Goal: Information Seeking & Learning: Learn about a topic

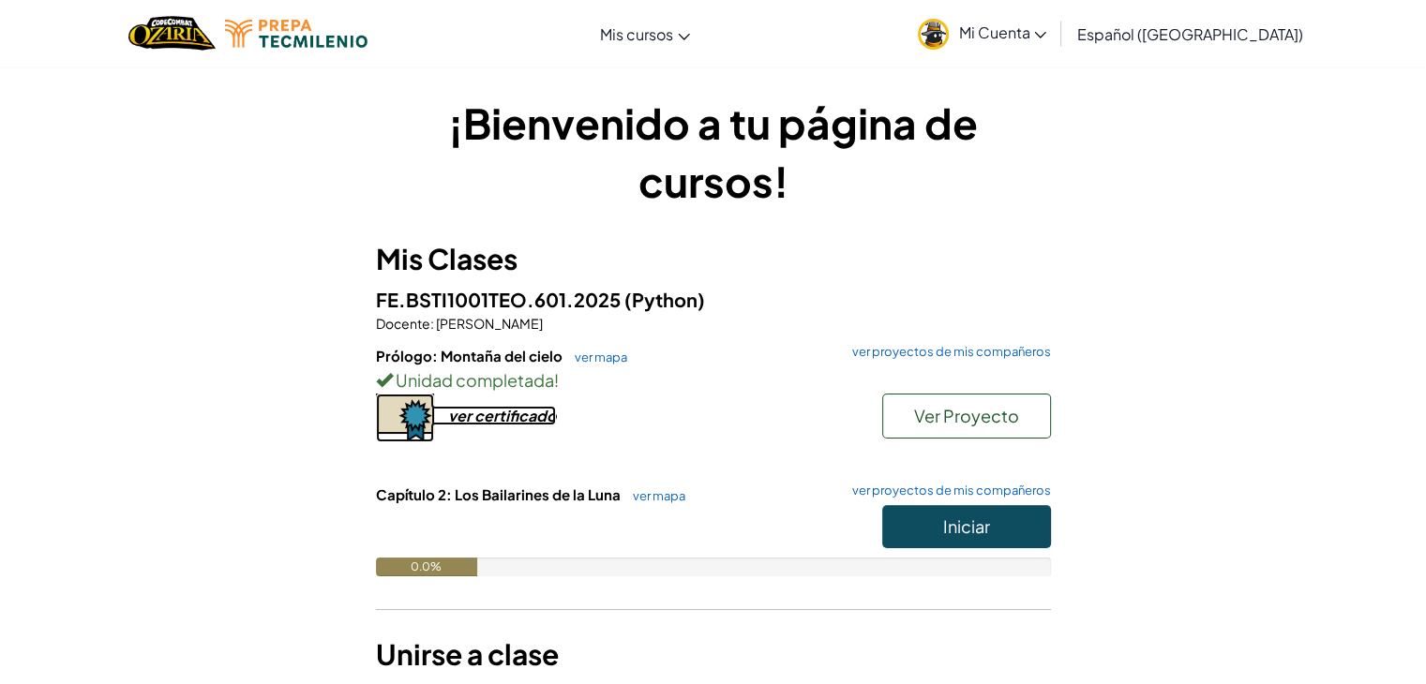
click at [533, 413] on div "ver certificado" at bounding box center [502, 416] width 108 height 20
click at [1001, 507] on button "Iniciar" at bounding box center [966, 526] width 169 height 43
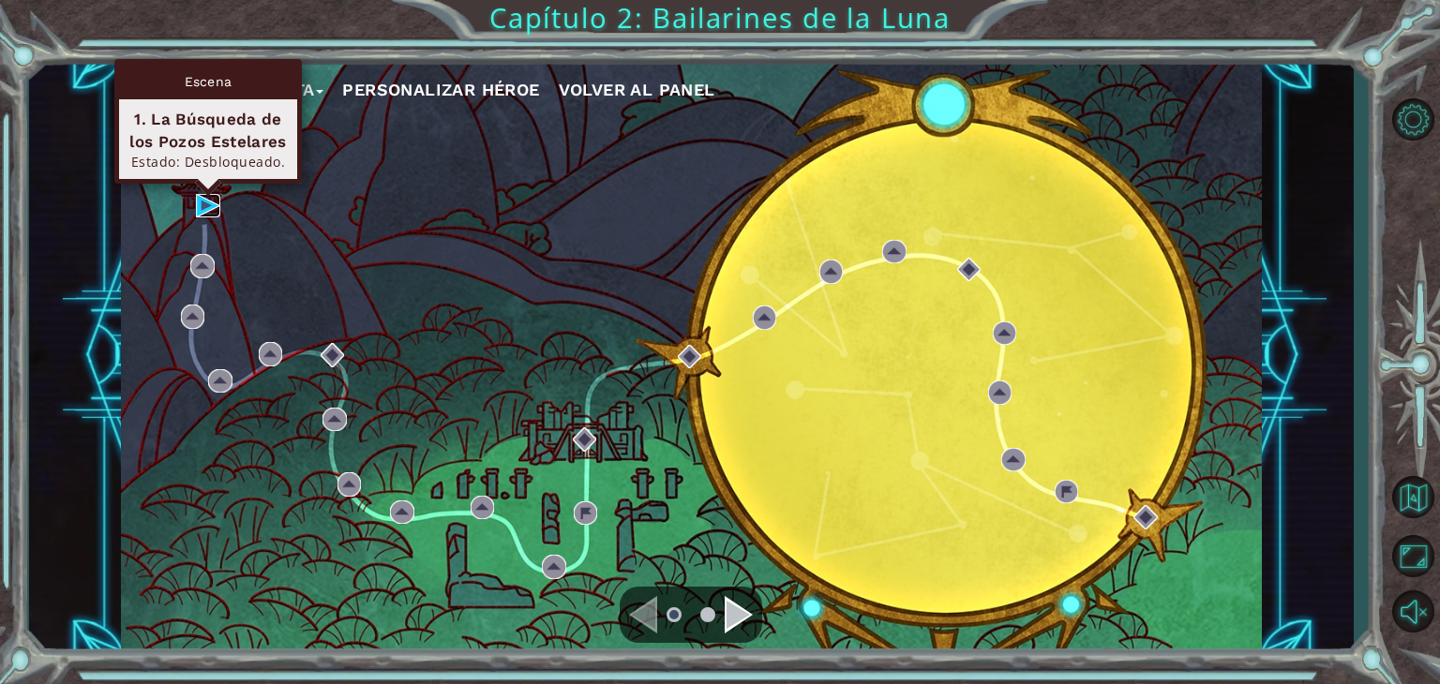
click at [209, 205] on img at bounding box center [208, 206] width 24 height 24
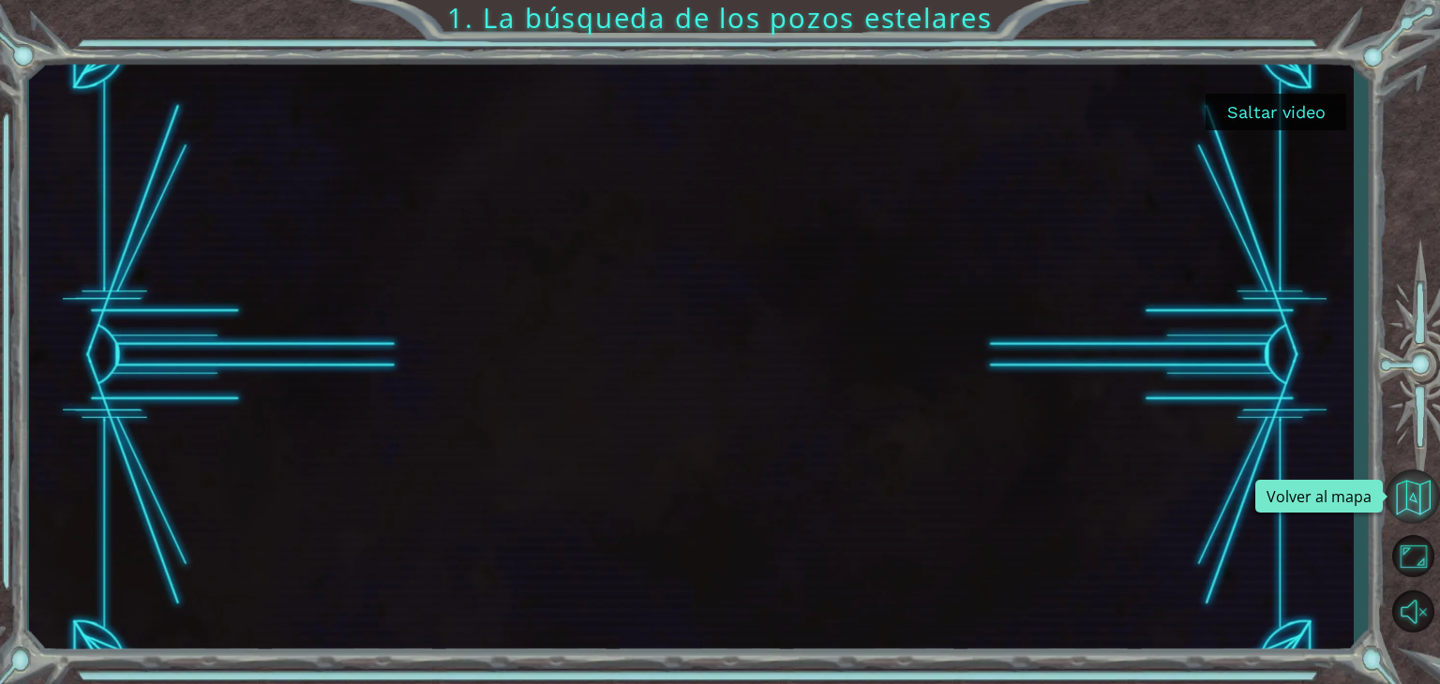
click at [1403, 503] on button "Volver al mapa" at bounding box center [1413, 497] width 54 height 54
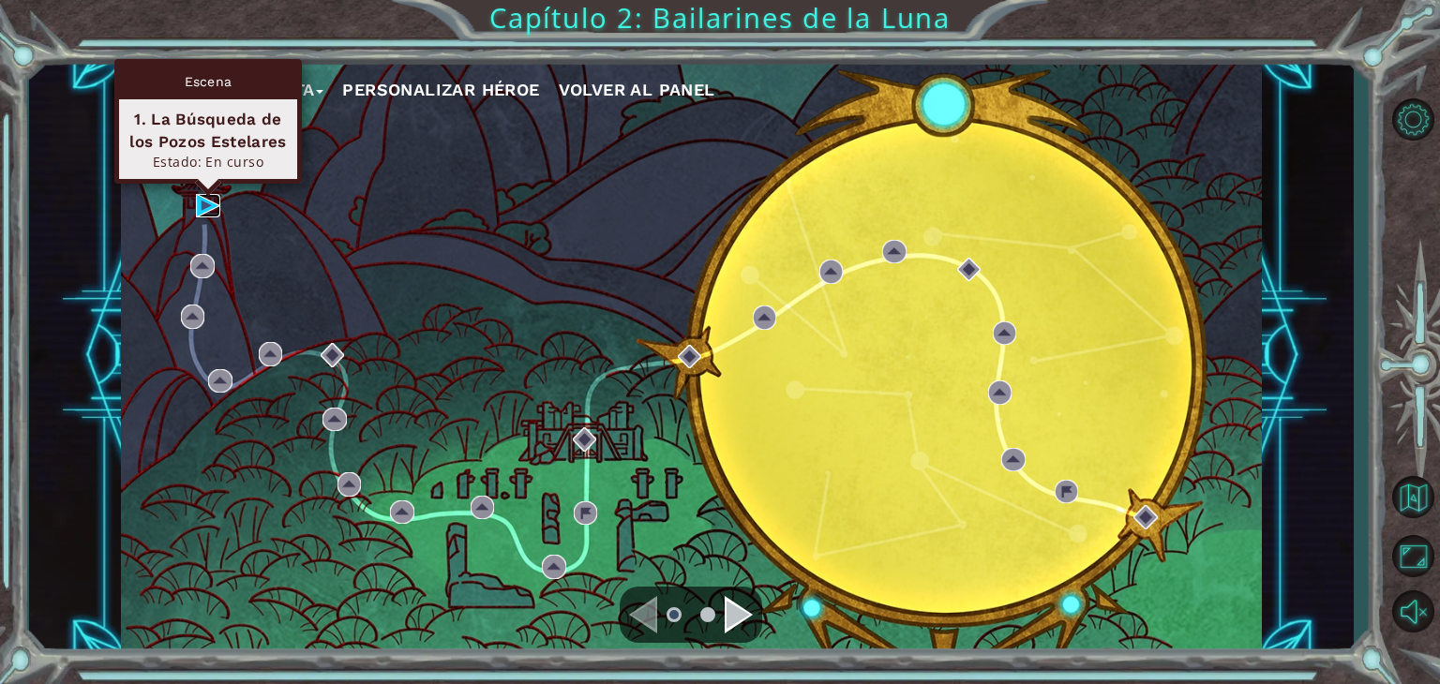
click at [200, 206] on img at bounding box center [208, 206] width 24 height 24
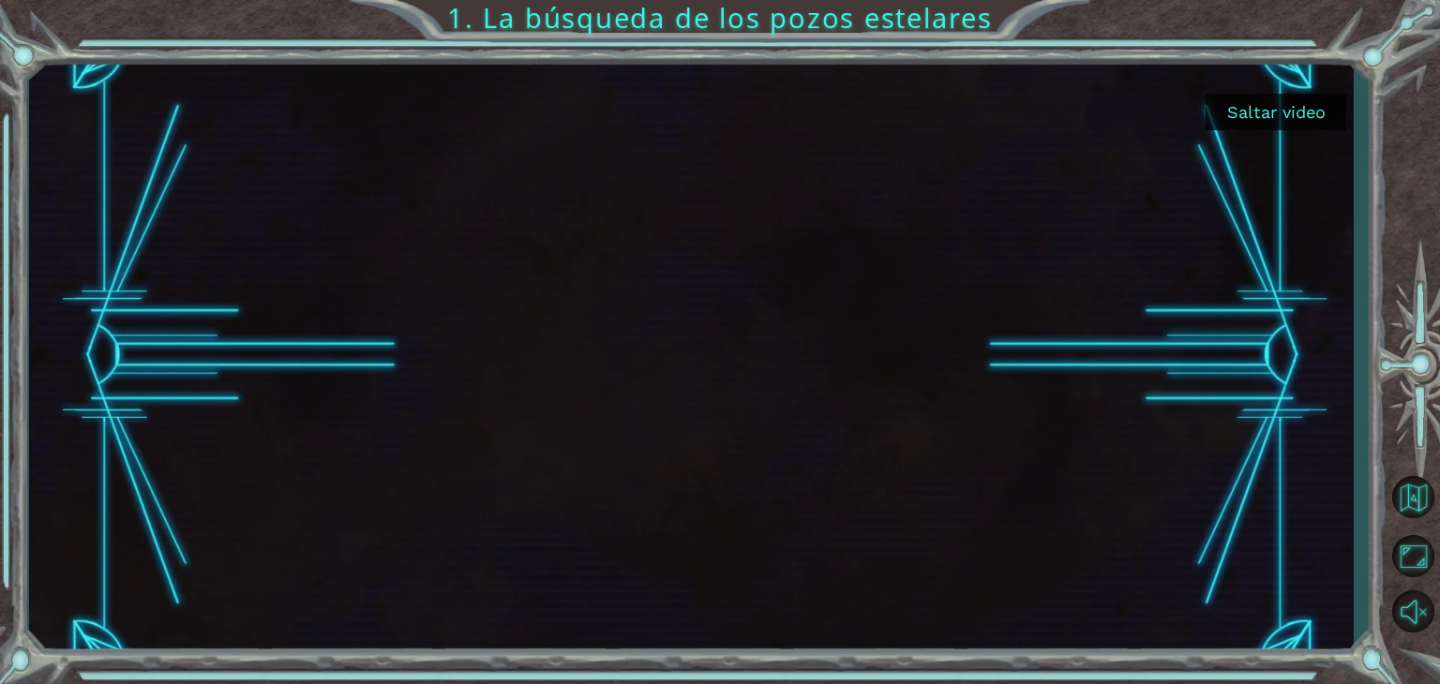
click at [1256, 126] on button "Saltar video" at bounding box center [1276, 112] width 141 height 37
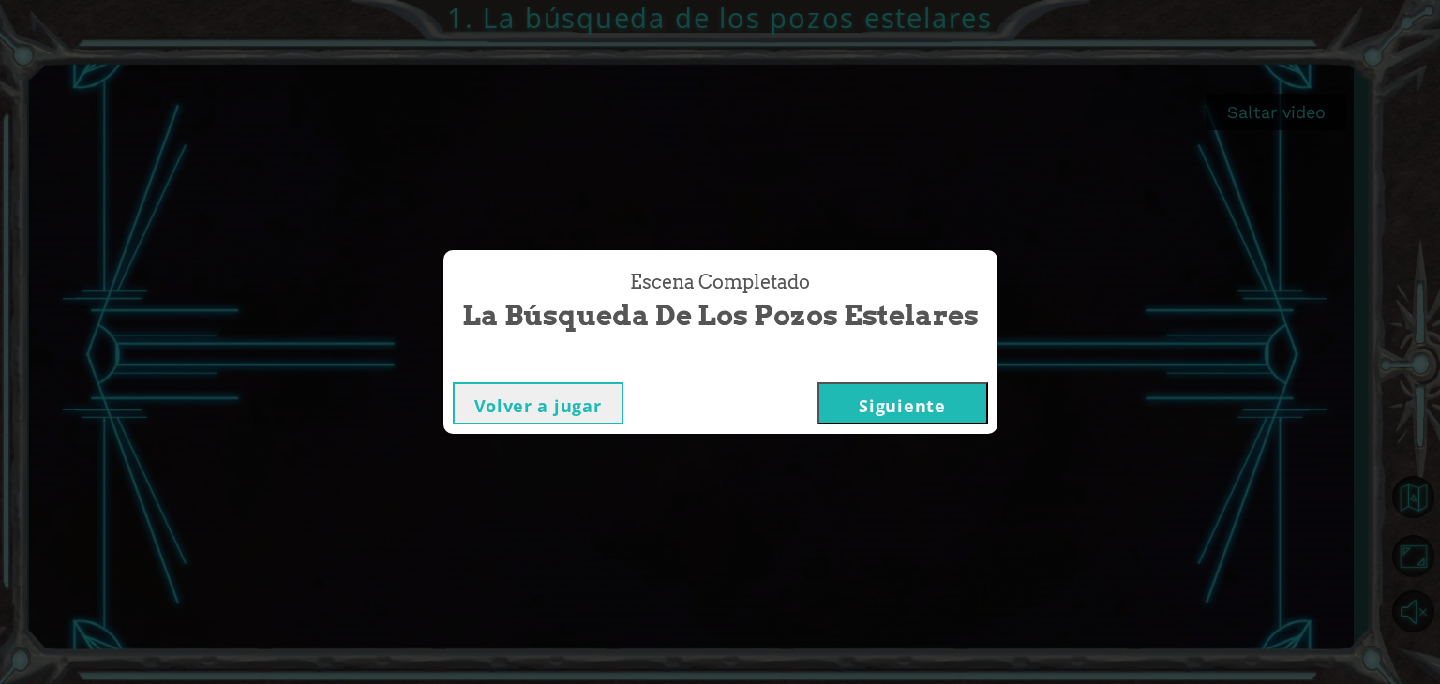
click at [904, 384] on button "Siguiente" at bounding box center [903, 404] width 171 height 42
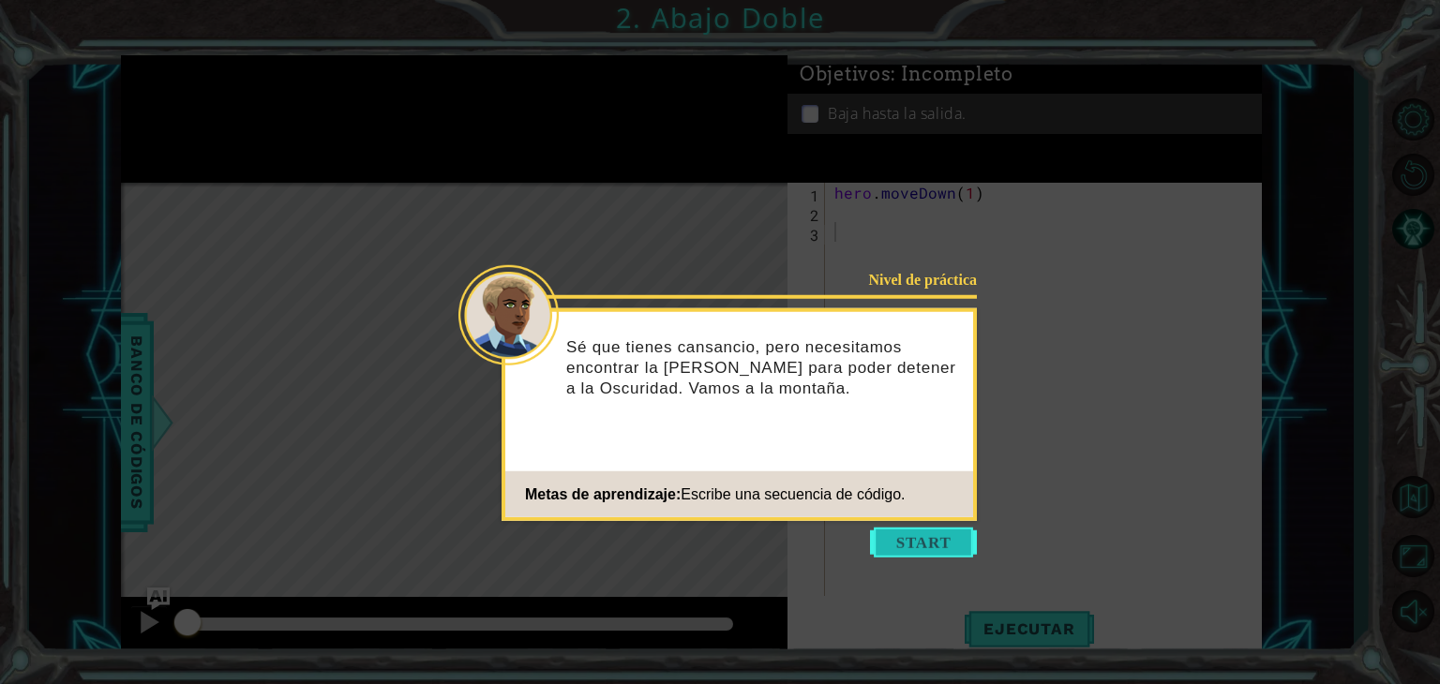
click at [947, 545] on button "Start" at bounding box center [923, 543] width 107 height 30
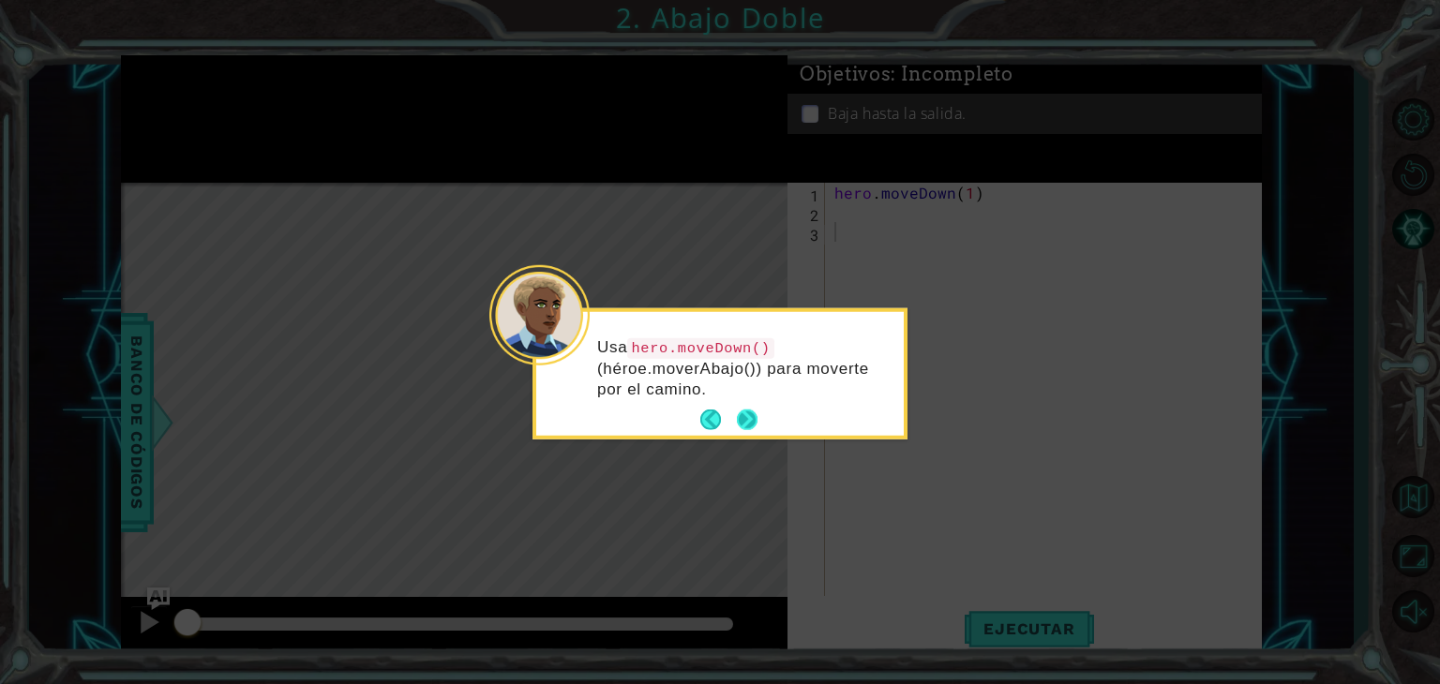
click at [758, 428] on div "Usa hero.moveDown() (héroe.moverAbajo()) para moverte por el camino." at bounding box center [720, 374] width 368 height 124
click at [734, 419] on button "Back" at bounding box center [718, 420] width 37 height 21
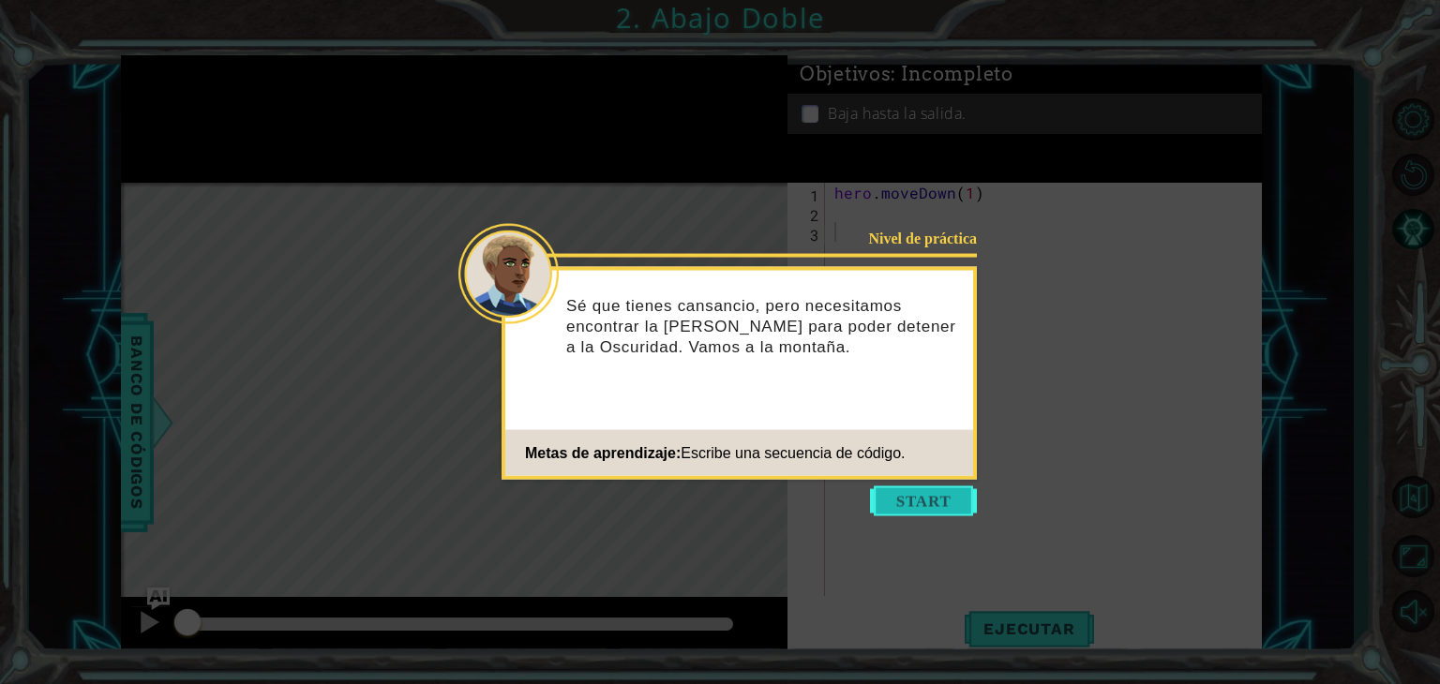
click at [901, 512] on button "Start" at bounding box center [923, 502] width 107 height 30
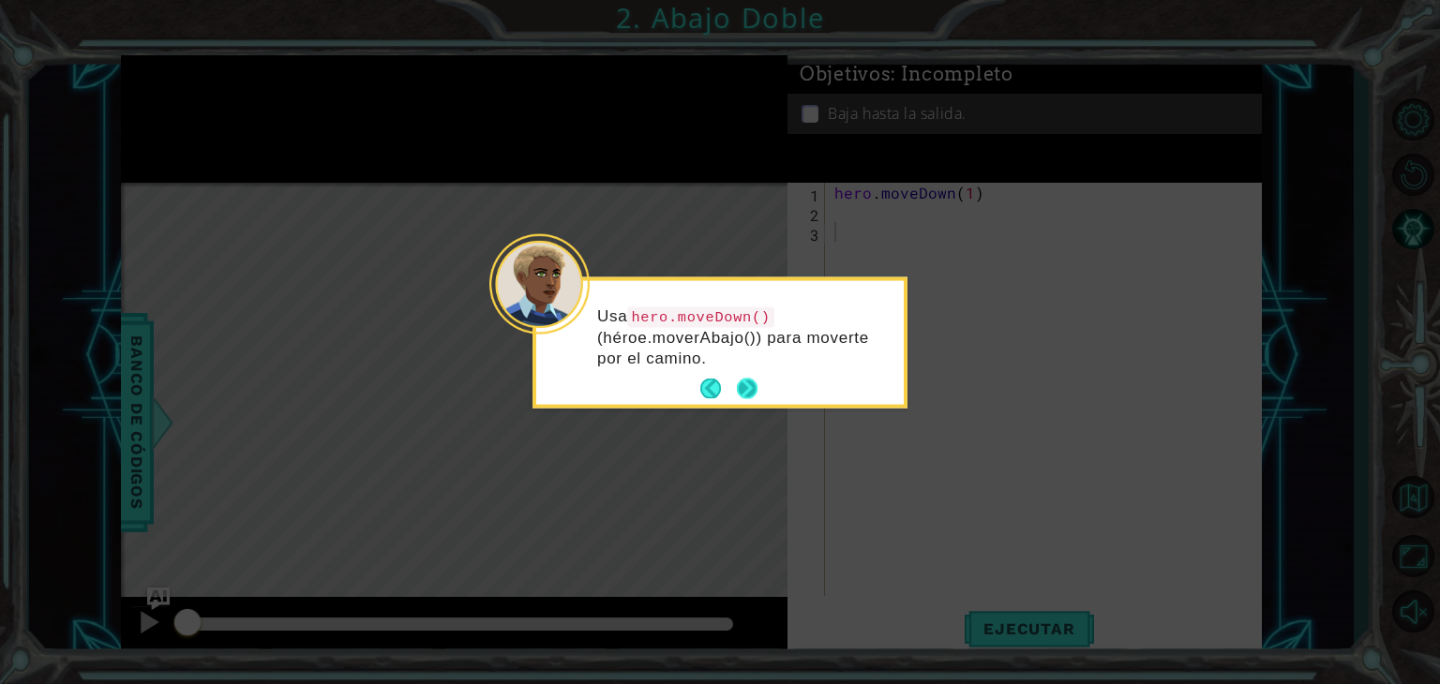
click at [743, 389] on button "Next" at bounding box center [747, 389] width 21 height 21
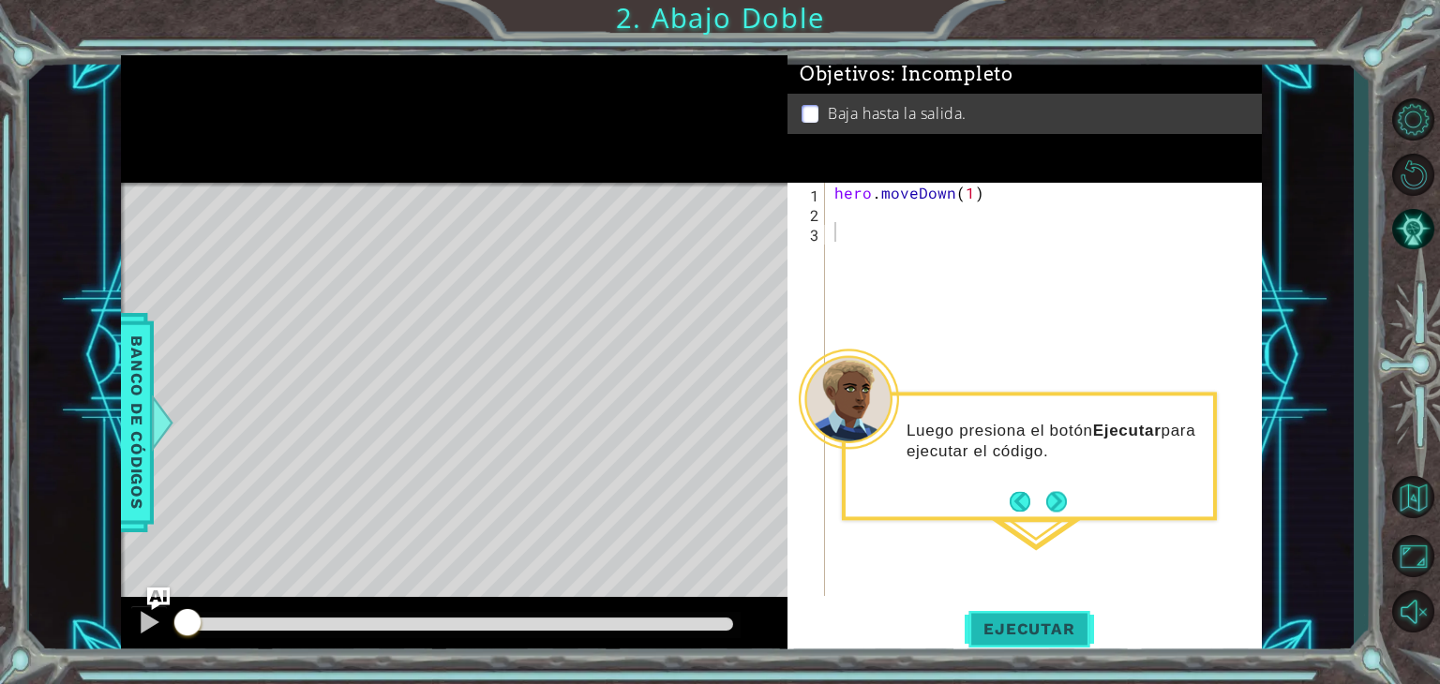
click at [1039, 646] on button "Ejecutar" at bounding box center [1029, 630] width 128 height 48
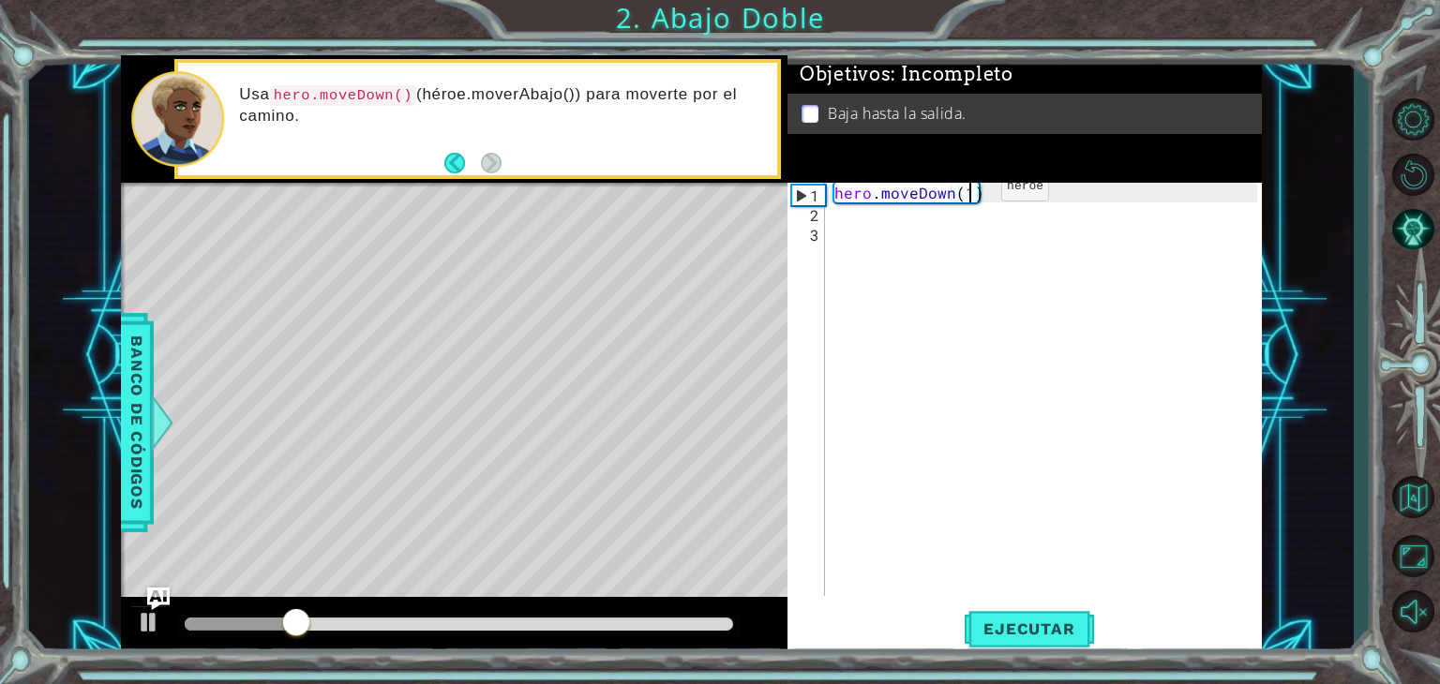
click at [969, 191] on div "hero . moveDown ( 1 )" at bounding box center [1049, 409] width 436 height 453
type textarea "hero.moveDown(3)"
click at [1058, 635] on span "Ejecutar" at bounding box center [1029, 629] width 128 height 19
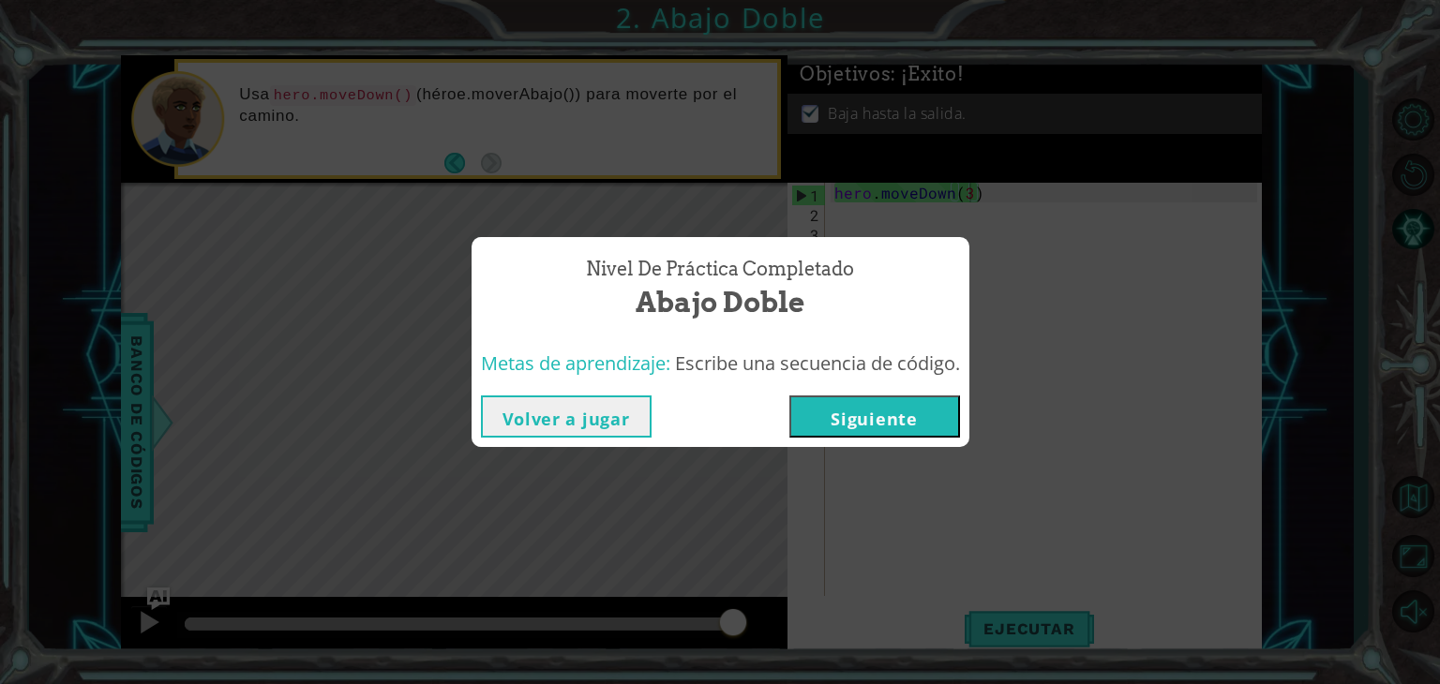
click at [915, 420] on button "Siguiente" at bounding box center [874, 417] width 171 height 42
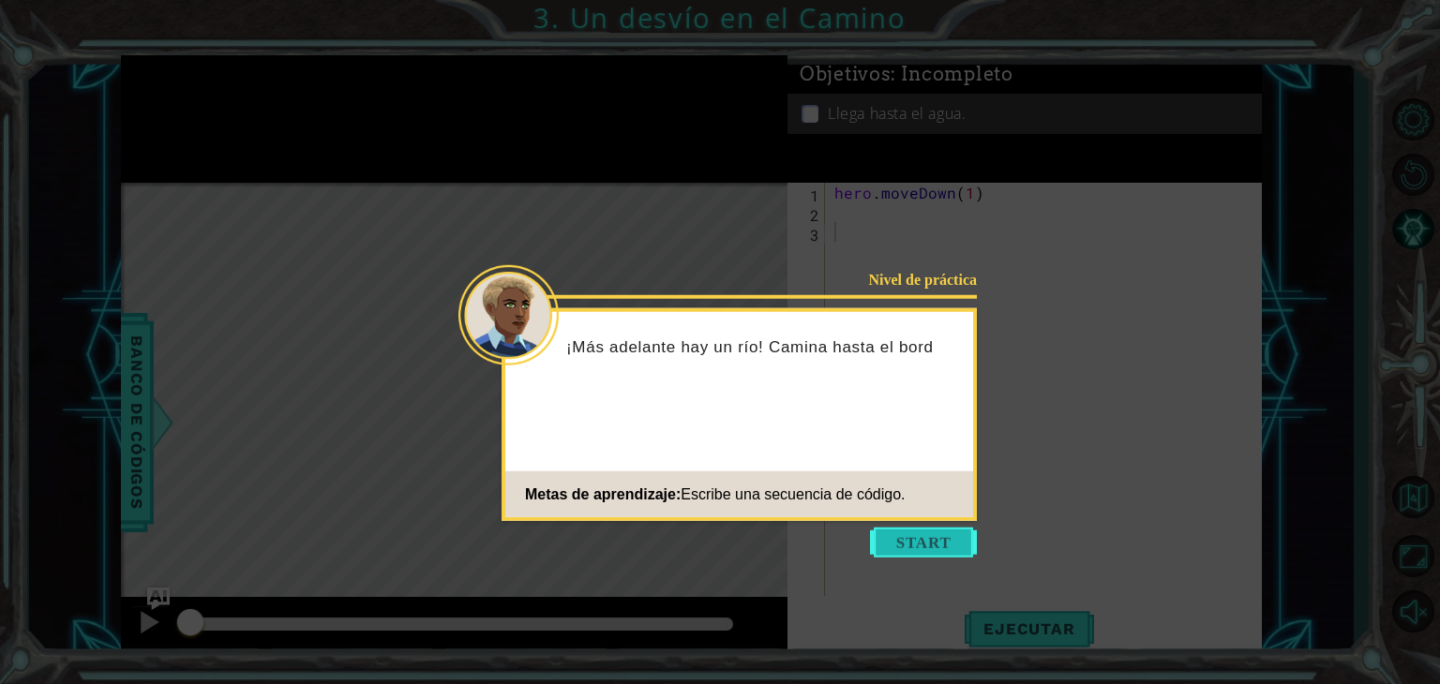
click at [941, 547] on button "Start" at bounding box center [923, 543] width 107 height 30
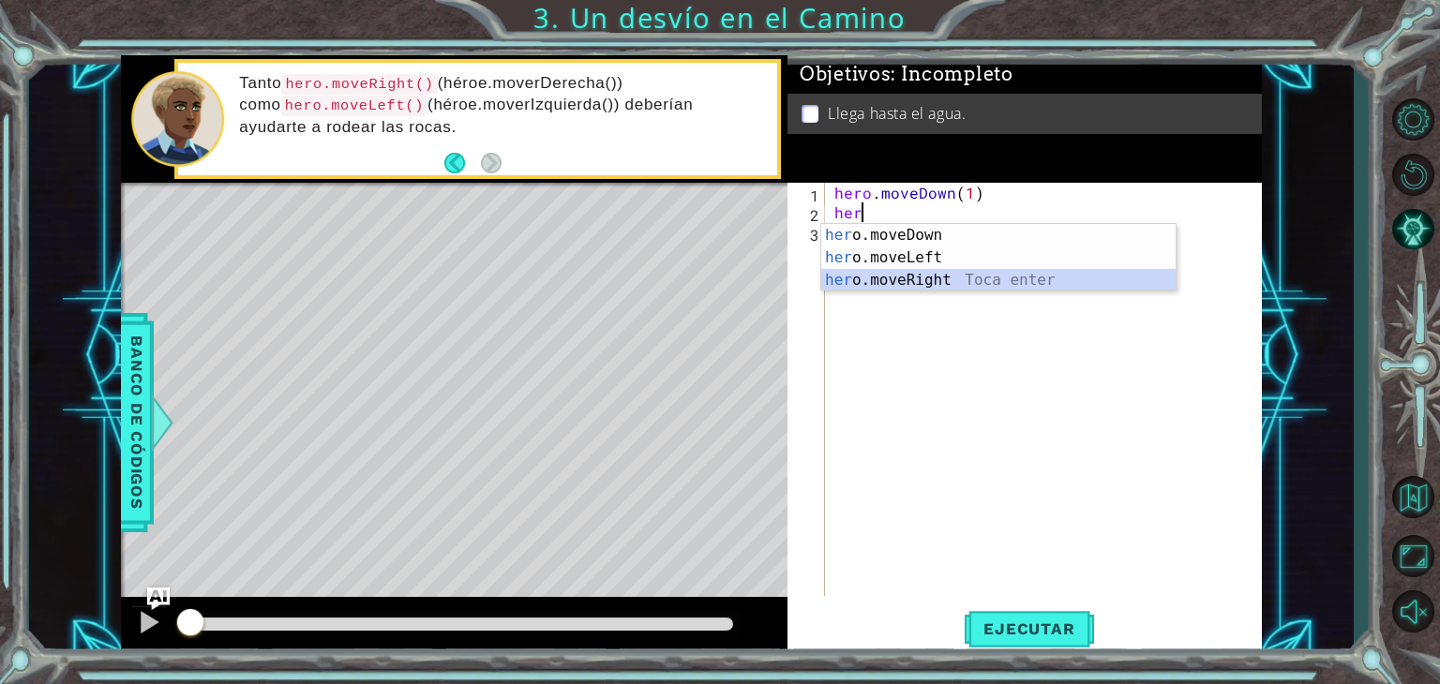
click at [907, 288] on div "her o.moveDown Toca enter her o.moveLeft [PERSON_NAME] enter her o.moveRight To…" at bounding box center [998, 280] width 354 height 113
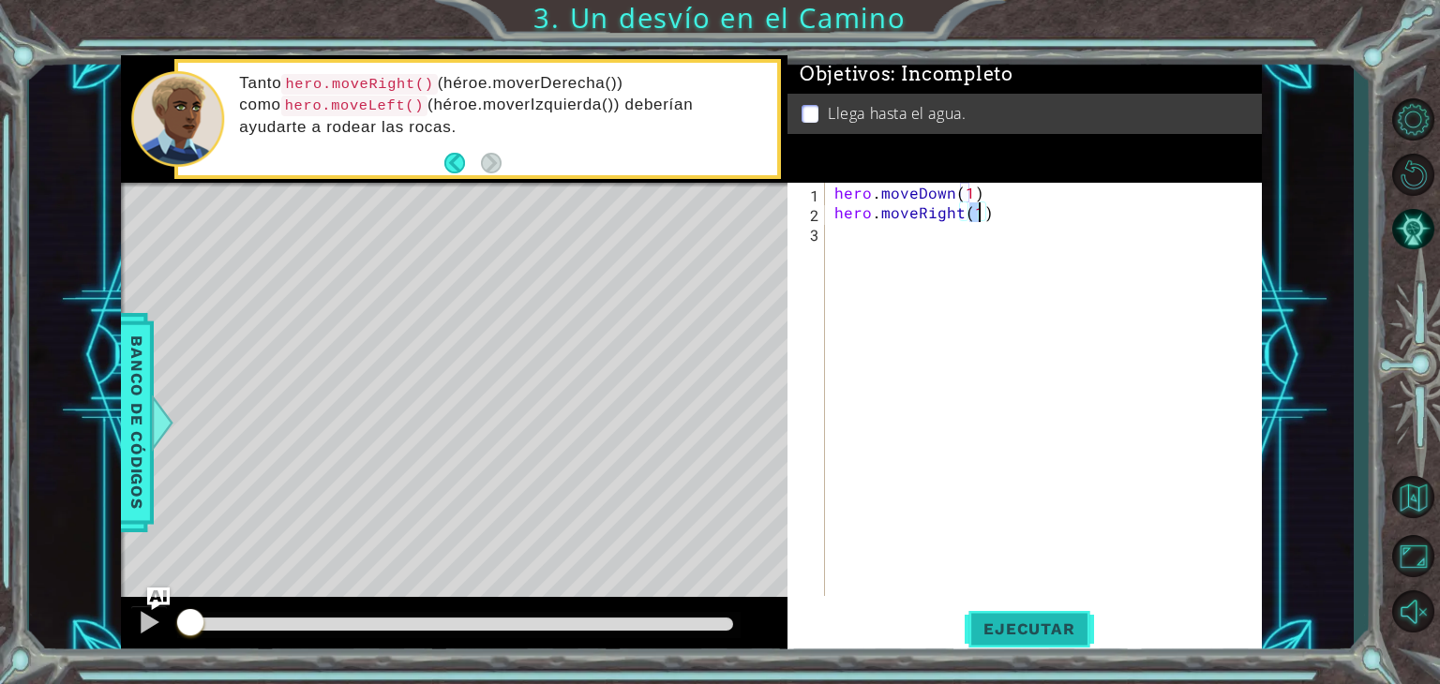
type textarea "hero.moveRight(1)"
click at [1032, 636] on span "Ejecutar" at bounding box center [1029, 629] width 128 height 19
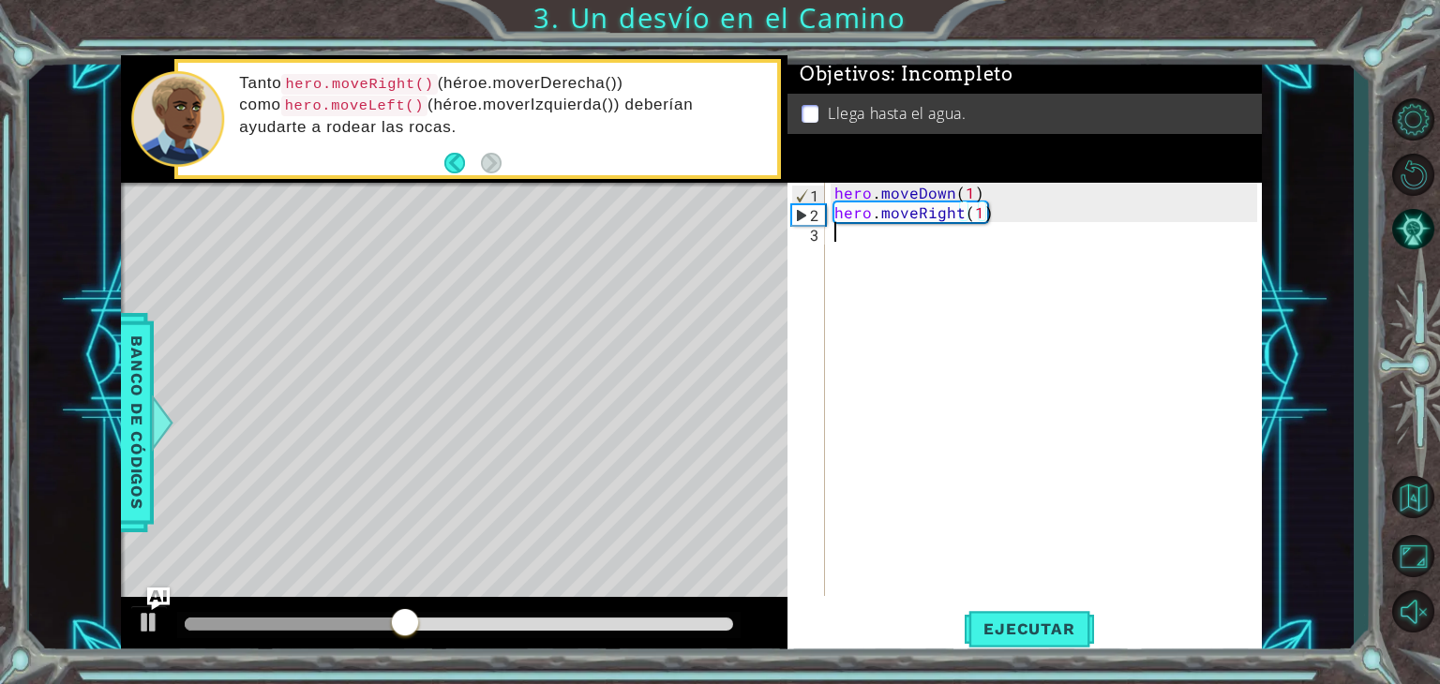
click at [894, 244] on div "hero . moveDown ( 1 ) hero . moveRight ( 1 )" at bounding box center [1049, 409] width 436 height 453
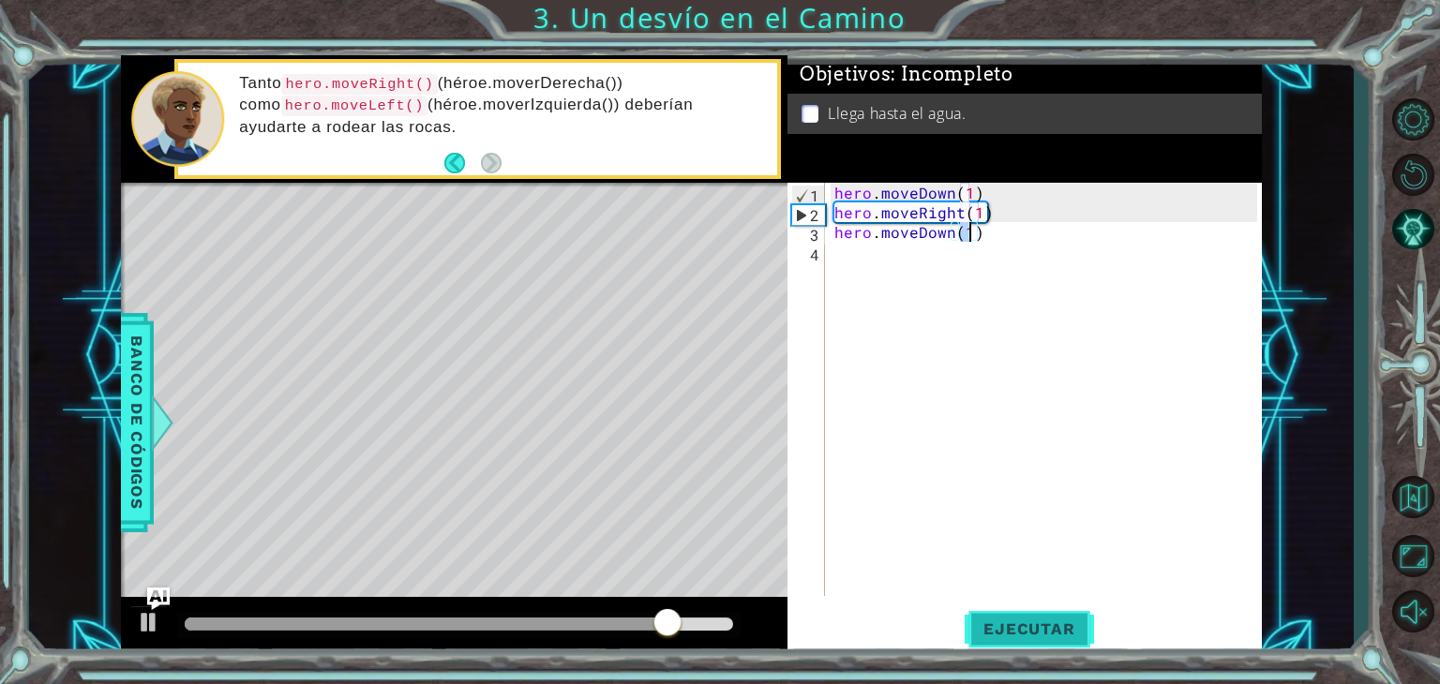
type textarea "hero.moveDown(1)"
click at [1022, 615] on button "Ejecutar" at bounding box center [1029, 630] width 128 height 48
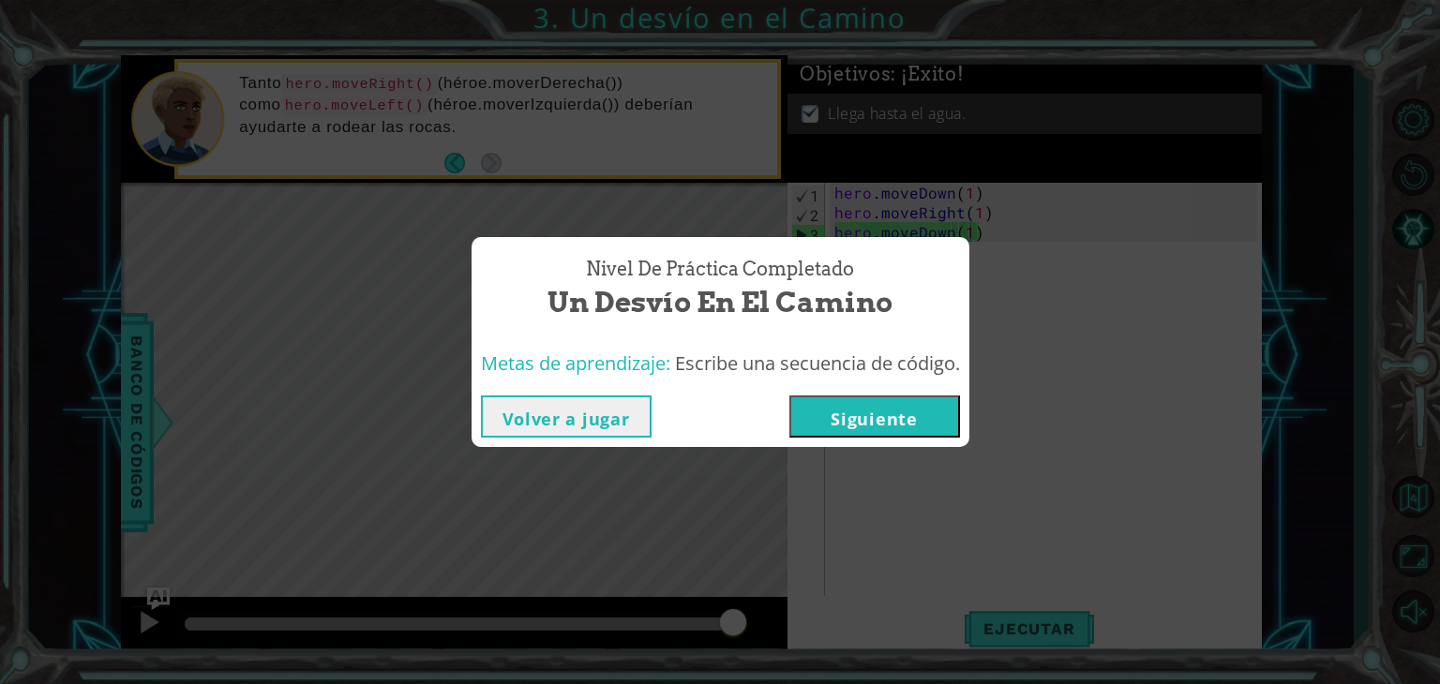
click at [881, 415] on button "Siguiente" at bounding box center [874, 417] width 171 height 42
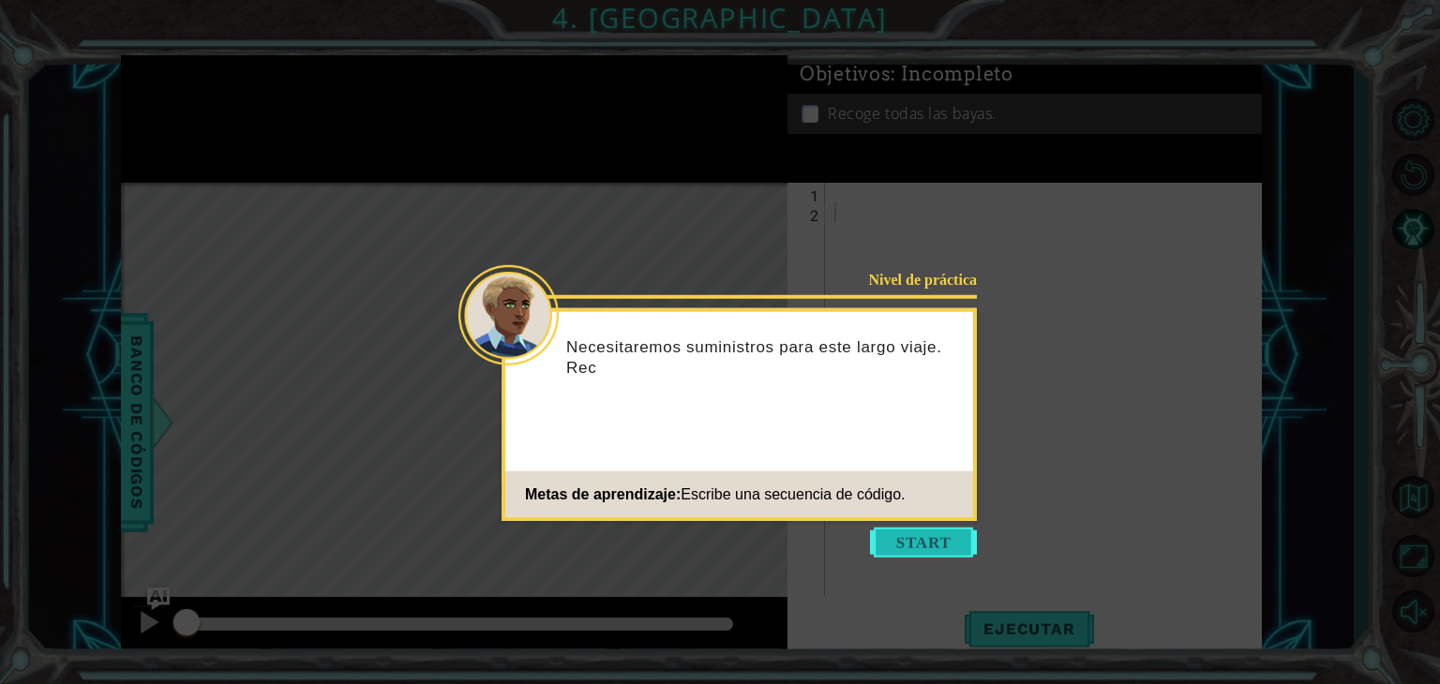
click at [937, 551] on button "Start" at bounding box center [923, 543] width 107 height 30
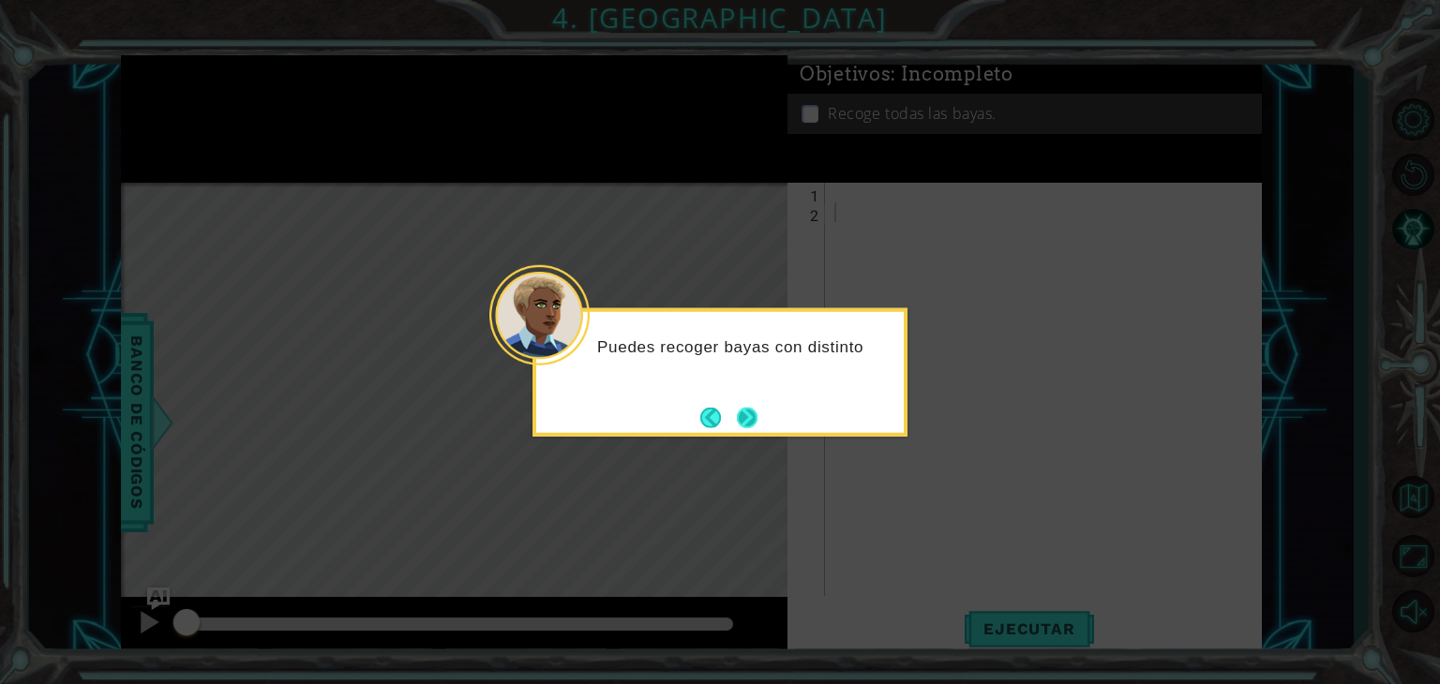
click at [749, 426] on button "Next" at bounding box center [747, 417] width 21 height 21
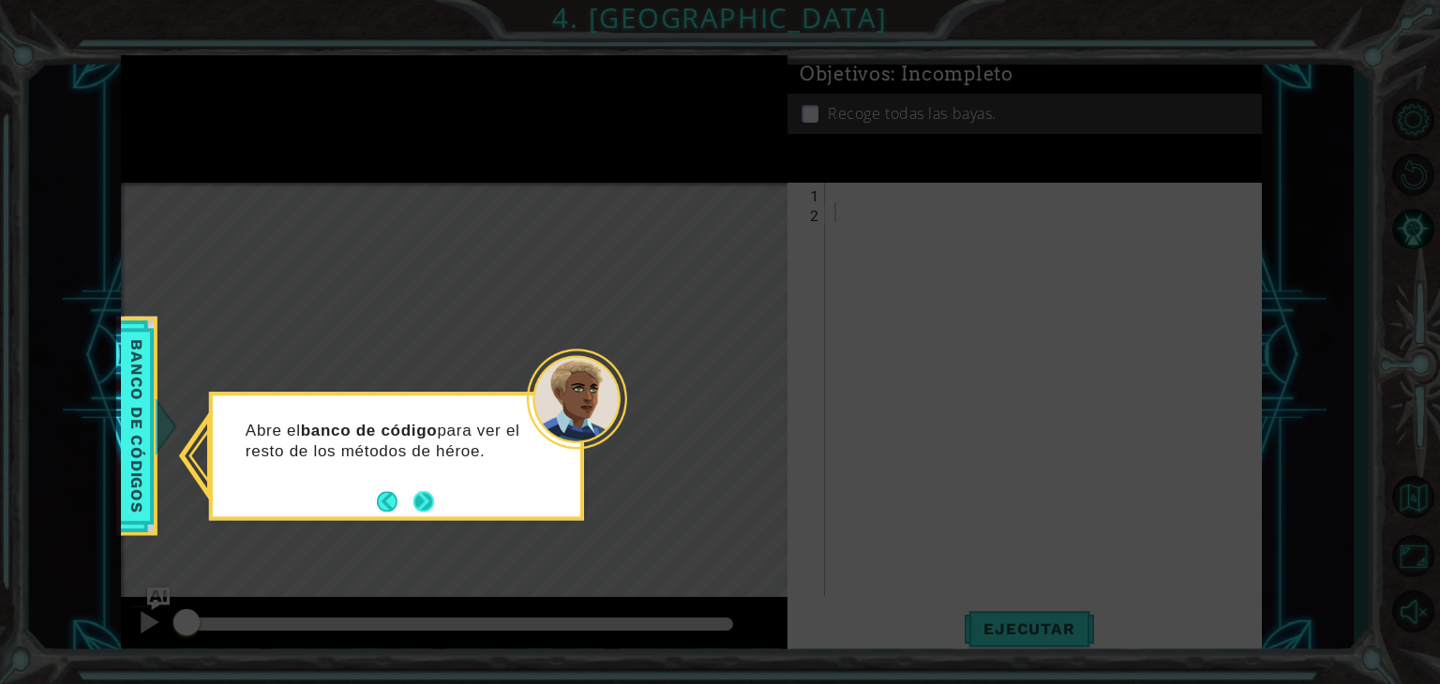
click at [432, 501] on button "Next" at bounding box center [423, 501] width 21 height 21
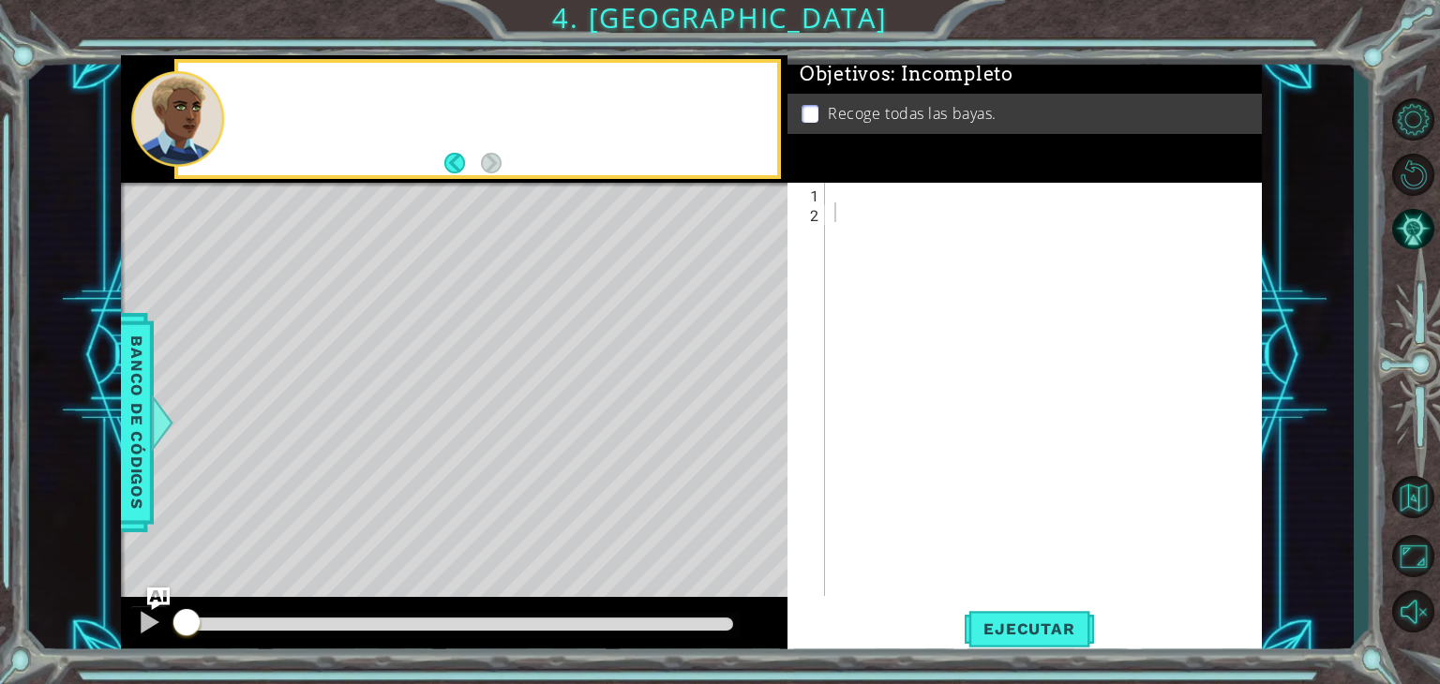
click at [432, 501] on div "Level Map" at bounding box center [554, 459] width 866 height 552
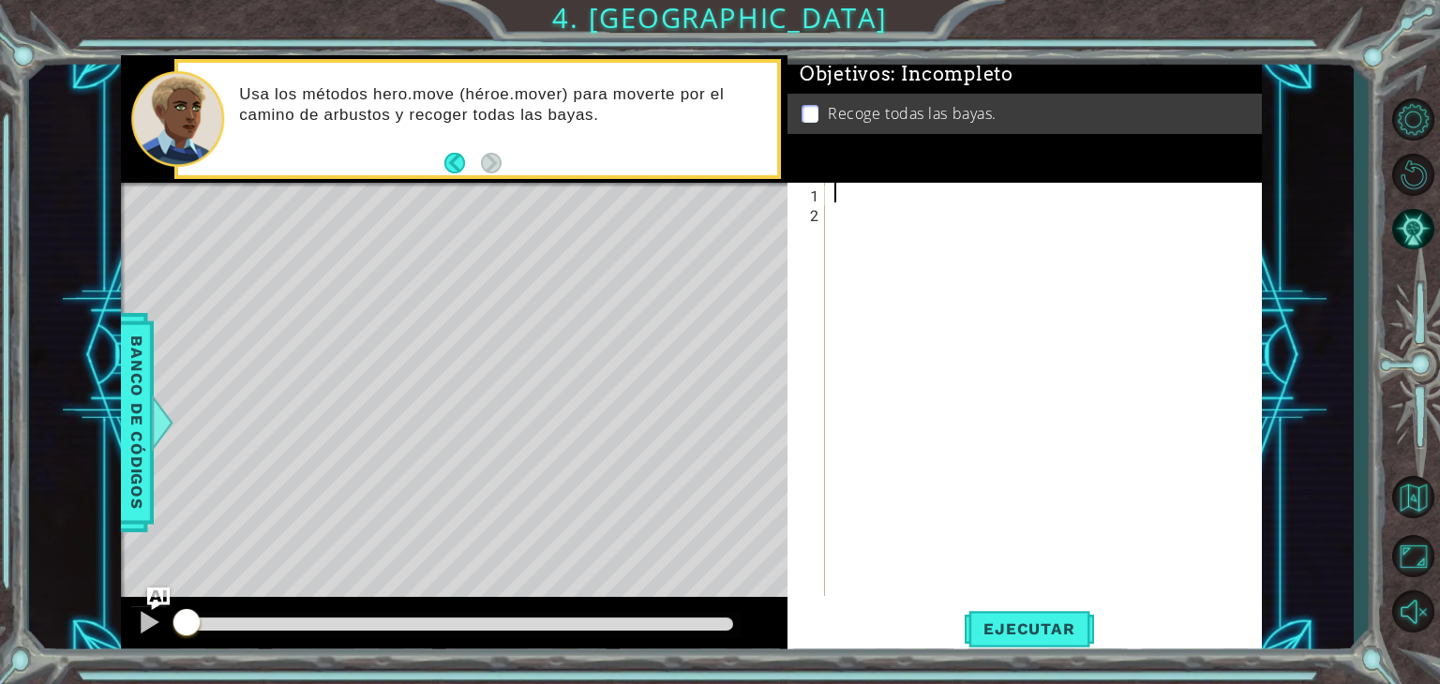
click at [851, 194] on div at bounding box center [1049, 409] width 436 height 453
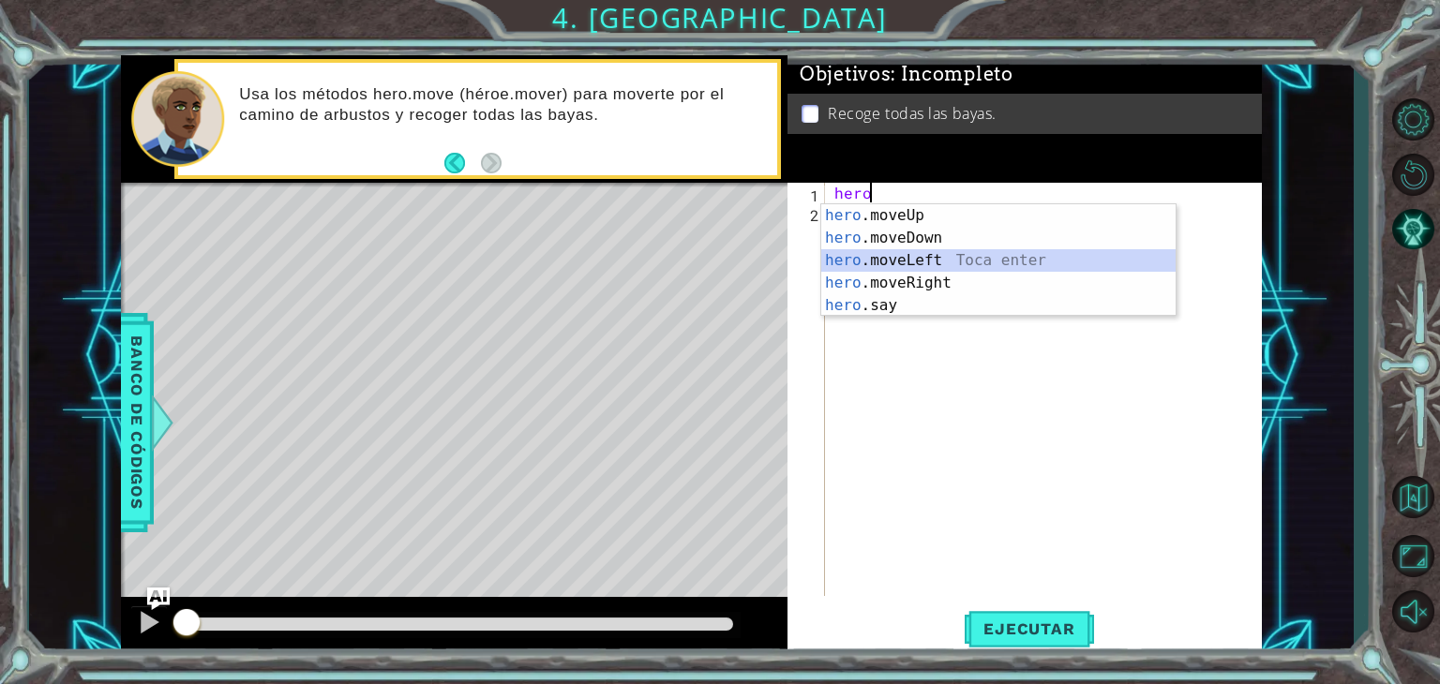
click at [1016, 258] on div "hero .moveUp Toca enter hero .moveDown Toca enter hero .moveLeft Toca enter her…" at bounding box center [998, 283] width 354 height 158
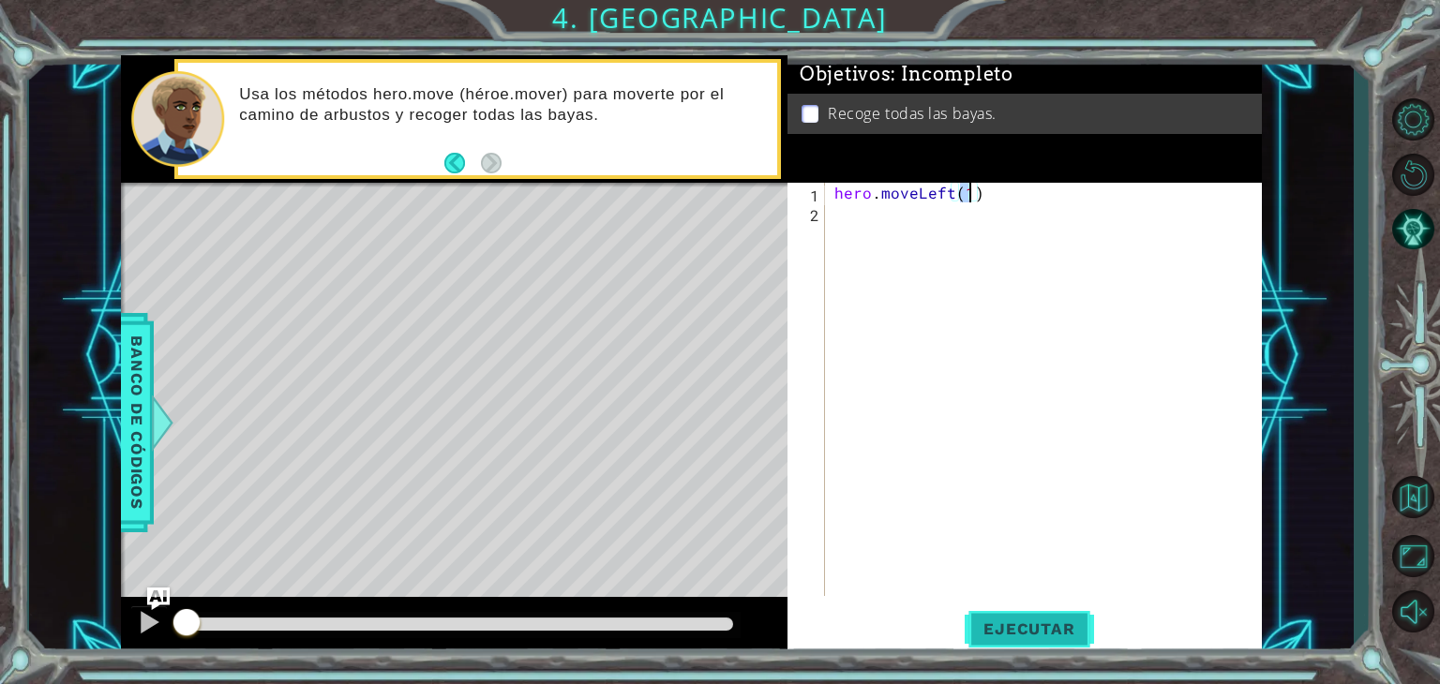
type textarea "hero.moveLeft(1)"
click at [1076, 611] on button "Ejecutar" at bounding box center [1029, 630] width 128 height 48
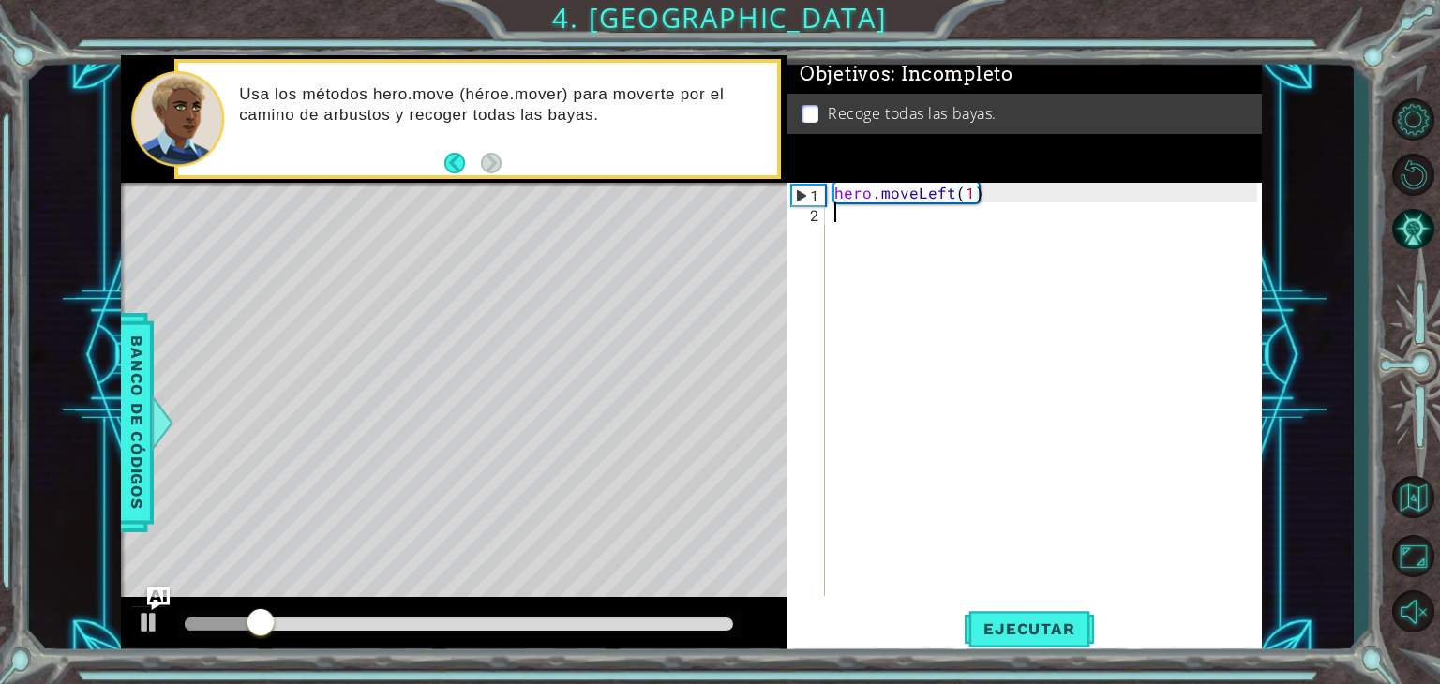
click at [844, 237] on div "hero . moveLeft ( 1 )" at bounding box center [1049, 409] width 436 height 453
click at [973, 196] on div "hero . moveLeft ( 1 )" at bounding box center [1049, 409] width 436 height 453
type textarea "hero.moveLeft(2)"
click at [1057, 623] on span "Ejecutar" at bounding box center [1029, 629] width 128 height 19
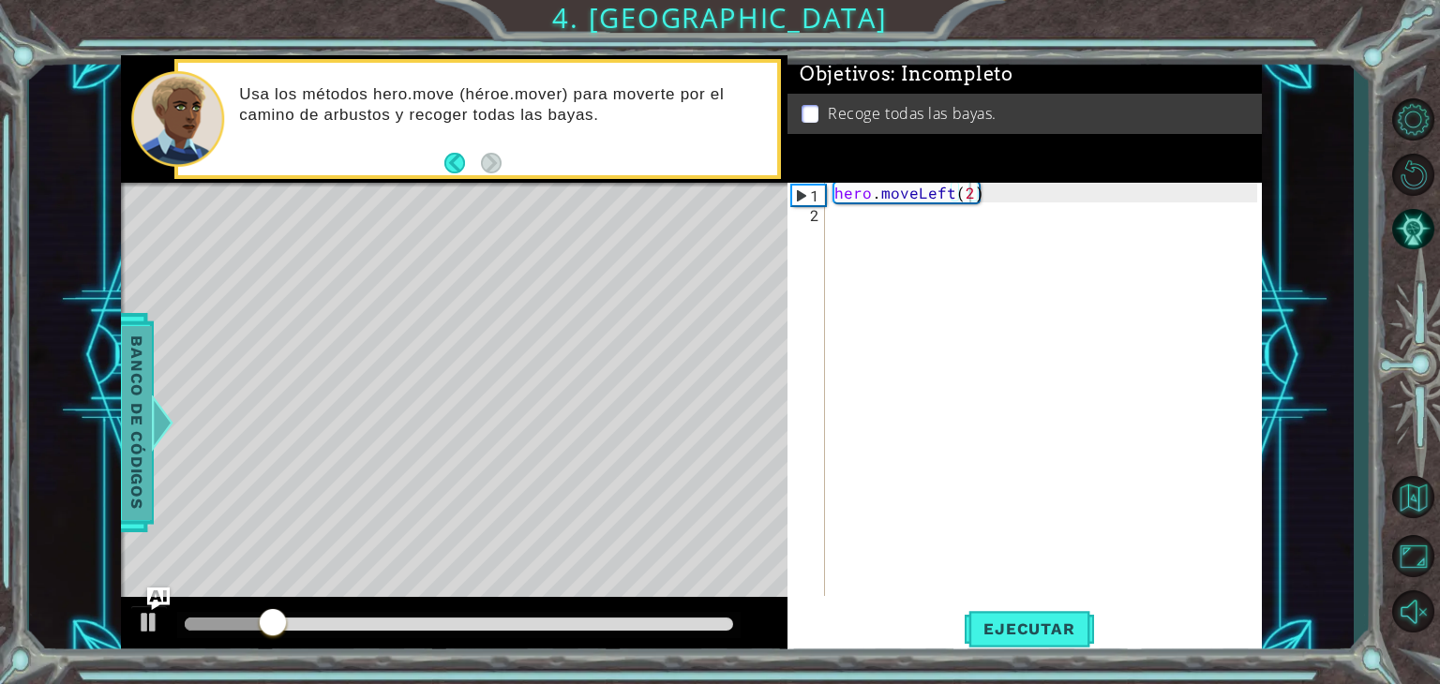
click at [145, 470] on span "Banco de códigos" at bounding box center [137, 422] width 30 height 194
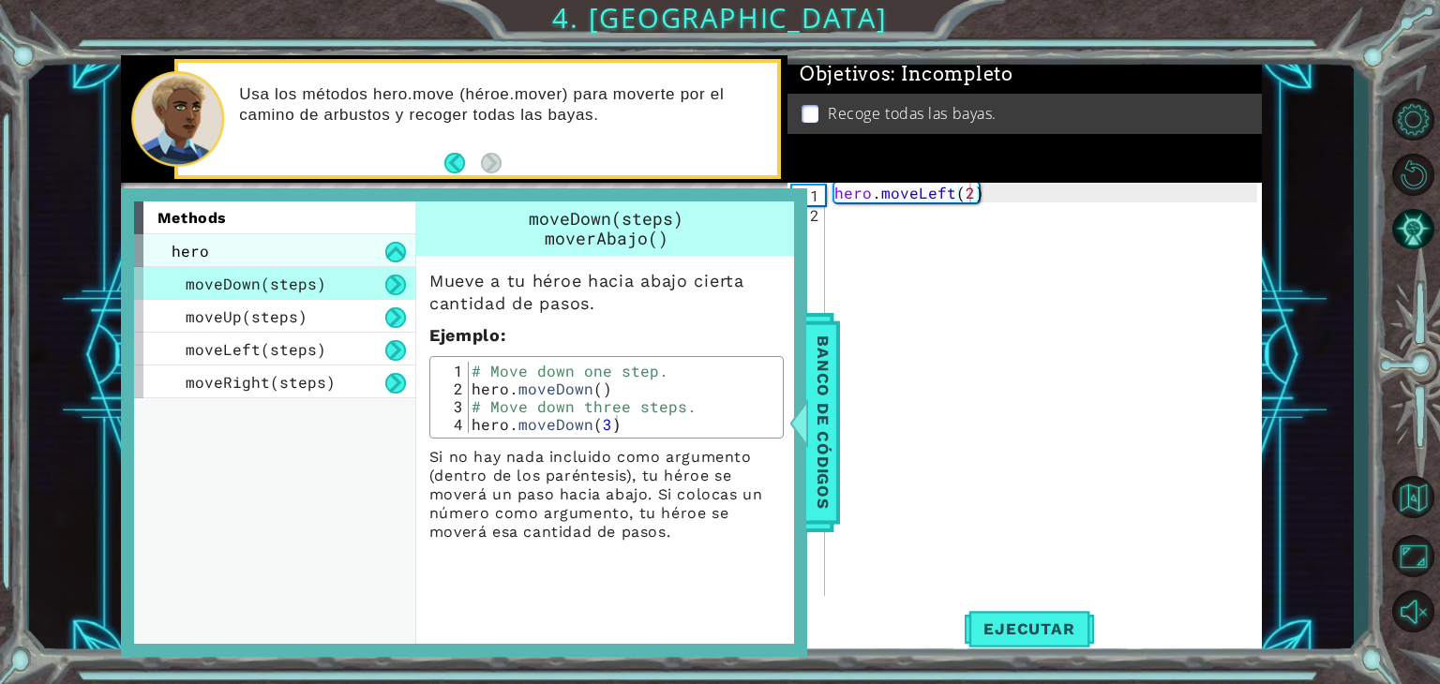
click at [352, 252] on div "hero" at bounding box center [274, 250] width 281 height 33
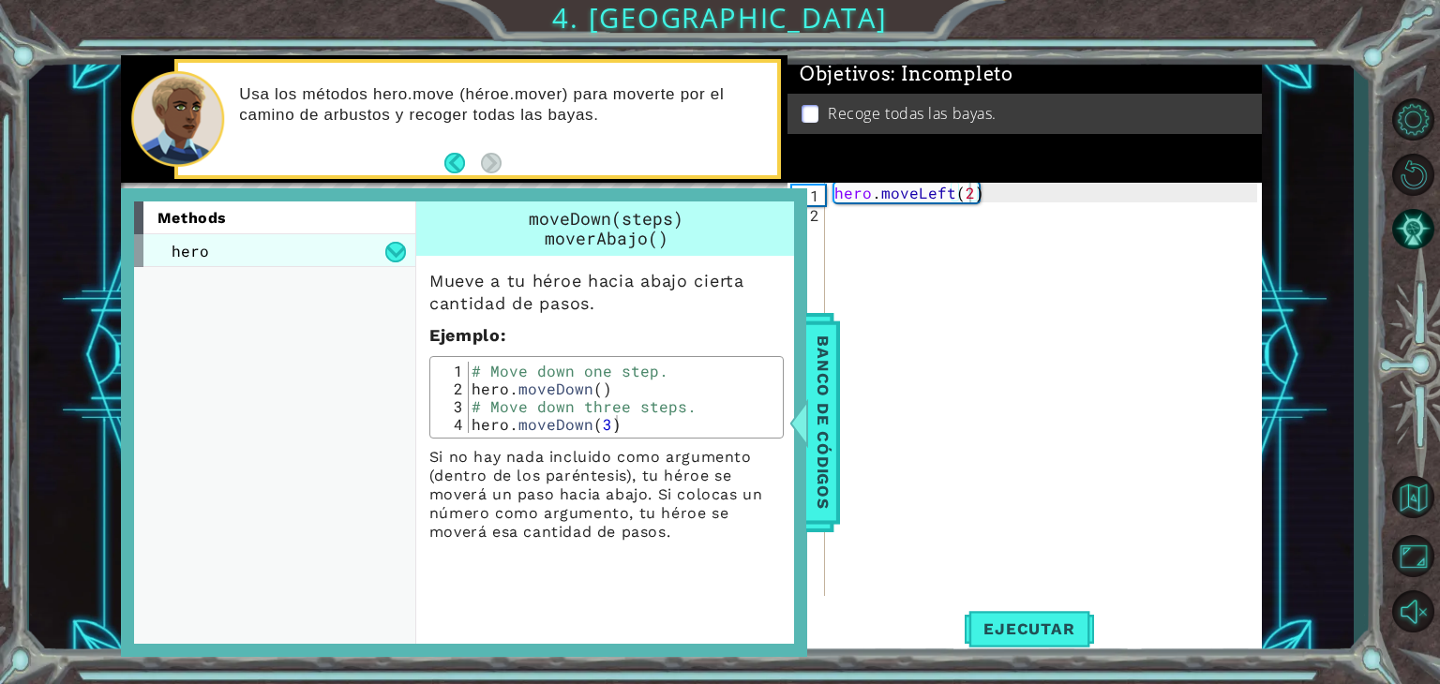
click at [352, 252] on div "hero" at bounding box center [274, 250] width 281 height 33
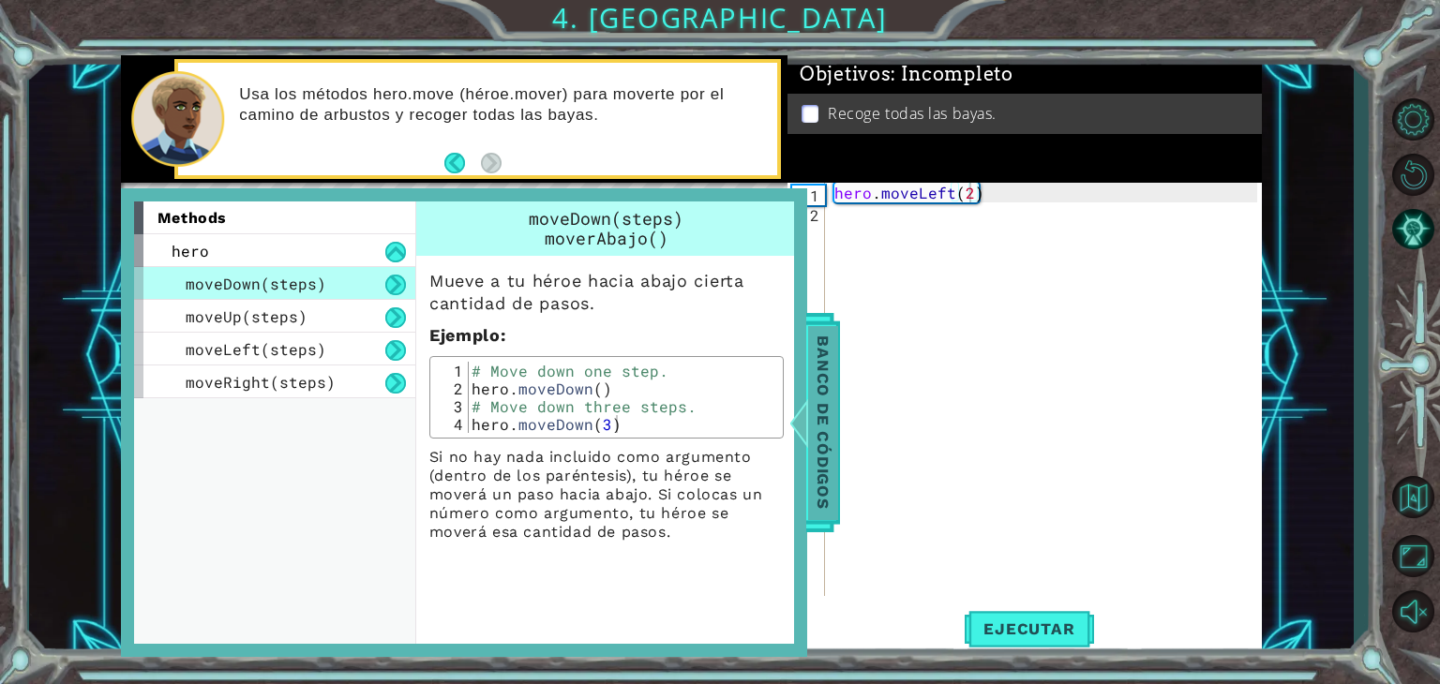
click at [809, 435] on div at bounding box center [798, 423] width 23 height 56
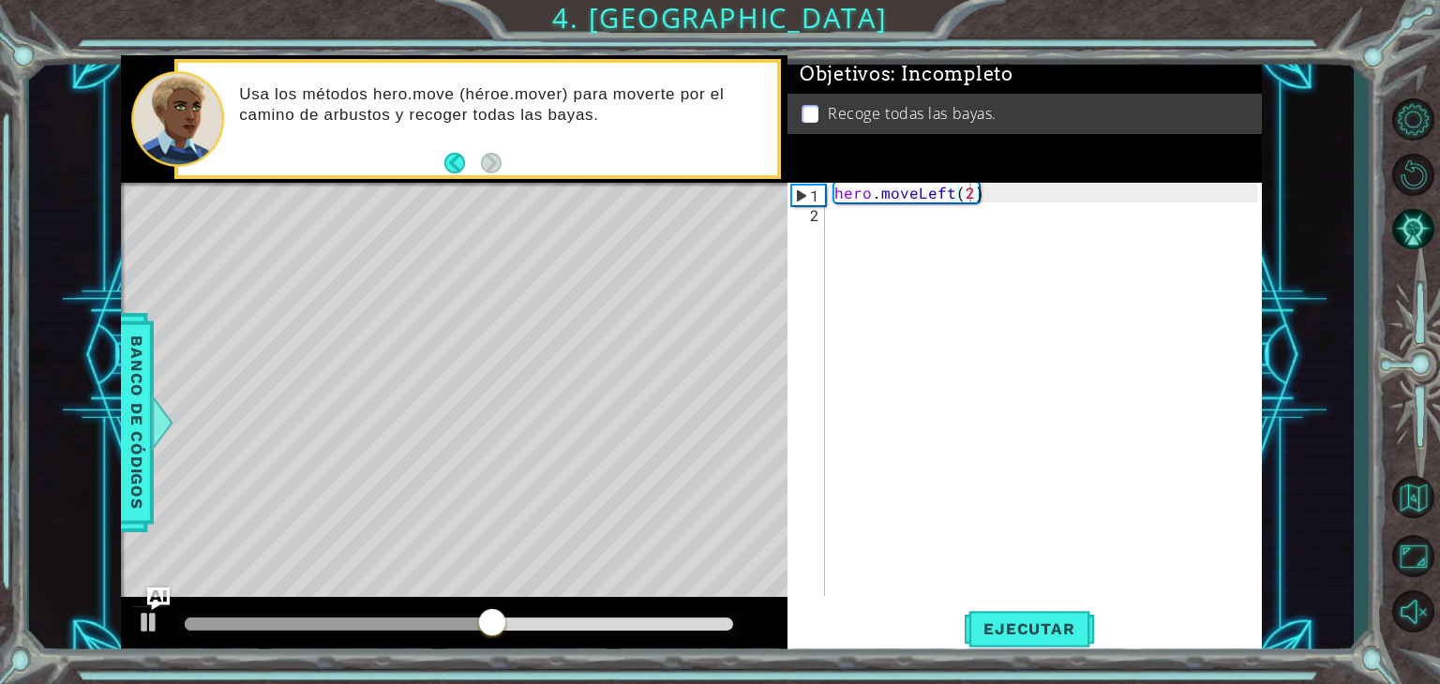
scroll to position [0, 0]
click at [862, 218] on div "hero . moveLeft ( 2 )" at bounding box center [1049, 409] width 436 height 453
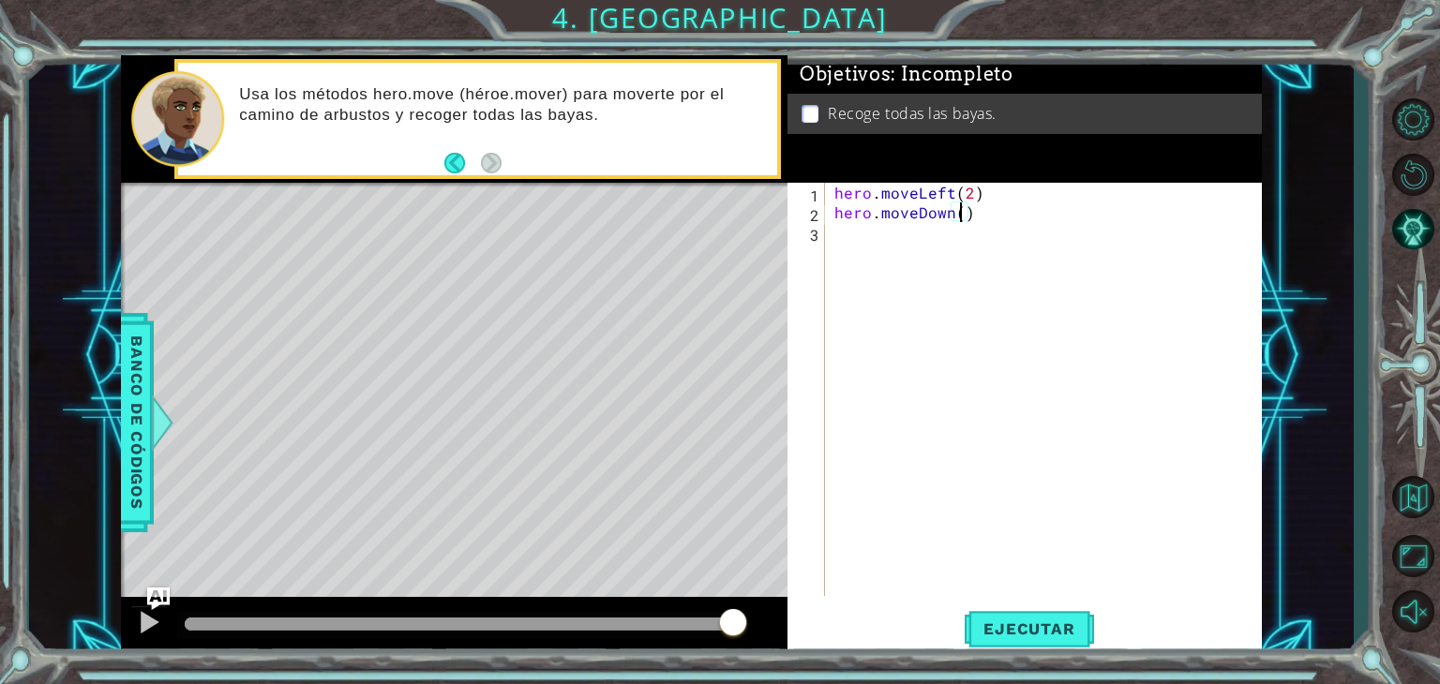
scroll to position [0, 8]
click at [1058, 625] on span "Ejecutar" at bounding box center [1029, 629] width 128 height 19
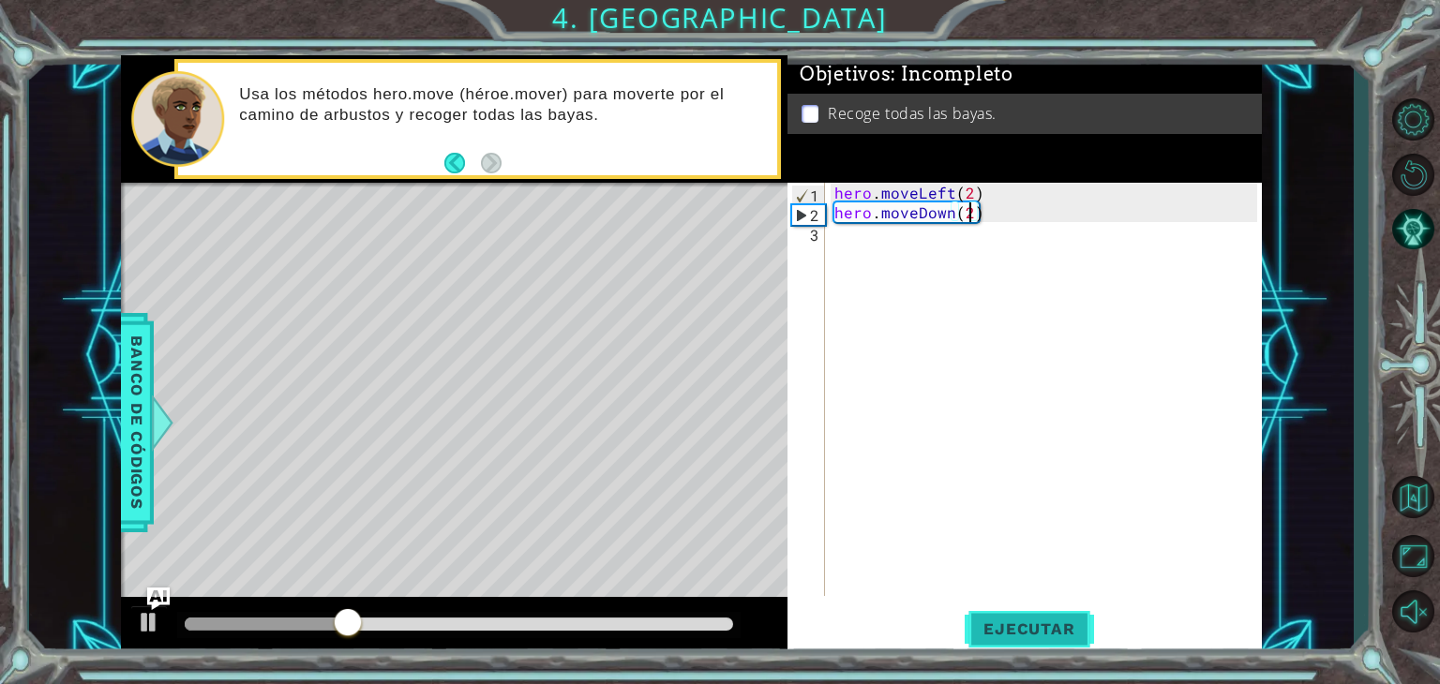
type textarea "hero.moveDown(2)"
click at [1079, 614] on button "Ejecutar" at bounding box center [1029, 630] width 128 height 48
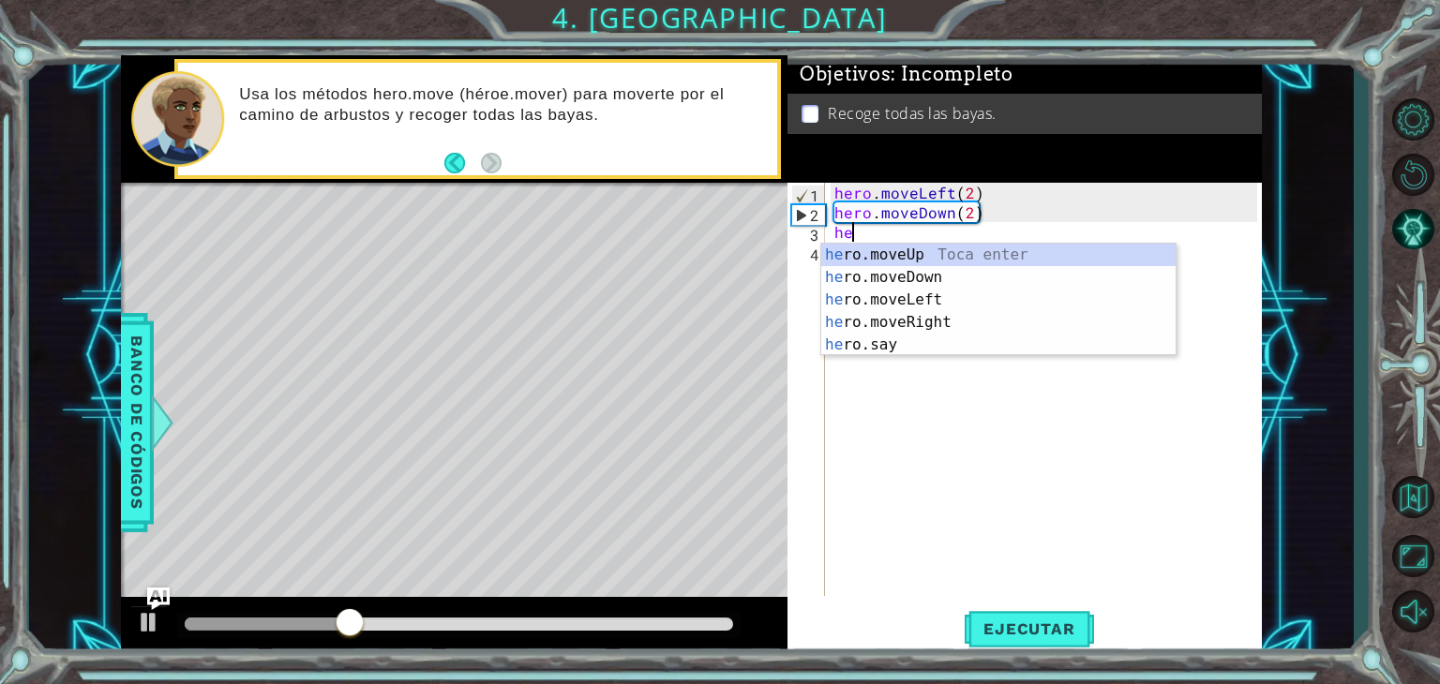
scroll to position [0, 0]
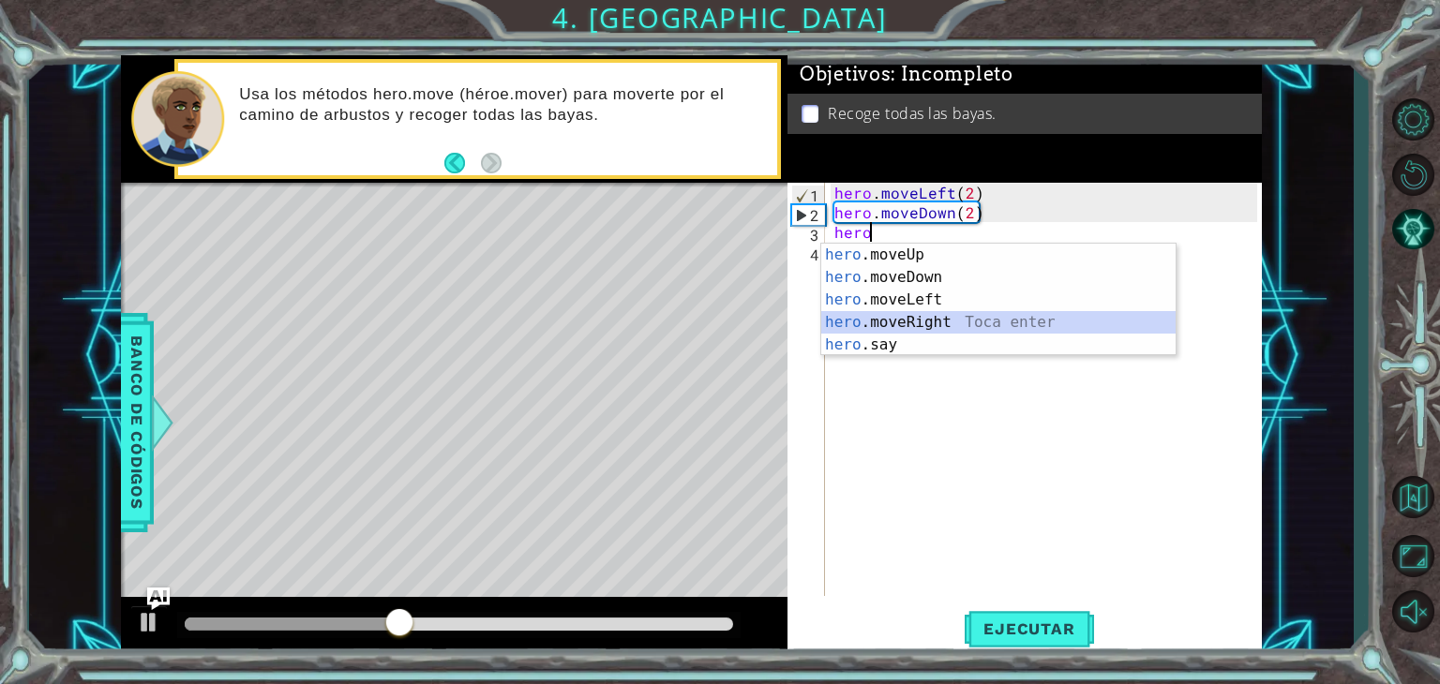
click at [1010, 316] on div "hero .moveUp Toca enter hero .moveDown Toca enter hero .moveLeft Toca enter her…" at bounding box center [998, 323] width 354 height 158
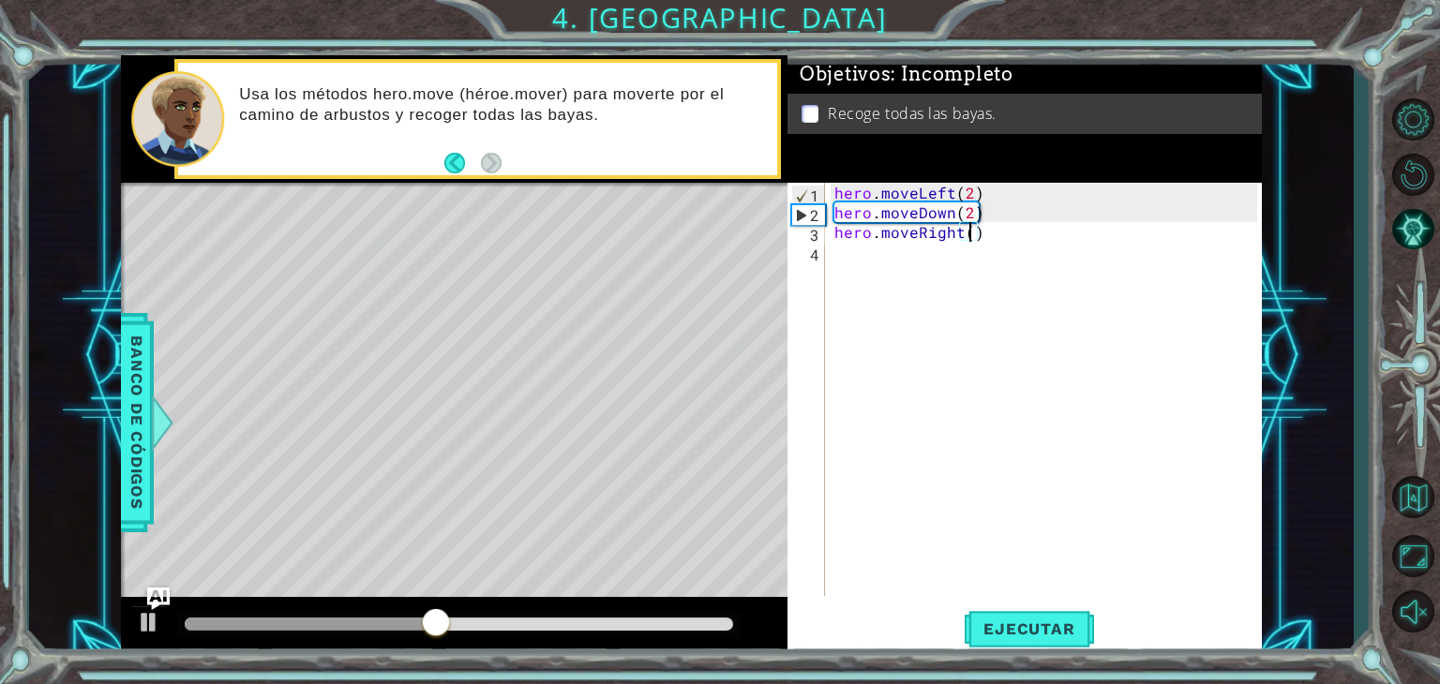
scroll to position [0, 8]
type textarea "hero.moveRight(2)"
click at [1067, 641] on button "Ejecutar" at bounding box center [1029, 630] width 128 height 48
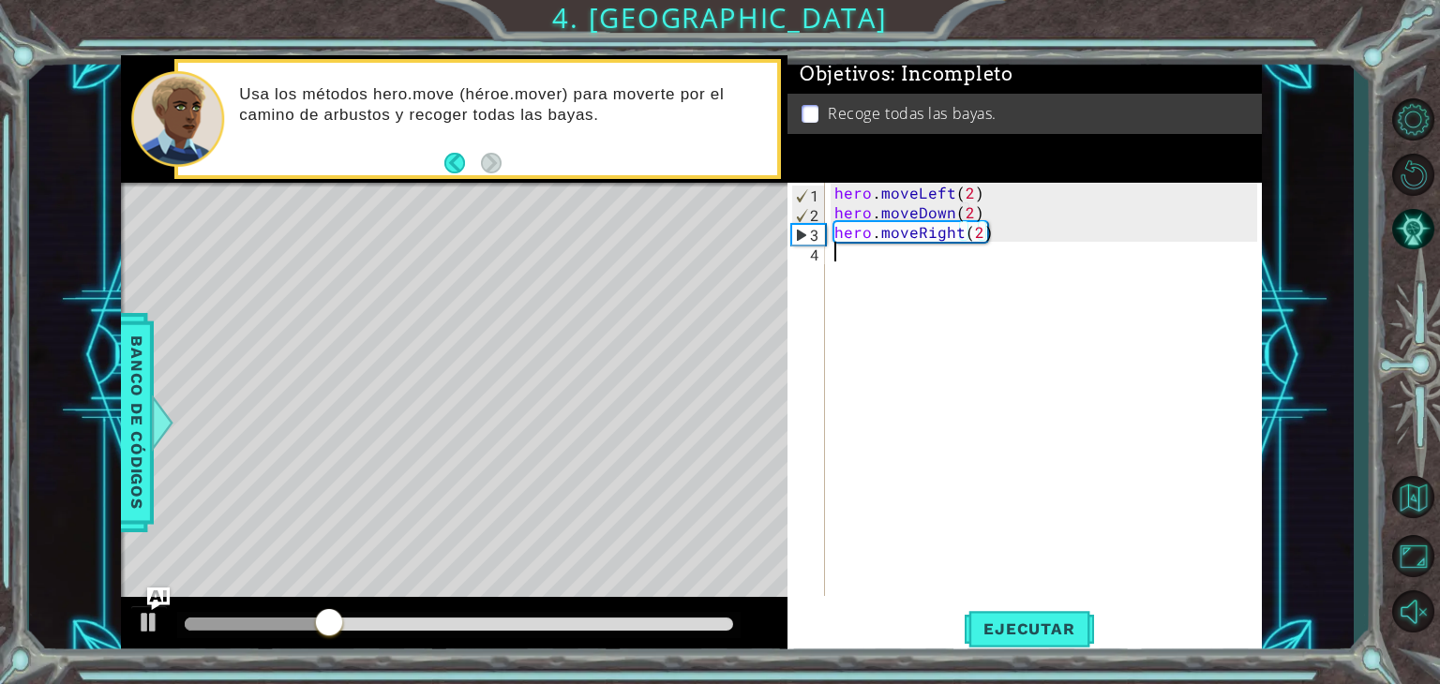
scroll to position [0, 0]
click at [881, 366] on div "hero . moveLeft ( 2 ) hero . moveDown ( 2 ) hero . moveRight ( 2 )" at bounding box center [1049, 409] width 436 height 453
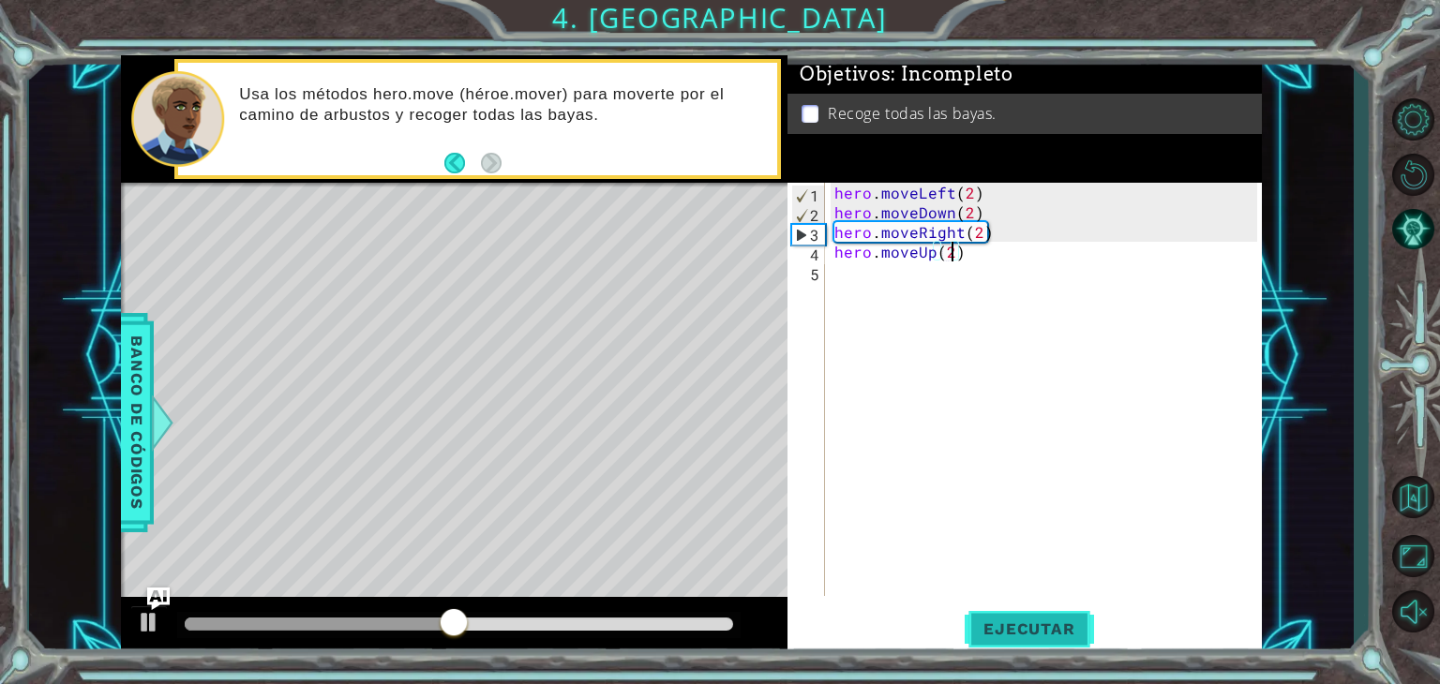
type textarea "hero.moveUp(2)"
click at [1058, 630] on span "Ejecutar" at bounding box center [1029, 629] width 128 height 19
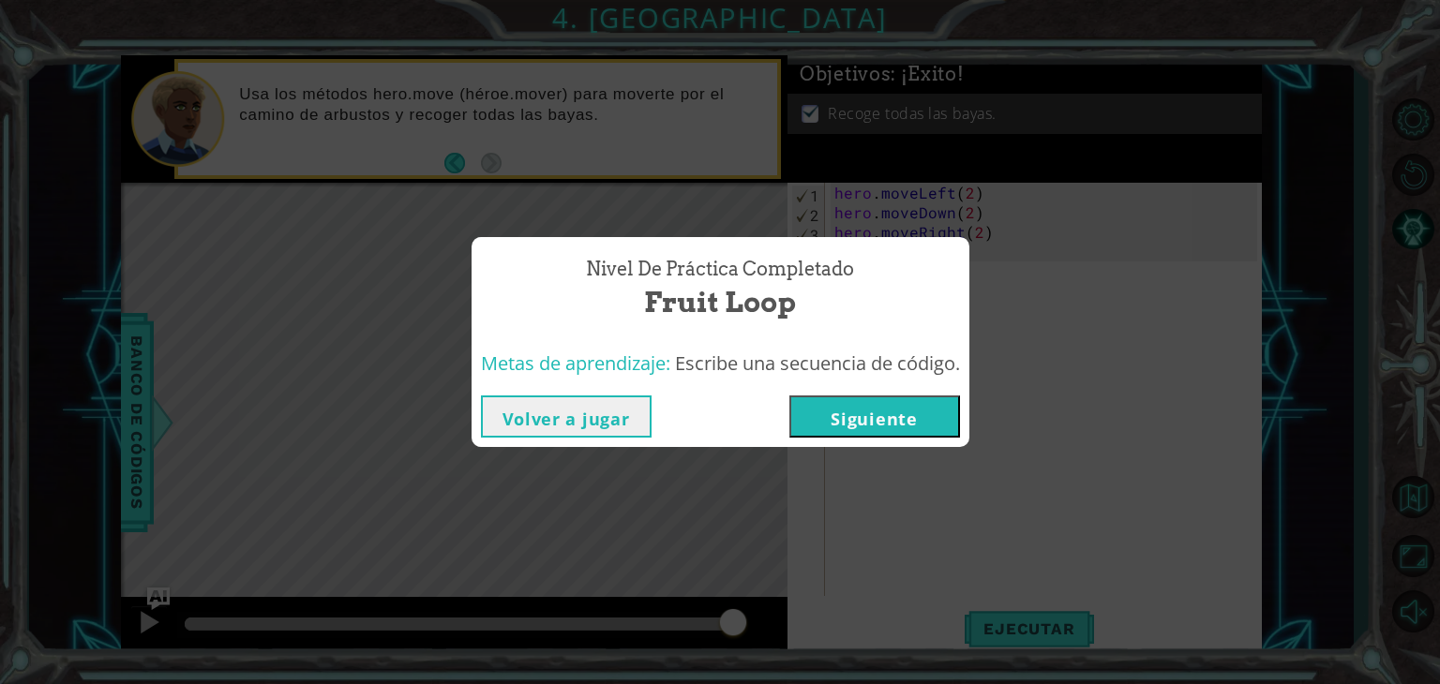
click at [870, 428] on button "Siguiente" at bounding box center [874, 417] width 171 height 42
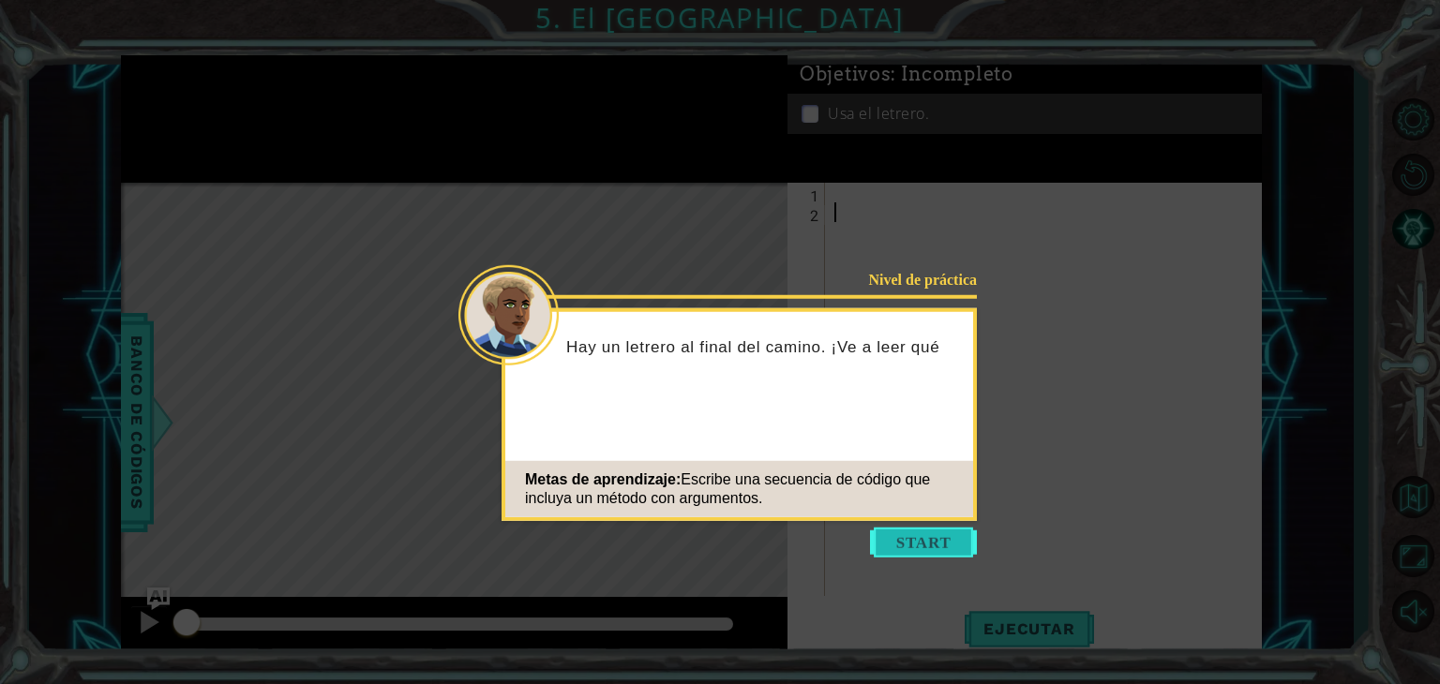
click at [923, 545] on button "Start" at bounding box center [923, 543] width 107 height 30
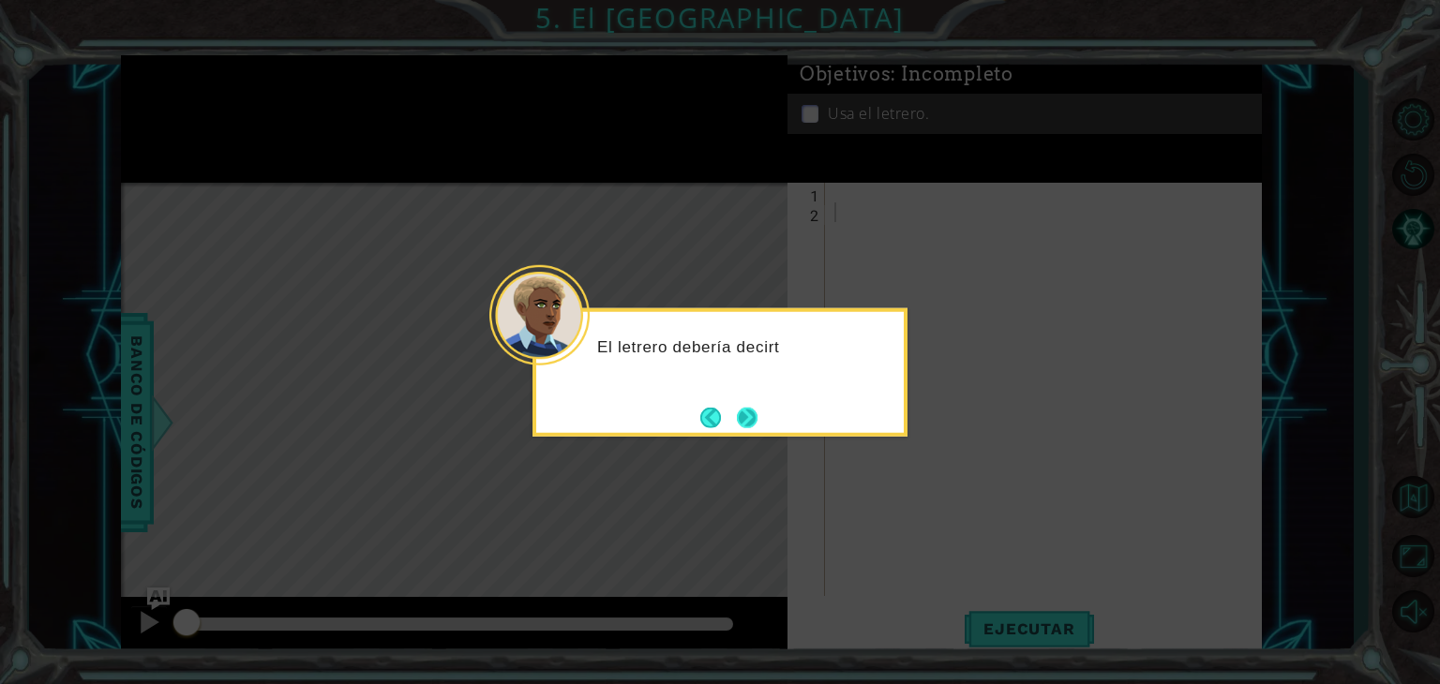
click at [757, 425] on button "Next" at bounding box center [747, 417] width 21 height 21
click at [747, 417] on button "Next" at bounding box center [747, 417] width 21 height 21
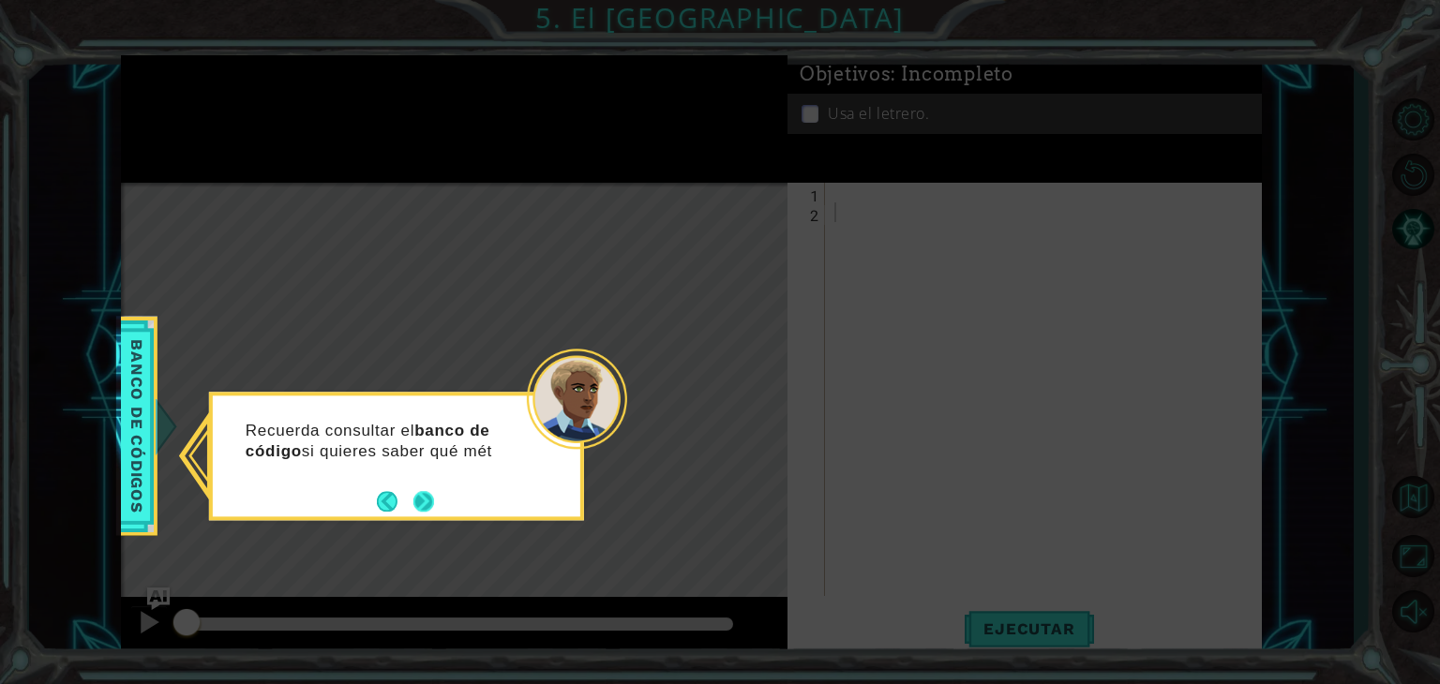
click at [434, 509] on button "Next" at bounding box center [423, 501] width 21 height 21
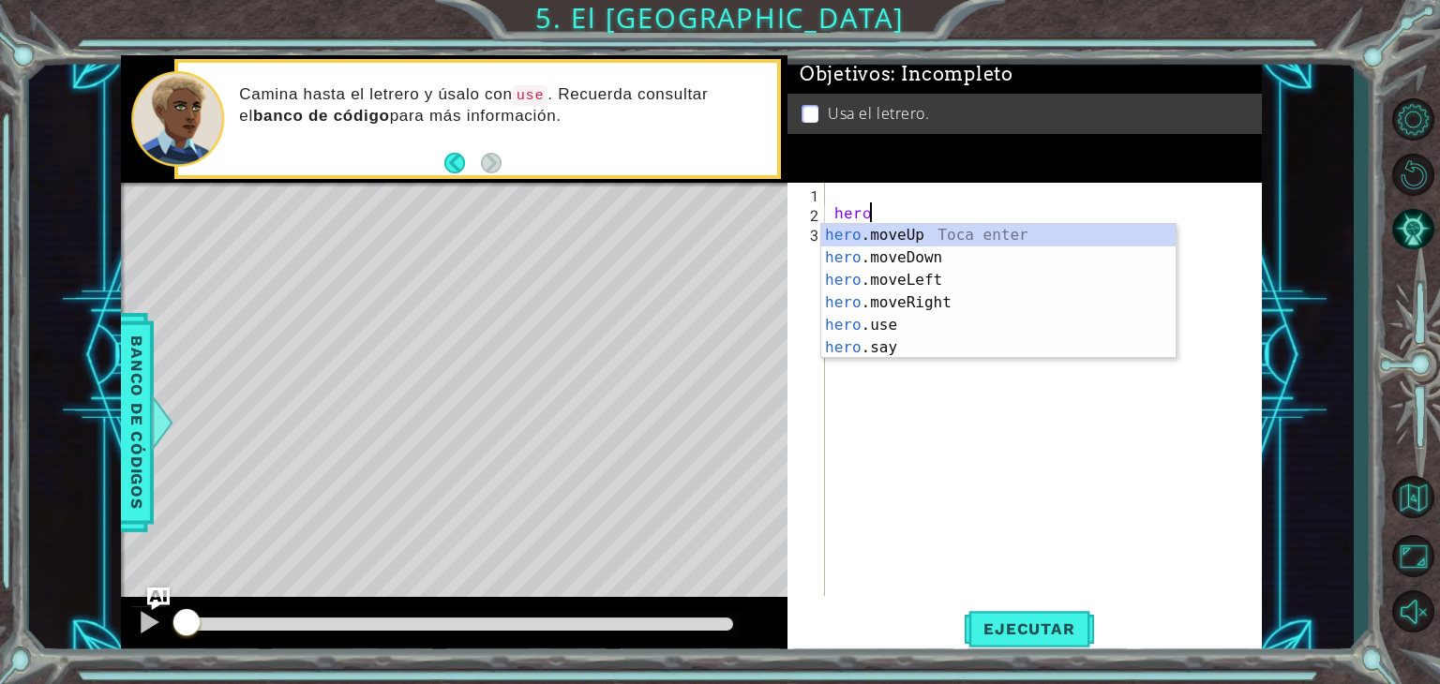
scroll to position [0, 1]
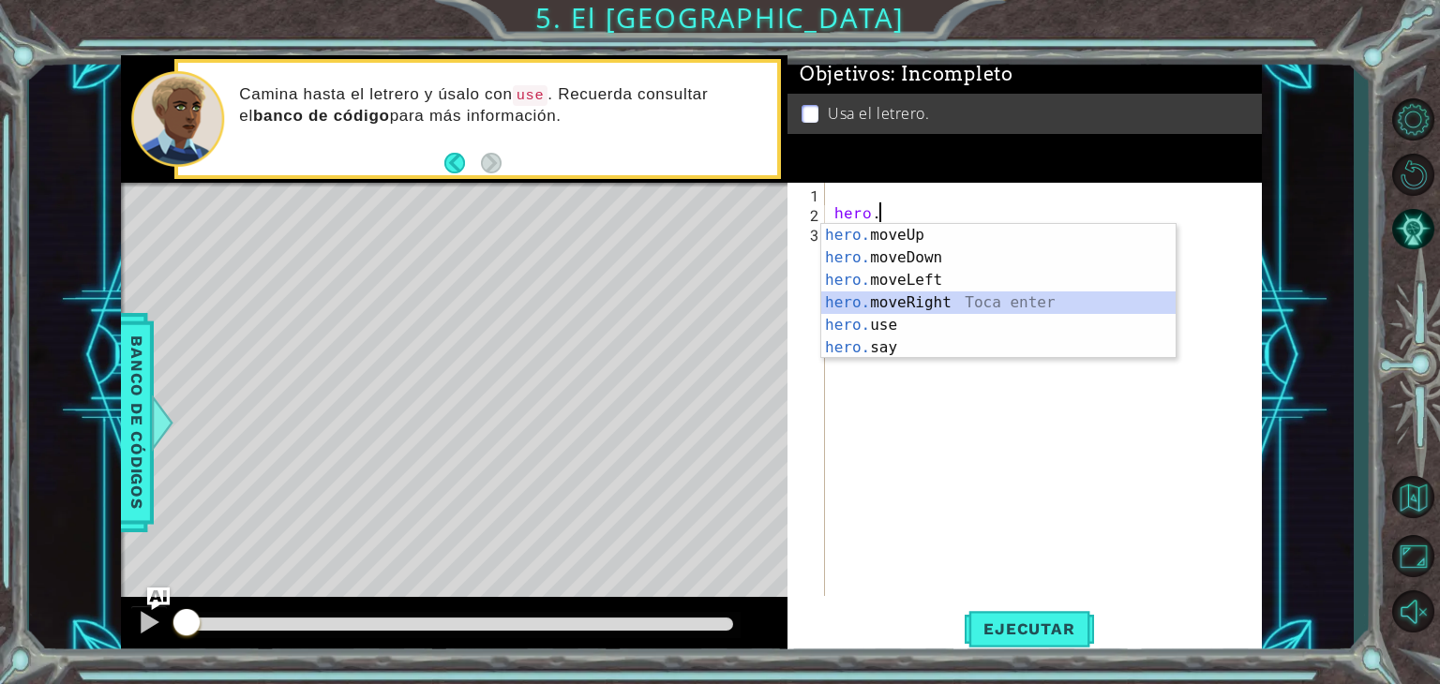
click at [1016, 300] on div "hero. moveUp Toca enter hero. moveDown Toca enter hero. moveLeft Toca enter her…" at bounding box center [998, 314] width 354 height 180
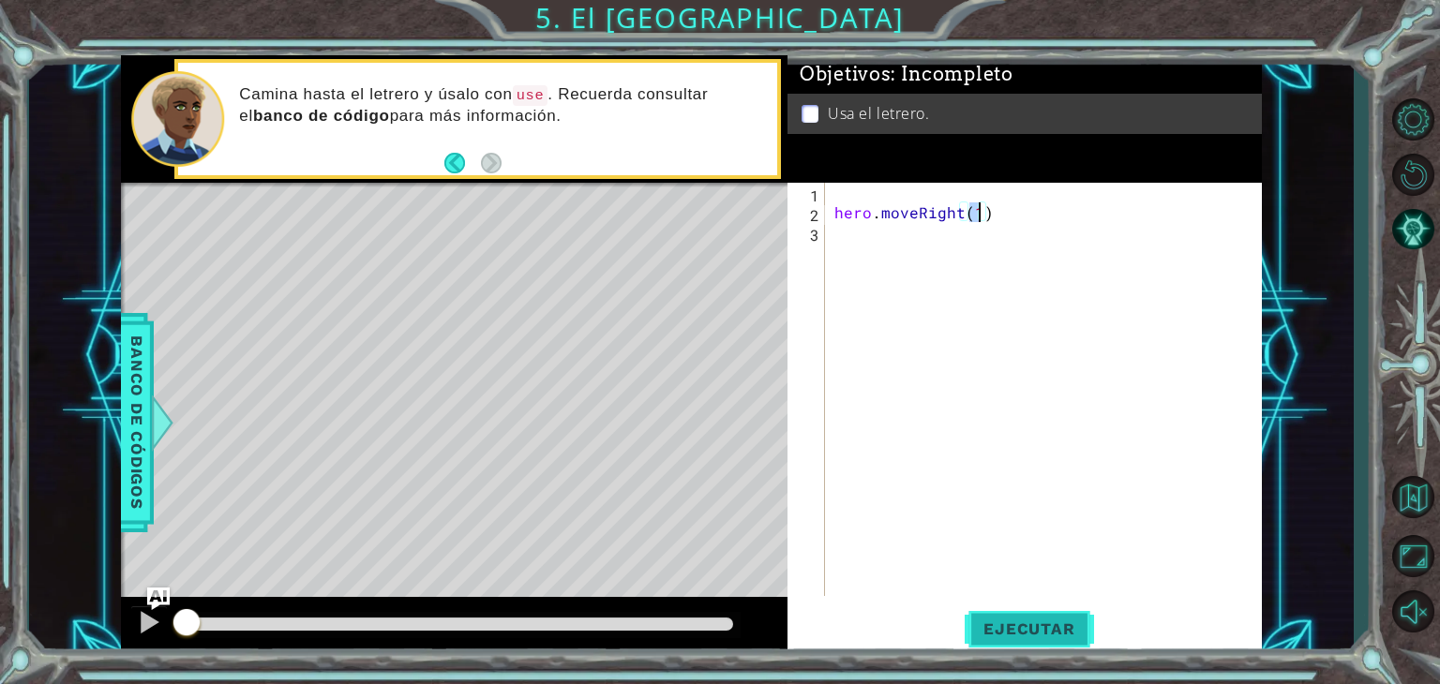
type textarea "hero.moveRight(1)"
click at [1038, 624] on span "Ejecutar" at bounding box center [1029, 629] width 128 height 19
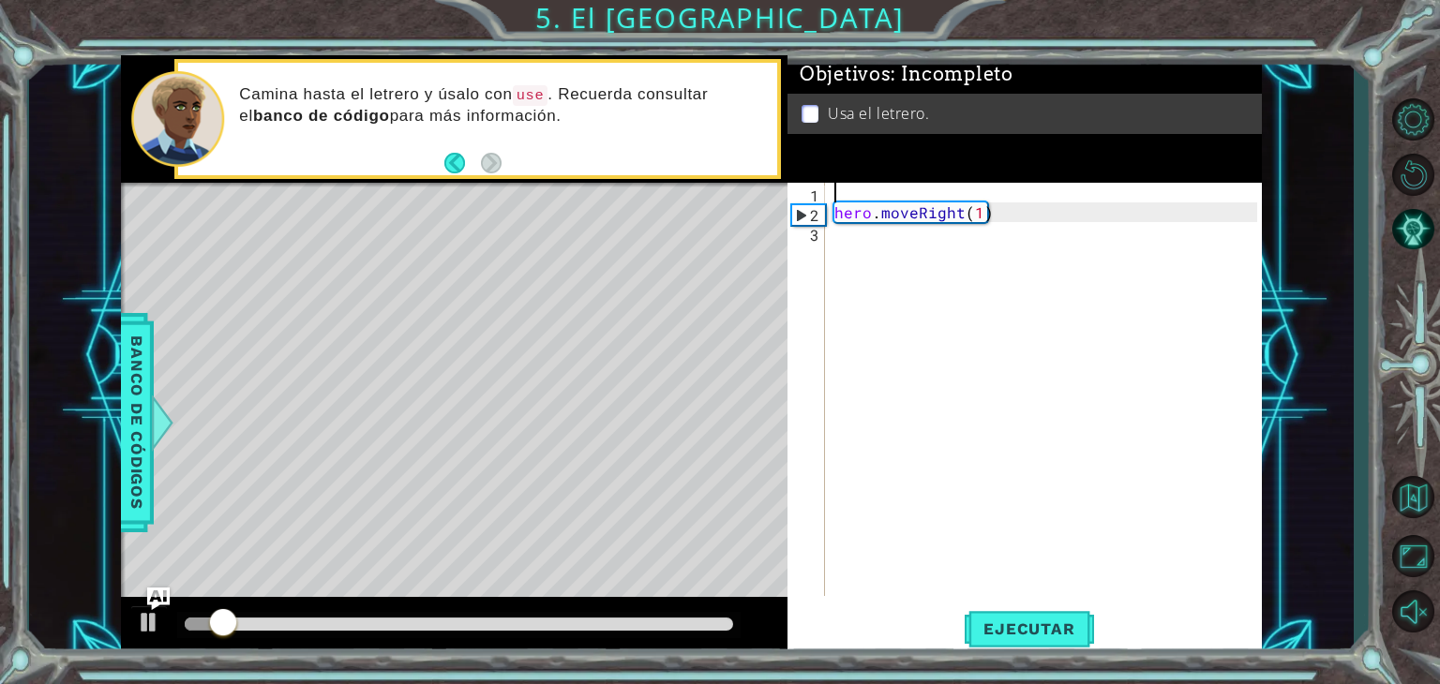
click at [871, 191] on div "hero . moveRight ( 1 )" at bounding box center [1049, 409] width 436 height 453
type textarea "hero.moveRight(1)"
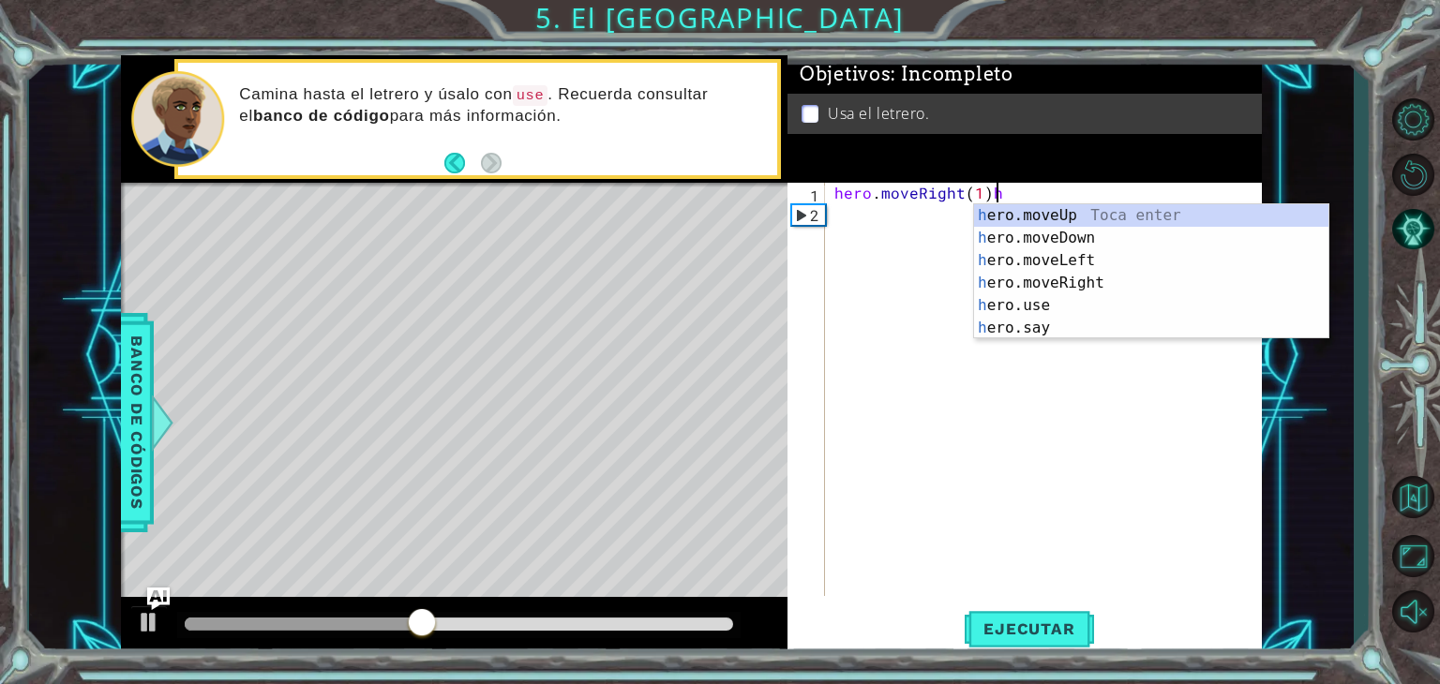
type textarea "hero.moveRight(1)"
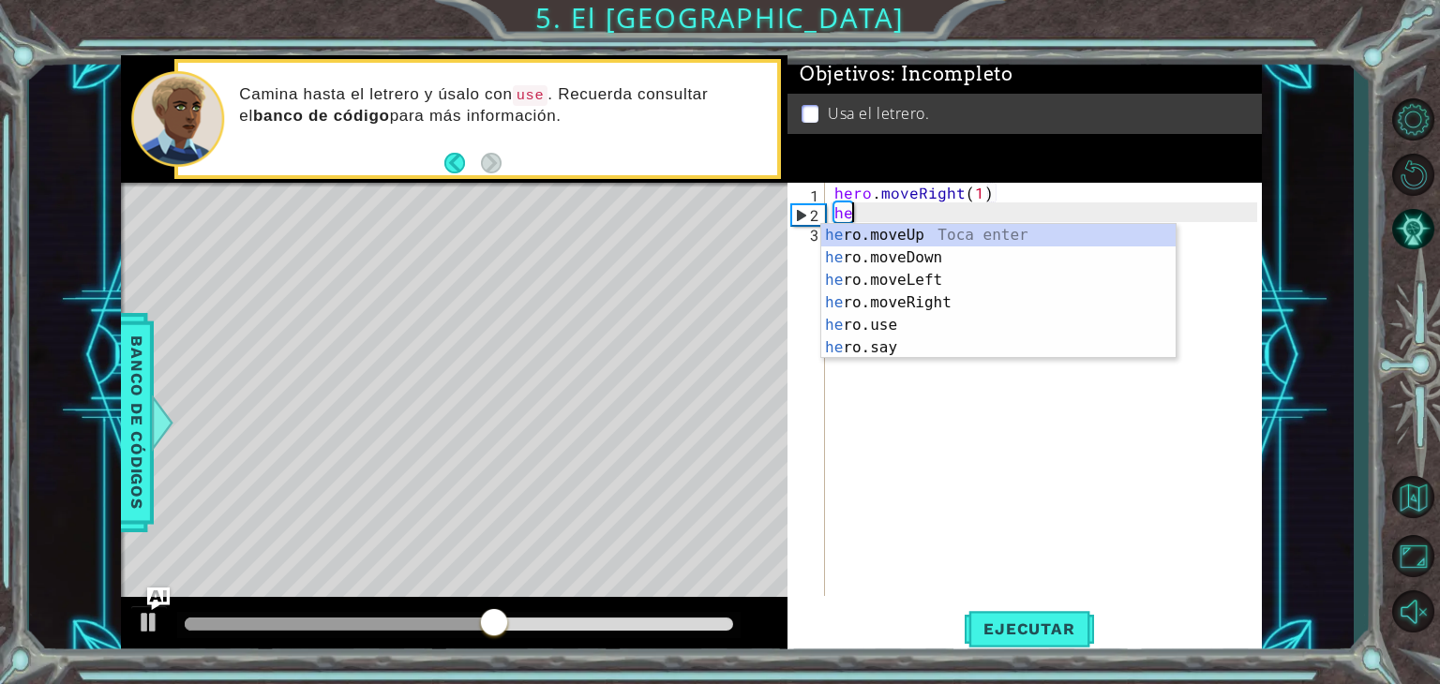
type textarea "hero.moveUp(1)"
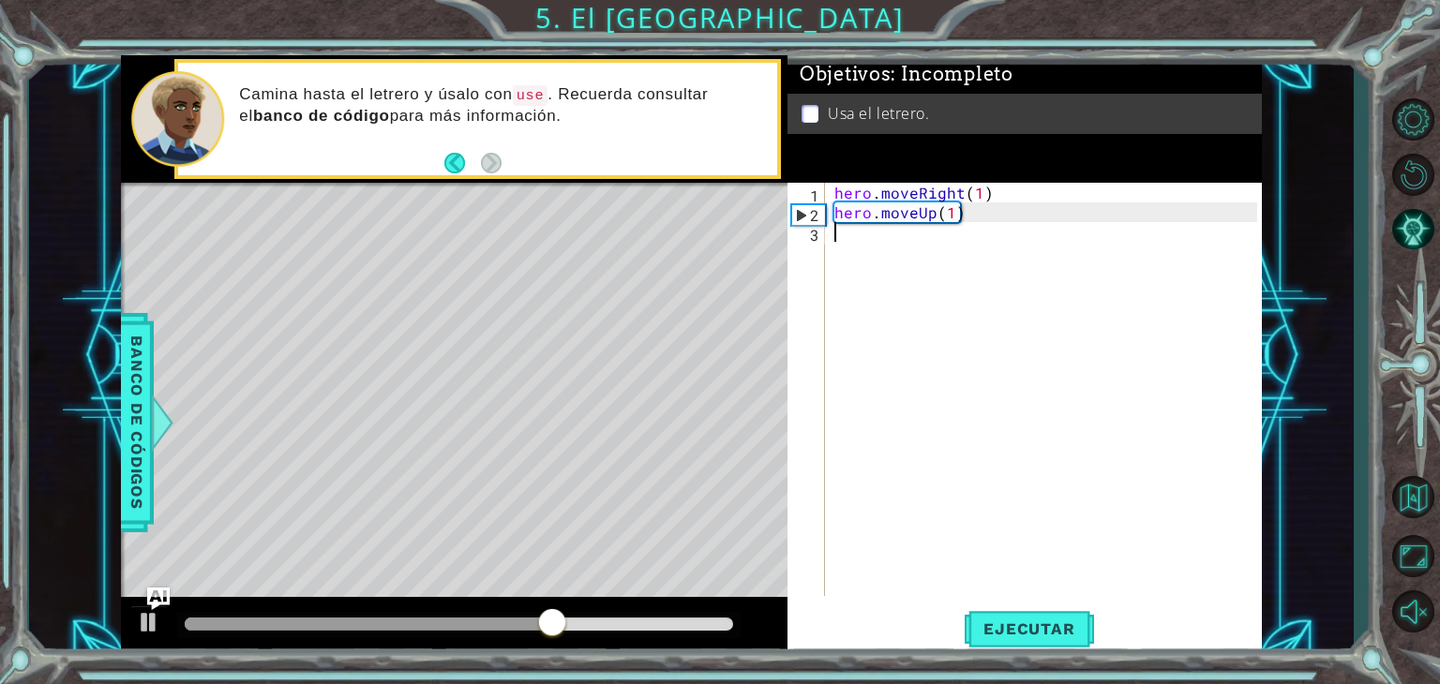
click at [848, 241] on div "hero . moveRight ( 1 ) hero . moveUp ( 1 )" at bounding box center [1049, 409] width 436 height 453
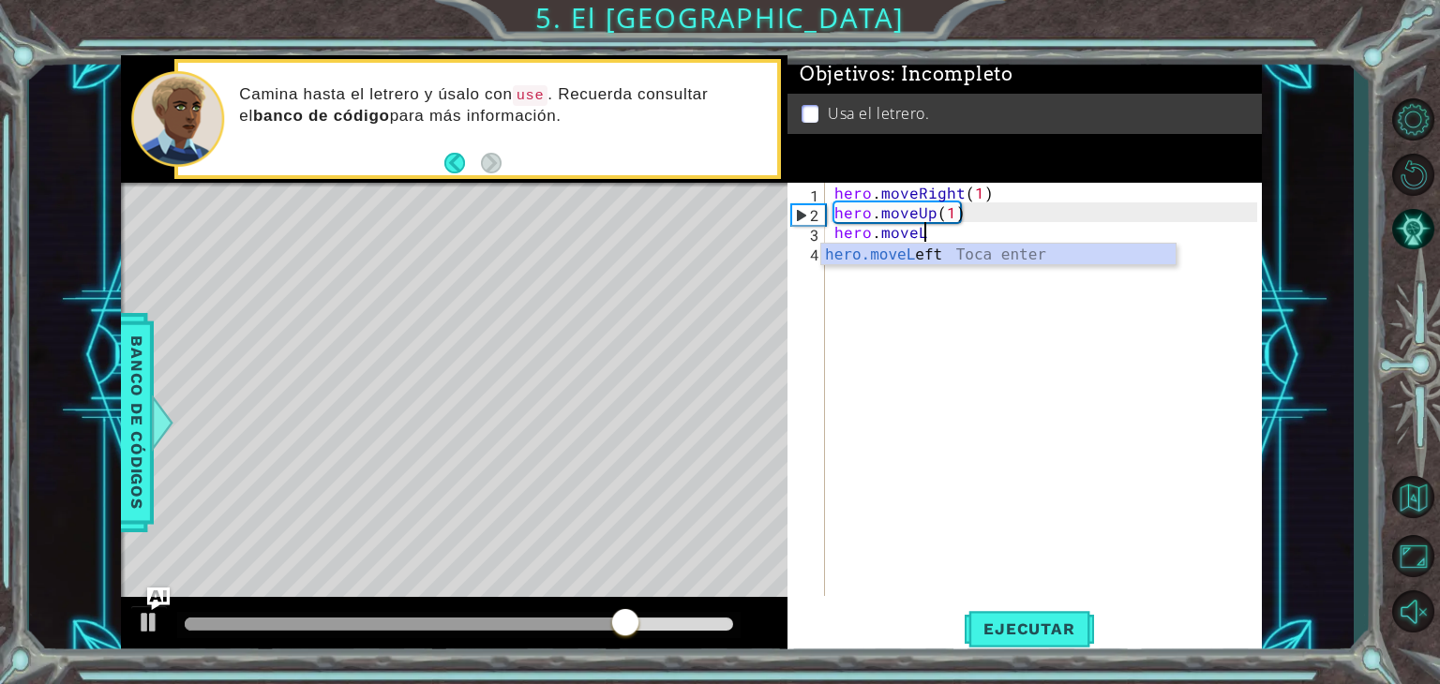
scroll to position [0, 4]
type textarea "hero.moveLeft(1)"
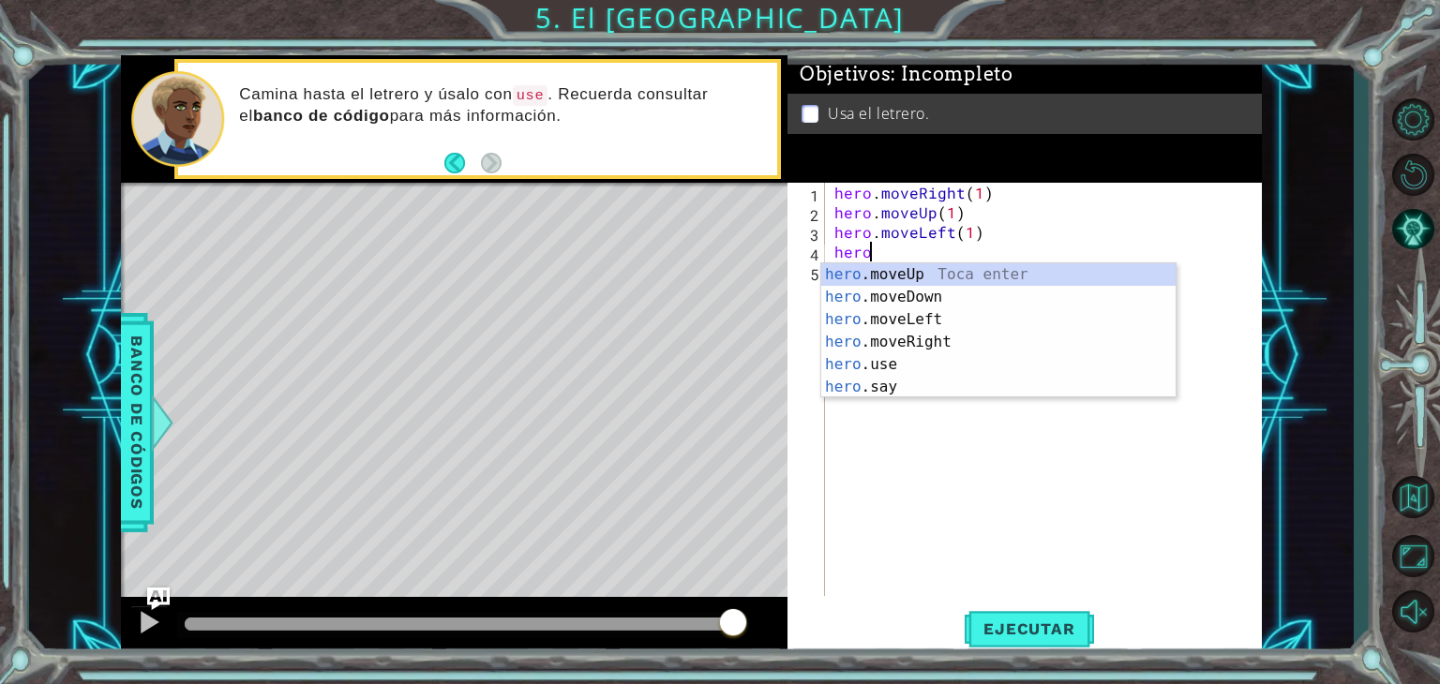
scroll to position [0, 0]
type textarea "hero.moveUp(1)"
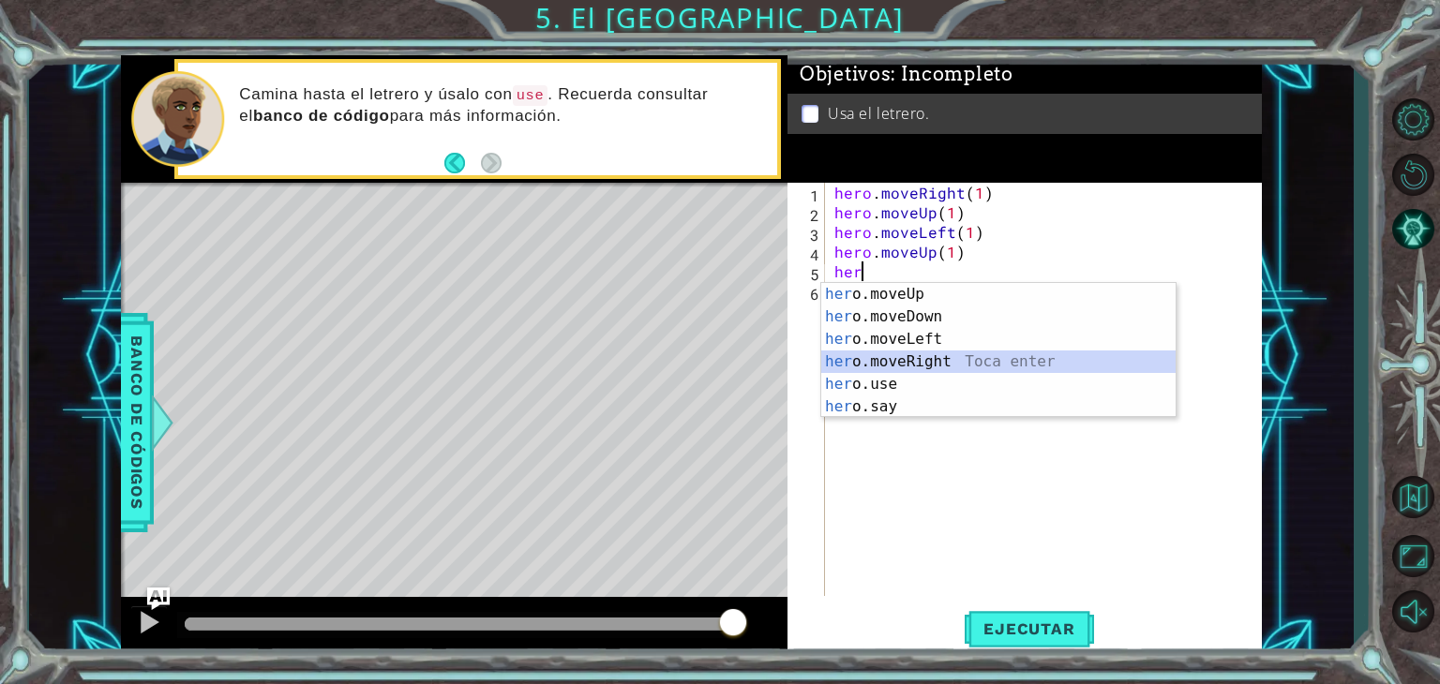
click at [885, 372] on div "her o.moveUp Toca enter her o.moveDown Toca enter her o.moveLeft [PERSON_NAME] …" at bounding box center [998, 373] width 354 height 180
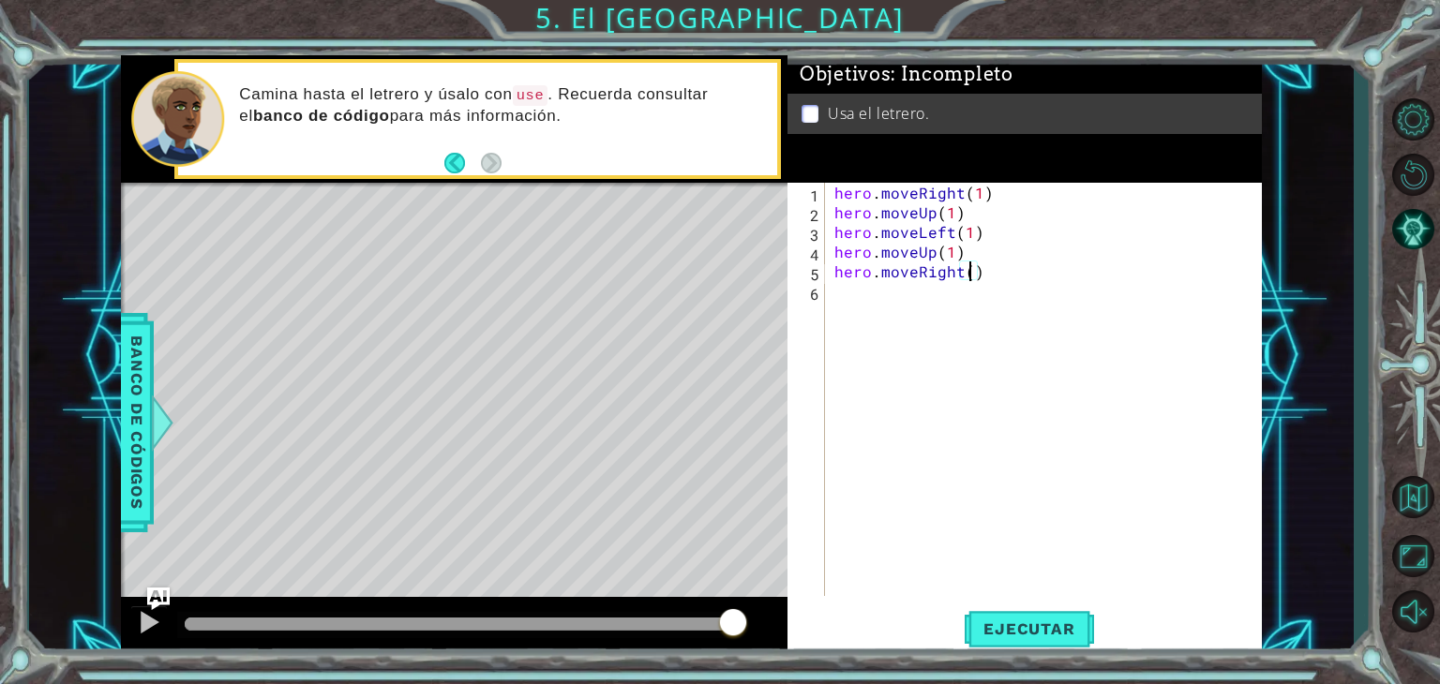
type textarea "hero.moveRight(2)"
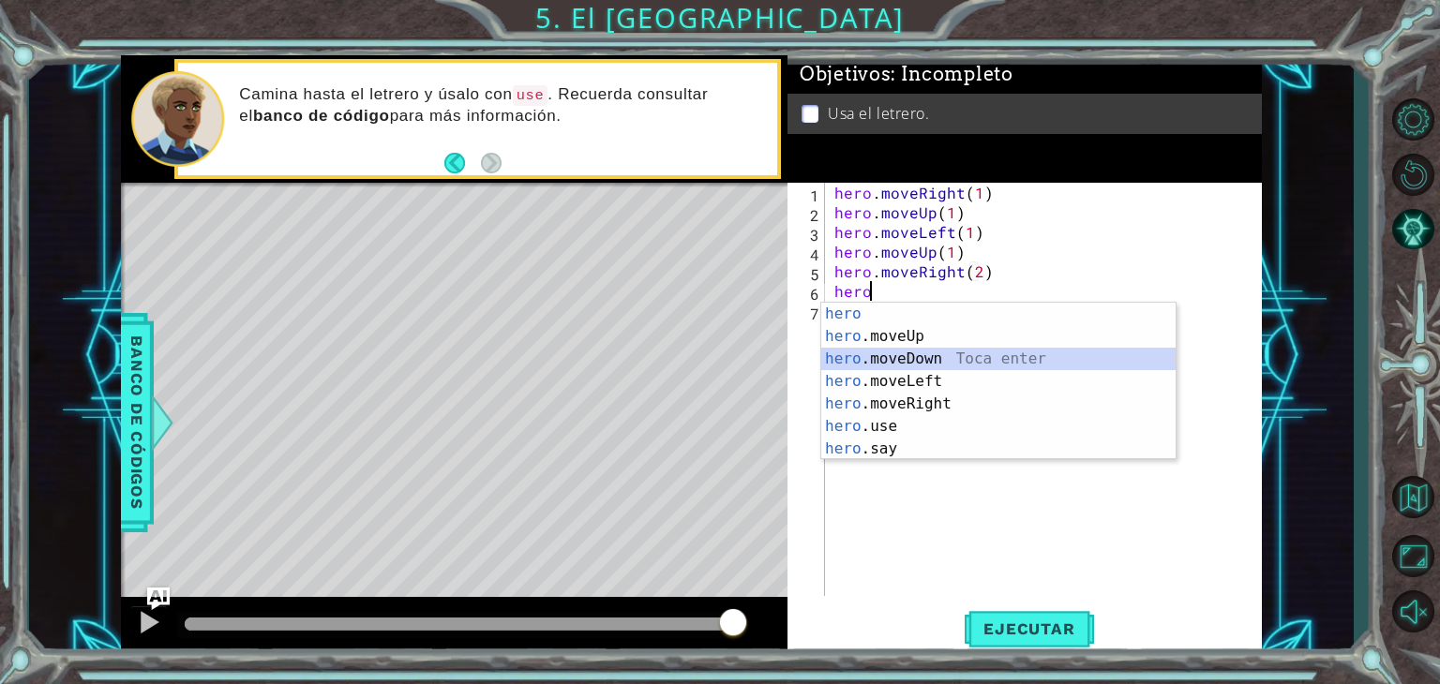
click at [939, 353] on div "hero Toca enter hero .moveUp Toca enter hero .moveDown Toca enter hero .moveLef…" at bounding box center [998, 404] width 354 height 203
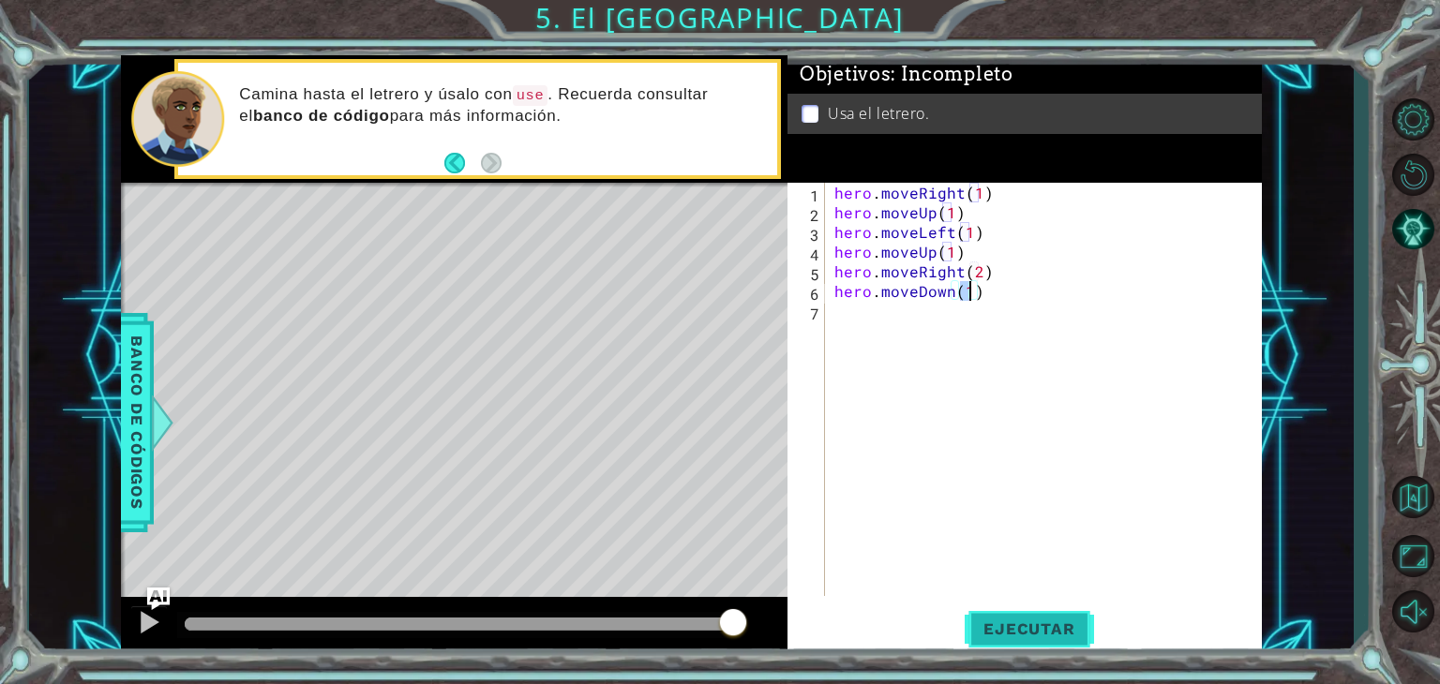
type textarea "hero.moveDown(1)"
click at [1030, 637] on span "Ejecutar" at bounding box center [1029, 629] width 128 height 19
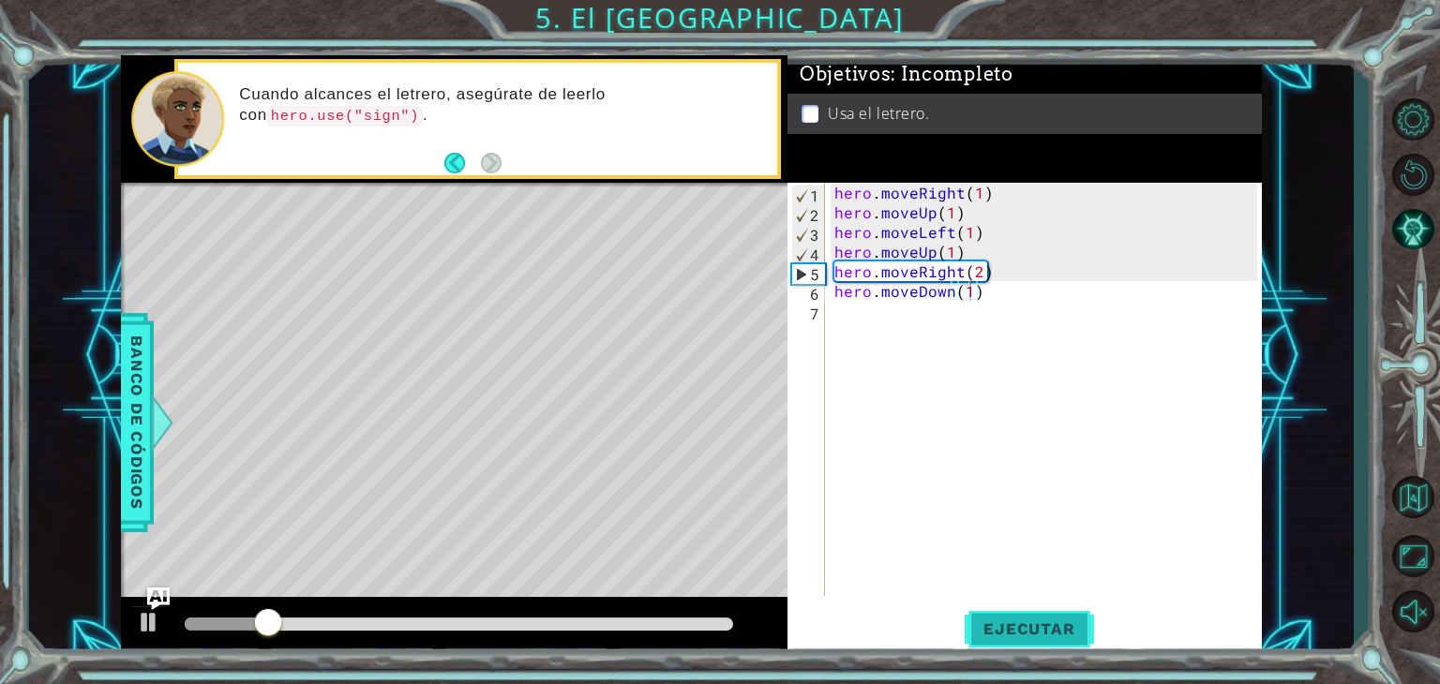
click at [1030, 637] on span "Ejecutar" at bounding box center [1029, 629] width 128 height 19
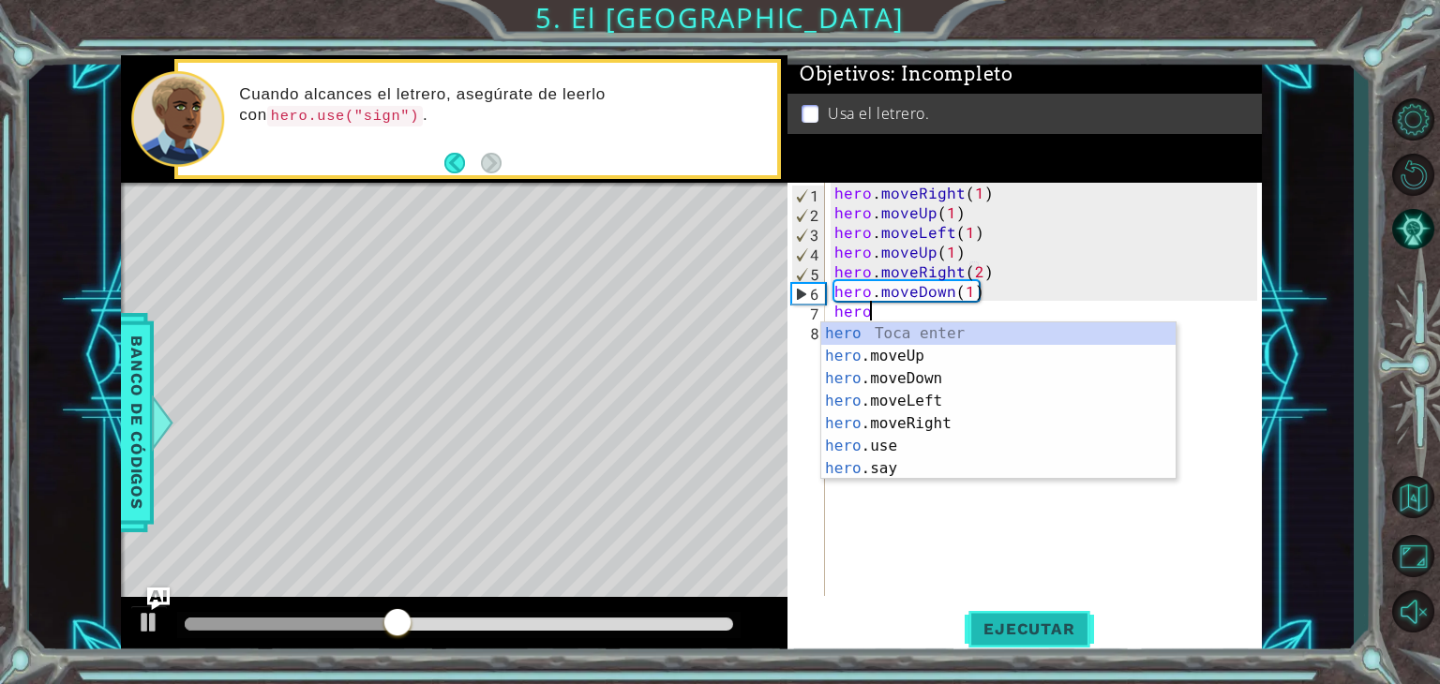
scroll to position [0, 1]
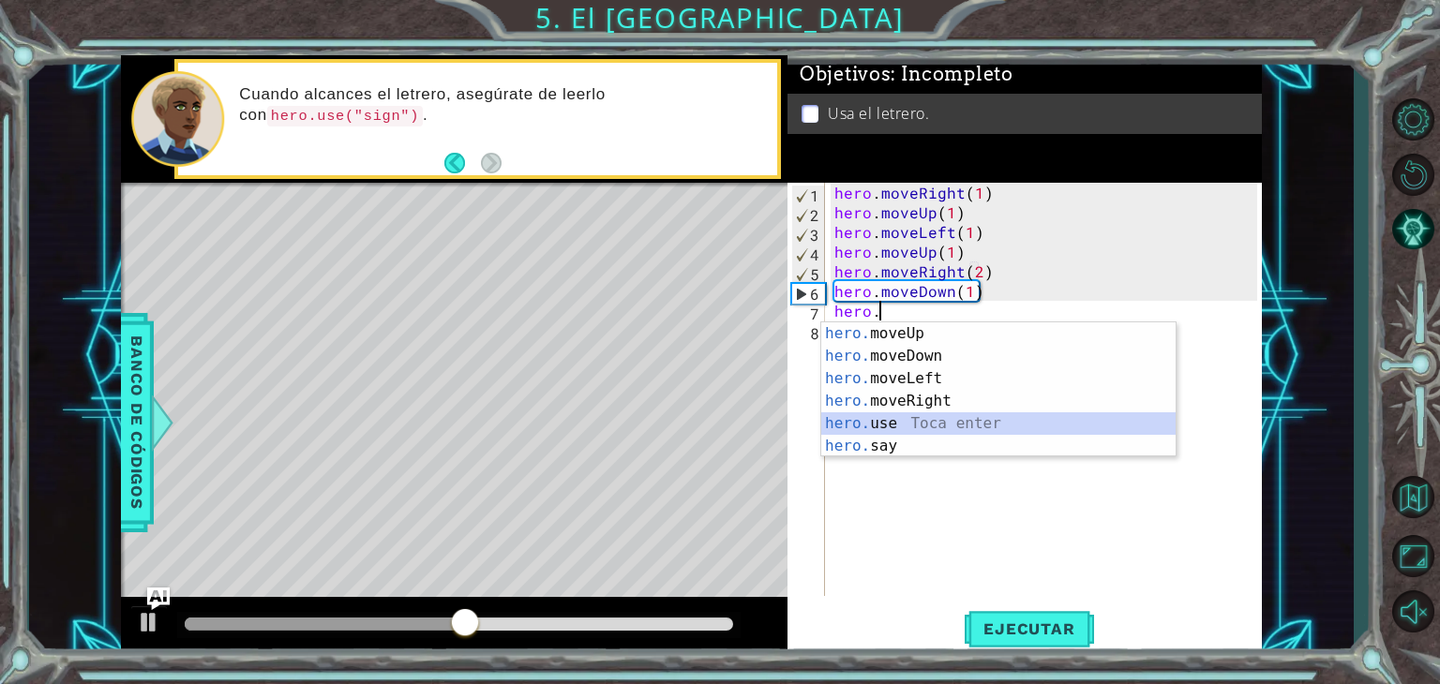
click at [911, 426] on div "hero. moveUp Toca enter hero. moveDown Toca enter hero. moveLeft Toca enter her…" at bounding box center [998, 413] width 354 height 180
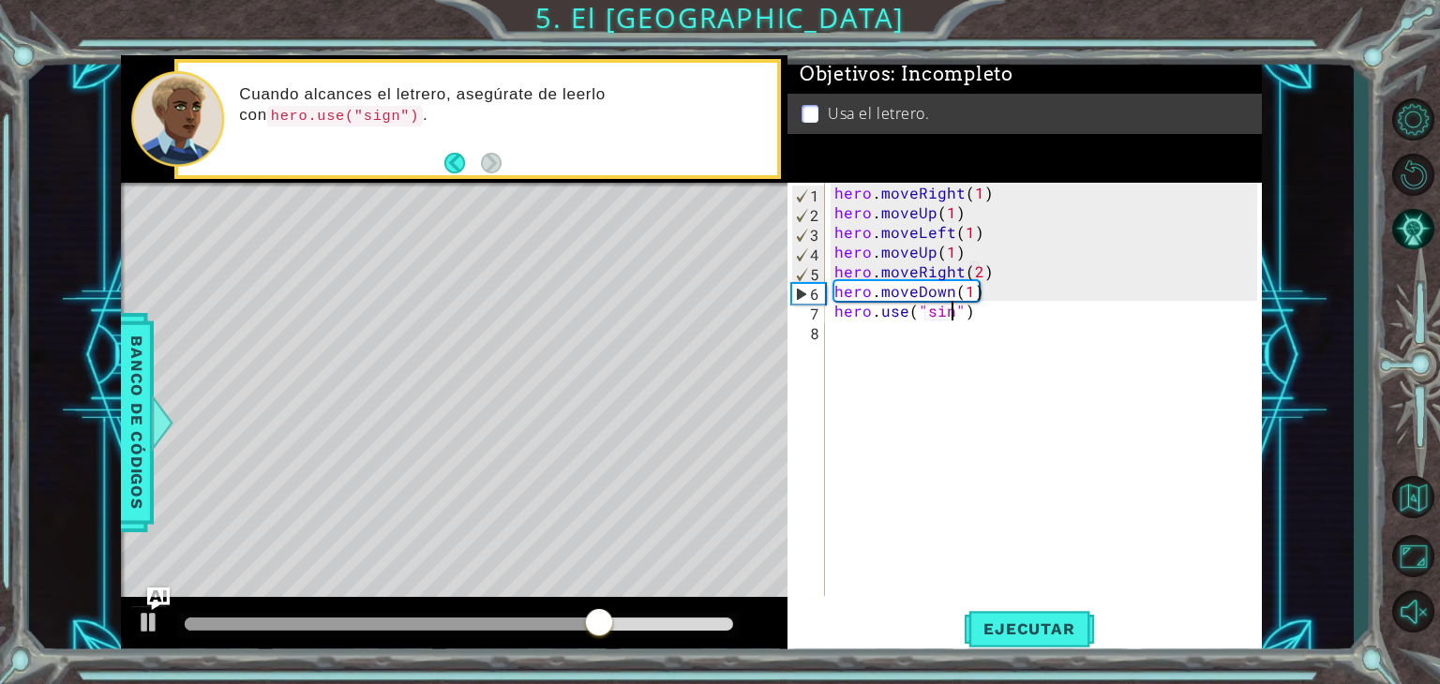
scroll to position [0, 8]
type textarea "hero.use("sing")"
click at [1036, 634] on span "Ejecutar" at bounding box center [1029, 629] width 128 height 19
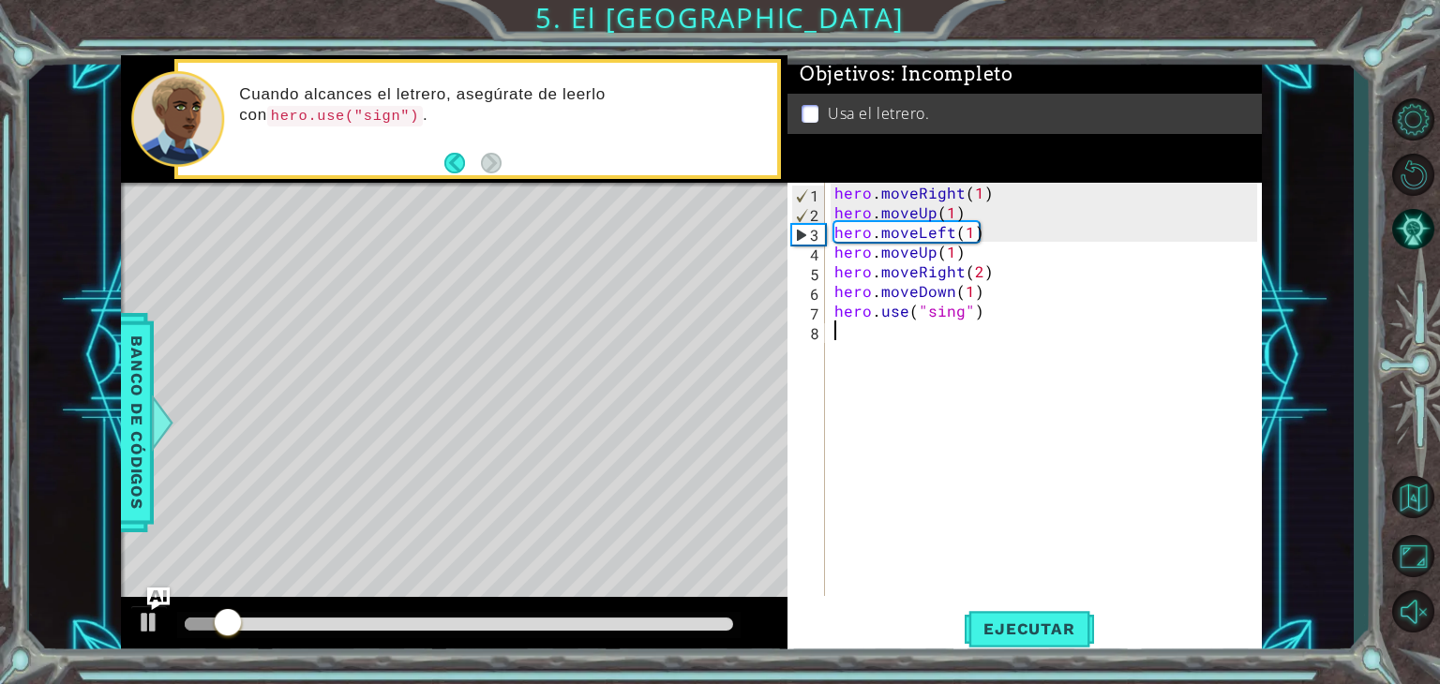
click at [1035, 331] on div "hero . moveRight ( 1 ) hero . moveUp ( 1 ) hero . moveLeft ( 1 ) hero . moveUp …" at bounding box center [1049, 409] width 436 height 453
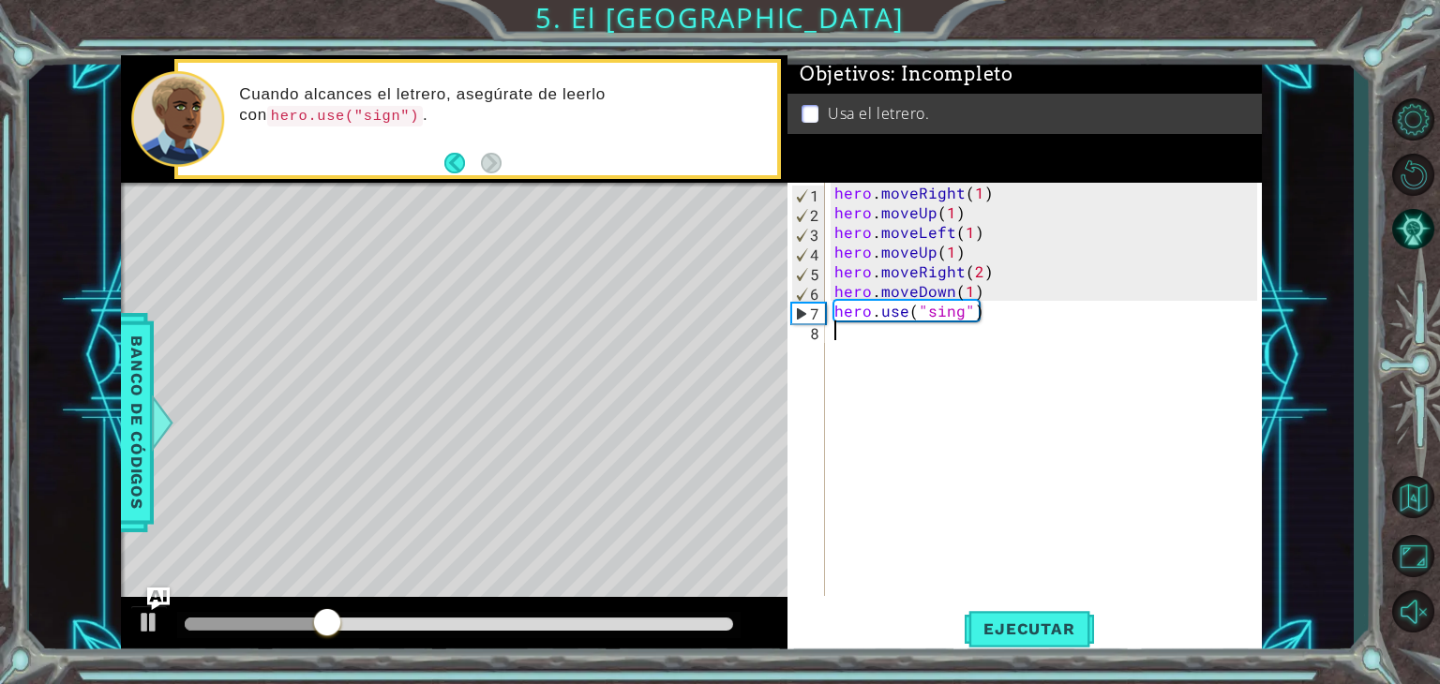
click at [1035, 331] on div "hero . moveRight ( 1 ) hero . moveUp ( 1 ) hero . moveLeft ( 1 ) hero . moveUp …" at bounding box center [1049, 409] width 436 height 453
click at [334, 113] on code "hero.use("sign")" at bounding box center [345, 116] width 156 height 21
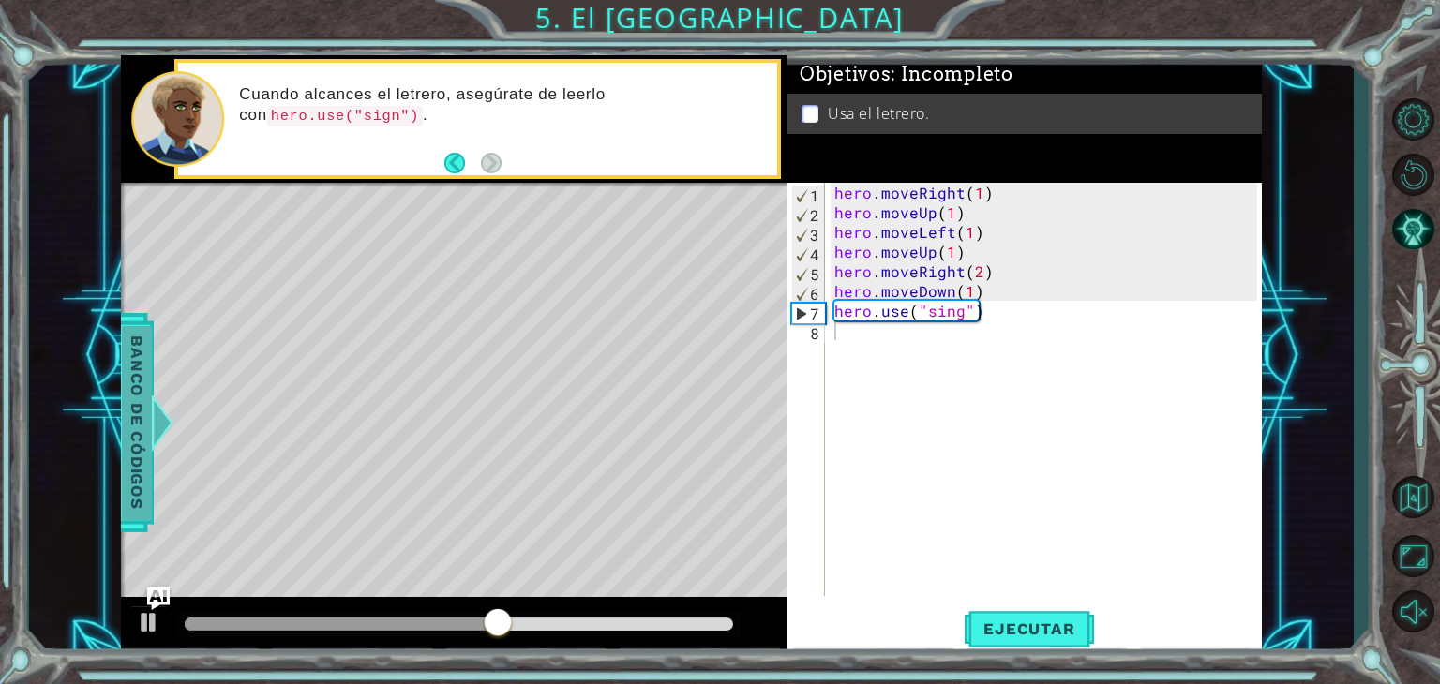
click at [135, 398] on span "Banco de códigos" at bounding box center [137, 422] width 30 height 194
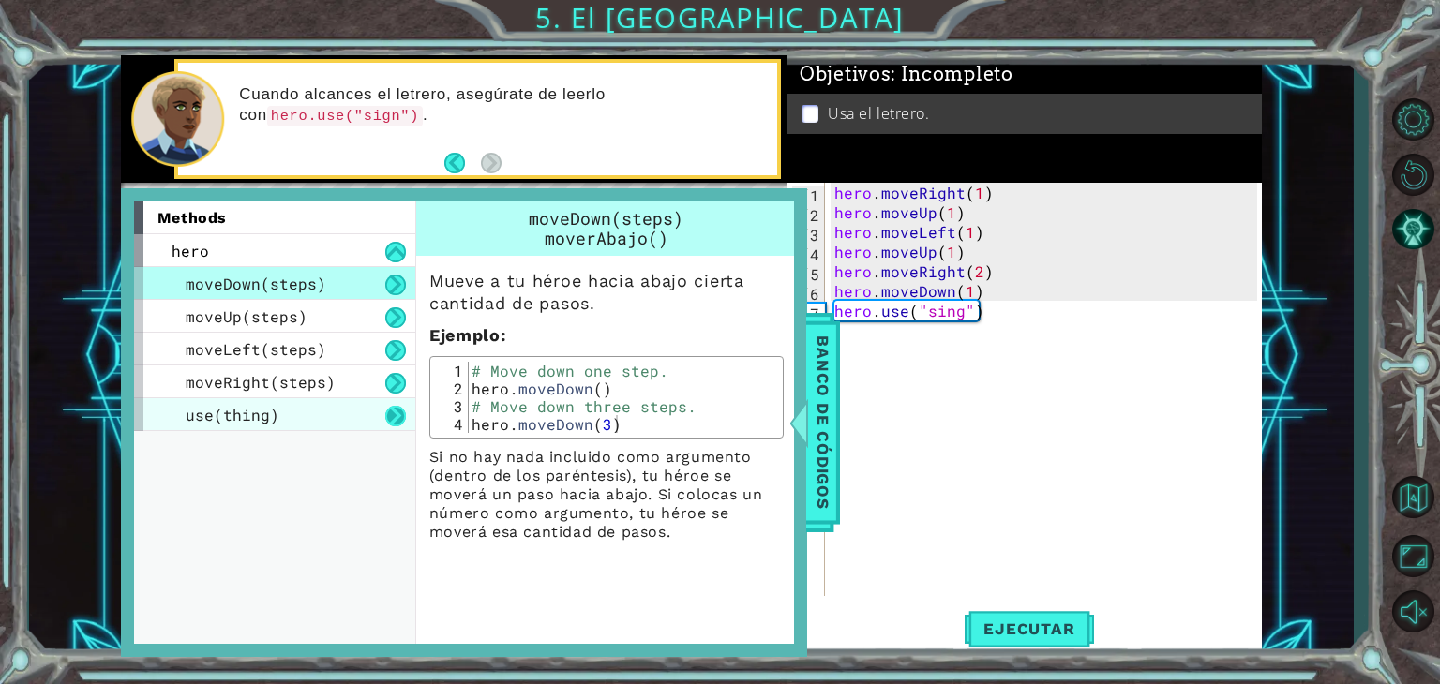
click at [385, 413] on button at bounding box center [395, 416] width 21 height 21
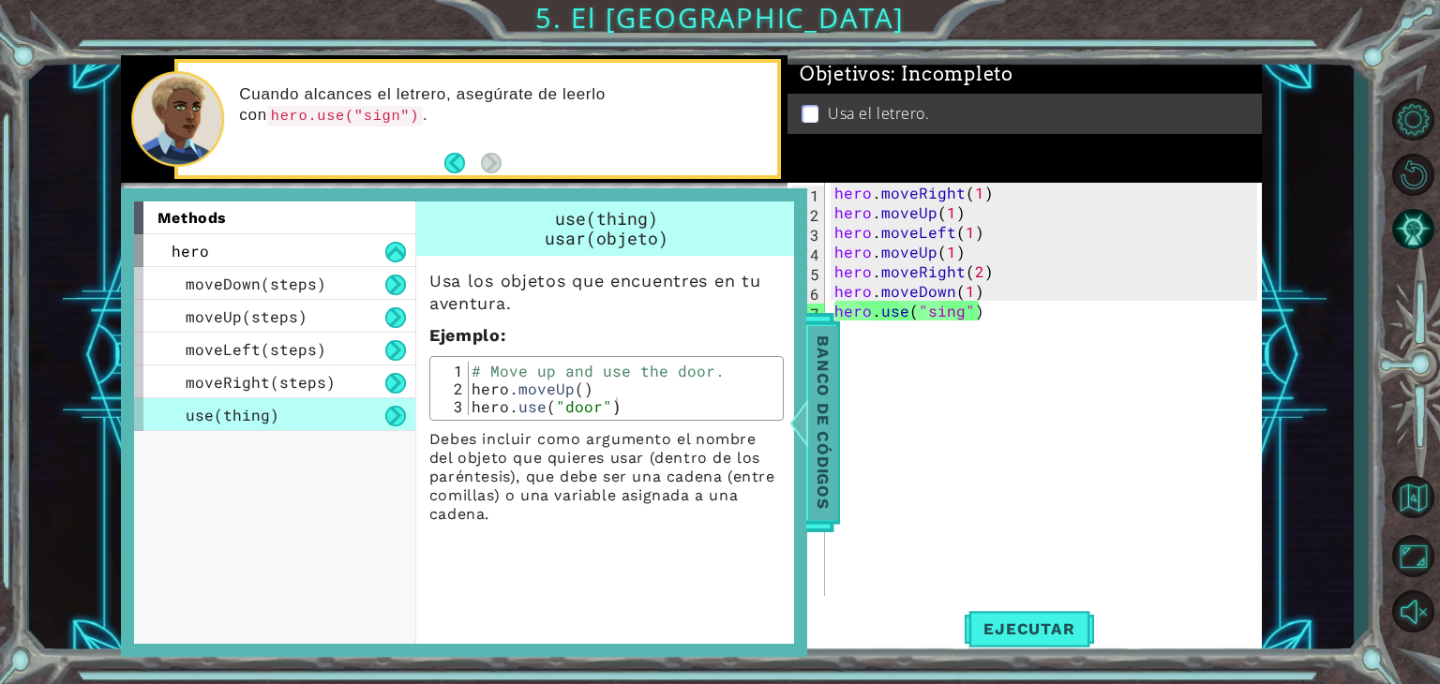
click at [807, 400] on div at bounding box center [798, 423] width 23 height 56
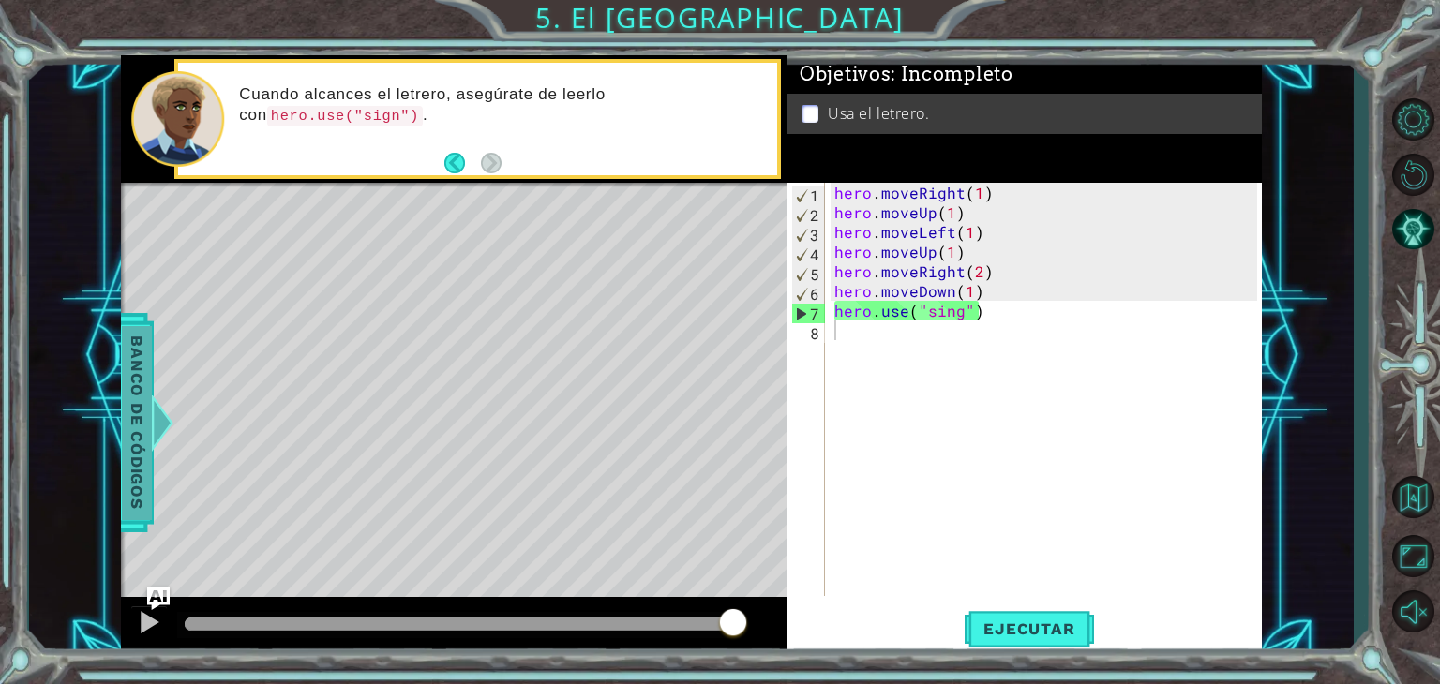
click at [149, 419] on span "Banco de códigos" at bounding box center [137, 422] width 30 height 194
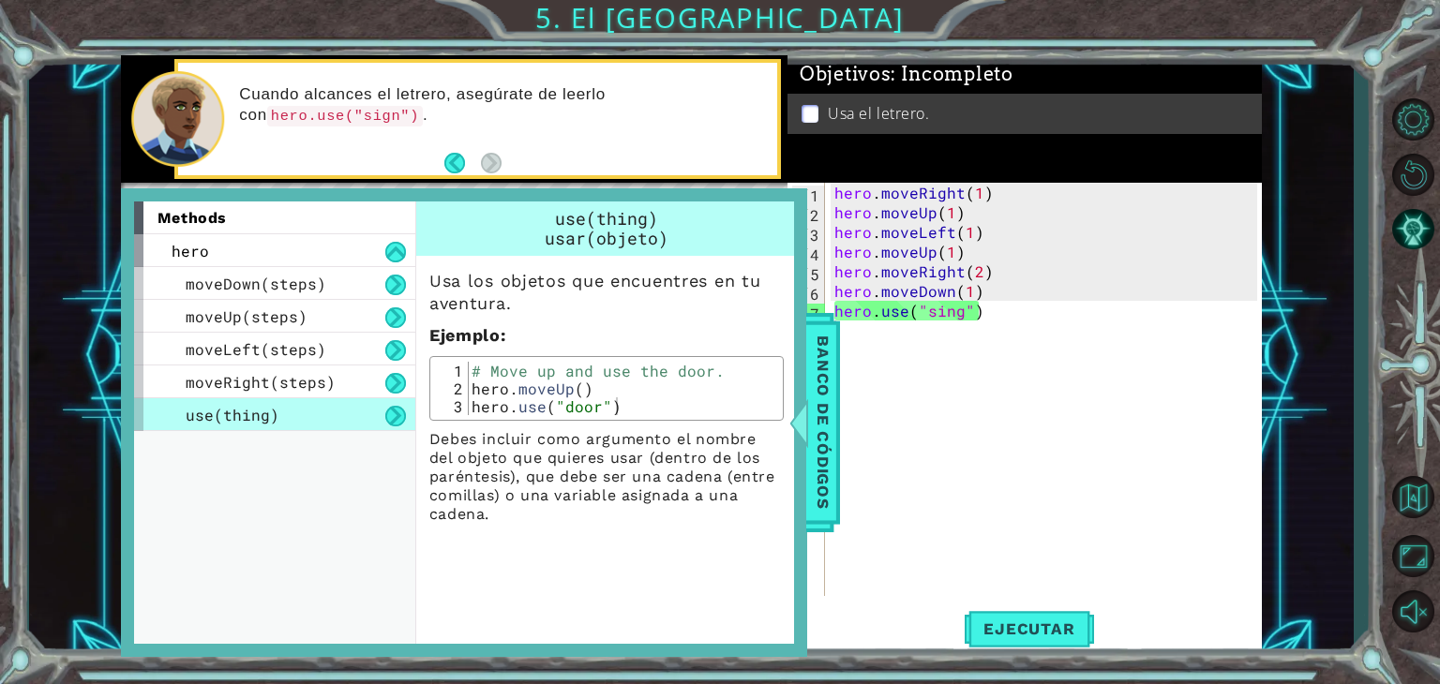
click at [804, 369] on div "methods hero moveDown(steps) moveUp(steps) moveLeft(steps) moveRight(steps) use…" at bounding box center [464, 422] width 686 height 469
click at [823, 354] on span "Banco de códigos" at bounding box center [823, 422] width 30 height 194
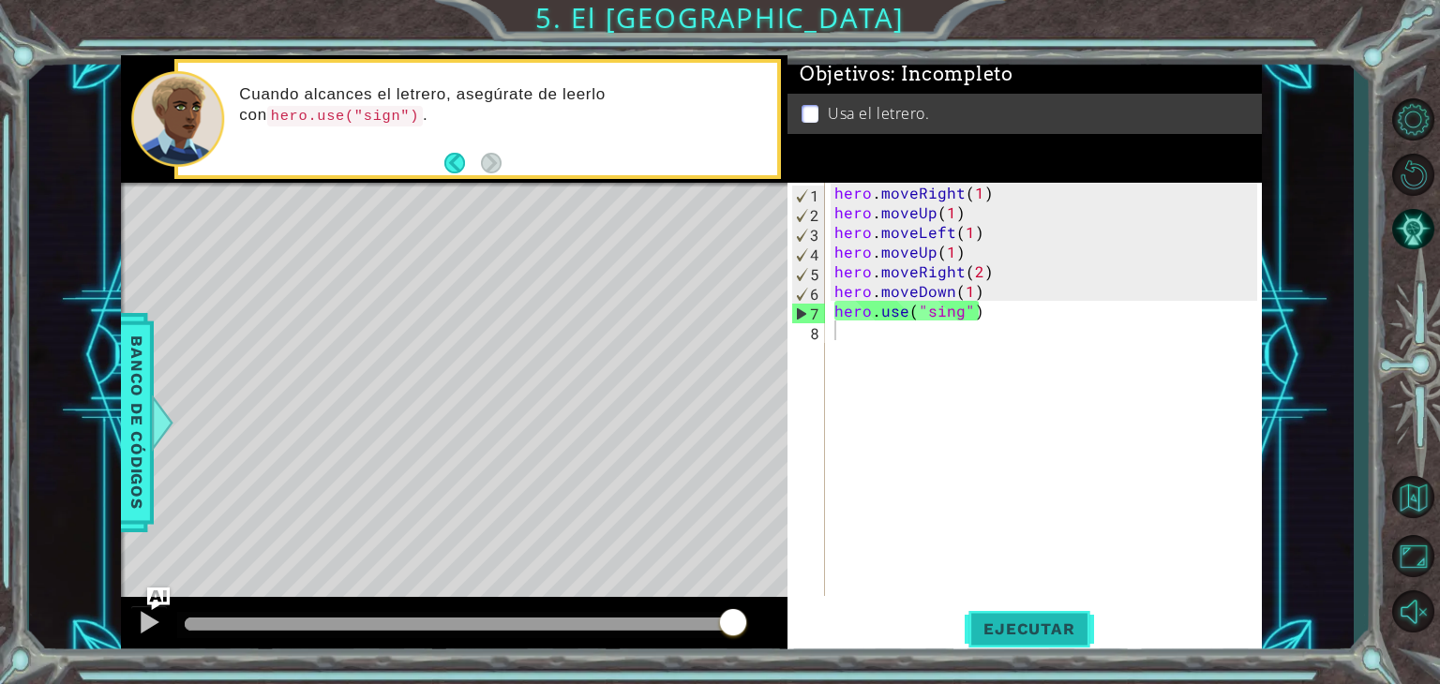
click at [1054, 627] on span "Ejecutar" at bounding box center [1029, 629] width 128 height 19
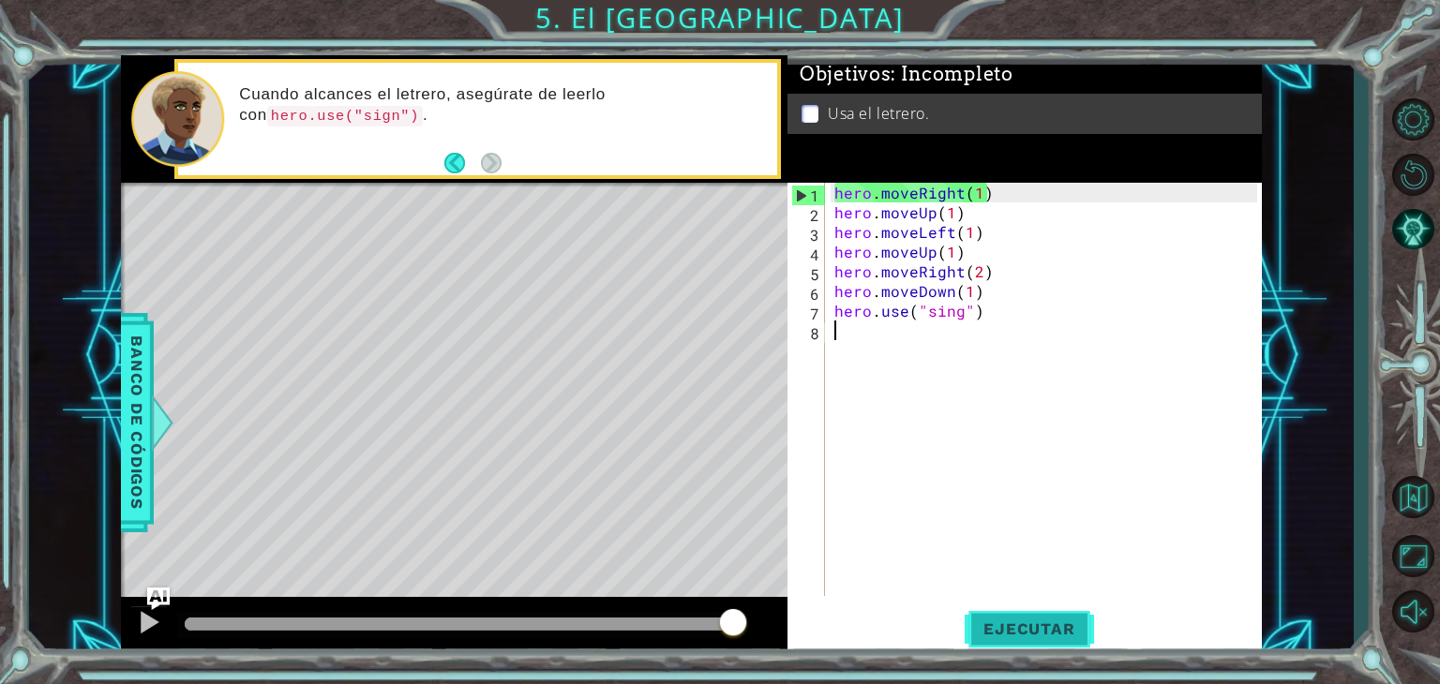
click at [1046, 631] on span "Ejecutar" at bounding box center [1029, 629] width 128 height 19
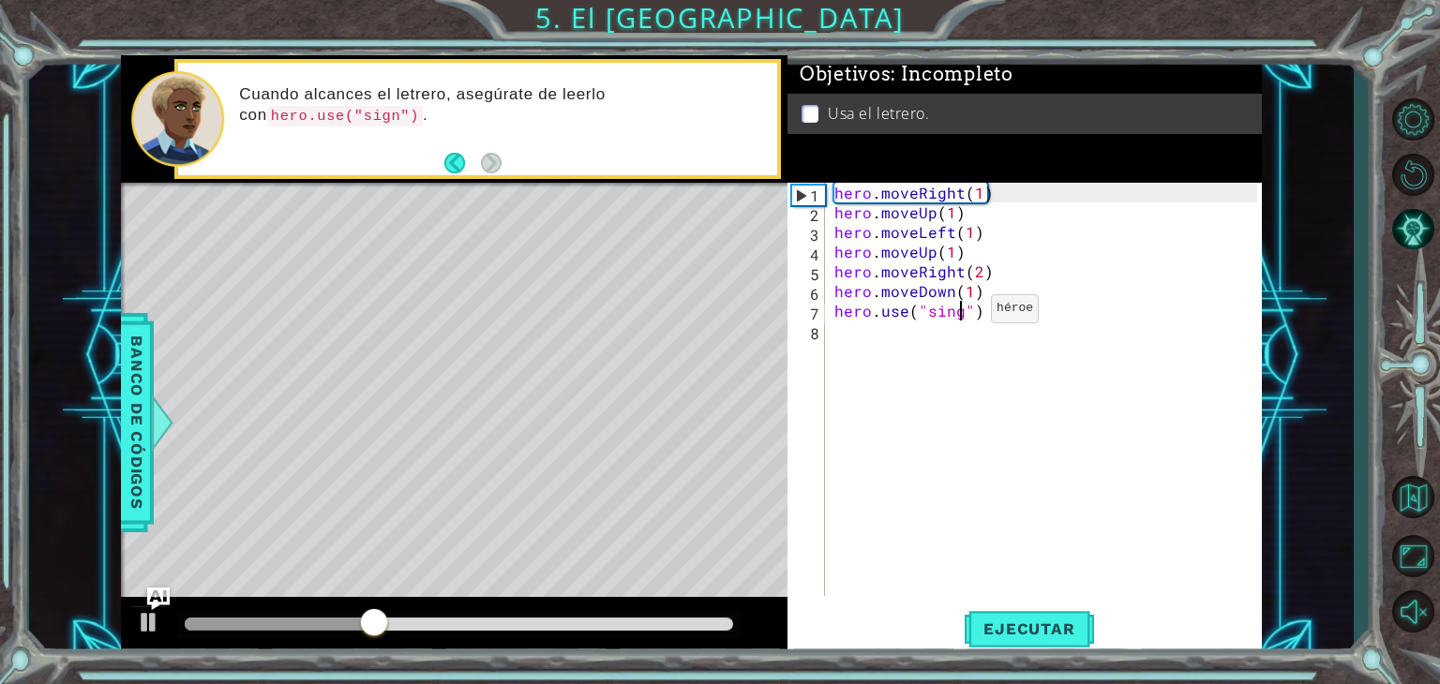
click at [959, 312] on div "hero . moveRight ( 1 ) hero . moveUp ( 1 ) hero . moveLeft ( 1 ) hero . moveUp …" at bounding box center [1049, 409] width 436 height 453
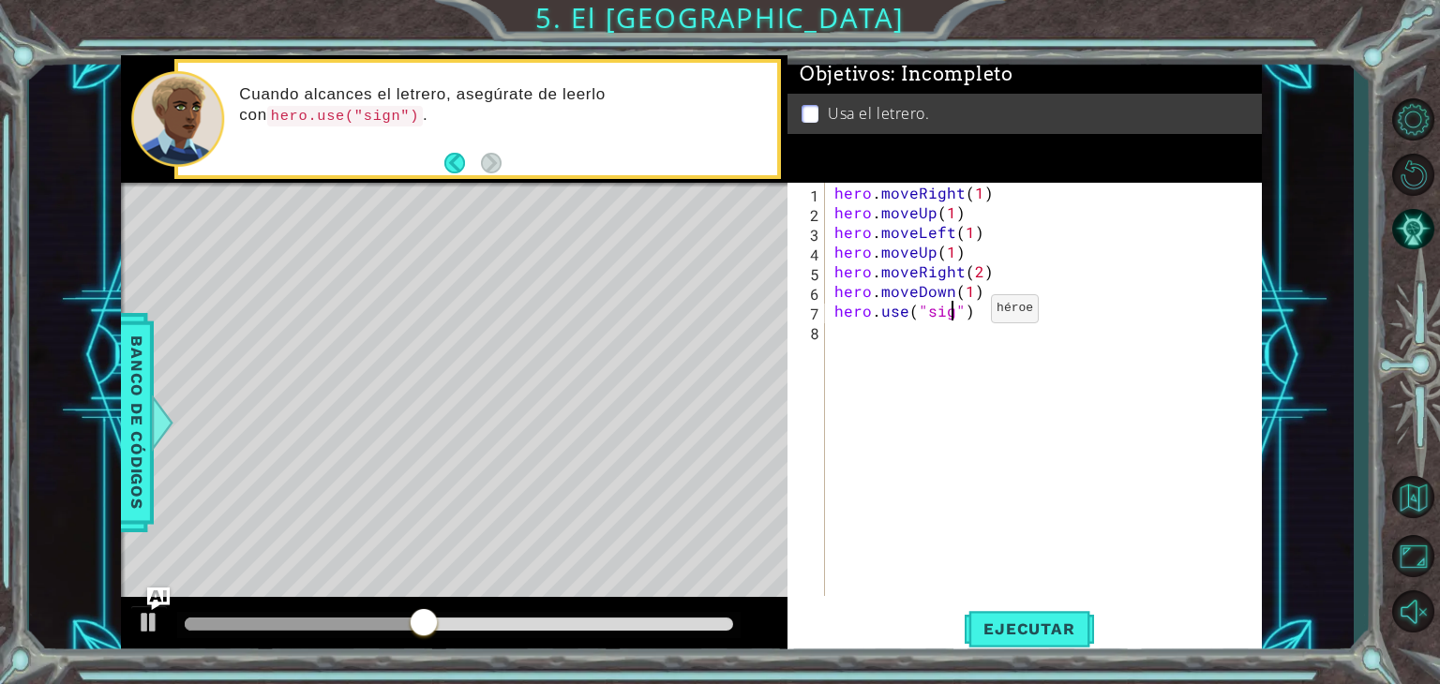
scroll to position [0, 8]
type textarea "hero.use("sign")"
click at [1034, 626] on span "Ejecutar" at bounding box center [1029, 629] width 128 height 19
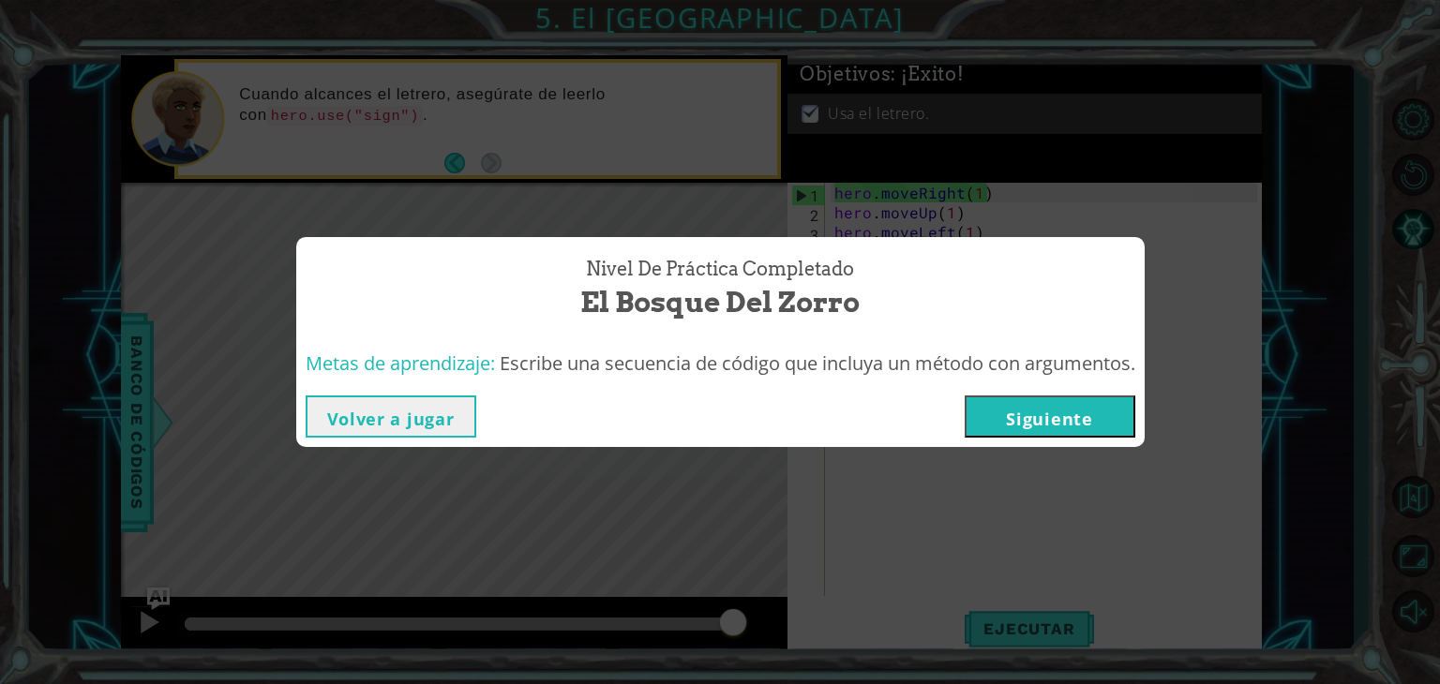
click at [1074, 400] on button "Siguiente" at bounding box center [1050, 417] width 171 height 42
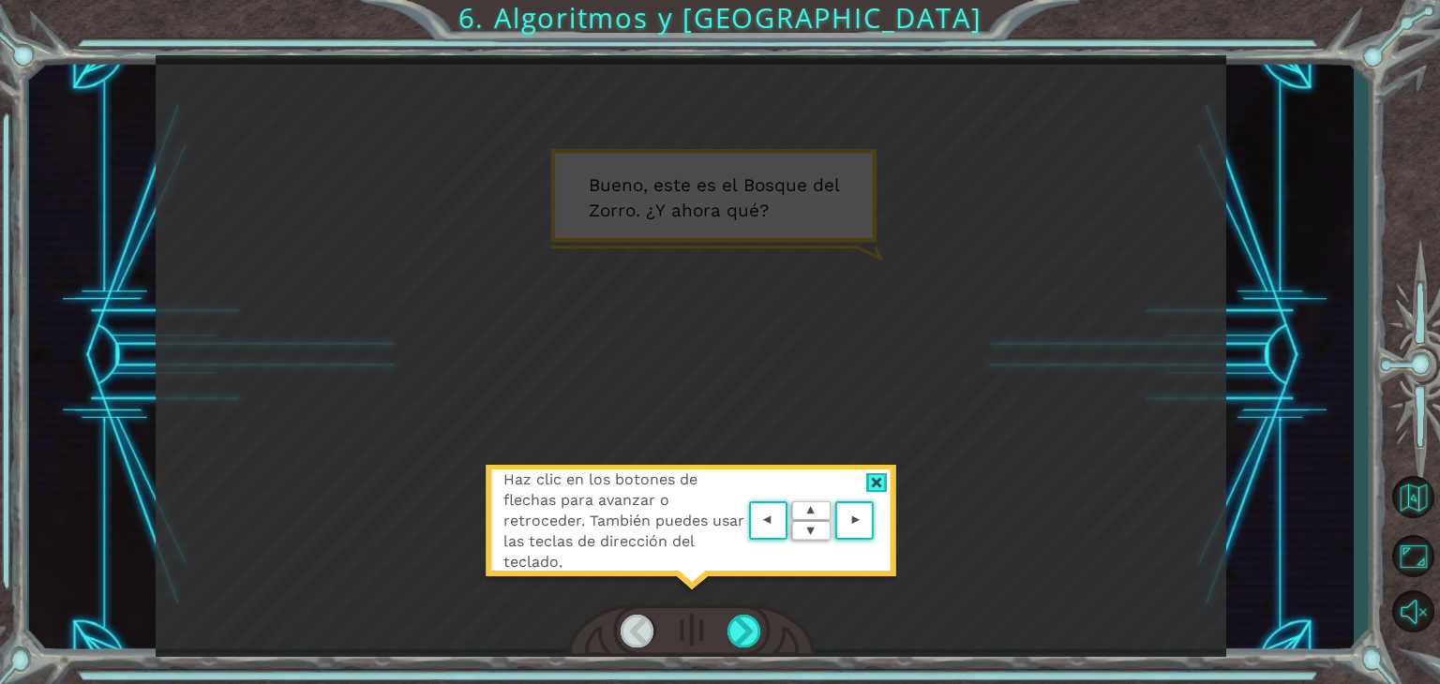
click at [879, 521] on area at bounding box center [879, 521] width 0 height 0
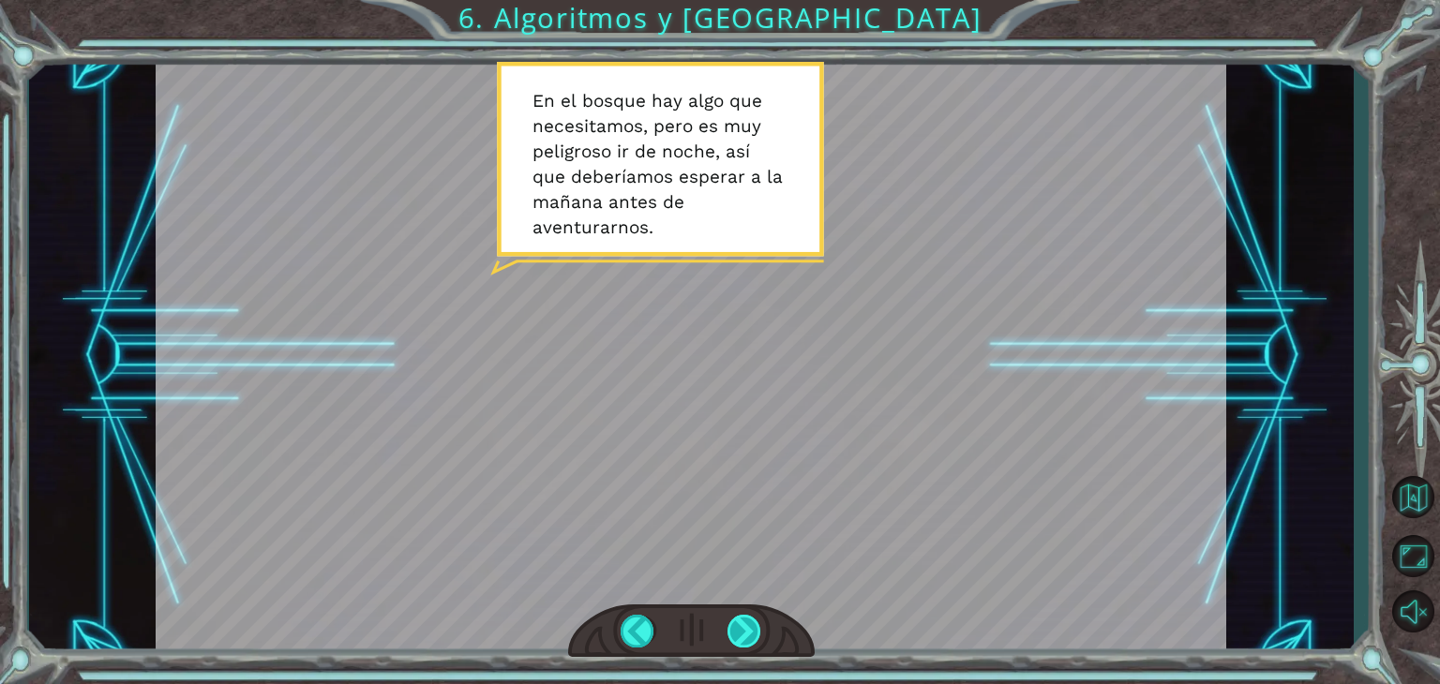
click at [749, 630] on div at bounding box center [745, 631] width 34 height 33
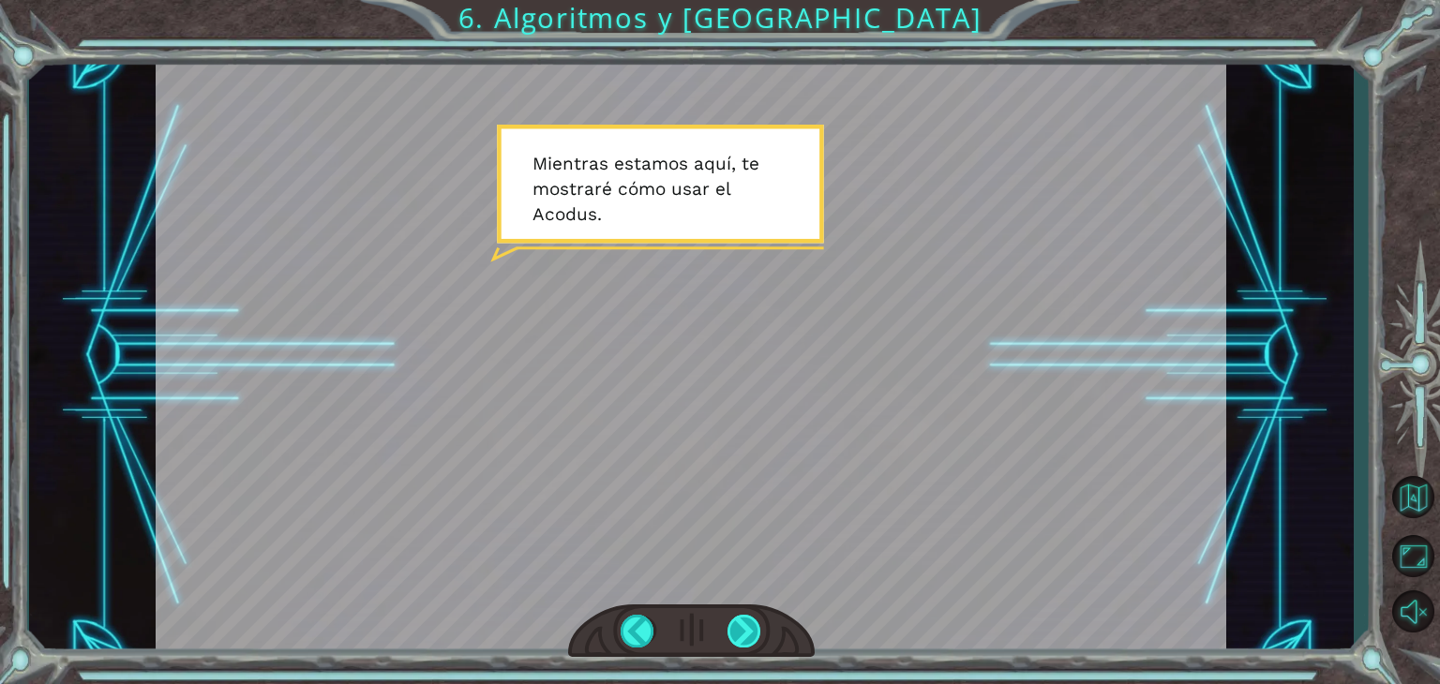
click at [749, 630] on div at bounding box center [745, 631] width 34 height 33
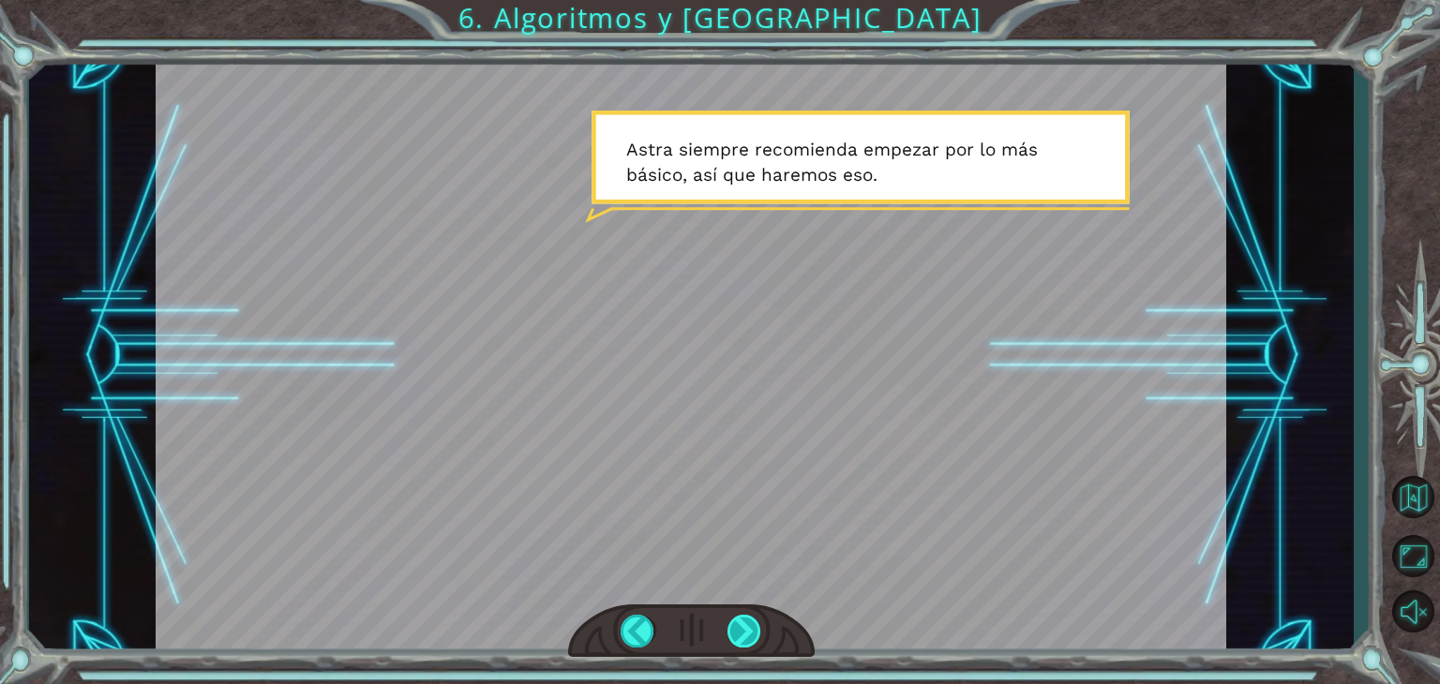
click at [749, 630] on div at bounding box center [745, 631] width 34 height 33
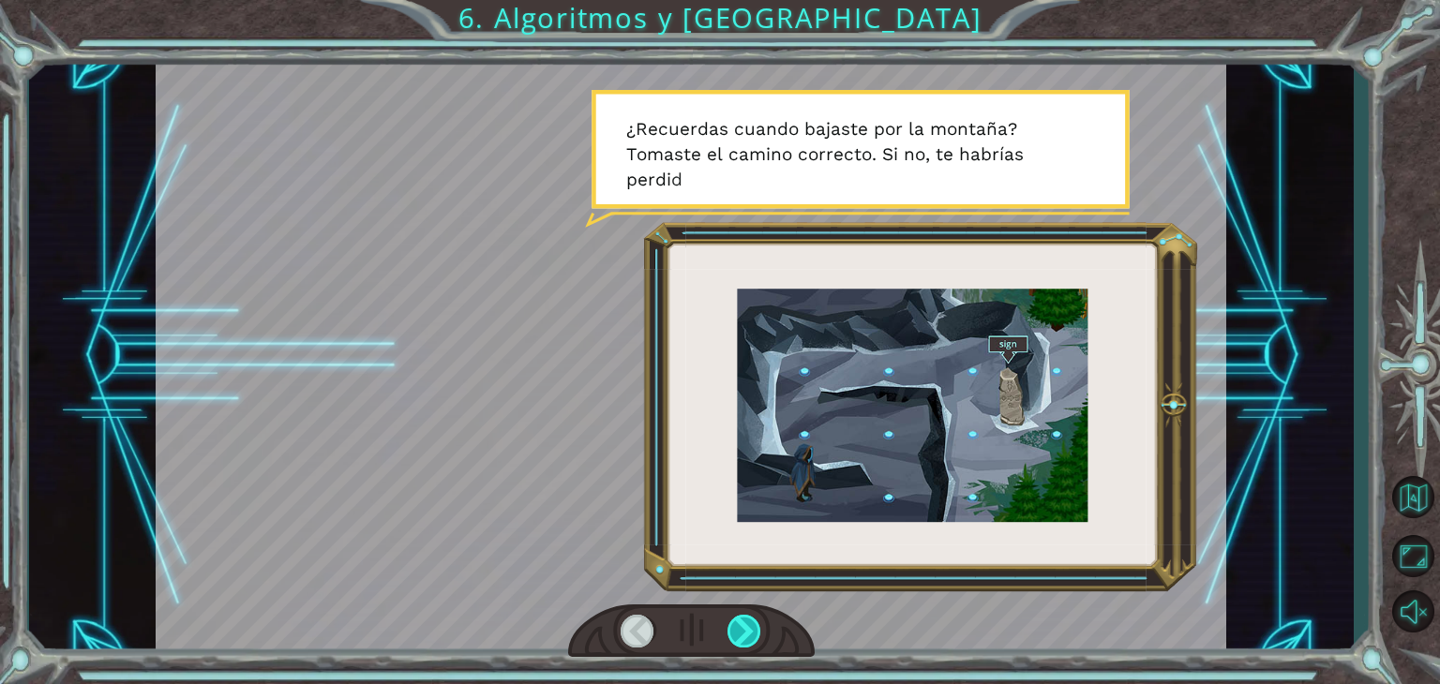
click at [749, 630] on div at bounding box center [745, 631] width 34 height 33
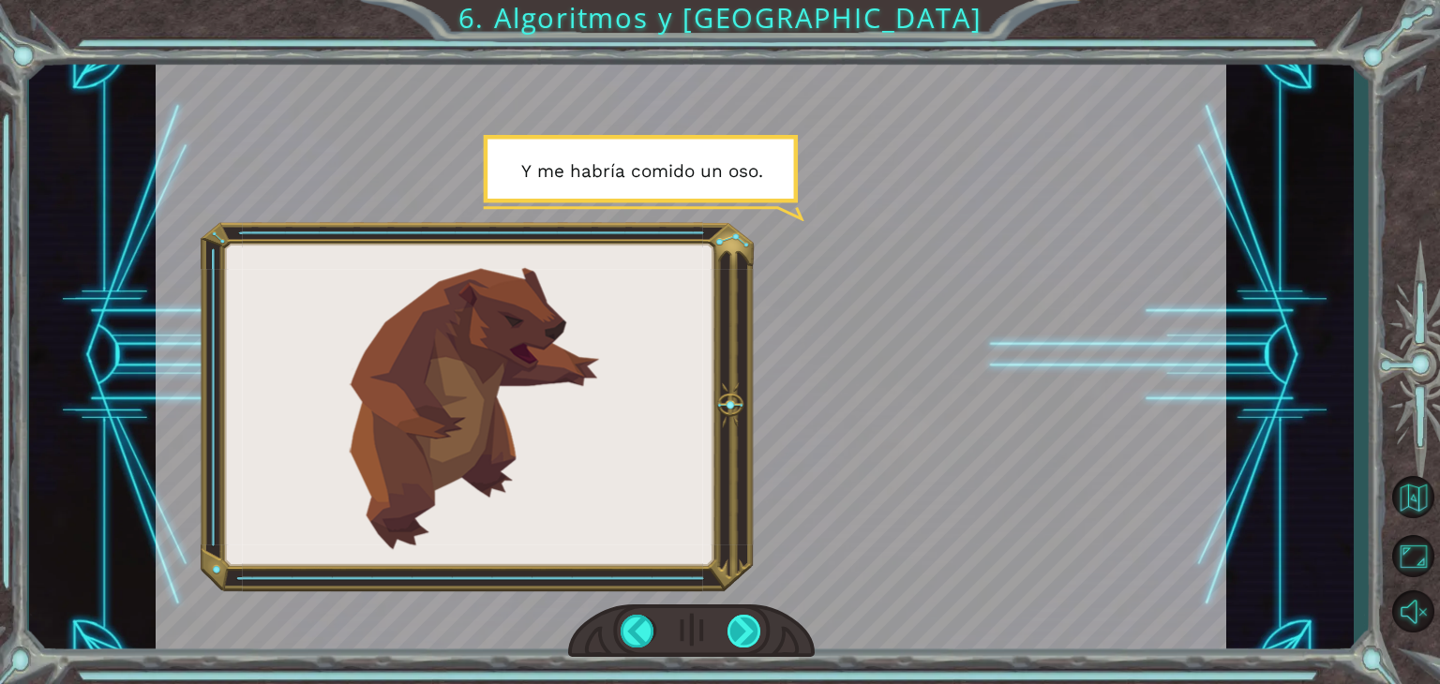
click at [749, 630] on div at bounding box center [745, 631] width 34 height 33
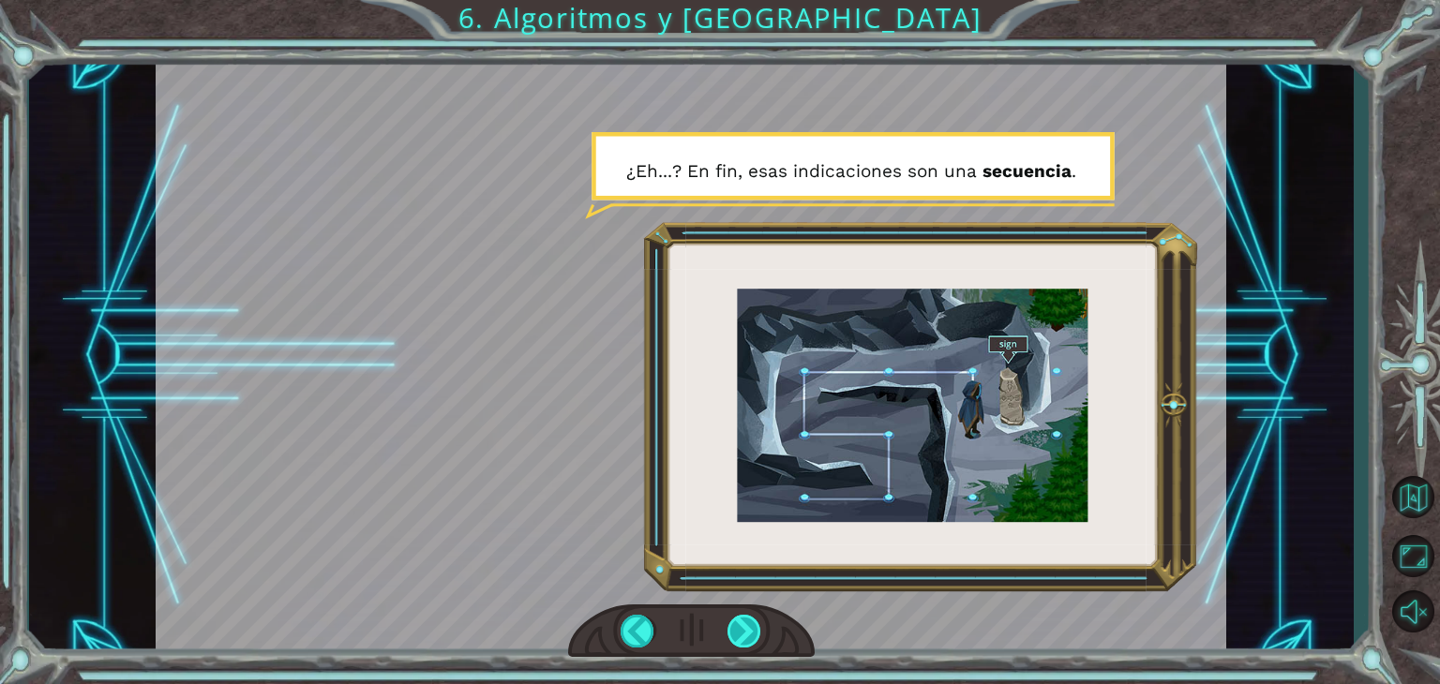
click at [749, 630] on div at bounding box center [745, 631] width 34 height 33
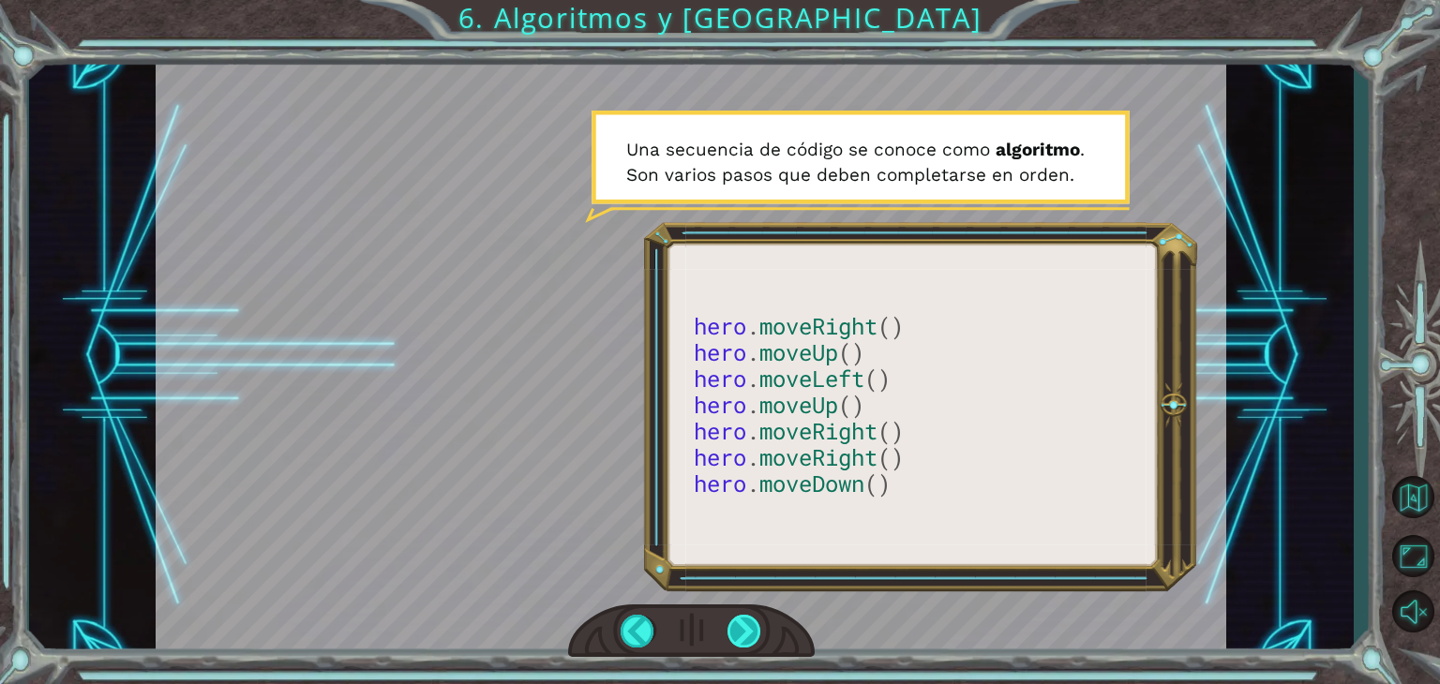
click at [743, 628] on div at bounding box center [745, 631] width 34 height 33
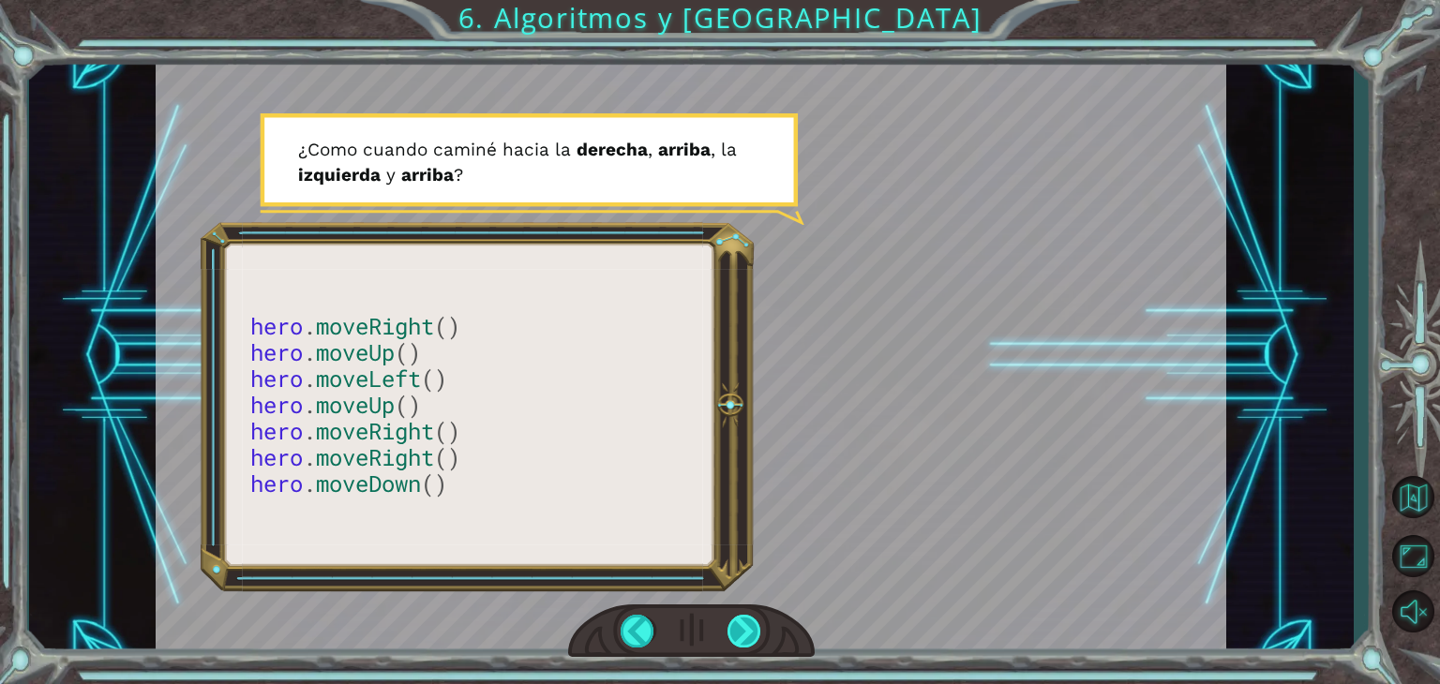
click at [743, 628] on div at bounding box center [745, 631] width 34 height 33
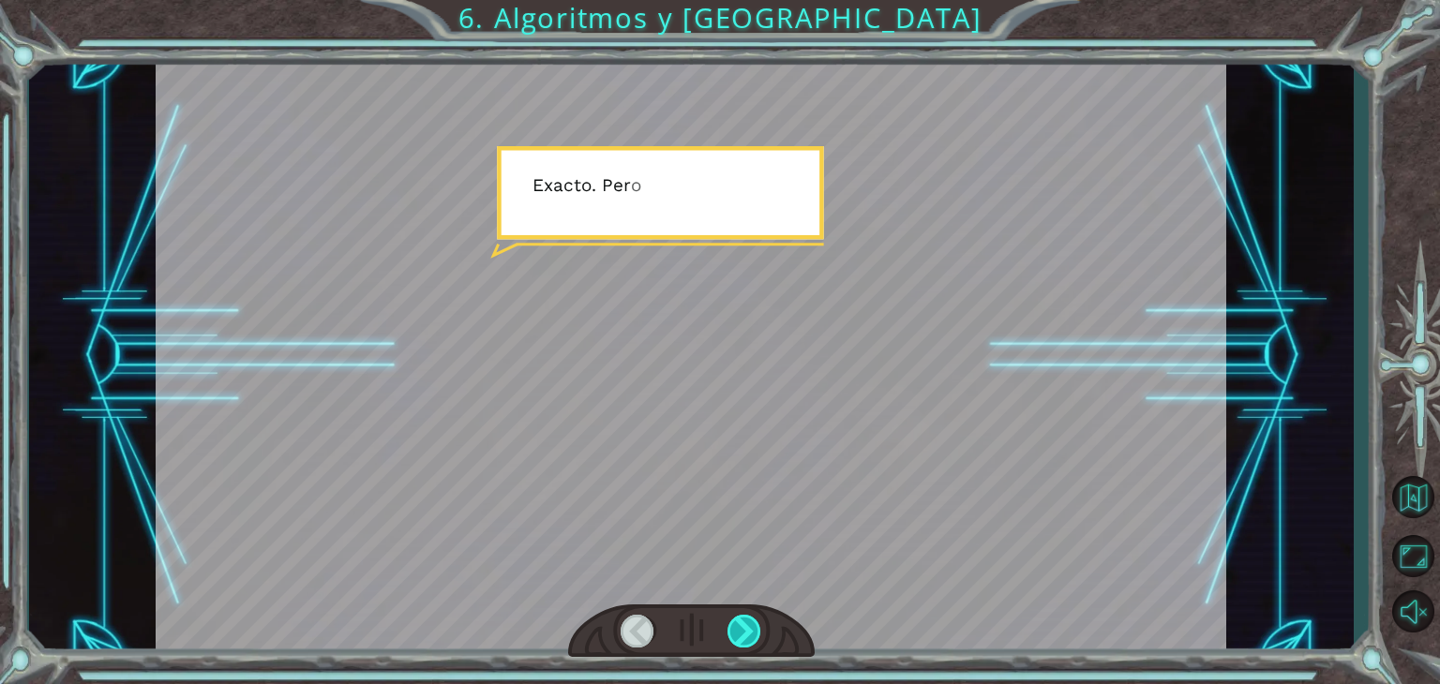
click at [743, 628] on div at bounding box center [745, 631] width 34 height 33
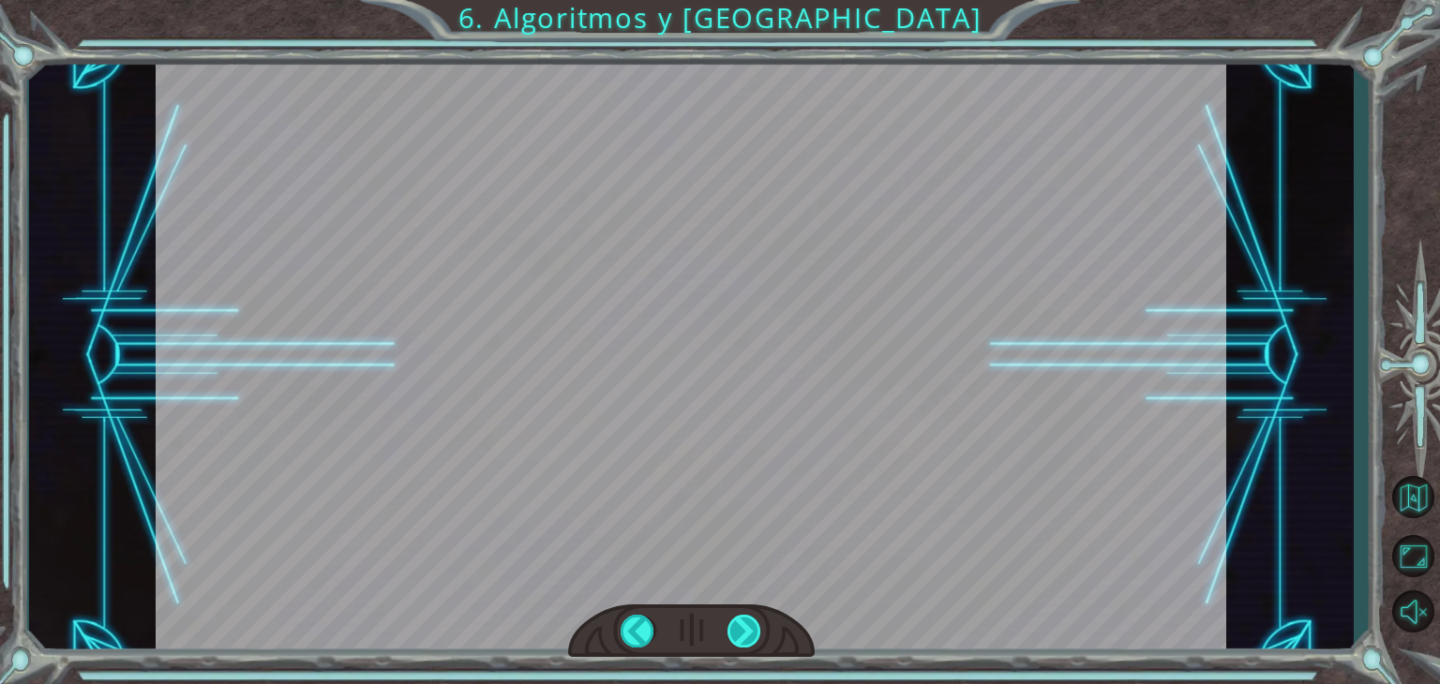
click at [743, 628] on div at bounding box center [745, 631] width 34 height 33
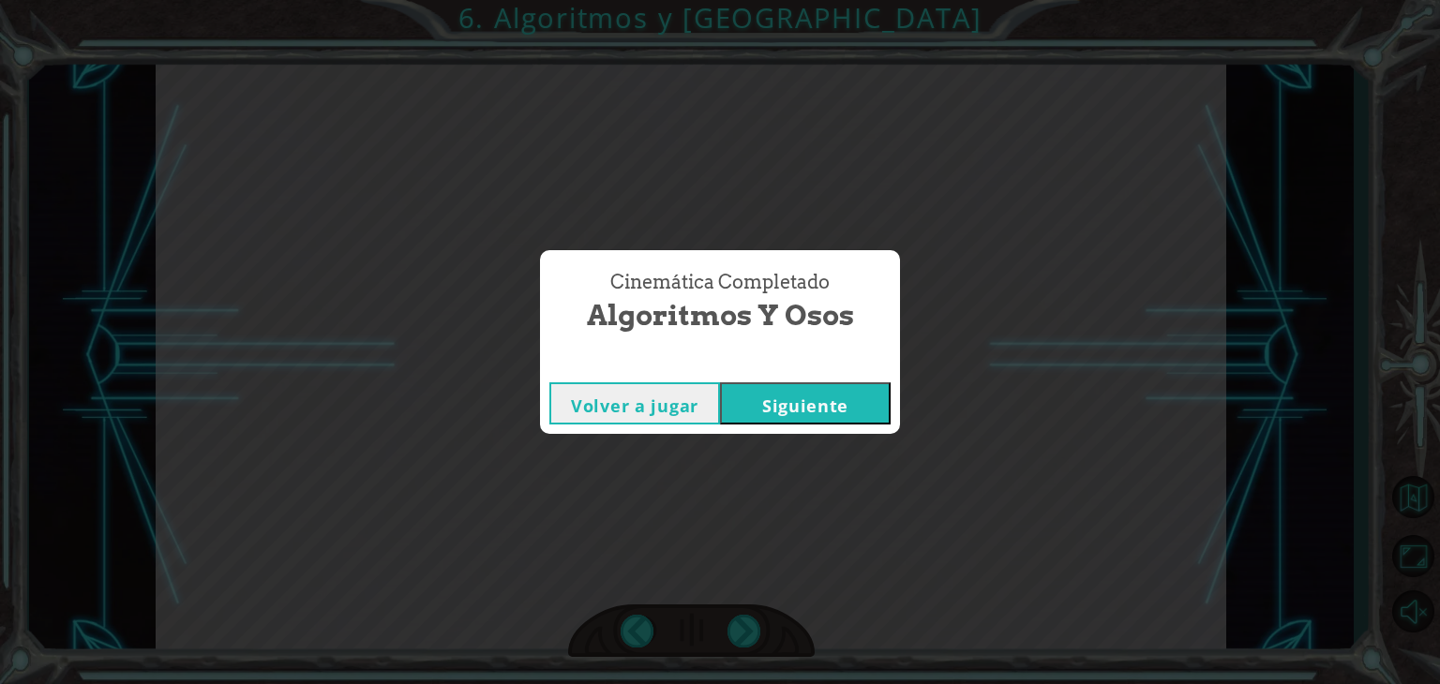
click at [829, 391] on button "Siguiente" at bounding box center [805, 404] width 171 height 42
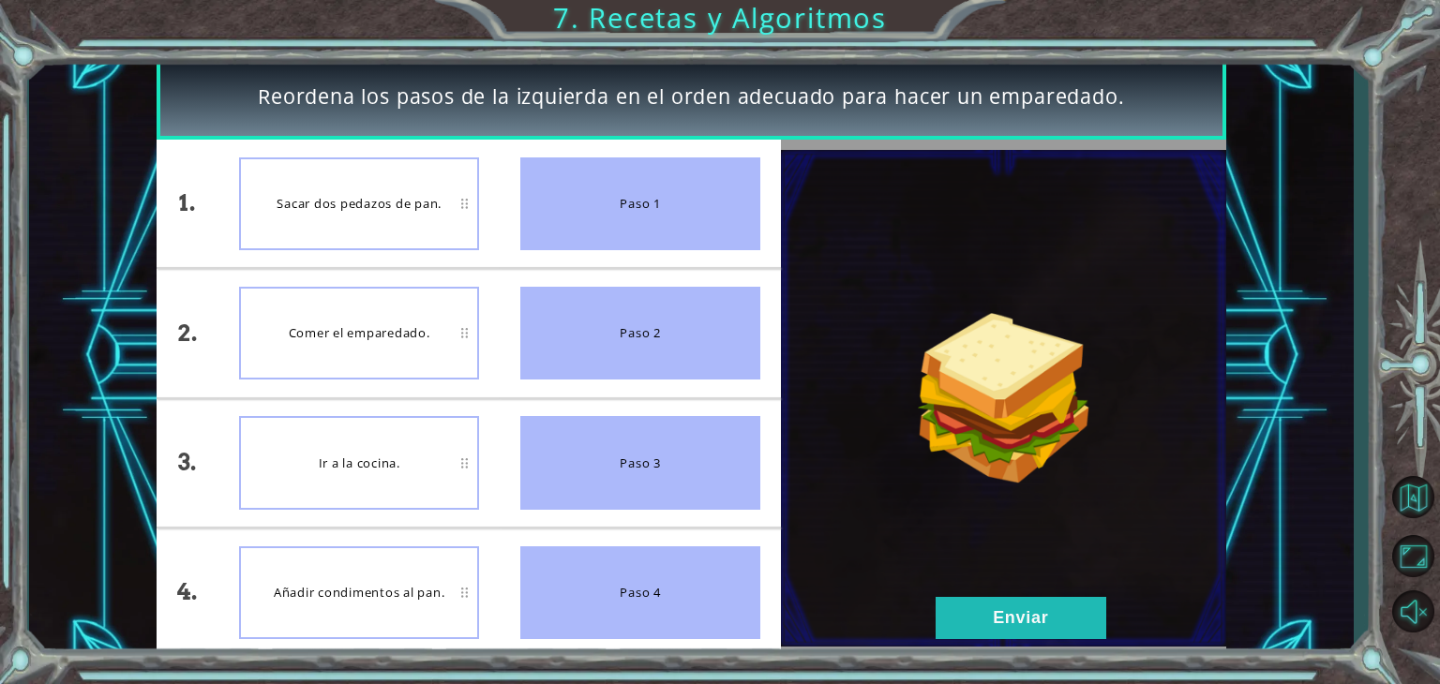
click at [446, 200] on div "Sacar dos pedazos de pan." at bounding box center [359, 204] width 240 height 93
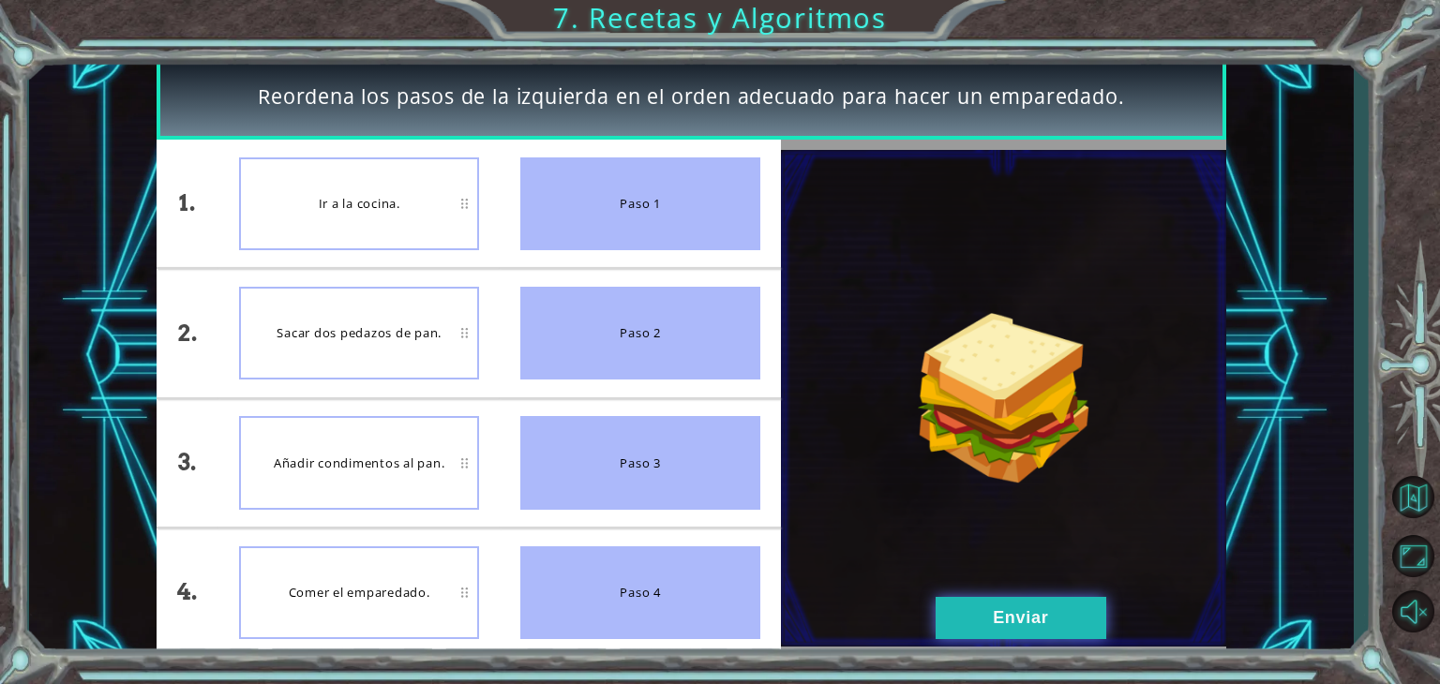
click at [993, 606] on button "Enviar" at bounding box center [1021, 618] width 171 height 42
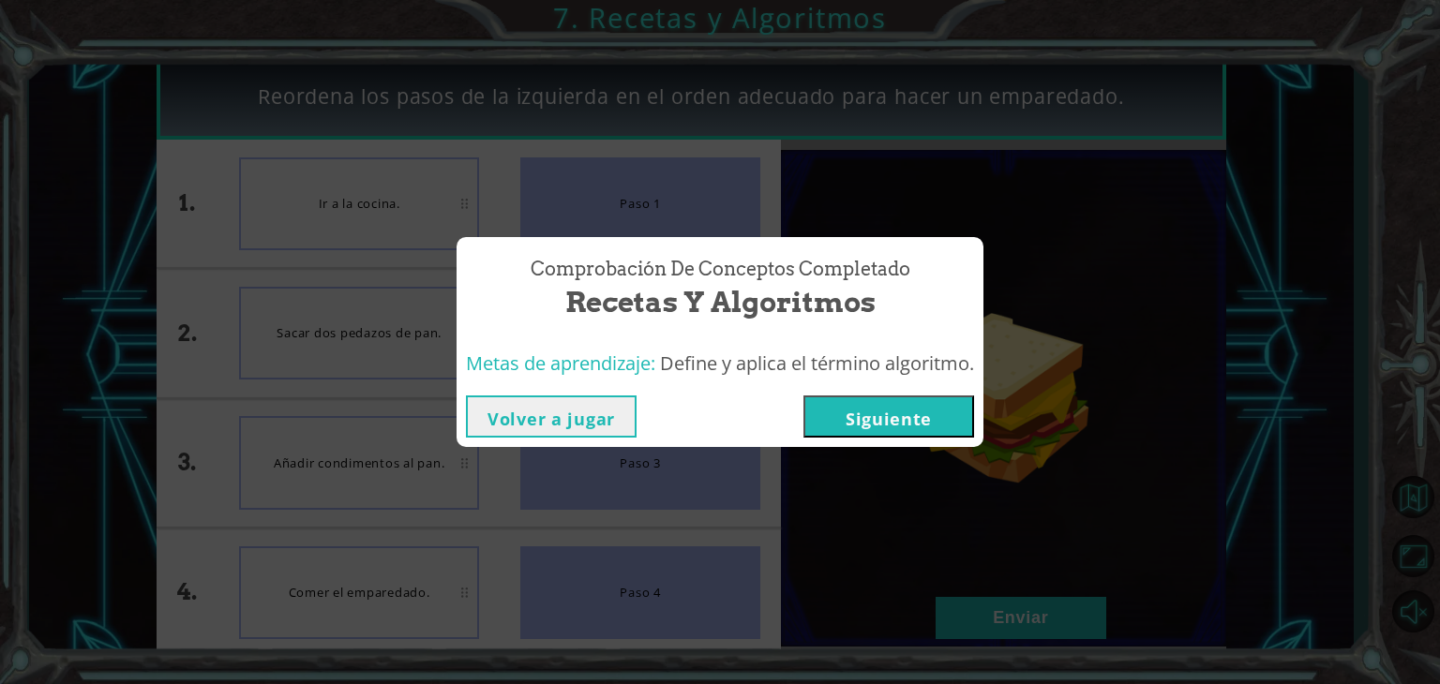
click at [859, 410] on button "Siguiente" at bounding box center [889, 417] width 171 height 42
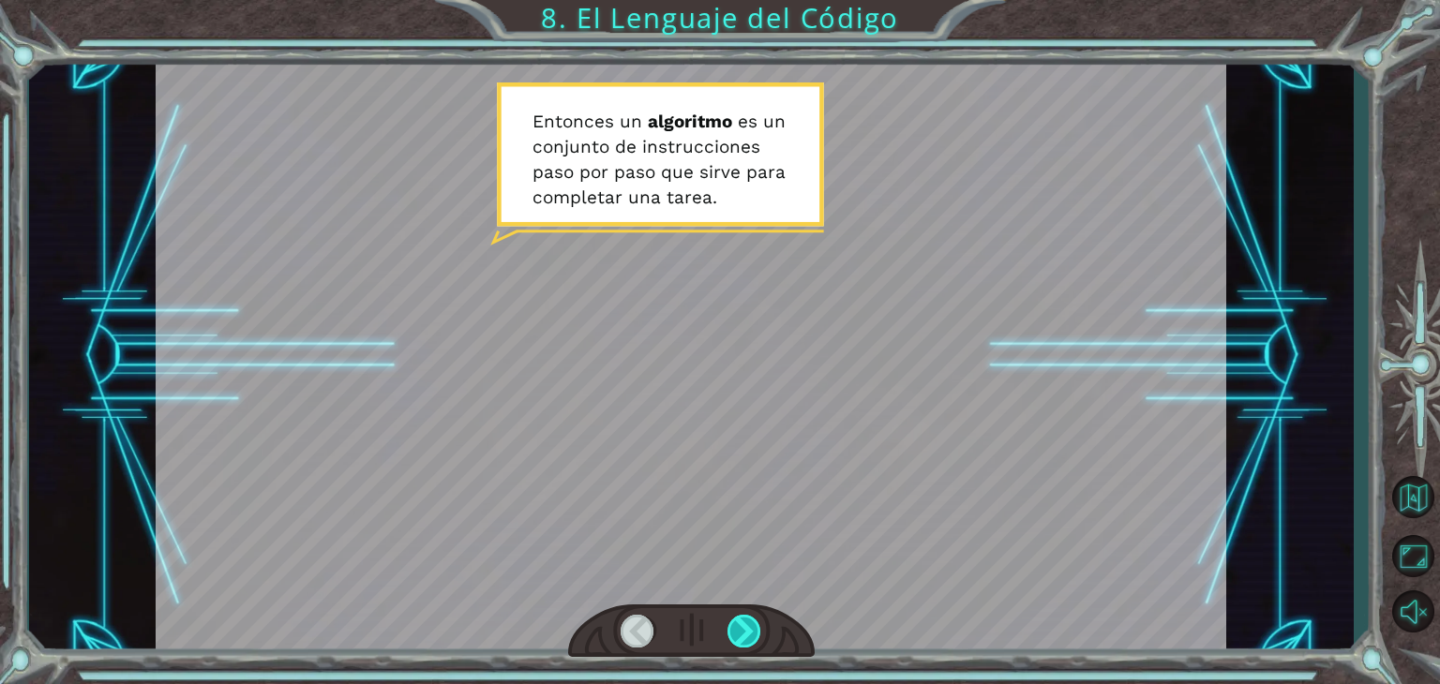
click at [744, 624] on div at bounding box center [745, 631] width 34 height 33
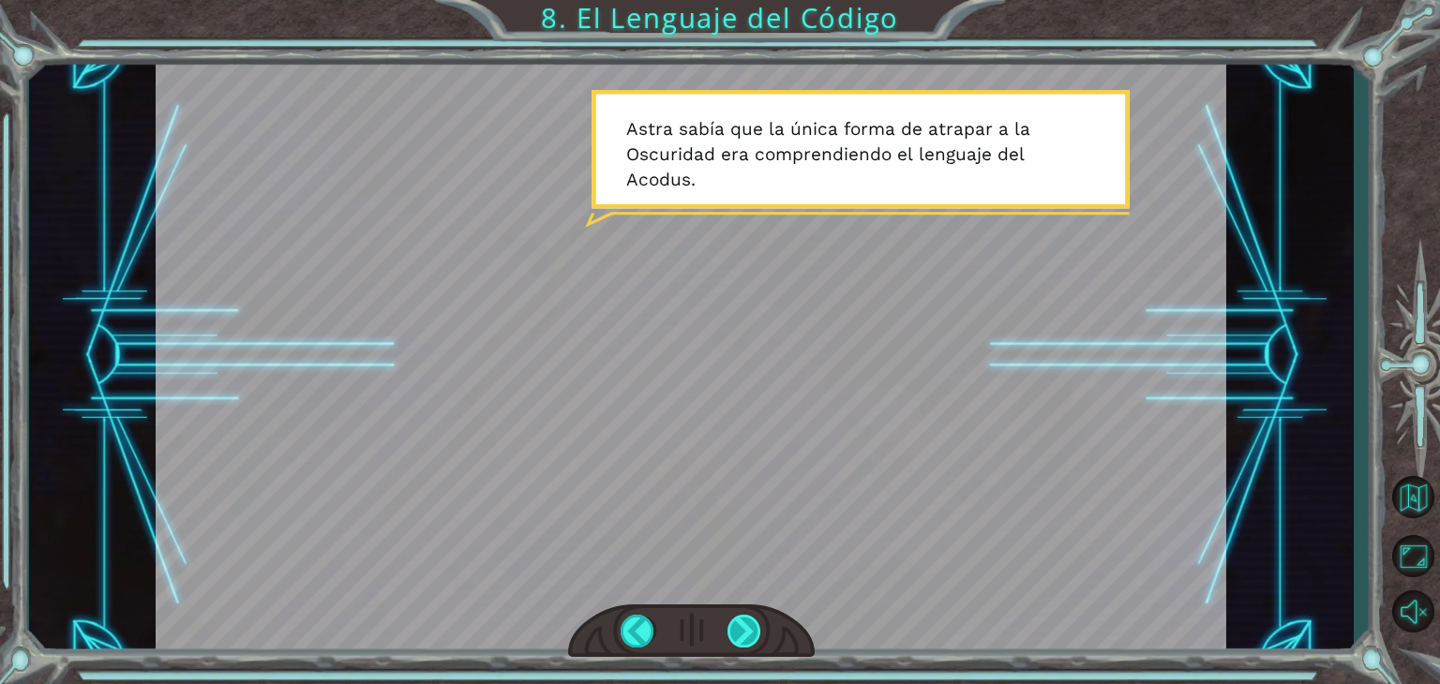
click at [744, 624] on div at bounding box center [745, 631] width 34 height 33
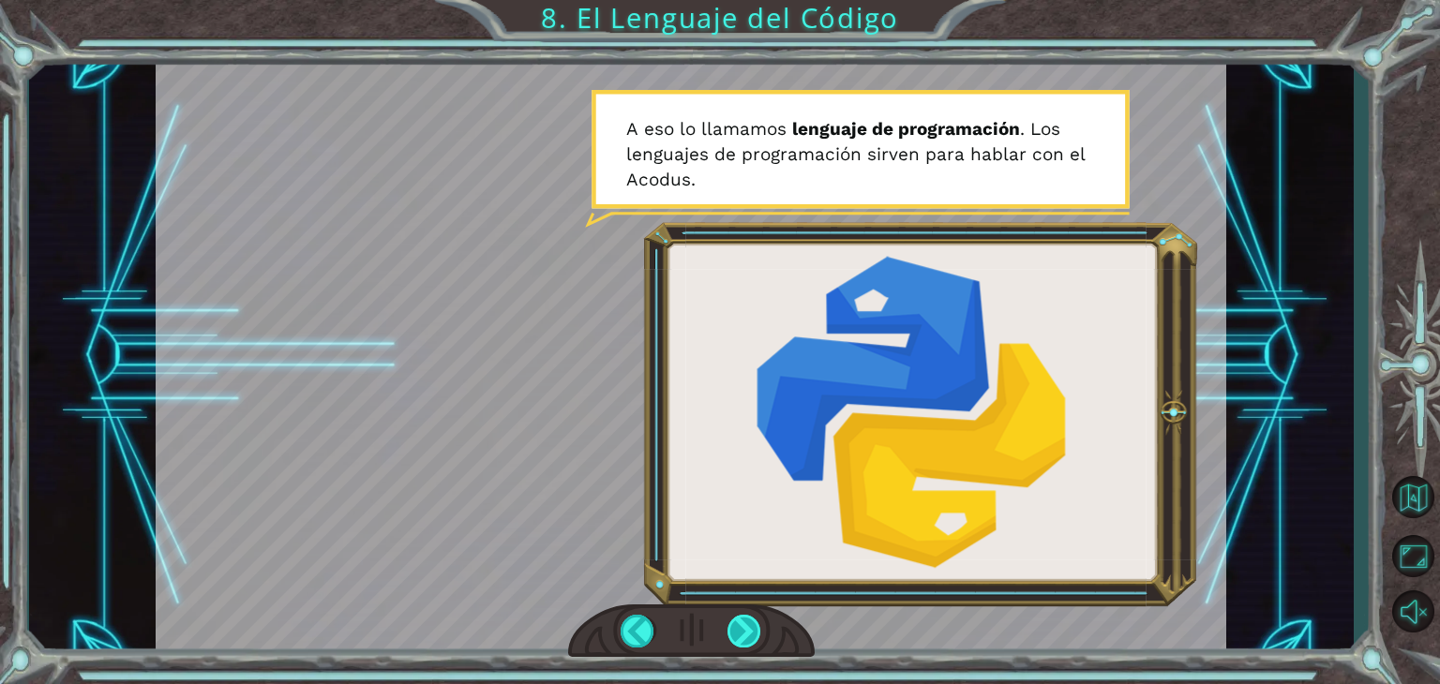
click at [744, 624] on div at bounding box center [745, 631] width 34 height 33
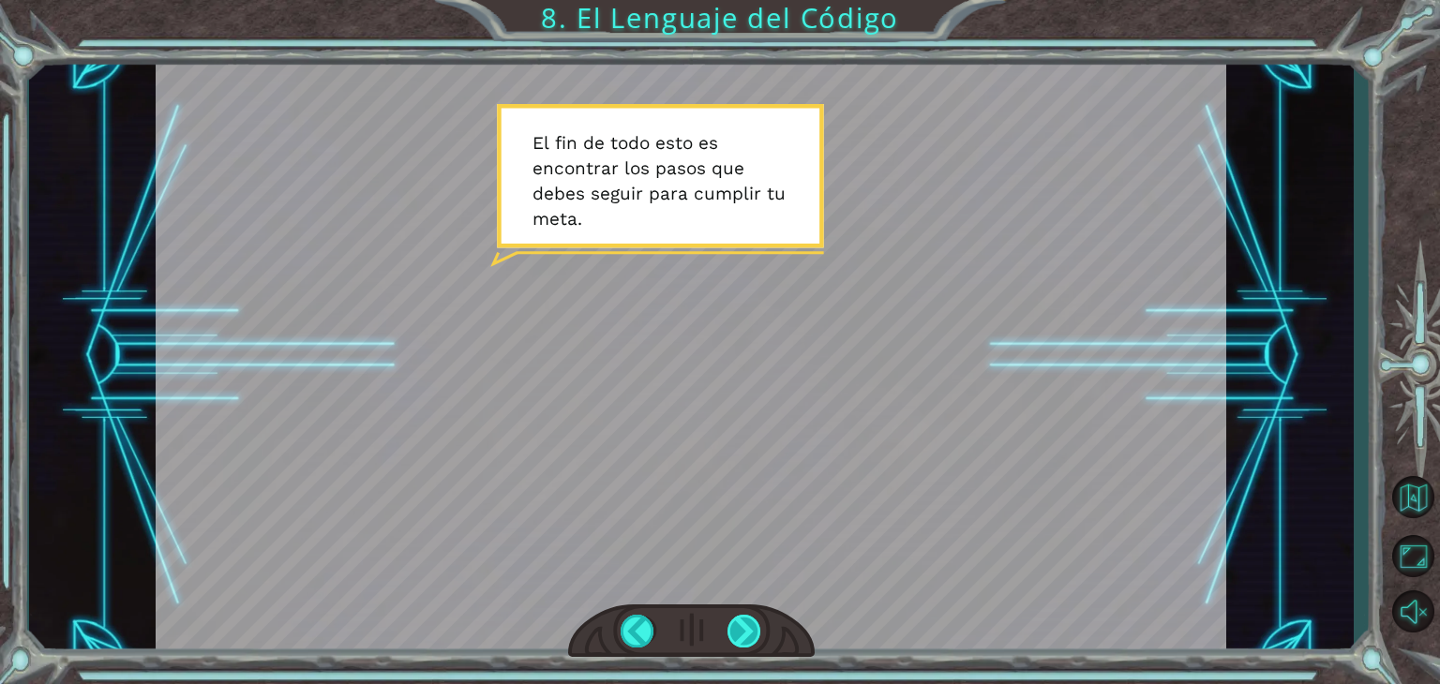
click at [744, 624] on div at bounding box center [745, 631] width 34 height 33
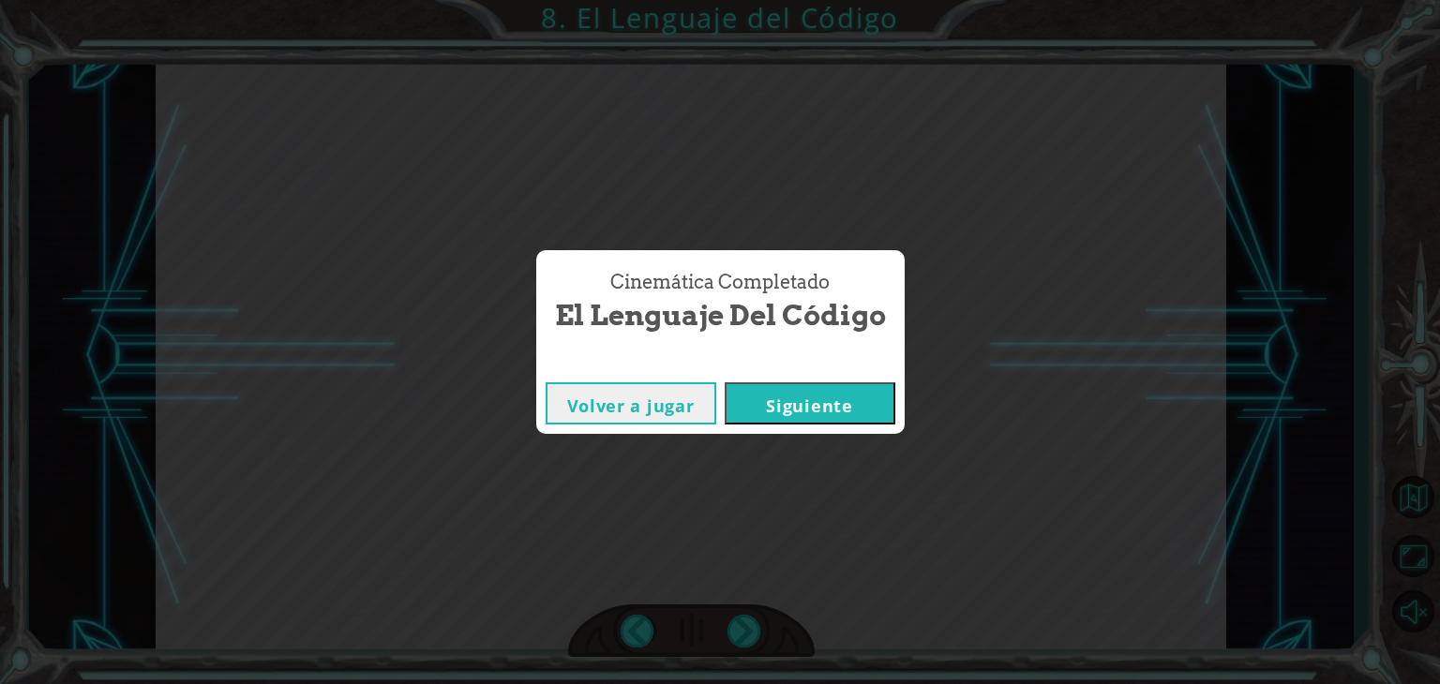
click at [826, 455] on div "Cinemática Completado El Lenguaje del Código Volver a jugar [GEOGRAPHIC_DATA]" at bounding box center [720, 342] width 1440 height 684
click at [826, 413] on button "Siguiente" at bounding box center [810, 404] width 171 height 42
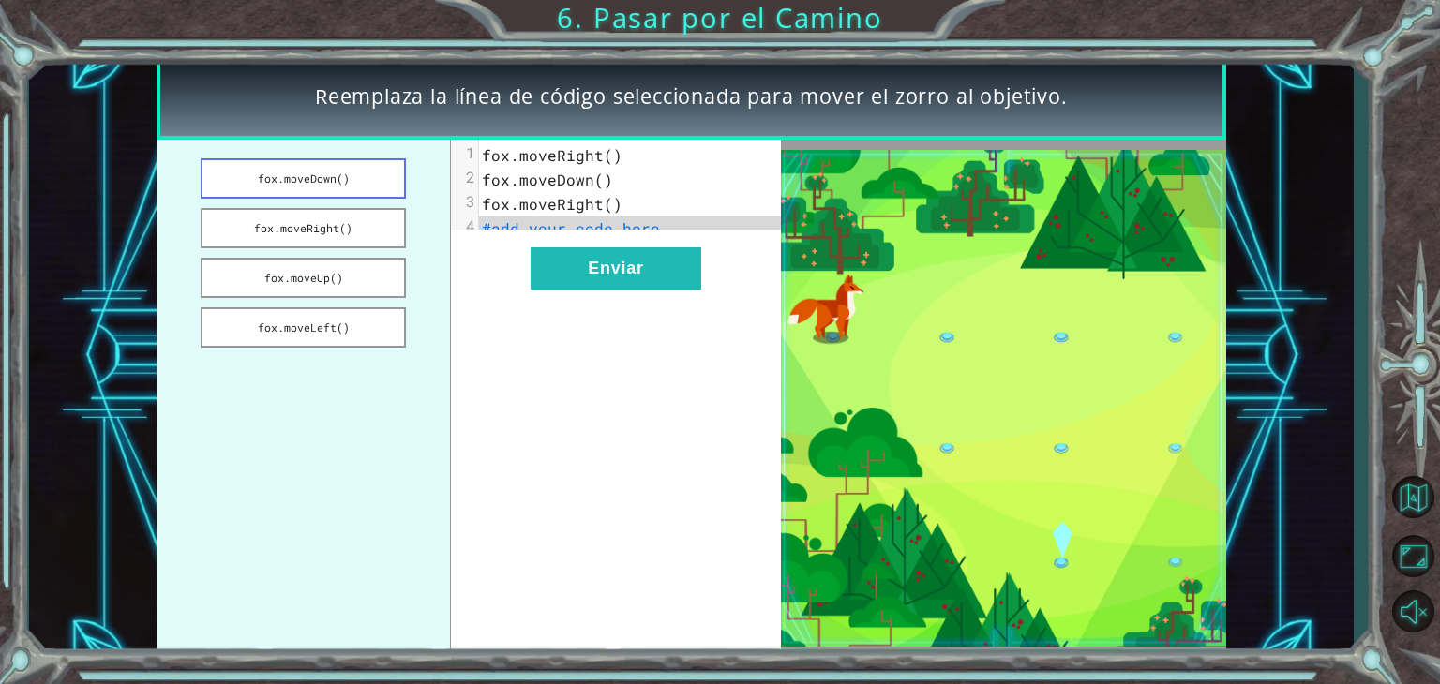
click at [353, 179] on button "fox.moveDown()" at bounding box center [303, 178] width 205 height 40
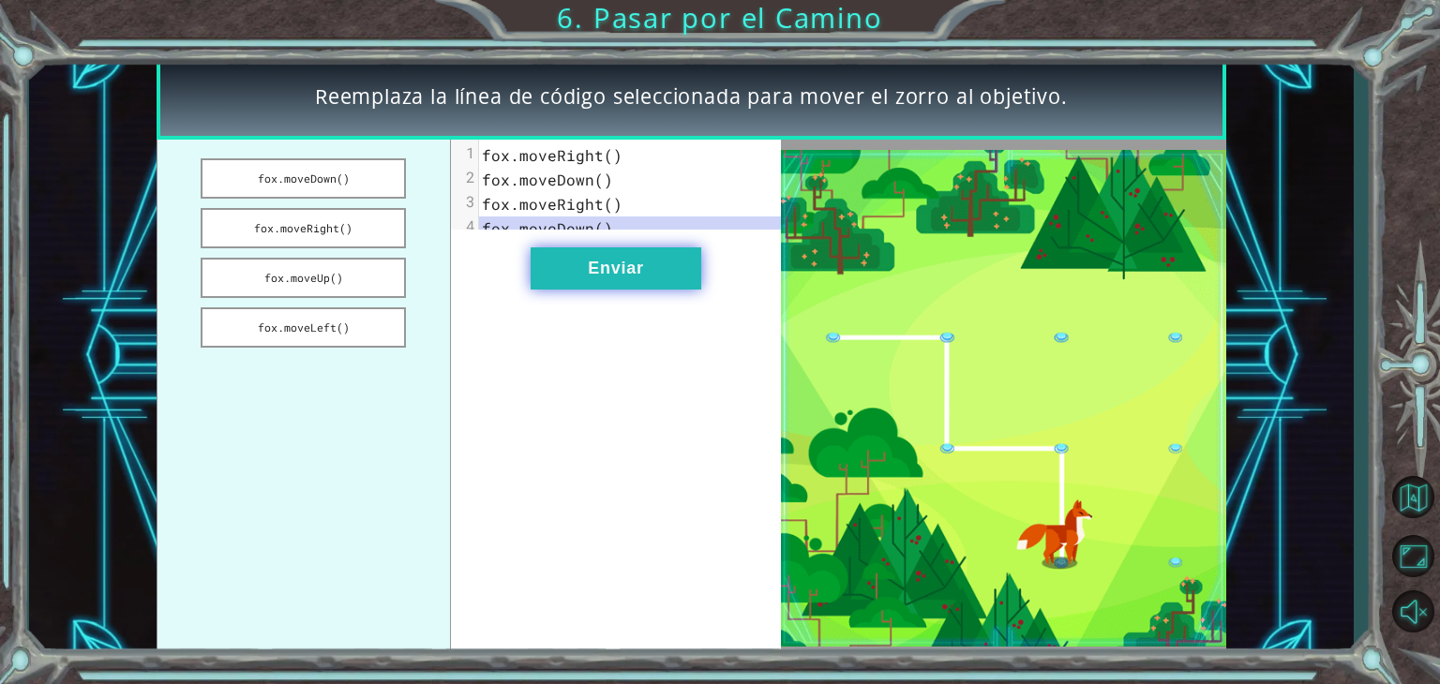
click at [563, 290] on button "Enviar" at bounding box center [616, 269] width 171 height 42
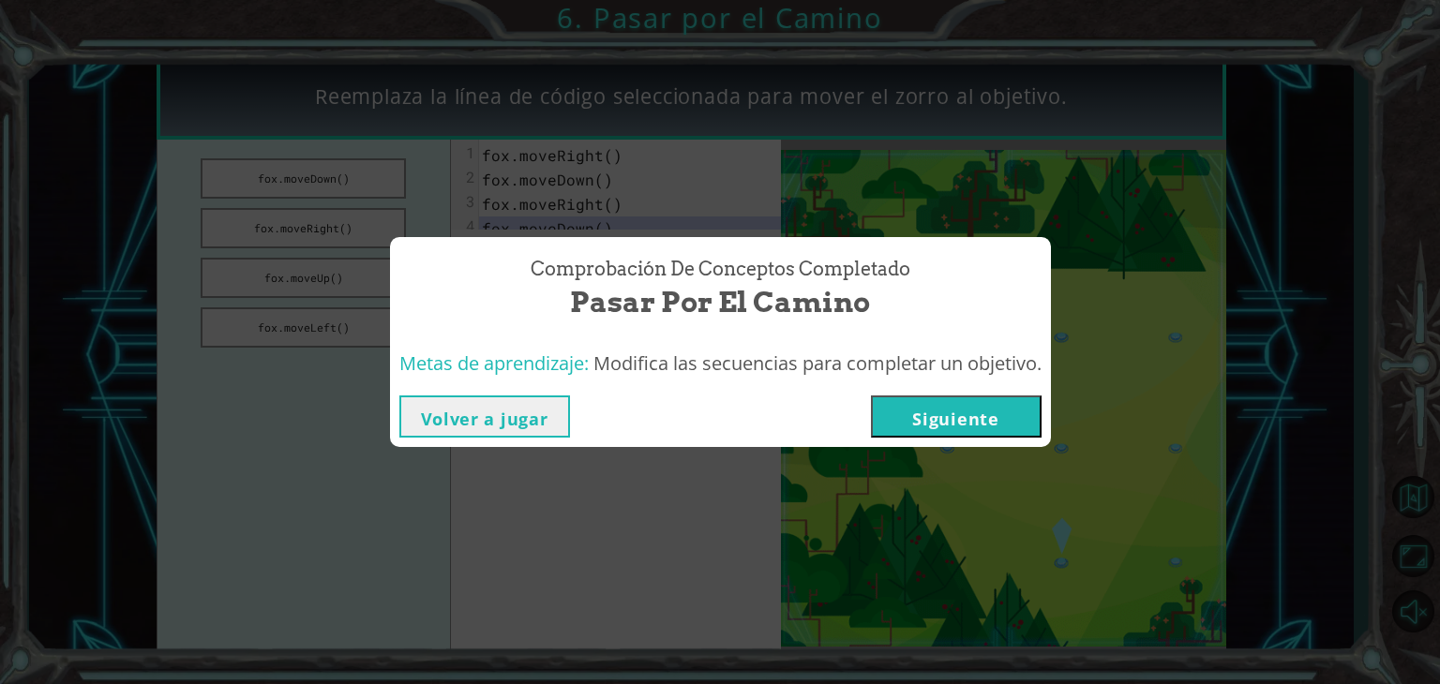
click at [964, 408] on button "Siguiente" at bounding box center [956, 417] width 171 height 42
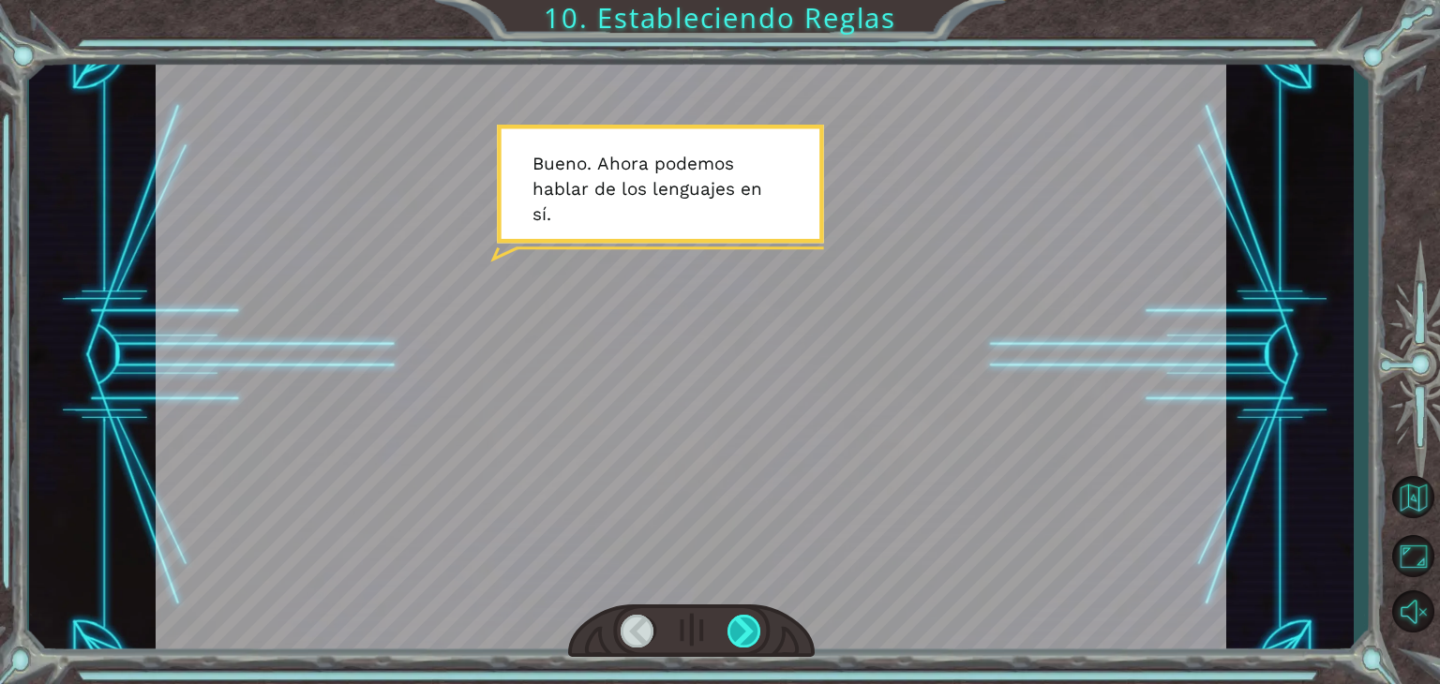
click at [750, 634] on div at bounding box center [745, 631] width 34 height 33
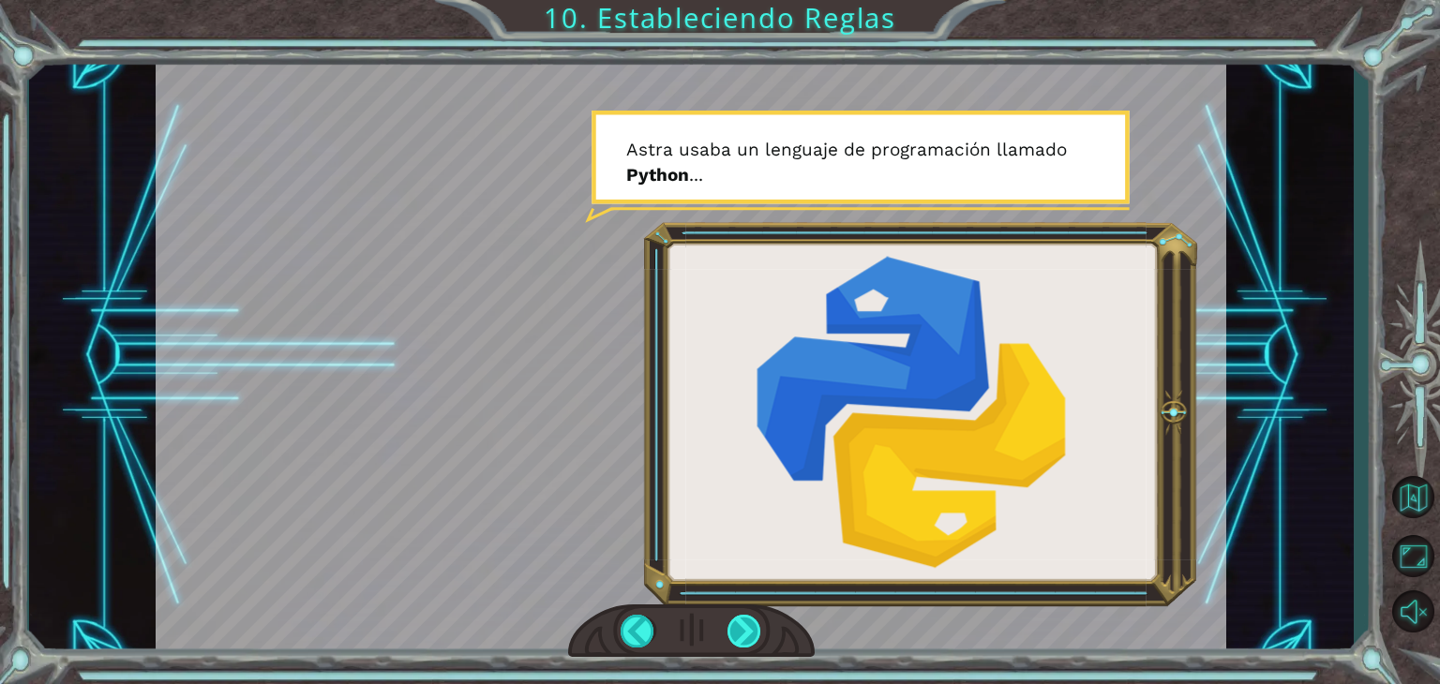
click at [750, 634] on div at bounding box center [745, 631] width 34 height 33
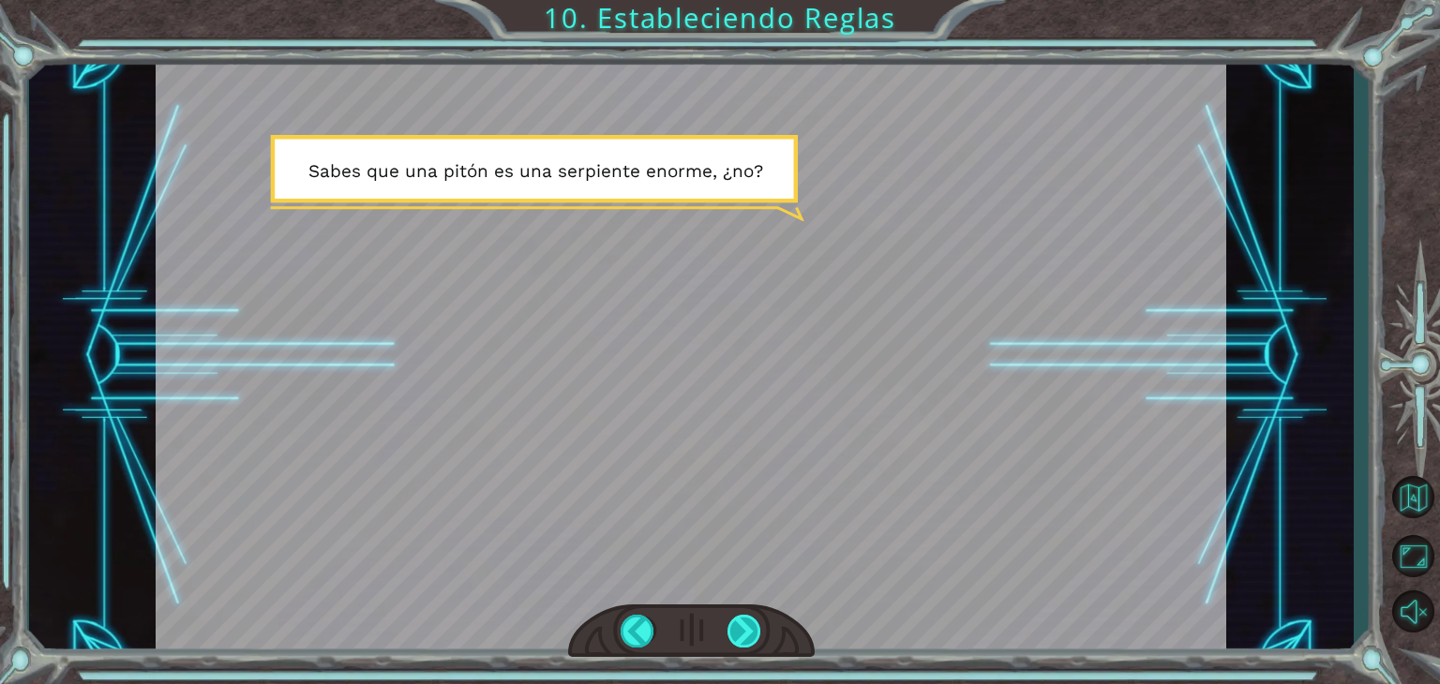
click at [750, 634] on div at bounding box center [745, 631] width 34 height 33
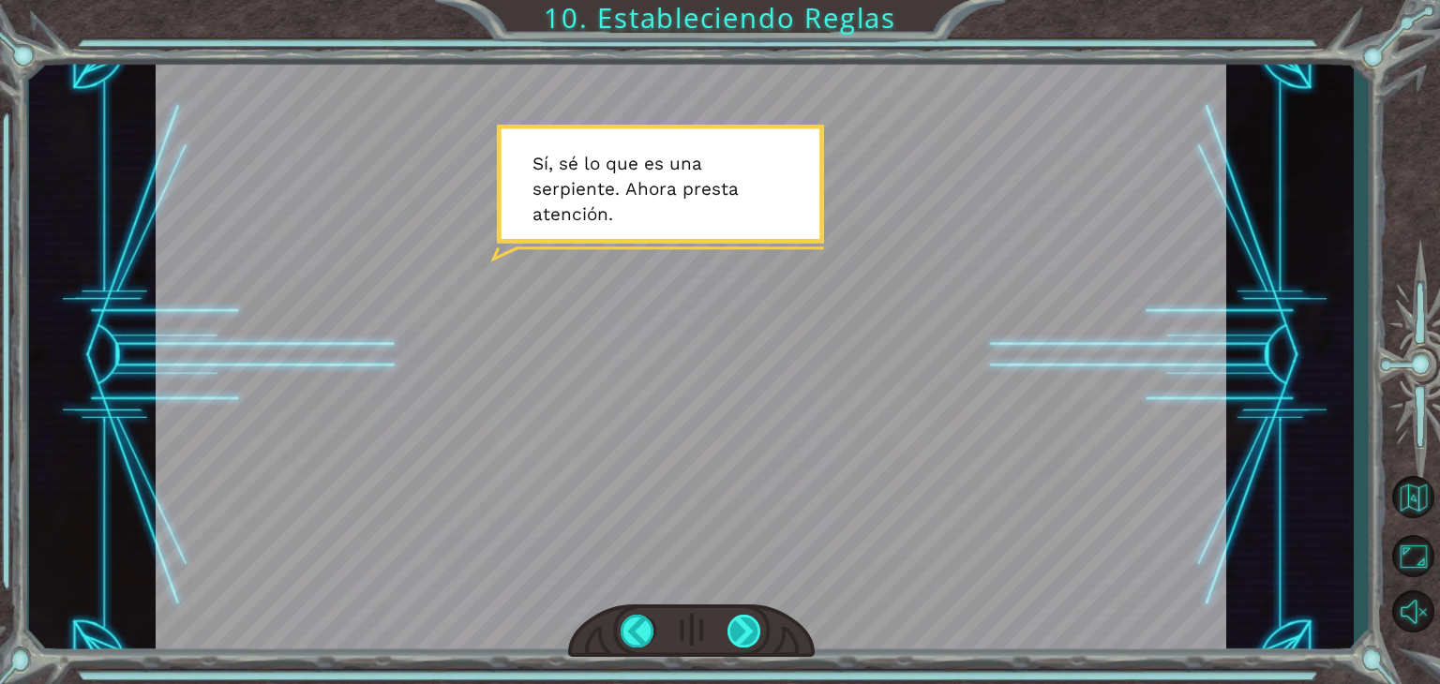
click at [750, 634] on div at bounding box center [745, 631] width 34 height 33
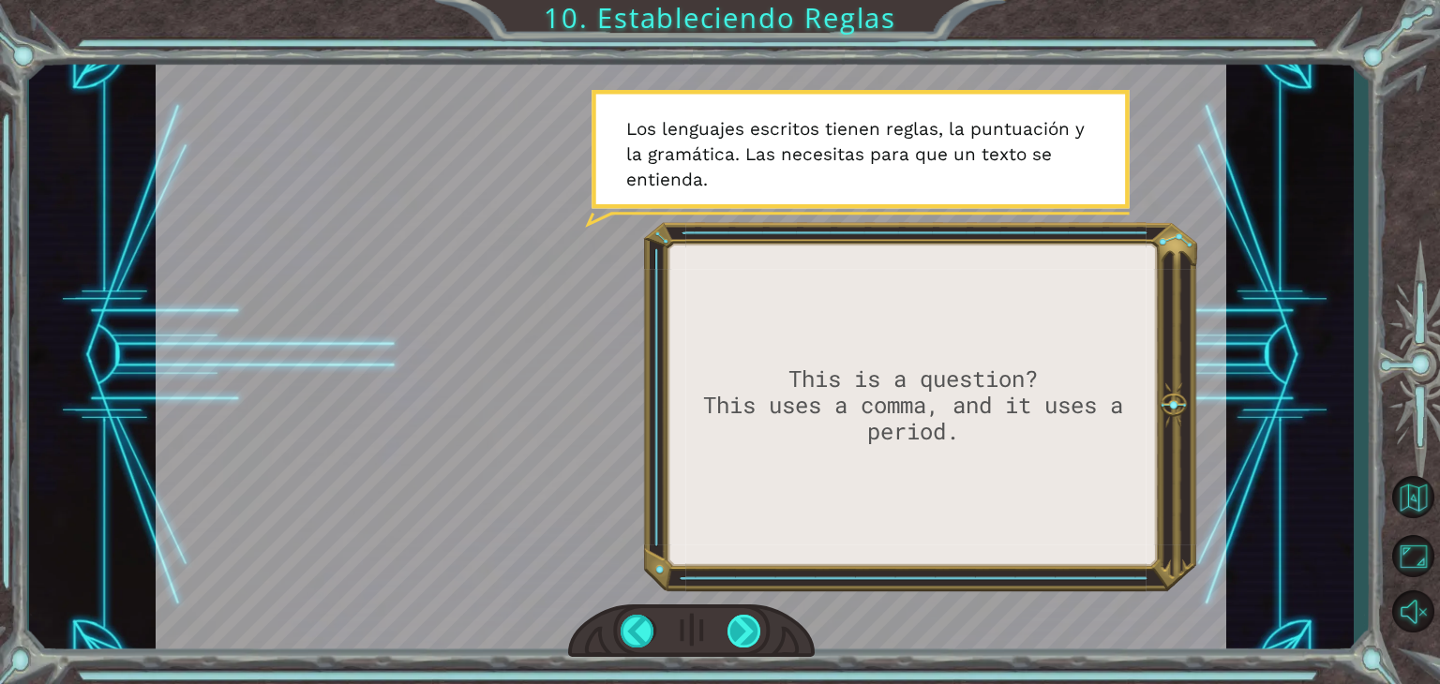
click at [750, 634] on div at bounding box center [745, 631] width 34 height 33
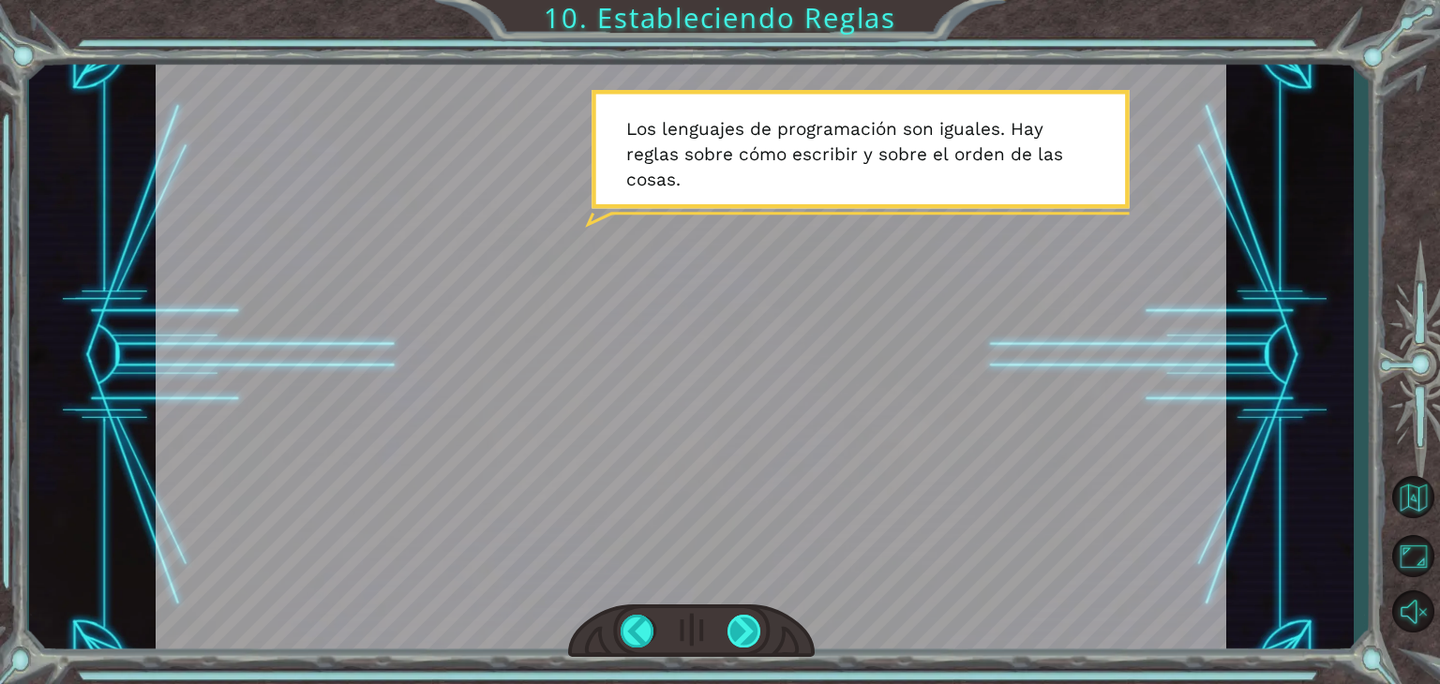
click at [750, 634] on div at bounding box center [745, 631] width 34 height 33
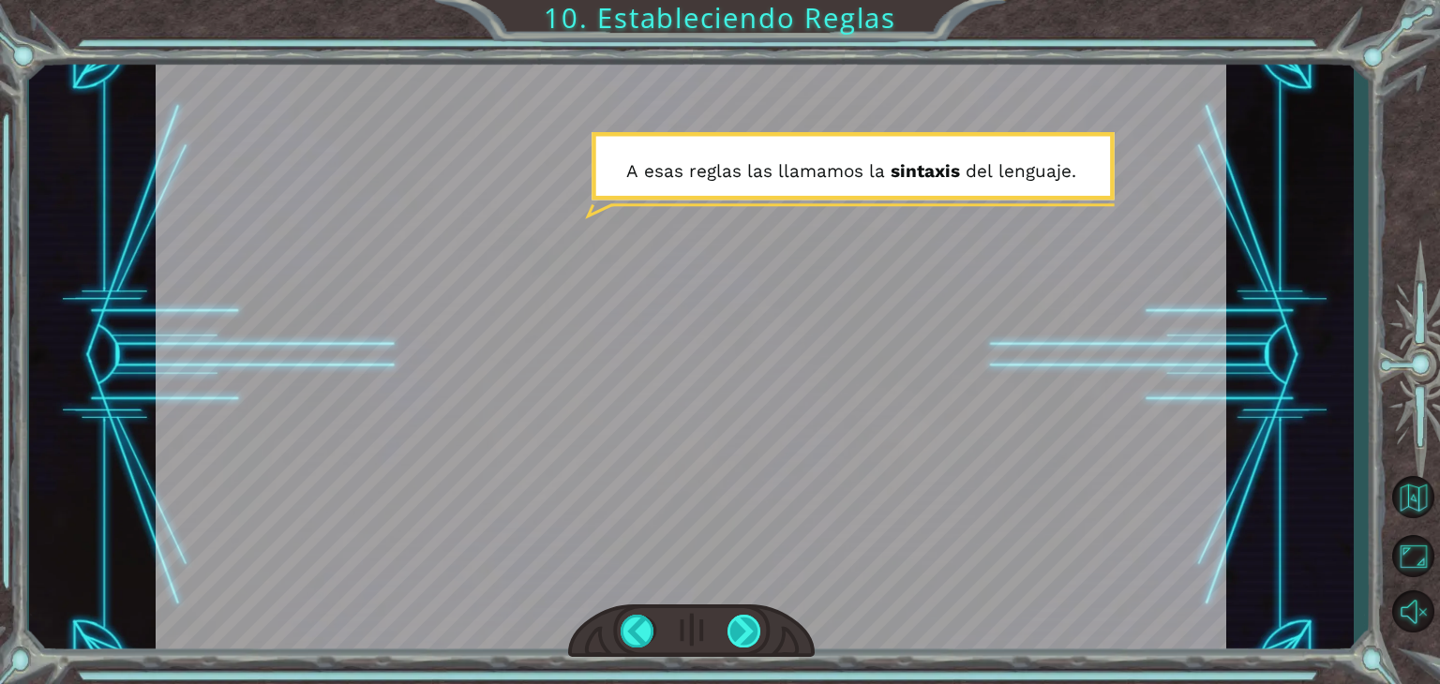
click at [750, 634] on div at bounding box center [745, 631] width 34 height 33
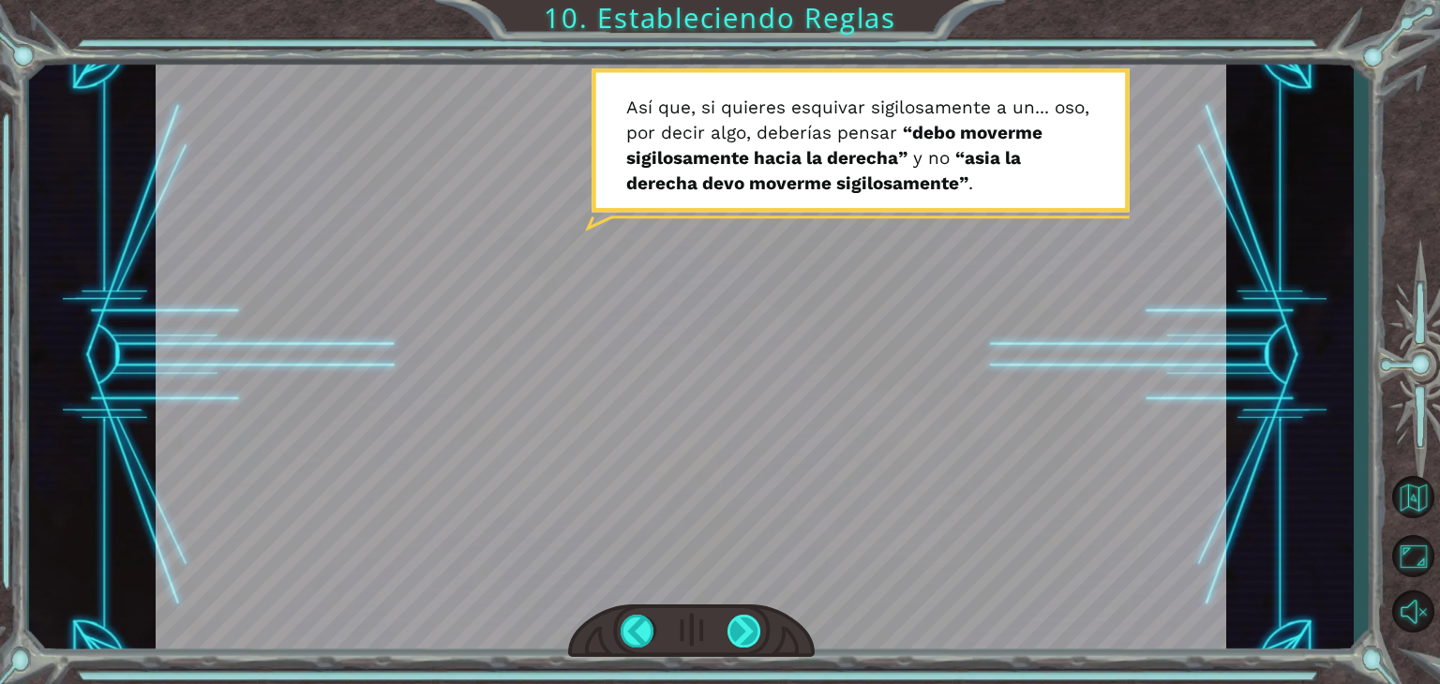
click at [750, 634] on div at bounding box center [745, 631] width 34 height 33
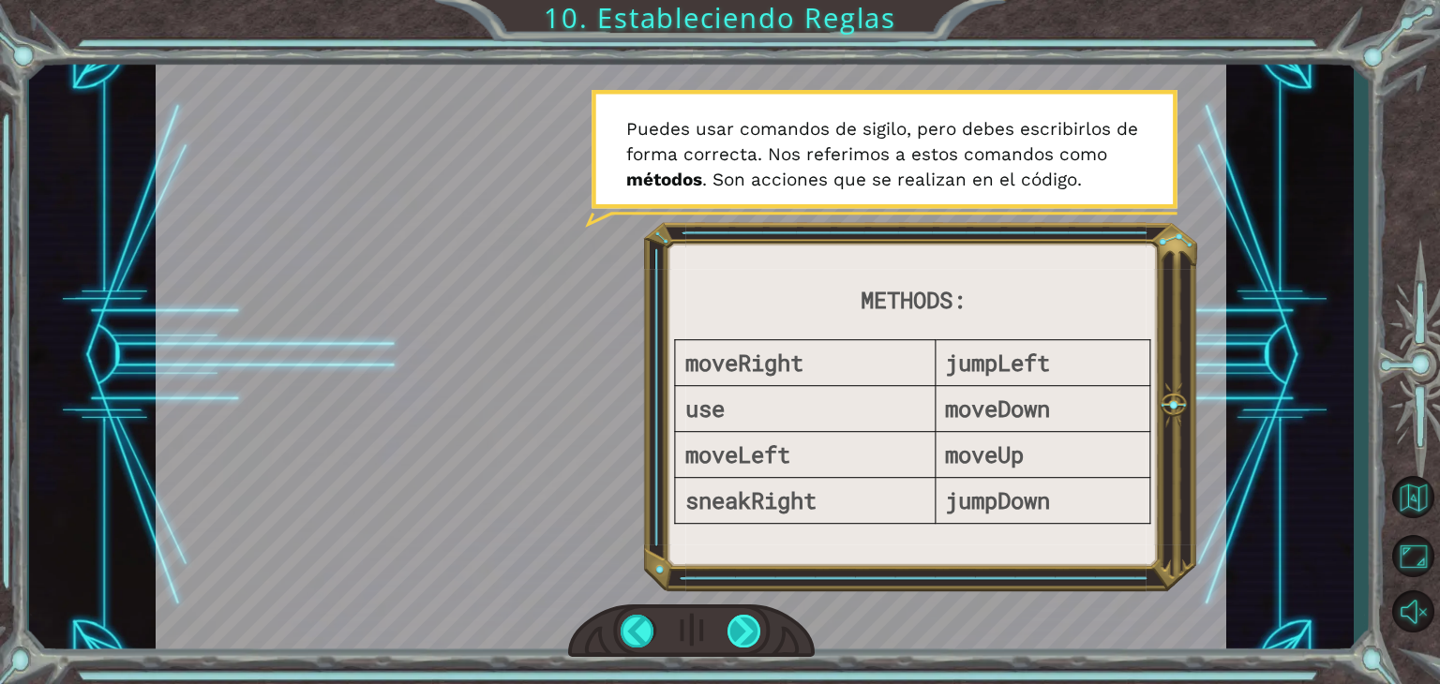
click at [746, 625] on div at bounding box center [745, 631] width 34 height 33
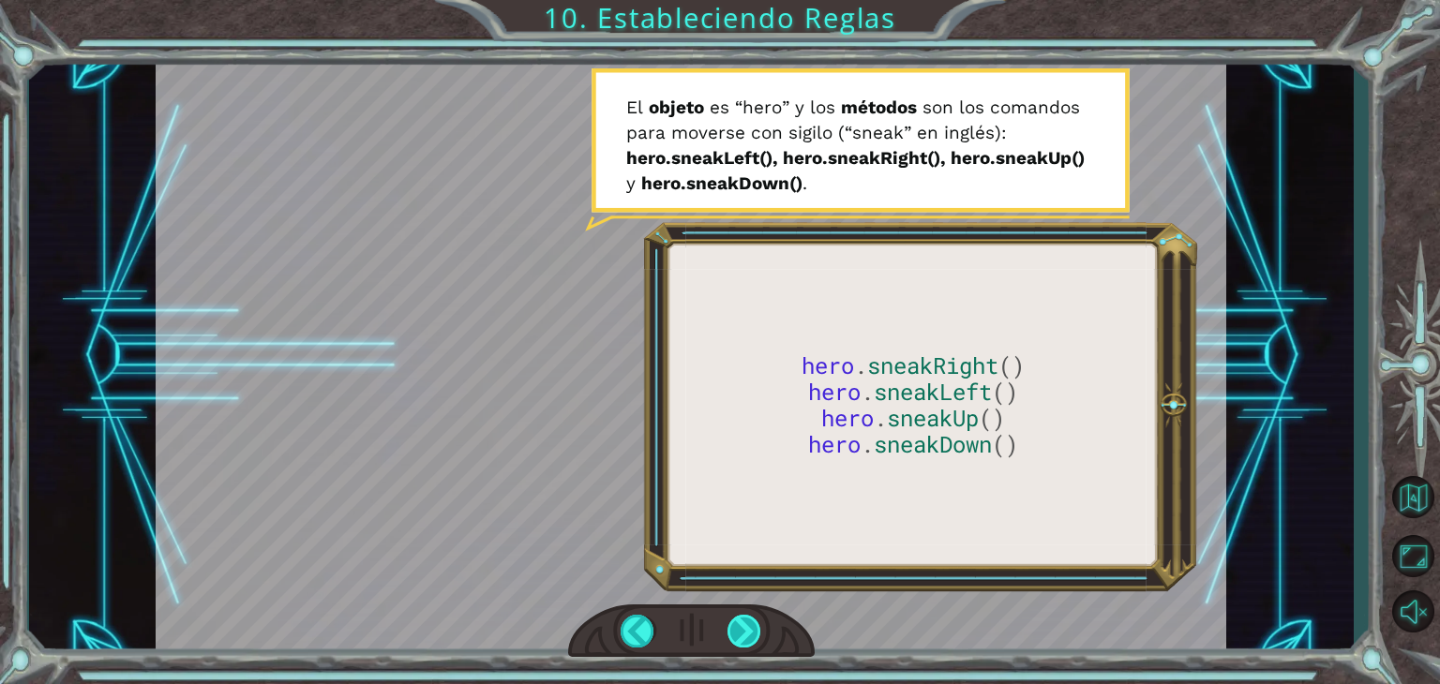
click at [743, 626] on div at bounding box center [745, 631] width 34 height 33
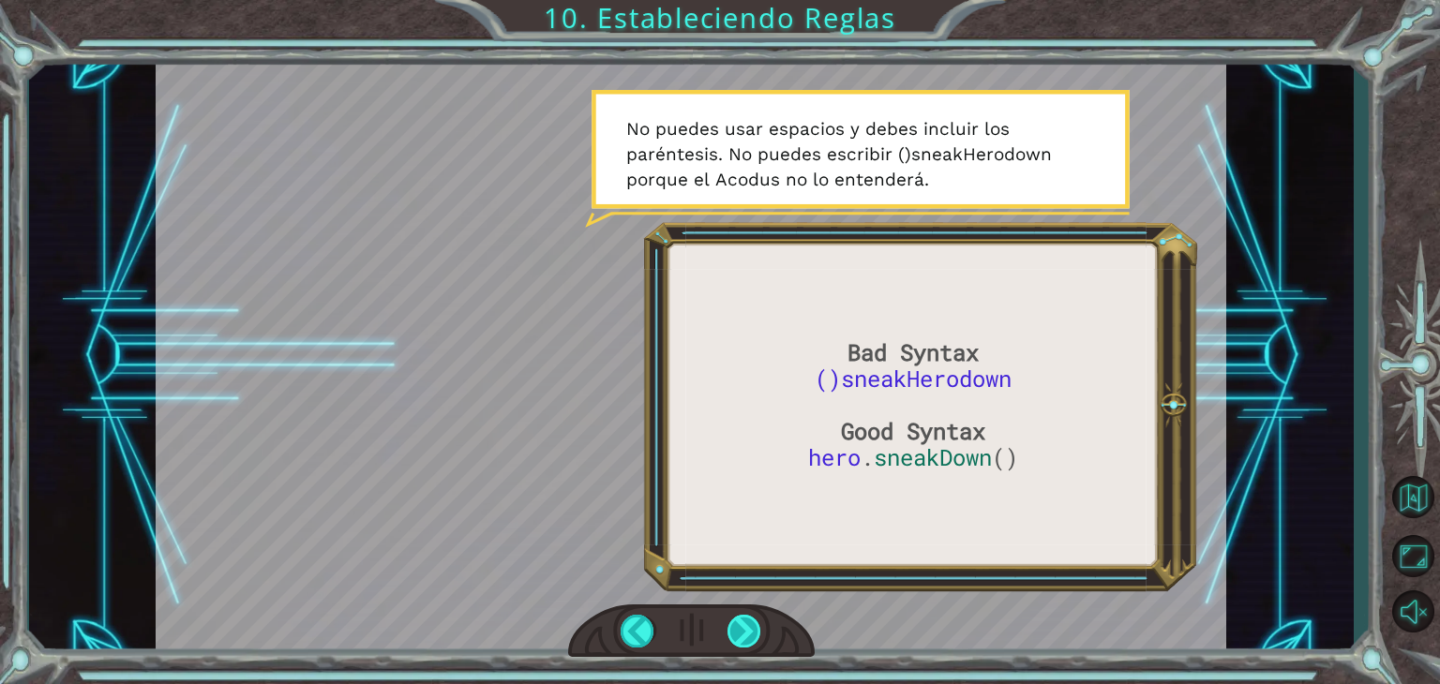
click at [743, 626] on div at bounding box center [745, 631] width 34 height 33
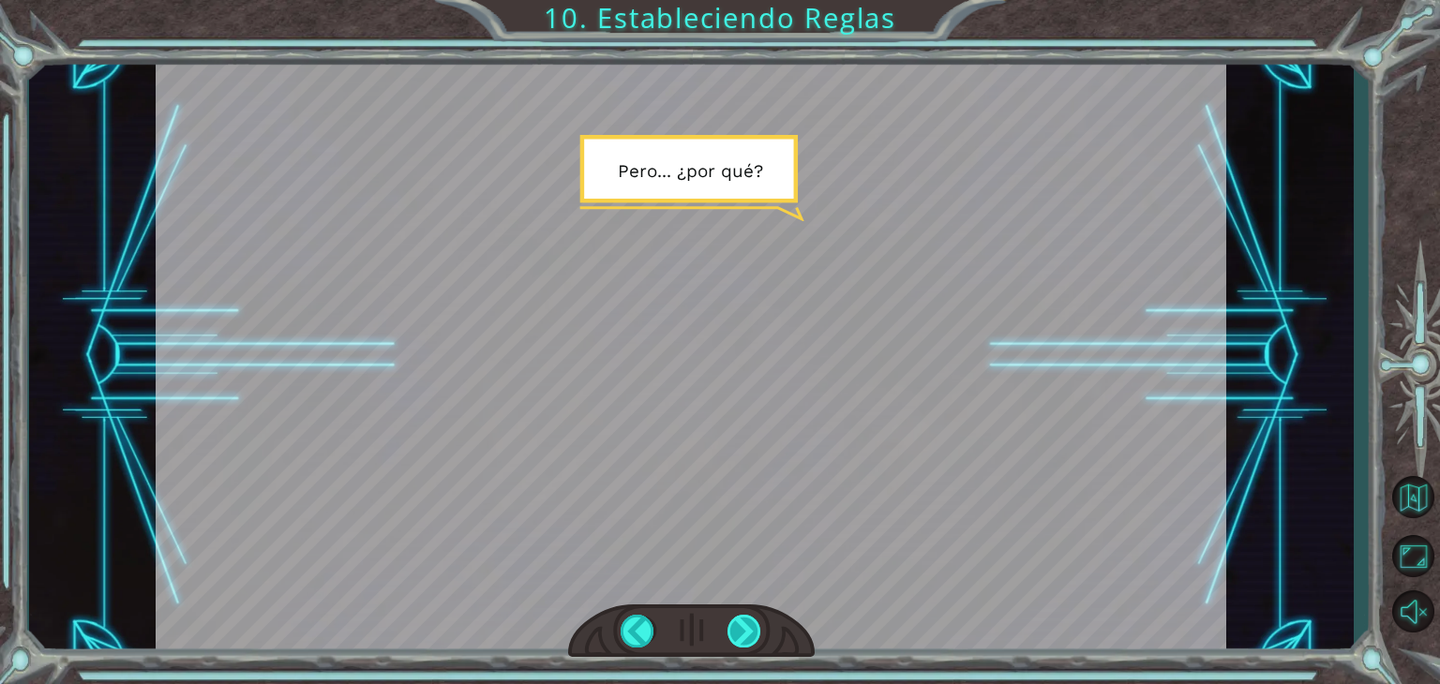
click at [743, 626] on div at bounding box center [745, 631] width 34 height 33
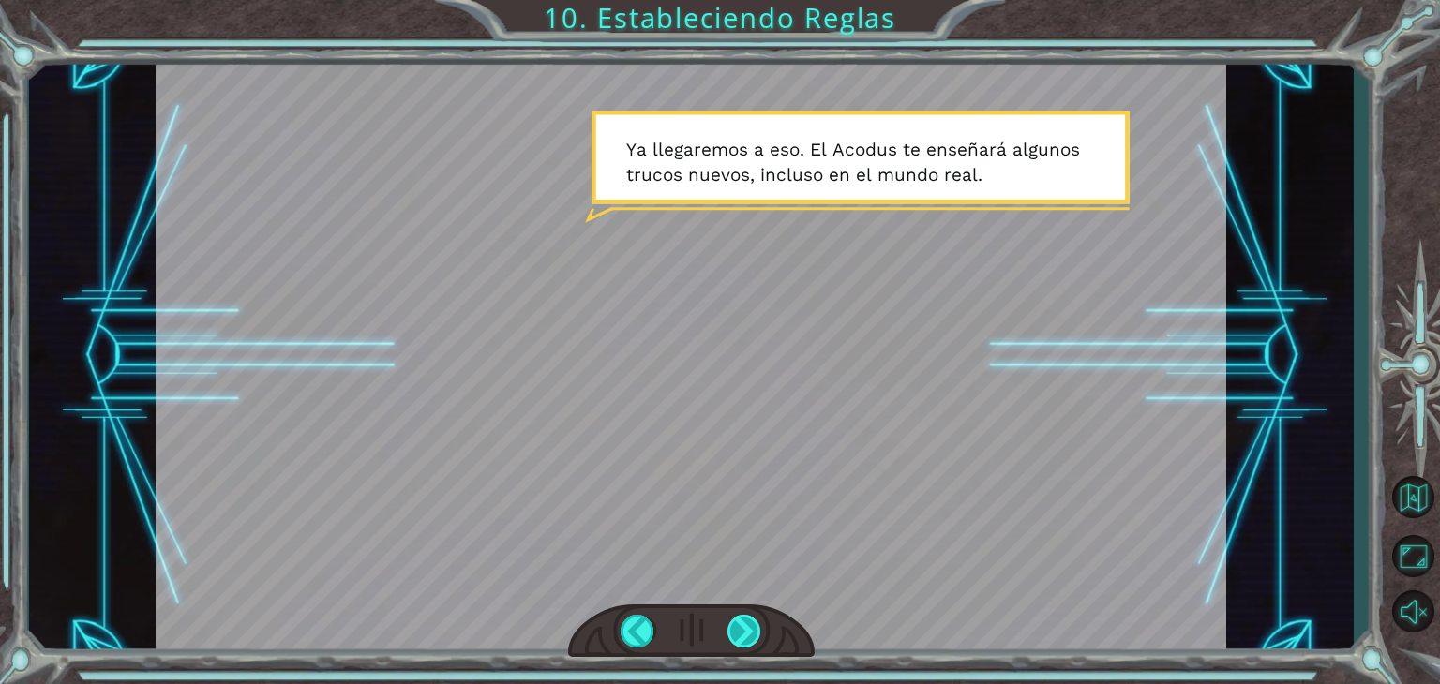
click at [743, 626] on div at bounding box center [745, 631] width 34 height 33
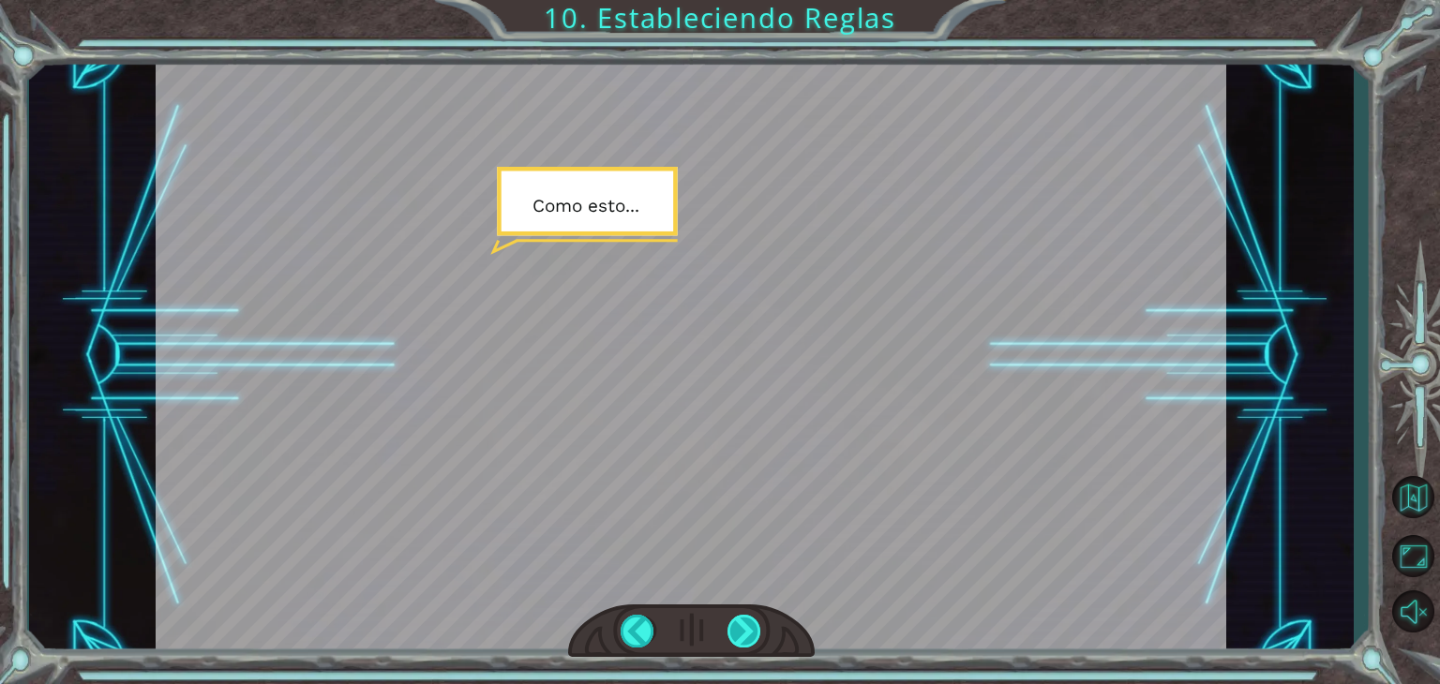
click at [743, 626] on div at bounding box center [745, 631] width 34 height 33
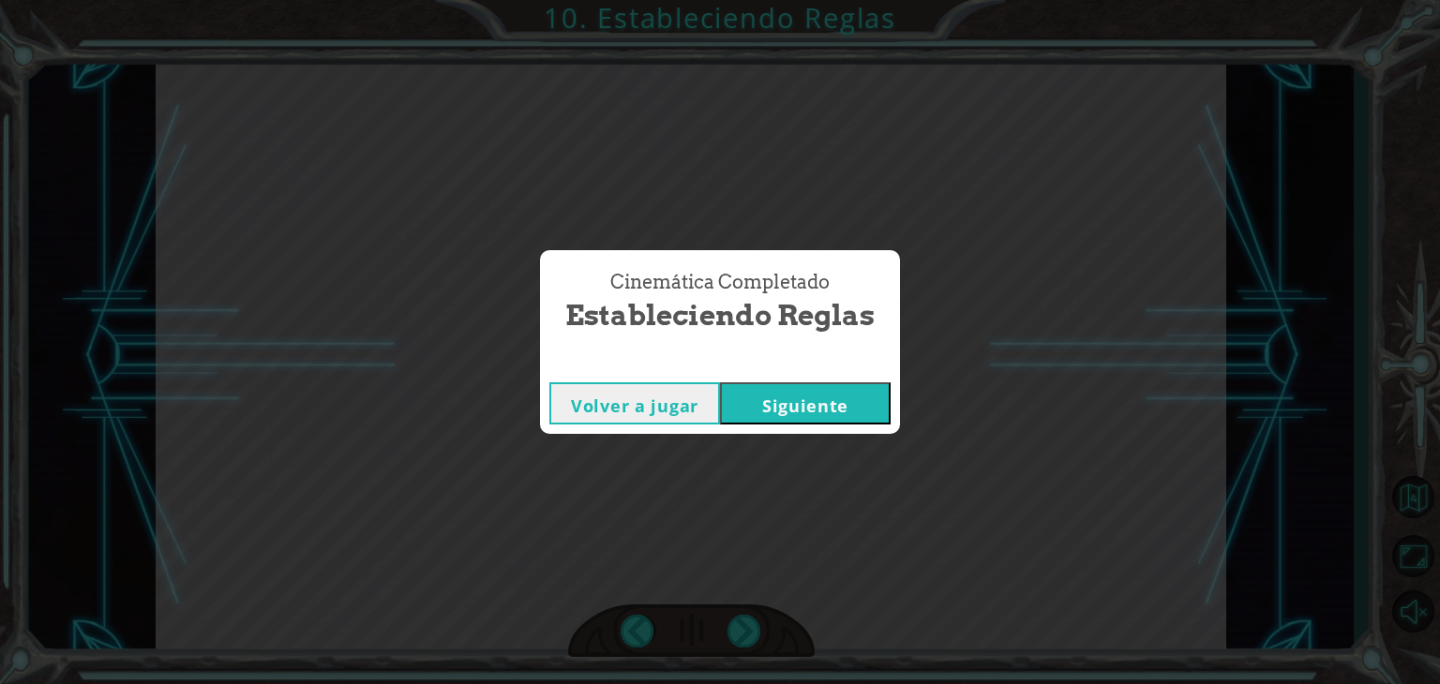
click at [820, 400] on button "Siguiente" at bounding box center [805, 404] width 171 height 42
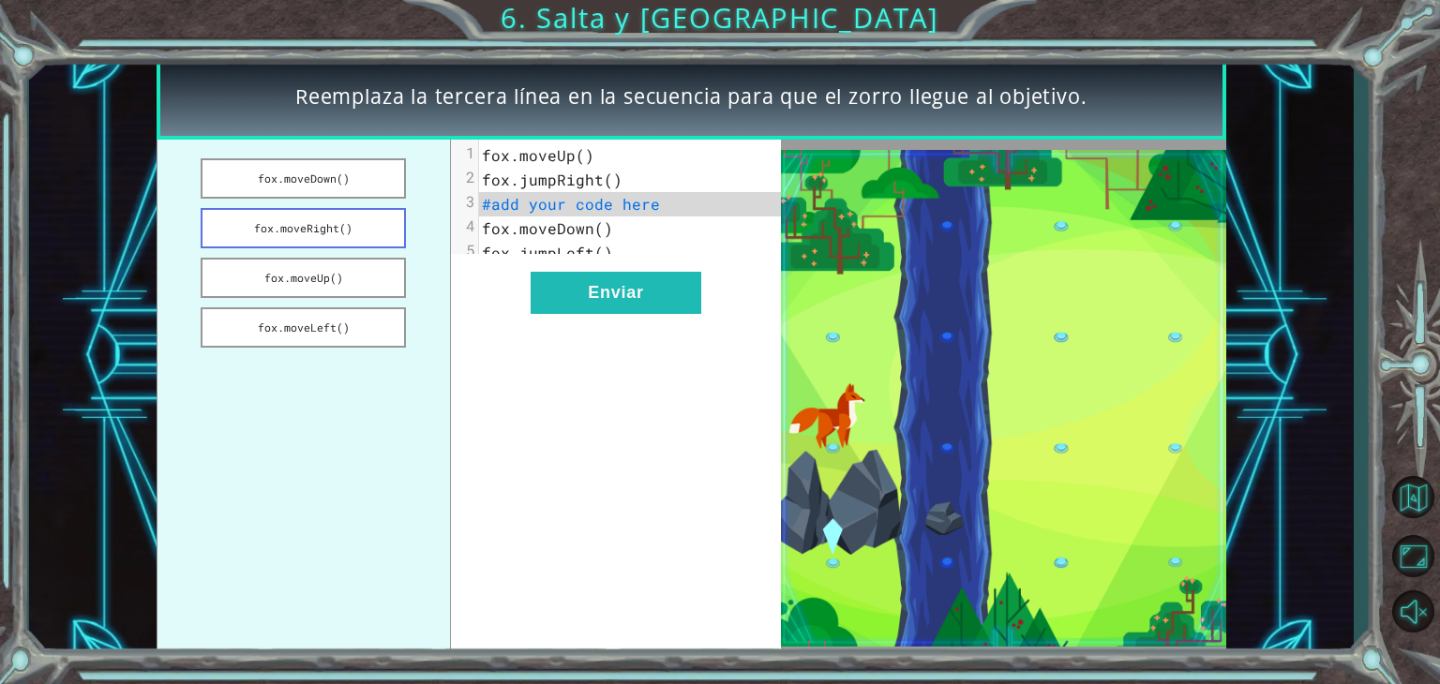
click at [364, 229] on button "fox.moveRight()" at bounding box center [303, 228] width 205 height 40
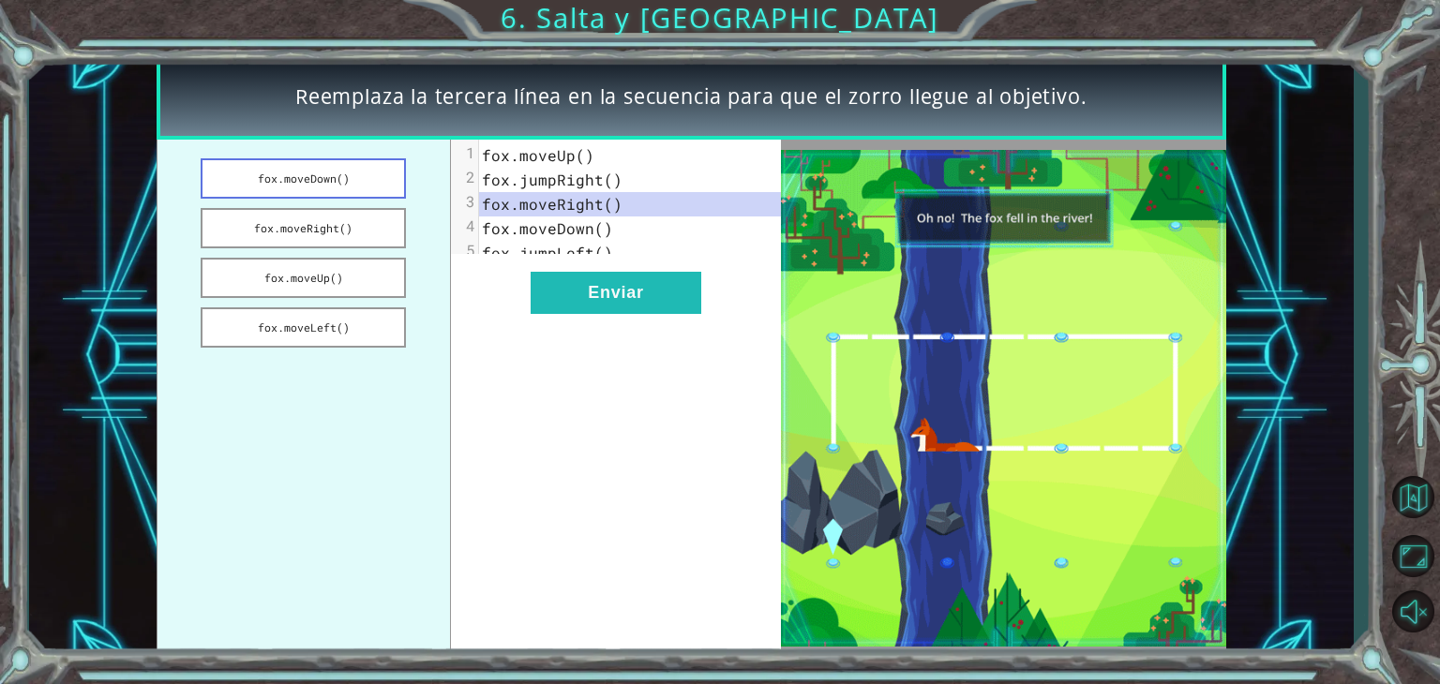
click at [346, 174] on button "fox.moveDown()" at bounding box center [303, 178] width 205 height 40
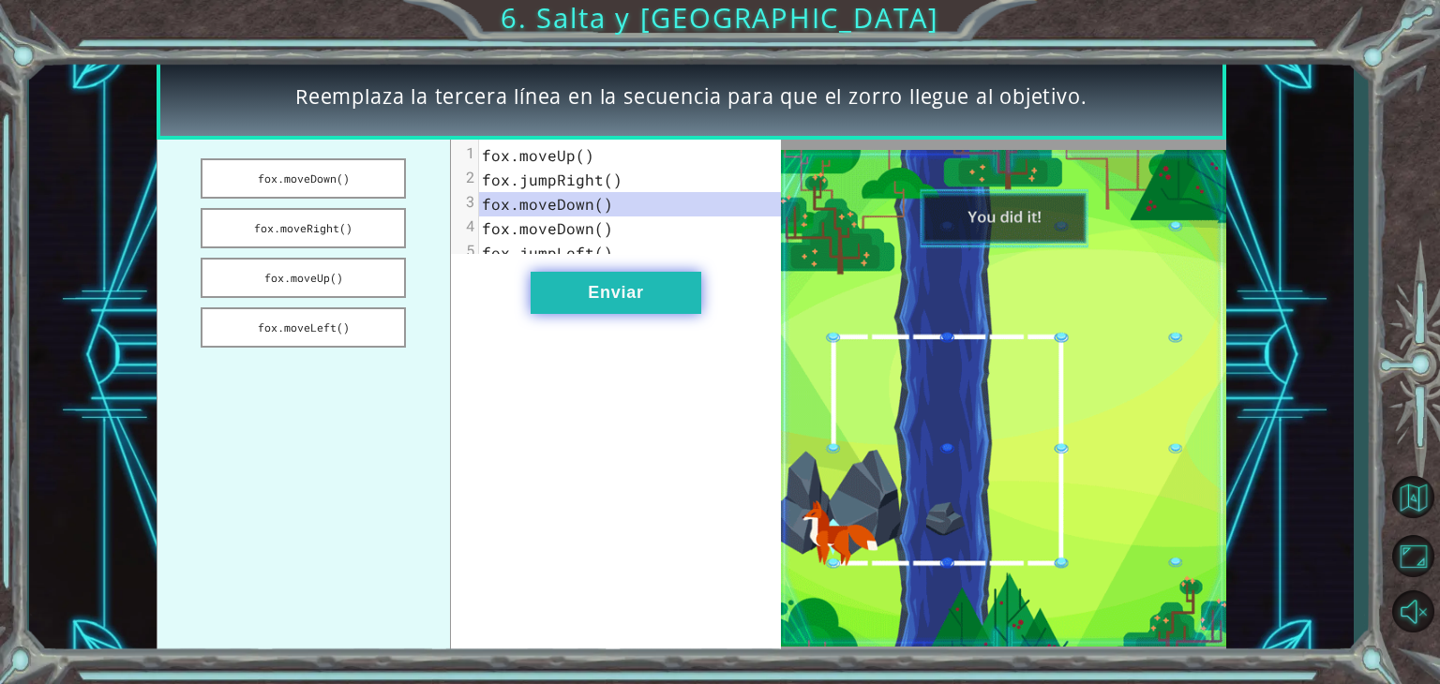
click at [635, 289] on button "Enviar" at bounding box center [616, 293] width 171 height 42
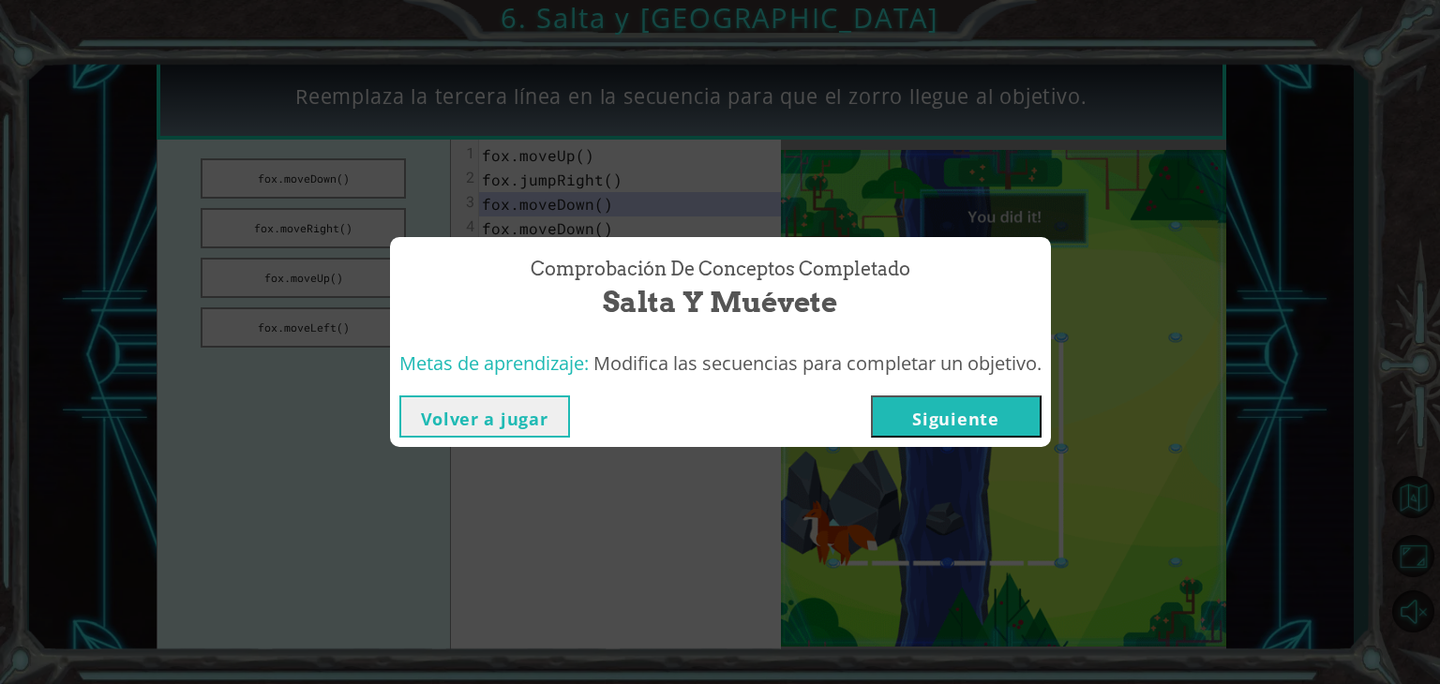
click at [982, 407] on button "Siguiente" at bounding box center [956, 417] width 171 height 42
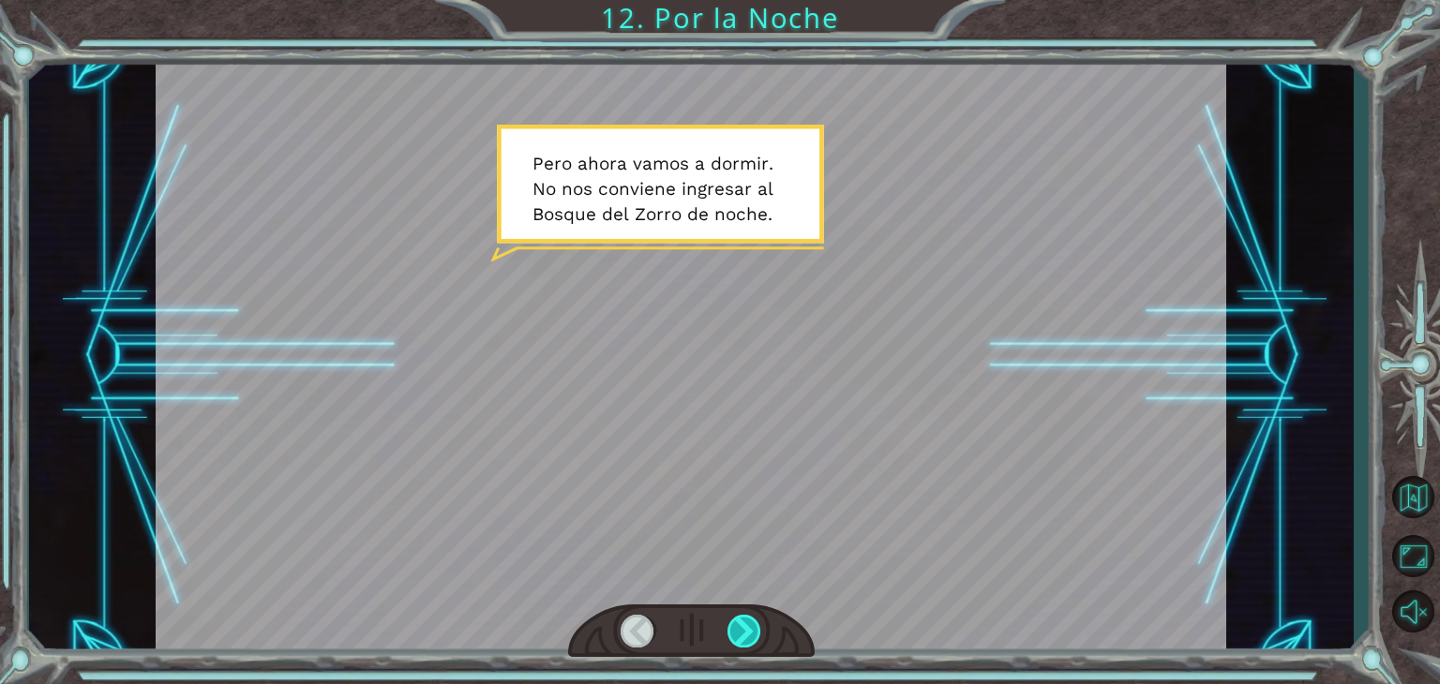
click at [743, 629] on div at bounding box center [745, 631] width 34 height 33
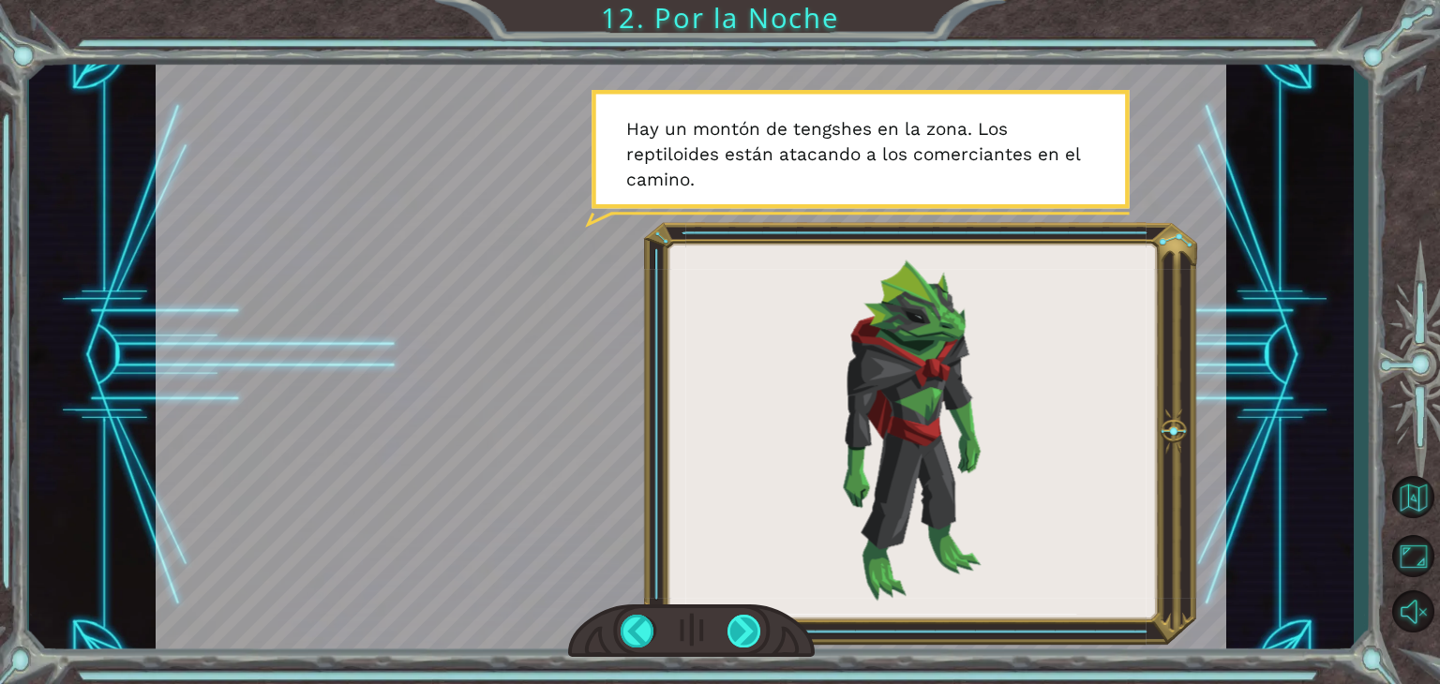
click at [743, 629] on div at bounding box center [745, 631] width 34 height 33
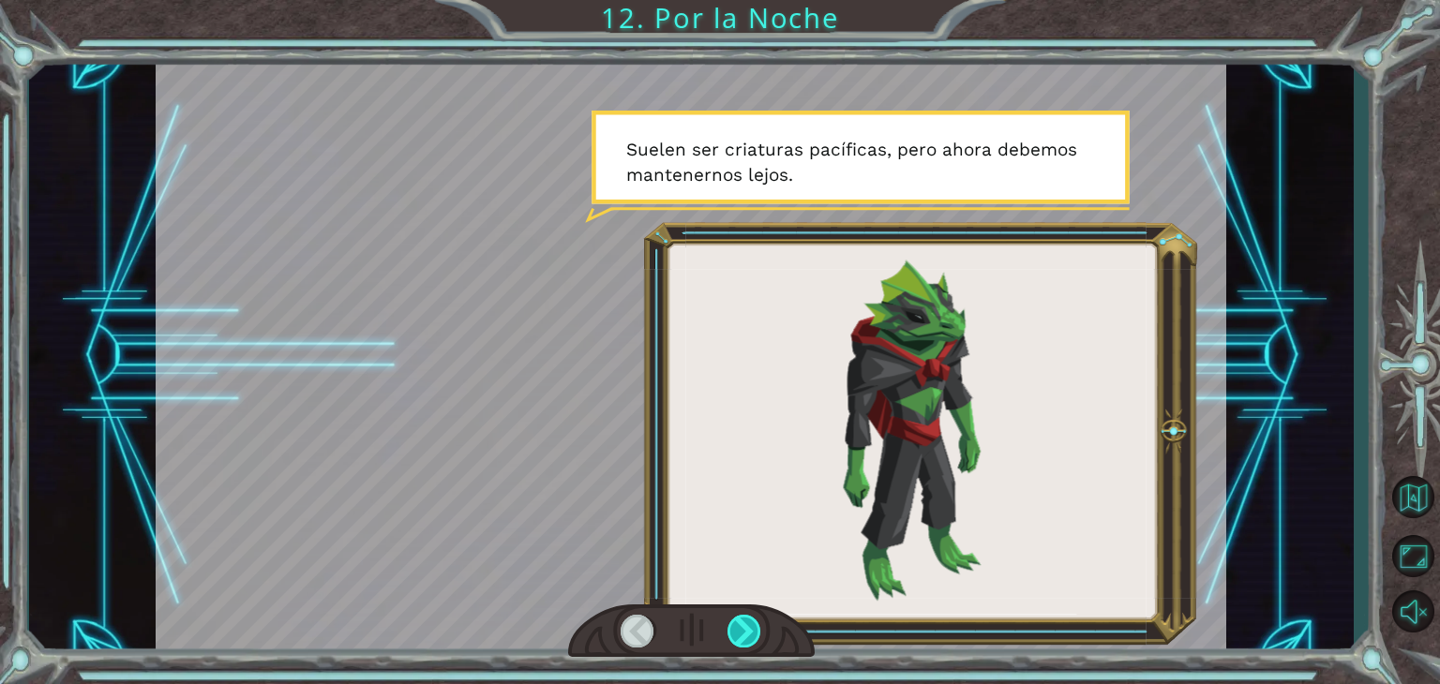
click at [743, 629] on div at bounding box center [745, 631] width 34 height 33
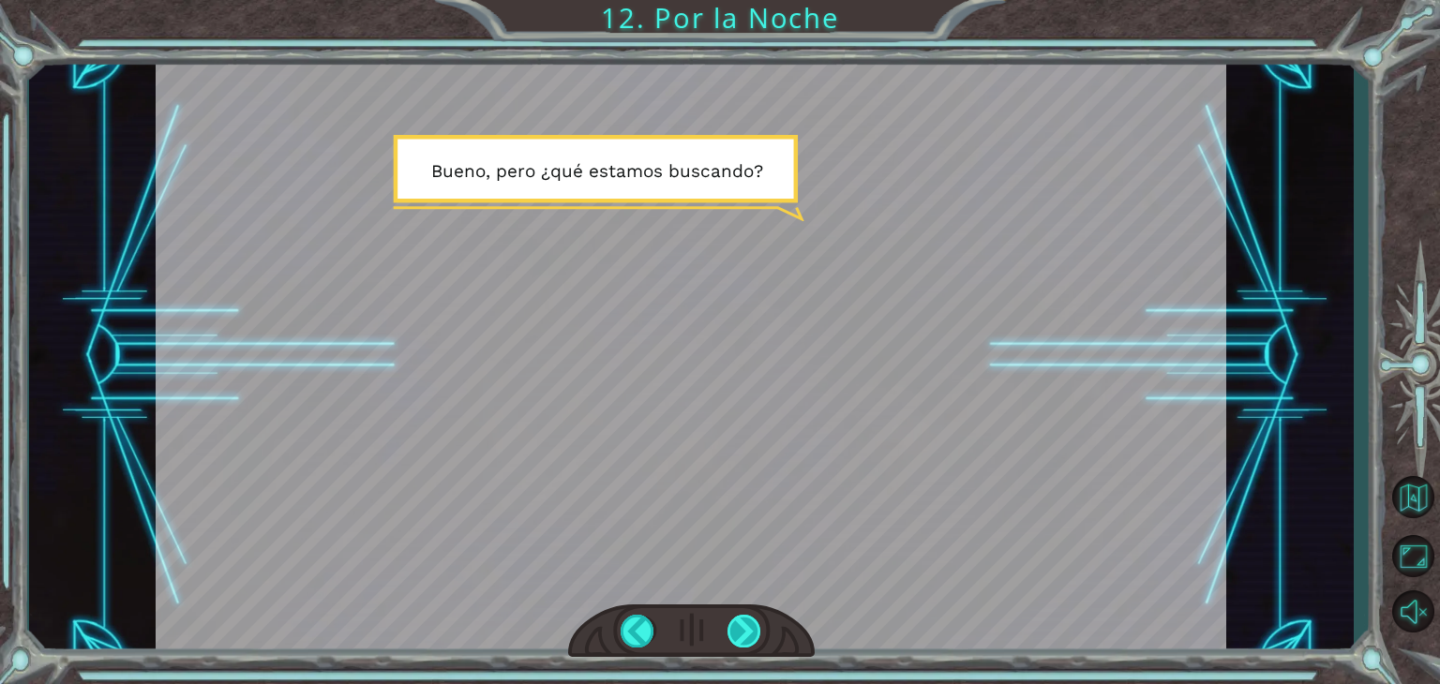
click at [743, 629] on div at bounding box center [745, 631] width 34 height 33
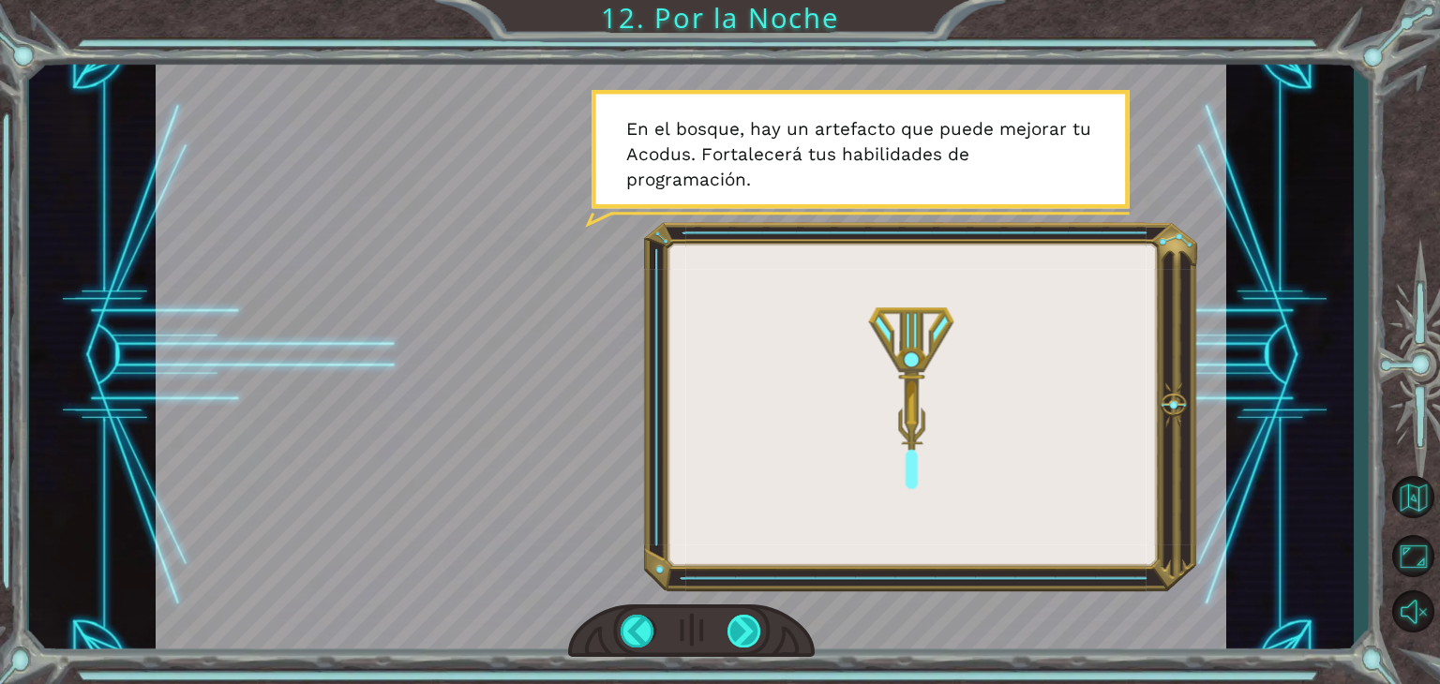
click at [743, 629] on div at bounding box center [745, 631] width 34 height 33
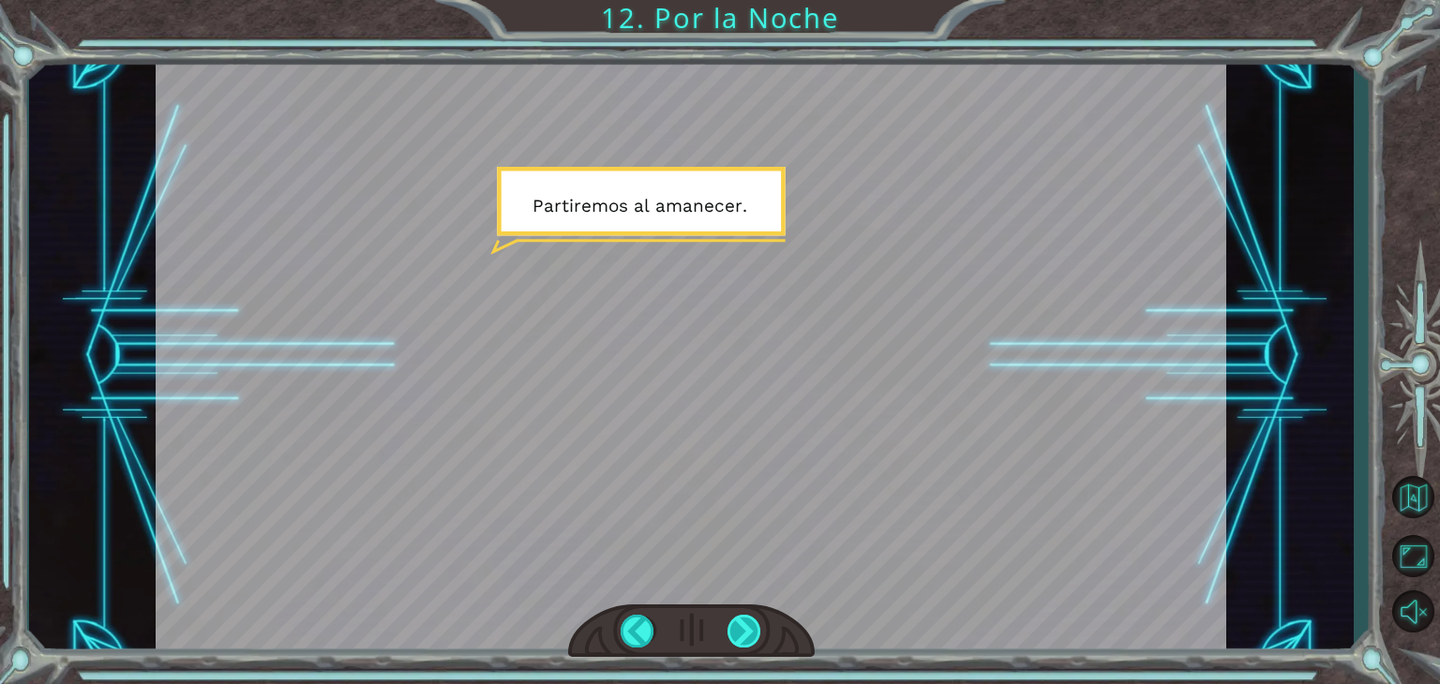
click at [743, 629] on div at bounding box center [745, 631] width 34 height 33
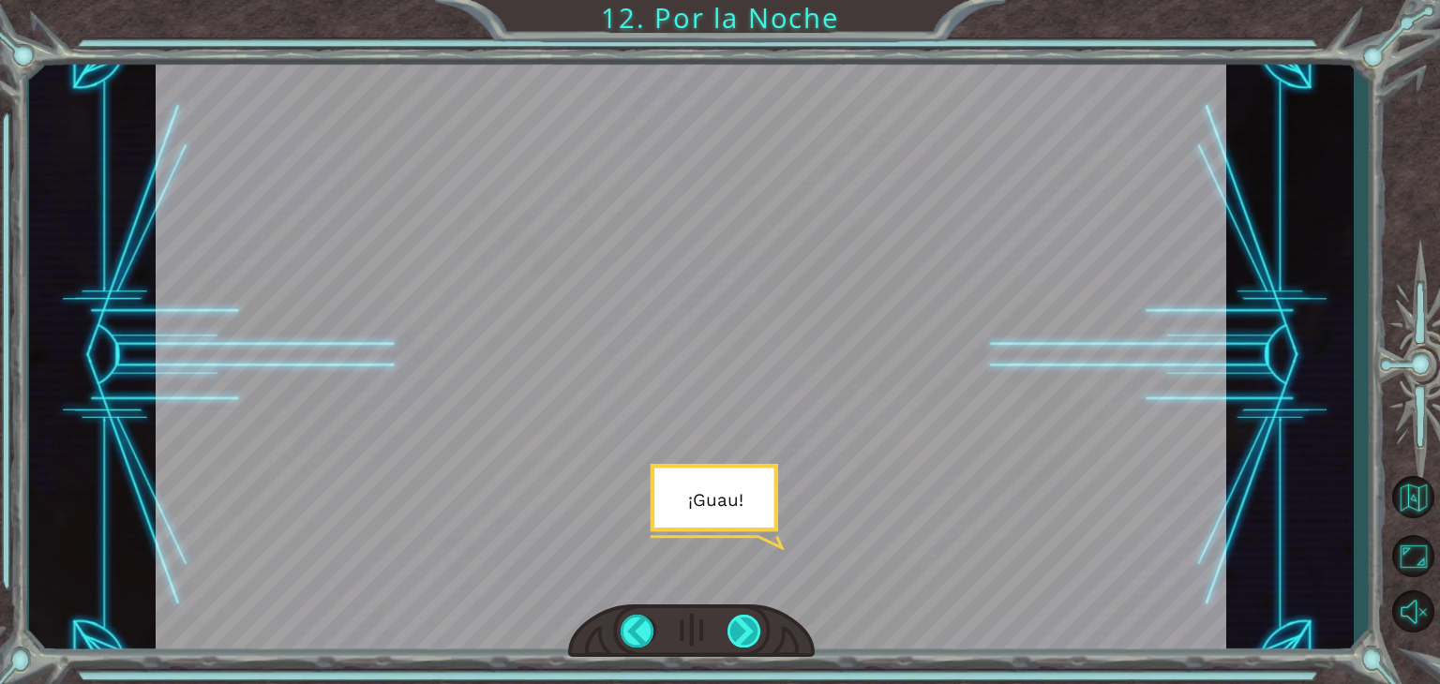
click at [744, 624] on div at bounding box center [745, 631] width 34 height 33
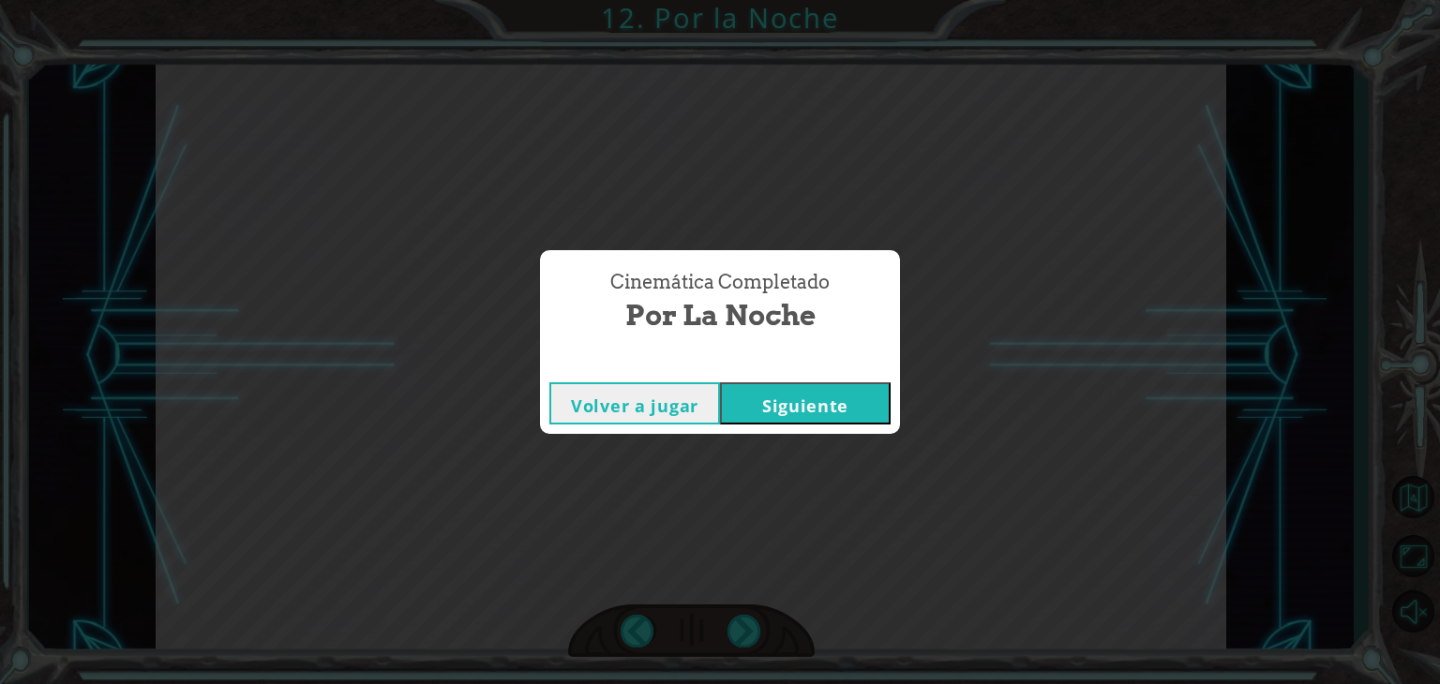
click at [763, 390] on button "Siguiente" at bounding box center [805, 404] width 171 height 42
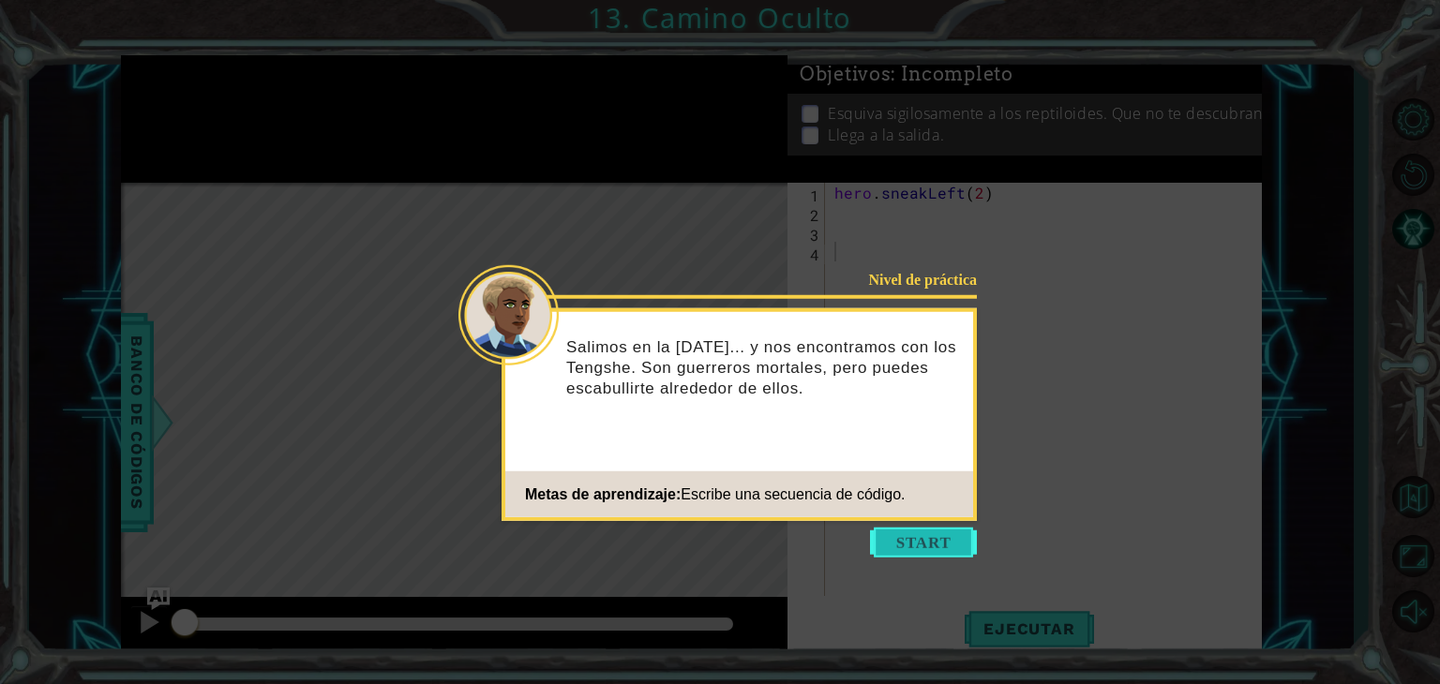
click at [913, 539] on button "Start" at bounding box center [923, 543] width 107 height 30
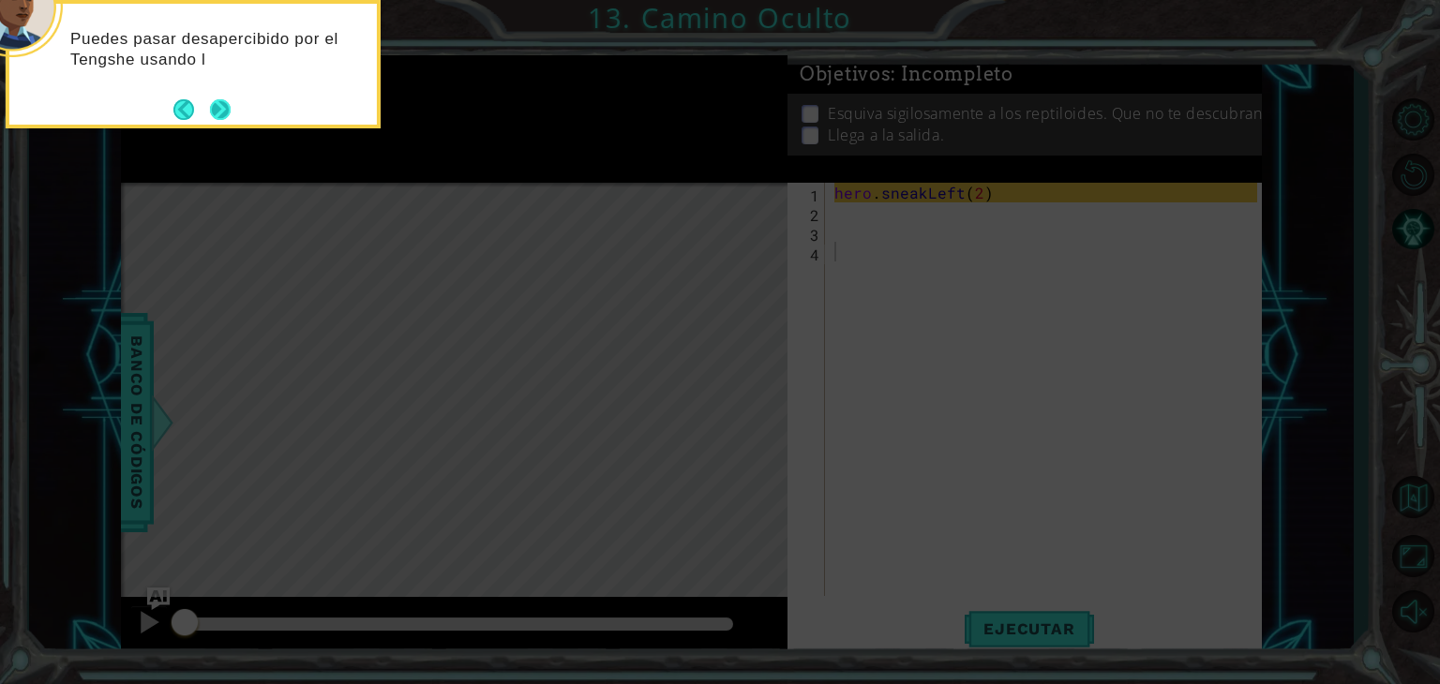
click at [218, 117] on button "Next" at bounding box center [220, 109] width 21 height 21
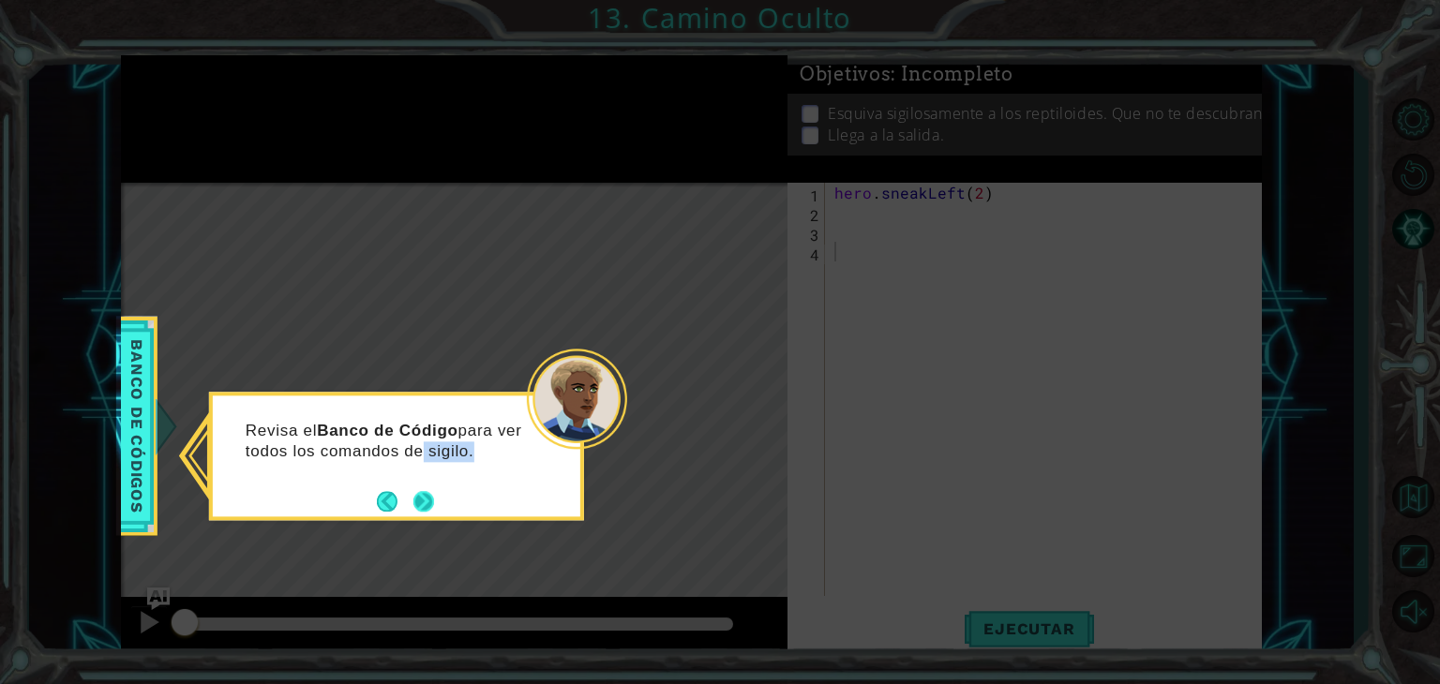
drag, startPoint x: 441, startPoint y: 492, endPoint x: 418, endPoint y: 498, distance: 23.2
click at [418, 498] on div "Revisa el Banco de Código para ver todos los comandos de sigilo." at bounding box center [397, 447] width 368 height 102
click at [418, 498] on button "Next" at bounding box center [423, 501] width 21 height 21
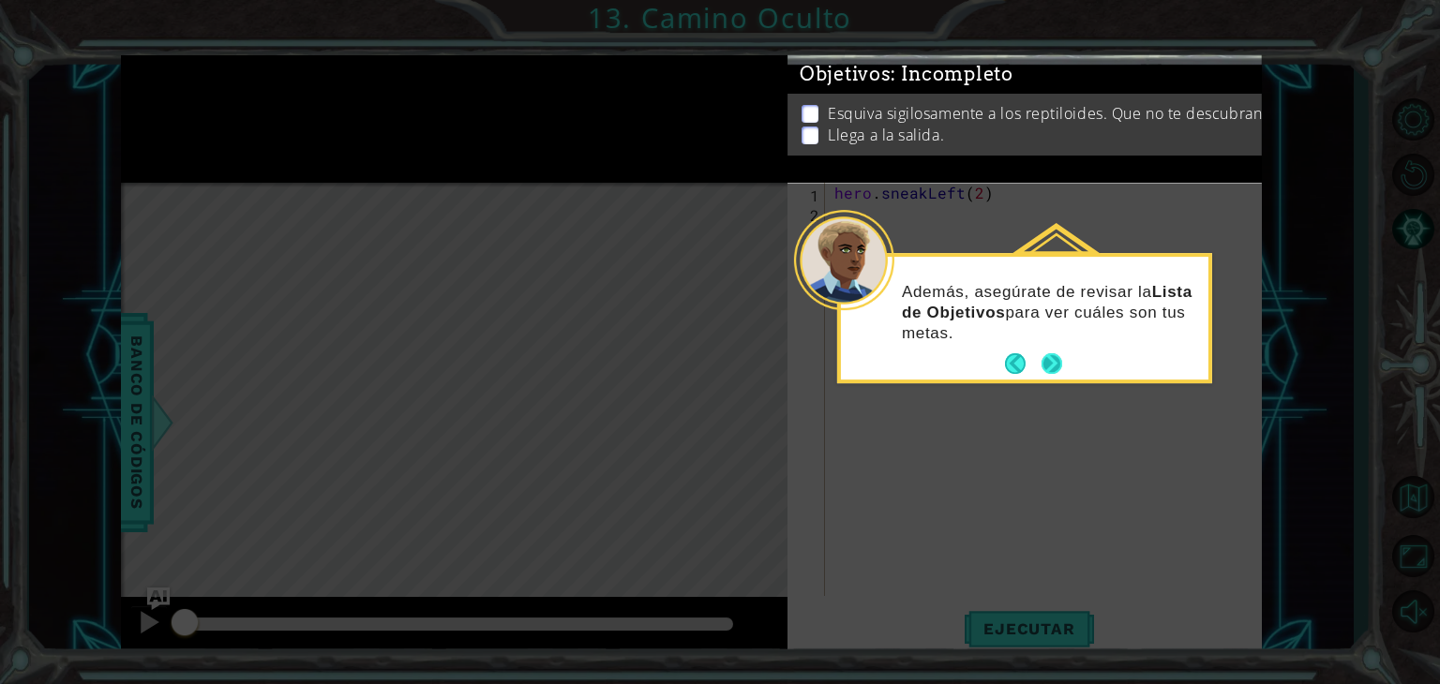
click at [1050, 357] on button "Next" at bounding box center [1052, 364] width 21 height 21
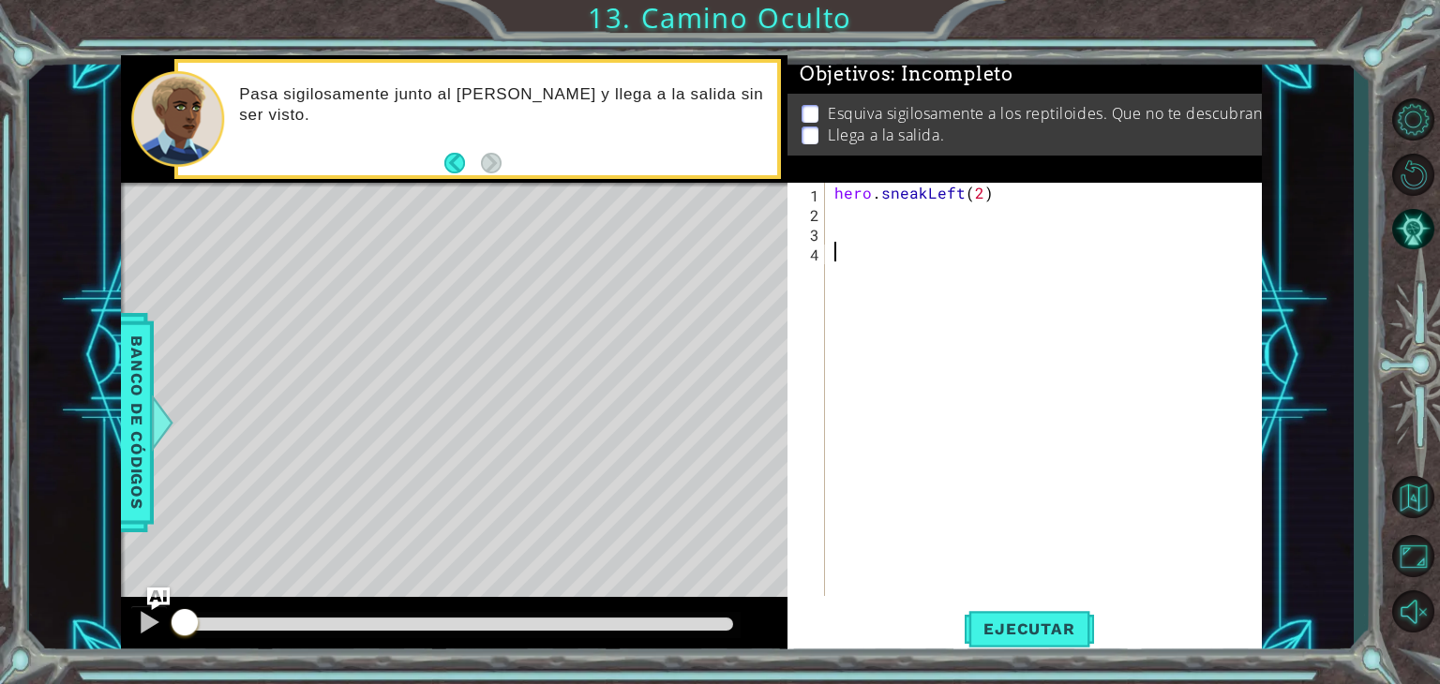
click at [844, 209] on div "hero . sneakLeft ( 2 )" at bounding box center [1049, 409] width 436 height 453
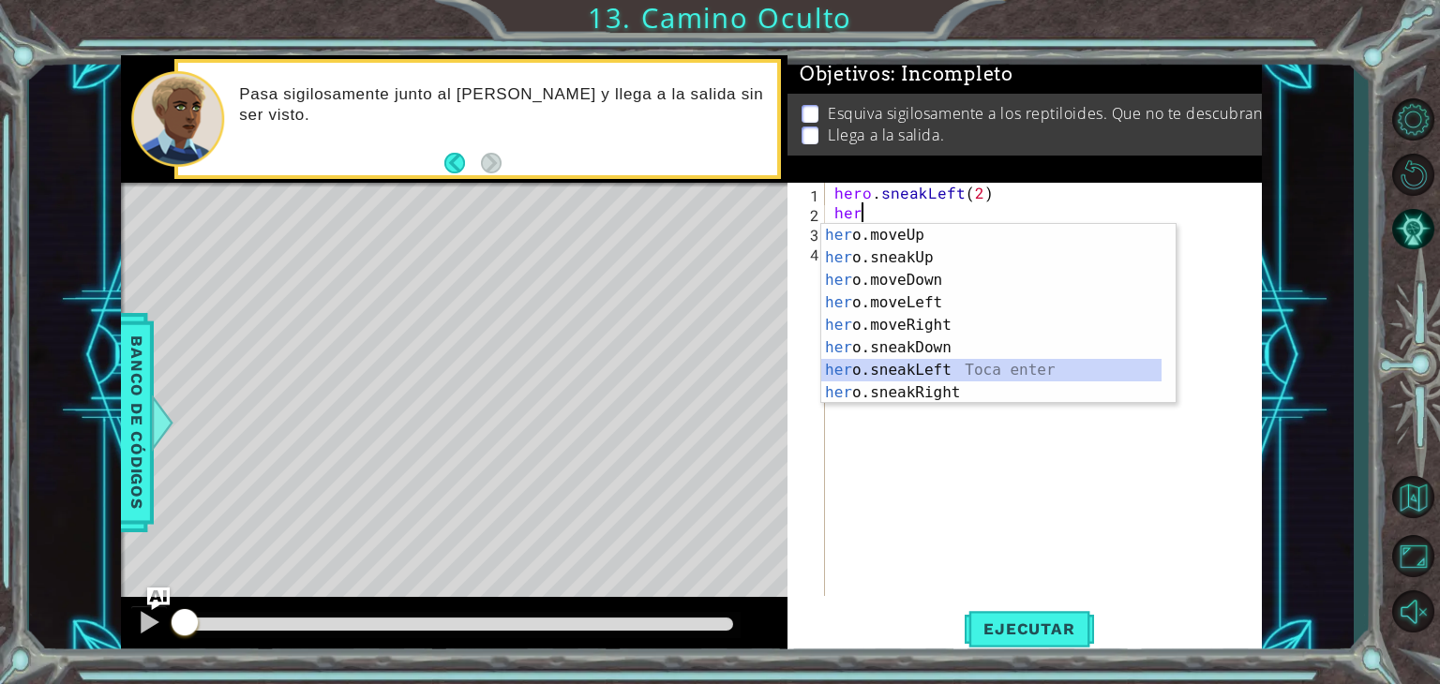
click at [965, 374] on div "her o.moveUp Toca enter her o.sneakUp Toca enter her o.moveDown Toca enter her …" at bounding box center [991, 336] width 340 height 225
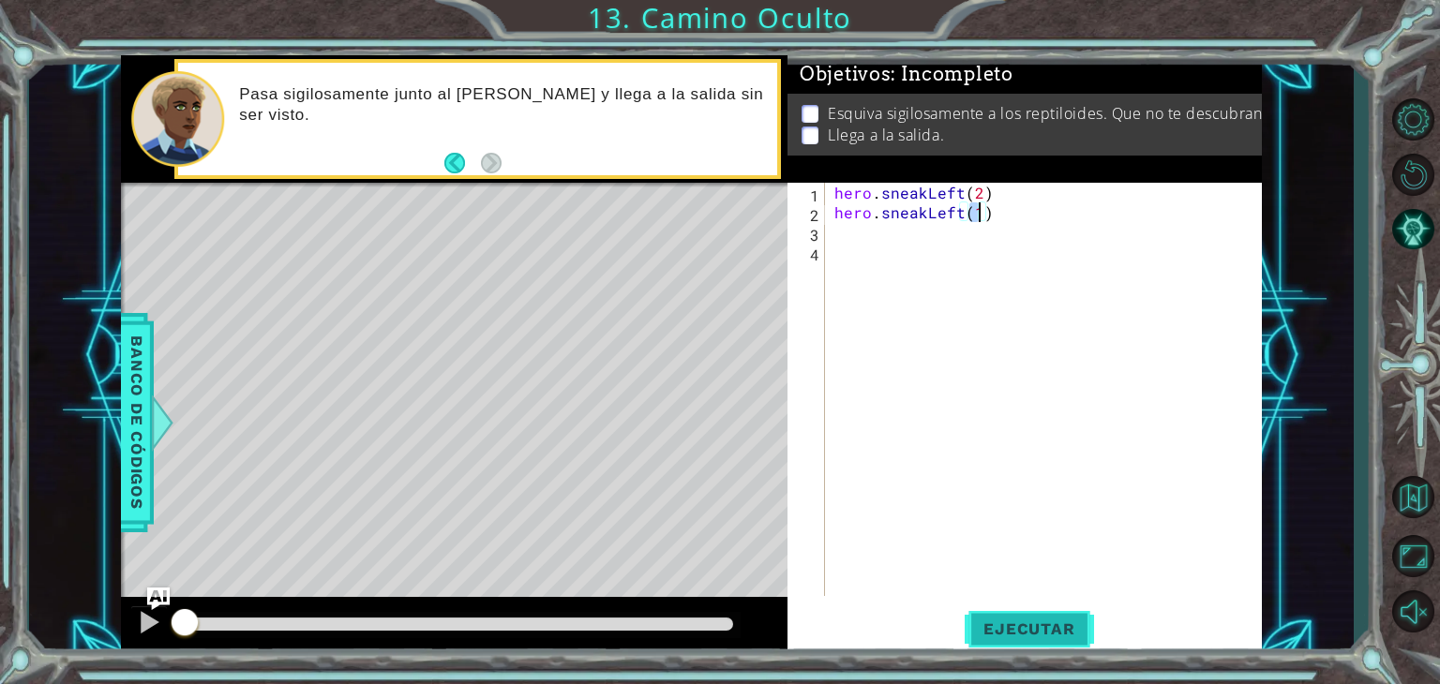
type textarea "hero.sneakLeft(1)"
click at [1051, 606] on button "Ejecutar" at bounding box center [1029, 630] width 128 height 48
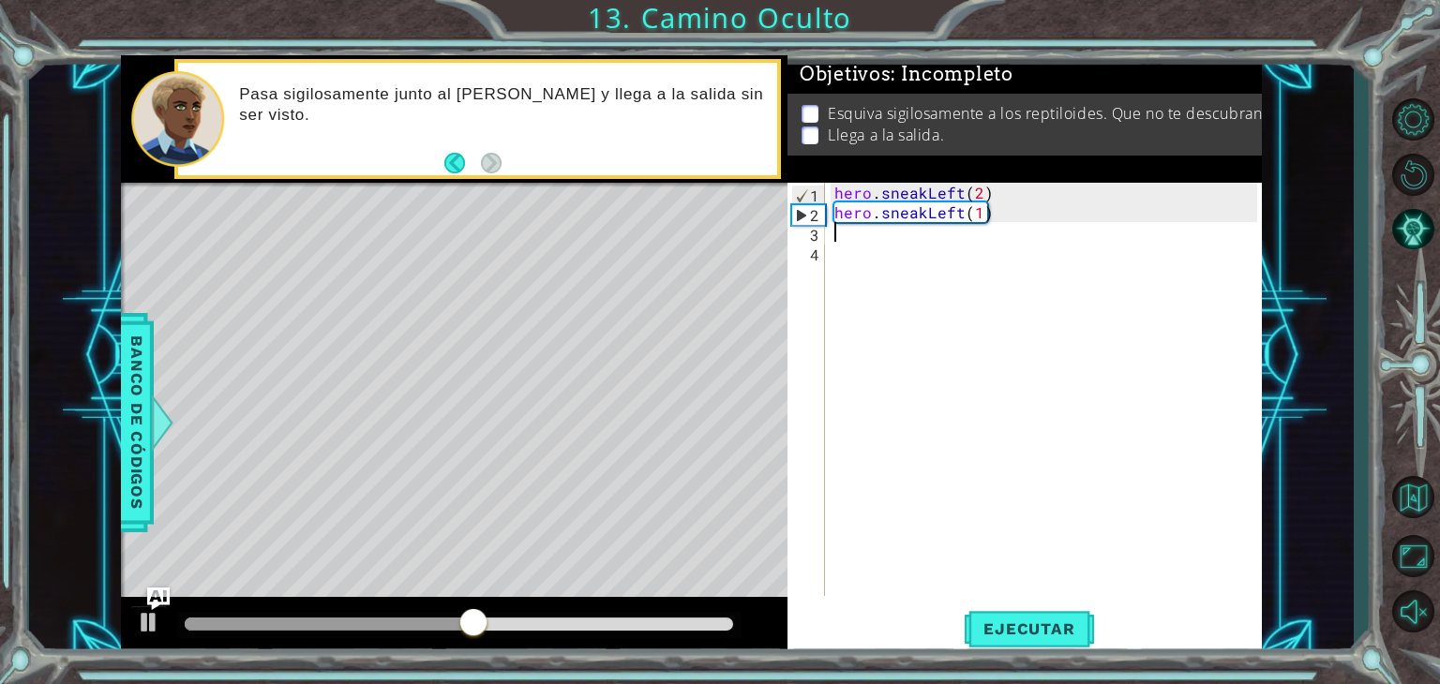
click at [1004, 223] on div "hero . sneakLeft ( 2 ) hero . sneakLeft ( 1 )" at bounding box center [1049, 409] width 436 height 453
click at [1004, 218] on div "hero . sneakLeft ( 2 ) hero . sneakLeft ( 1 )" at bounding box center [1049, 409] width 436 height 453
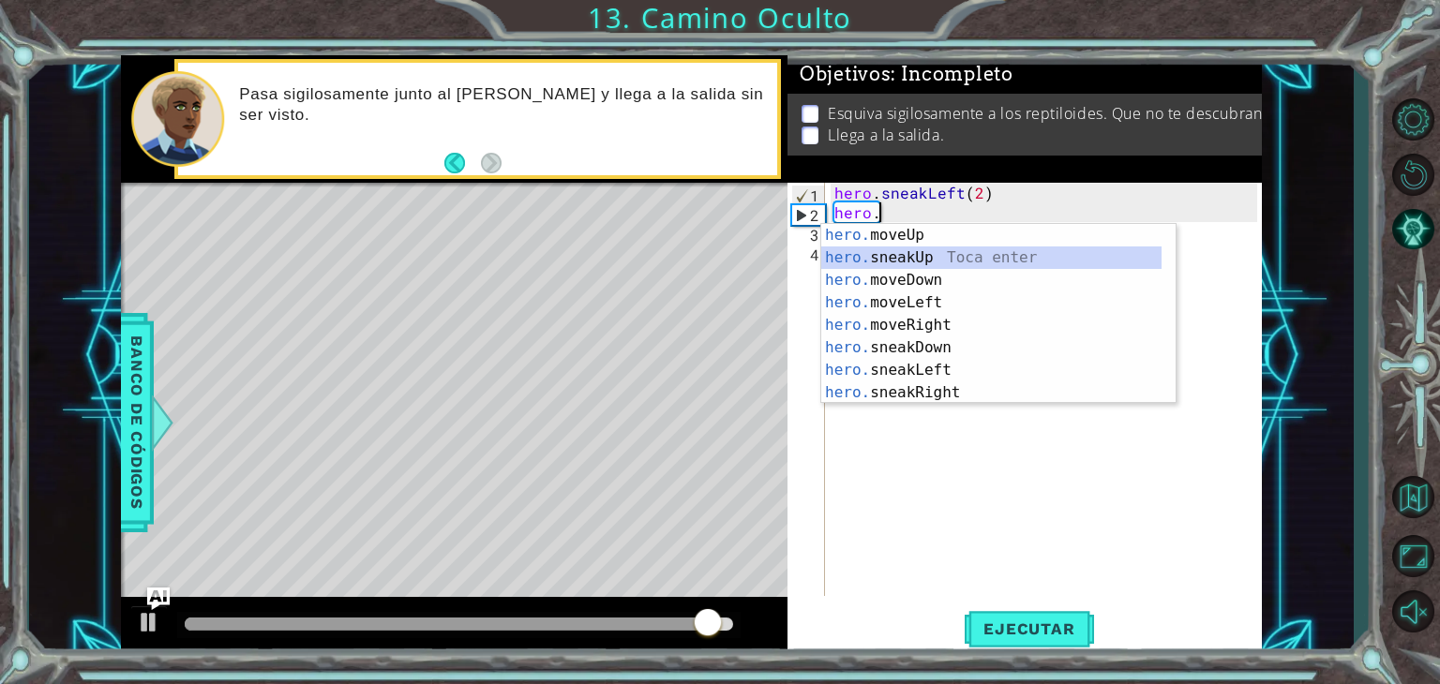
click at [1032, 254] on div "hero. moveUp Toca enter hero. sneakUp Toca enter hero. moveDown Toca enter hero…" at bounding box center [991, 336] width 340 height 225
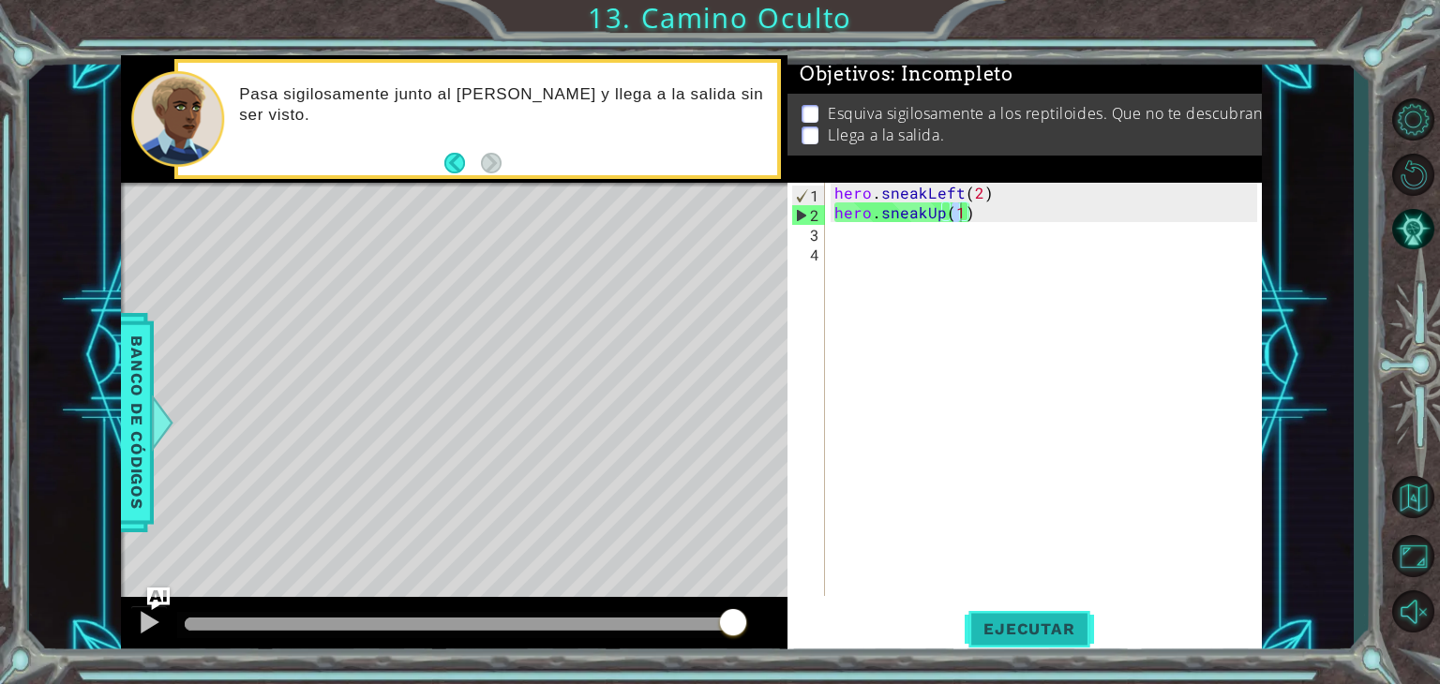
click at [1005, 642] on button "Ejecutar" at bounding box center [1029, 630] width 128 height 48
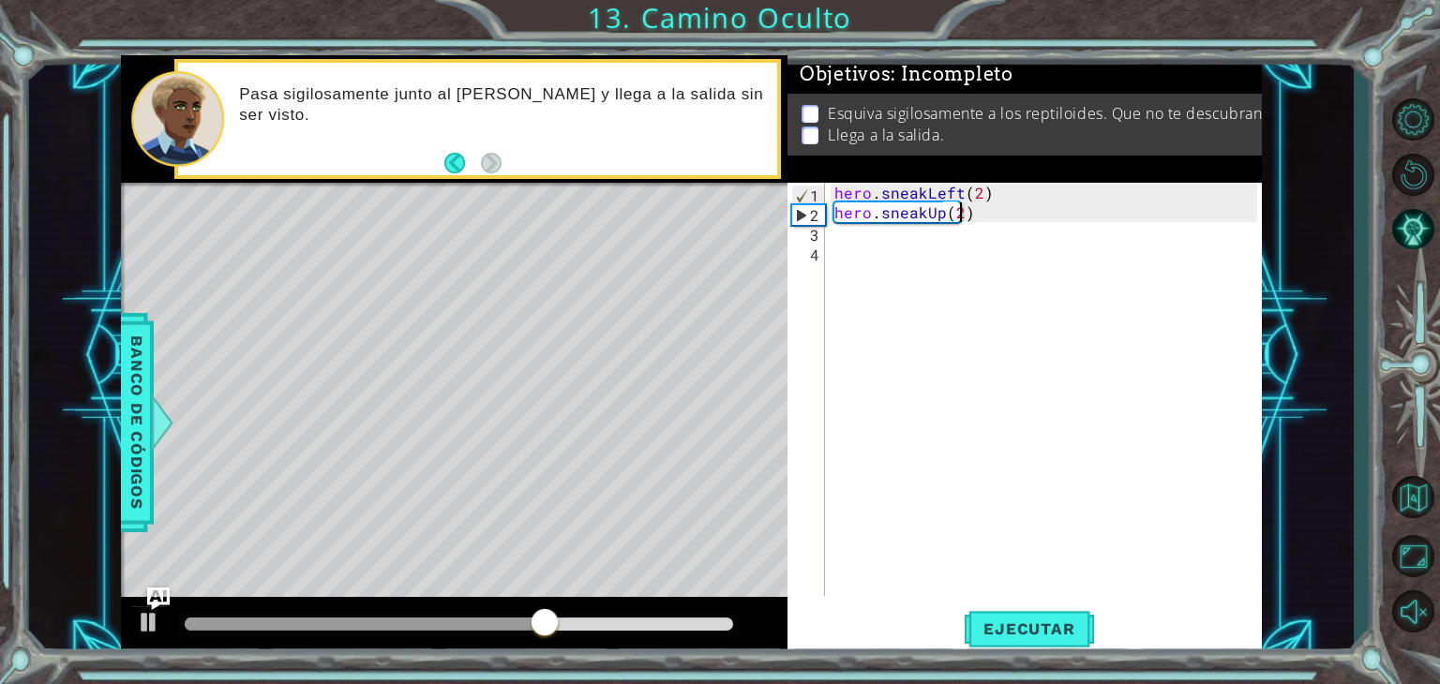
scroll to position [0, 8]
type textarea "hero.sneakUp(2)"
click at [1053, 630] on span "Ejecutar" at bounding box center [1029, 629] width 128 height 19
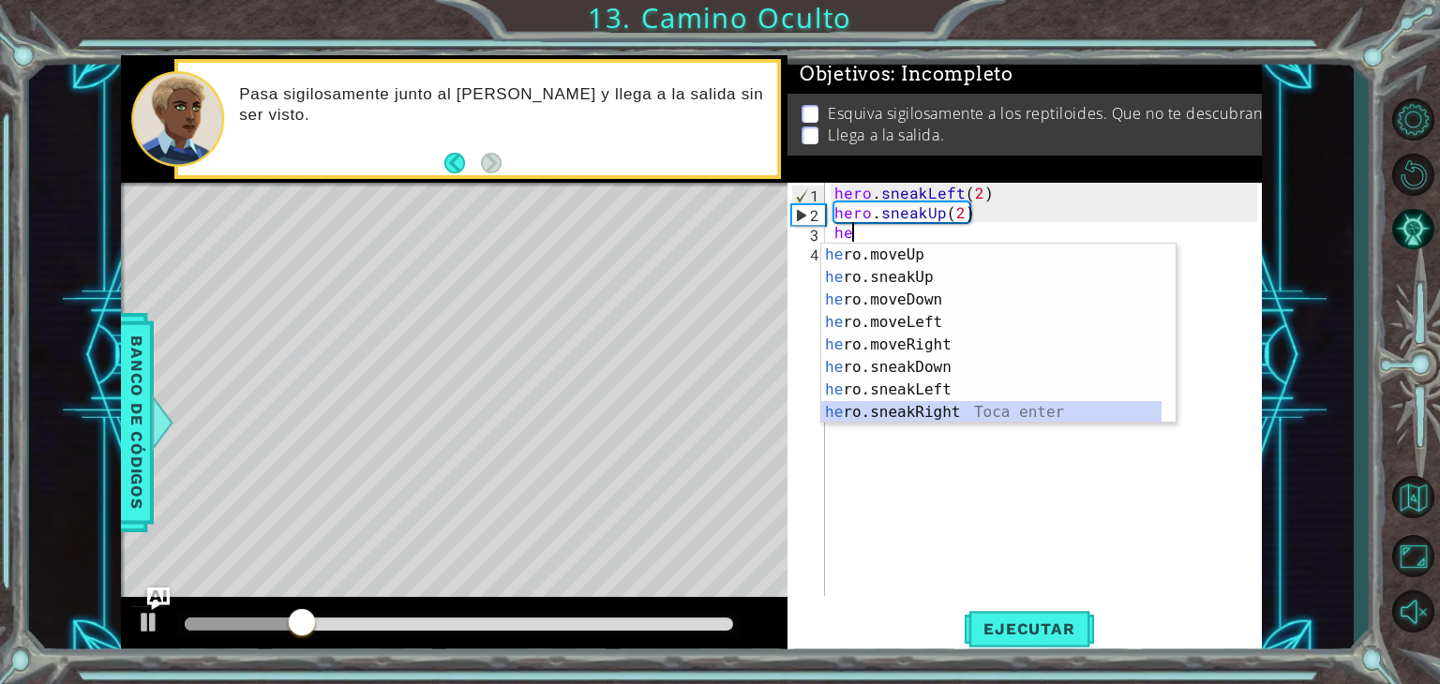
click at [1007, 413] on div "he ro.moveUp Toca enter he ro.sneakUp Toca enter he ro.moveDown Toca enter he r…" at bounding box center [991, 356] width 340 height 225
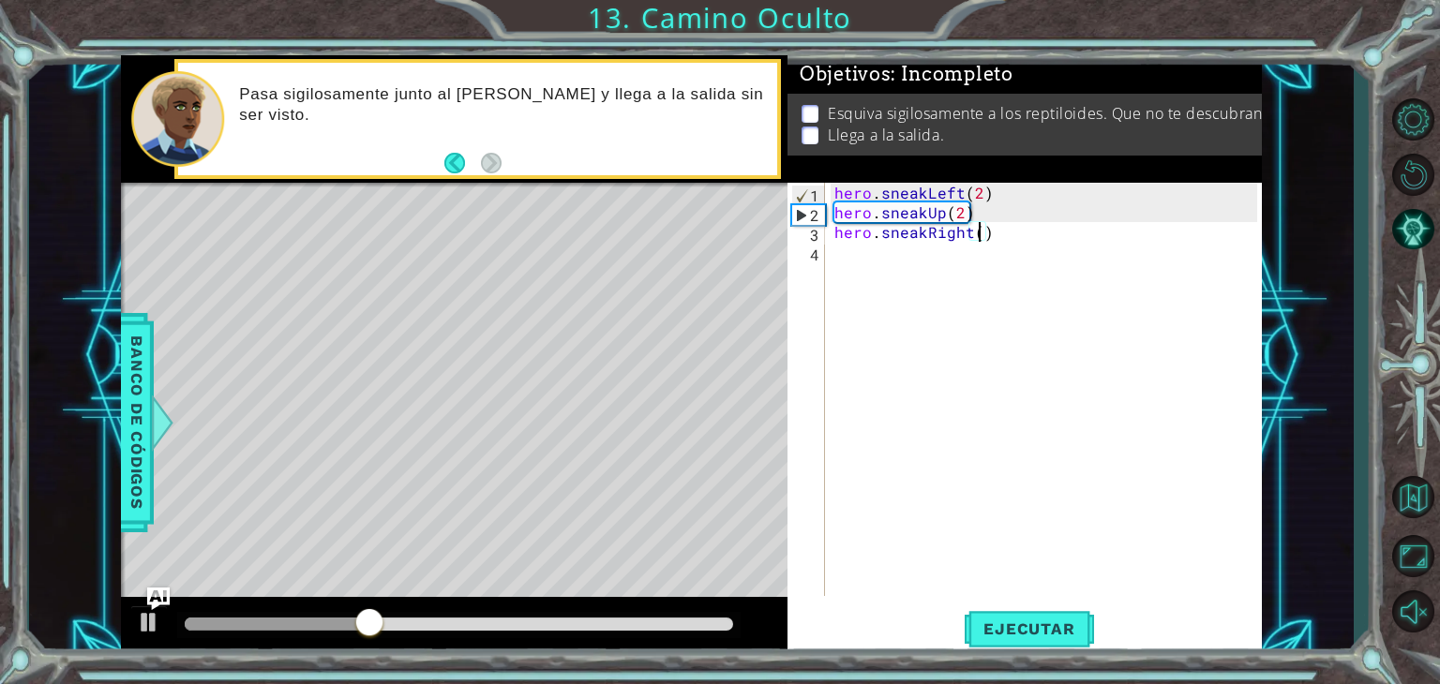
scroll to position [0, 8]
type textarea "hero.sneakRight(2)"
click at [1038, 631] on span "Ejecutar" at bounding box center [1029, 629] width 128 height 19
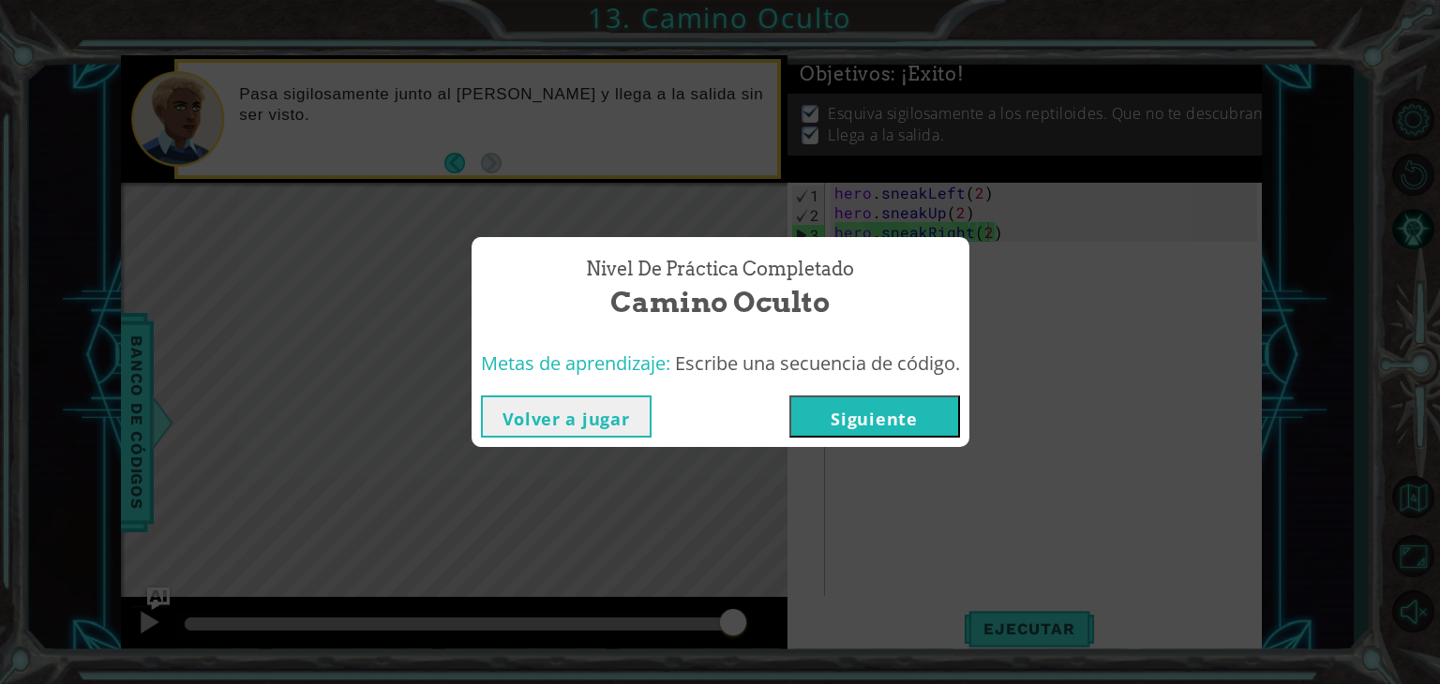
click at [888, 432] on button "Siguiente" at bounding box center [874, 417] width 171 height 42
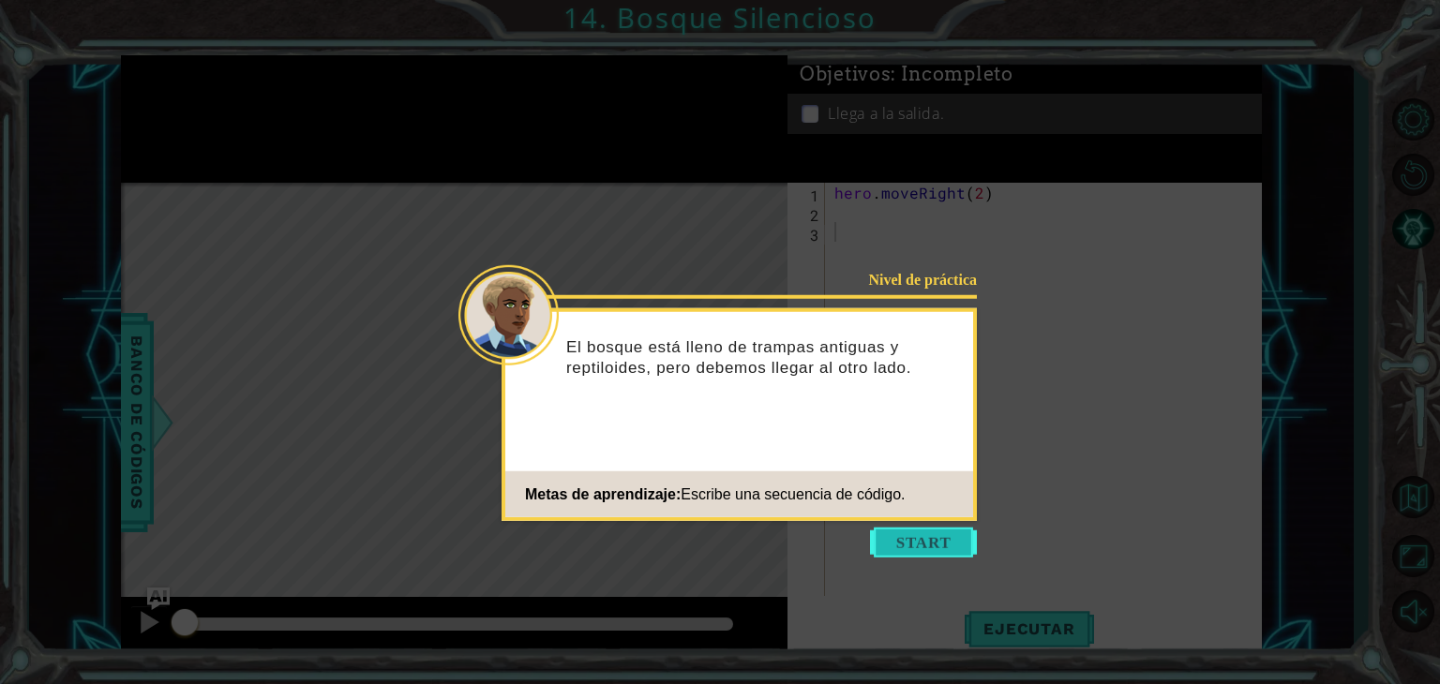
click at [895, 548] on button "Start" at bounding box center [923, 543] width 107 height 30
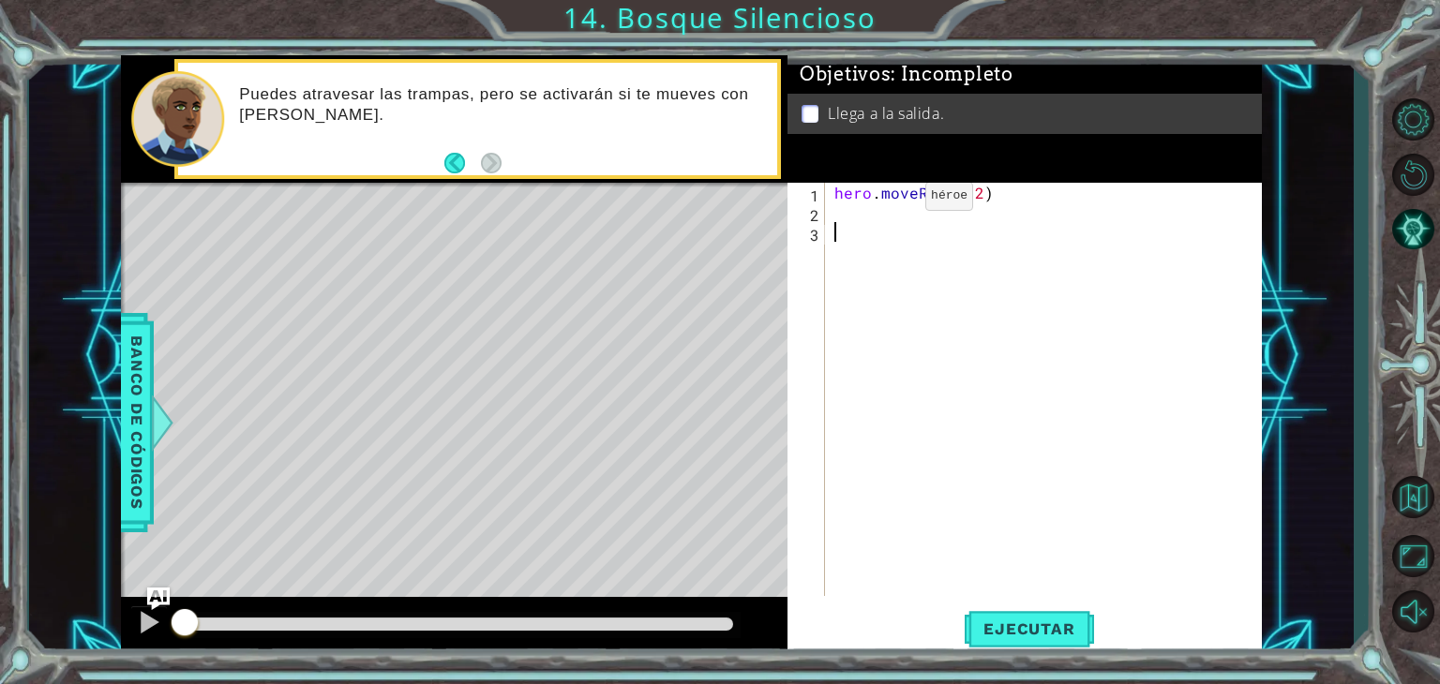
type textarea "hero.moveRight(2)"
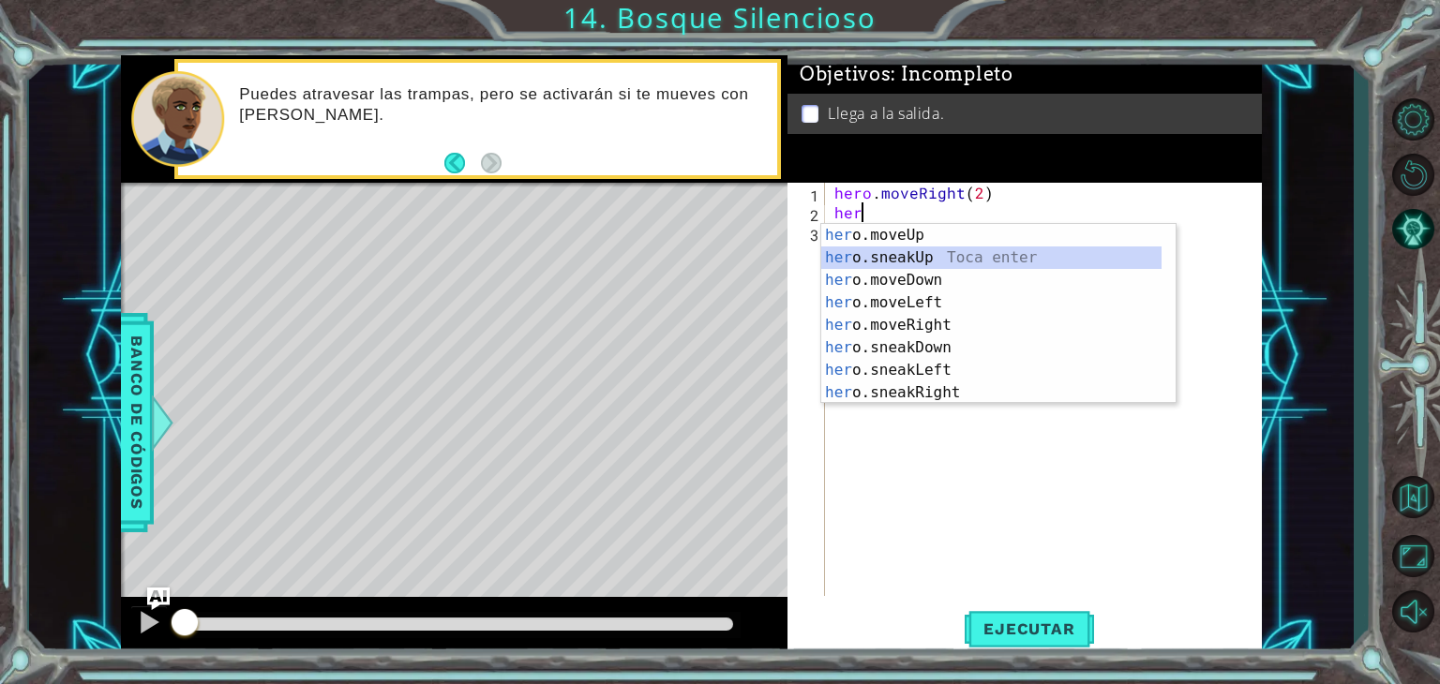
click at [985, 251] on div "her o.moveUp Toca enter her o.sneakUp Toca enter her o.moveDown Toca enter her …" at bounding box center [991, 336] width 340 height 225
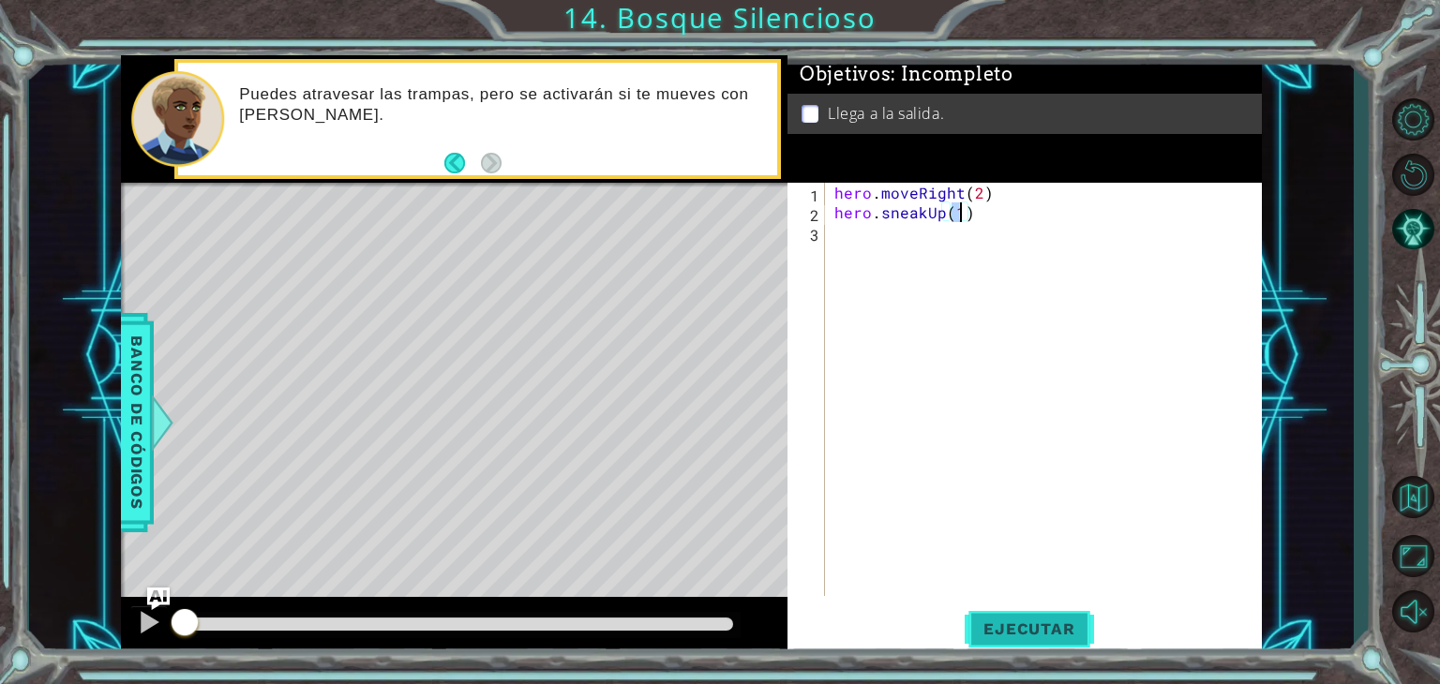
type textarea "hero.sneakUp(1)"
click at [1028, 631] on span "Ejecutar" at bounding box center [1029, 629] width 128 height 19
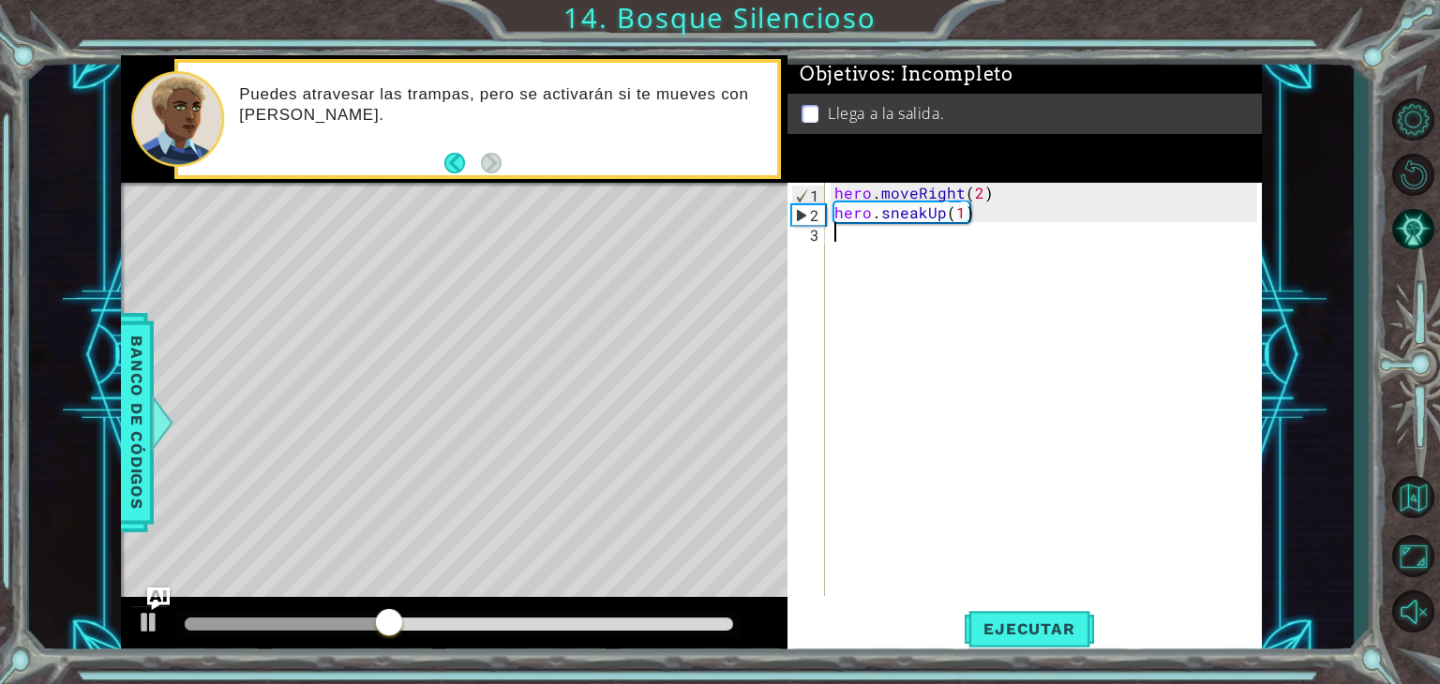
click at [846, 233] on div "hero . moveRight ( 2 ) hero . sneakUp ( 1 )" at bounding box center [1049, 409] width 436 height 453
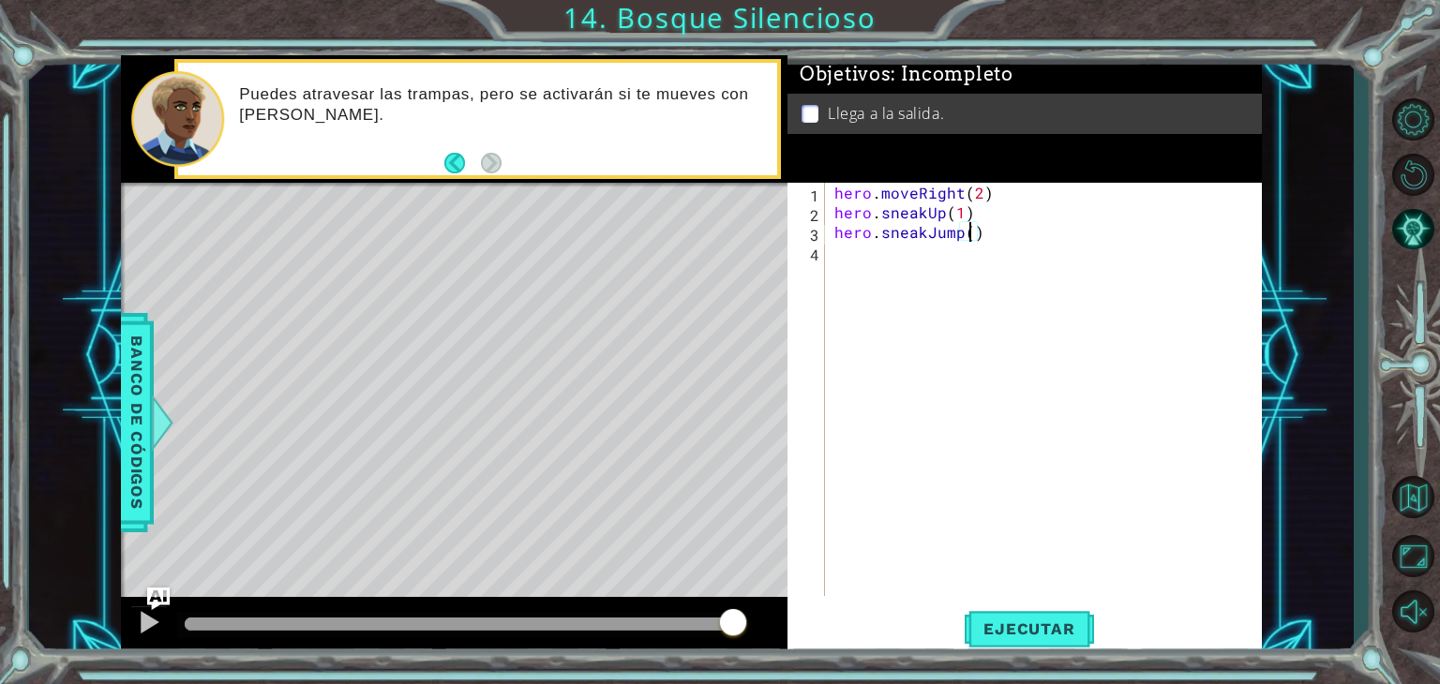
scroll to position [0, 8]
click at [1056, 609] on button "Ejecutar" at bounding box center [1029, 630] width 128 height 48
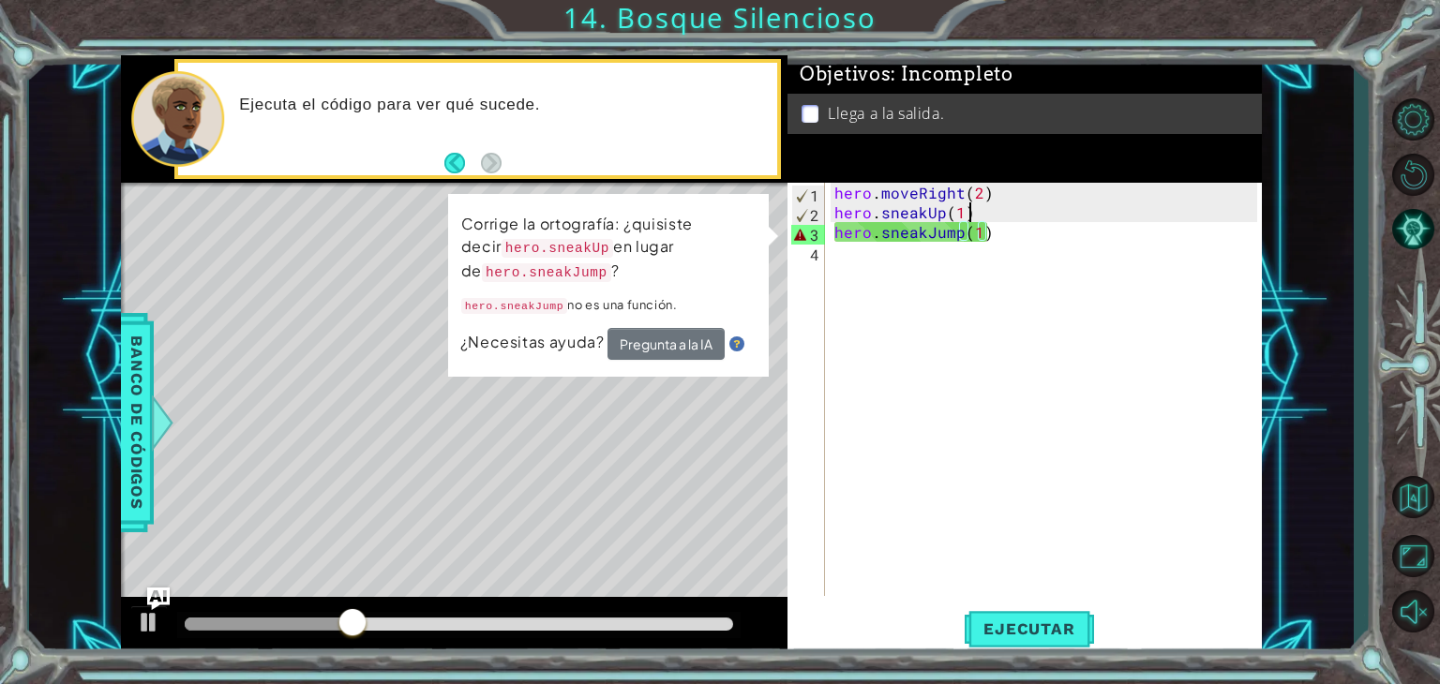
click at [991, 222] on div "hero . moveRight ( 2 ) hero . sneakUp ( 1 ) hero . sneakJump ( 1 )" at bounding box center [1049, 409] width 436 height 453
click at [990, 241] on div "hero . moveRight ( 2 ) hero . sneakUp ( 1 ) hero . sneakJump ( 1 )" at bounding box center [1049, 409] width 436 height 453
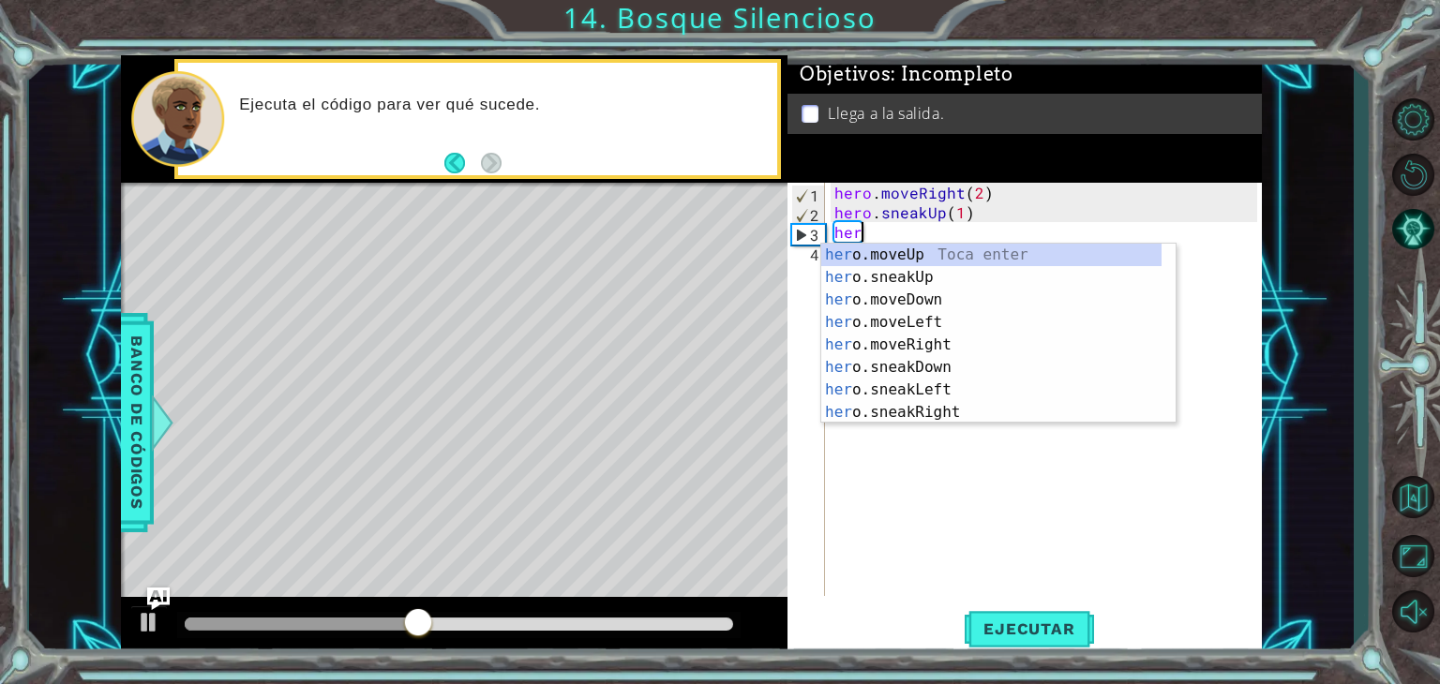
scroll to position [0, 0]
type textarea "h"
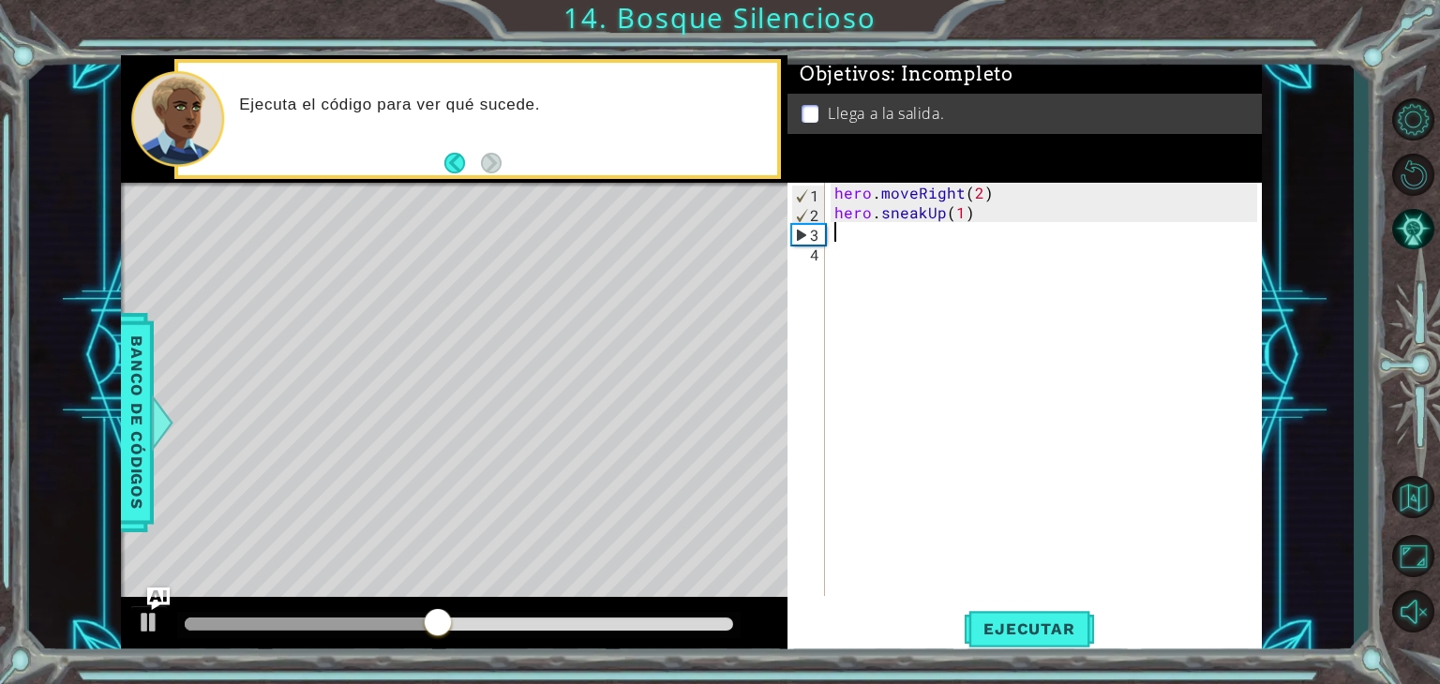
type textarea "hero.sneakUp(1)"
click at [990, 241] on div "hero . moveRight ( 2 ) hero . sneakUp ( 1 )" at bounding box center [1049, 409] width 436 height 453
click at [964, 225] on div "hero . moveRight ( 2 ) hero . sneakUp ( 1 )" at bounding box center [1049, 409] width 436 height 453
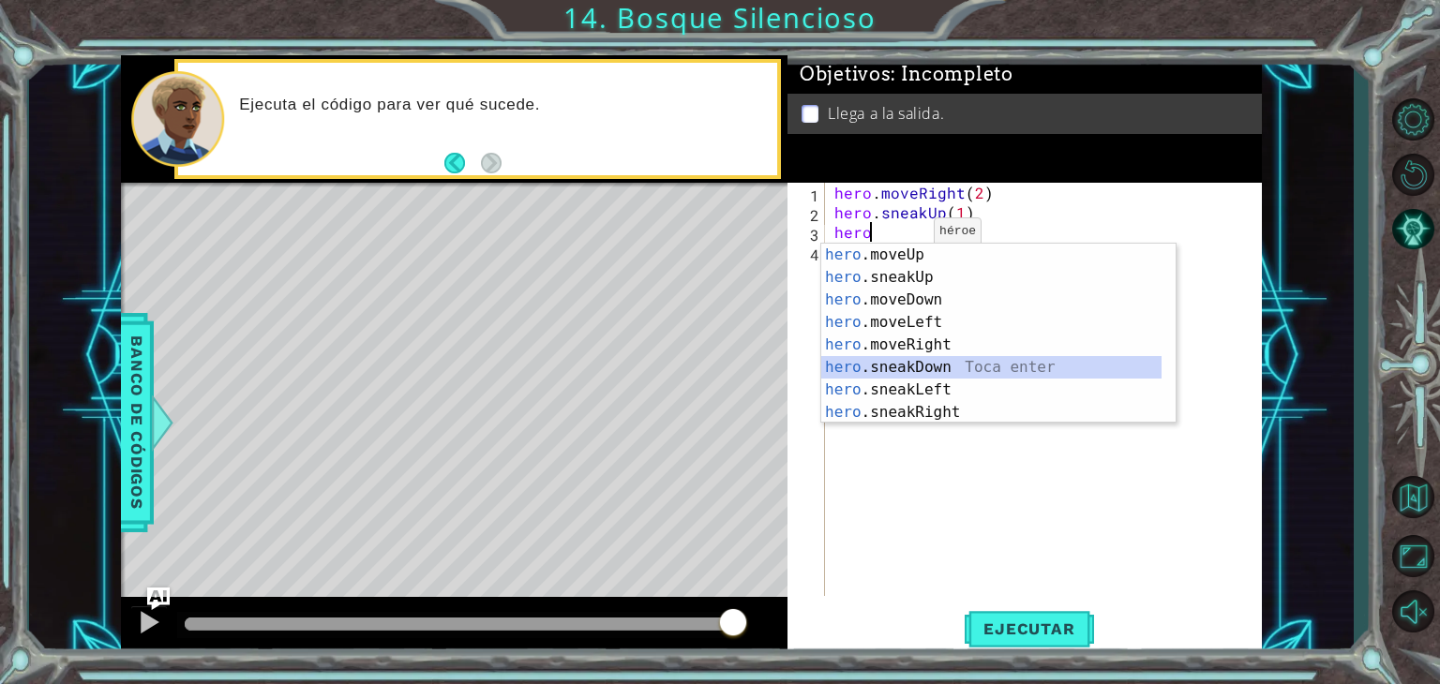
click at [947, 361] on div "hero .moveUp Toca enter hero .sneakUp Toca enter hero .moveDown Toca enter hero…" at bounding box center [991, 356] width 340 height 225
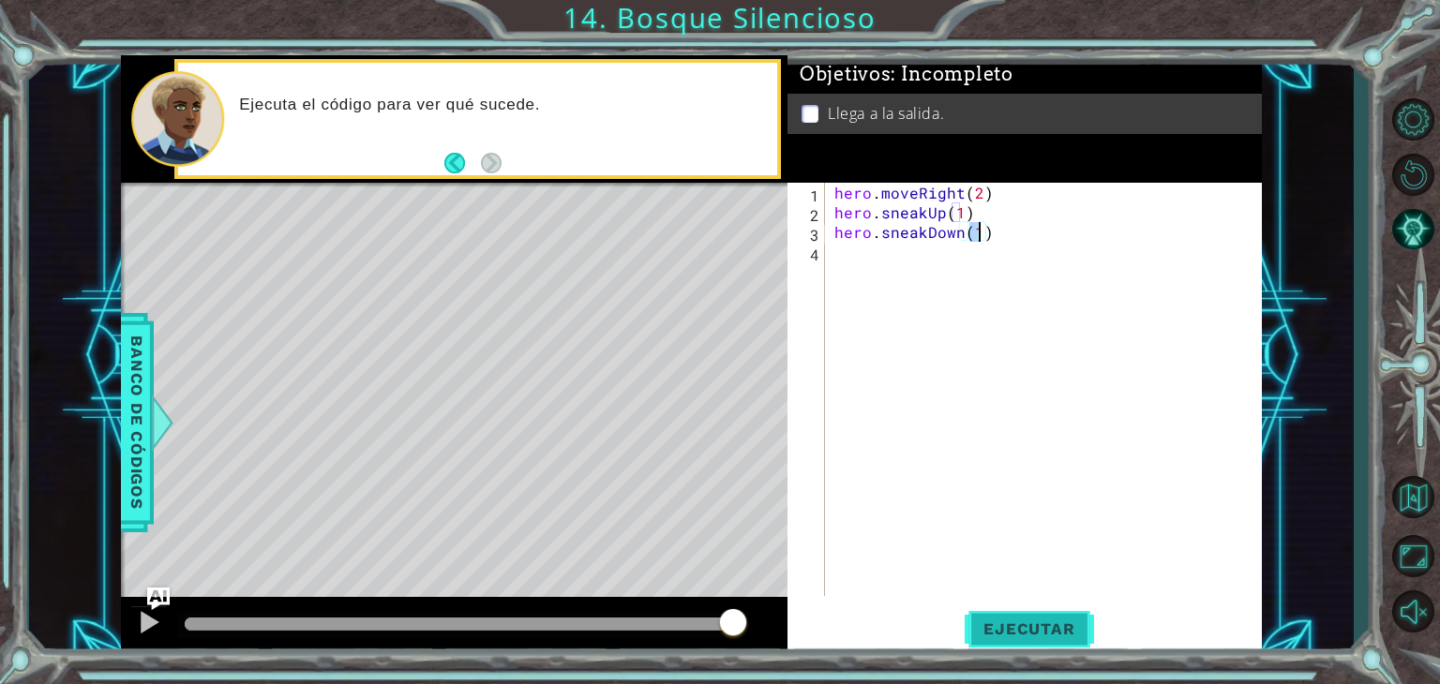
type textarea "hero.sneakDown(1)"
click at [1026, 609] on button "Ejecutar" at bounding box center [1029, 630] width 128 height 48
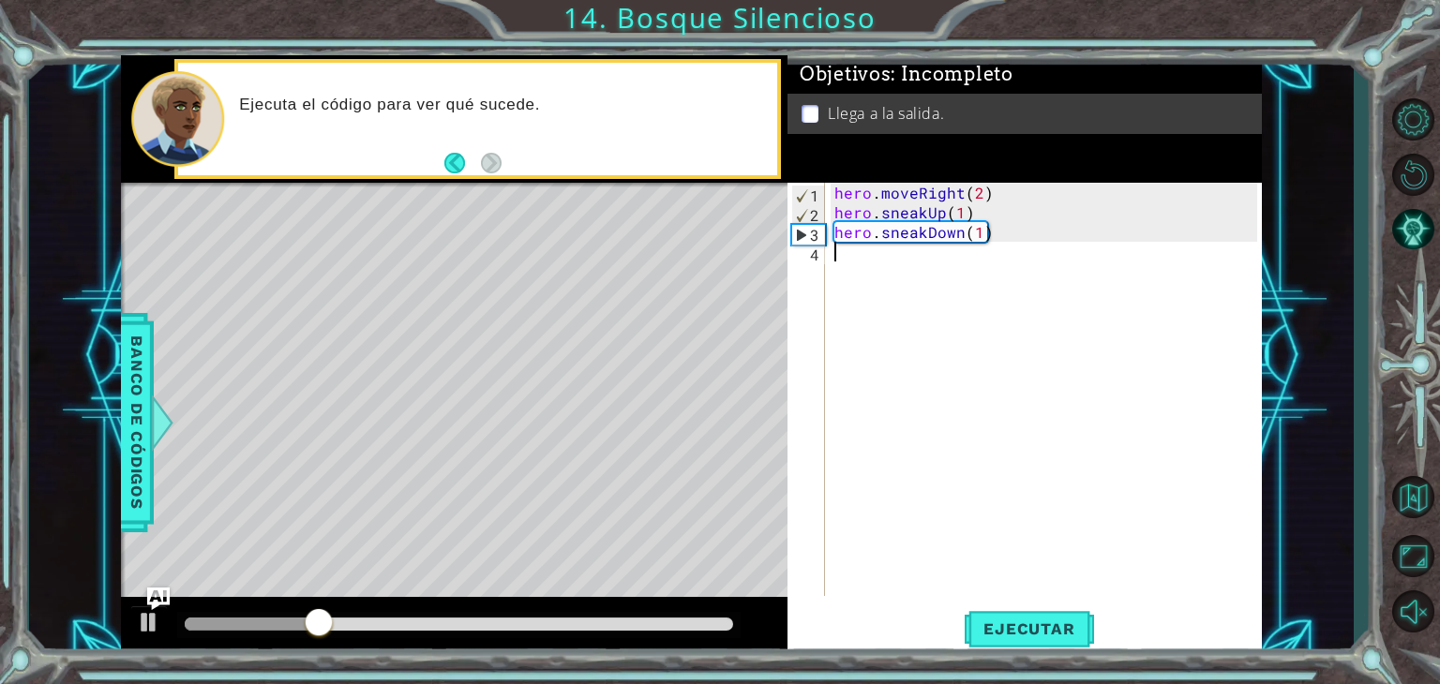
click at [851, 267] on div "hero . moveRight ( 2 ) hero . sneakUp ( 1 ) hero . sneakDown ( 1 )" at bounding box center [1049, 409] width 436 height 453
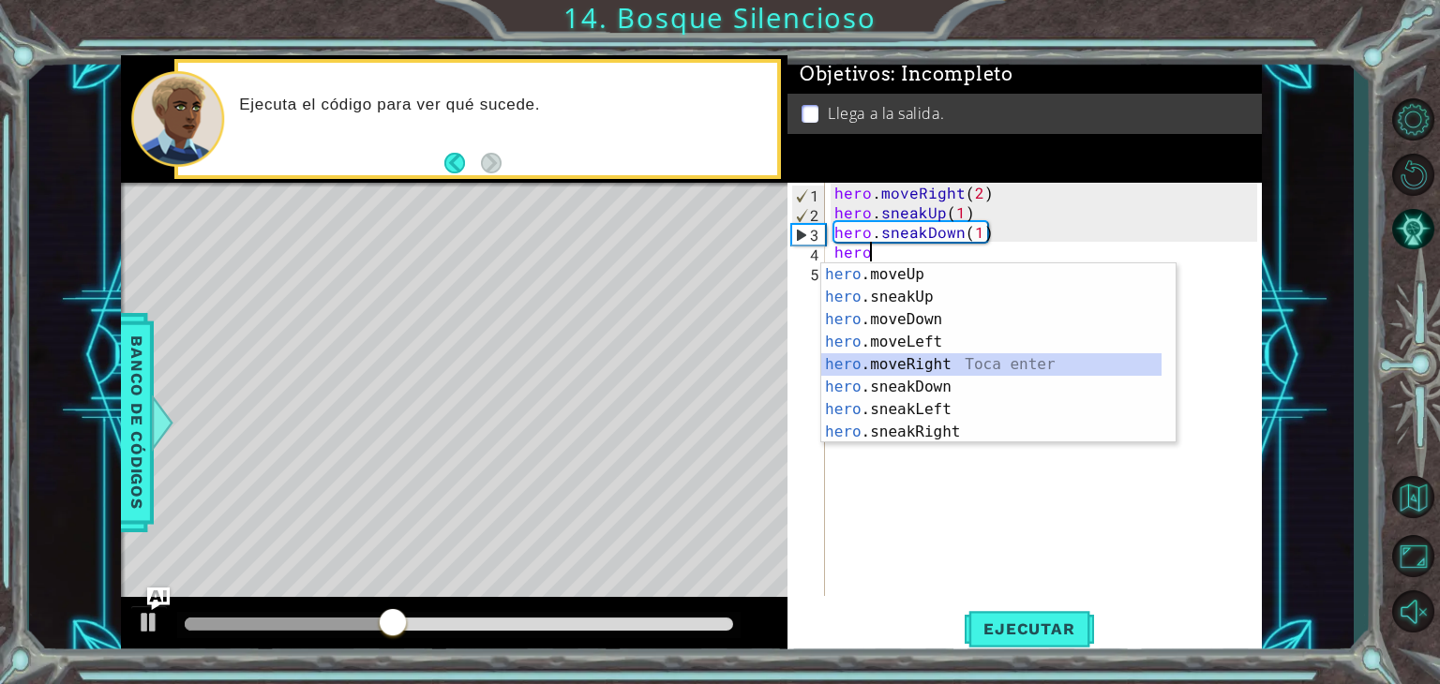
click at [991, 368] on div "hero .moveUp Toca enter hero .sneakUp Toca enter hero .moveDown Toca enter hero…" at bounding box center [991, 375] width 340 height 225
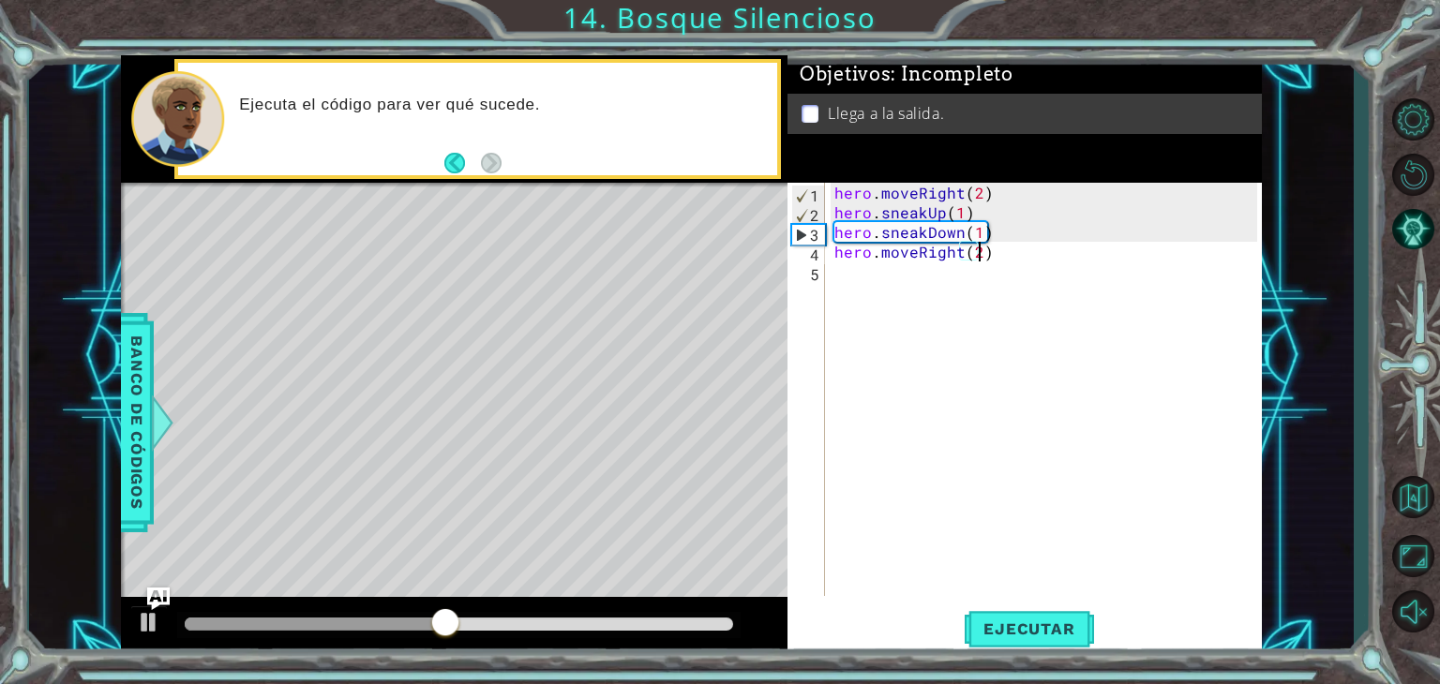
scroll to position [0, 8]
click at [1015, 631] on span "Ejecutar" at bounding box center [1029, 629] width 128 height 19
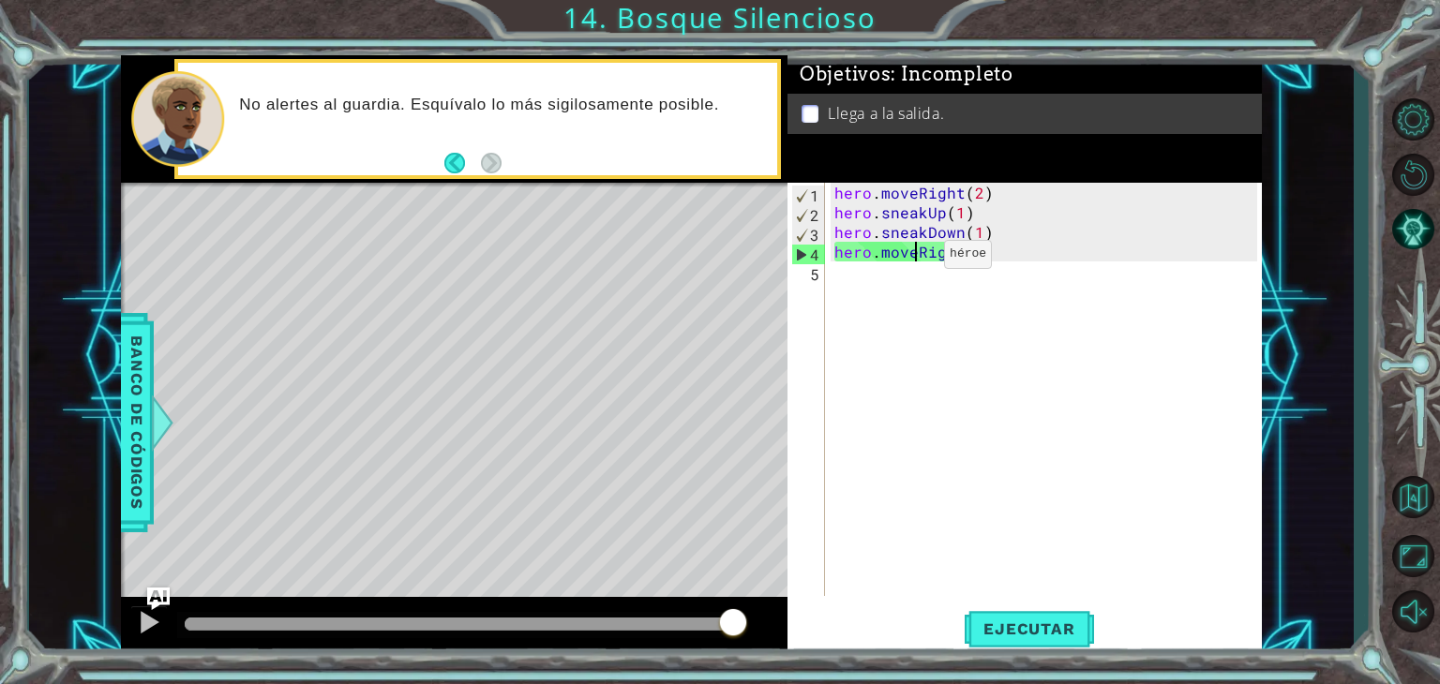
click at [912, 259] on div "hero . moveRight ( 2 ) hero . sneakUp ( 1 ) hero . sneakDown ( 1 ) hero . moveR…" at bounding box center [1049, 409] width 436 height 453
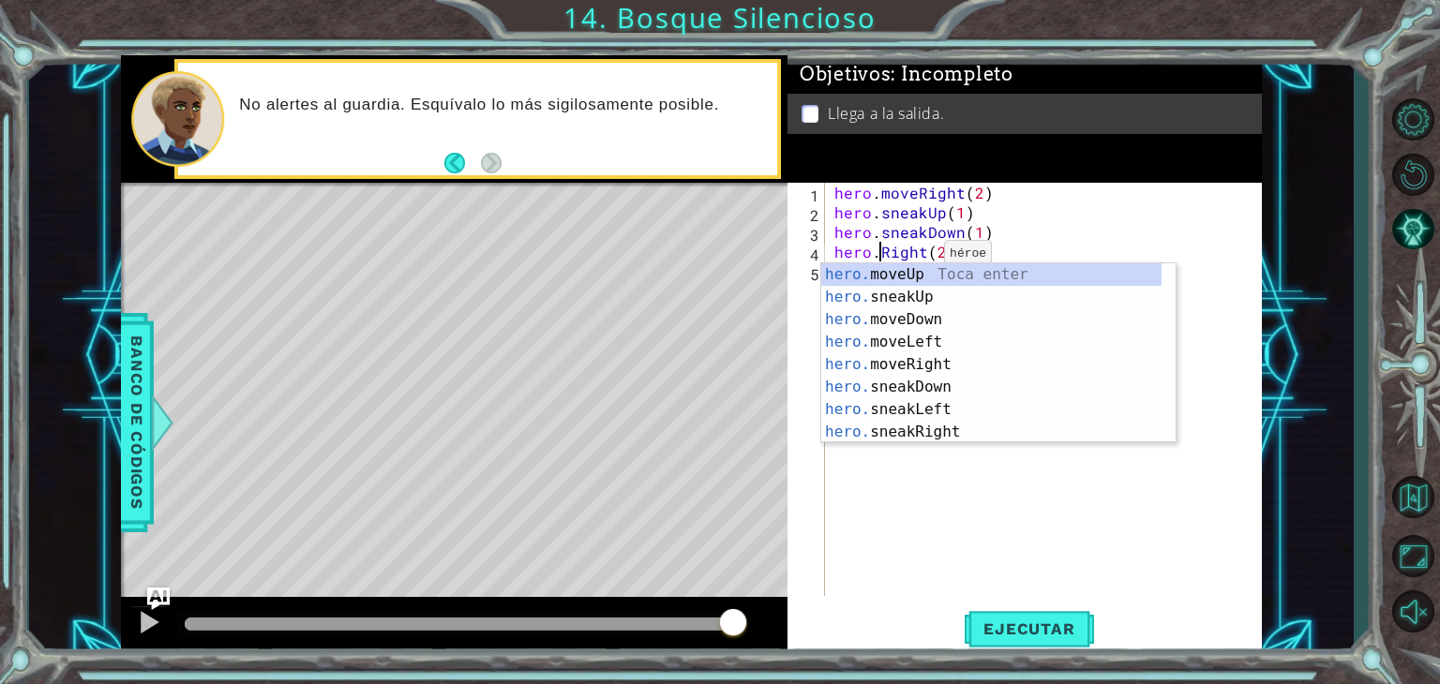
scroll to position [0, 6]
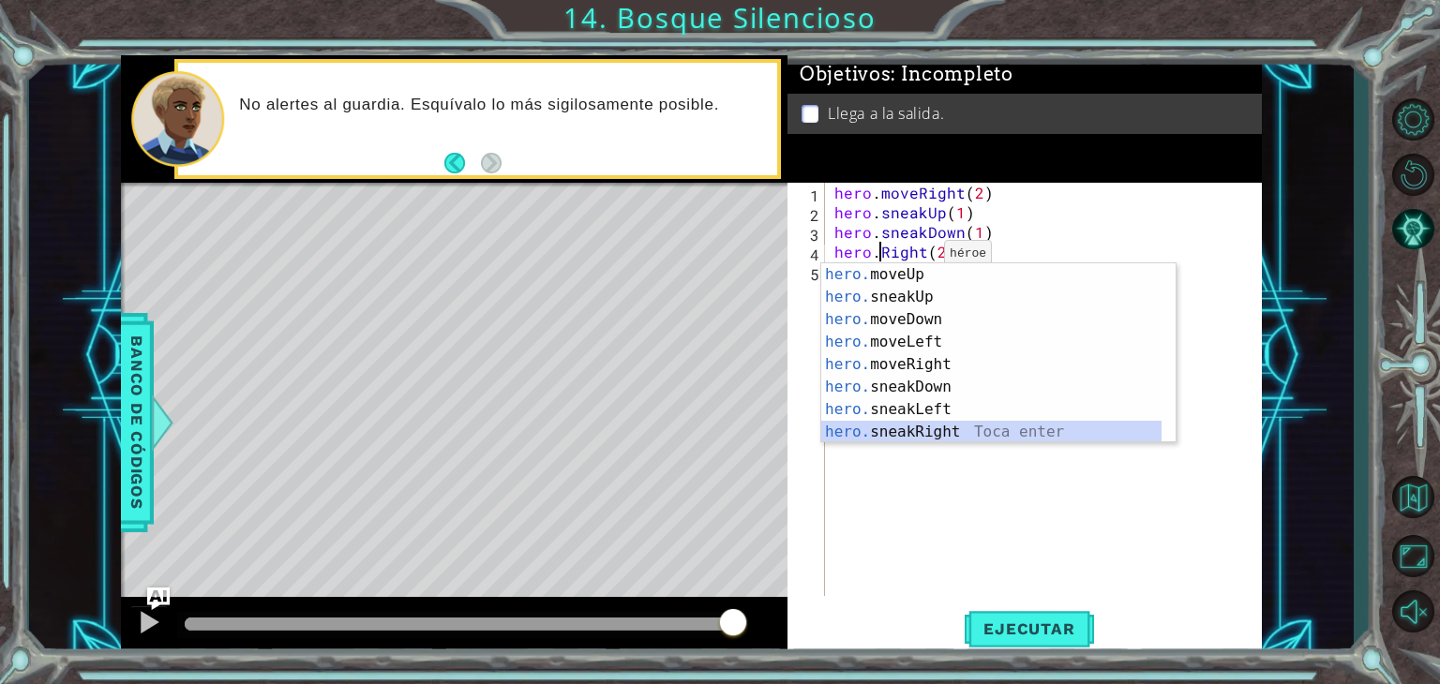
click at [964, 428] on div "hero. moveUp Toca enter hero. sneakUp Toca enter hero. moveDown Toca enter hero…" at bounding box center [991, 375] width 340 height 225
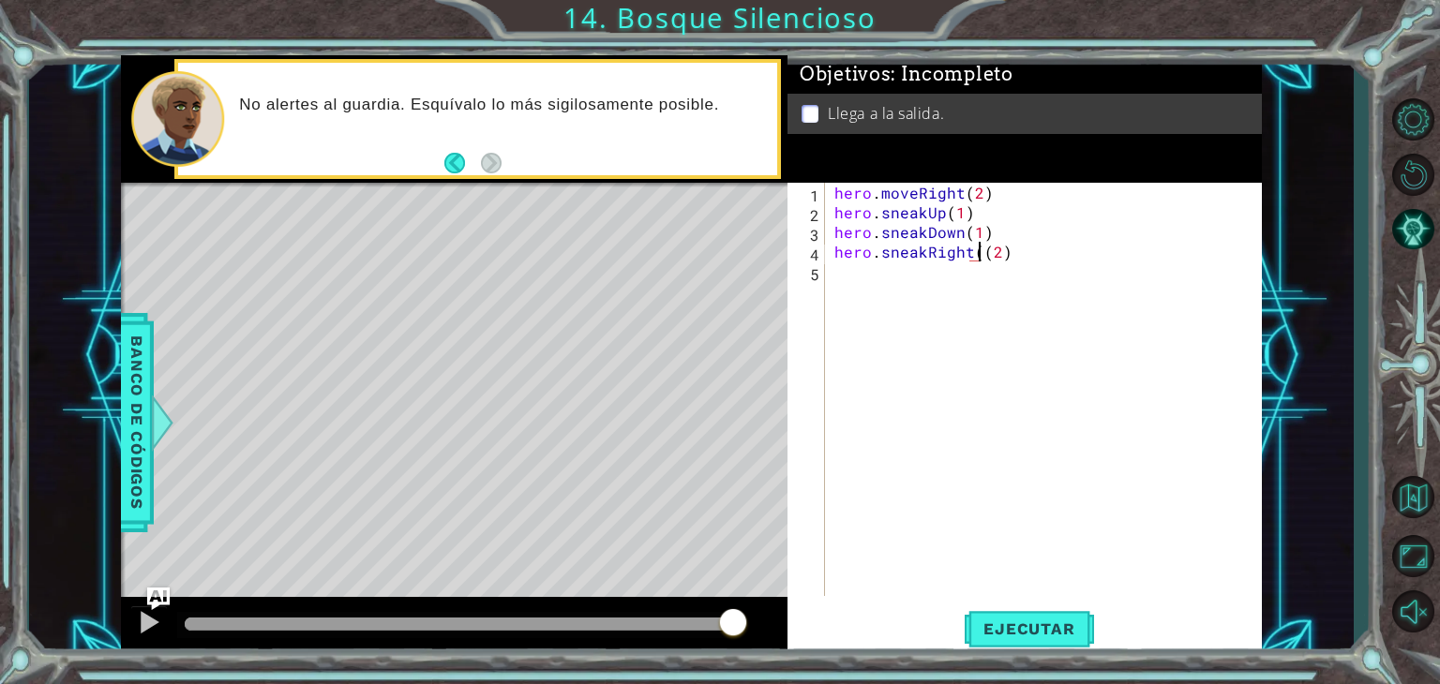
type textarea "hero.sneakRight(2)"
click at [1043, 640] on button "Ejecutar" at bounding box center [1029, 630] width 128 height 48
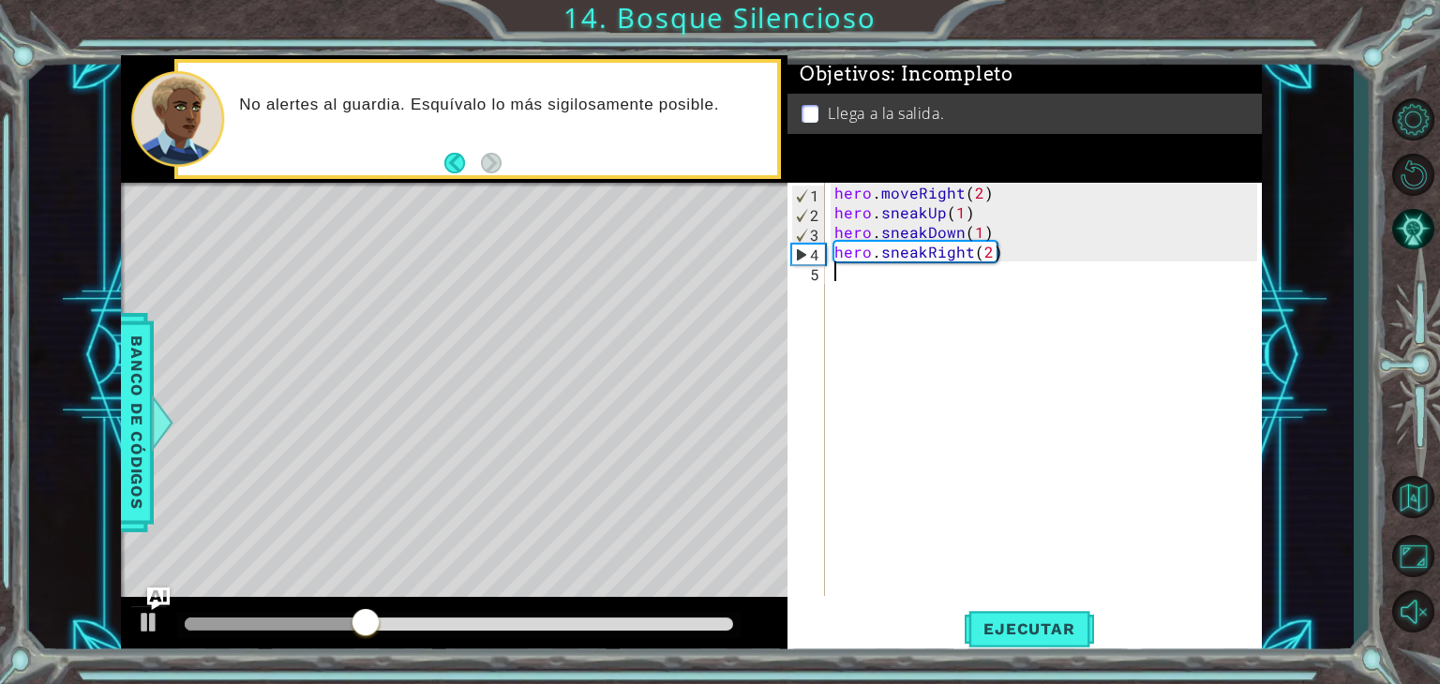
click at [876, 274] on div "hero . moveRight ( 2 ) hero . sneakUp ( 1 ) hero . sneakDown ( 1 ) hero . sneak…" at bounding box center [1049, 409] width 436 height 453
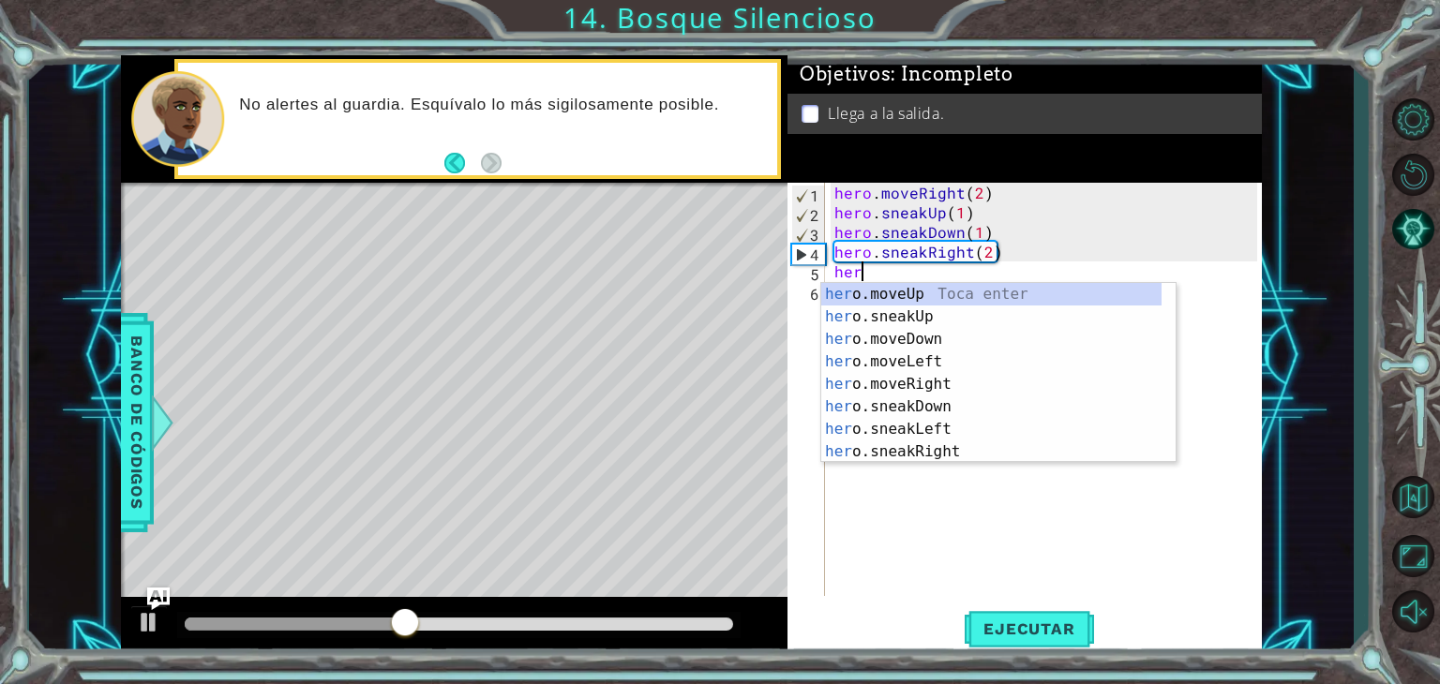
scroll to position [0, 0]
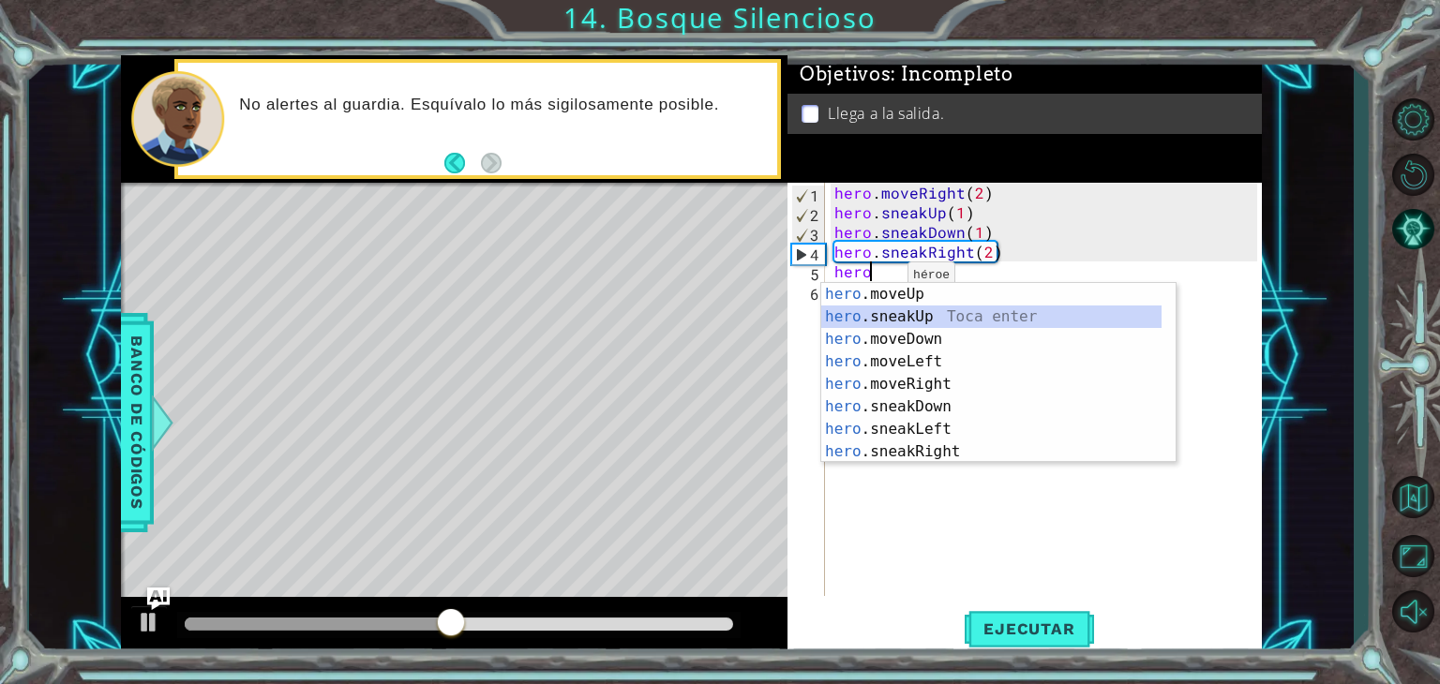
click at [885, 323] on div "hero .moveUp Toca enter hero .sneakUp Toca enter hero .moveDown Toca enter hero…" at bounding box center [991, 395] width 340 height 225
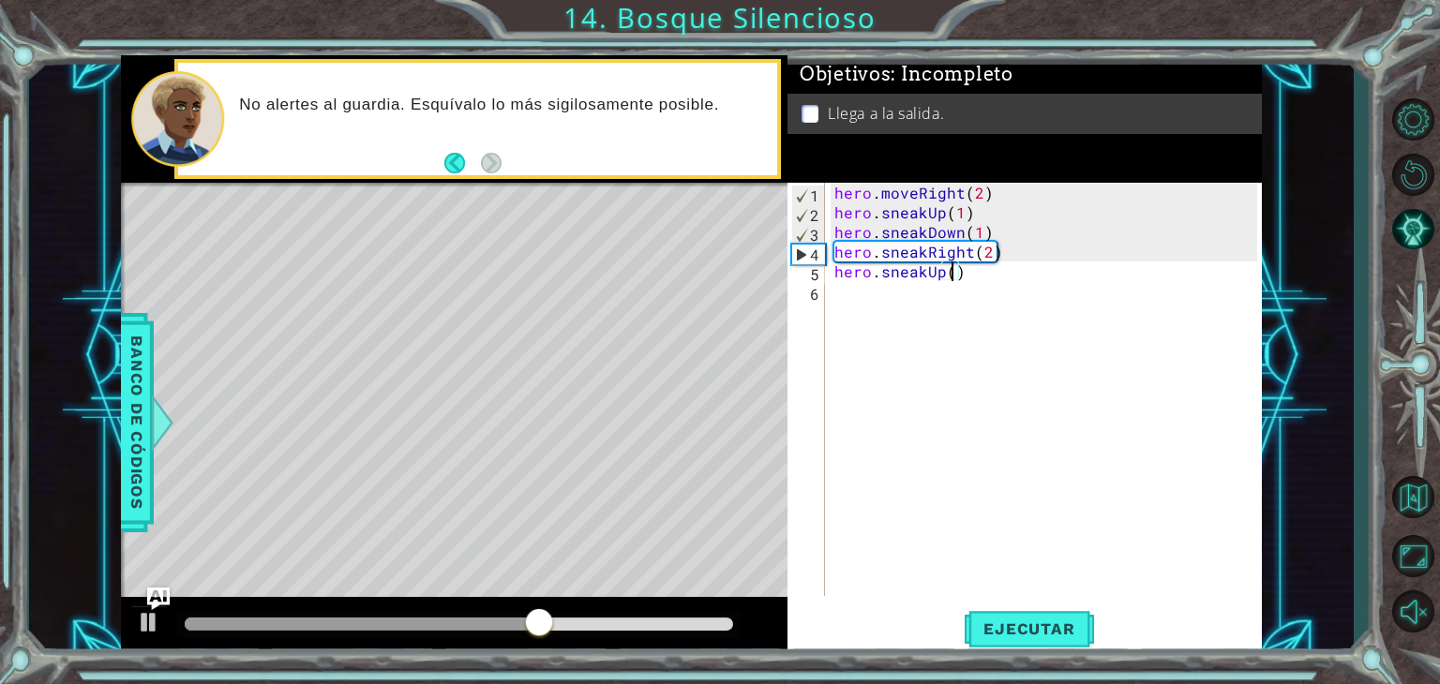
type textarea "hero.sneakUp(2)"
click at [875, 282] on div "hero . moveRight ( 2 ) hero . sneakUp ( 1 ) hero . sneakDown ( 1 ) hero . sneak…" at bounding box center [1049, 409] width 436 height 453
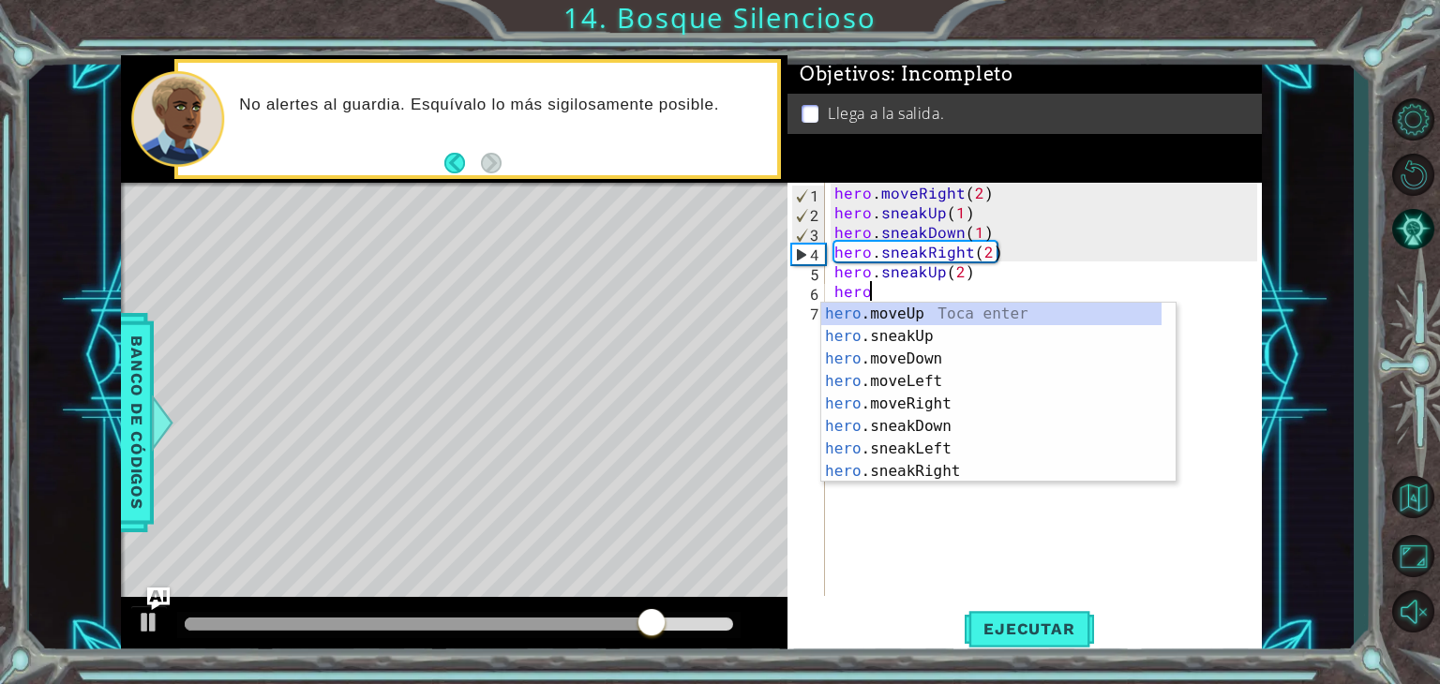
scroll to position [0, 1]
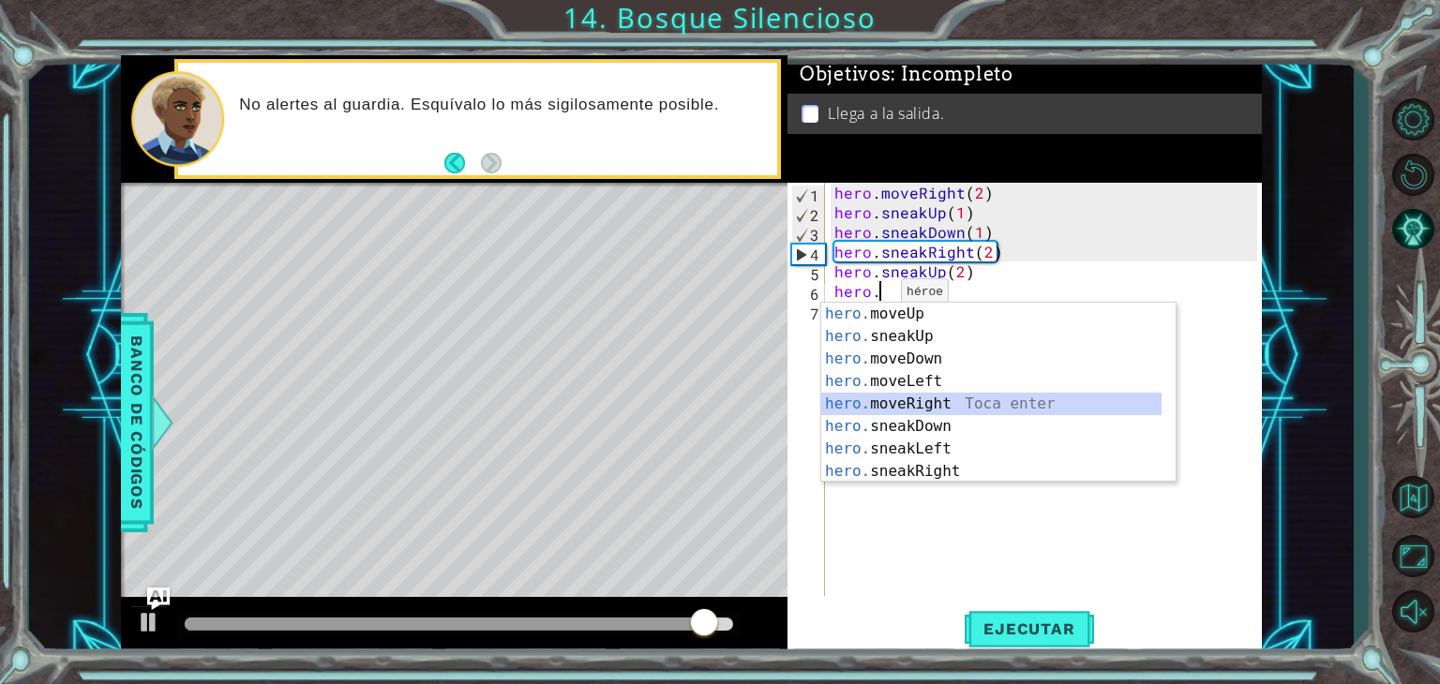
click at [939, 396] on div "hero. moveUp Toca enter hero. sneakUp Toca enter hero. moveDown Toca enter hero…" at bounding box center [991, 415] width 340 height 225
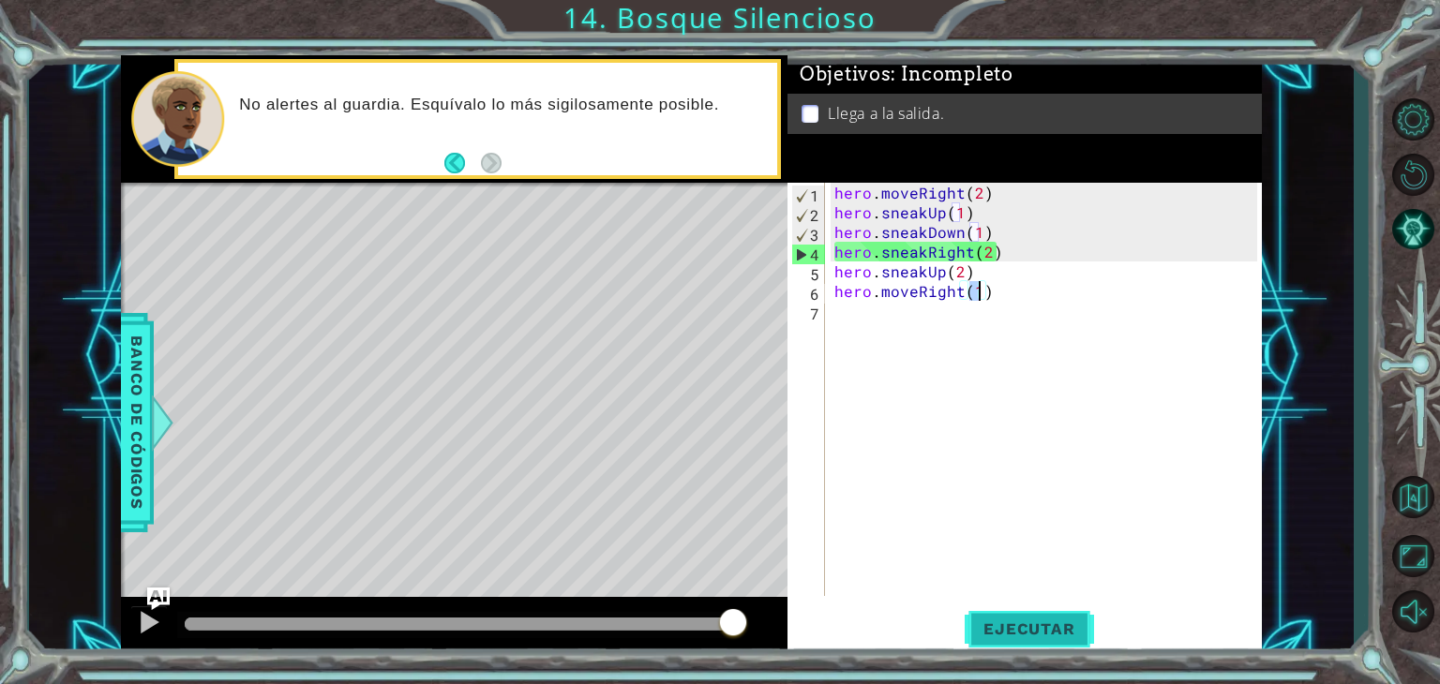
type textarea "hero.moveRight(1)"
click at [1017, 621] on span "Ejecutar" at bounding box center [1029, 629] width 128 height 19
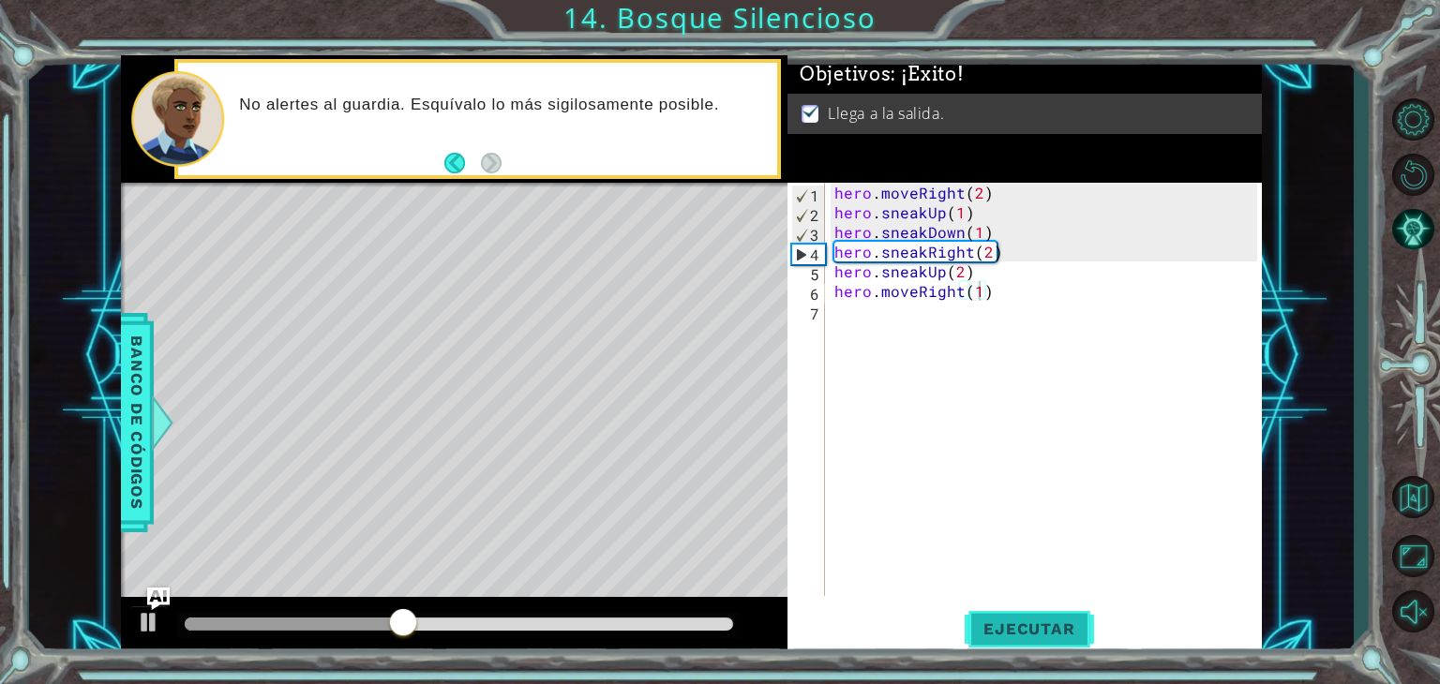
click at [1017, 621] on span "Ejecutar" at bounding box center [1029, 629] width 128 height 19
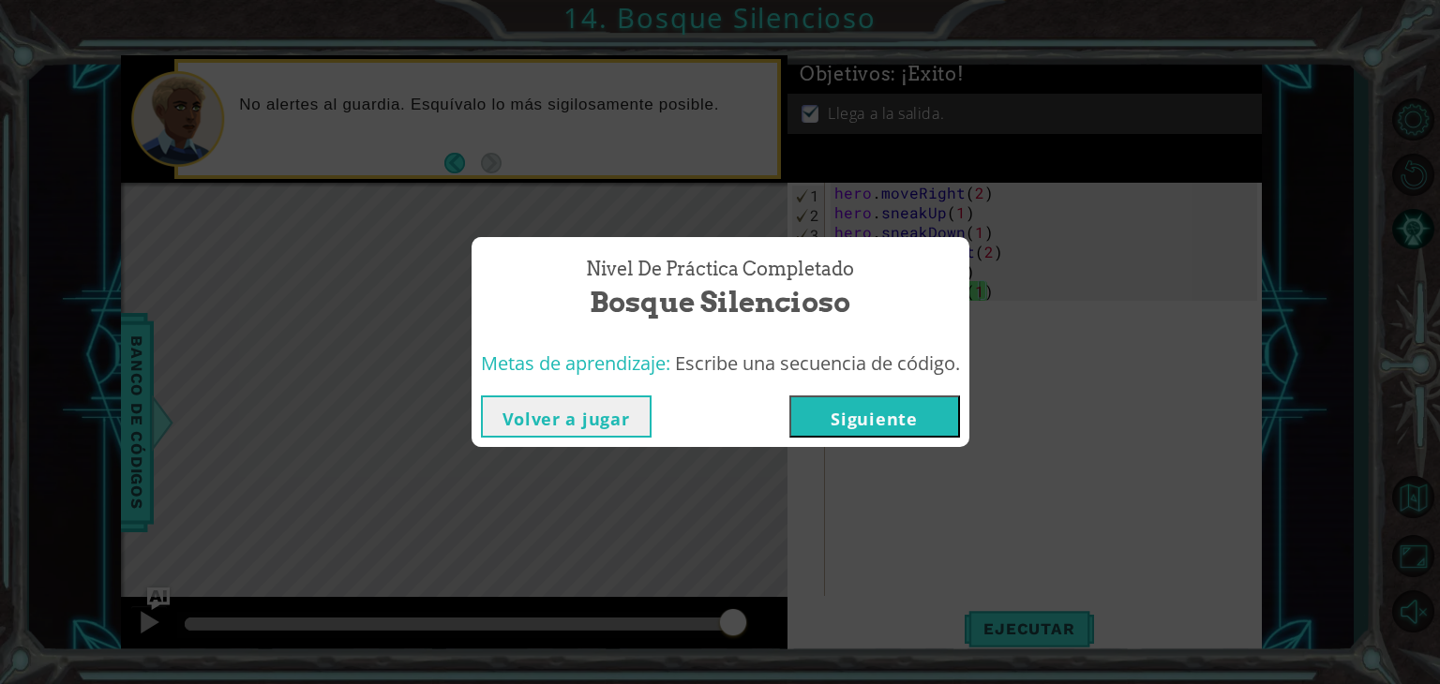
drag, startPoint x: 1062, startPoint y: 518, endPoint x: 889, endPoint y: 417, distance: 200.4
click at [889, 417] on div "Nivel de práctica Completado Bosque Silencioso Metas de aprendizaje: Escribe un…" at bounding box center [720, 342] width 1440 height 684
click at [833, 410] on button "Siguiente" at bounding box center [874, 417] width 171 height 42
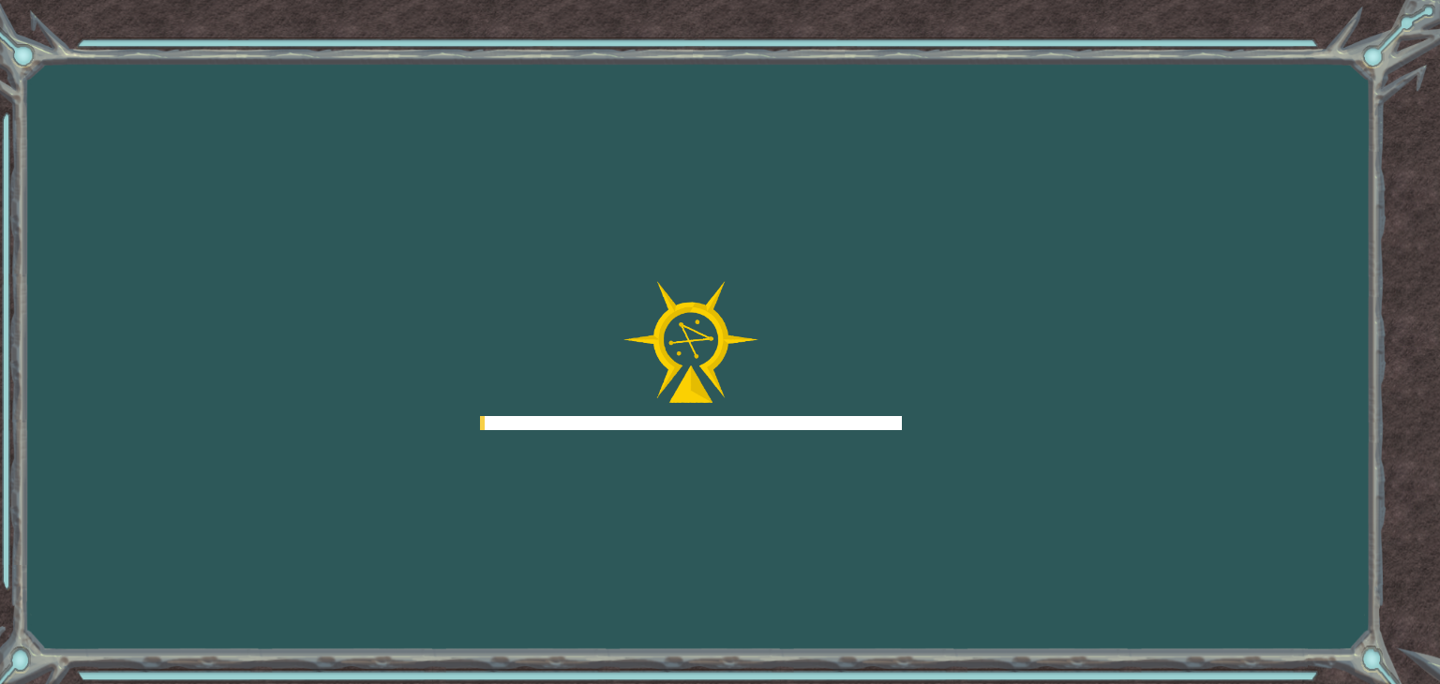
click at [833, 410] on div at bounding box center [691, 356] width 422 height 150
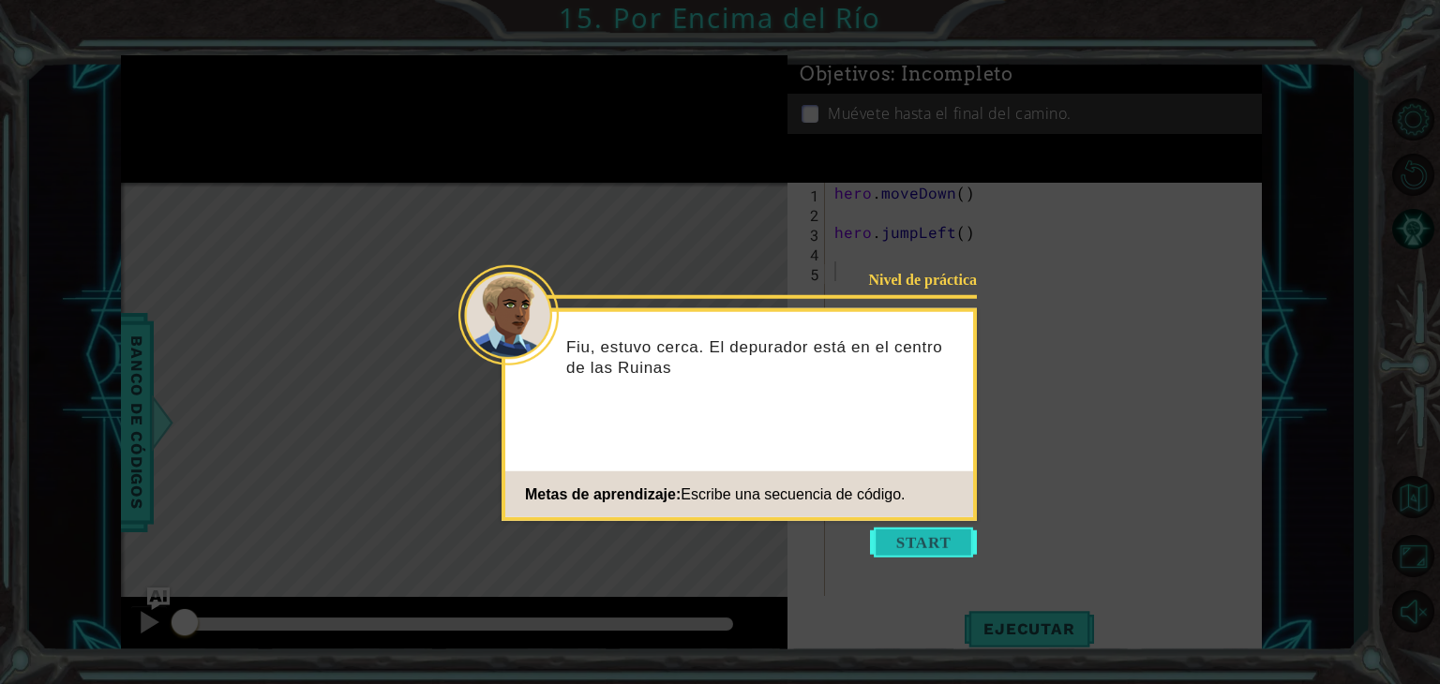
click at [913, 541] on button "Start" at bounding box center [923, 543] width 107 height 30
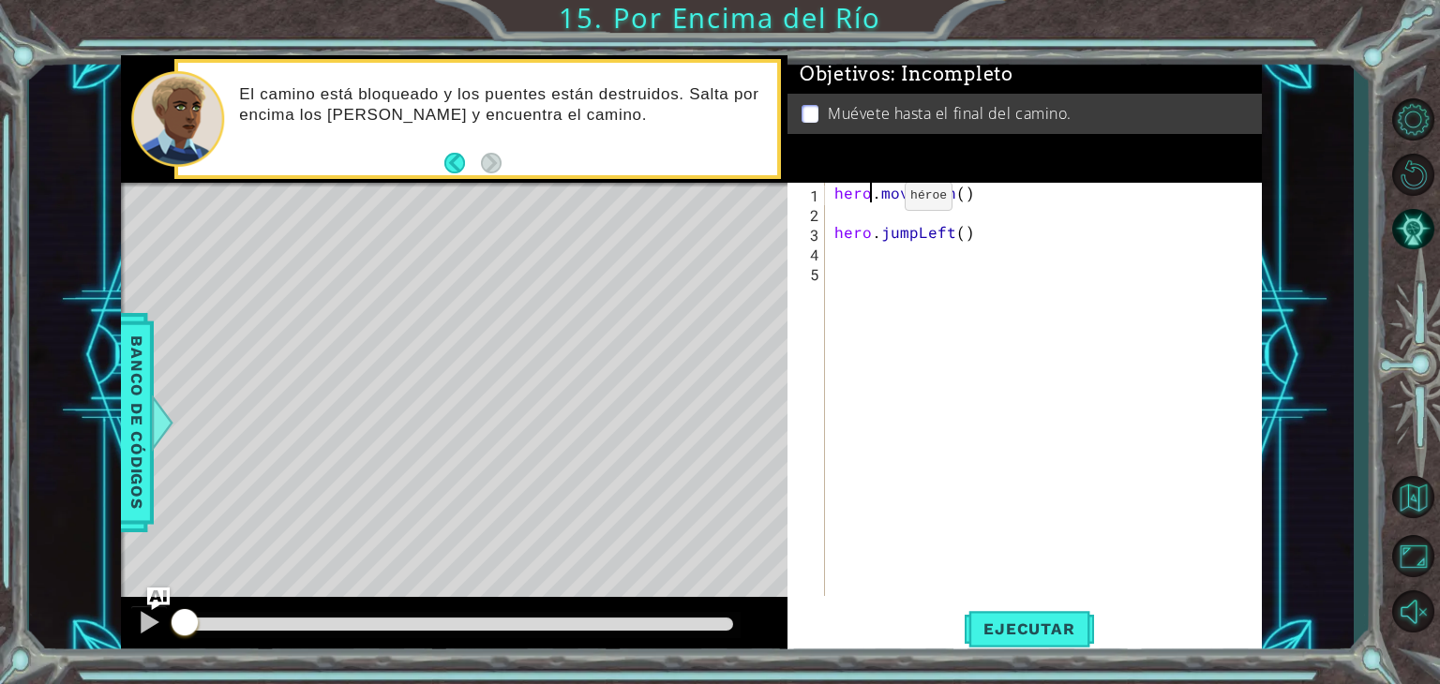
click at [873, 200] on div "hero . moveDown ( ) hero . jumpLeft ( )" at bounding box center [1049, 409] width 436 height 453
click at [990, 234] on div "hero . moveDown ( ) hero . jumpLeft ( )" at bounding box center [1049, 409] width 436 height 453
type textarea "hero.jumpLeft()"
click at [913, 214] on div "hero . moveDown ( ) hero . jumpLeft ( )" at bounding box center [1049, 409] width 436 height 453
type textarea "hero.moveDown()"
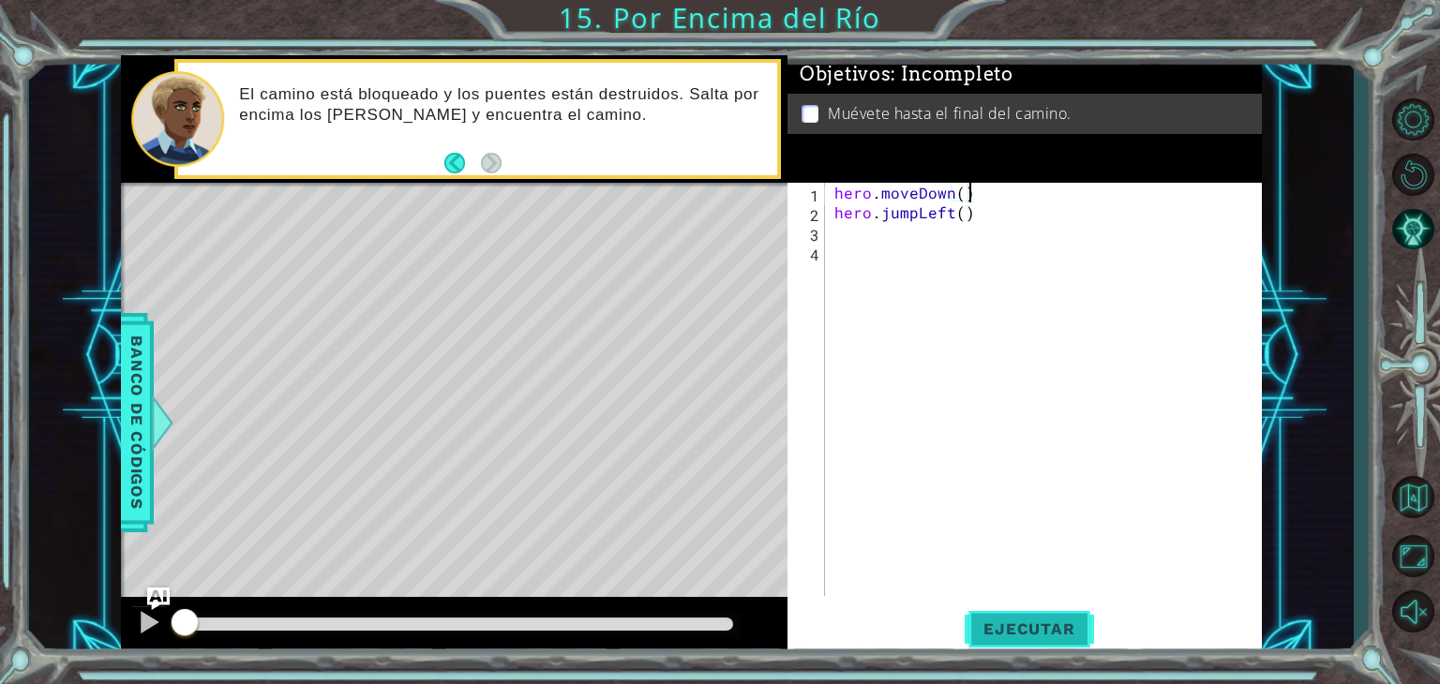
click at [1018, 625] on span "Ejecutar" at bounding box center [1029, 629] width 128 height 19
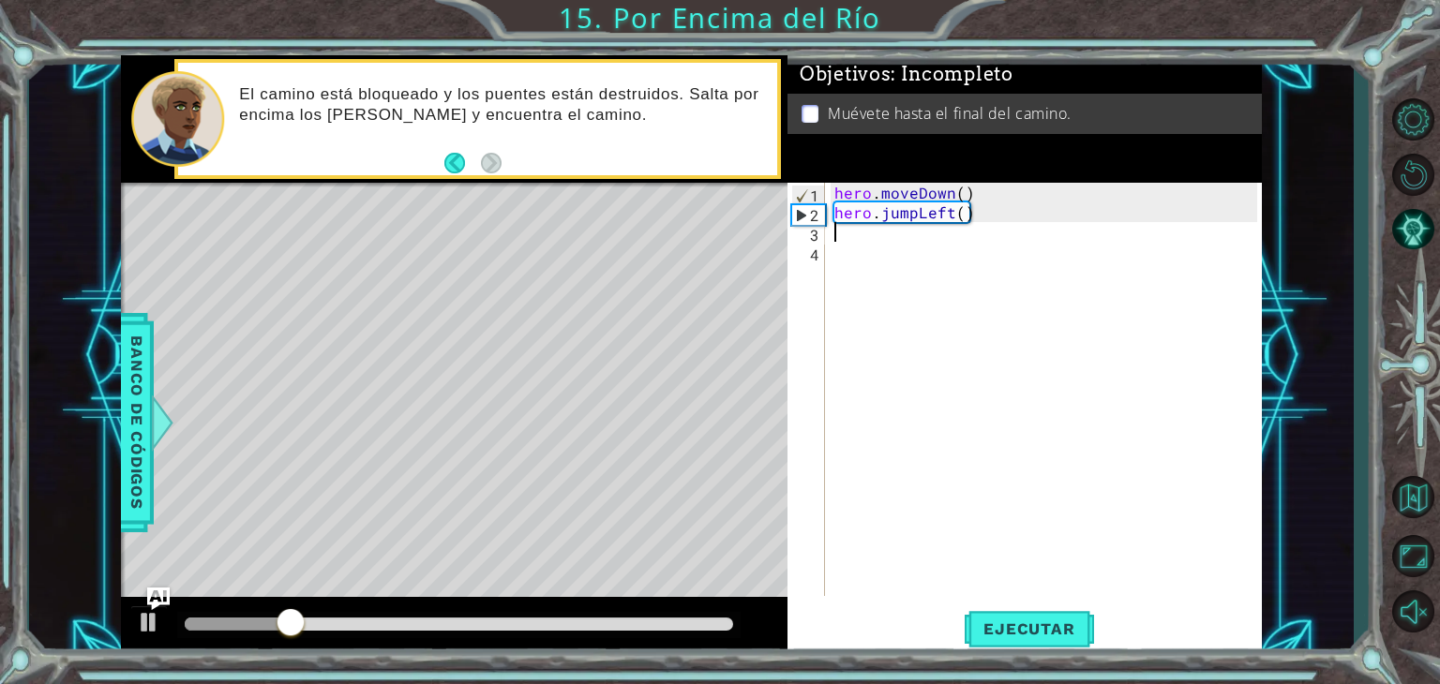
click at [856, 231] on div "hero . moveDown ( ) hero . jumpLeft ( )" at bounding box center [1049, 409] width 436 height 453
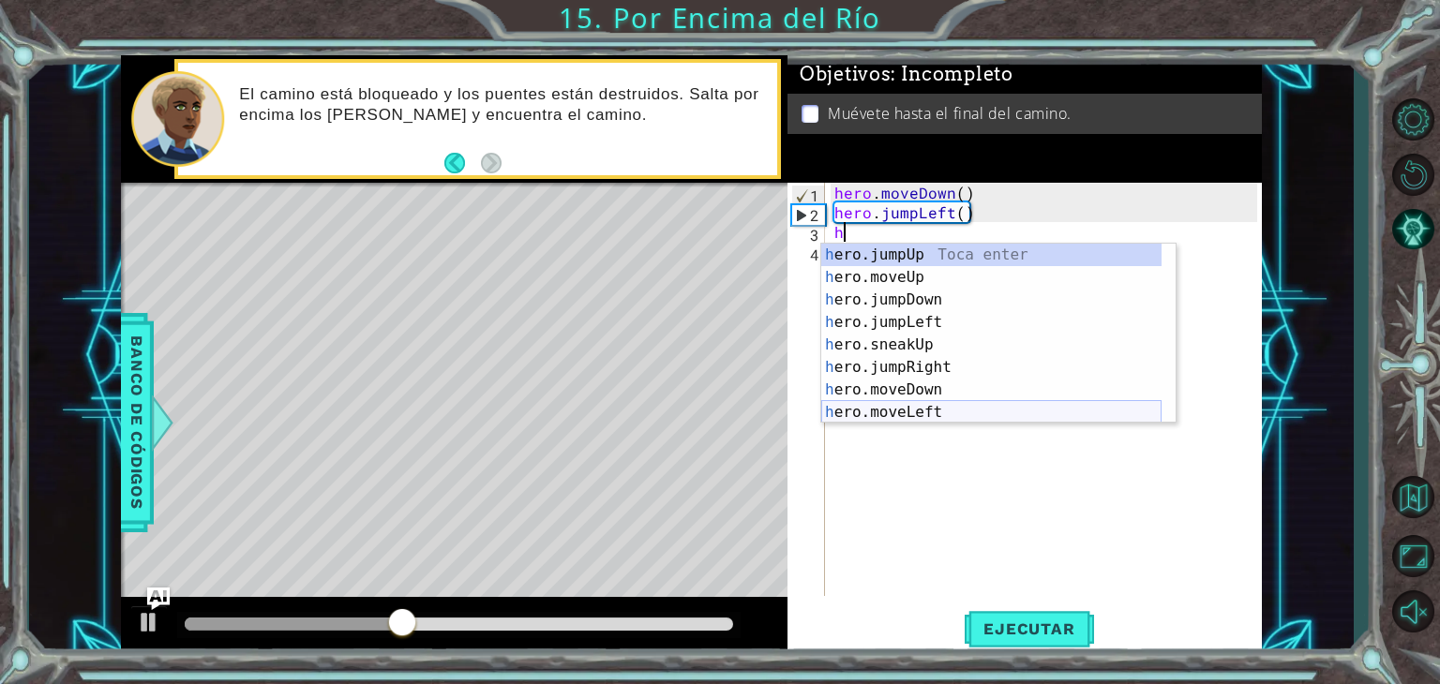
click at [943, 417] on div "h ero.jumpUp Toca enter h ero.moveUp Toca enter h ero.jumpDown Toca enter h ero…" at bounding box center [991, 356] width 340 height 225
type textarea "hero.moveLeft(1)"
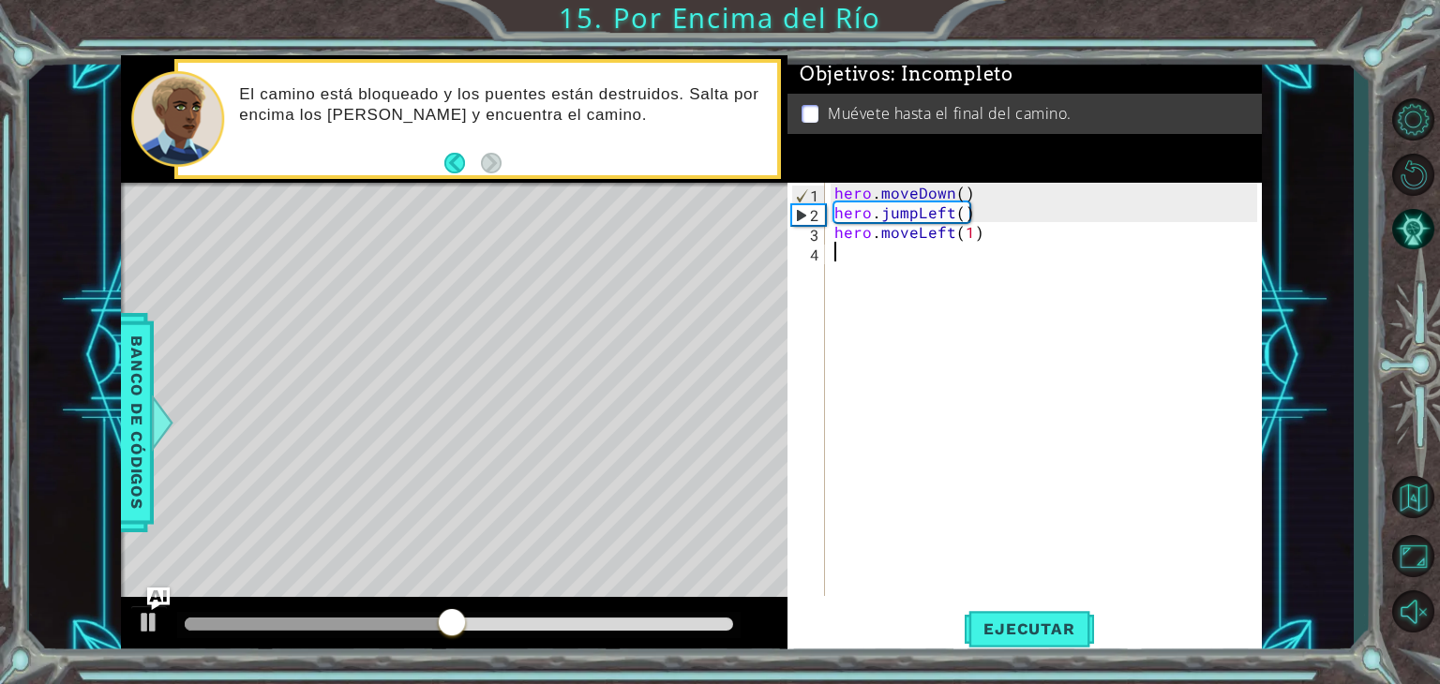
click at [892, 265] on div "hero . moveDown ( ) hero . jumpLeft ( ) hero . moveLeft ( 1 )" at bounding box center [1049, 409] width 436 height 453
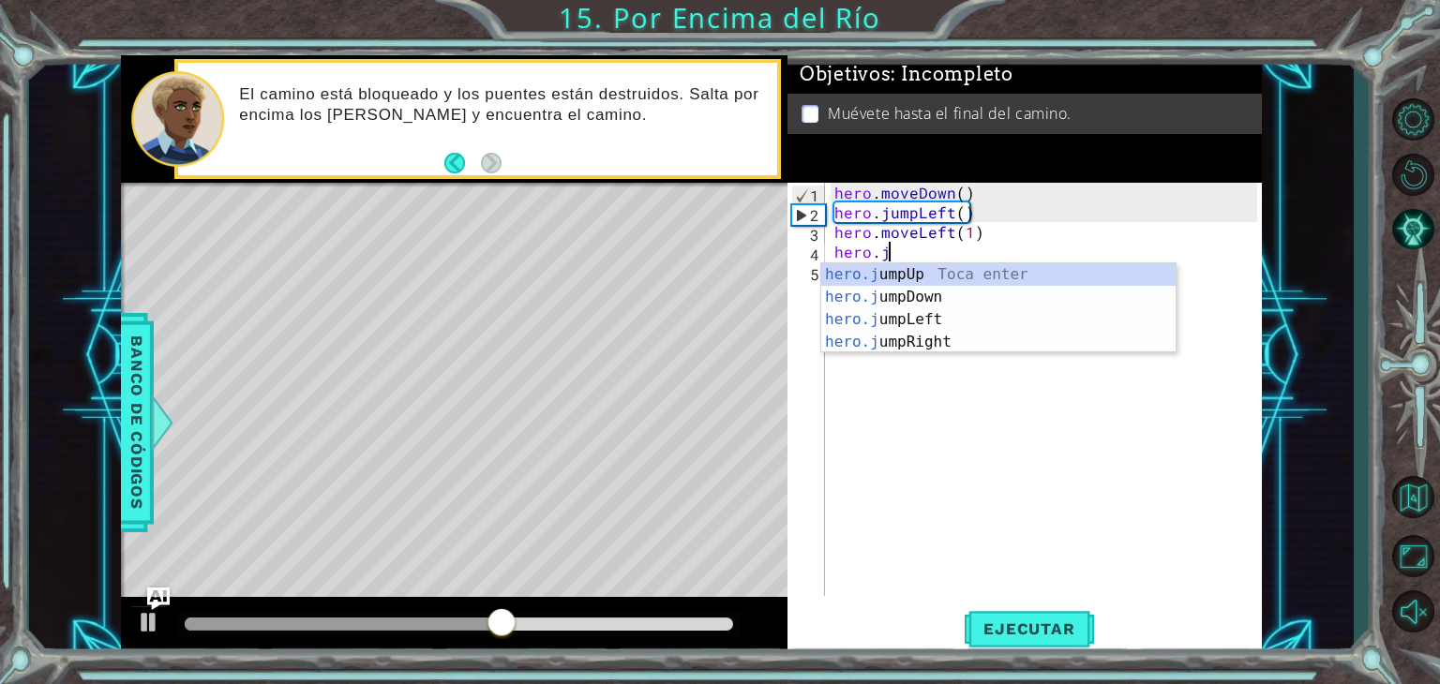
type textarea "hero.ju"
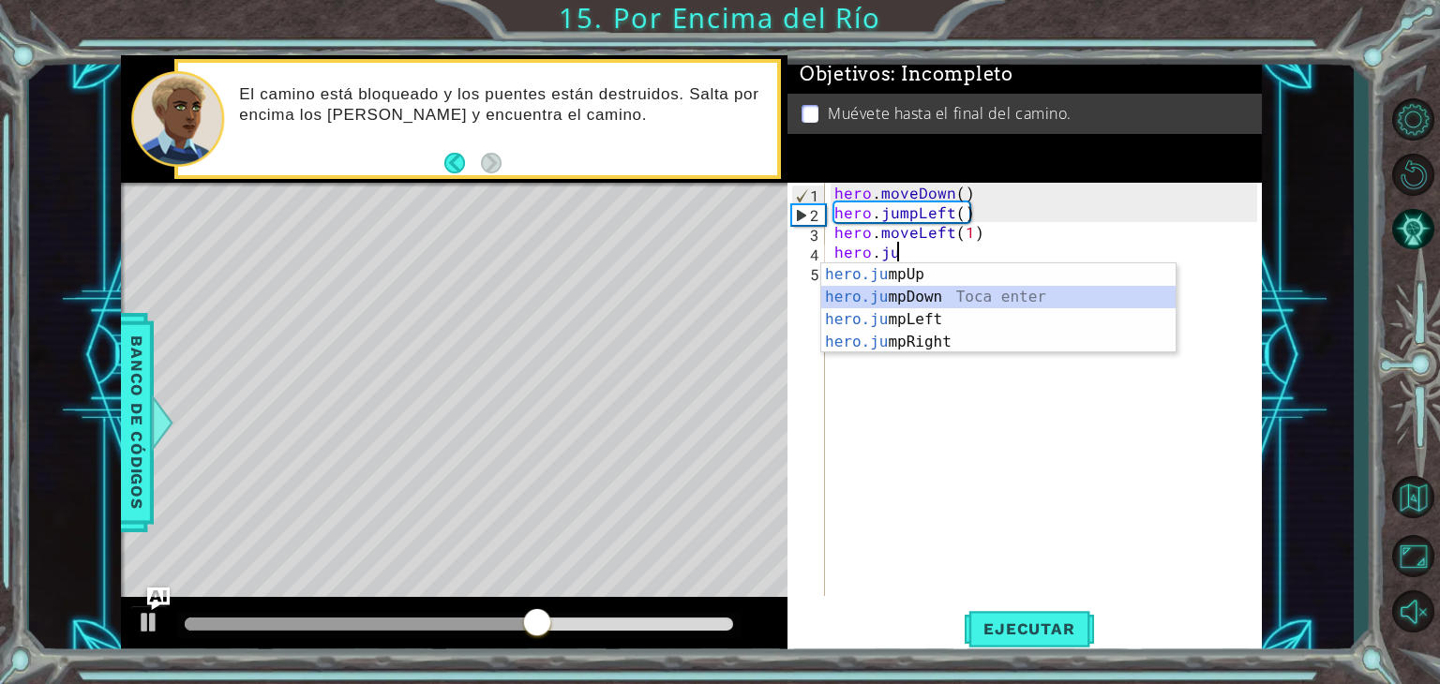
click at [912, 296] on div "hero.ju mpUp Toca enter hero.ju mpDown Toca enter hero.ju mpLeft Toca enter her…" at bounding box center [998, 330] width 354 height 135
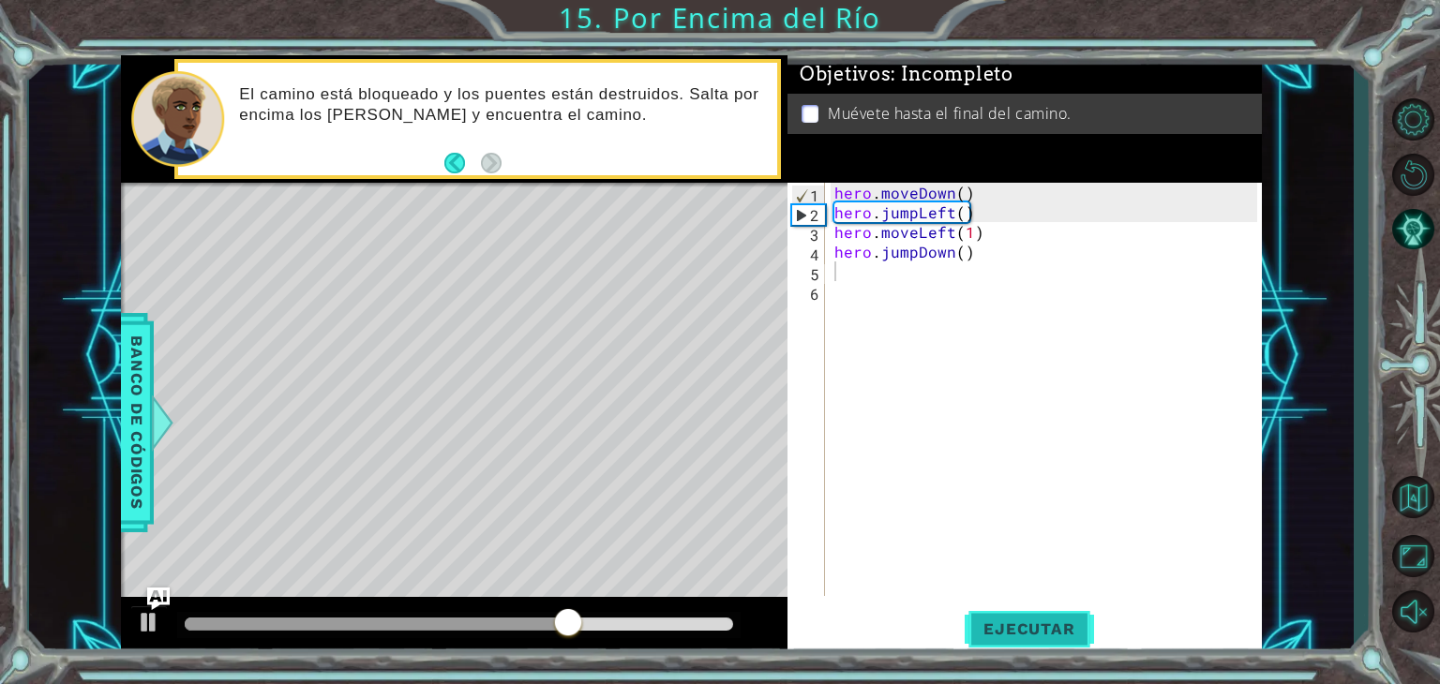
click at [990, 616] on button "Ejecutar" at bounding box center [1029, 630] width 128 height 48
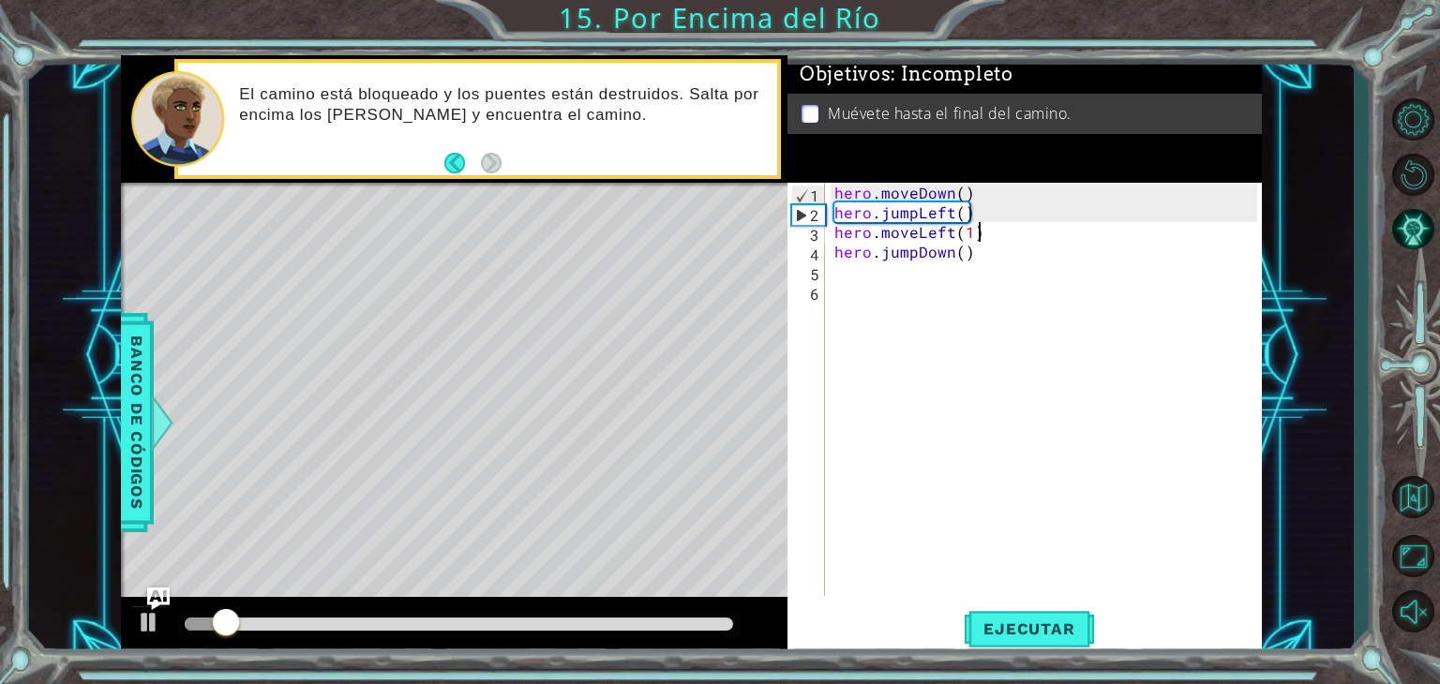
click at [1012, 236] on div "hero . moveDown ( ) hero . jumpLeft ( ) hero . moveLeft ( 1 ) hero . jumpDown (…" at bounding box center [1049, 409] width 436 height 453
type textarea "hero.moveLeft(1)"
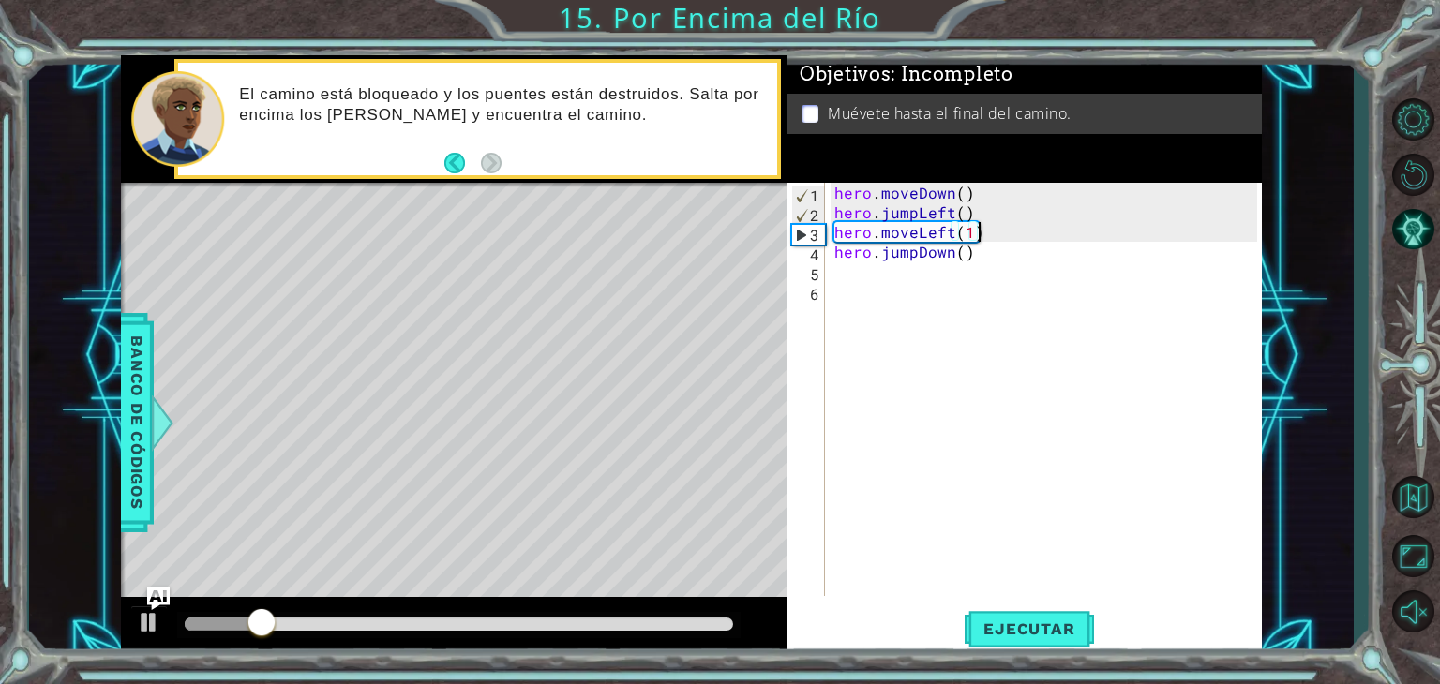
click at [841, 267] on div "hero . moveDown ( ) hero . jumpLeft ( ) hero . moveLeft ( 1 ) hero . jumpDown (…" at bounding box center [1049, 409] width 436 height 453
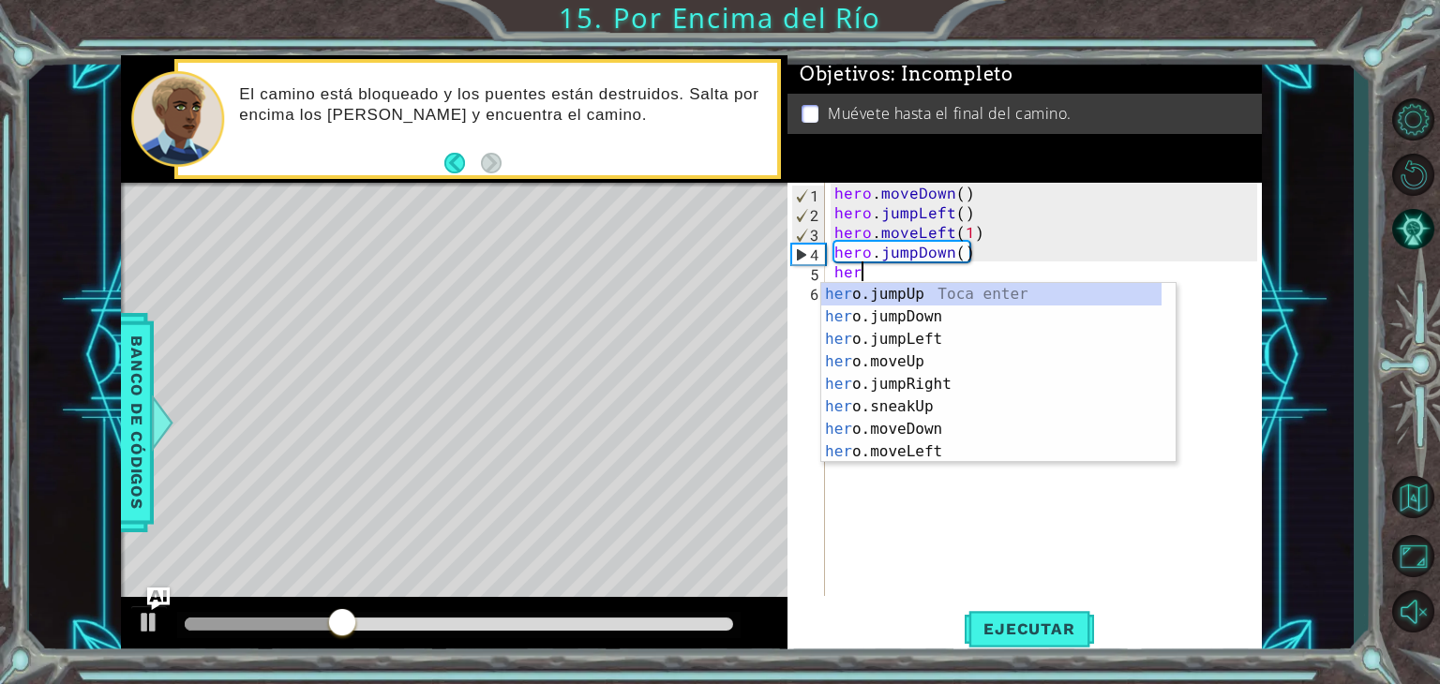
type textarea "hero"
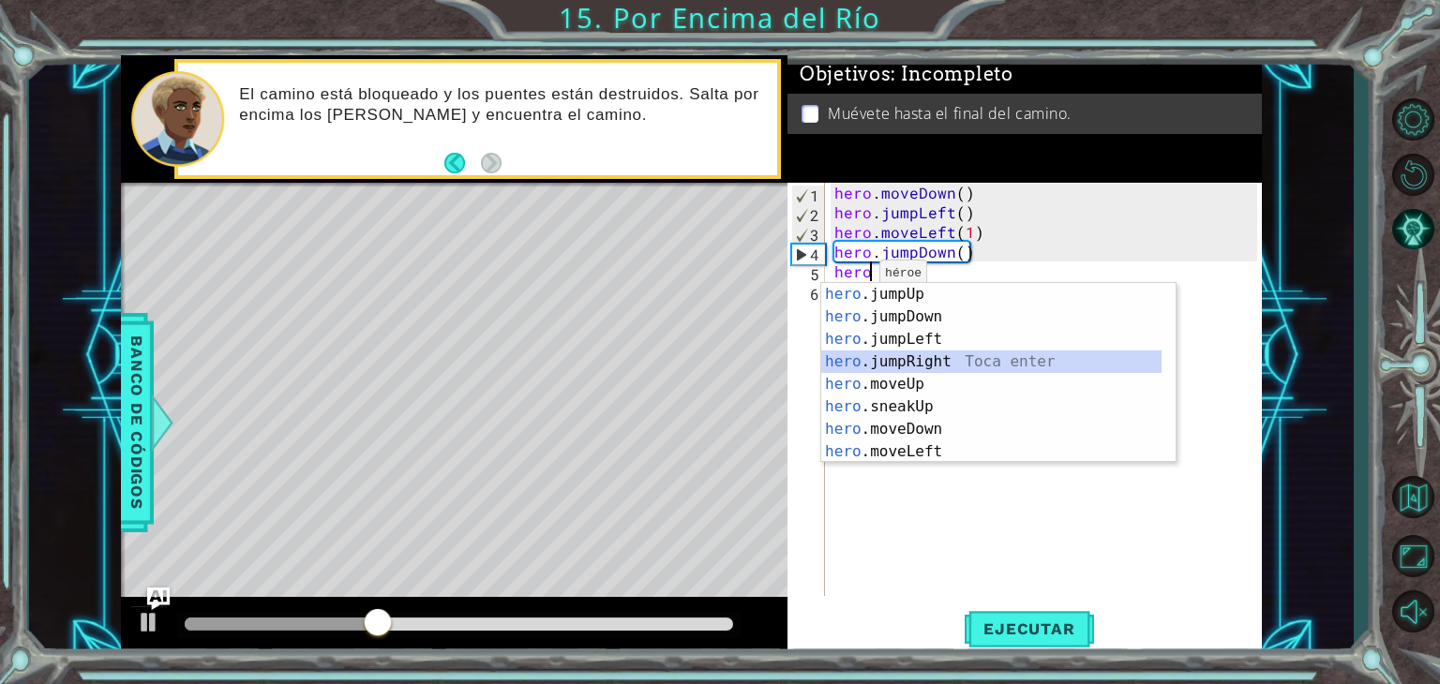
click at [953, 360] on div "hero .jumpUp Toca enter hero .jumpDown Toca enter hero .jumpLeft Toca enter her…" at bounding box center [991, 395] width 340 height 225
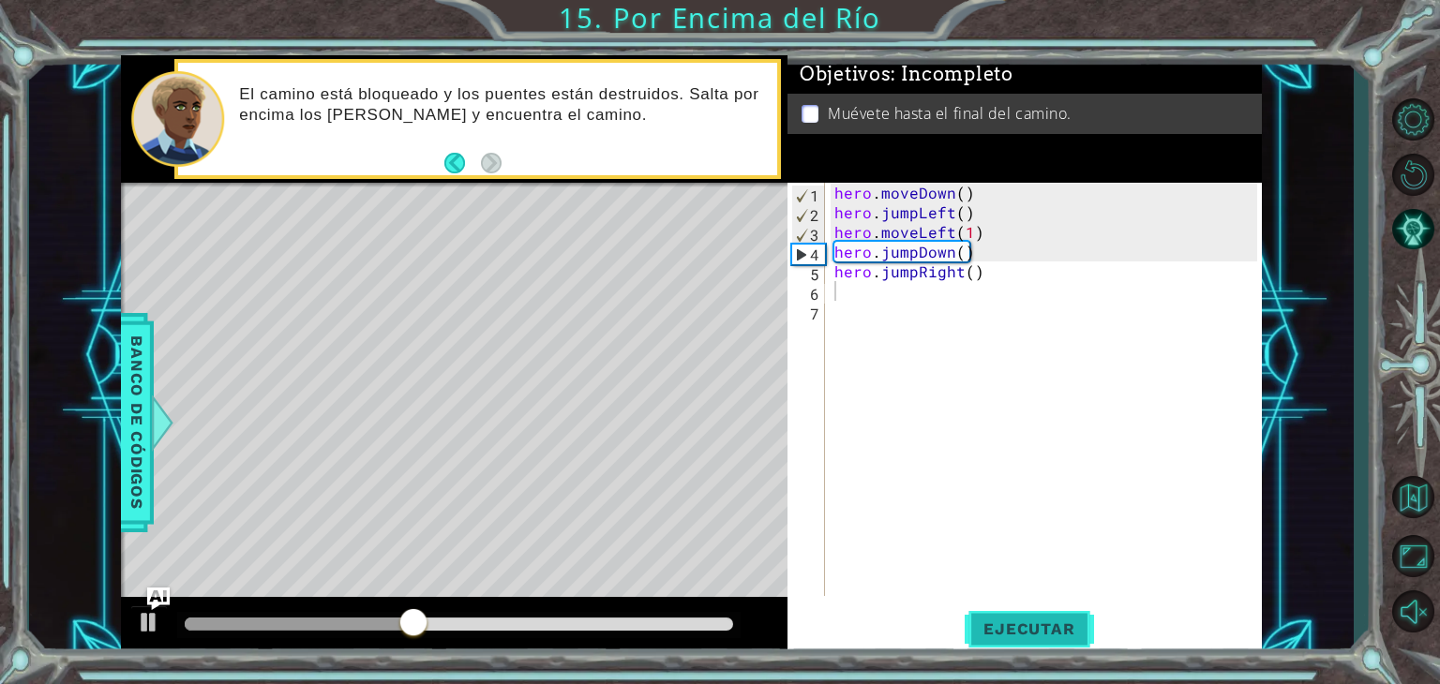
click at [980, 612] on button "Ejecutar" at bounding box center [1029, 630] width 128 height 48
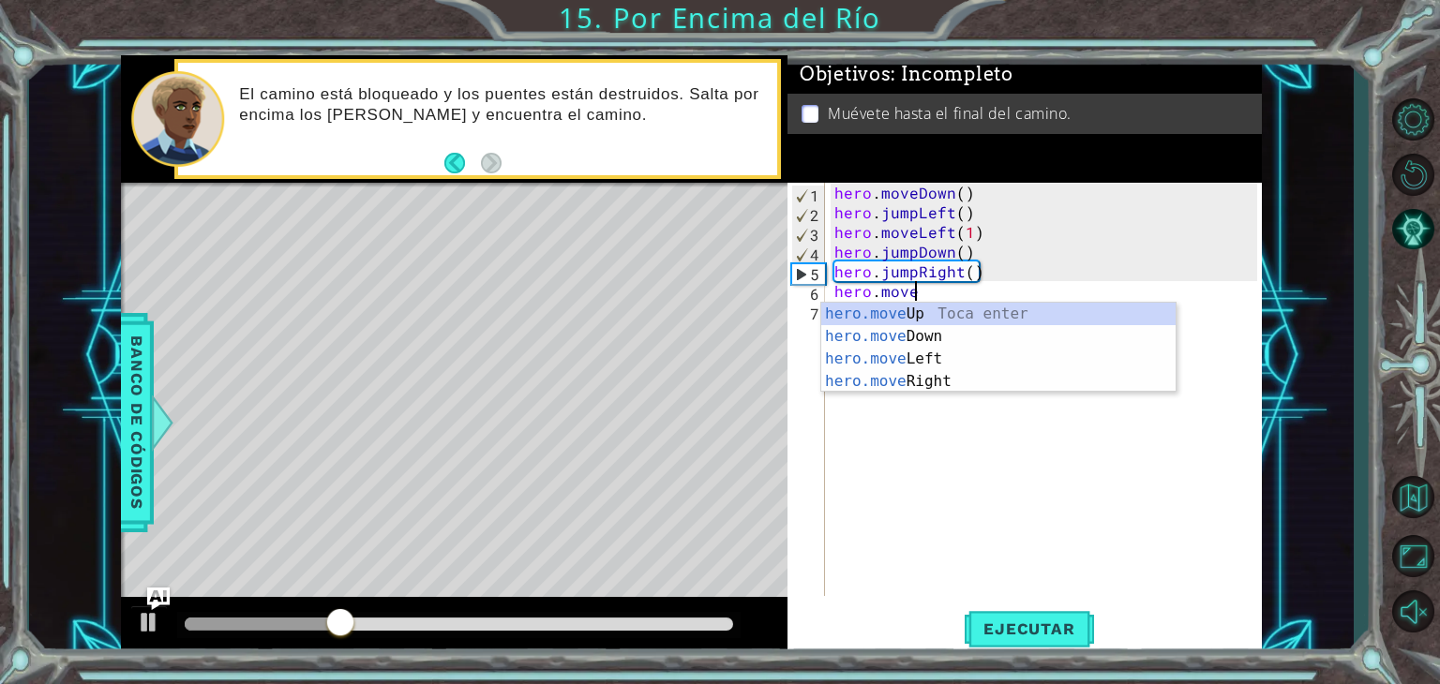
scroll to position [0, 4]
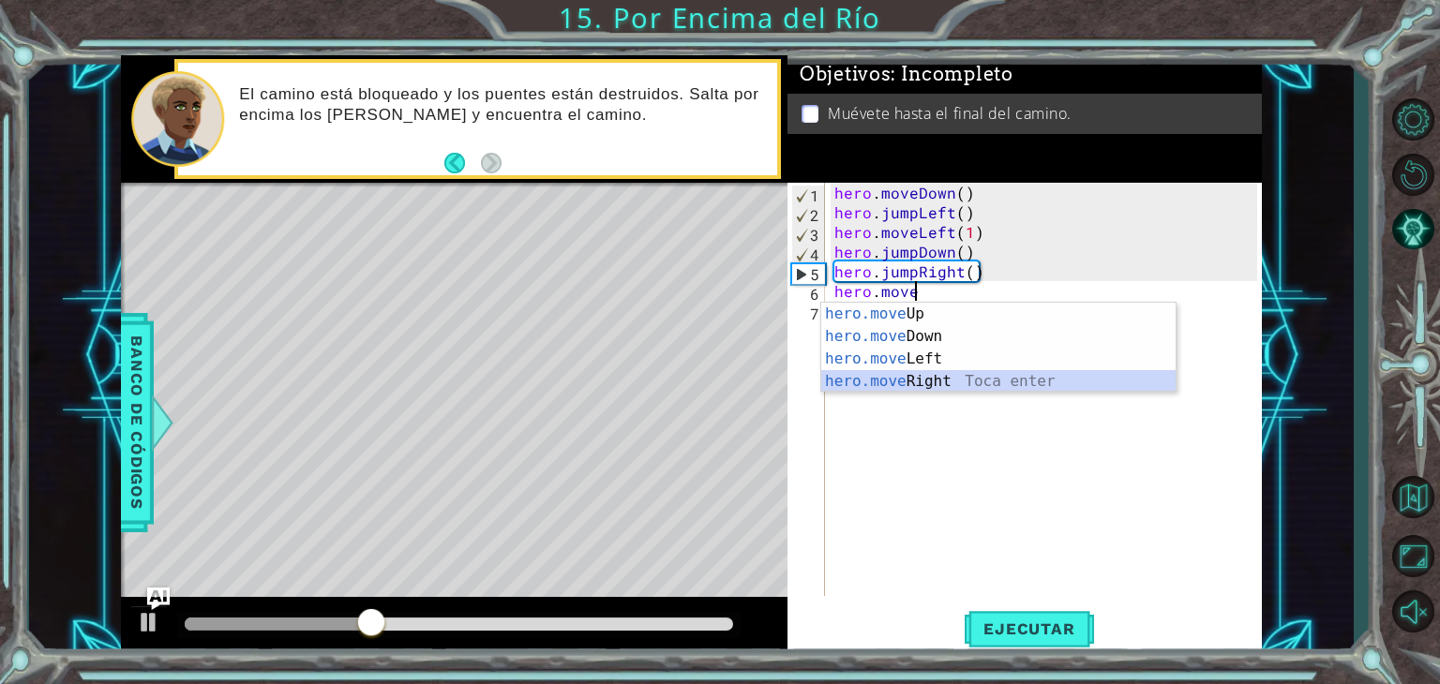
click at [994, 380] on div "hero.move Up Toca enter hero.move Down Toca enter hero.move Left Toca enter her…" at bounding box center [998, 370] width 354 height 135
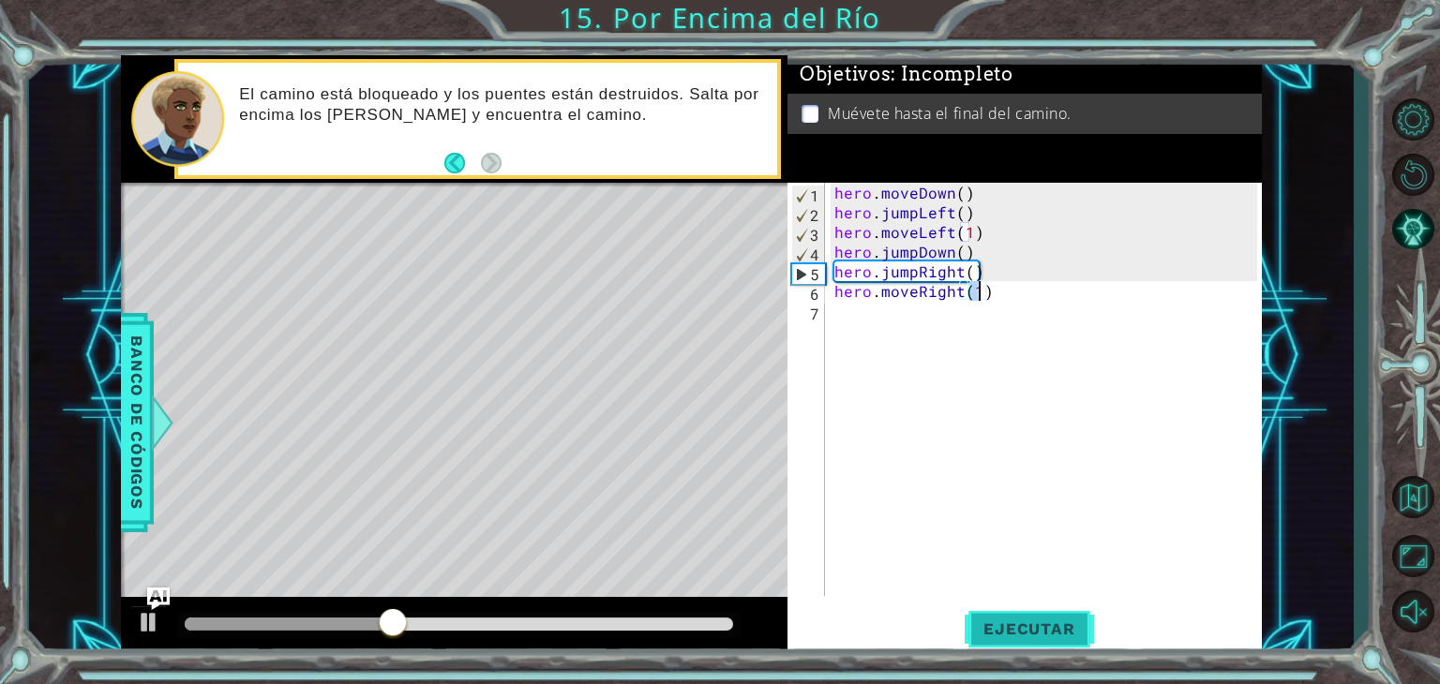
type textarea "hero.moveRight(1)"
click at [1000, 621] on span "Ejecutar" at bounding box center [1029, 629] width 128 height 19
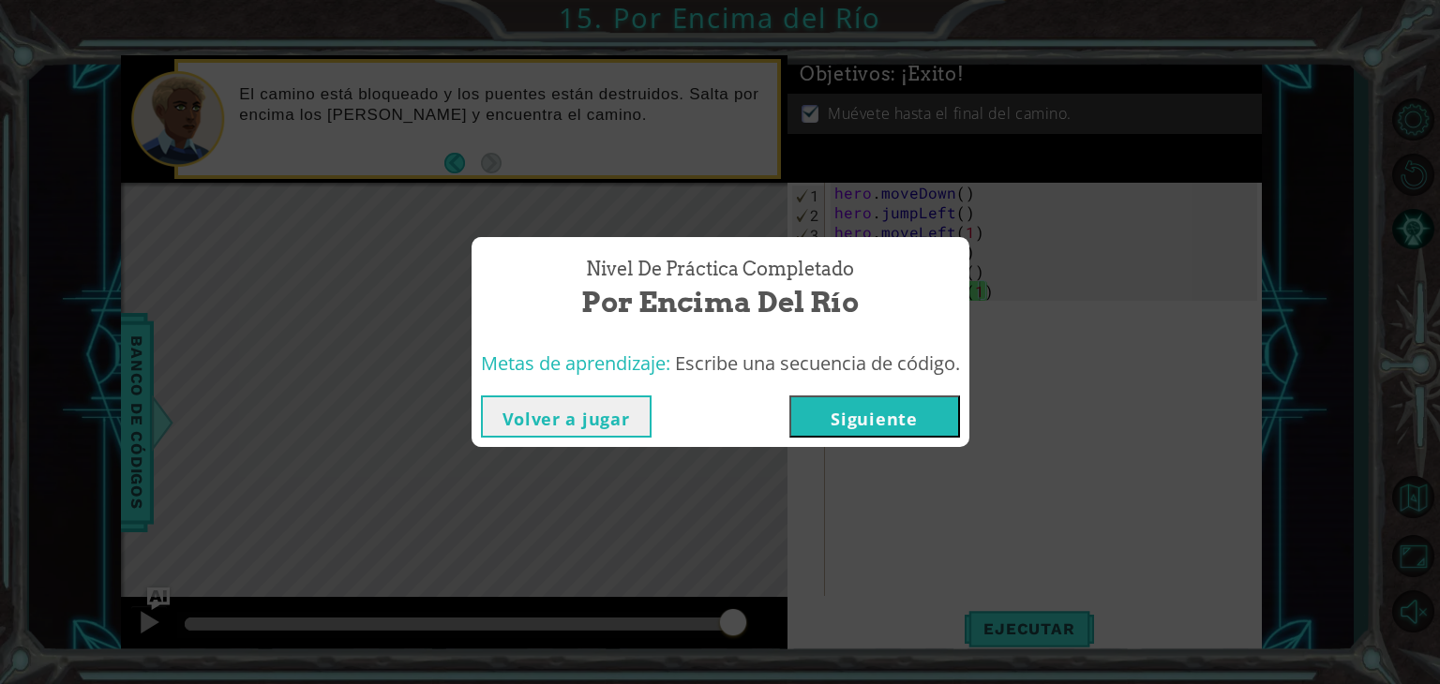
click at [910, 417] on button "Siguiente" at bounding box center [874, 417] width 171 height 42
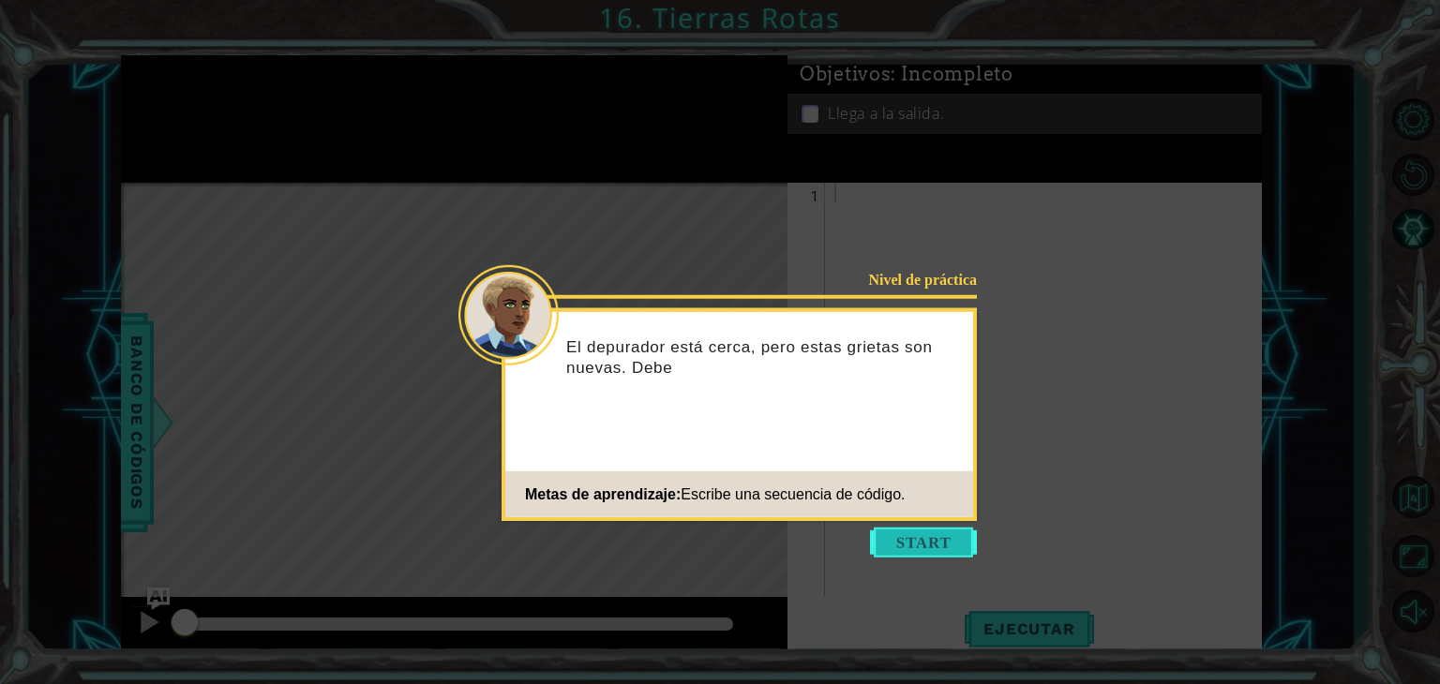
click at [922, 539] on button "Start" at bounding box center [923, 543] width 107 height 30
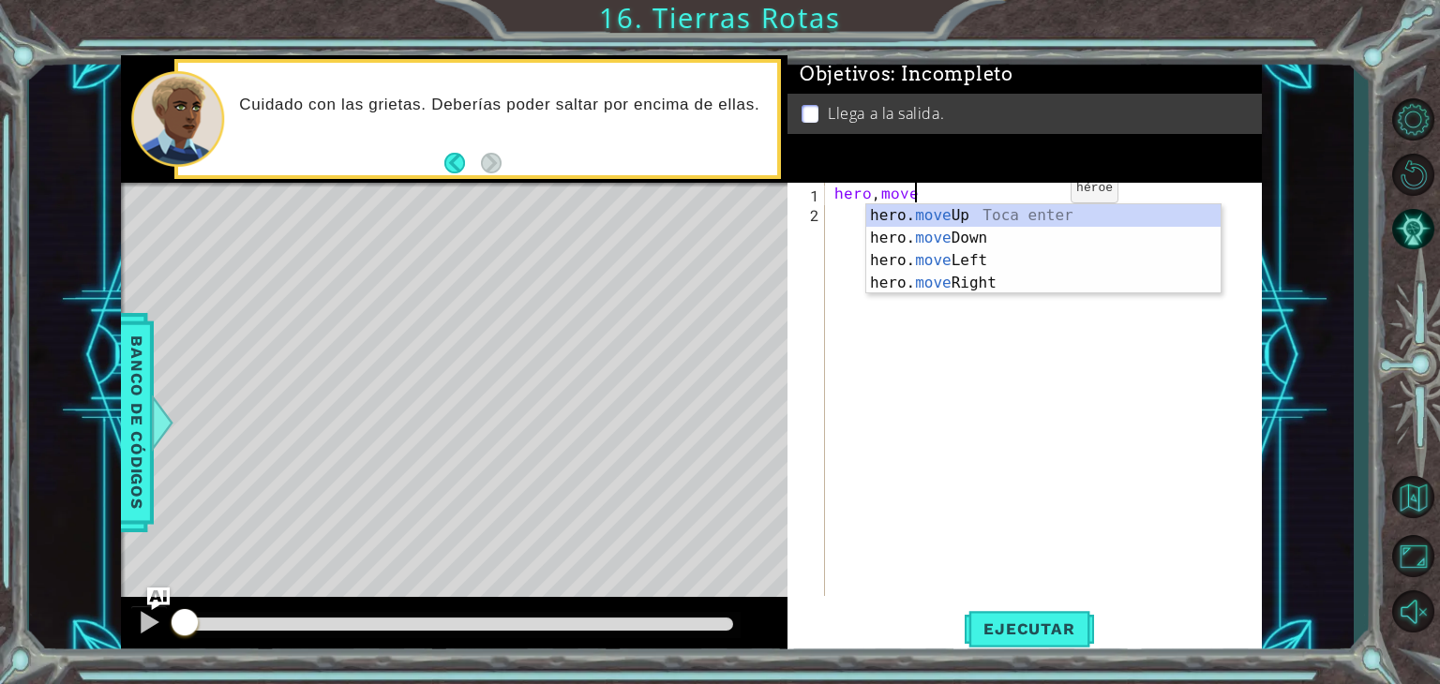
scroll to position [0, 4]
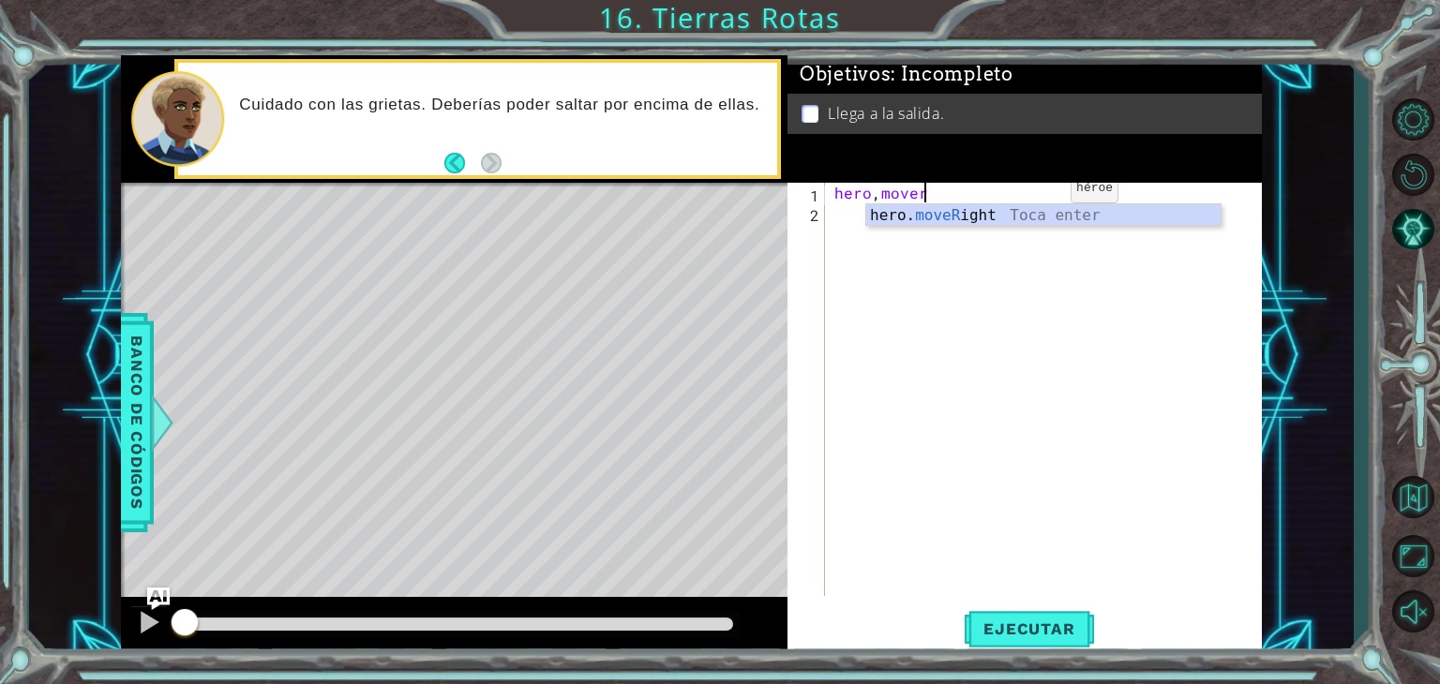
type textarea "hero.moveRight(1)"
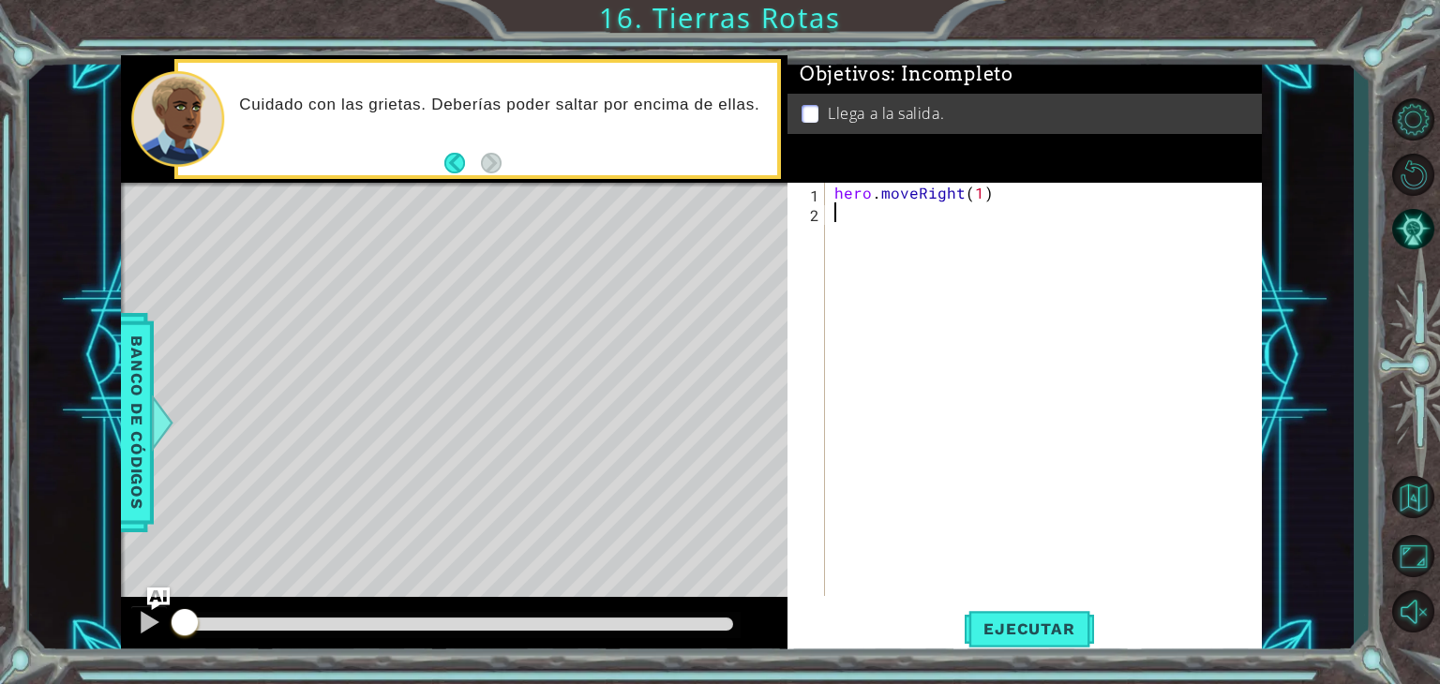
click at [867, 236] on div "hero . moveRight ( 1 )" at bounding box center [1049, 409] width 436 height 453
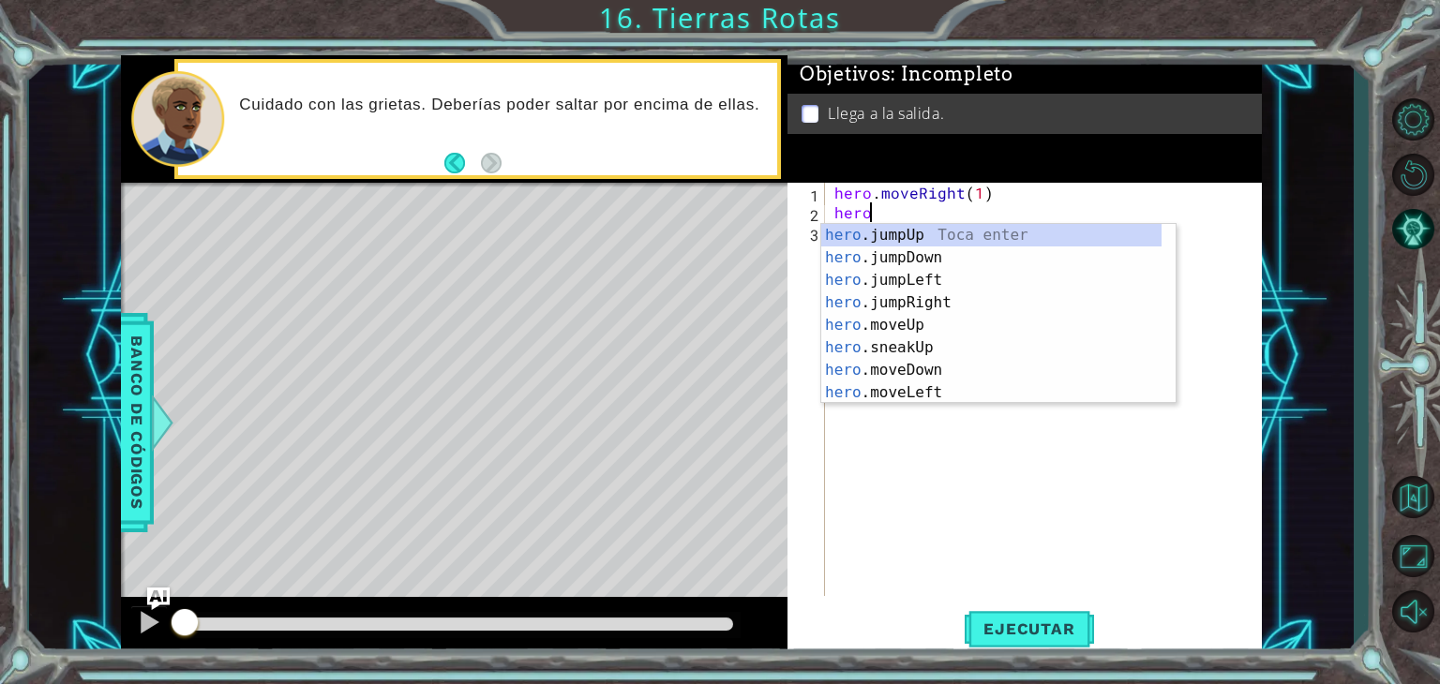
scroll to position [0, 1]
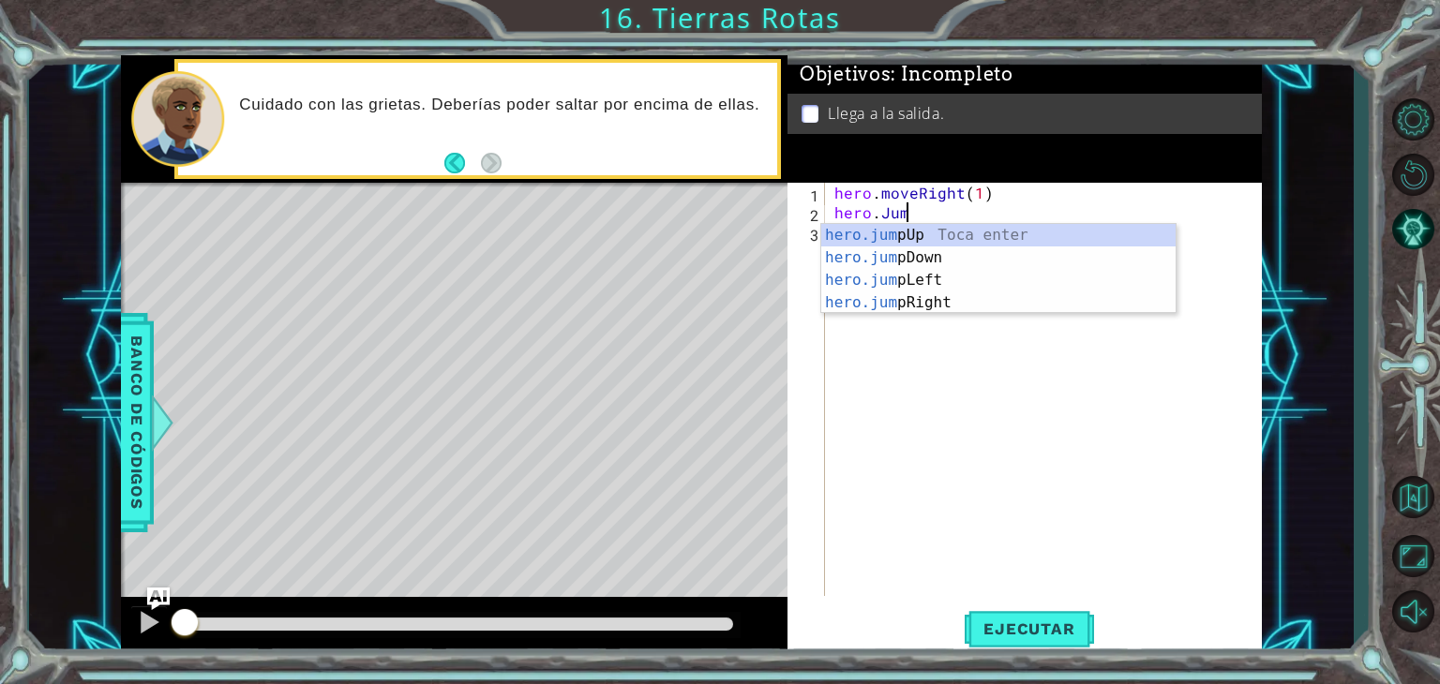
type textarea "hero.Jump"
click at [934, 309] on div "hero.jump Up Toca enter hero.jump Down Toca enter hero.jump Left Toca enter her…" at bounding box center [998, 291] width 354 height 135
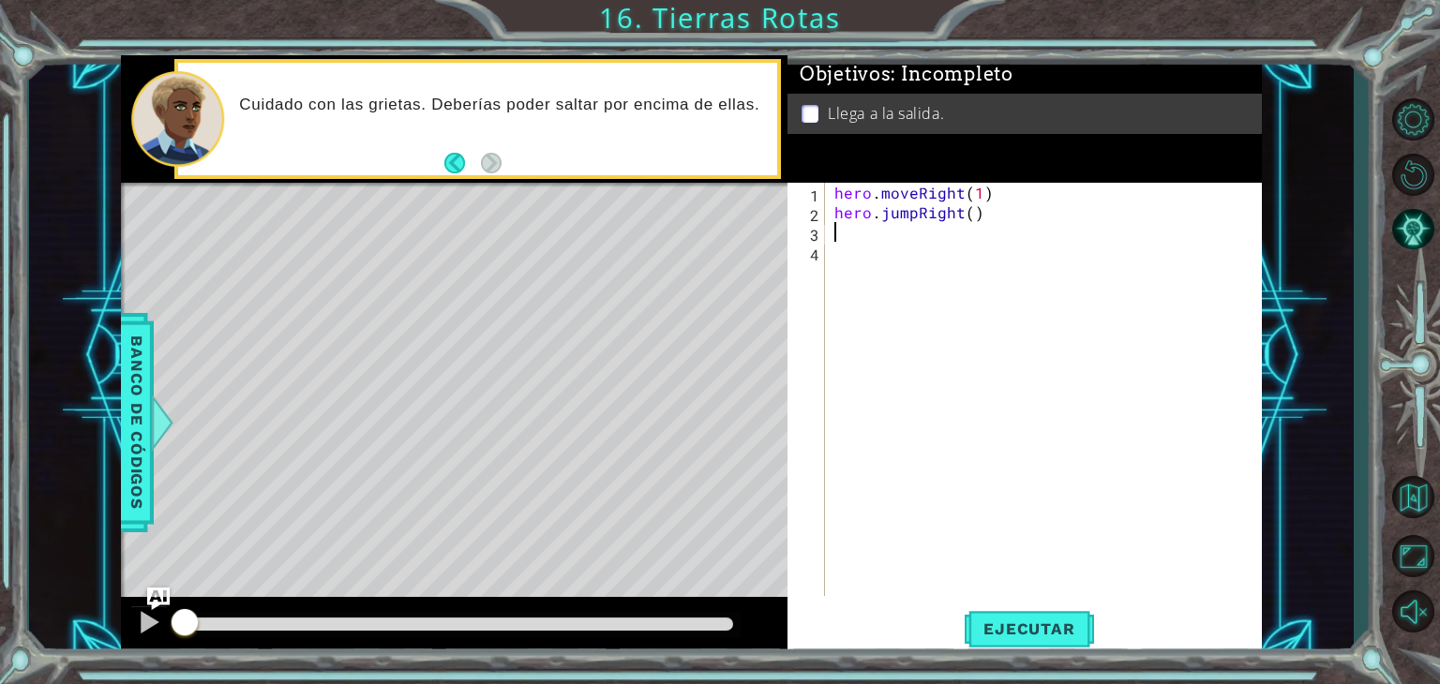
scroll to position [0, 0]
click at [1031, 633] on span "Ejecutar" at bounding box center [1029, 629] width 128 height 19
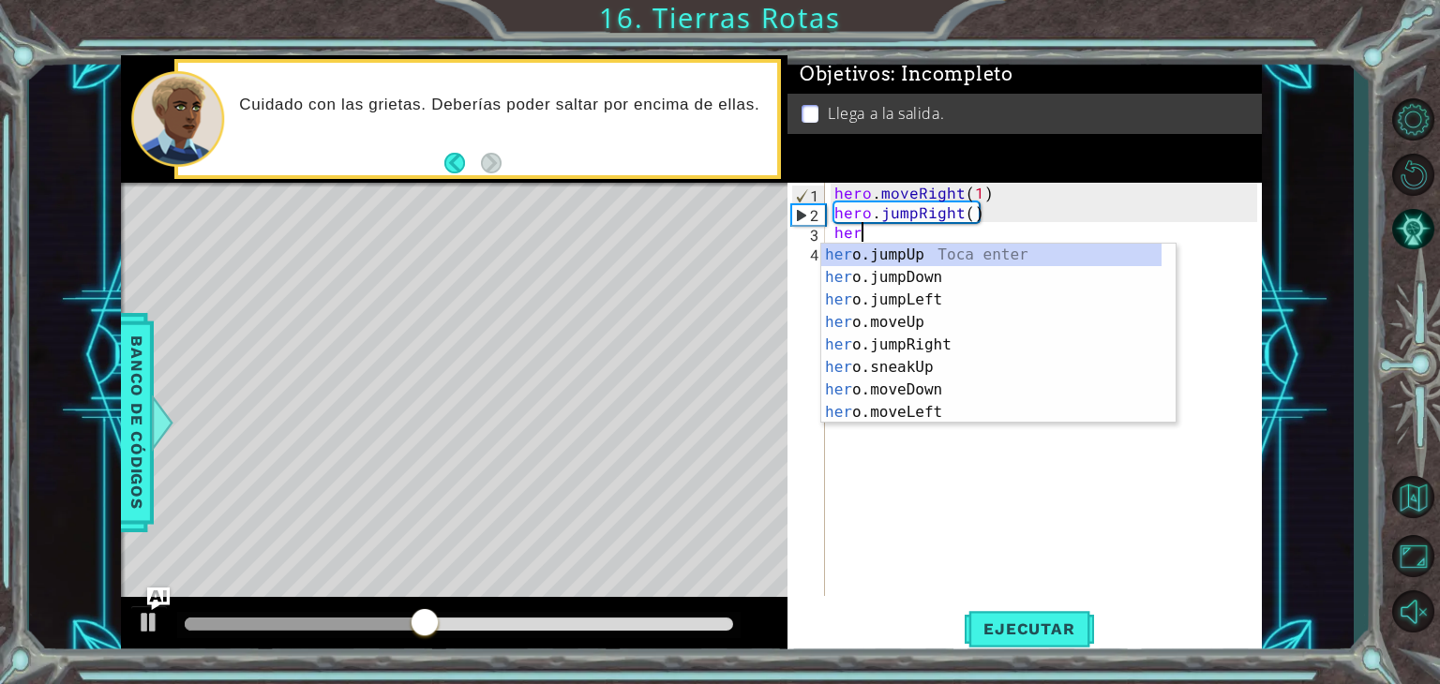
type textarea "hero"
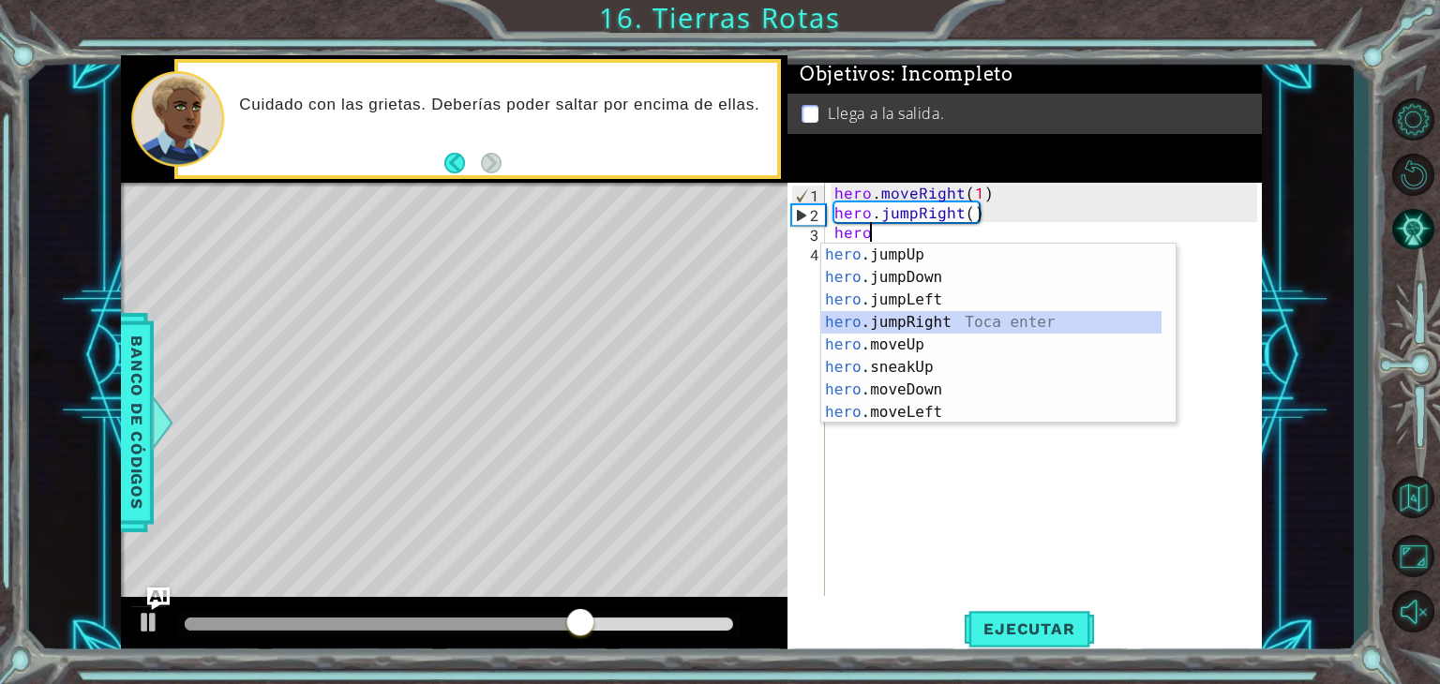
click at [948, 312] on div "hero .jumpUp Toca enter hero .jumpDown Toca enter hero .jumpLeft Toca enter her…" at bounding box center [991, 356] width 340 height 225
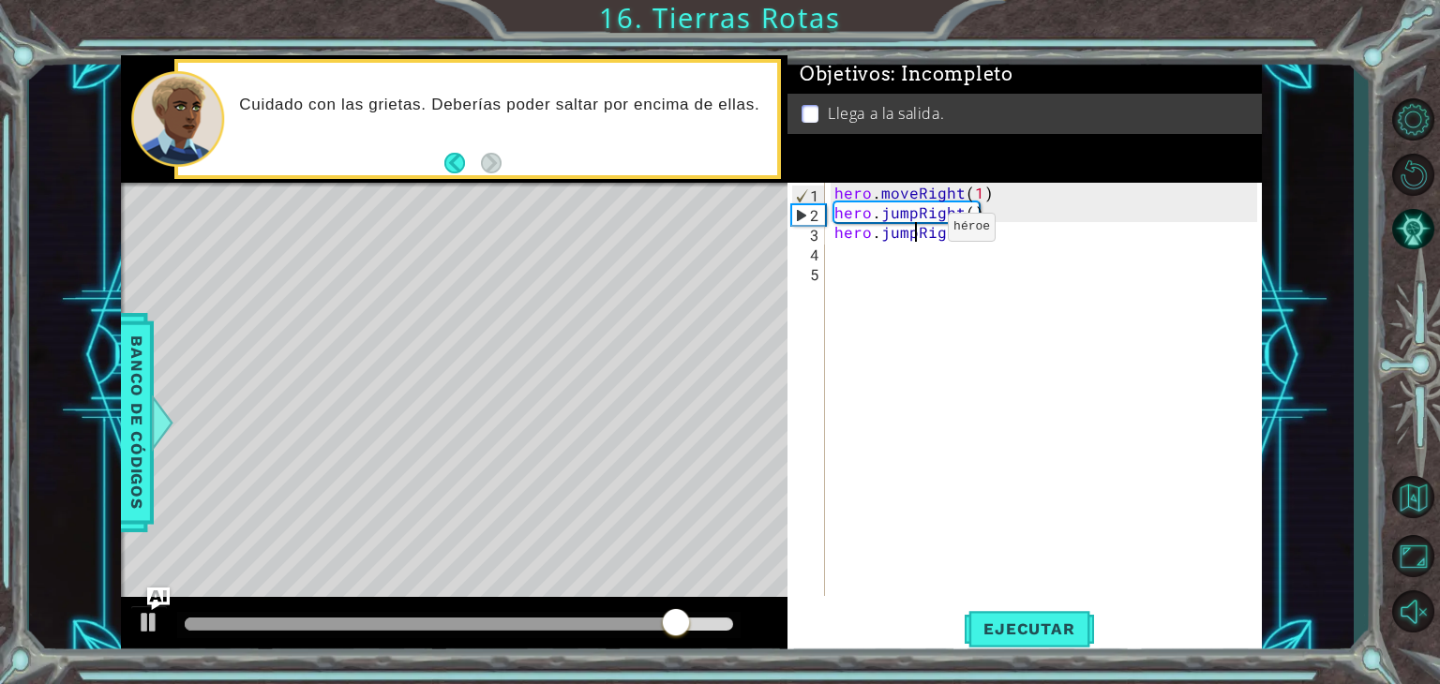
click at [916, 232] on div "hero . moveRight ( 1 ) hero . jumpRight ( ) hero . jumpRight ( )" at bounding box center [1049, 409] width 436 height 453
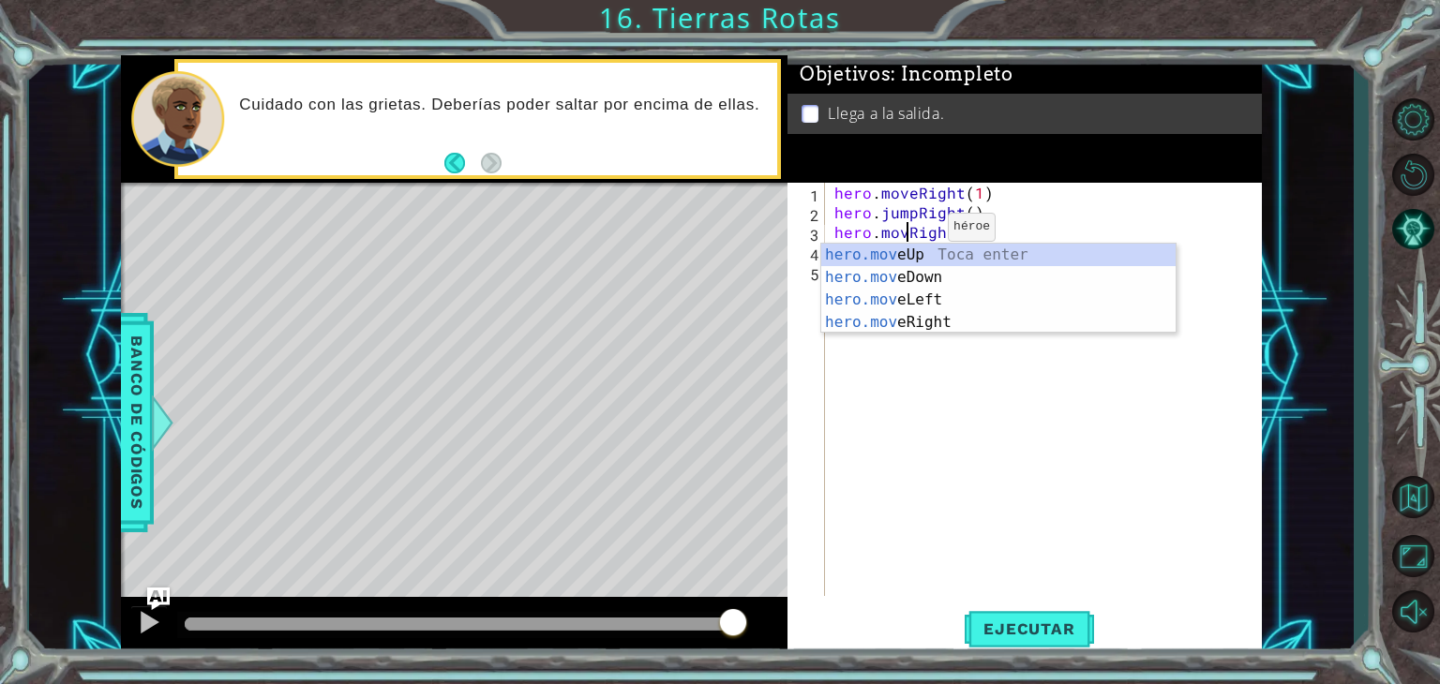
scroll to position [0, 4]
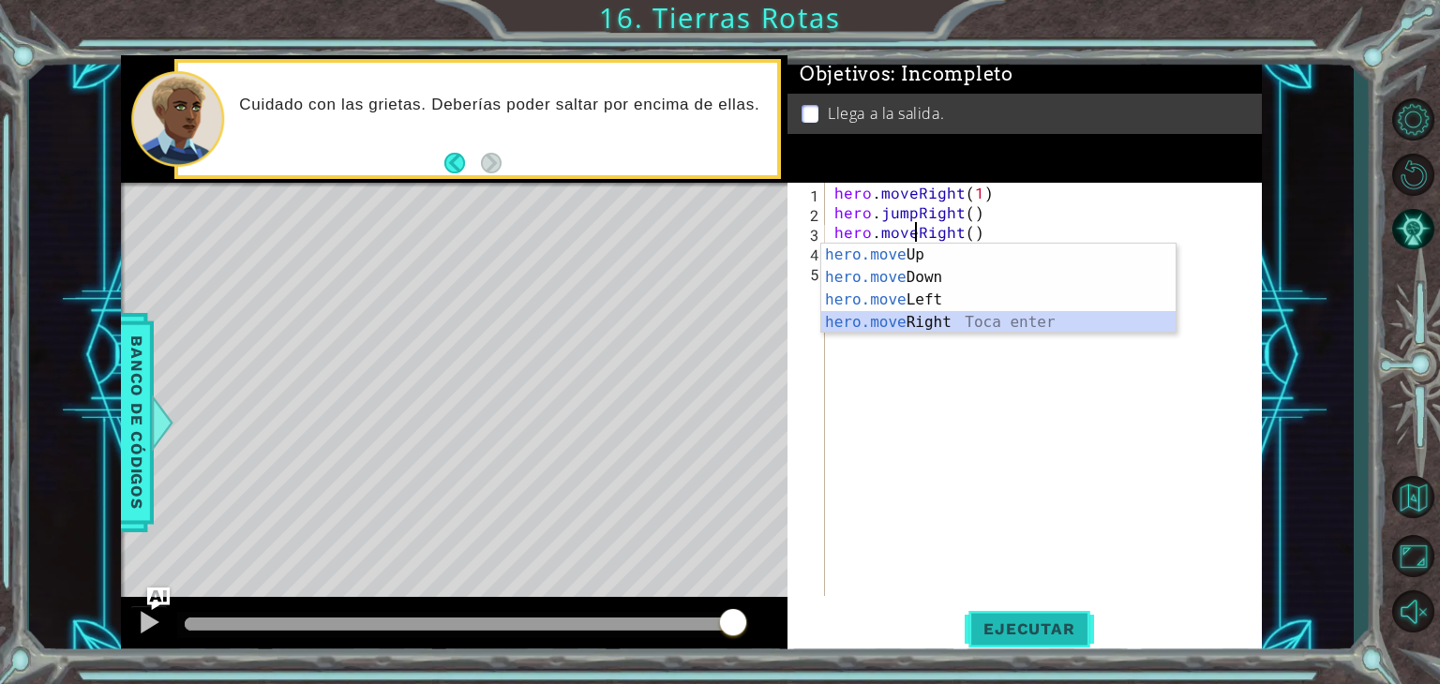
type textarea "hero.moveRight()"
click at [1065, 625] on span "Ejecutar" at bounding box center [1029, 629] width 128 height 19
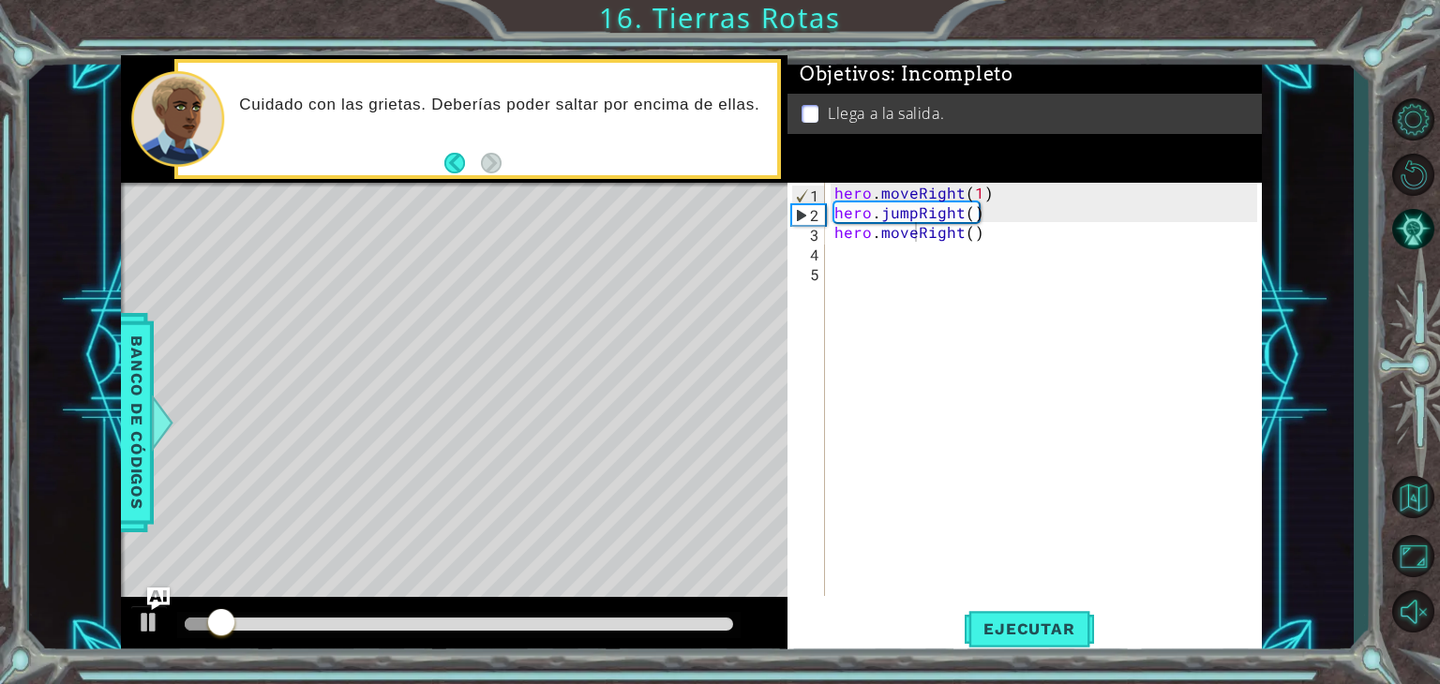
click at [829, 246] on div "hero.moveRight() 1 2 3 4 5 hero . moveRight ( 1 ) hero . jumpRight ( ) hero . m…" at bounding box center [1023, 389] width 470 height 413
click at [834, 246] on div "hero . moveRight ( 1 ) hero . jumpRight ( ) hero . moveRight ( )" at bounding box center [1049, 409] width 436 height 453
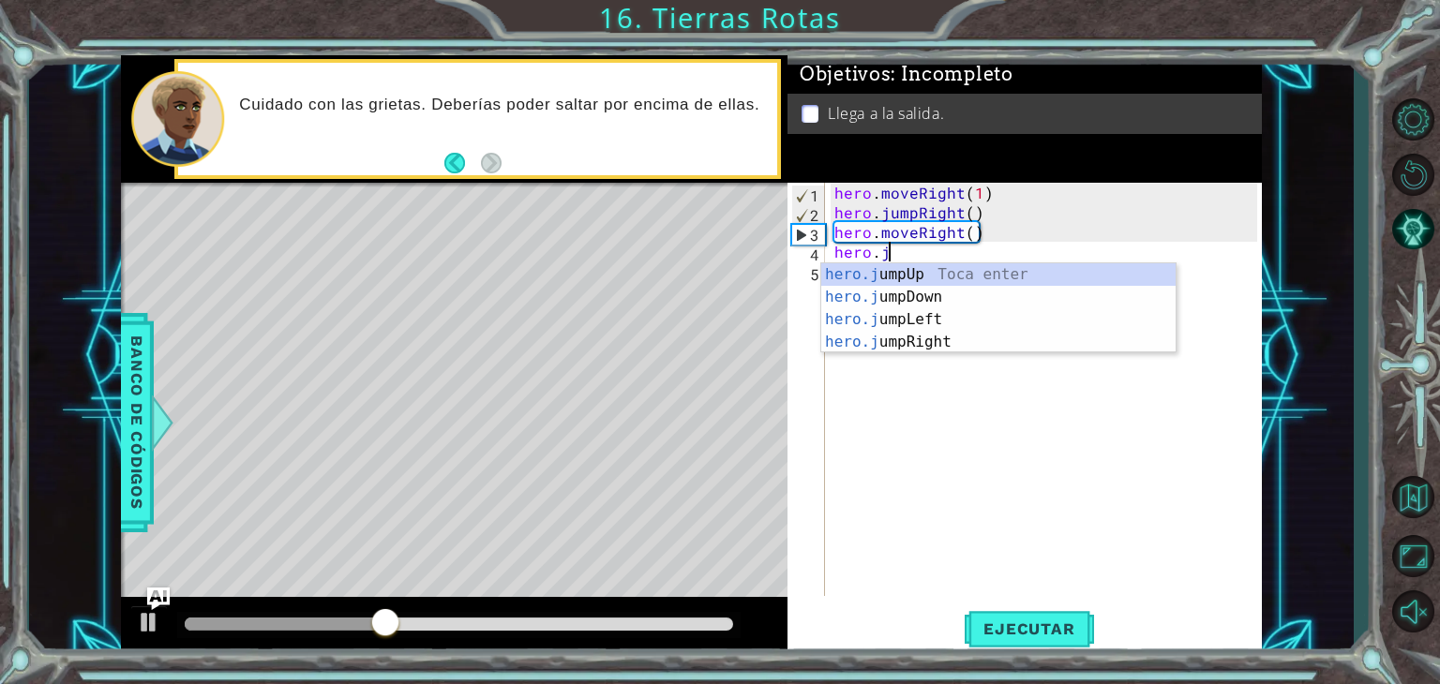
scroll to position [0, 3]
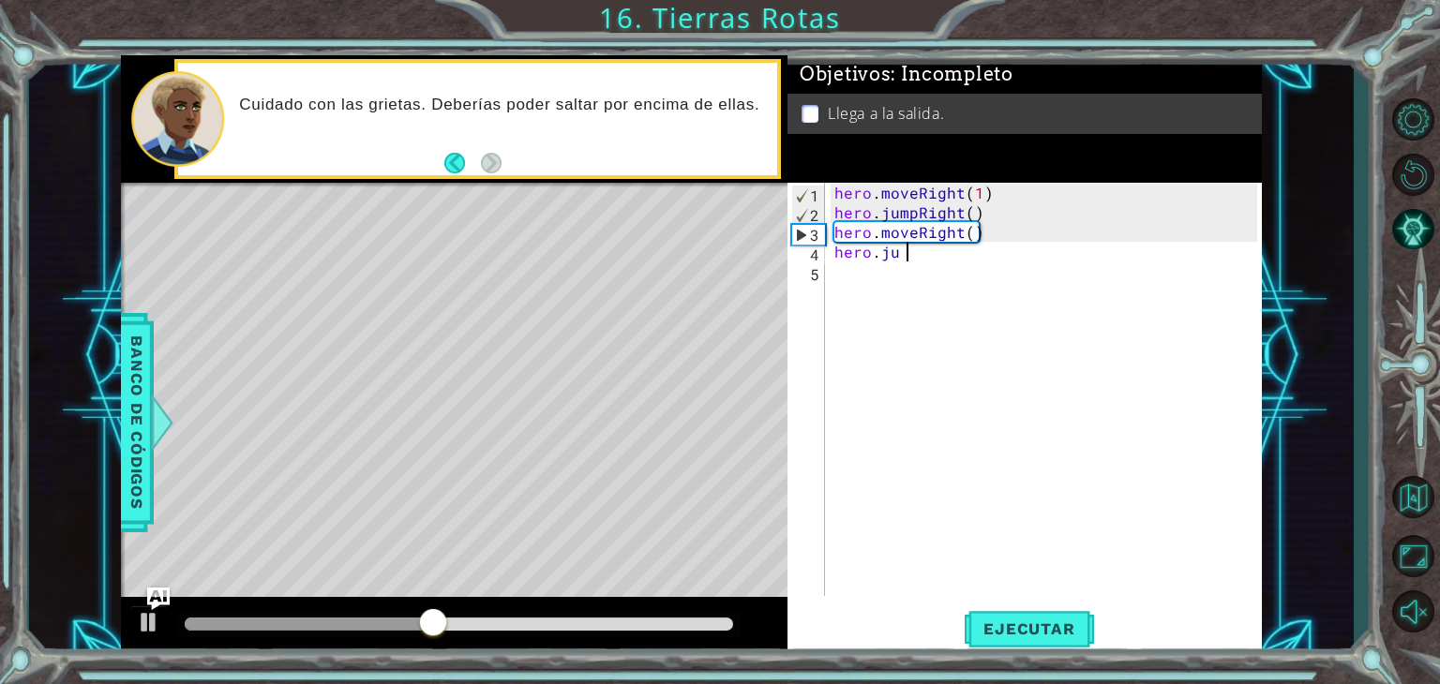
type textarea "hero.ju"
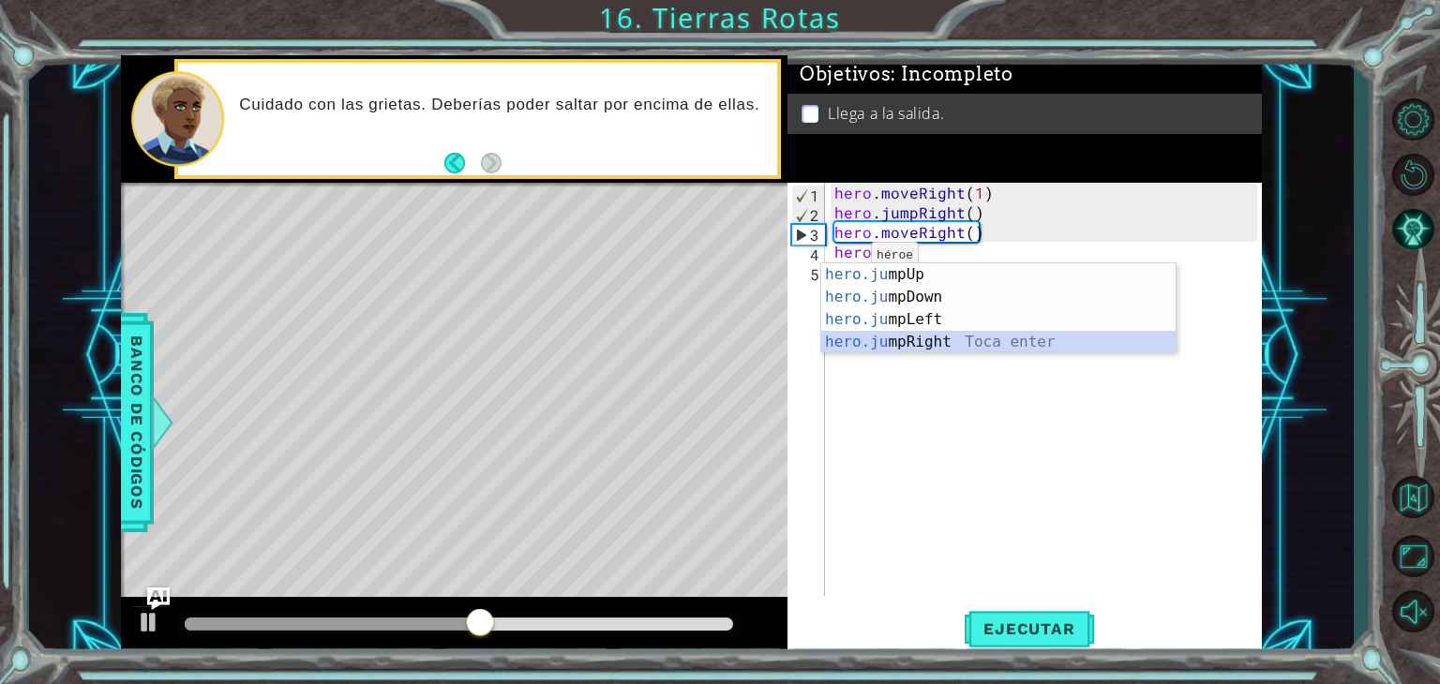
click at [883, 338] on div "hero.ju mpUp Toca enter hero.ju mpDown Toca enter hero.ju mpLeft Toca enter her…" at bounding box center [998, 330] width 354 height 135
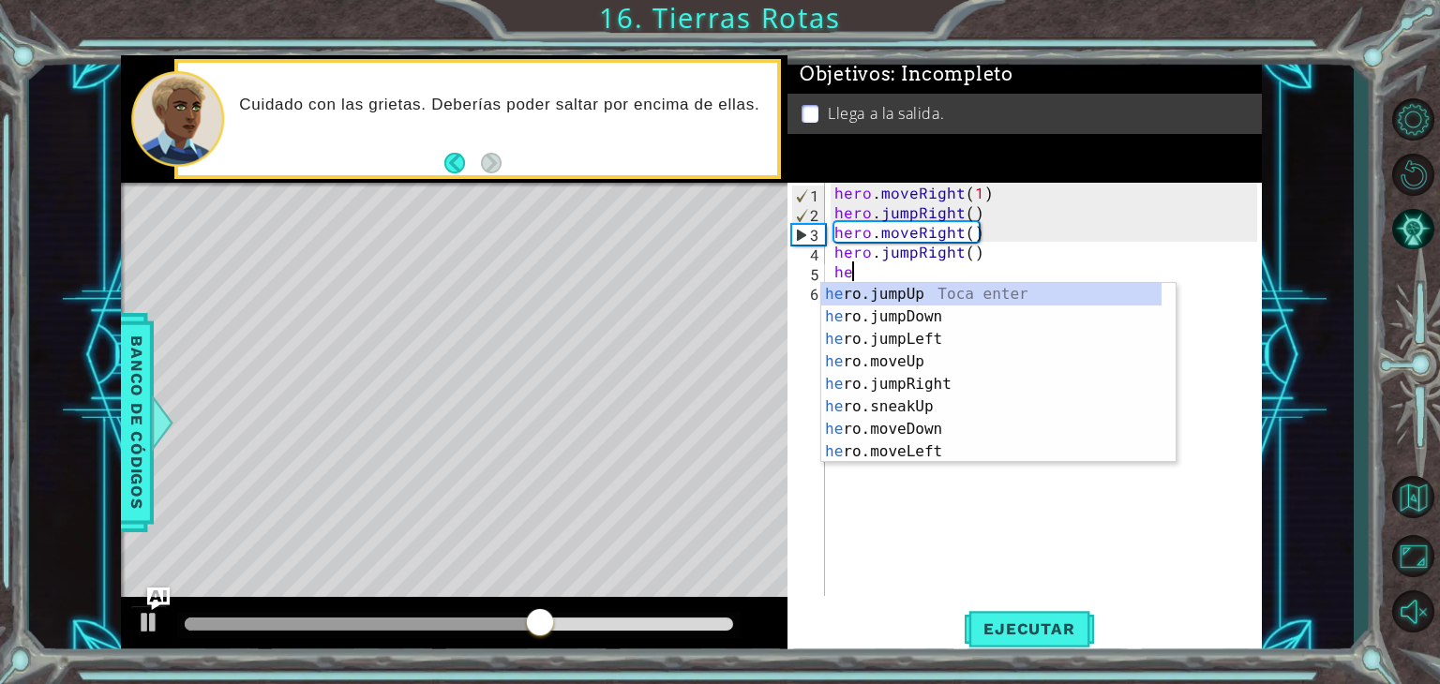
scroll to position [0, 0]
type textarea "hero"
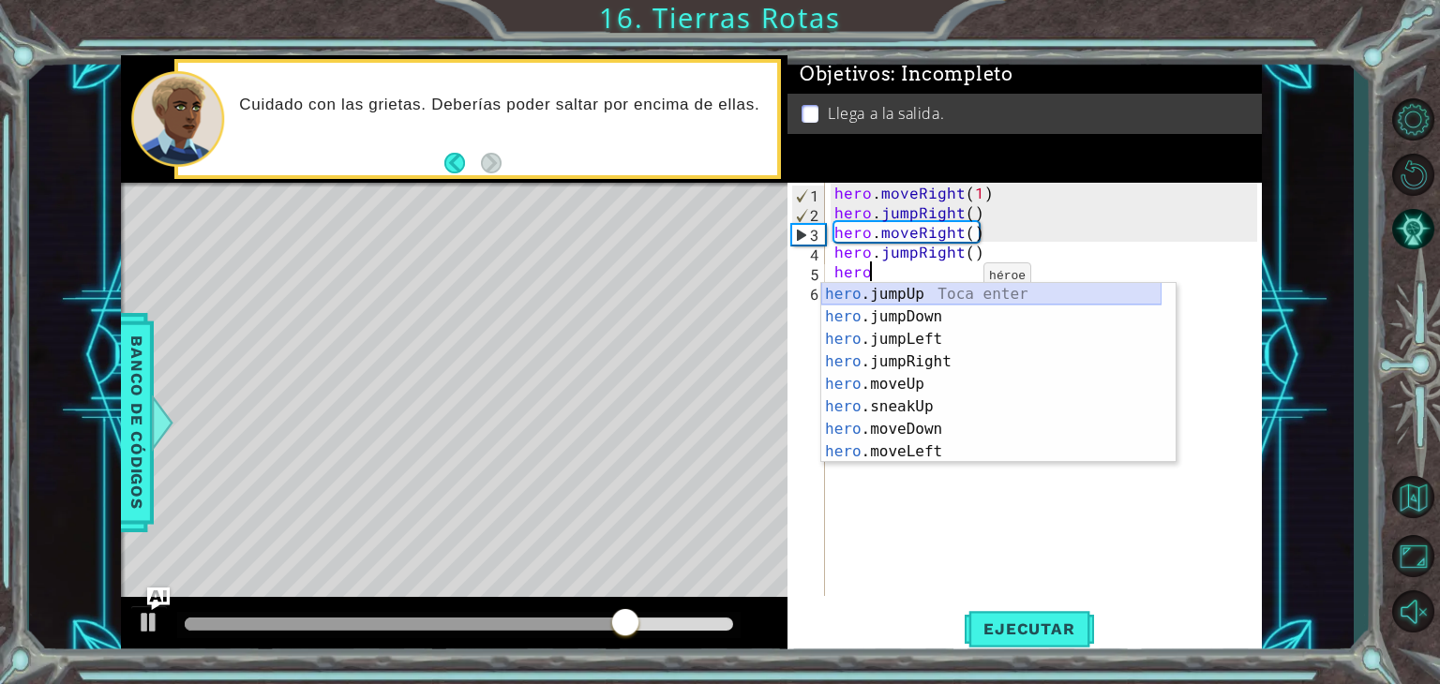
click at [952, 291] on div "hero .jumpUp Toca enter hero .jumpDown Toca enter hero .jumpLeft Toca enter her…" at bounding box center [991, 395] width 340 height 225
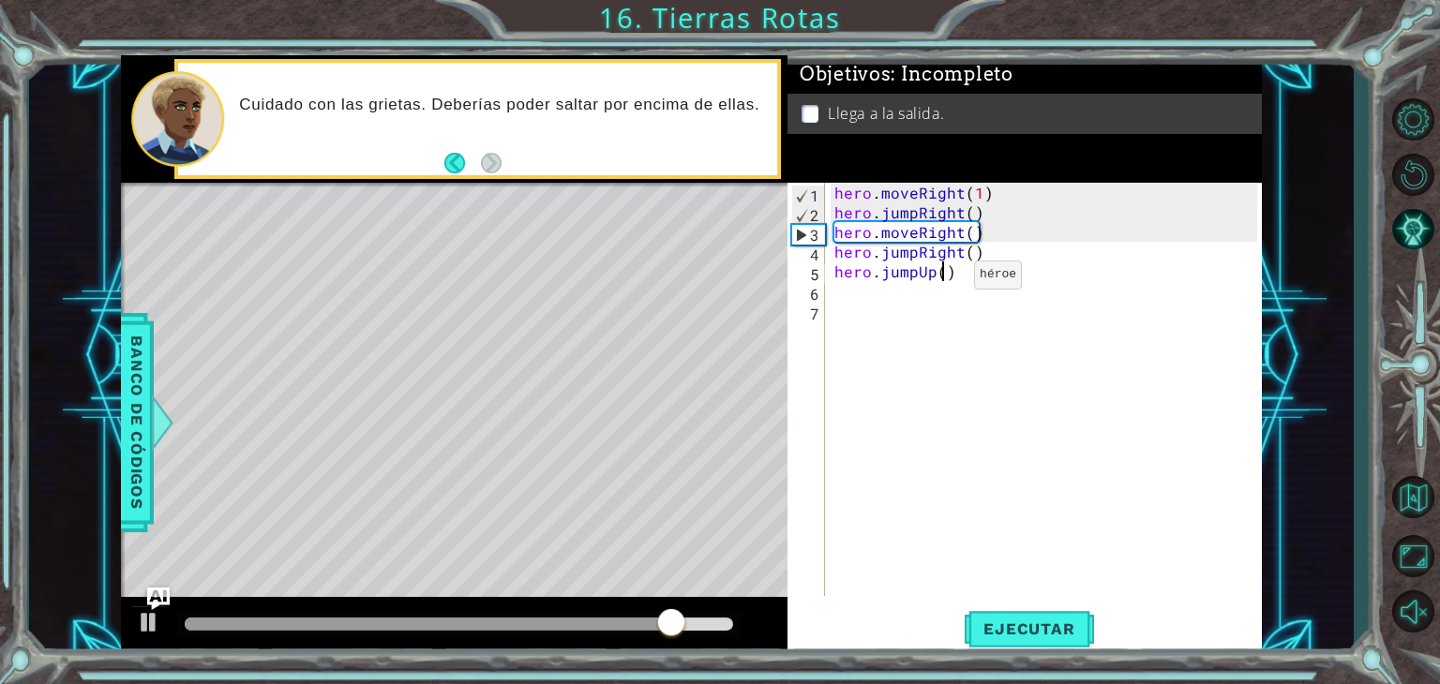
click at [942, 278] on div "hero . moveRight ( 1 ) hero . jumpRight ( ) hero . moveRight ( ) hero . jumpRig…" at bounding box center [1049, 409] width 436 height 453
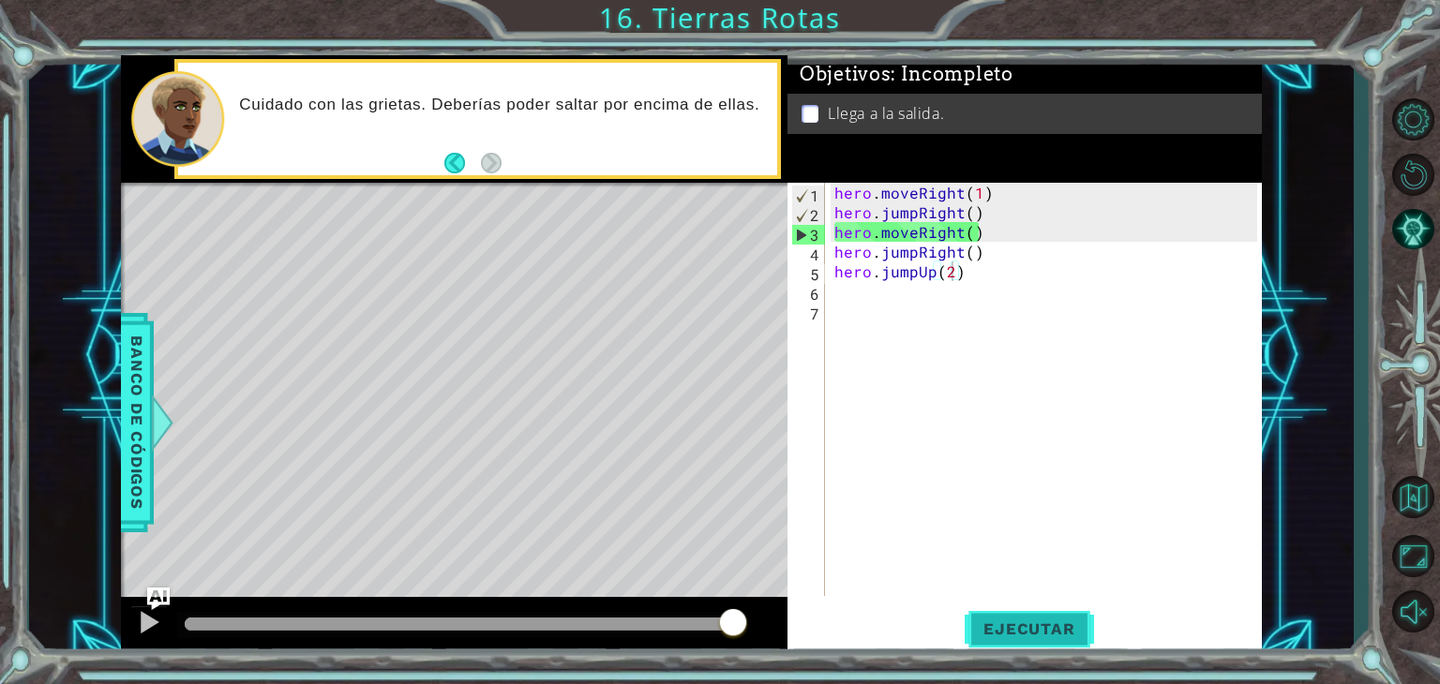
click at [1026, 620] on span "Ejecutar" at bounding box center [1029, 629] width 128 height 19
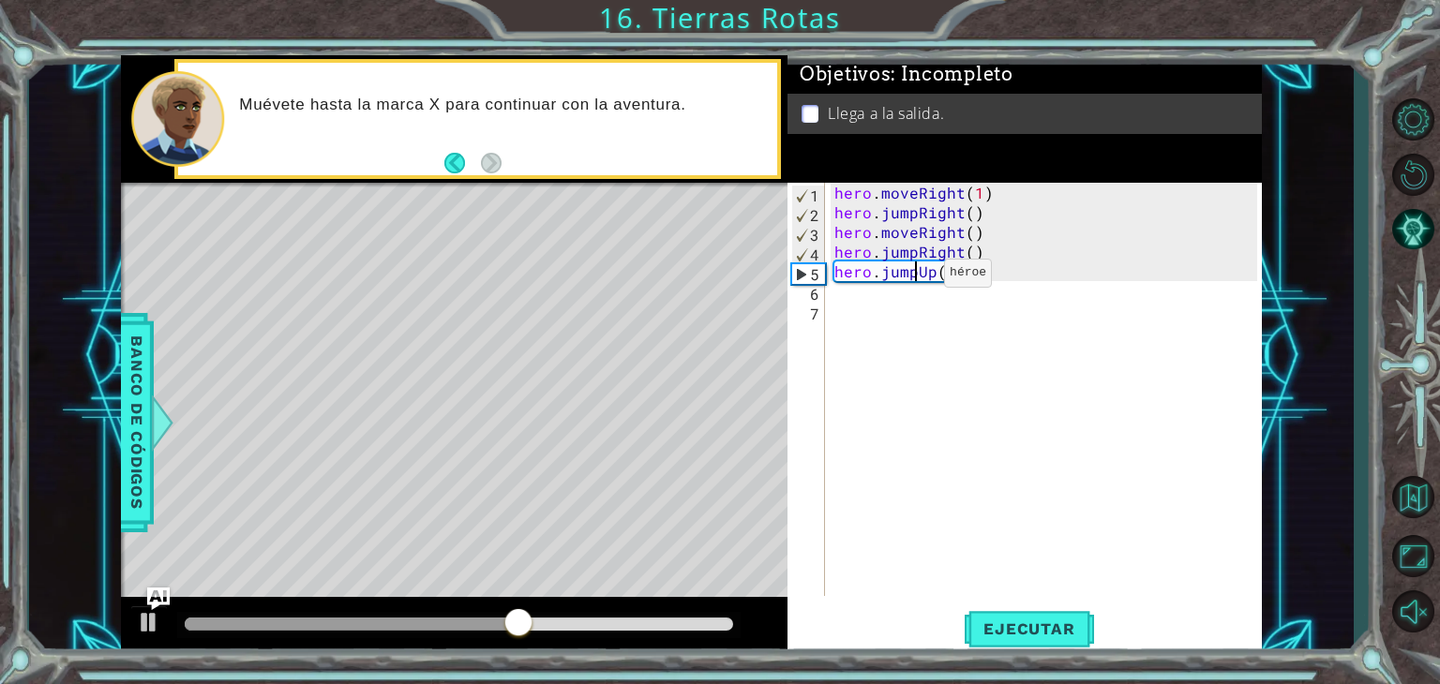
click at [912, 278] on div "hero . moveRight ( 1 ) hero . jumpRight ( ) hero . moveRight ( ) hero . jumpRig…" at bounding box center [1049, 409] width 436 height 453
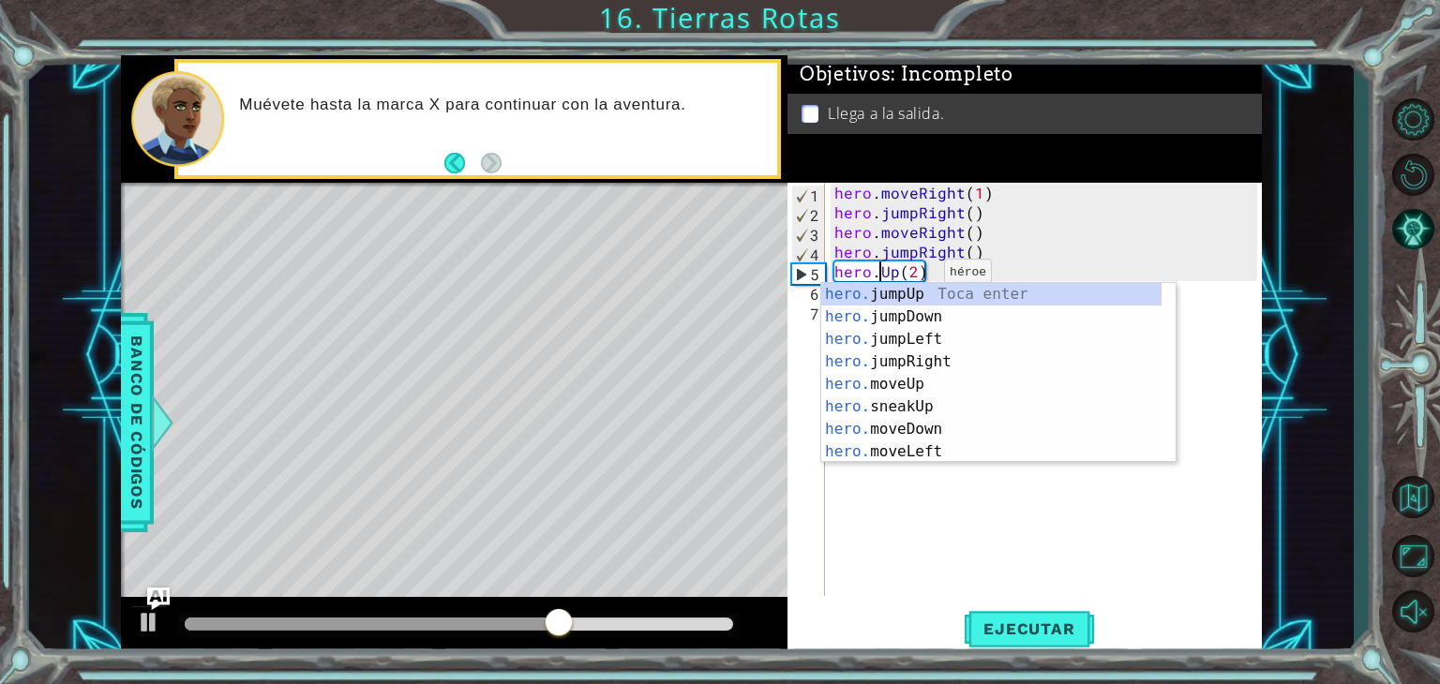
scroll to position [0, 4]
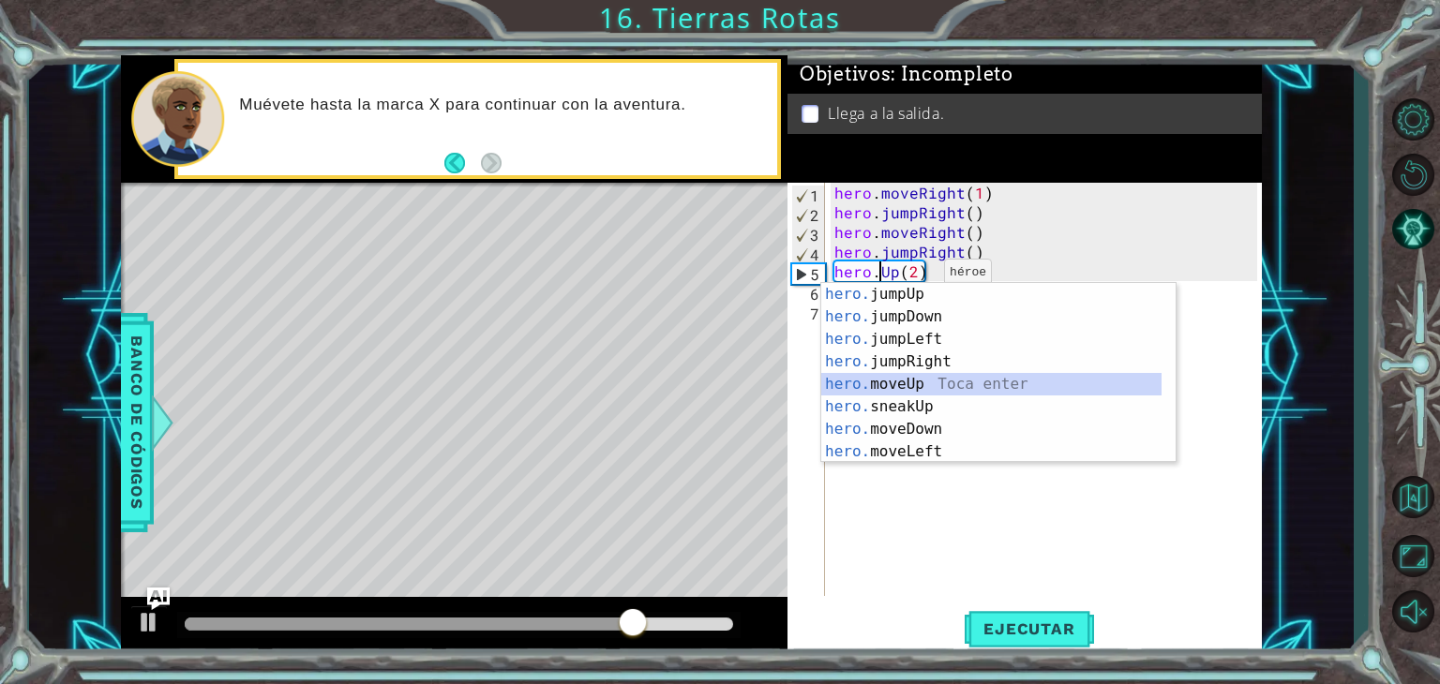
click at [895, 383] on div "hero. jumpUp Toca enter hero. jumpDown Toca enter hero. jumpLeft Toca enter her…" at bounding box center [991, 395] width 340 height 225
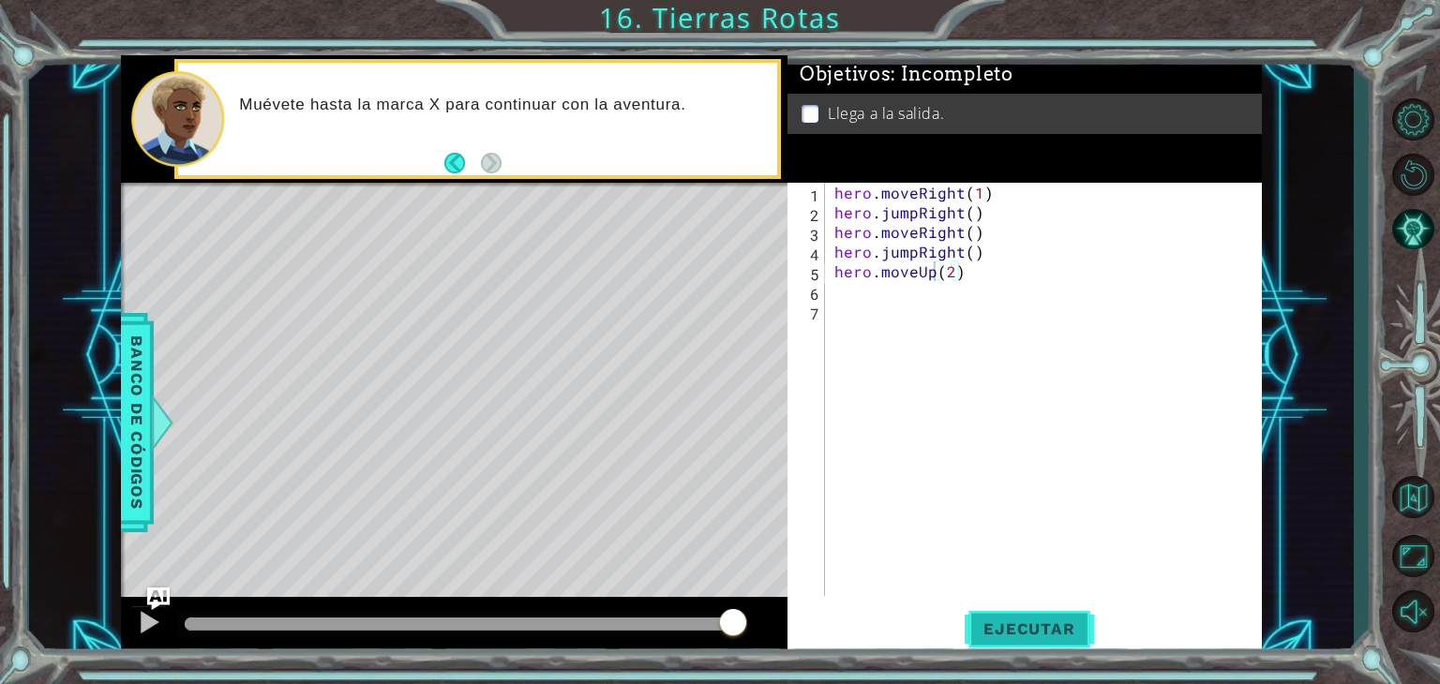
click at [1028, 618] on button "Ejecutar" at bounding box center [1029, 630] width 128 height 48
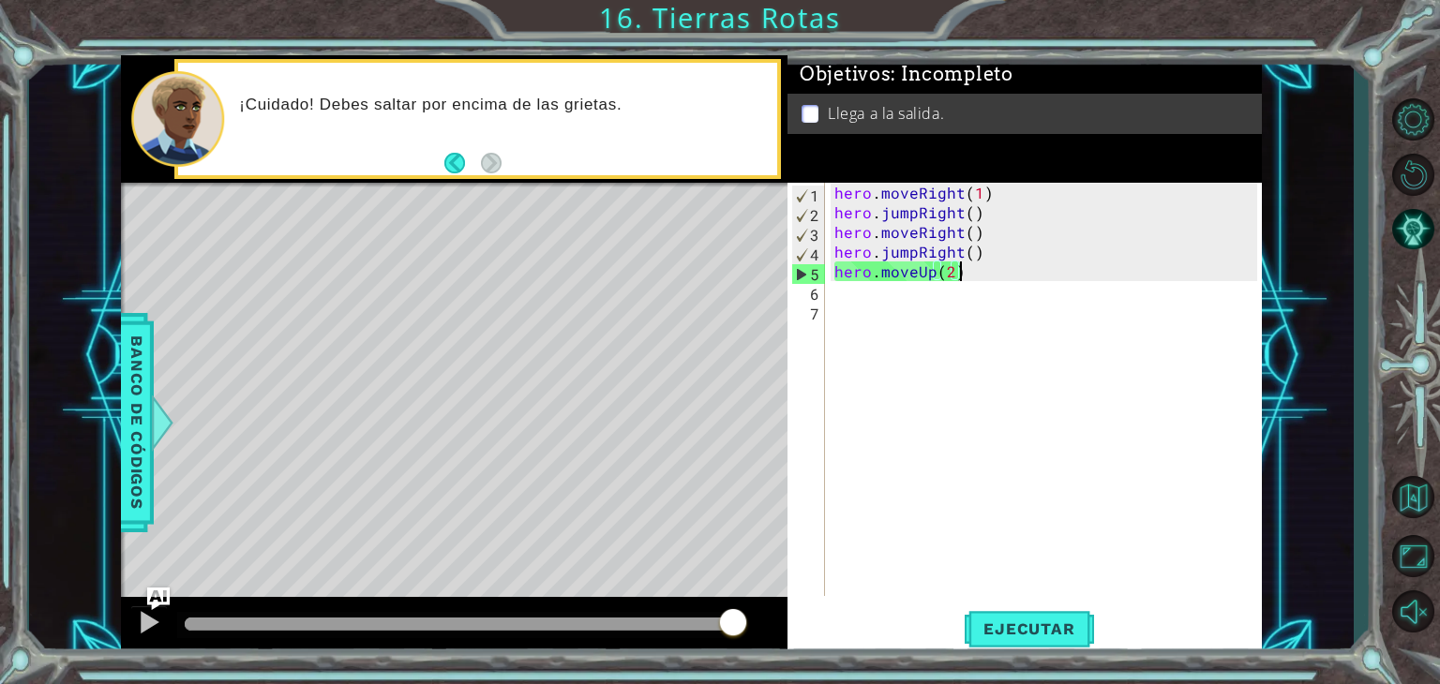
click at [973, 263] on div "hero . moveRight ( 1 ) hero . jumpRight ( ) hero . moveRight ( ) hero . jumpRig…" at bounding box center [1049, 409] width 436 height 453
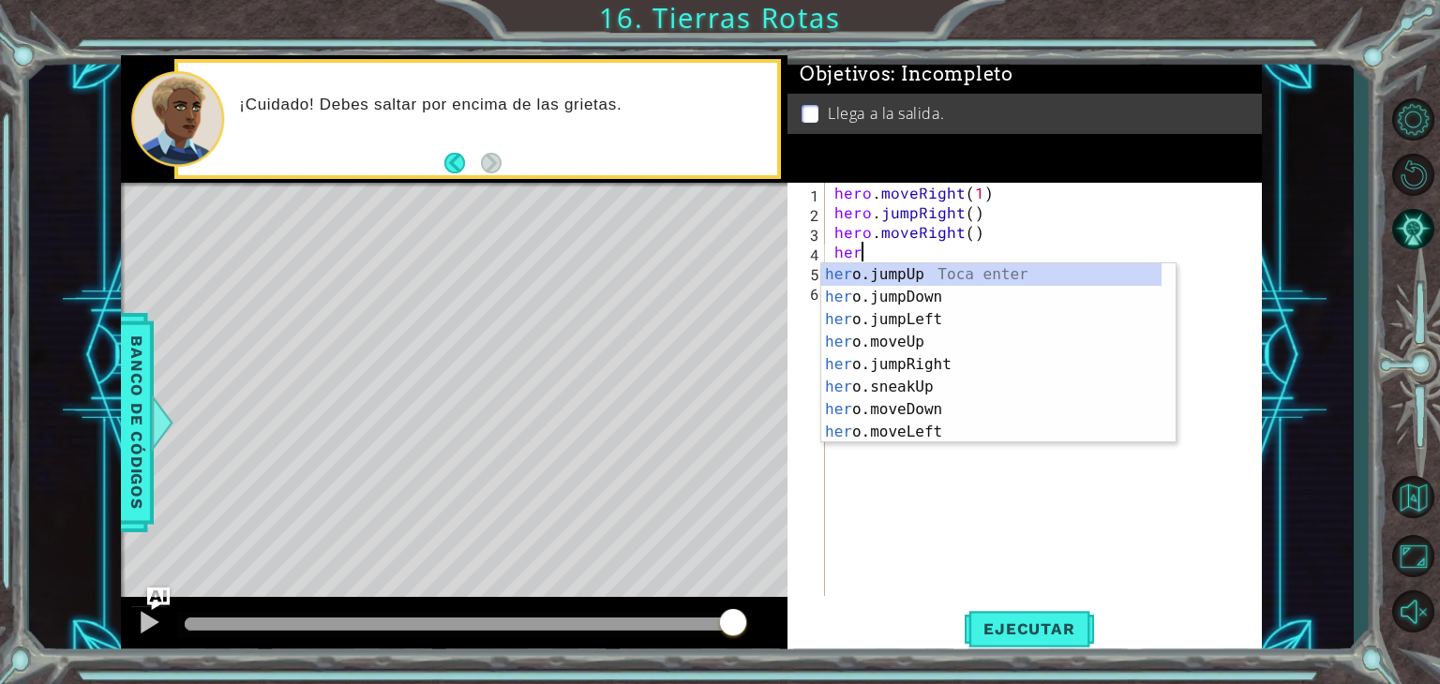
scroll to position [0, 0]
type textarea "h"
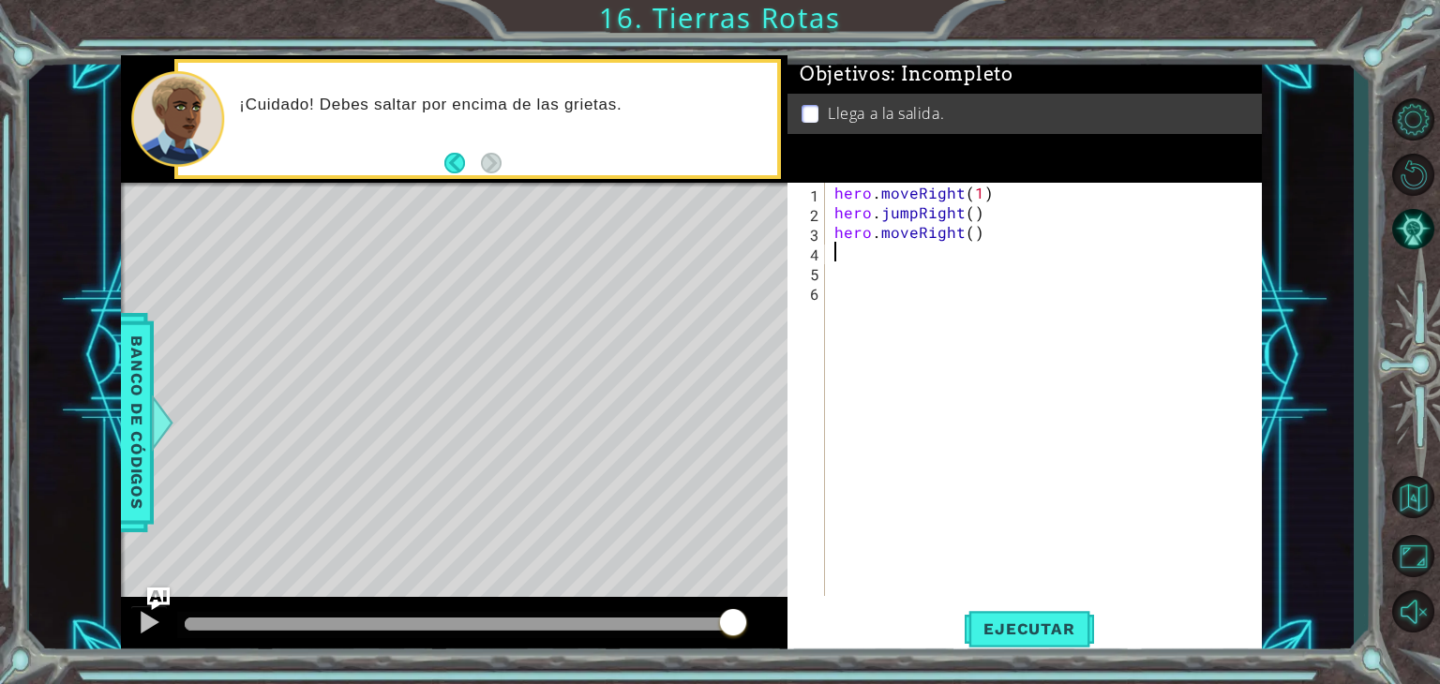
drag, startPoint x: 973, startPoint y: 263, endPoint x: 925, endPoint y: 247, distance: 50.7
click at [925, 247] on div "hero . moveRight ( 1 ) hero . jumpRight ( ) hero . moveRight ( )" at bounding box center [1049, 409] width 436 height 453
type textarea "hero.moveRight()"
click at [1009, 623] on span "Ejecutar" at bounding box center [1029, 629] width 128 height 19
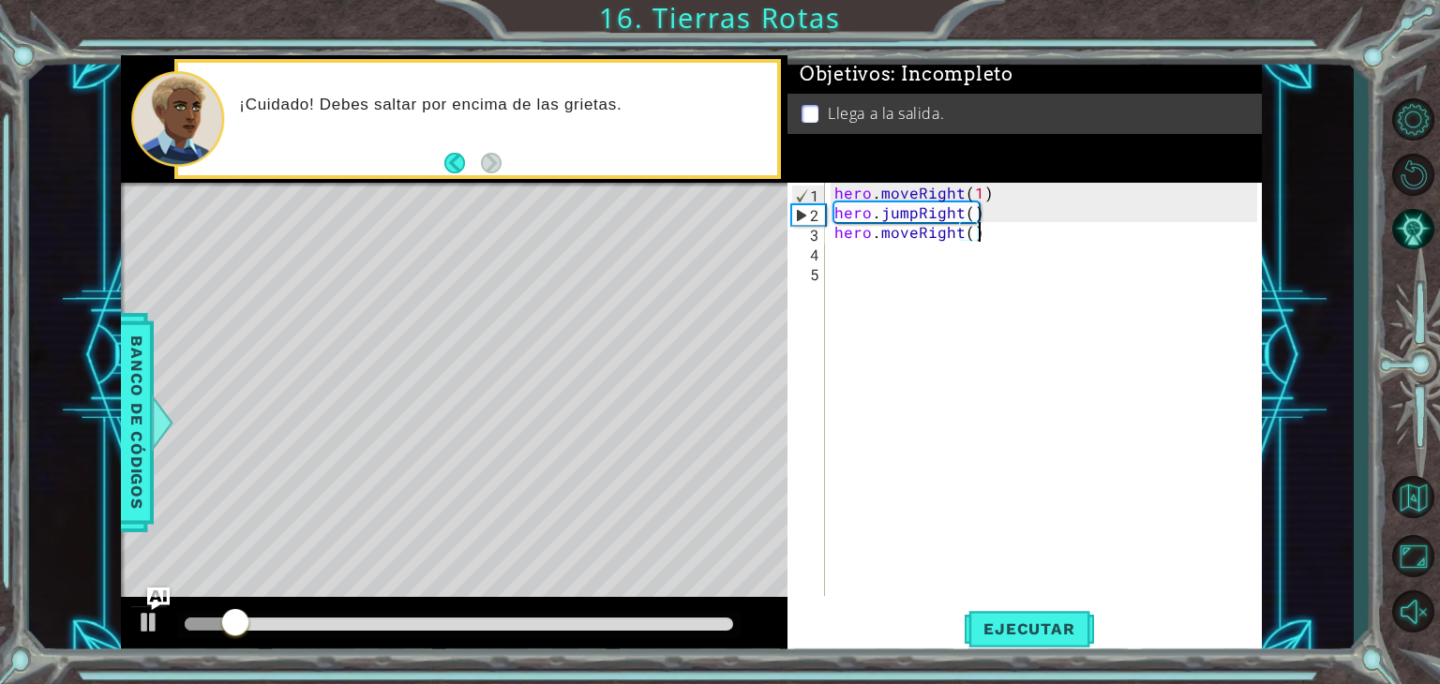
type textarea "}"
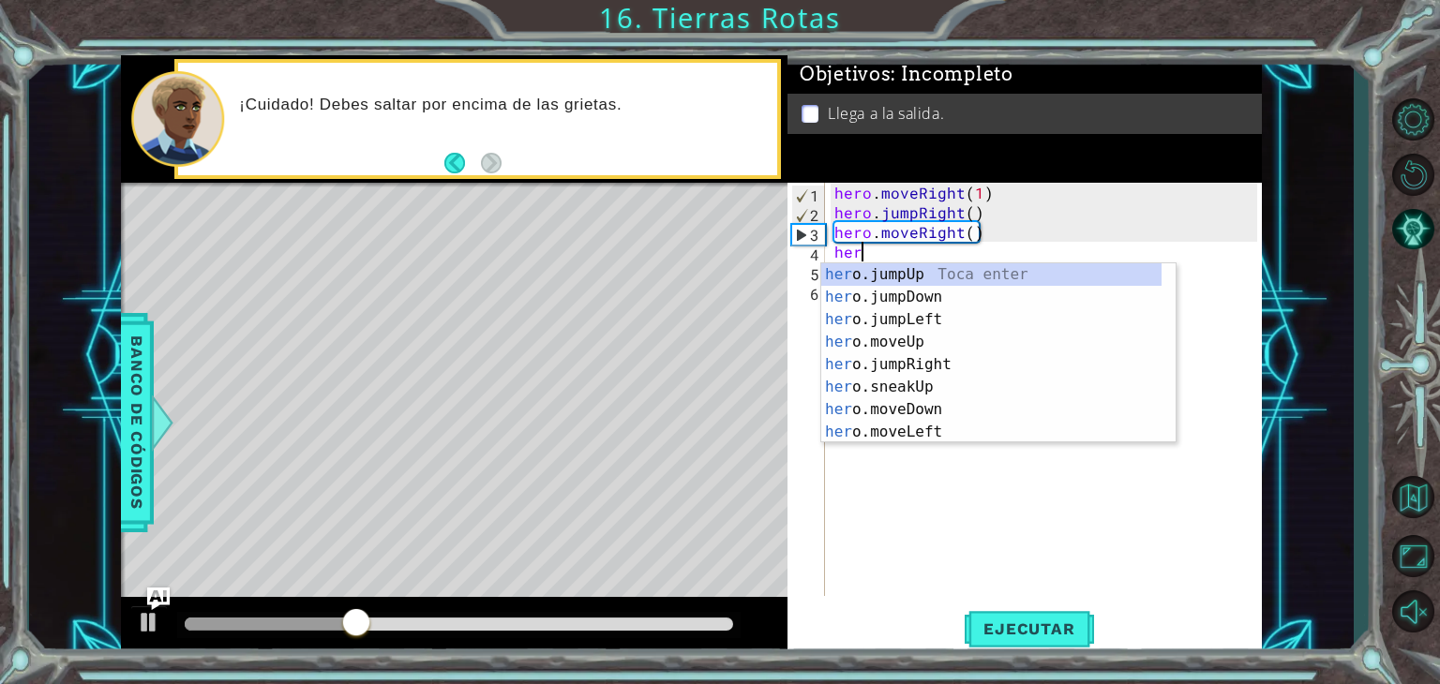
type textarea "hero"
click at [976, 281] on div "hero .jumpUp Toca enter hero .jumpDown Toca enter hero .jumpLeft Toca enter her…" at bounding box center [991, 375] width 340 height 225
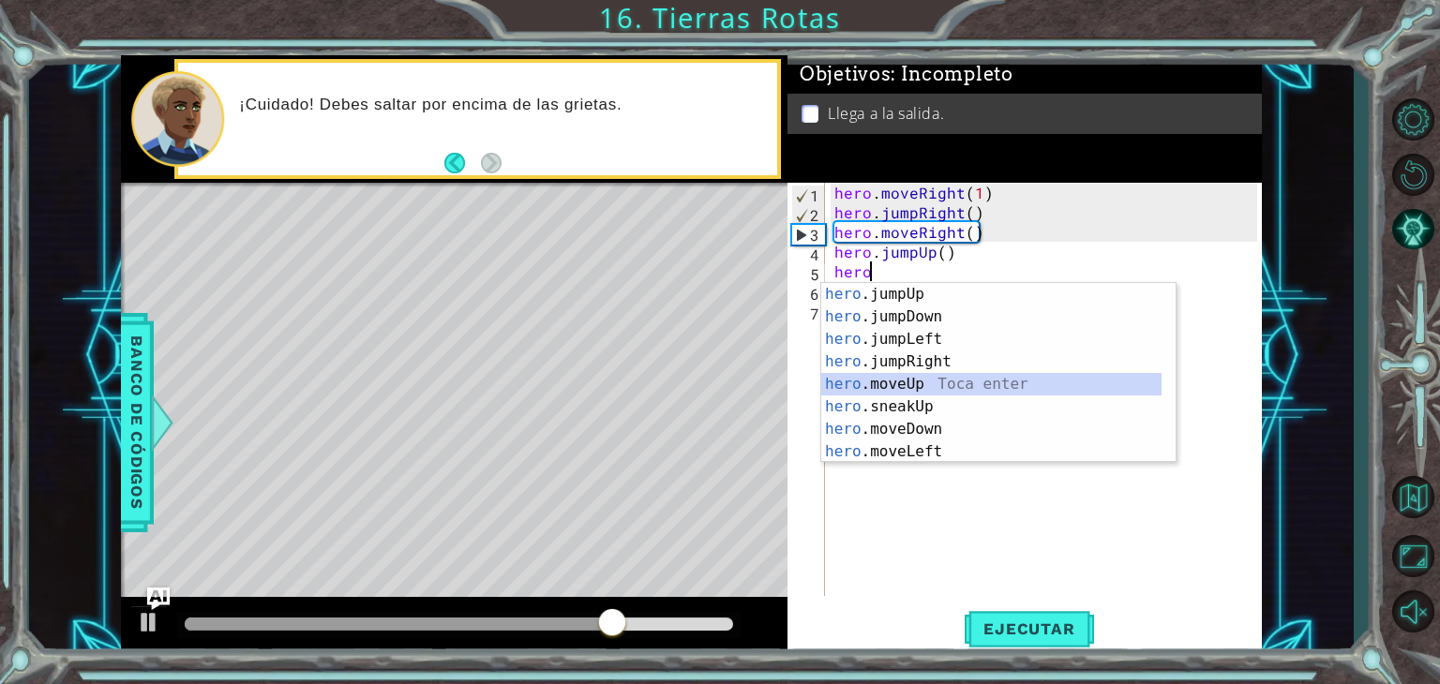
click at [972, 395] on div "hero .jumpUp Toca enter hero .jumpDown Toca enter hero .jumpLeft Toca enter her…" at bounding box center [991, 395] width 340 height 225
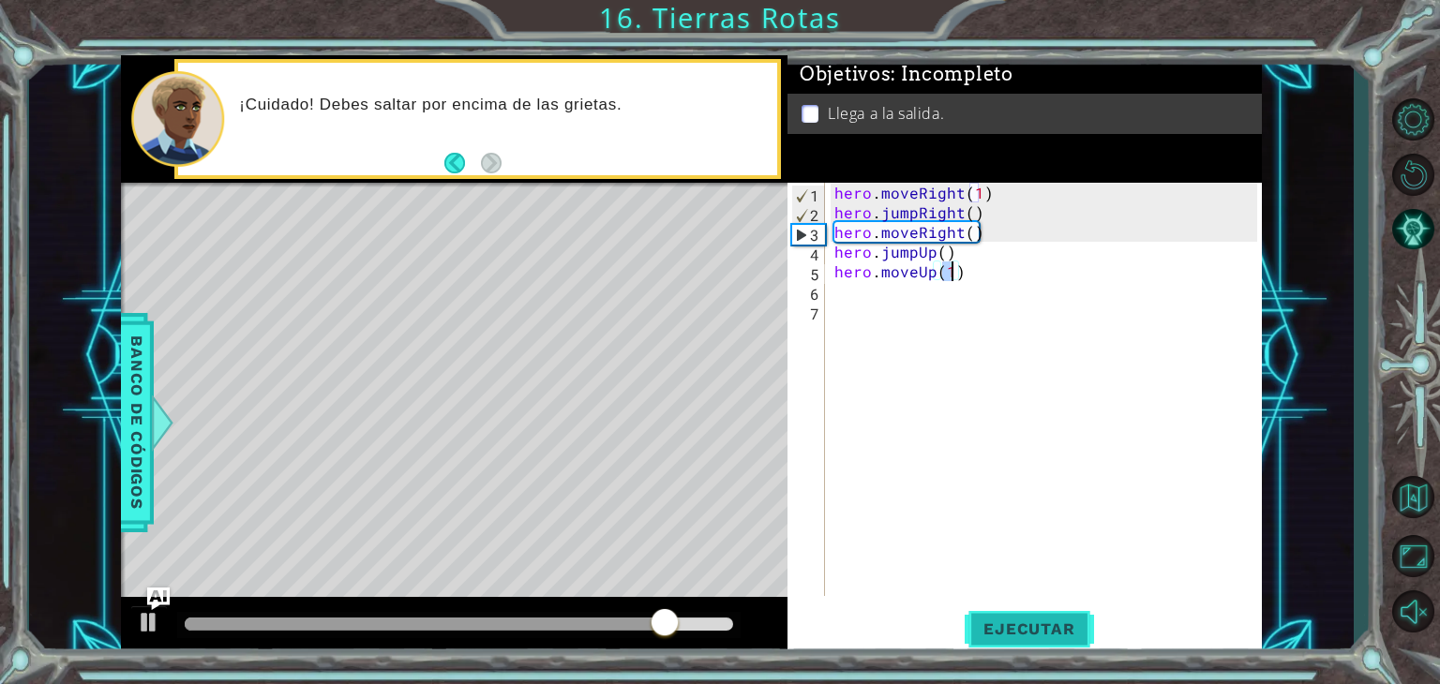
type textarea "hero.moveUp(1)"
click at [1029, 606] on button "Ejecutar" at bounding box center [1029, 630] width 128 height 48
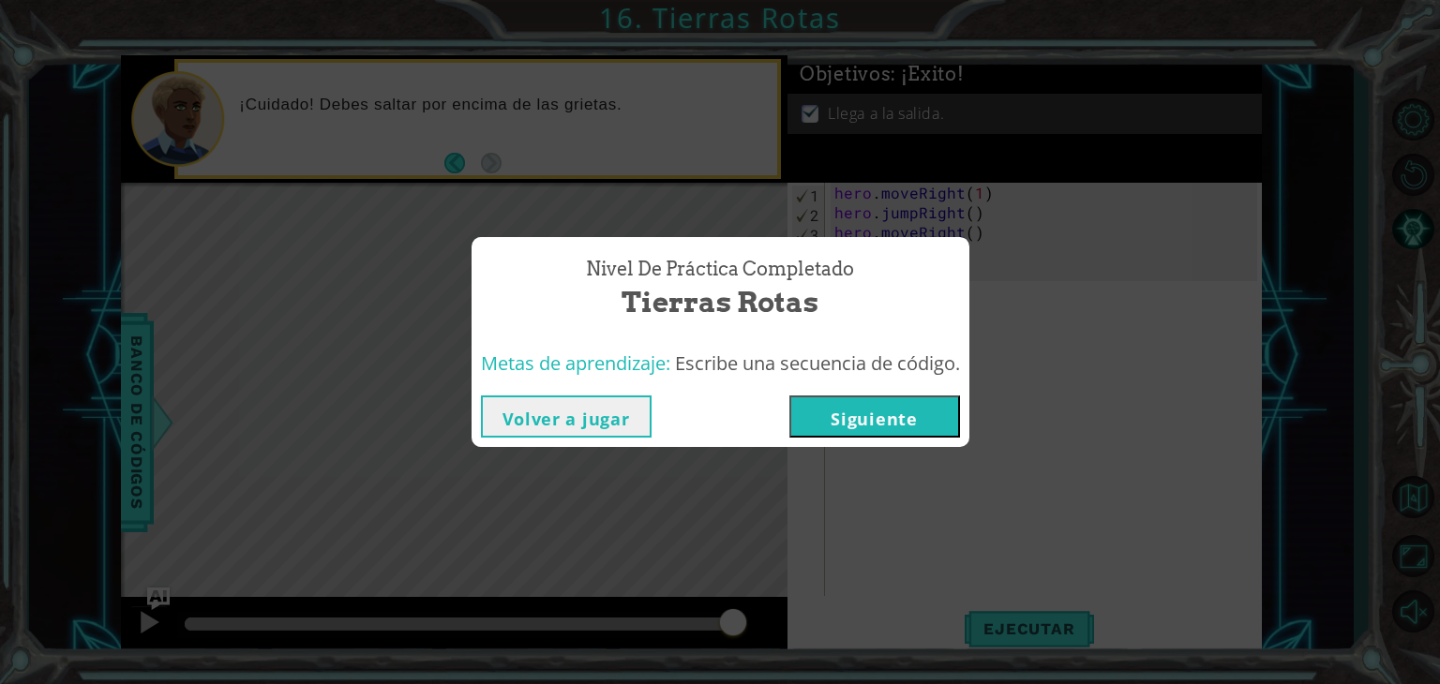
click at [882, 422] on button "Siguiente" at bounding box center [874, 417] width 171 height 42
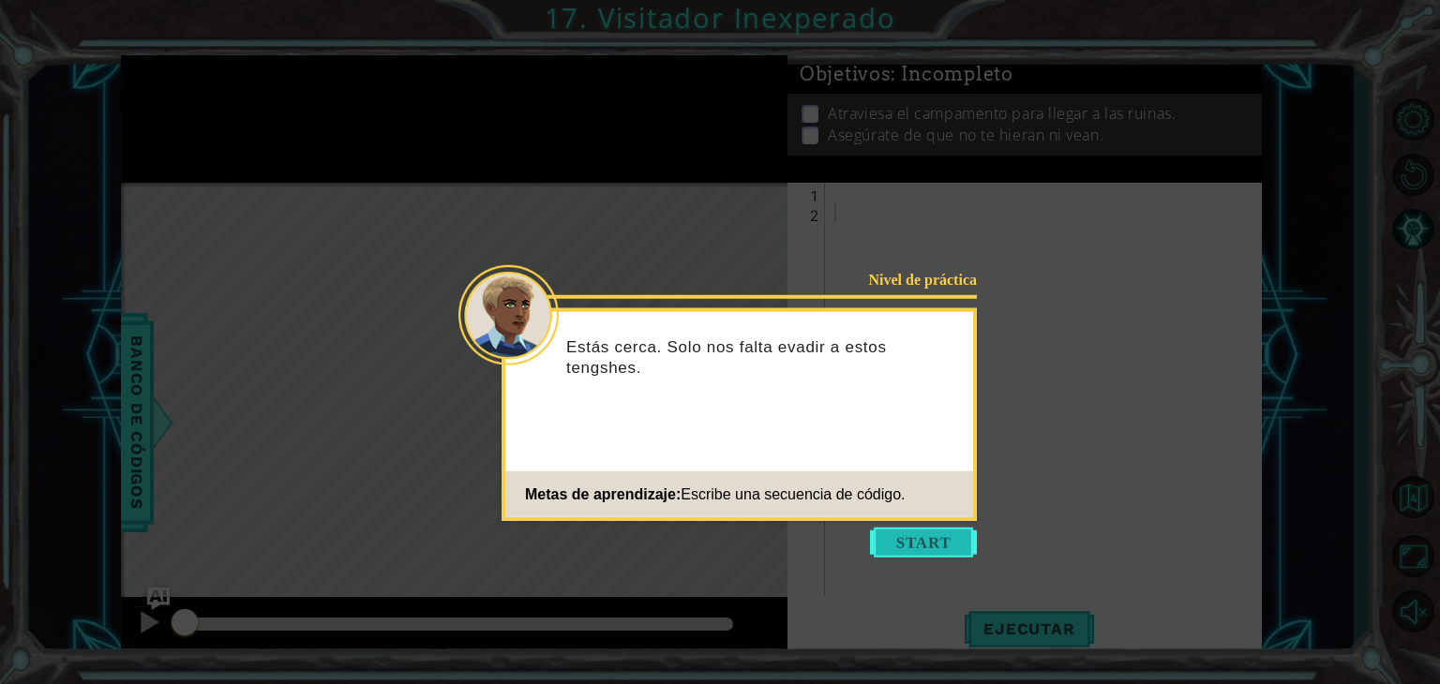
click at [905, 546] on button "Start" at bounding box center [923, 543] width 107 height 30
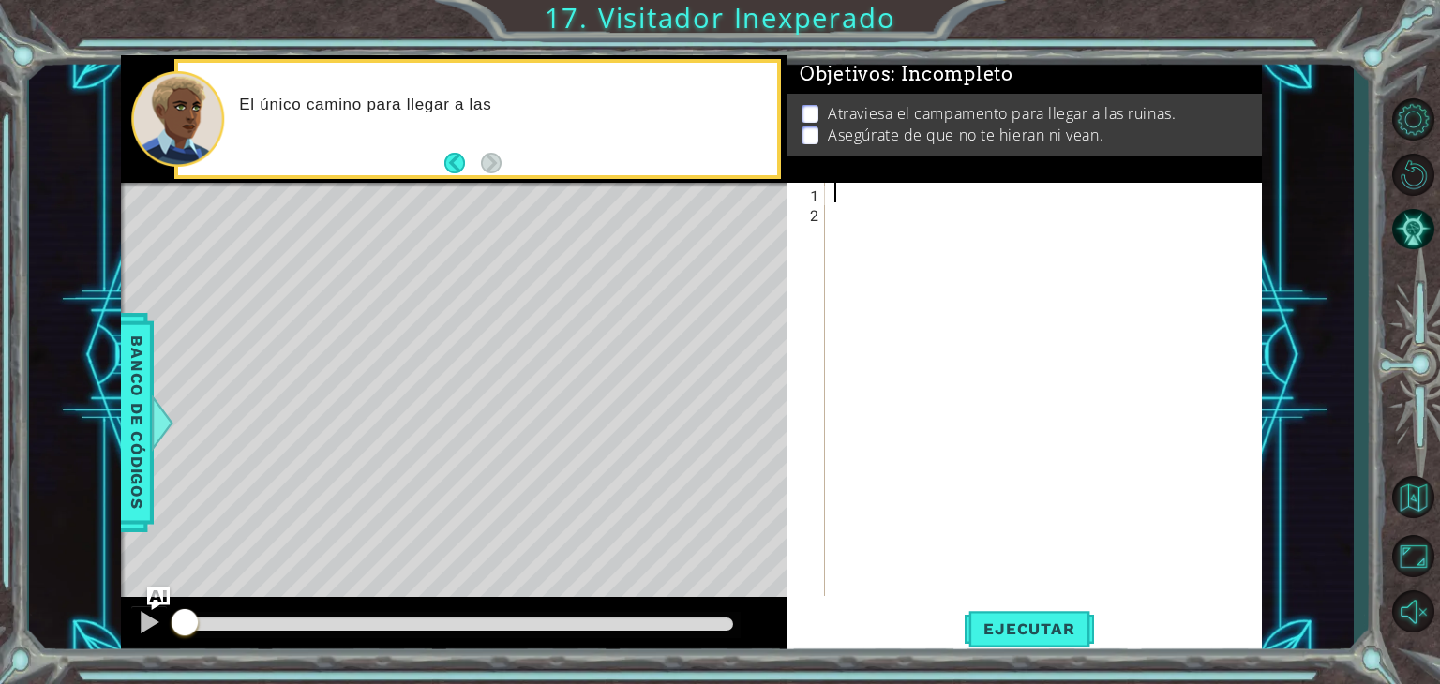
click at [840, 186] on div at bounding box center [1049, 409] width 436 height 453
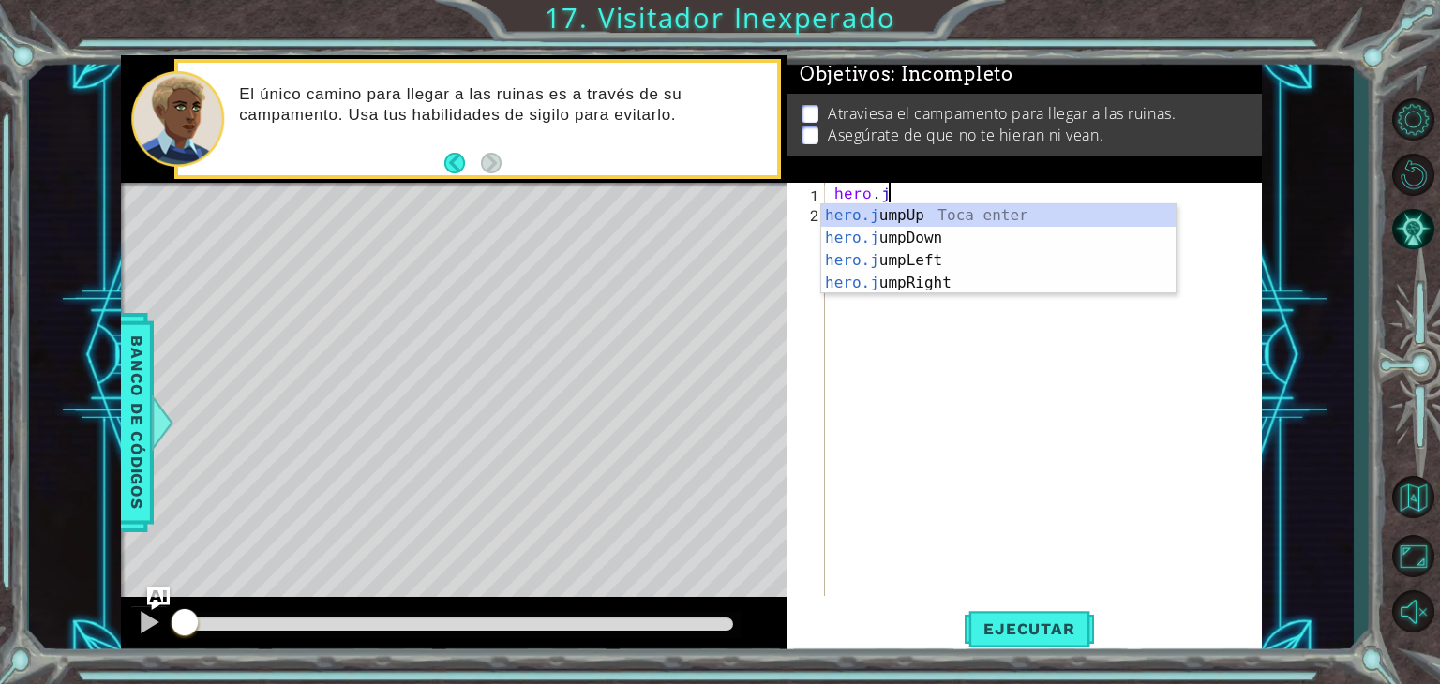
type textarea "hero."
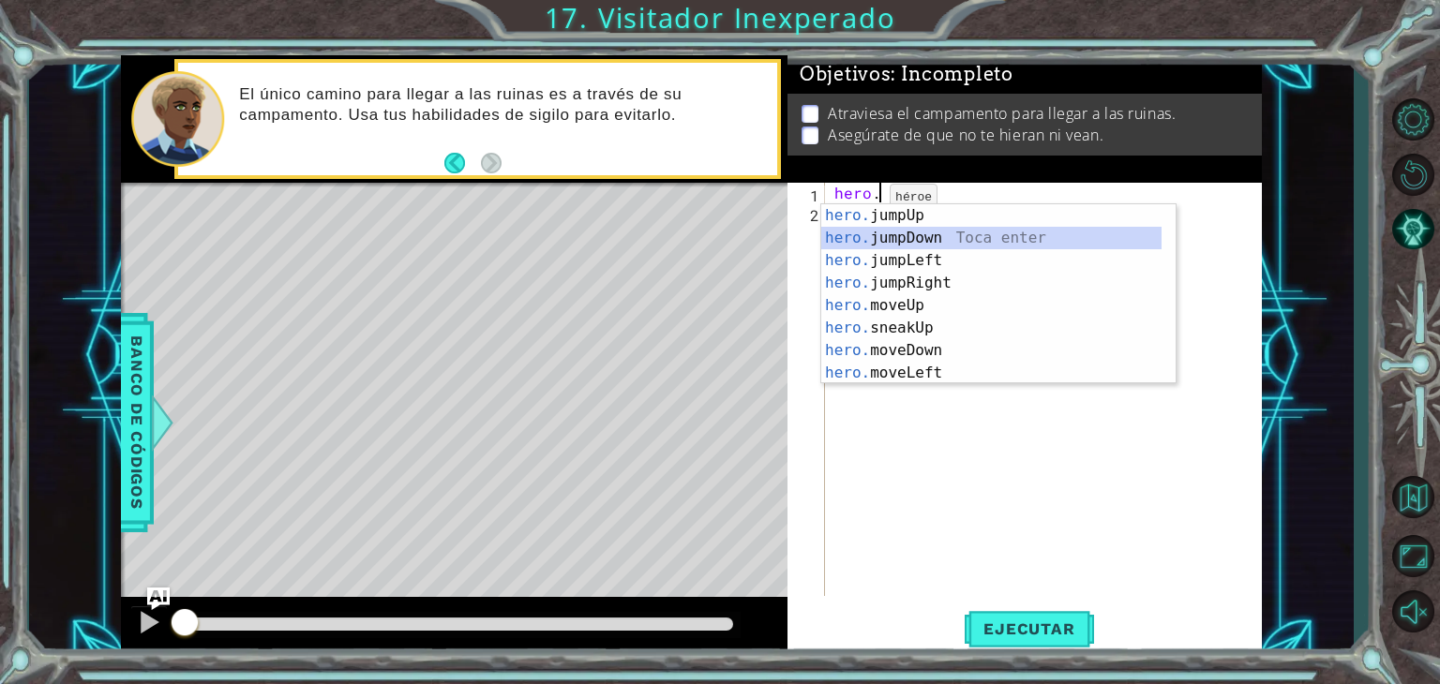
click at [923, 241] on div "hero. jumpUp Toca enter hero. jumpDown Toca enter hero. jumpLeft Toca enter her…" at bounding box center [991, 316] width 340 height 225
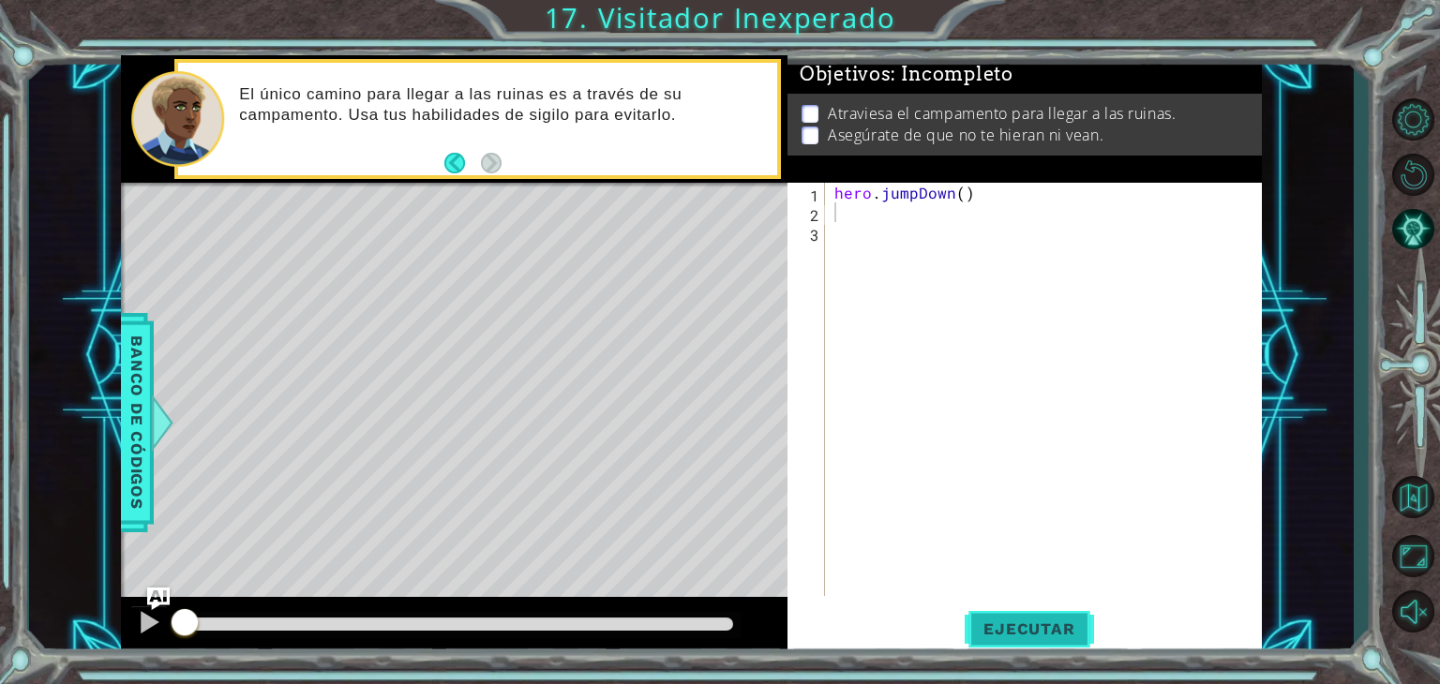
click at [1016, 619] on button "Ejecutar" at bounding box center [1029, 630] width 128 height 48
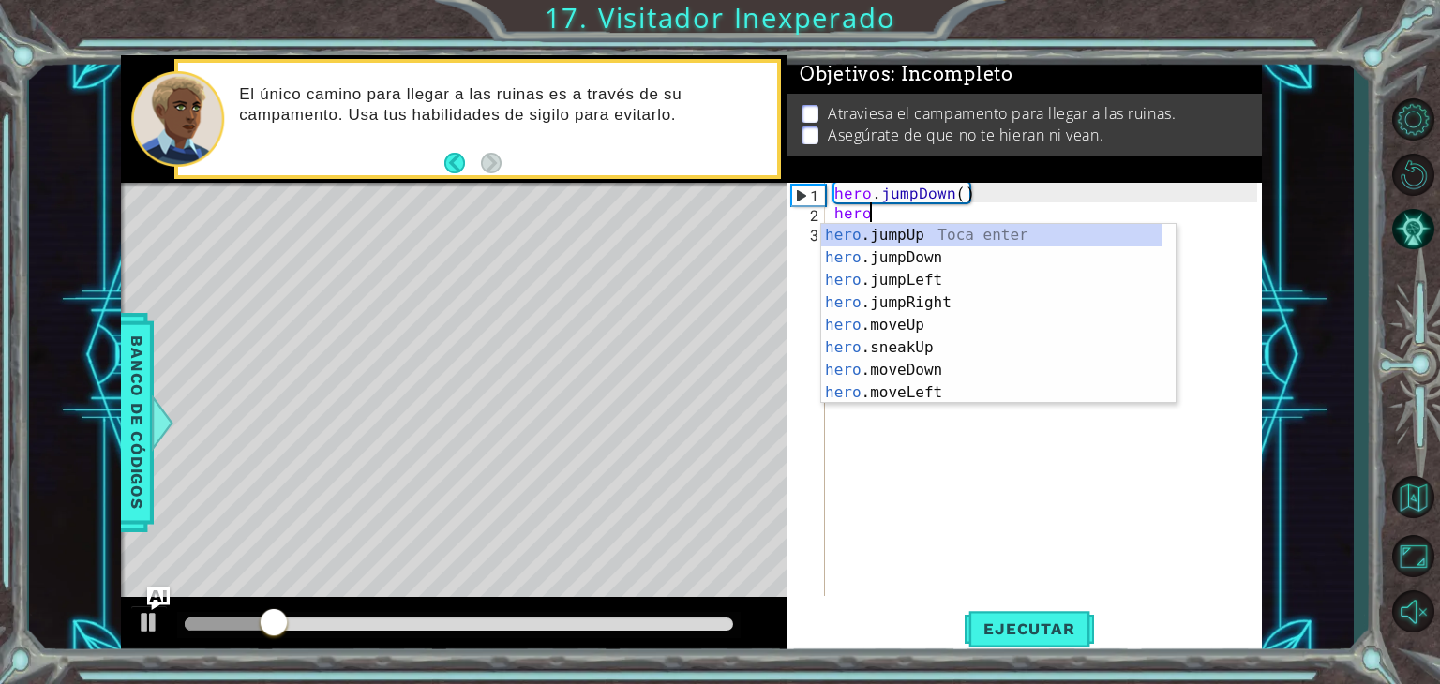
type textarea "hero"
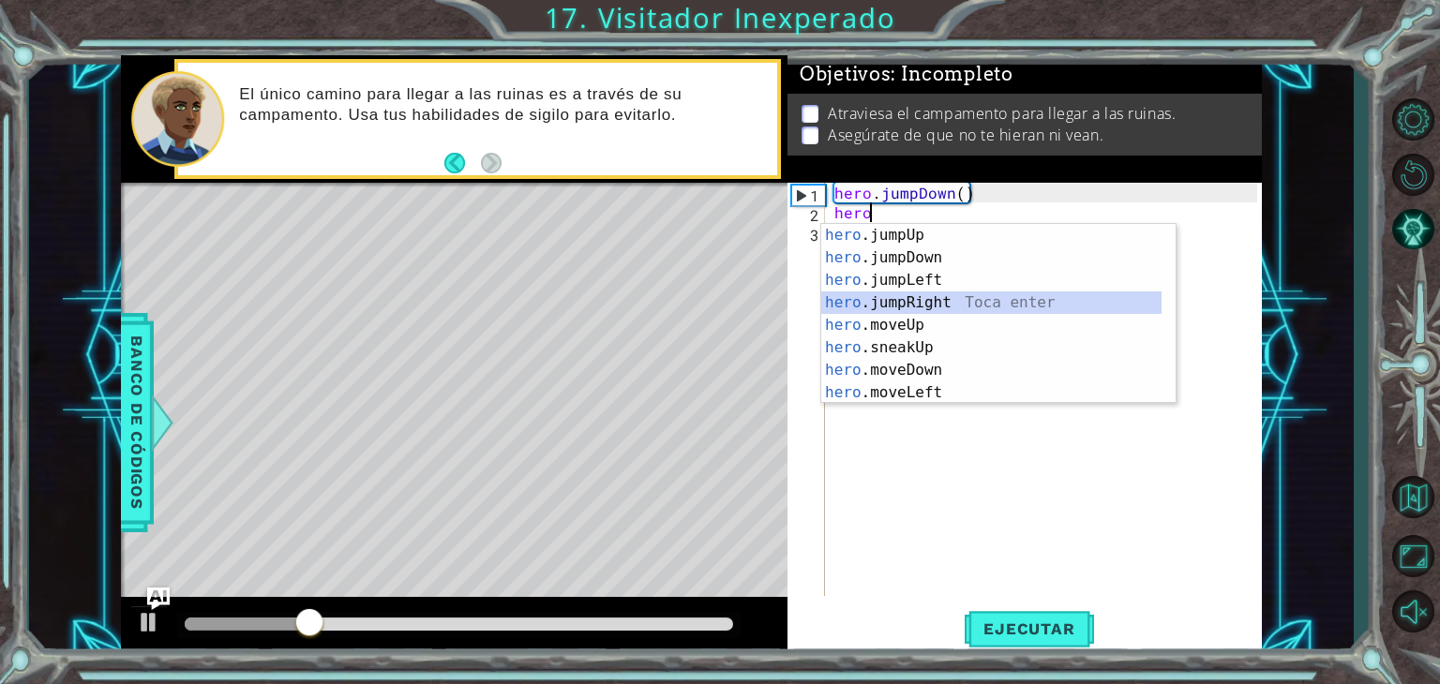
click at [949, 302] on div "hero .jumpUp Toca enter hero .jumpDown Toca enter hero .jumpLeft Toca enter her…" at bounding box center [991, 336] width 340 height 225
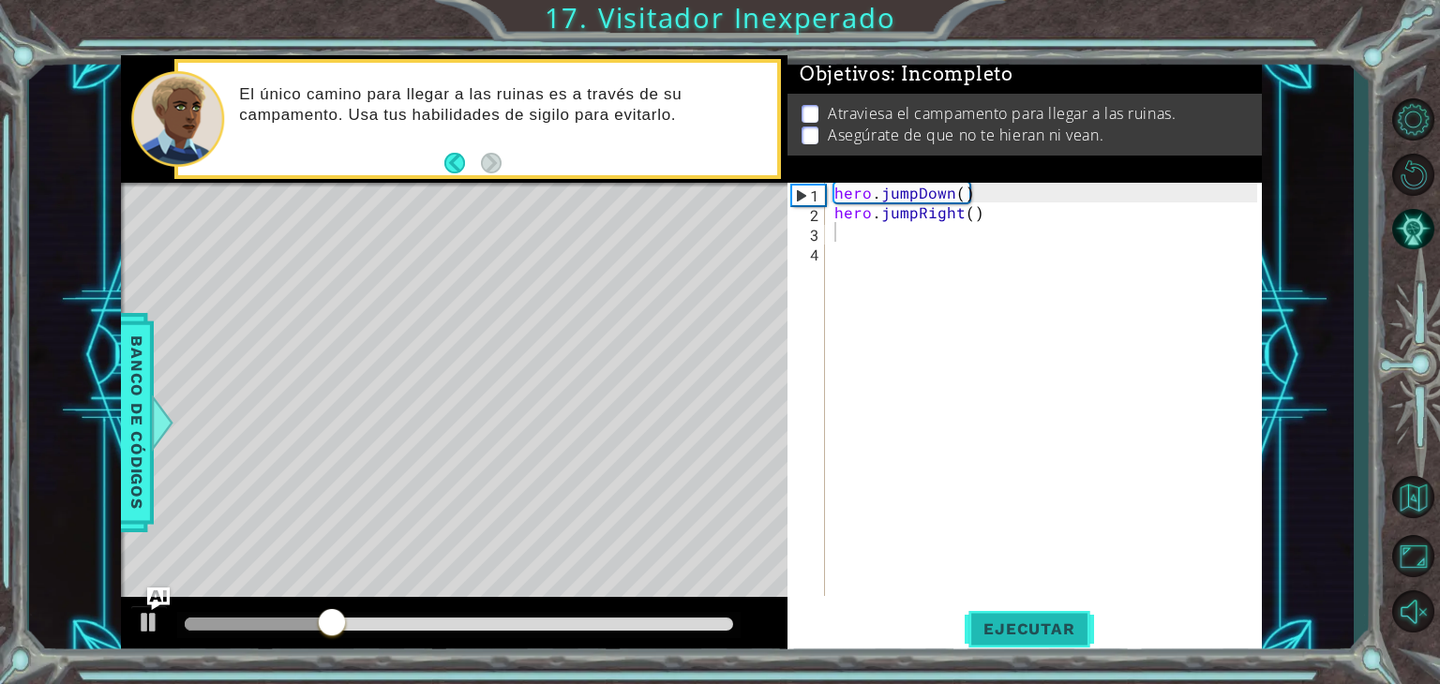
click at [1035, 625] on span "Ejecutar" at bounding box center [1029, 629] width 128 height 19
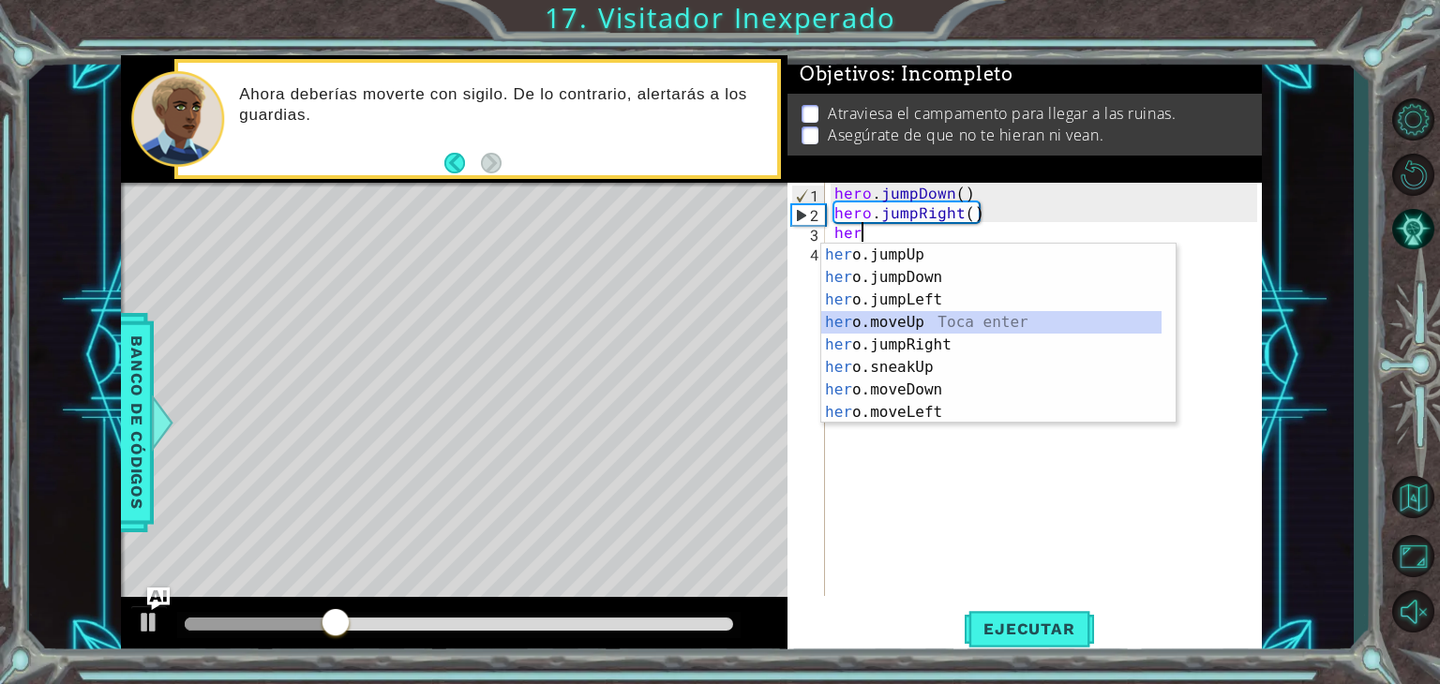
click at [892, 320] on div "her o.jumpUp Toca enter her o.jumpDown Toca enter her o.jumpLeft Toca enter her…" at bounding box center [991, 356] width 340 height 225
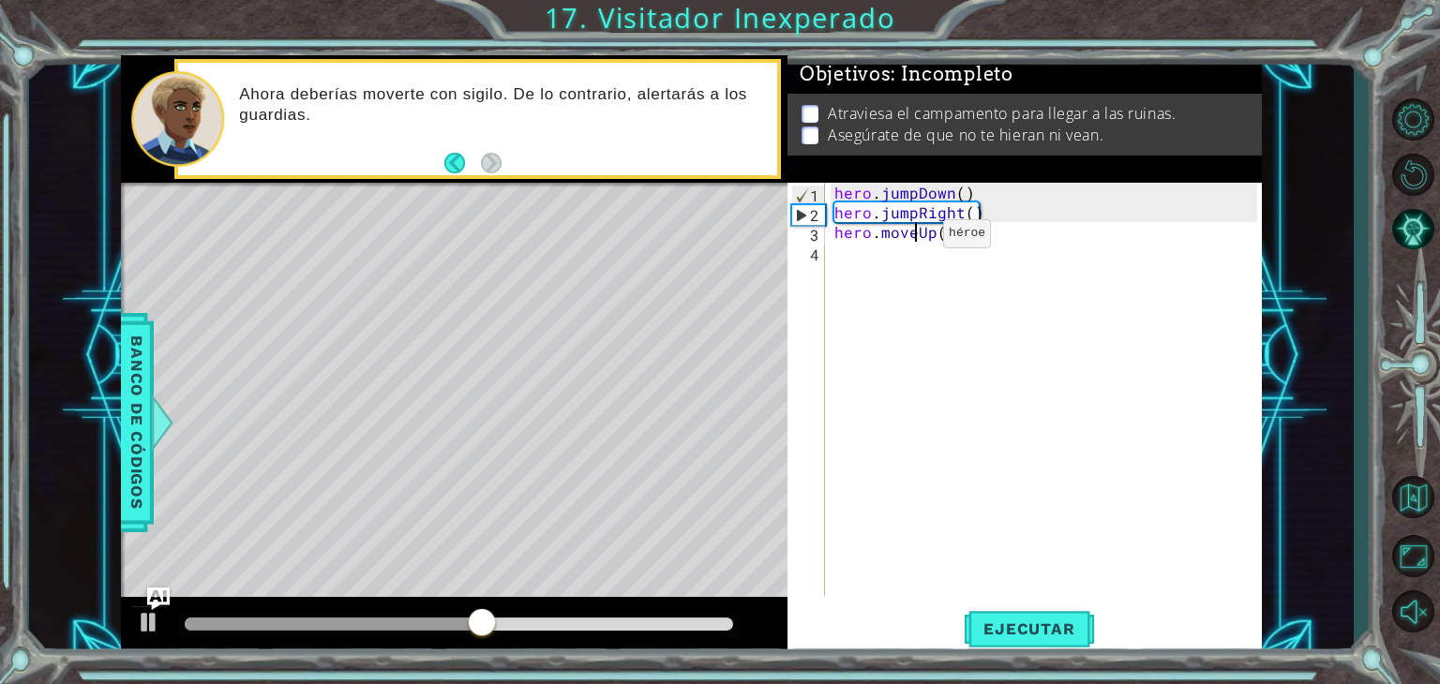
click at [911, 238] on div "hero . jumpDown ( ) hero . jumpRight ( ) hero . moveUp ( 1 )" at bounding box center [1049, 409] width 436 height 453
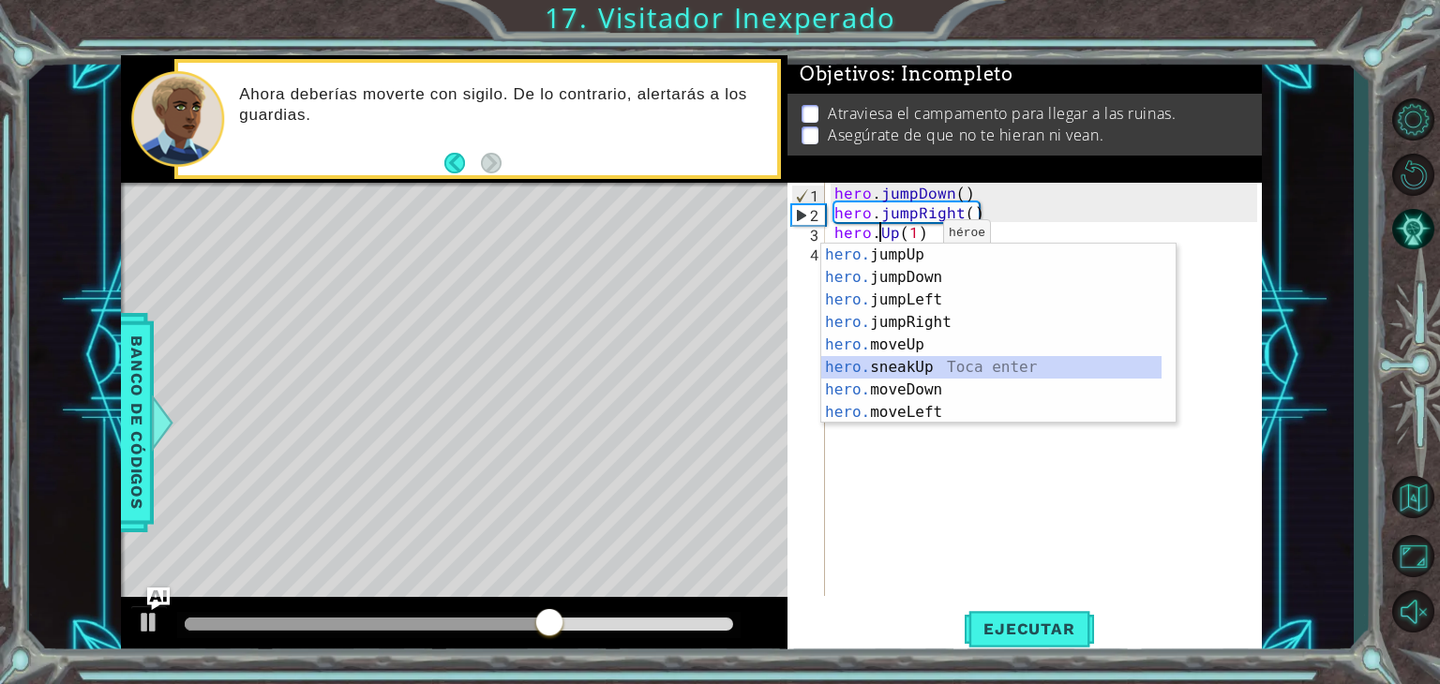
click at [968, 375] on div "hero. jumpUp Toca enter hero. jumpDown Toca enter hero. jumpLeft Toca enter her…" at bounding box center [991, 356] width 340 height 225
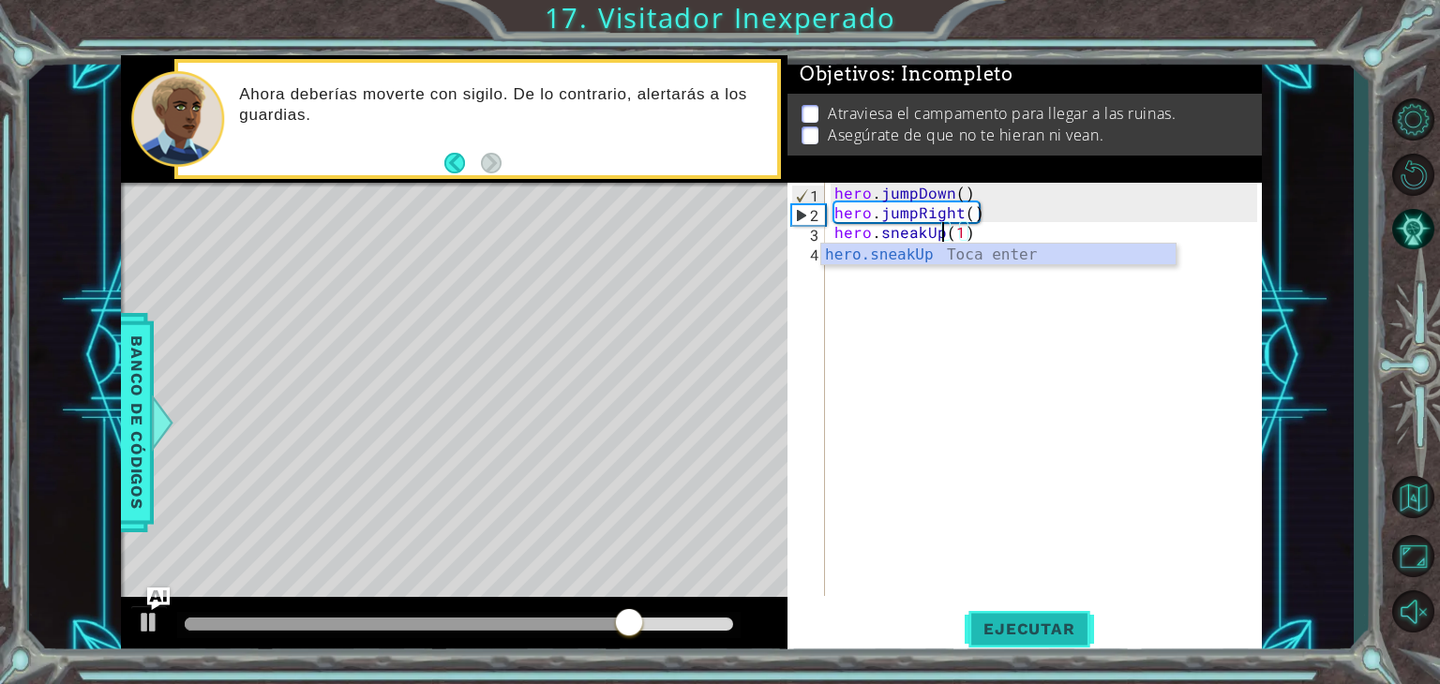
type textarea "hero.sneakUp(1)"
click at [996, 639] on button "Ejecutar" at bounding box center [1029, 630] width 128 height 48
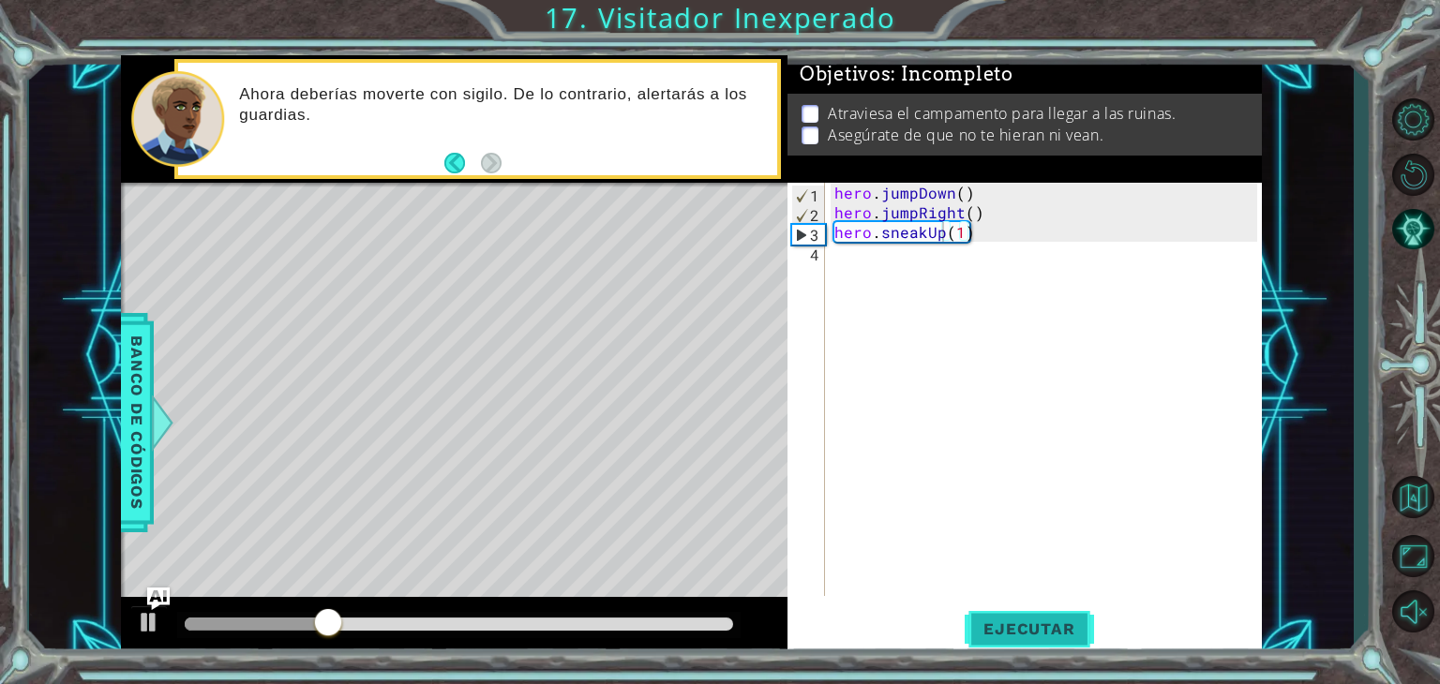
click at [996, 639] on button "Ejecutar" at bounding box center [1029, 630] width 128 height 48
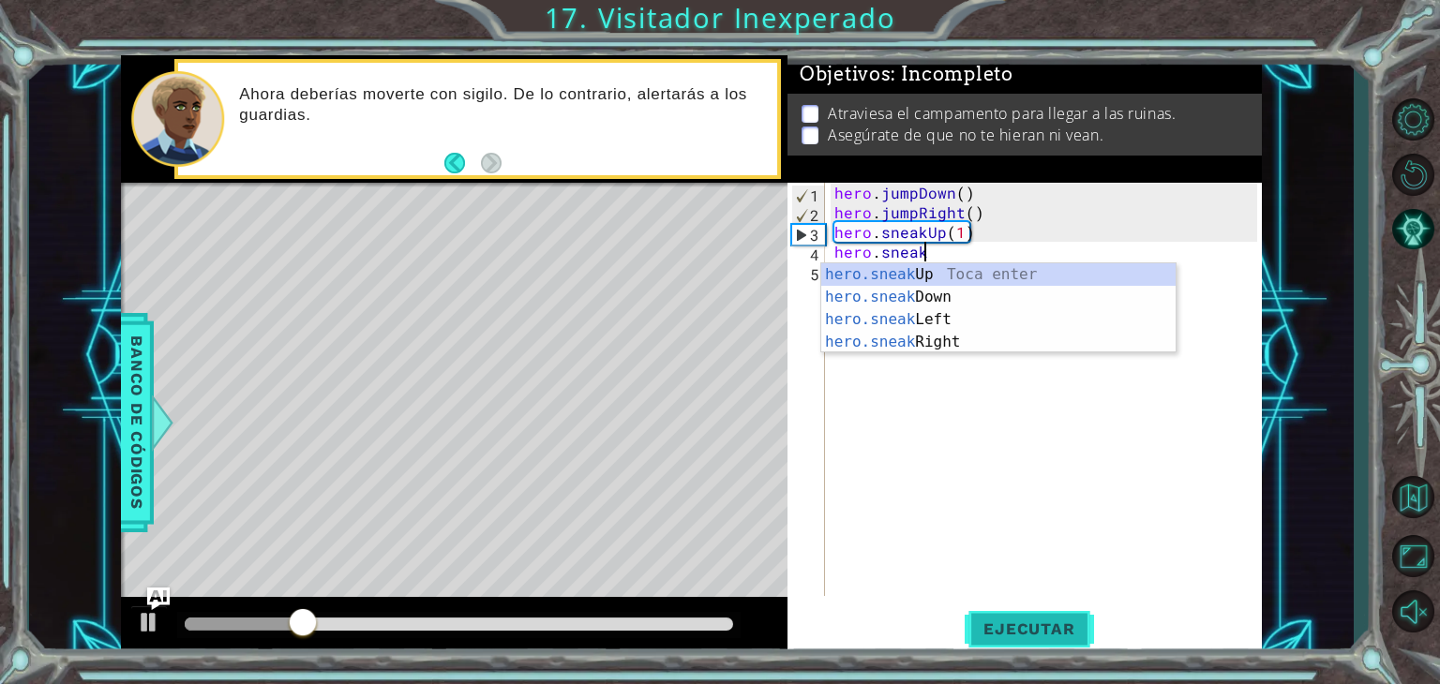
scroll to position [0, 4]
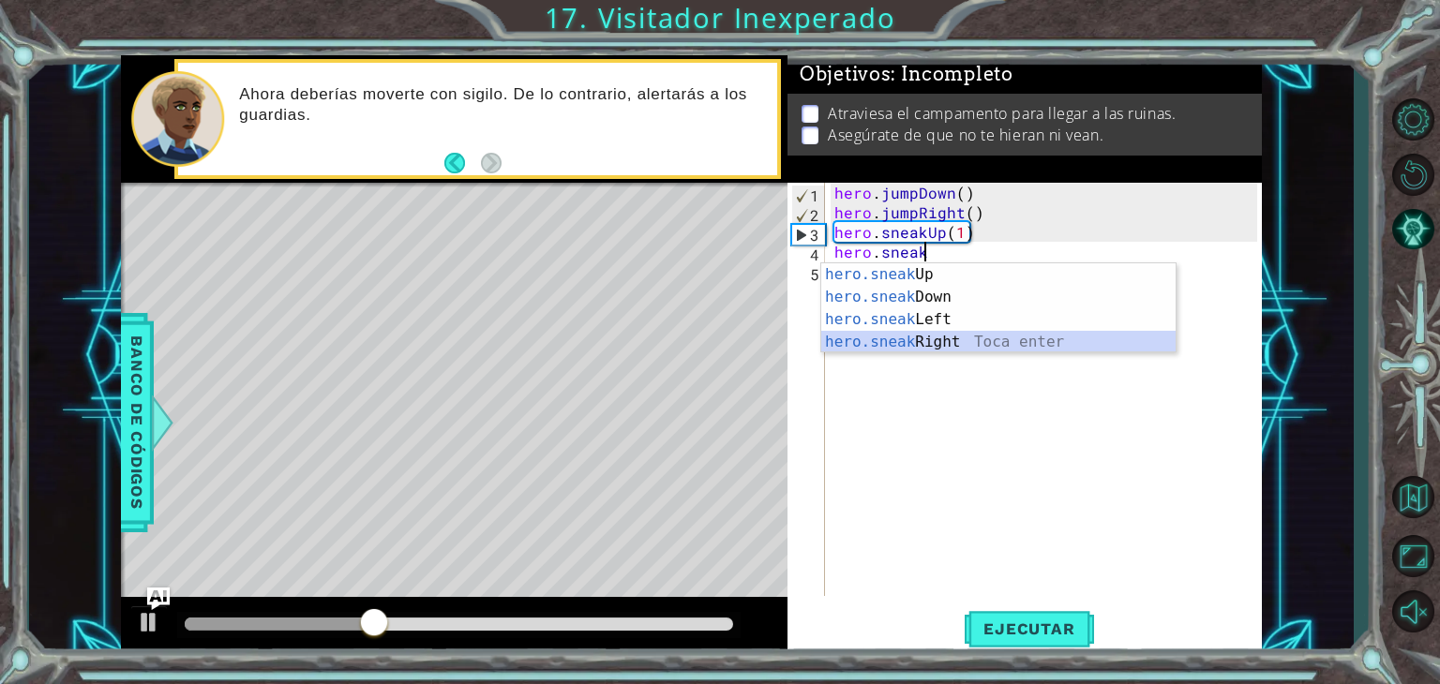
click at [970, 338] on div "hero.sneak Up Toca enter hero.sneak Down Toca enter hero.sneak Left Toca enter …" at bounding box center [998, 330] width 354 height 135
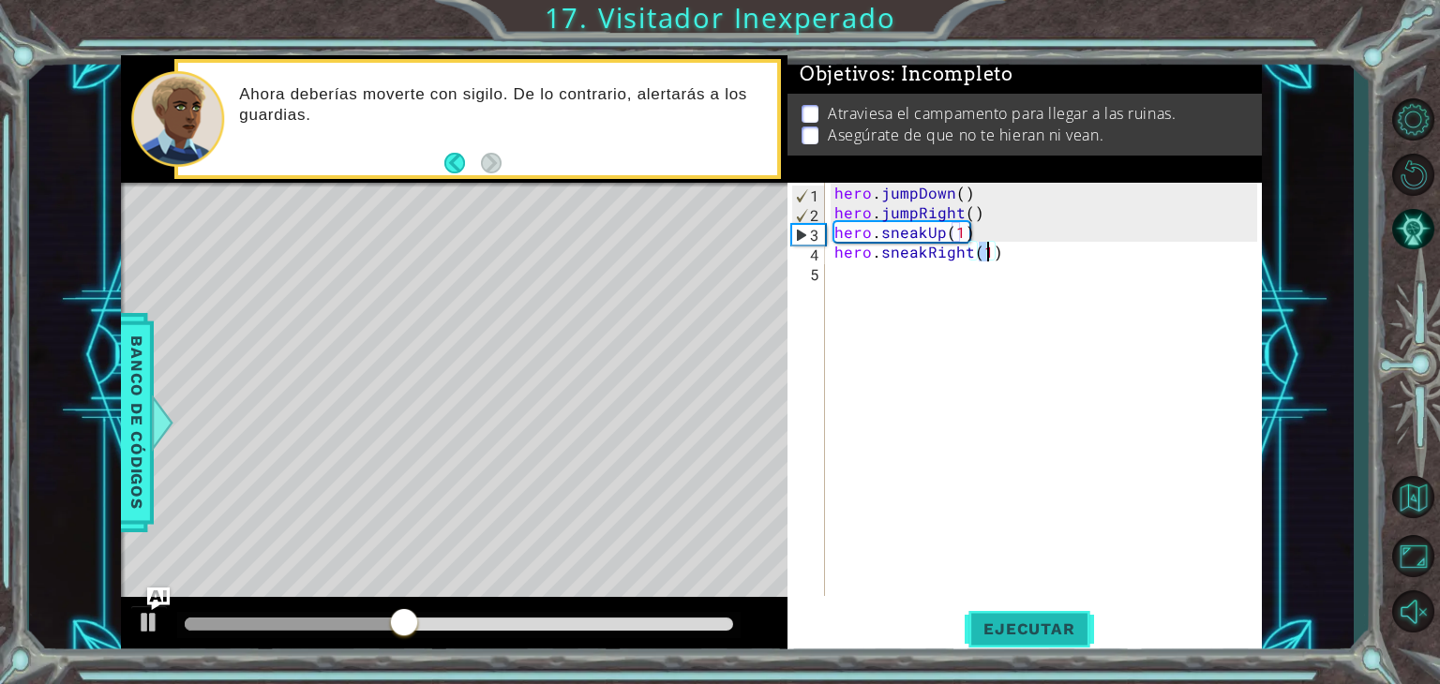
type textarea "hero.sneakRight(1)"
click at [1046, 624] on span "Ejecutar" at bounding box center [1029, 629] width 128 height 19
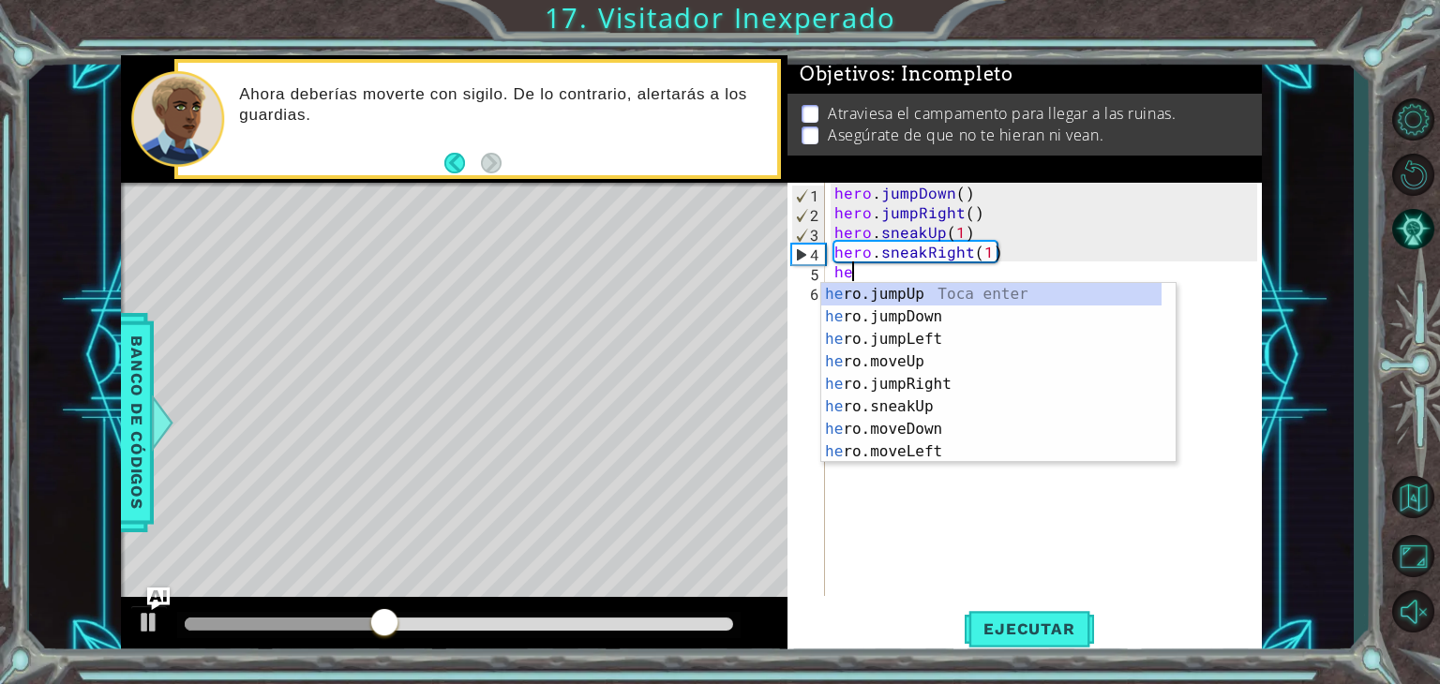
scroll to position [0, 0]
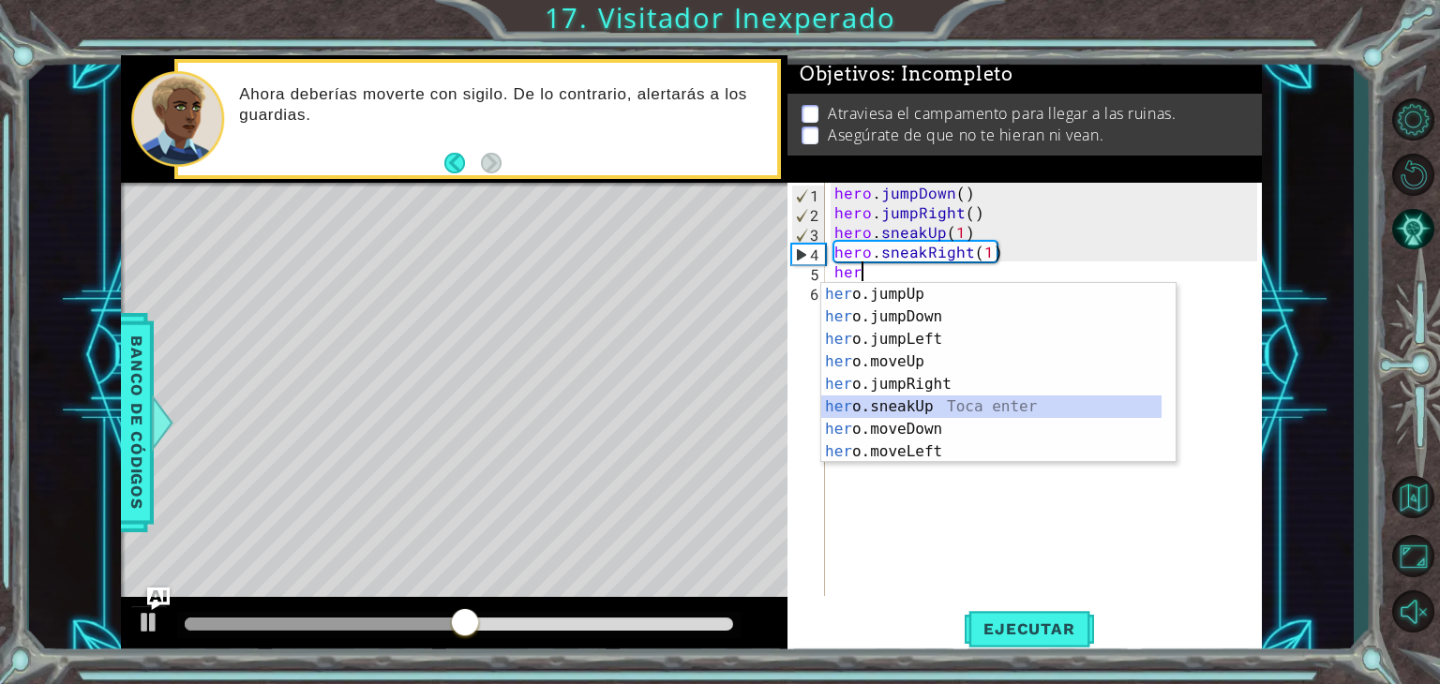
click at [938, 405] on div "her o.jumpUp Toca enter her o.jumpDown Toca enter her o.jumpLeft Toca enter her…" at bounding box center [991, 395] width 340 height 225
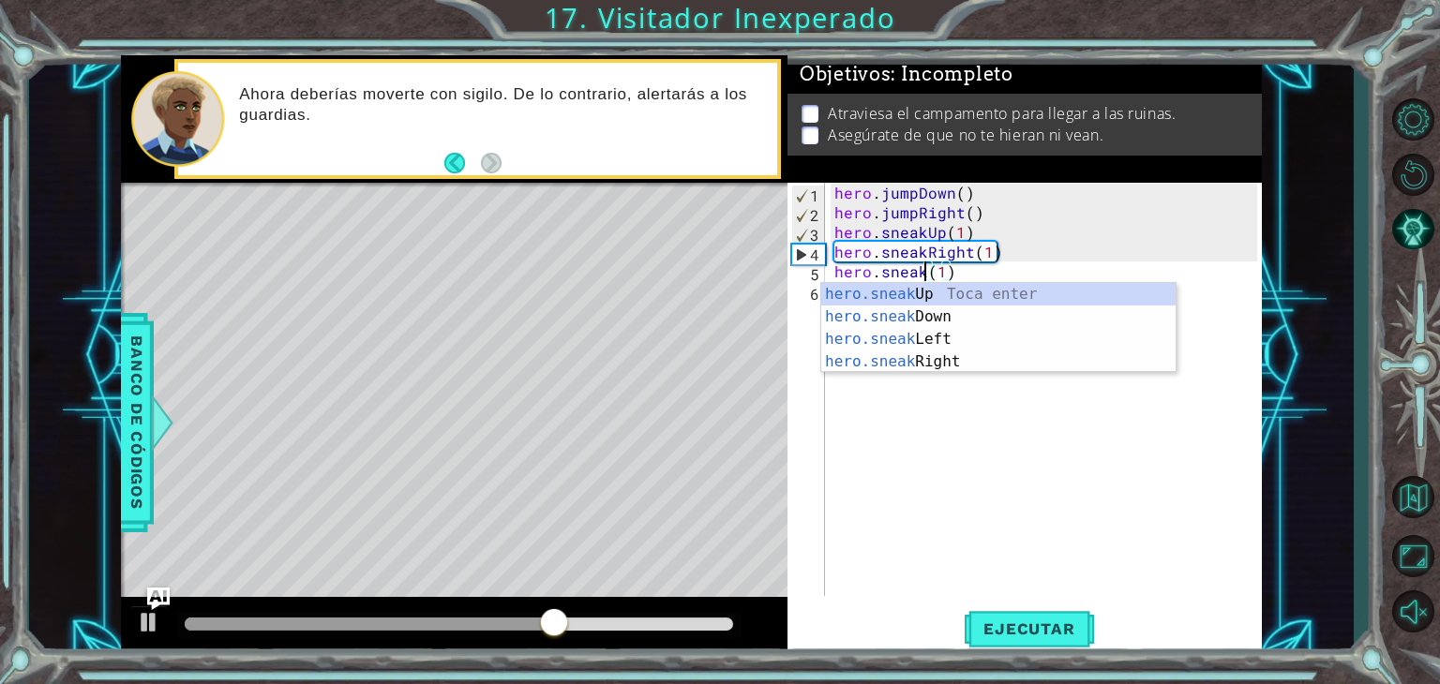
scroll to position [0, 7]
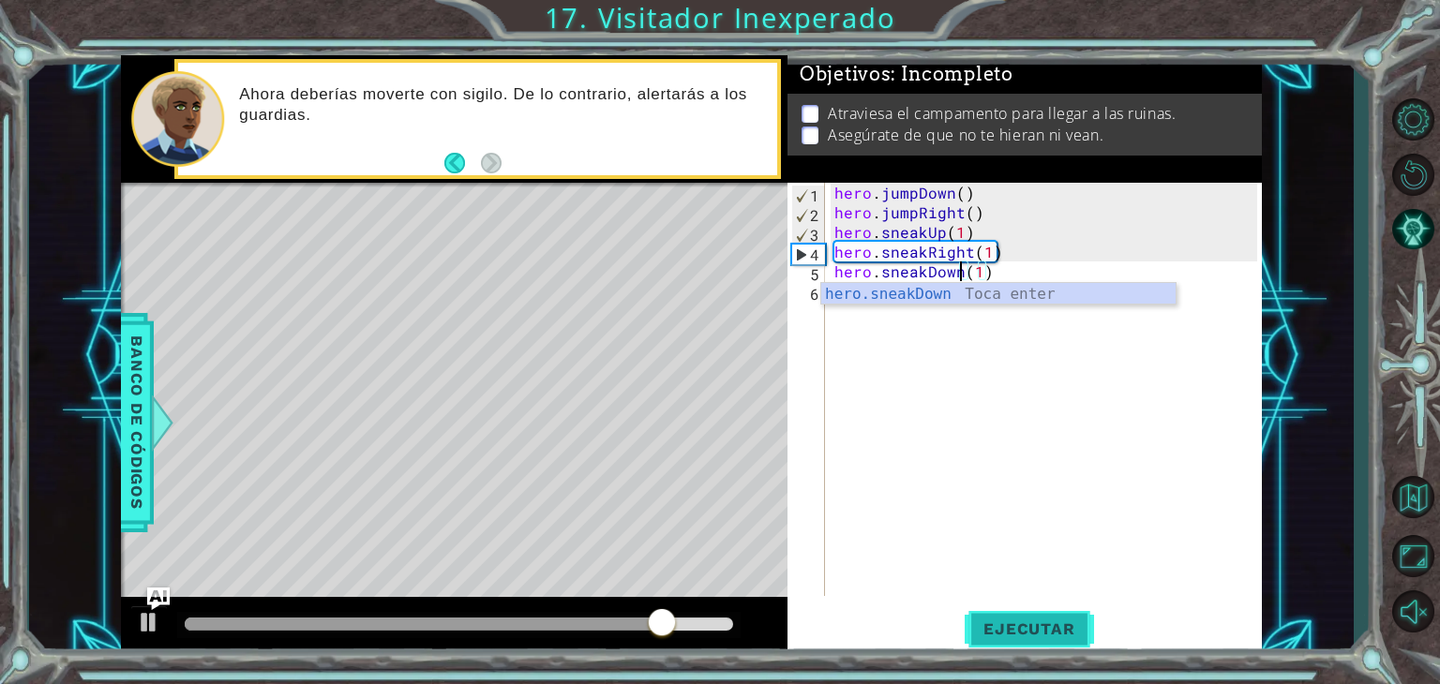
type textarea "hero.sneakDown(1)"
click at [1018, 630] on span "Ejecutar" at bounding box center [1029, 629] width 128 height 19
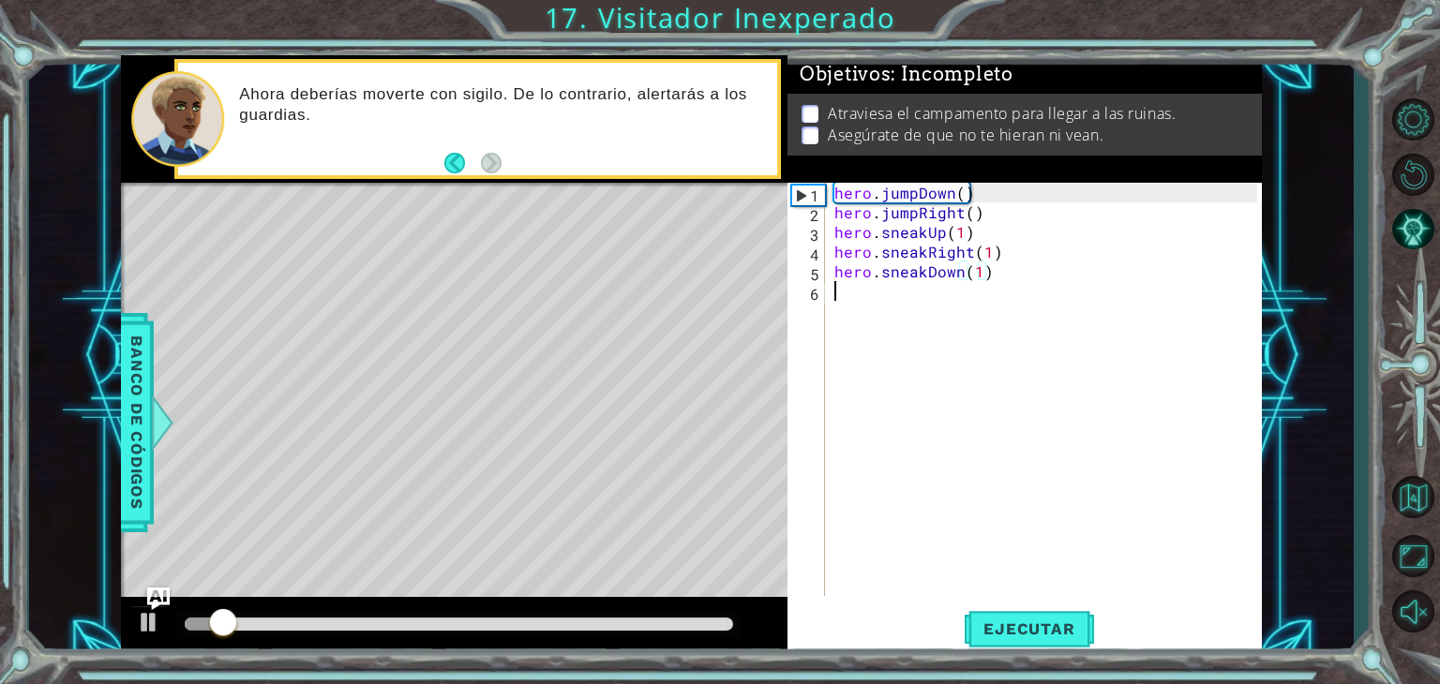
click at [831, 308] on div "hero . jumpDown ( ) hero . jumpRight ( ) hero . sneakUp ( 1 ) hero . sneakRight…" at bounding box center [1044, 389] width 427 height 413
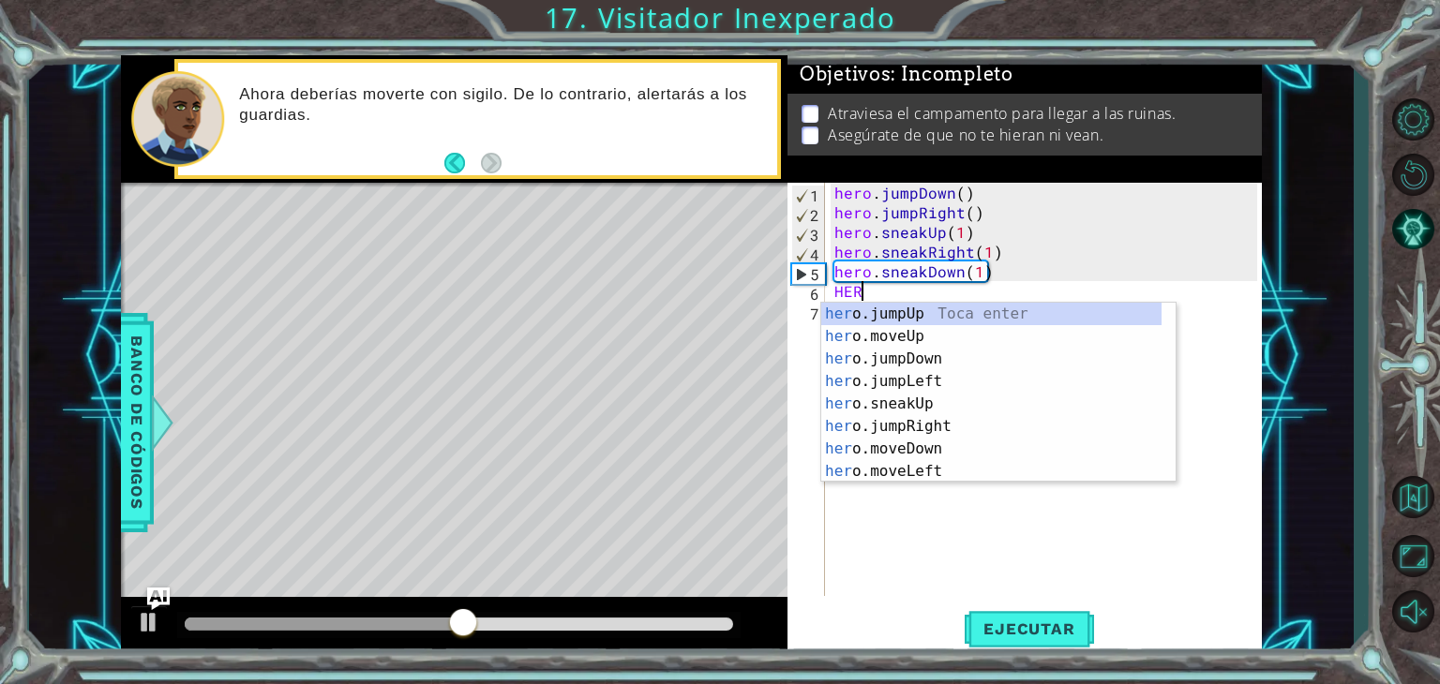
scroll to position [0, 0]
type textarea "H"
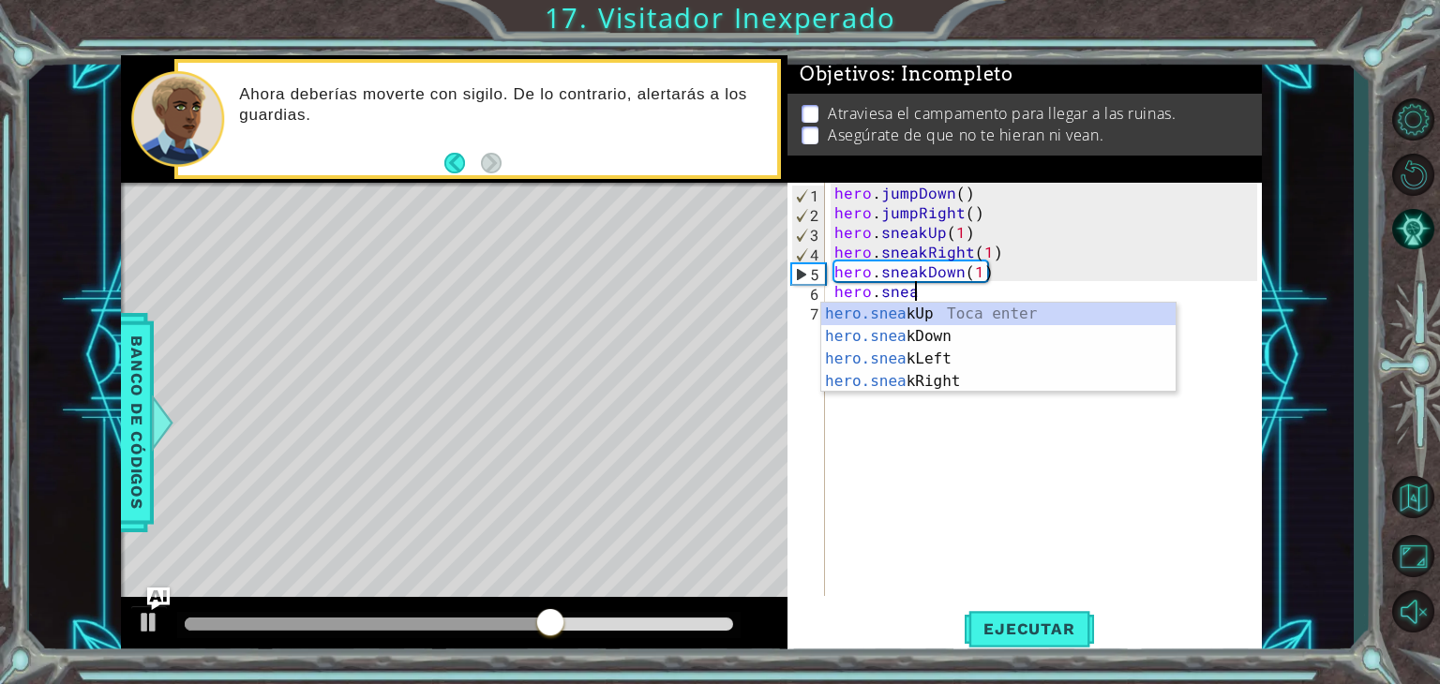
scroll to position [0, 4]
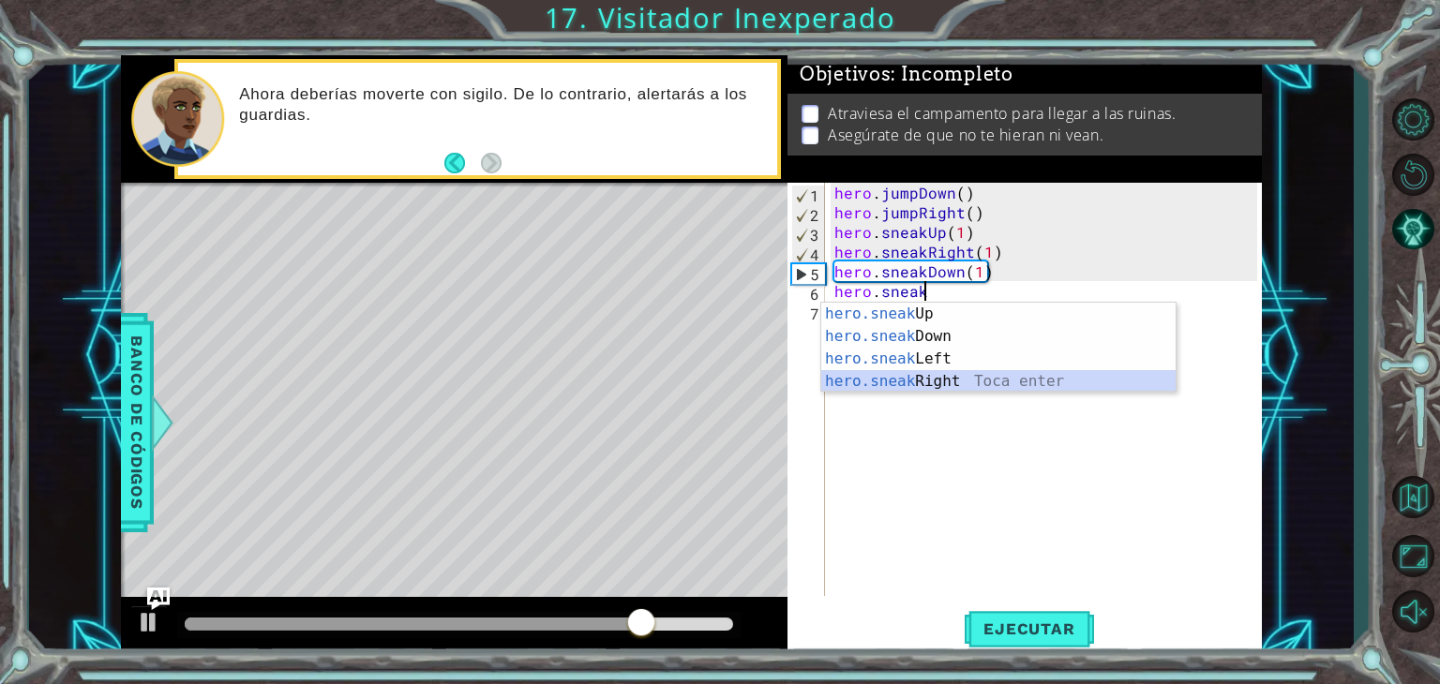
click at [960, 372] on div "hero.sneak Up Toca enter hero.sneak Down Toca enter hero.sneak Left Toca enter …" at bounding box center [998, 370] width 354 height 135
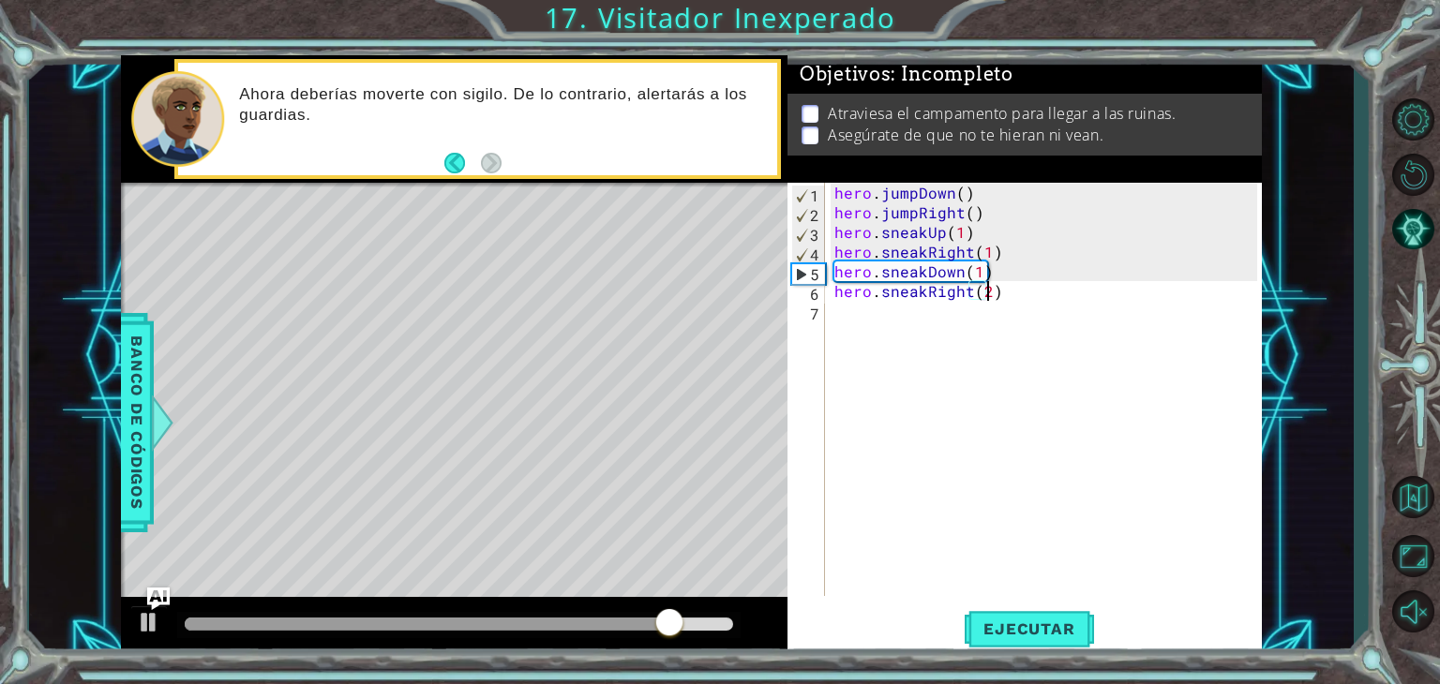
scroll to position [0, 8]
type textarea "hero.sneakRight(2)"
click at [1000, 612] on button "Ejecutar" at bounding box center [1029, 630] width 128 height 48
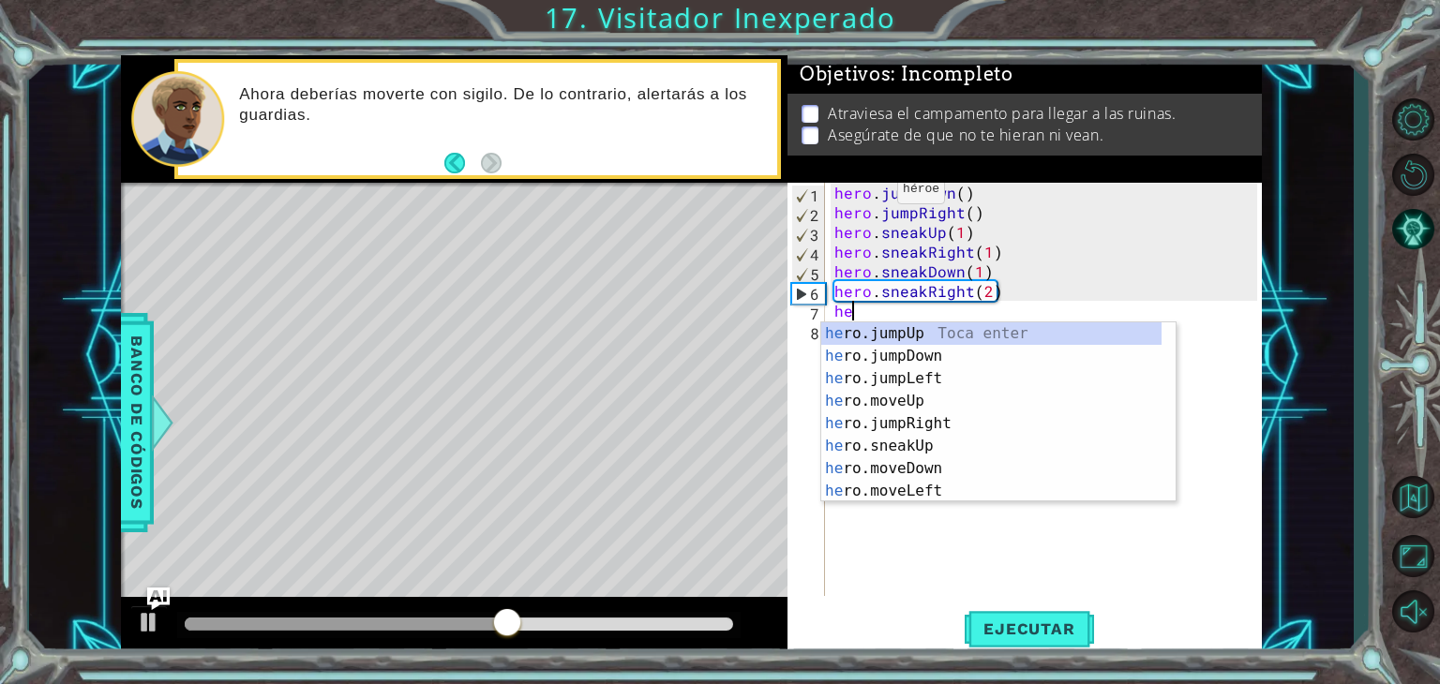
scroll to position [0, 0]
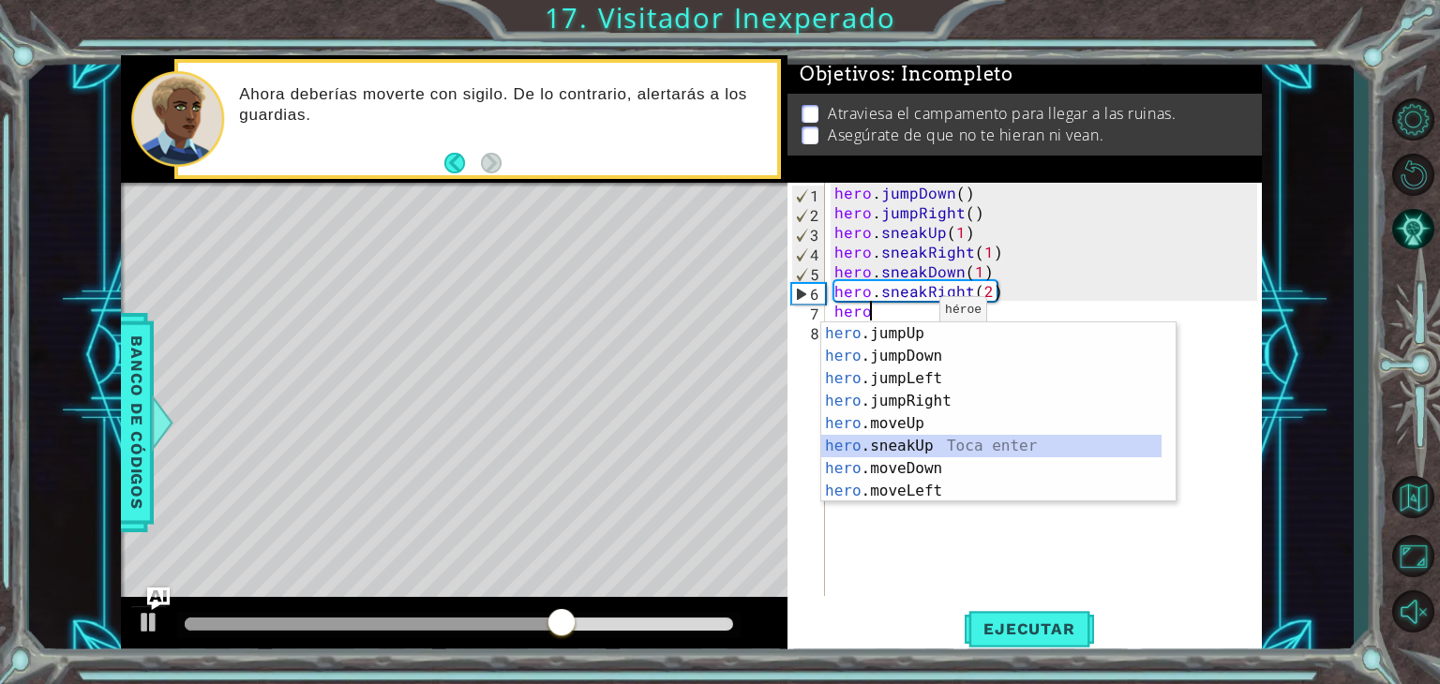
click at [921, 442] on div "hero .jumpUp Toca enter hero .jumpDown Toca enter hero .jumpLeft Toca enter her…" at bounding box center [991, 435] width 340 height 225
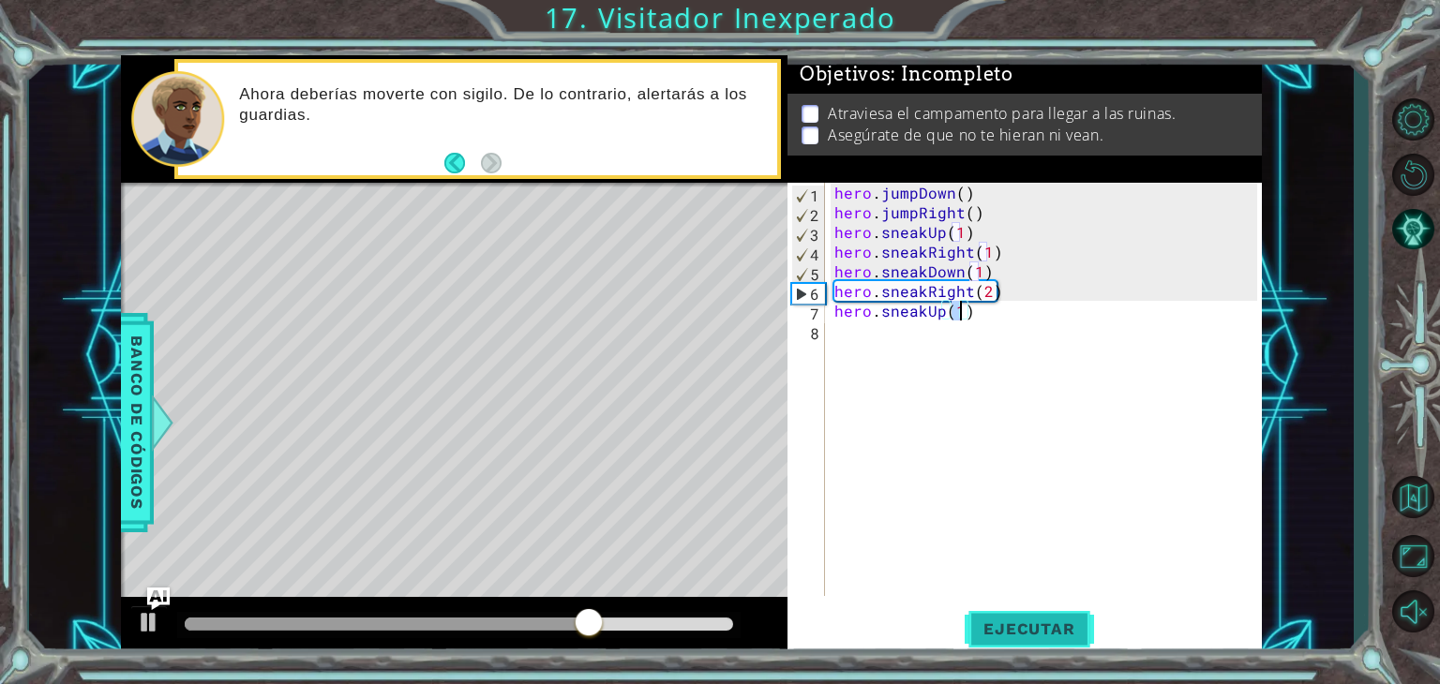
type textarea "hero.sneakUp(1)"
click at [1039, 612] on button "Ejecutar" at bounding box center [1029, 630] width 128 height 48
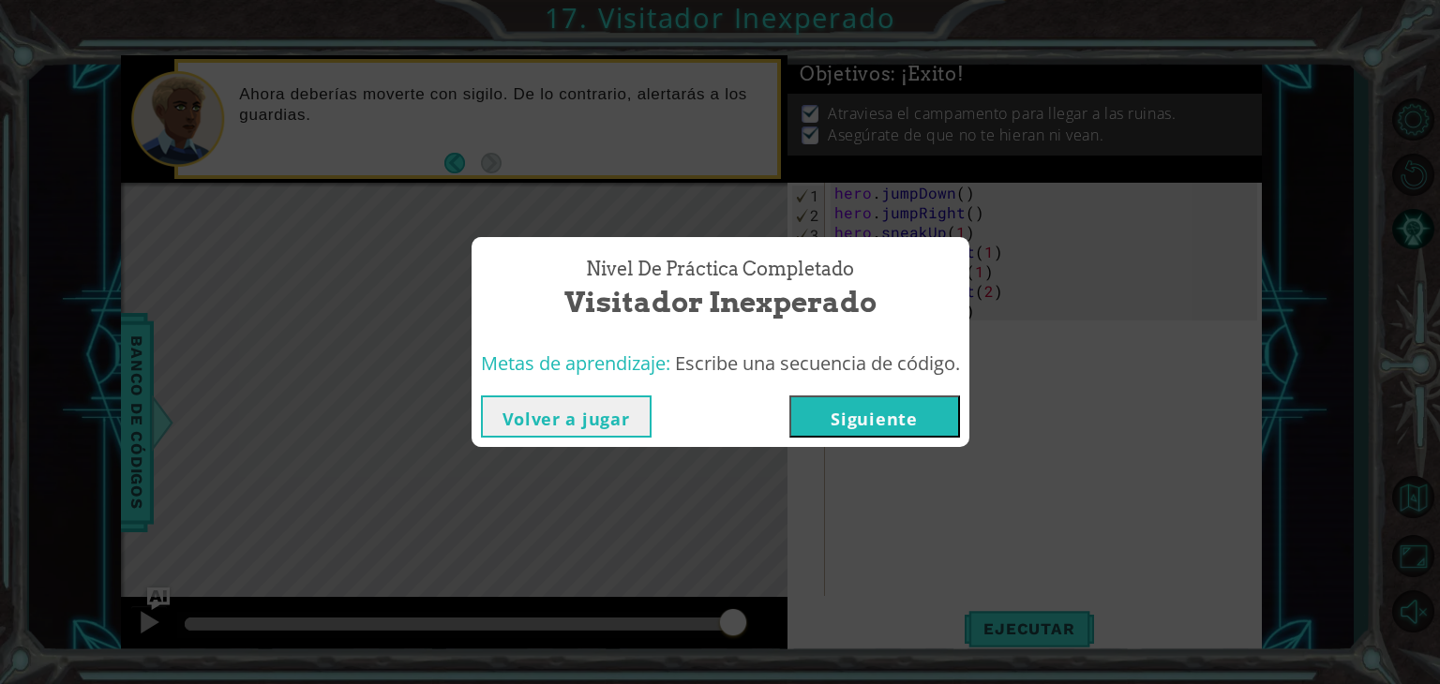
click at [960, 406] on button "Siguiente" at bounding box center [874, 417] width 171 height 42
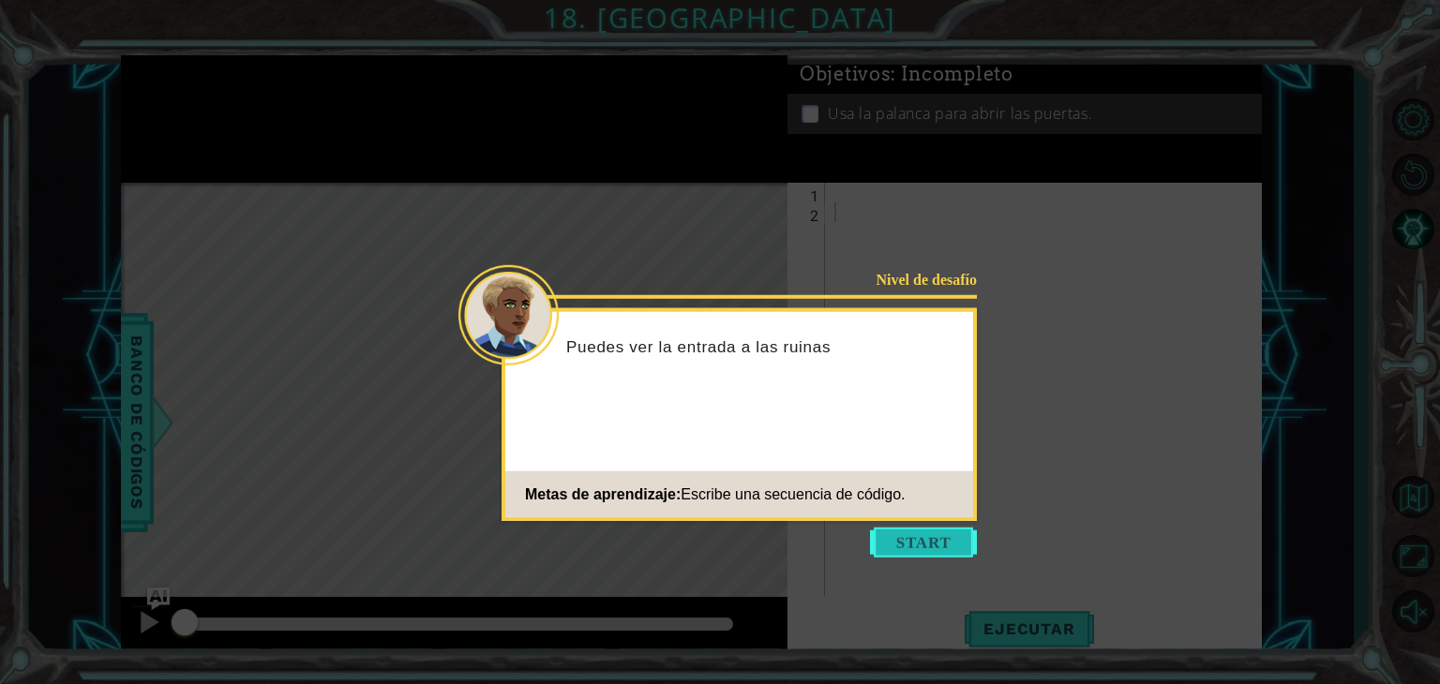
click at [913, 552] on button "Start" at bounding box center [923, 543] width 107 height 30
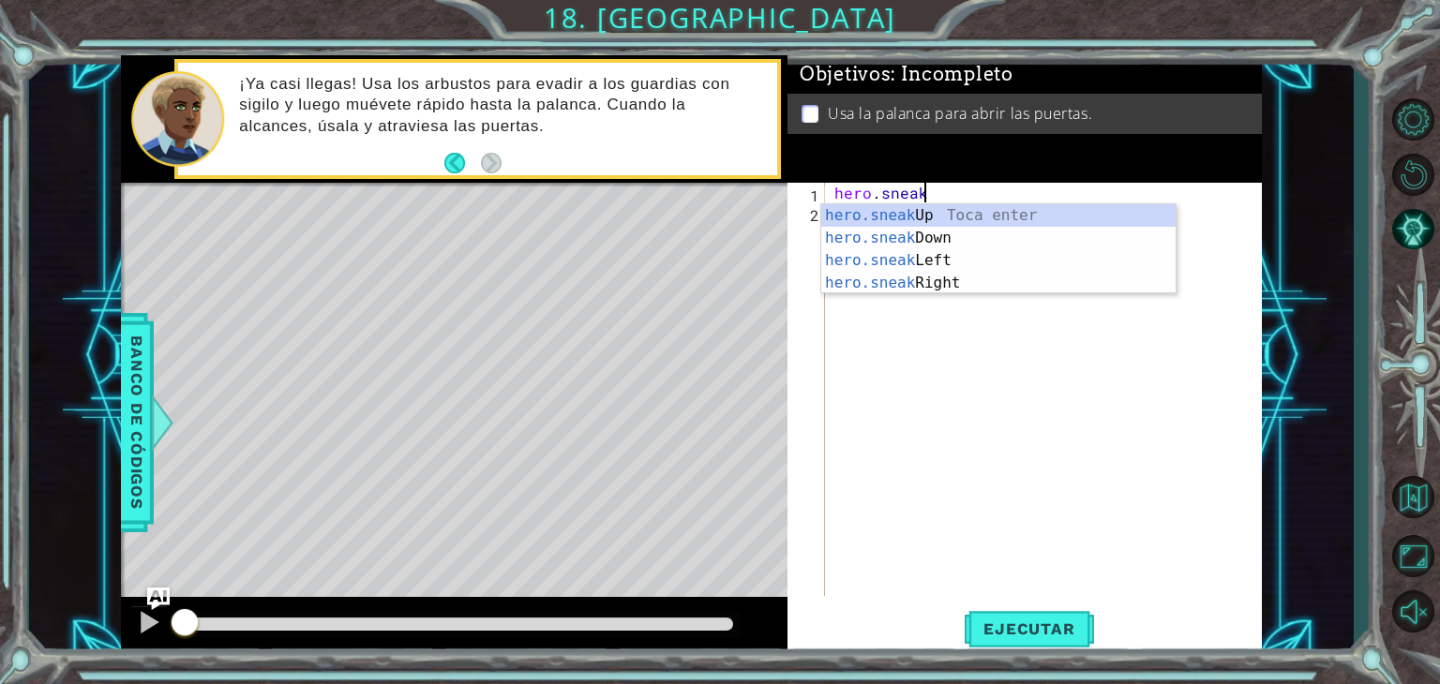
scroll to position [0, 4]
click at [976, 280] on div "hero.sneak Up Toca enter hero.sneak Down Toca enter hero.sneak Left Toca enter …" at bounding box center [998, 271] width 354 height 135
type textarea "hero.sneakRight(1)"
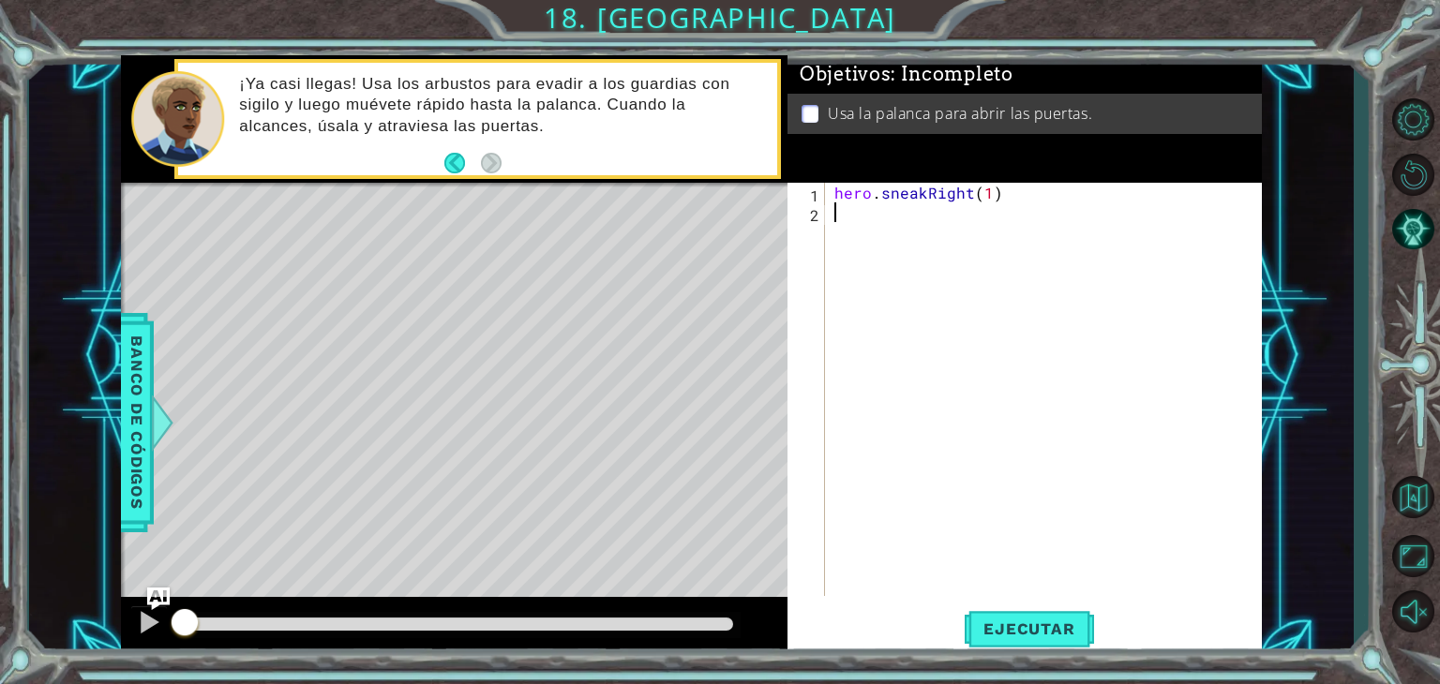
click at [1003, 594] on div "hero . sneakRight ( 1 )" at bounding box center [1049, 409] width 436 height 453
click at [1016, 620] on span "Ejecutar" at bounding box center [1029, 629] width 128 height 19
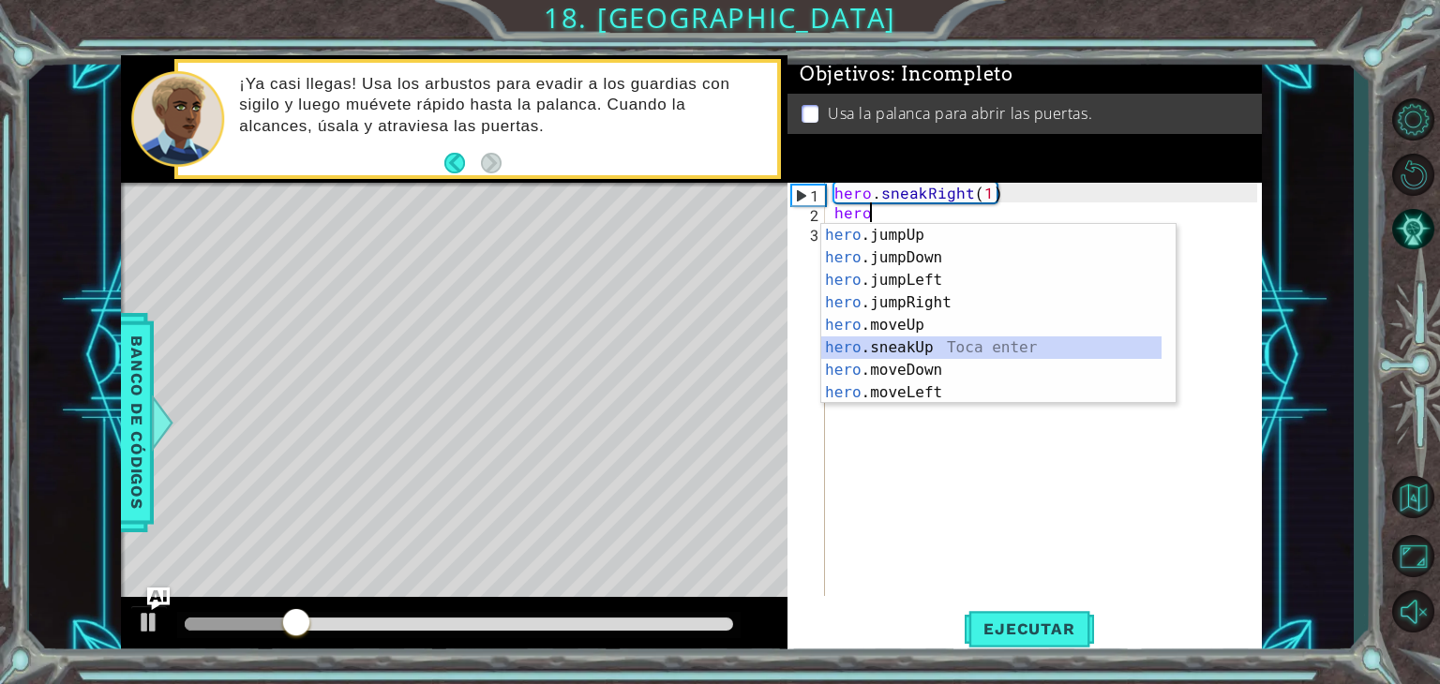
click at [1020, 353] on div "hero .jumpUp Toca enter hero .jumpDown Toca enter hero .jumpLeft Toca enter her…" at bounding box center [991, 336] width 340 height 225
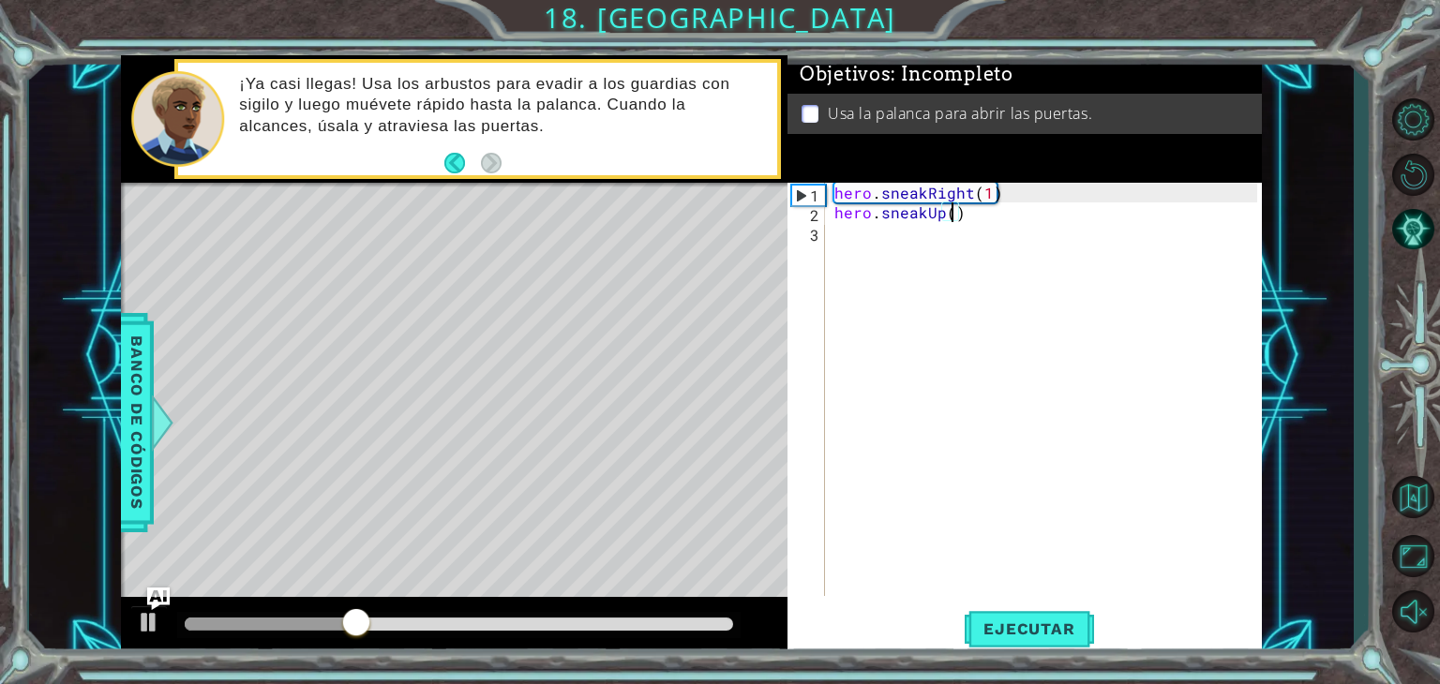
type textarea "hero.sneakUp(2)"
click at [887, 228] on div "hero . sneakRight ( 1 ) hero . sneakUp ( 2 )" at bounding box center [1049, 409] width 436 height 453
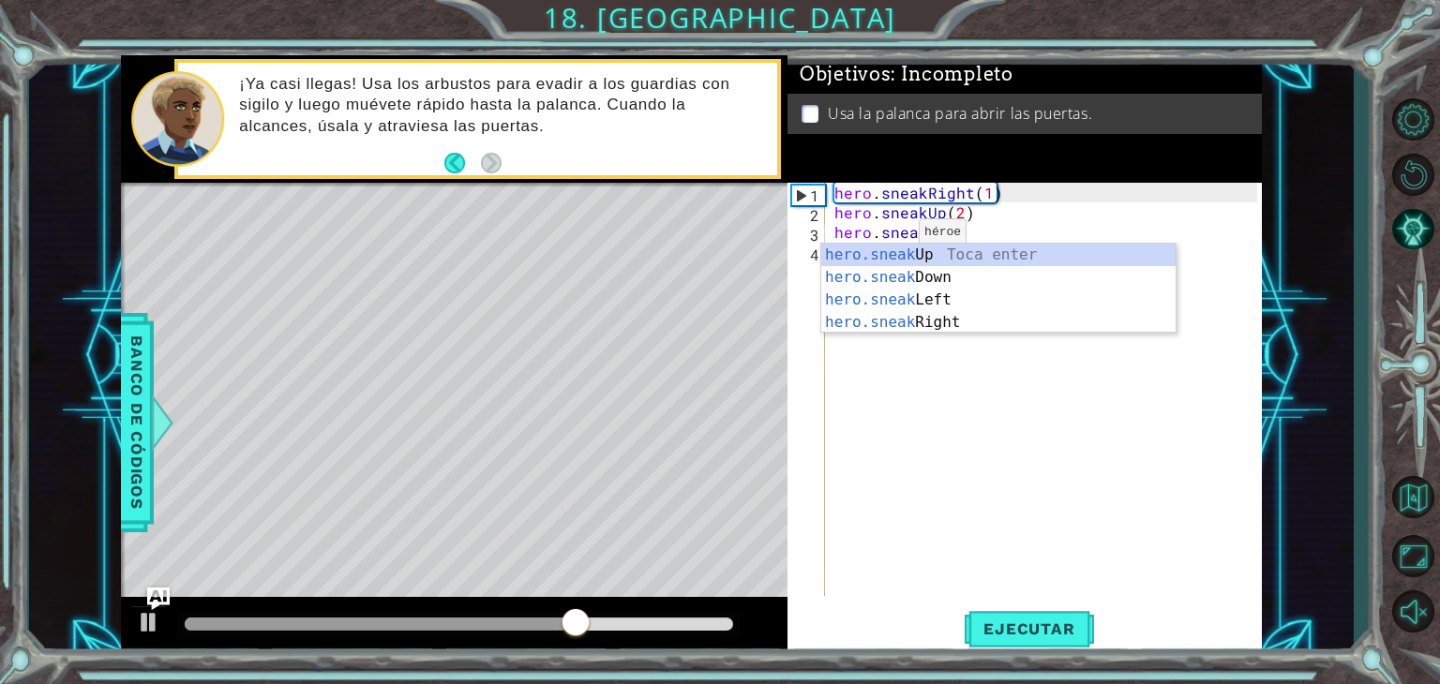
scroll to position [0, 4]
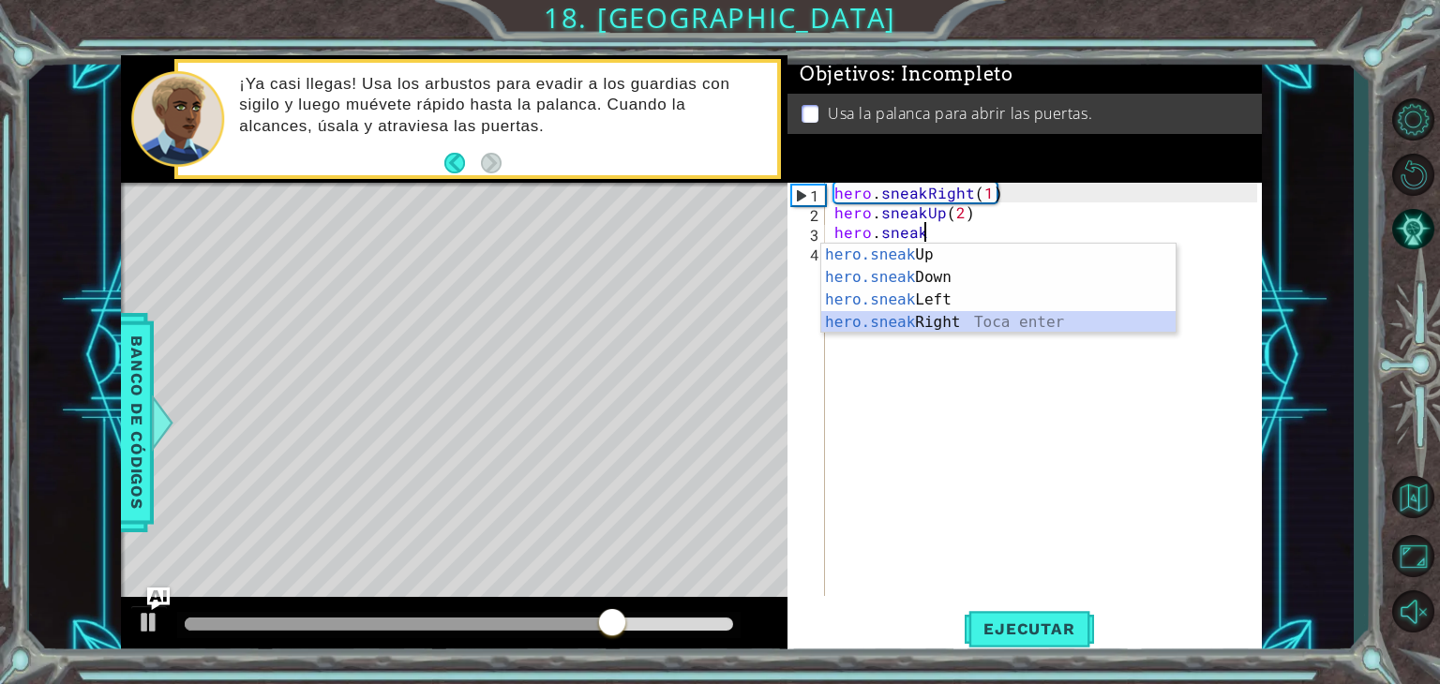
click at [961, 324] on div "hero.sneak Up Toca enter hero.sneak Down Toca enter hero.sneak Left Toca enter …" at bounding box center [998, 311] width 354 height 135
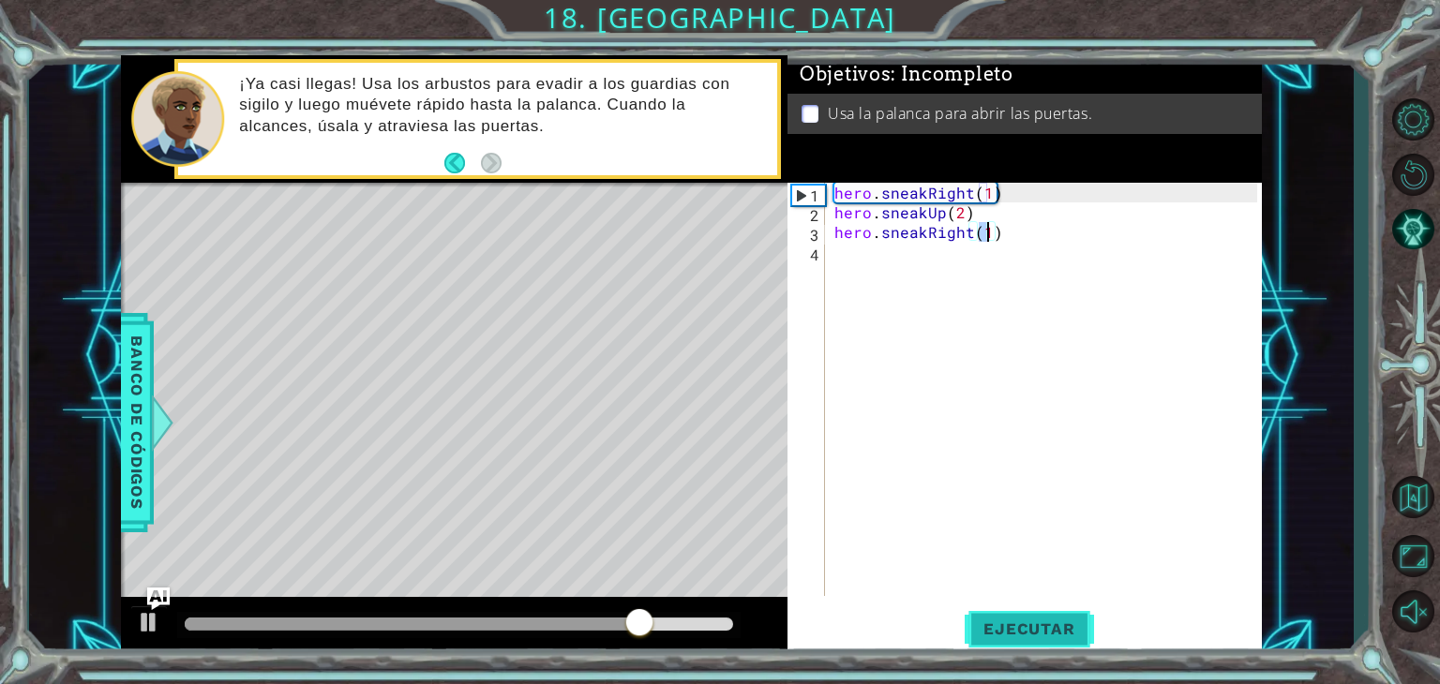
type textarea "hero.sneakRight(1)"
click at [1024, 624] on span "Ejecutar" at bounding box center [1029, 629] width 128 height 19
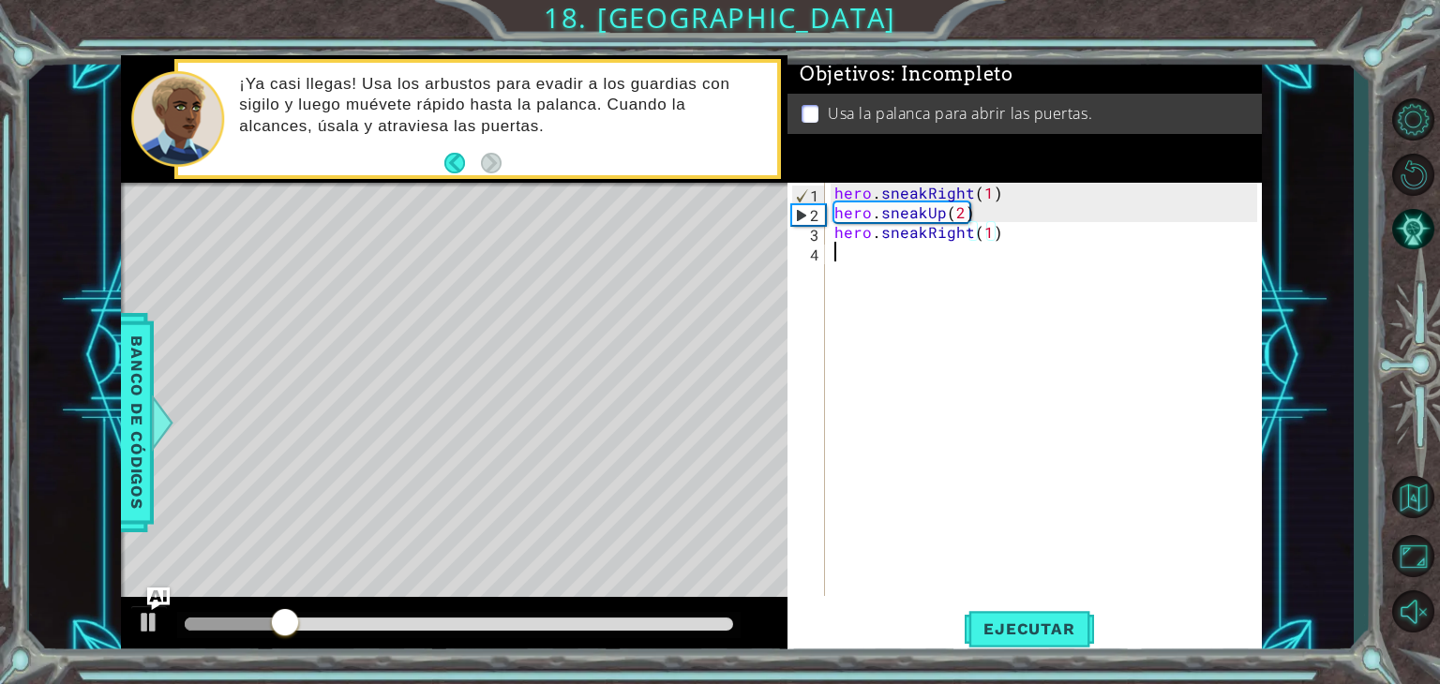
click at [848, 260] on div "hero . sneakRight ( 1 ) hero . sneakUp ( 2 ) hero . sneakRight ( 1 )" at bounding box center [1049, 409] width 436 height 453
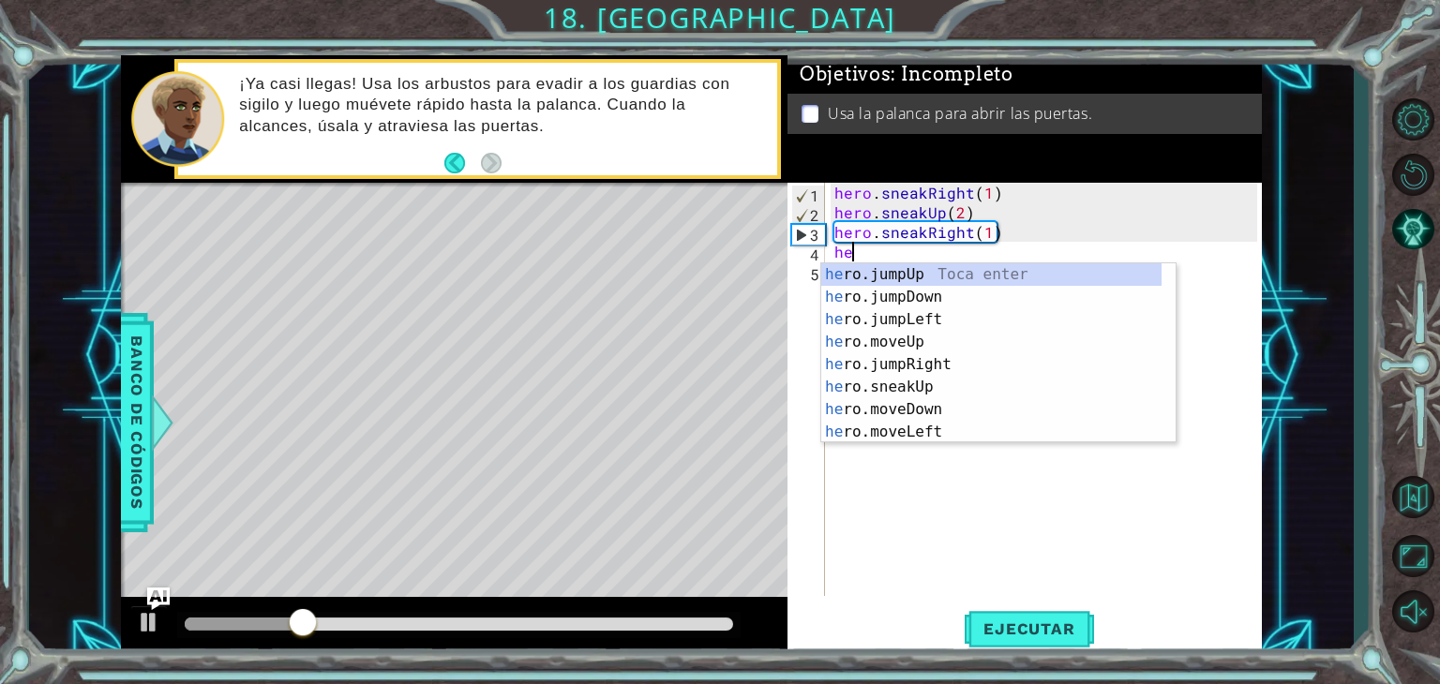
scroll to position [0, 0]
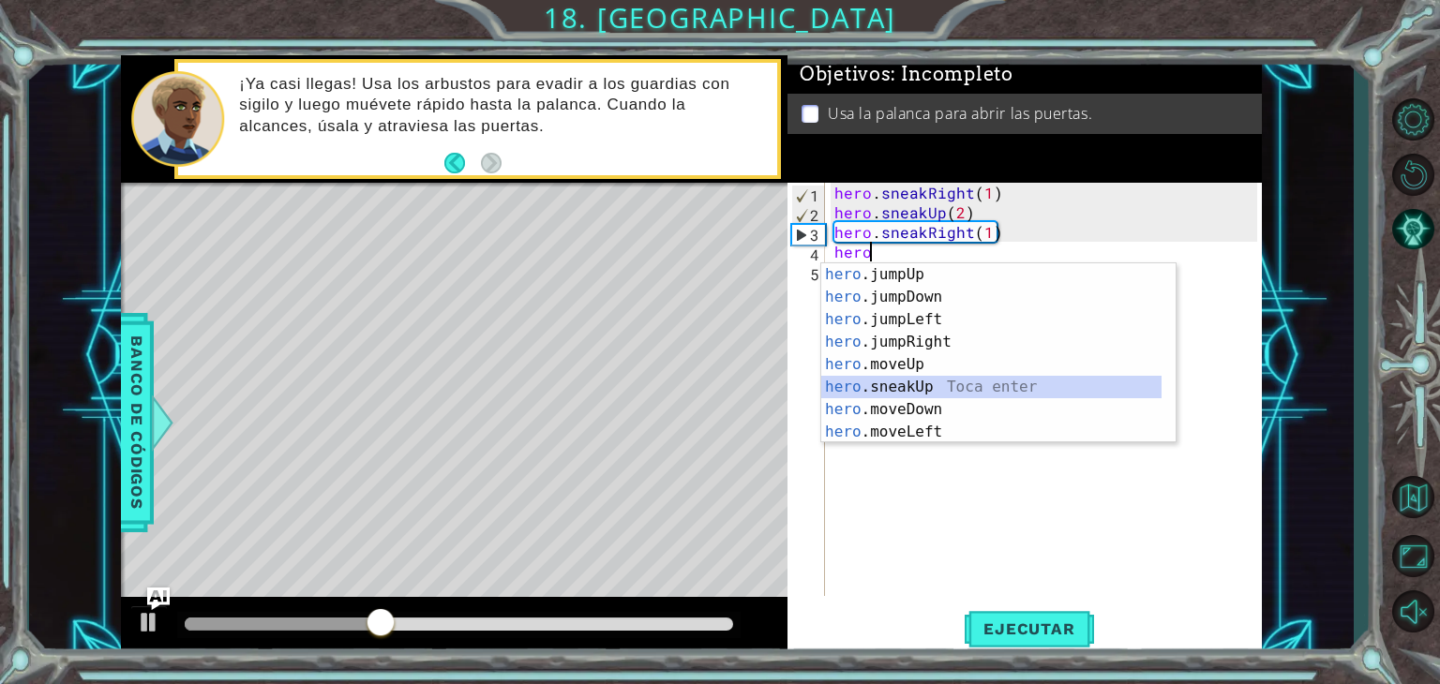
click at [879, 398] on div "hero .jumpUp Toca enter hero .jumpDown Toca enter hero .jumpLeft Toca enter her…" at bounding box center [991, 375] width 340 height 225
type textarea "hero.sneakUp(1)"
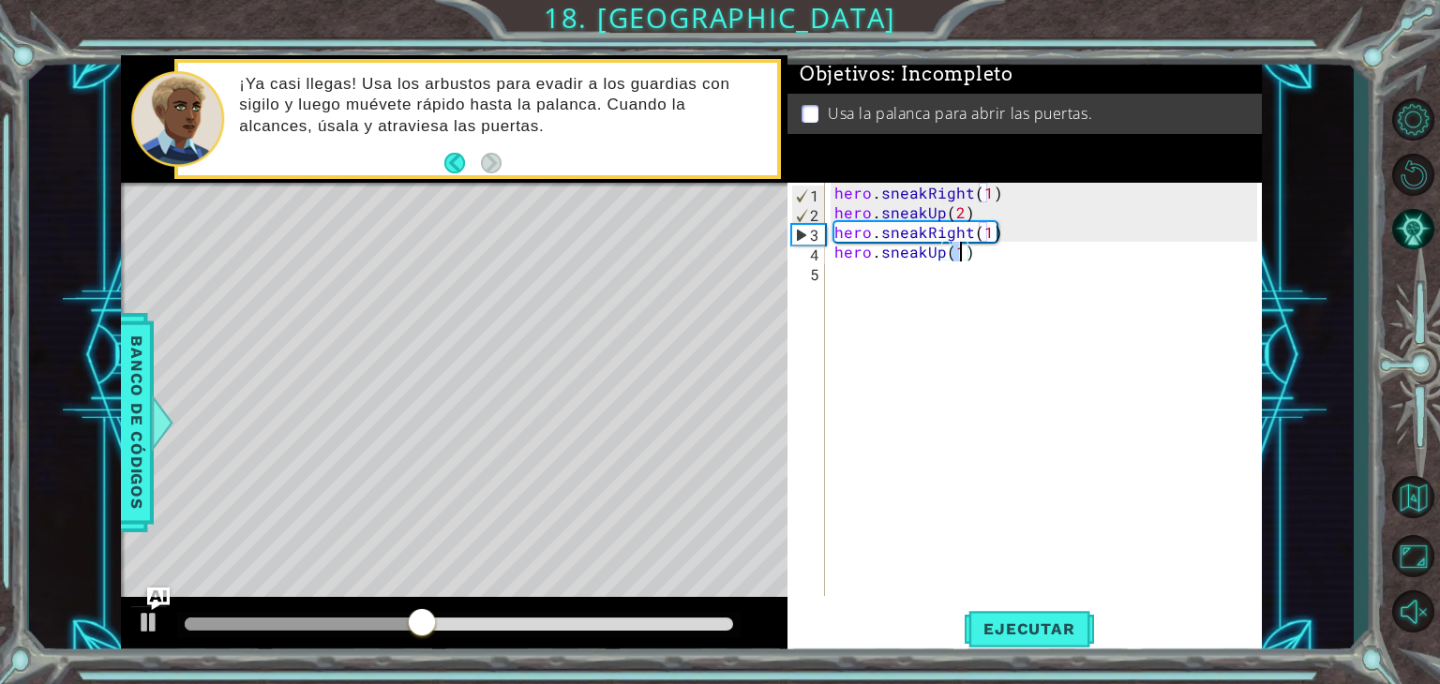
click at [868, 293] on div "hero . sneakRight ( 1 ) hero . sneakUp ( 2 ) hero . sneakRight ( 1 ) hero . sne…" at bounding box center [1049, 409] width 436 height 453
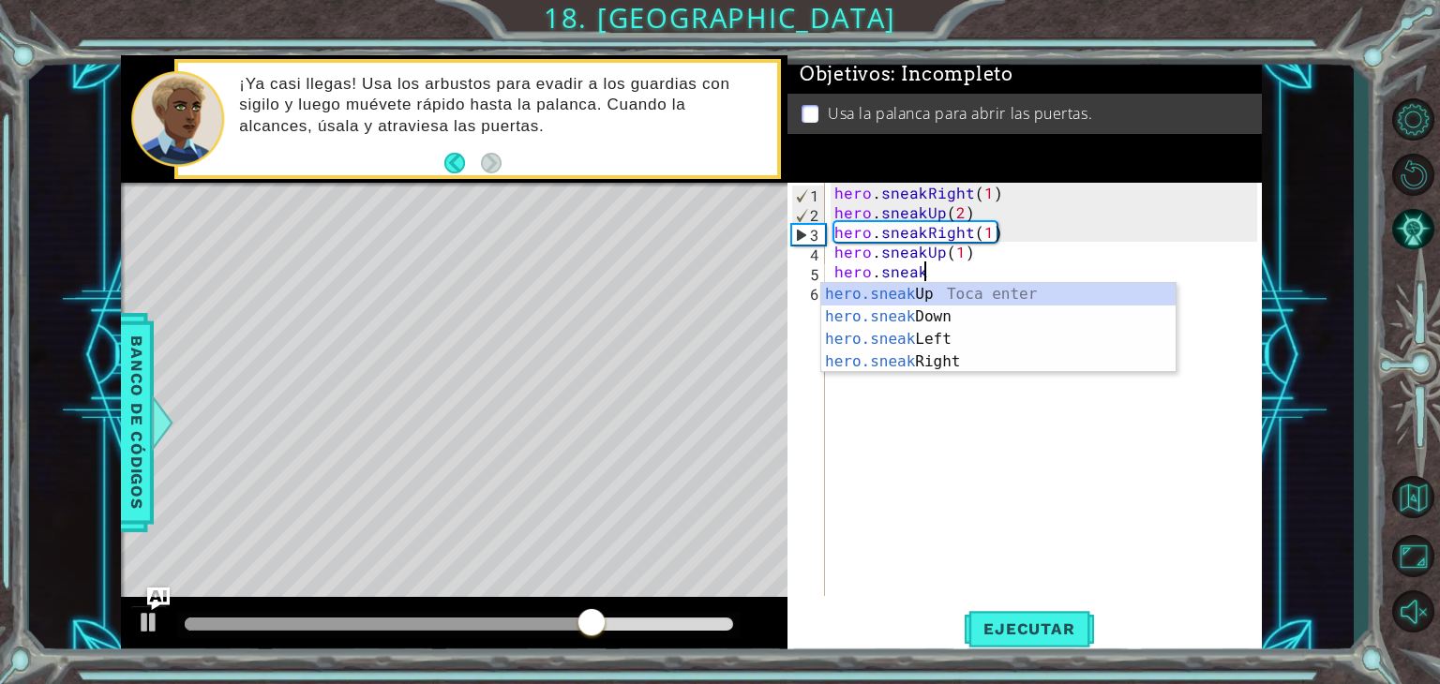
scroll to position [0, 5]
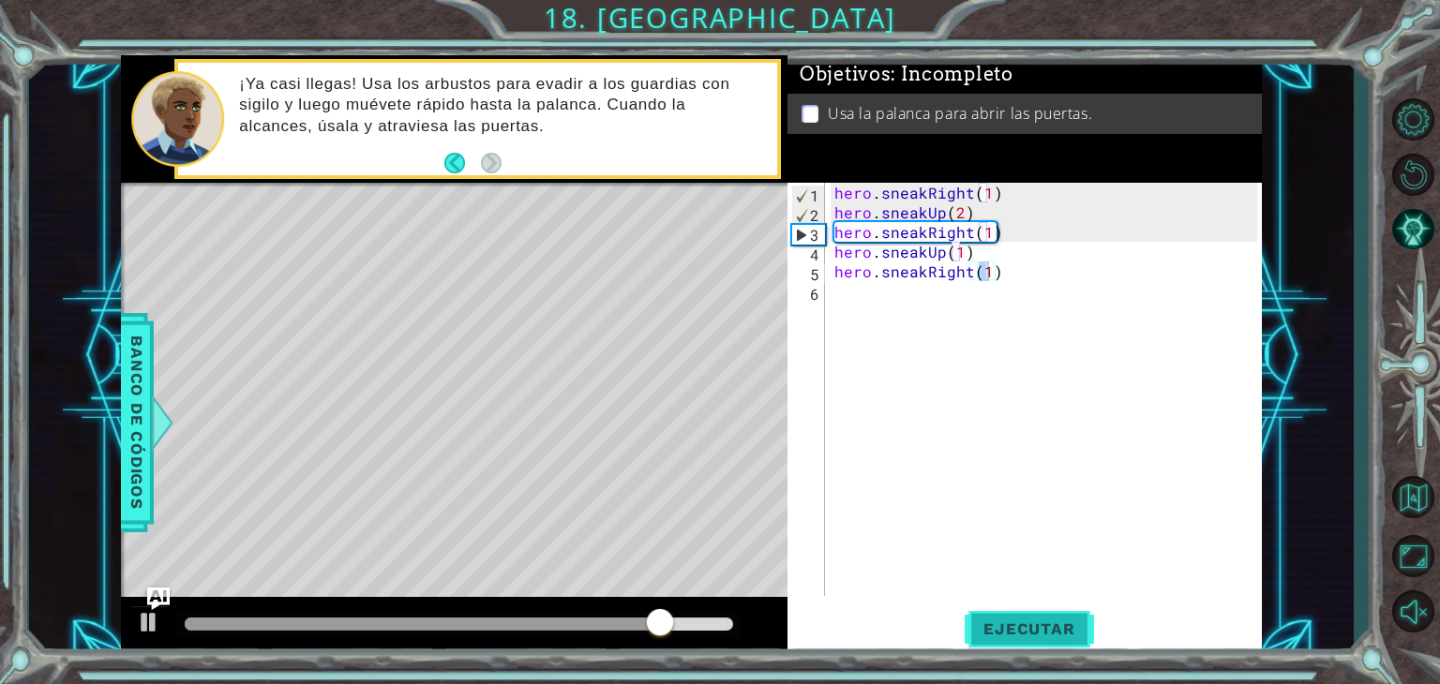
click at [1043, 644] on button "Ejecutar" at bounding box center [1029, 630] width 128 height 48
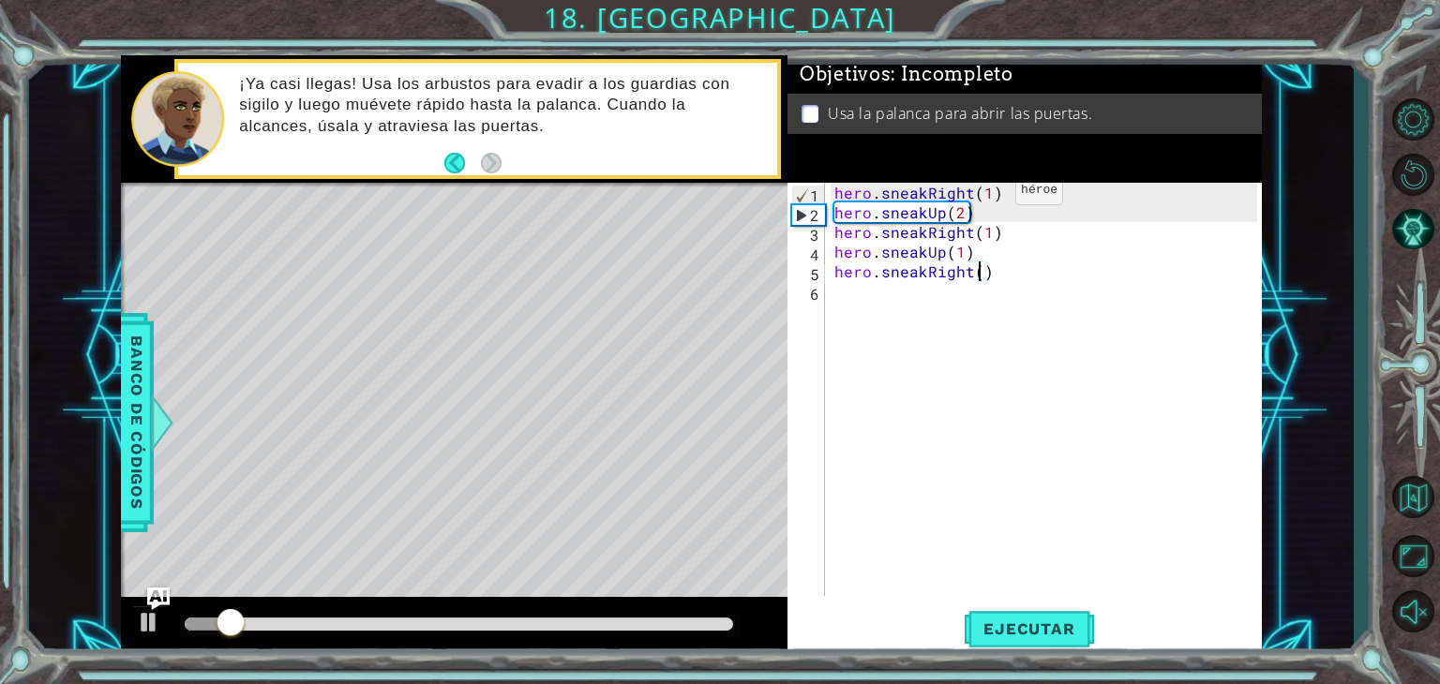
scroll to position [0, 8]
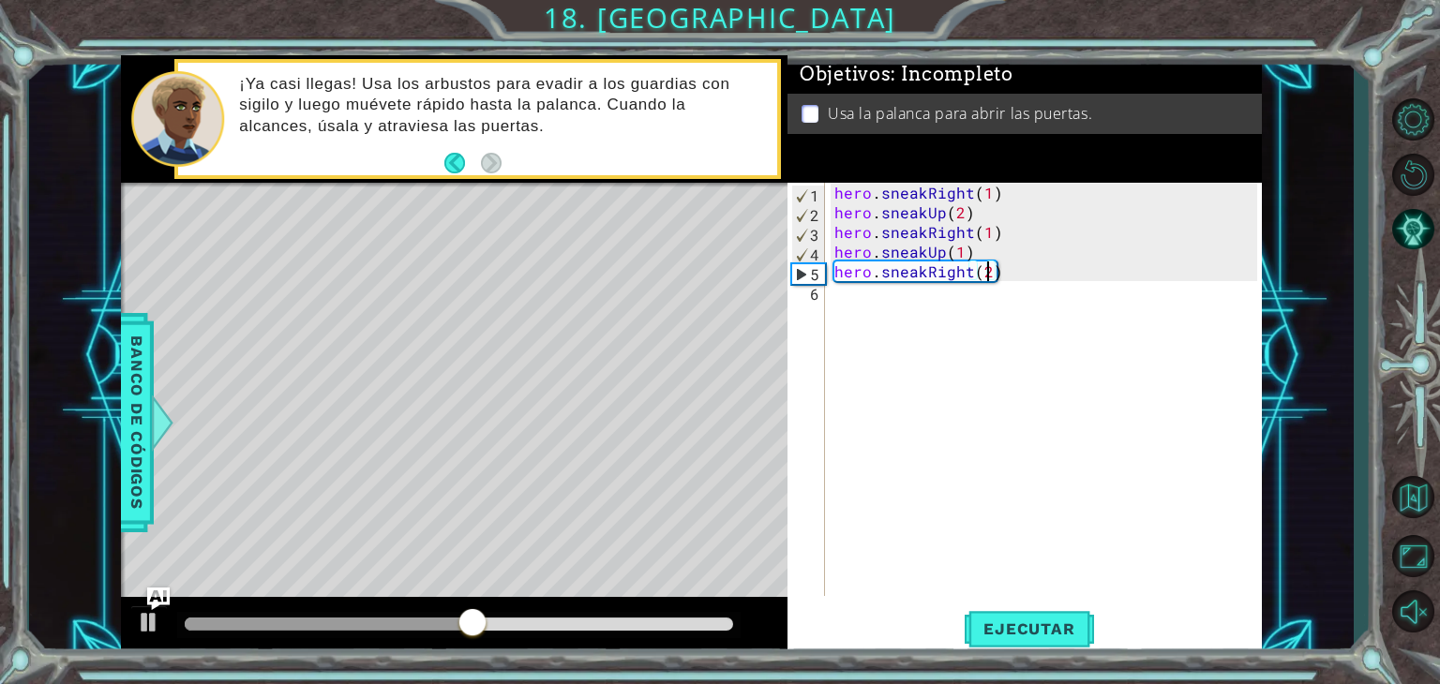
type textarea "hero.sneakRight()"
click at [841, 304] on div "hero . sneakRight ( 1 ) hero . sneakUp ( 2 ) hero . sneakRight ( 1 ) hero . sne…" at bounding box center [1049, 409] width 436 height 453
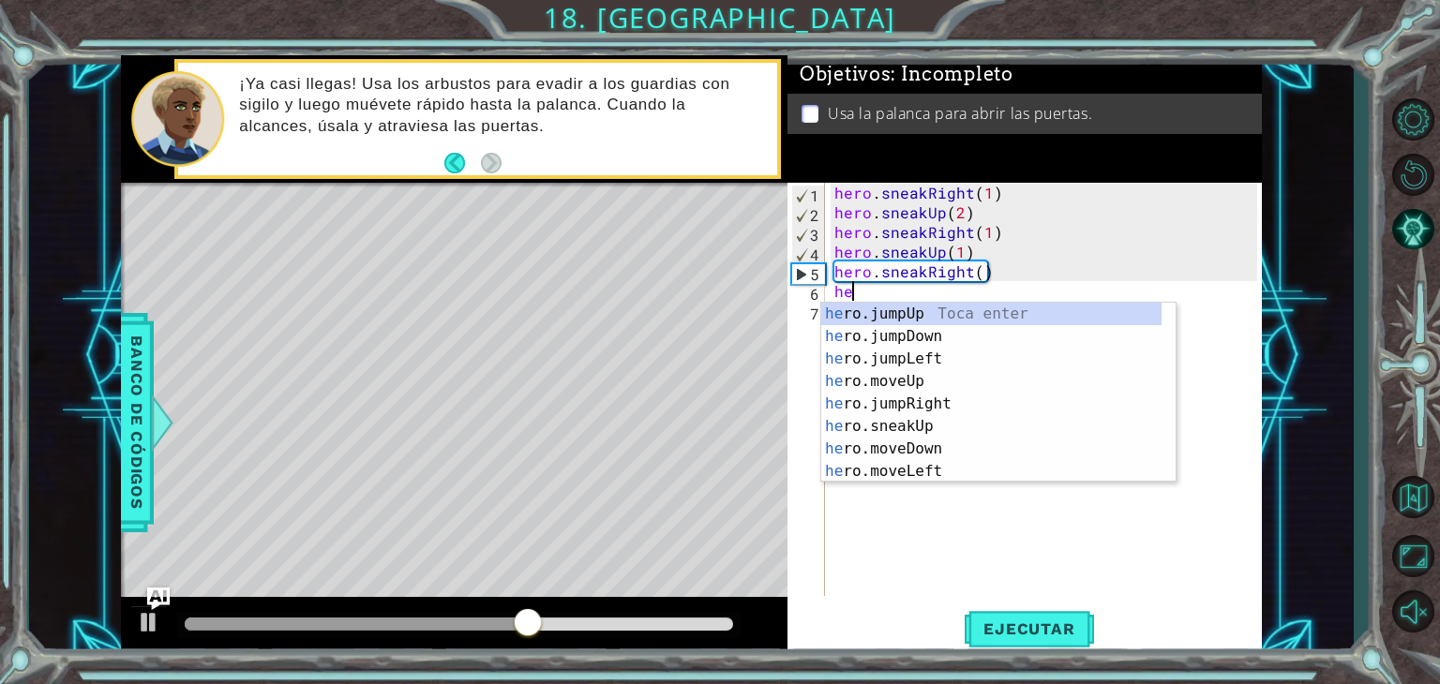
scroll to position [0, 0]
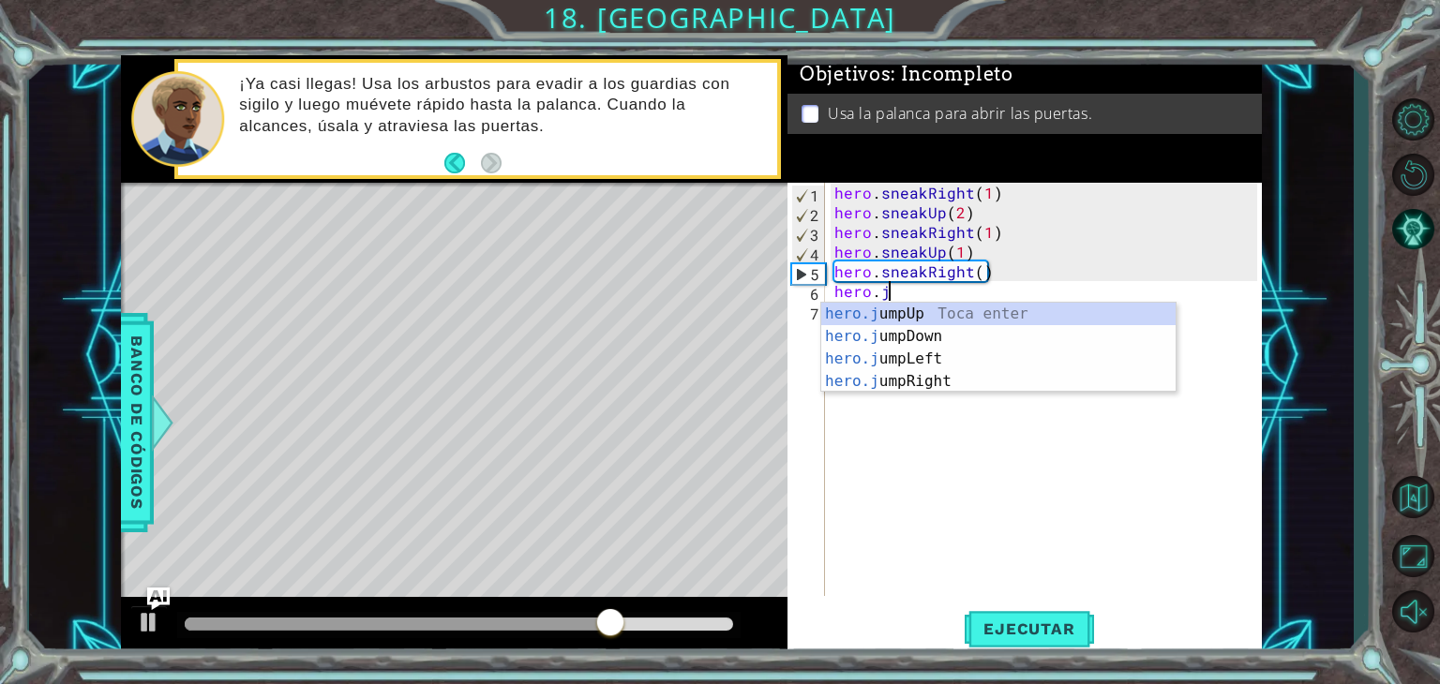
type textarea "hero.ju"
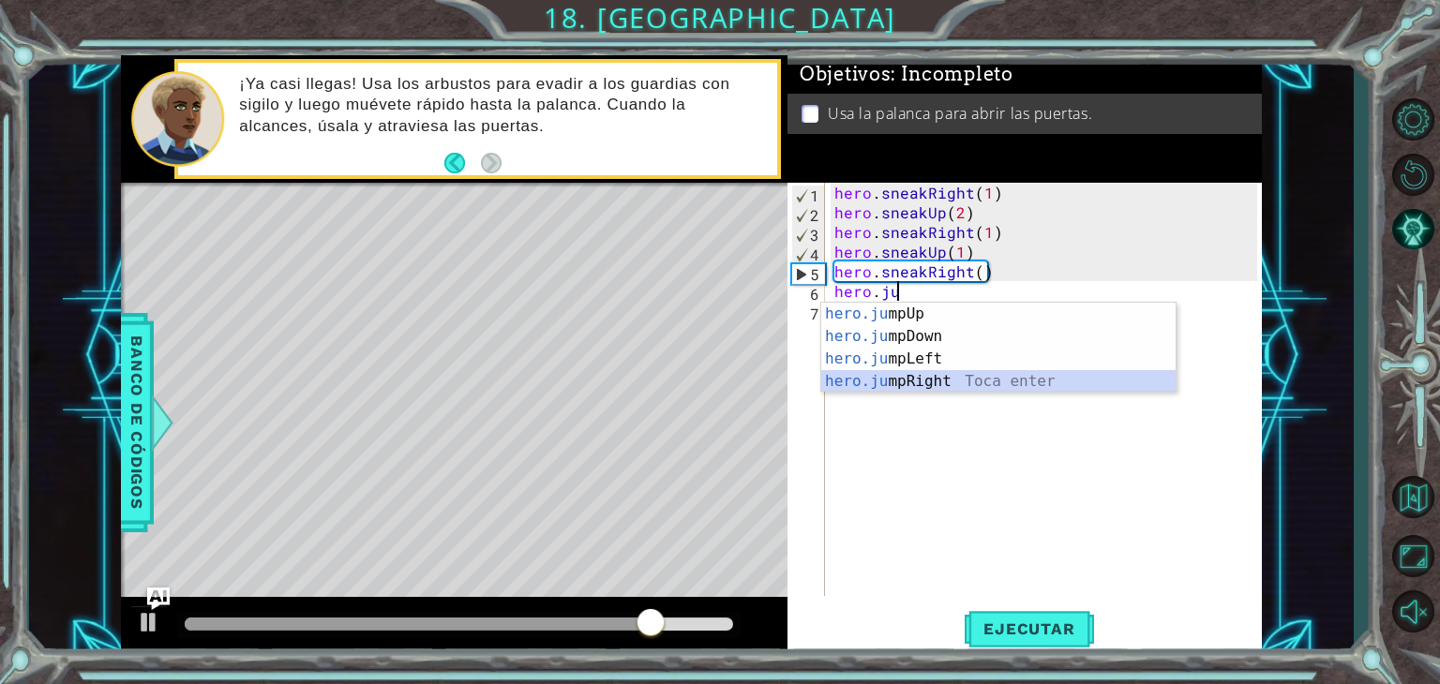
click at [922, 380] on div "hero.ju mpUp Toca enter hero.ju mpDown Toca enter hero.ju mpLeft Toca enter her…" at bounding box center [998, 370] width 354 height 135
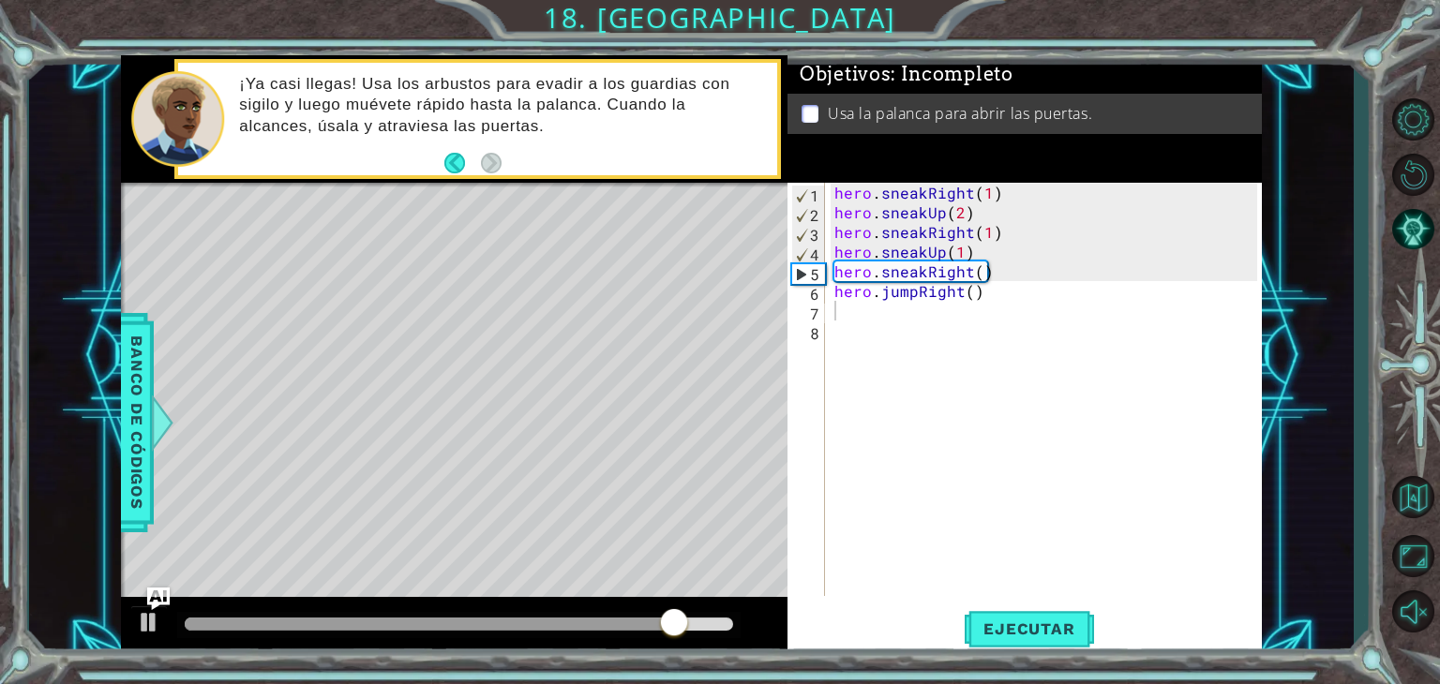
click at [972, 654] on div "1 2 3 4 5 6 7 8 hero . sneakRight ( 1 ) hero . sneakUp ( 2 ) hero . sneakRight …" at bounding box center [1025, 419] width 474 height 473
click at [1005, 642] on button "Ejecutar" at bounding box center [1029, 630] width 128 height 48
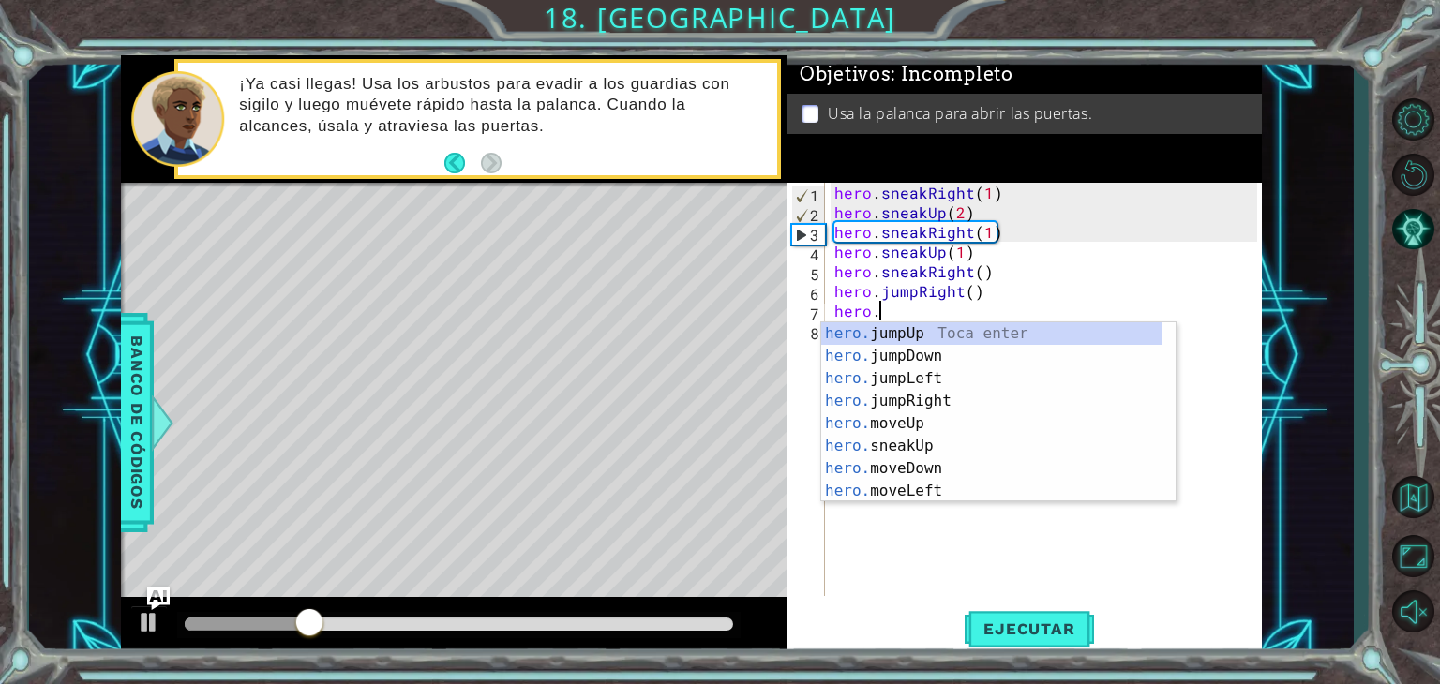
scroll to position [0, 1]
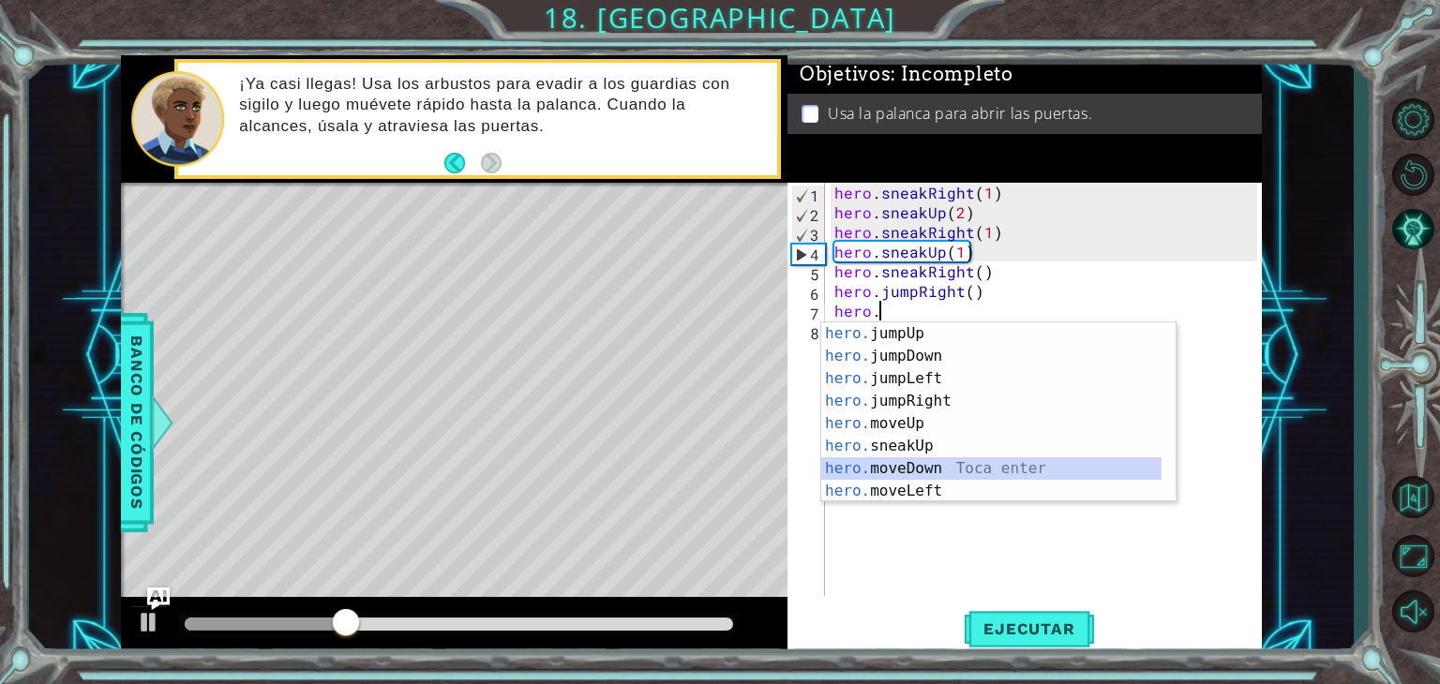
click at [927, 467] on div "hero. jumpUp Toca enter hero. jumpDown Toca enter hero. jumpLeft Toca enter her…" at bounding box center [991, 435] width 340 height 225
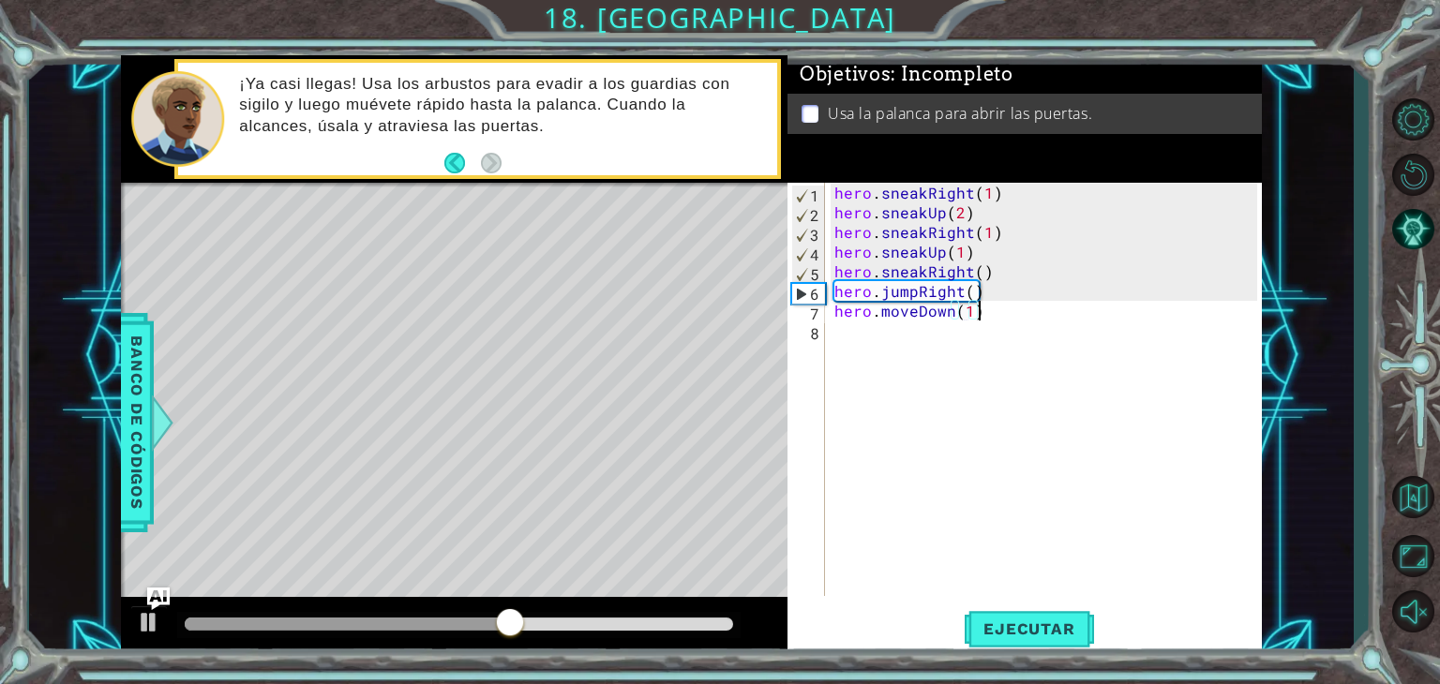
click at [1038, 316] on div "hero . sneakRight ( 1 ) hero . sneakUp ( 2 ) hero . sneakRight ( 1 ) hero . sne…" at bounding box center [1049, 409] width 436 height 453
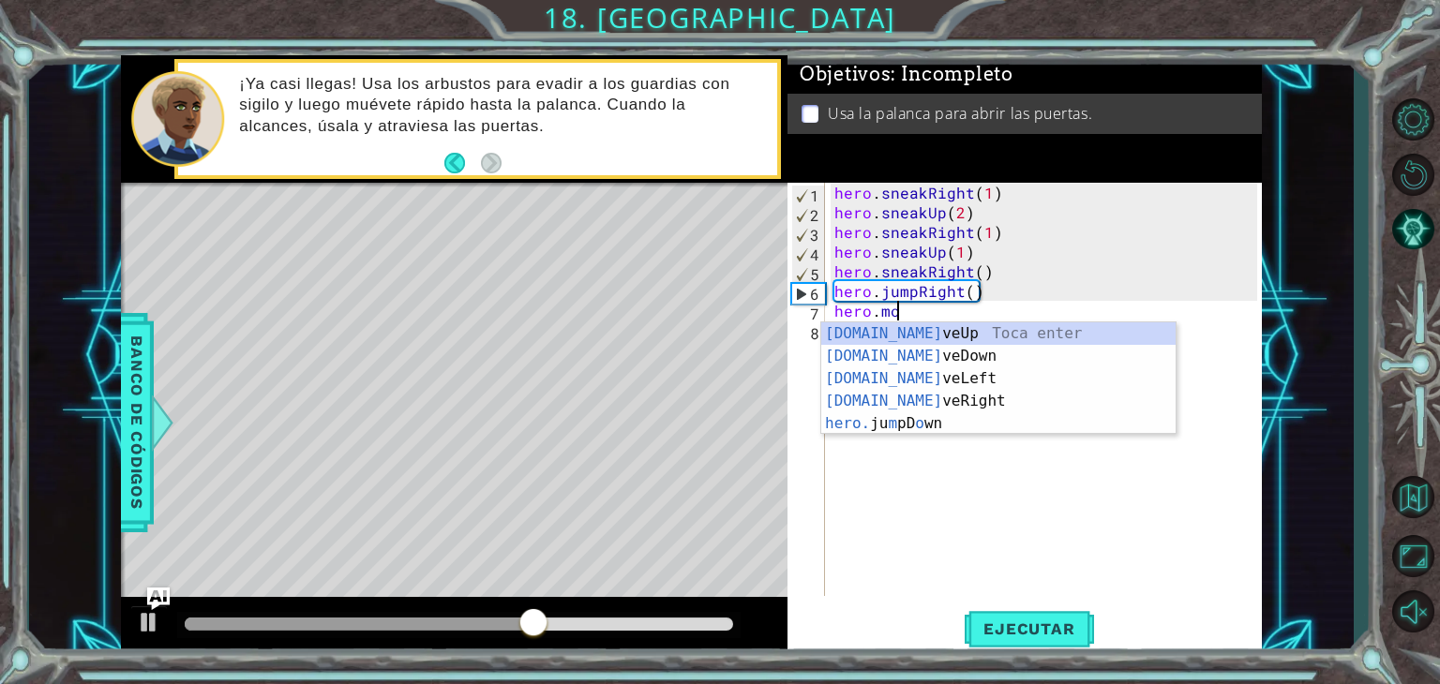
scroll to position [0, 0]
type textarea "h"
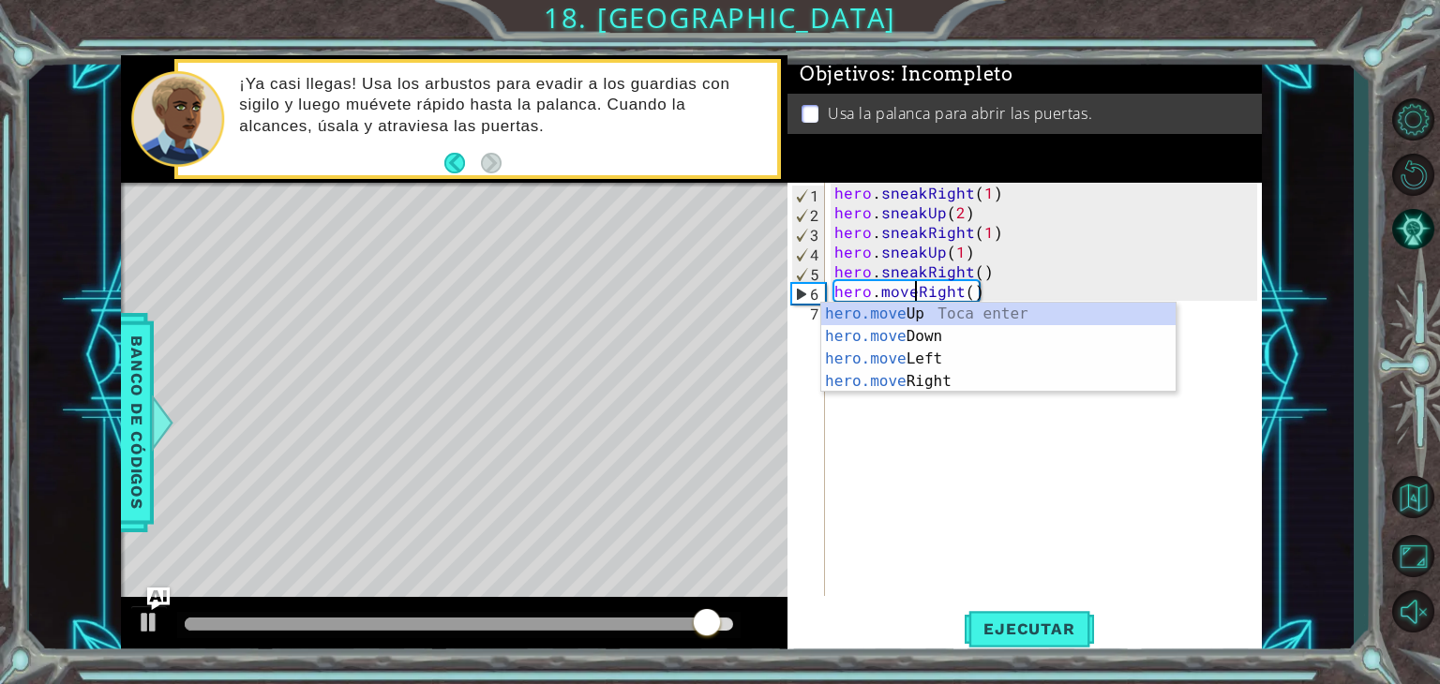
scroll to position [0, 4]
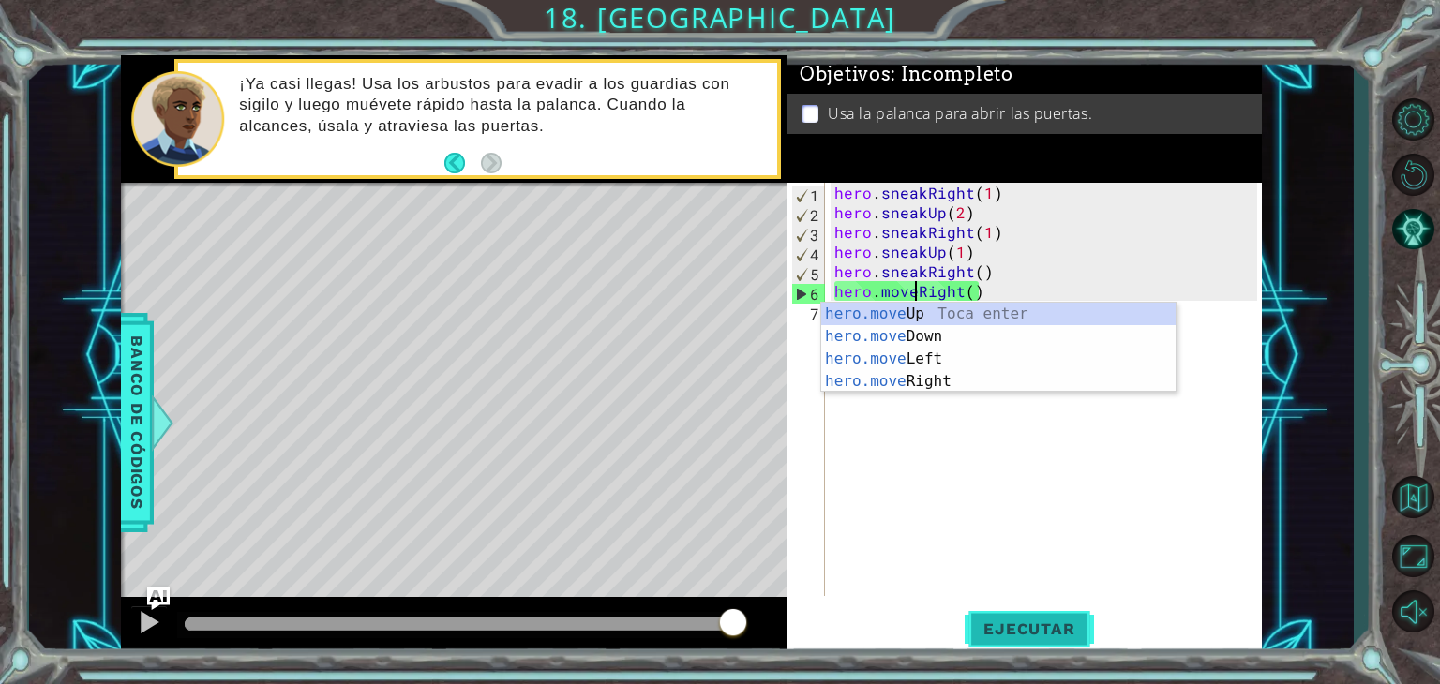
type textarea "hero.moveRight()"
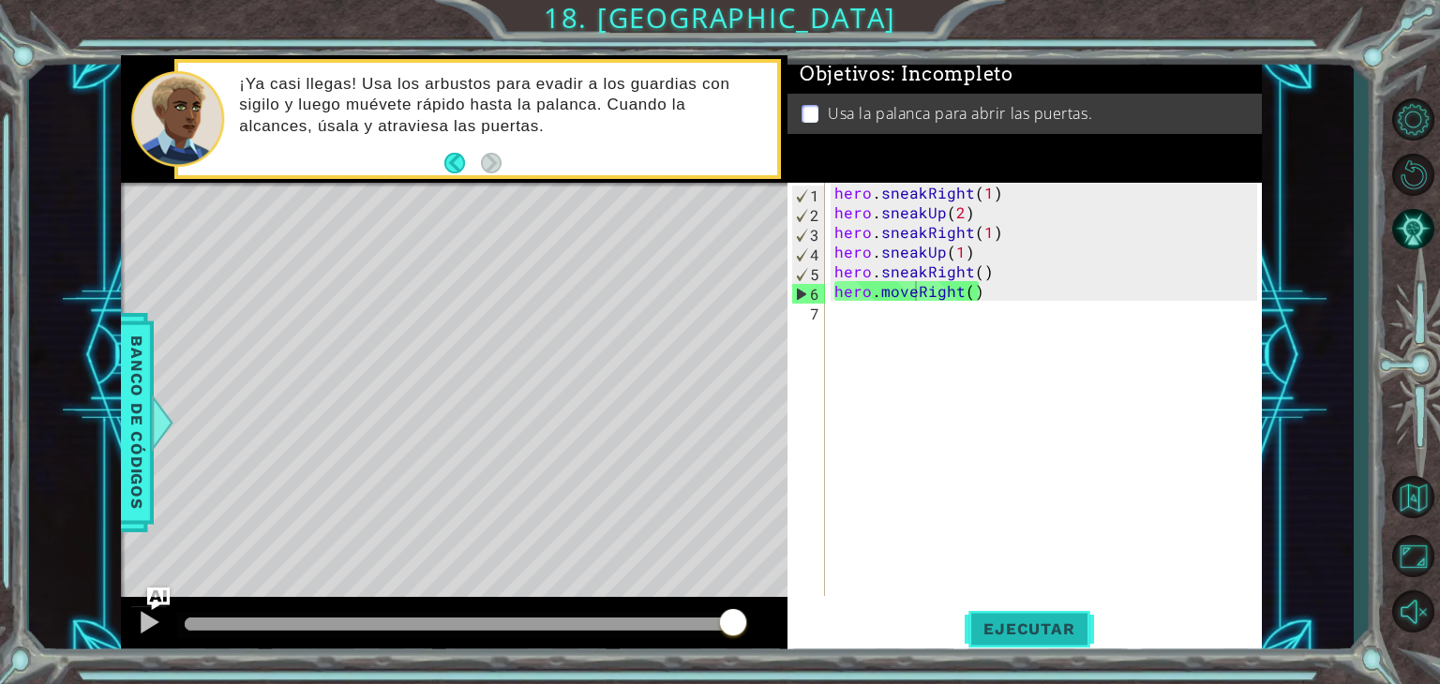
click at [1042, 639] on span "Ejecutar" at bounding box center [1029, 629] width 128 height 19
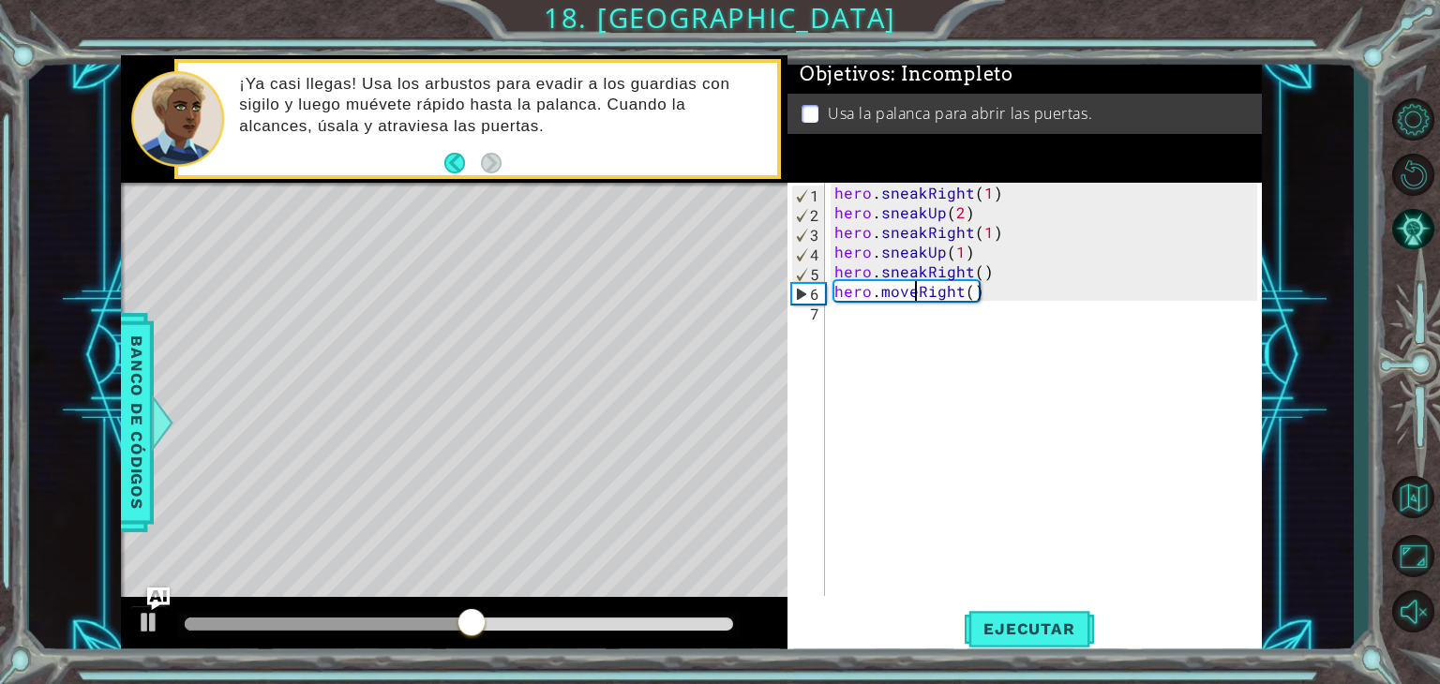
click at [915, 338] on div "hero . sneakRight ( 1 ) hero . sneakUp ( 2 ) hero . sneakRight ( 1 ) hero . sne…" at bounding box center [1049, 409] width 436 height 453
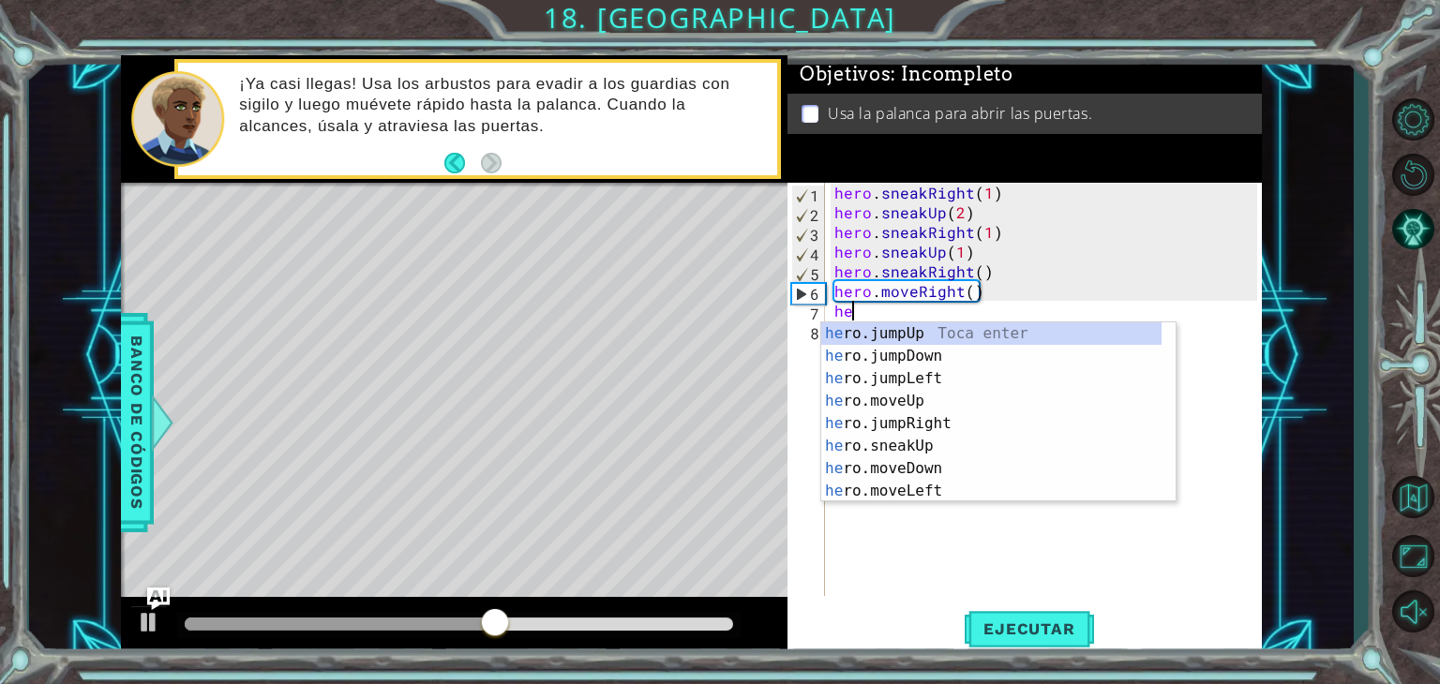
scroll to position [0, 0]
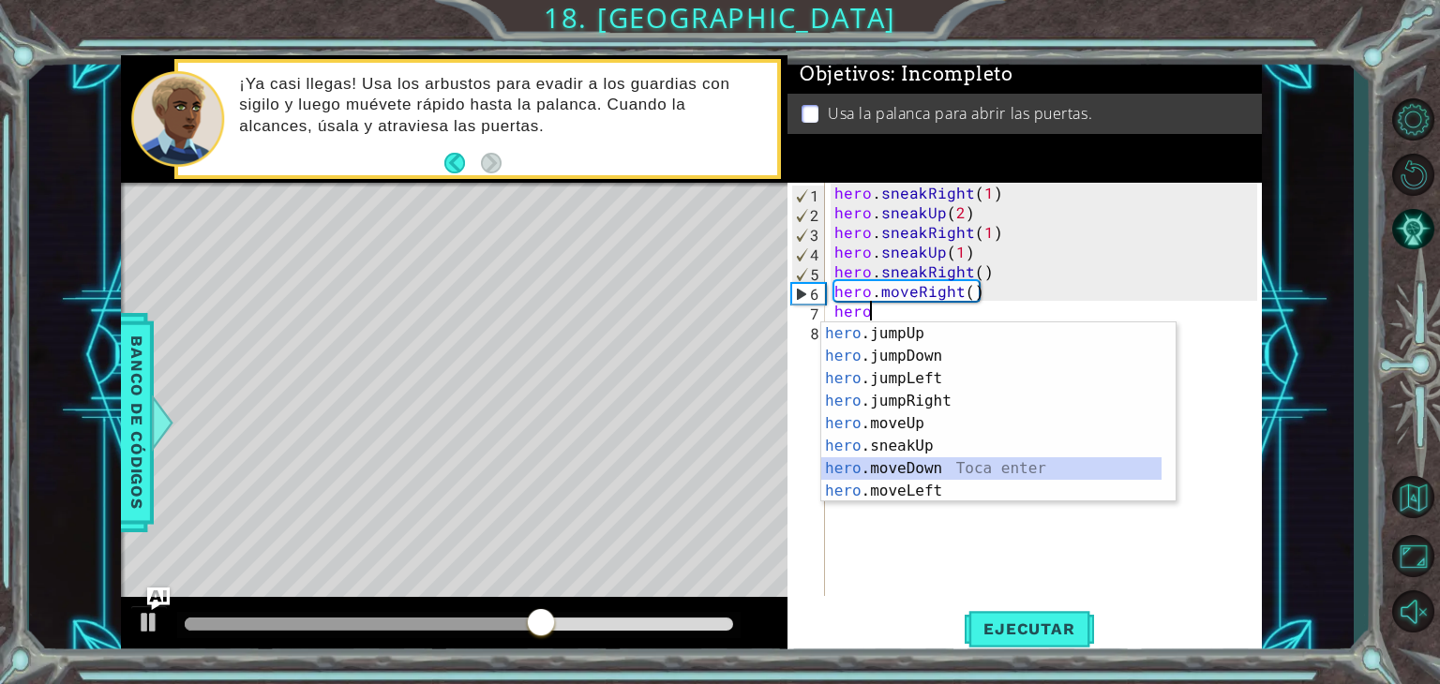
click at [983, 458] on div "hero .jumpUp Toca enter hero .jumpDown Toca enter hero .jumpLeft Toca enter her…" at bounding box center [991, 435] width 340 height 225
type textarea "hero.moveDown(1)"
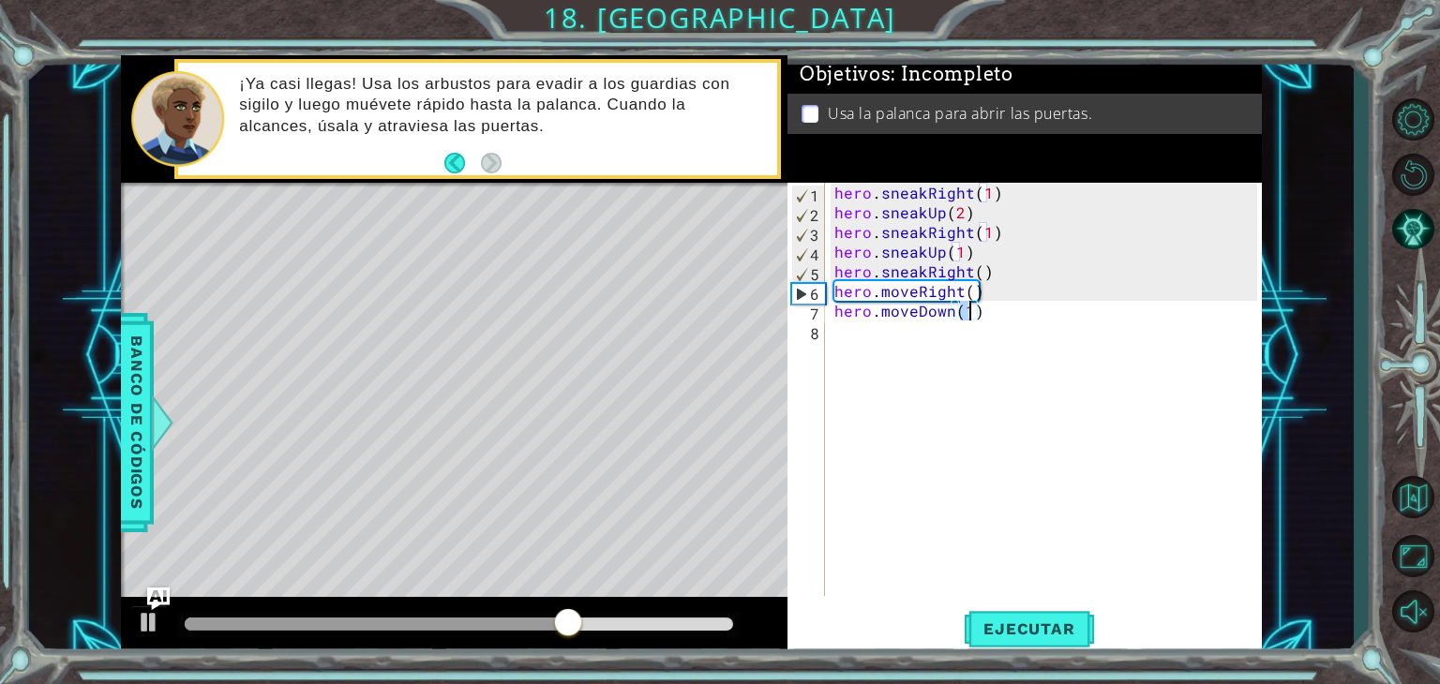
click at [844, 338] on div "hero . sneakRight ( 1 ) hero . sneakUp ( 2 ) hero . sneakRight ( 1 ) hero . sne…" at bounding box center [1049, 409] width 436 height 453
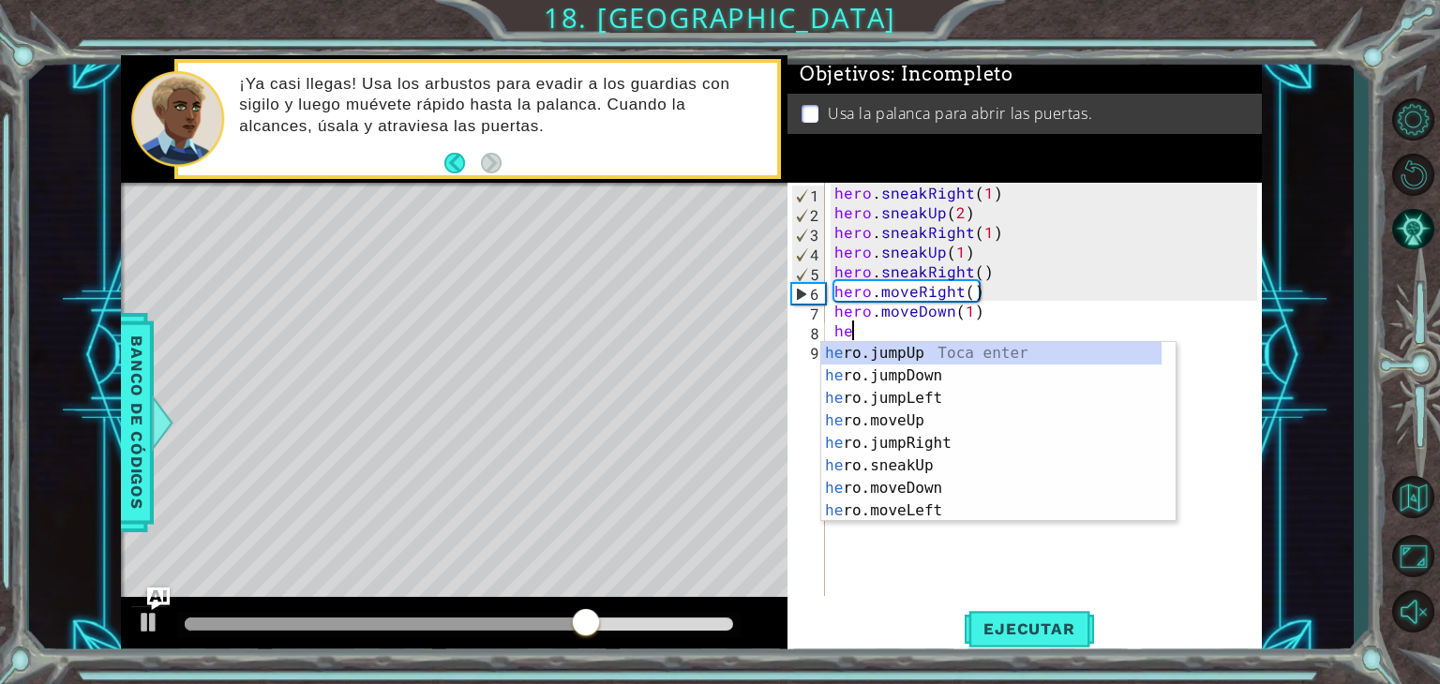
type textarea "hero"
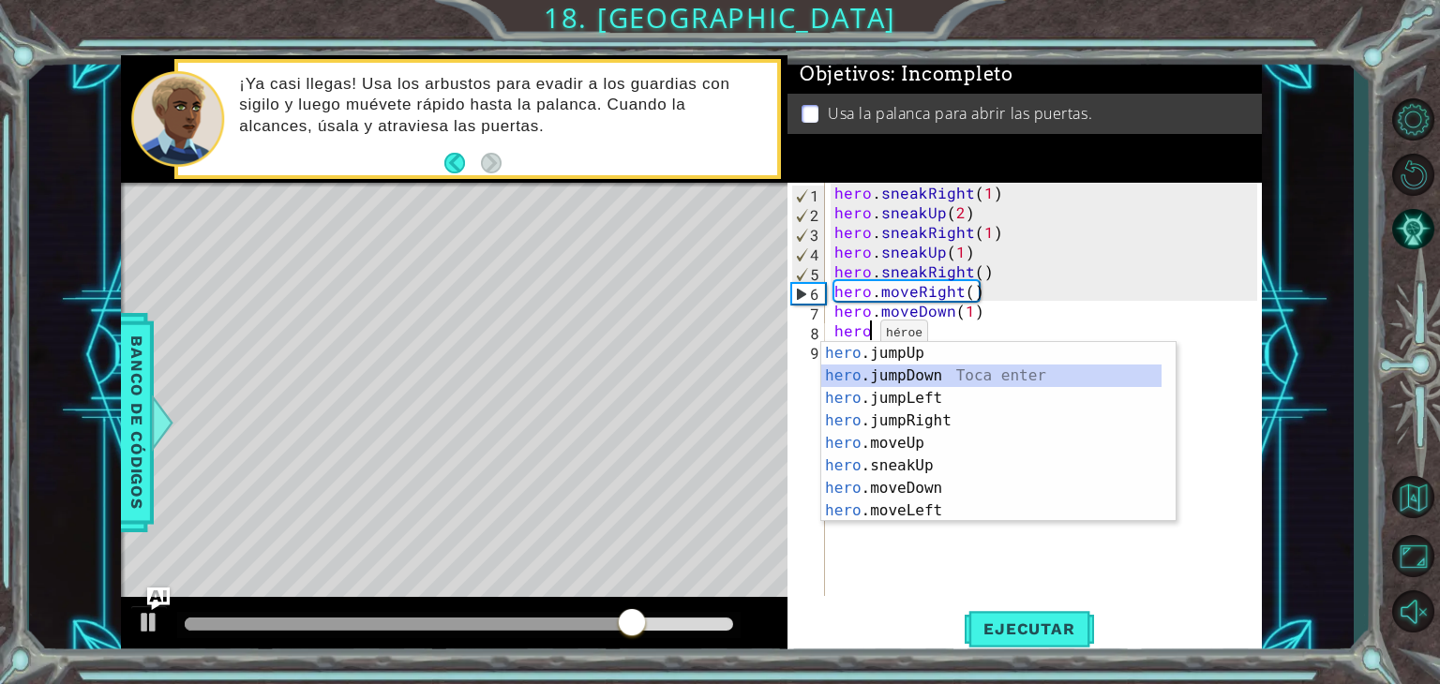
click at [985, 372] on div "hero .jumpUp Toca enter hero .jumpDown Toca enter hero .jumpLeft Toca enter her…" at bounding box center [991, 454] width 340 height 225
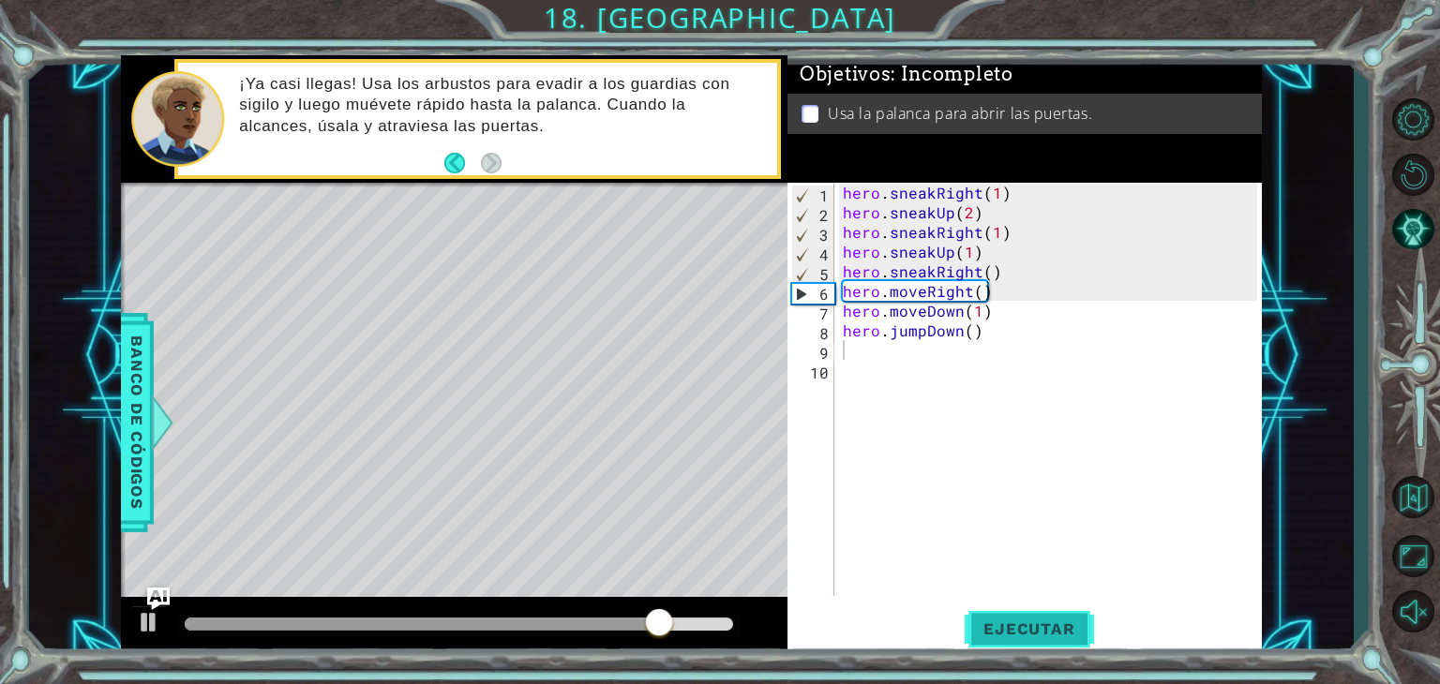
click at [1059, 620] on span "Ejecutar" at bounding box center [1029, 629] width 128 height 19
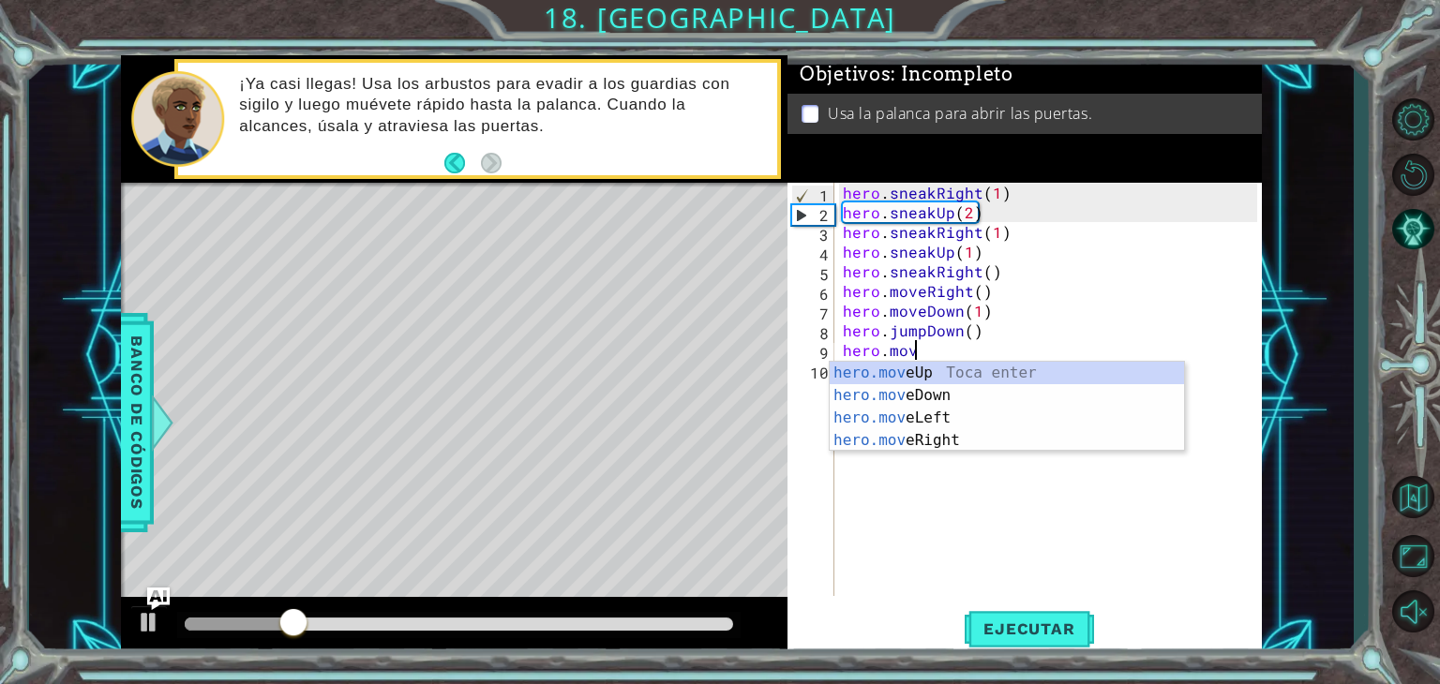
scroll to position [0, 4]
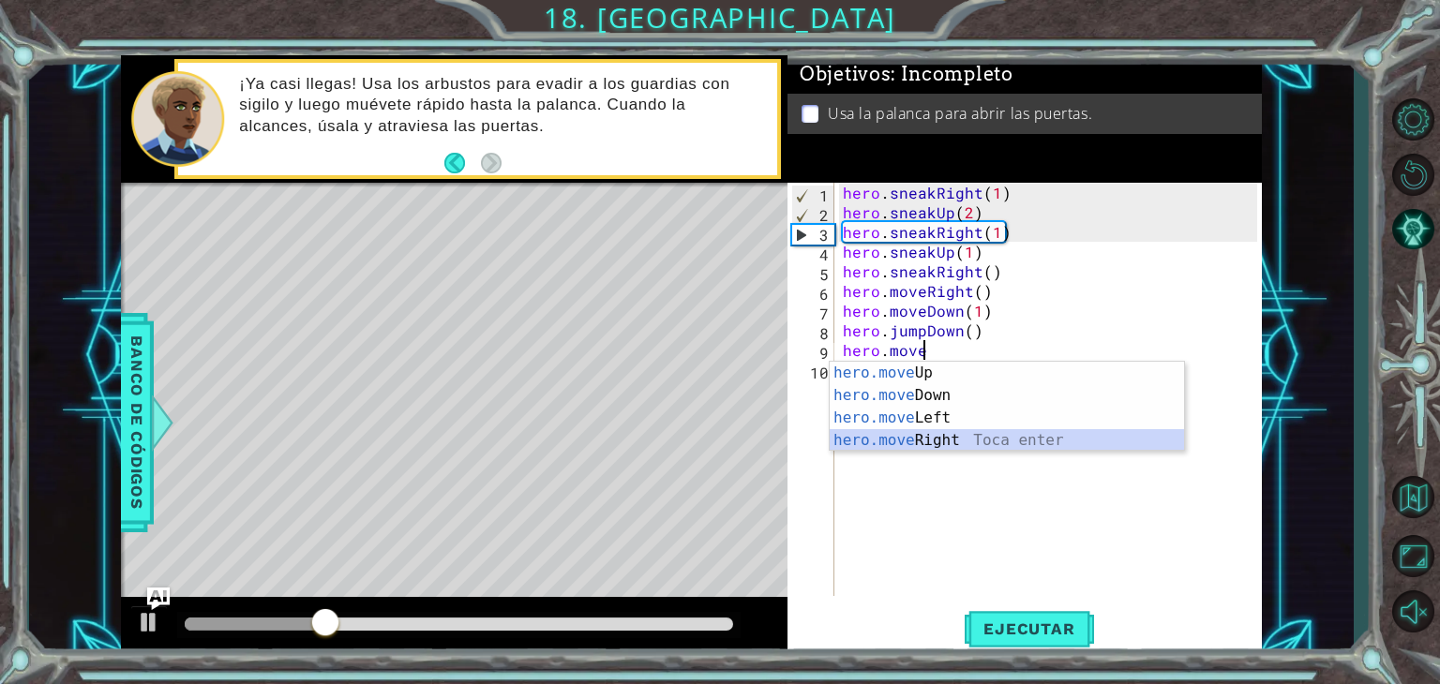
click at [1036, 443] on div "hero.move Up Toca enter hero.move Down Toca enter hero.move Left Toca enter her…" at bounding box center [1007, 429] width 354 height 135
type textarea "hero.moveRight(1)"
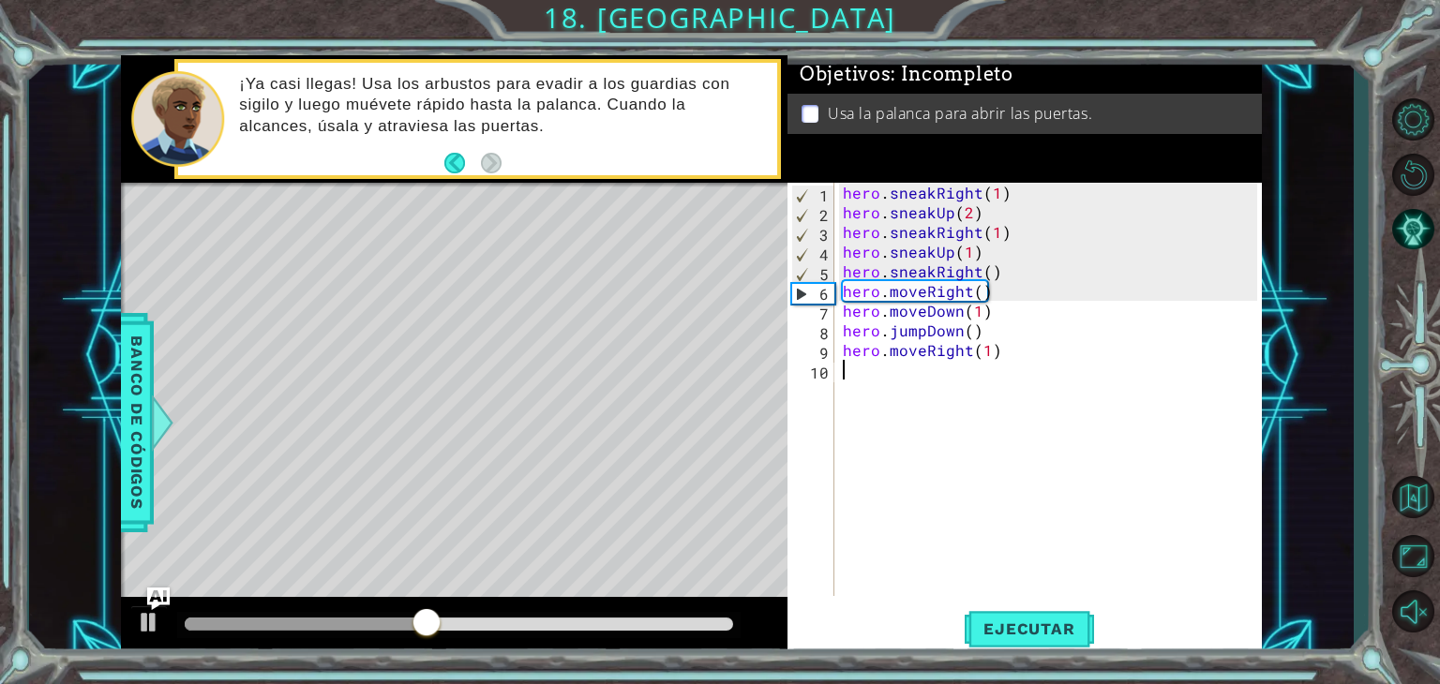
click at [1036, 443] on div "hero . sneakRight ( 1 ) hero . sneakUp ( 2 ) hero . sneakRight ( 1 ) hero . sne…" at bounding box center [1053, 409] width 428 height 453
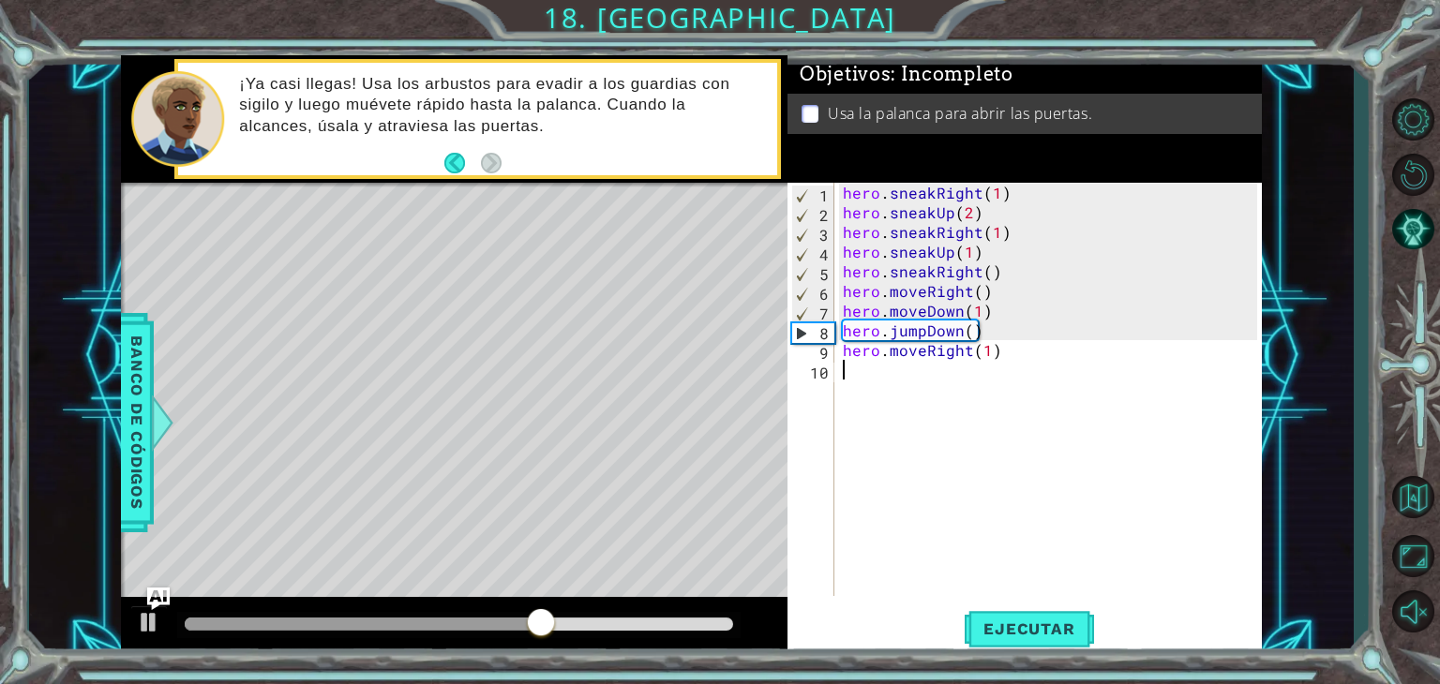
click at [996, 362] on div "hero . sneakRight ( 1 ) hero . sneakUp ( 2 ) hero . sneakRight ( 1 ) hero . sne…" at bounding box center [1053, 409] width 428 height 453
click at [1029, 627] on span "Ejecutar" at bounding box center [1029, 629] width 128 height 19
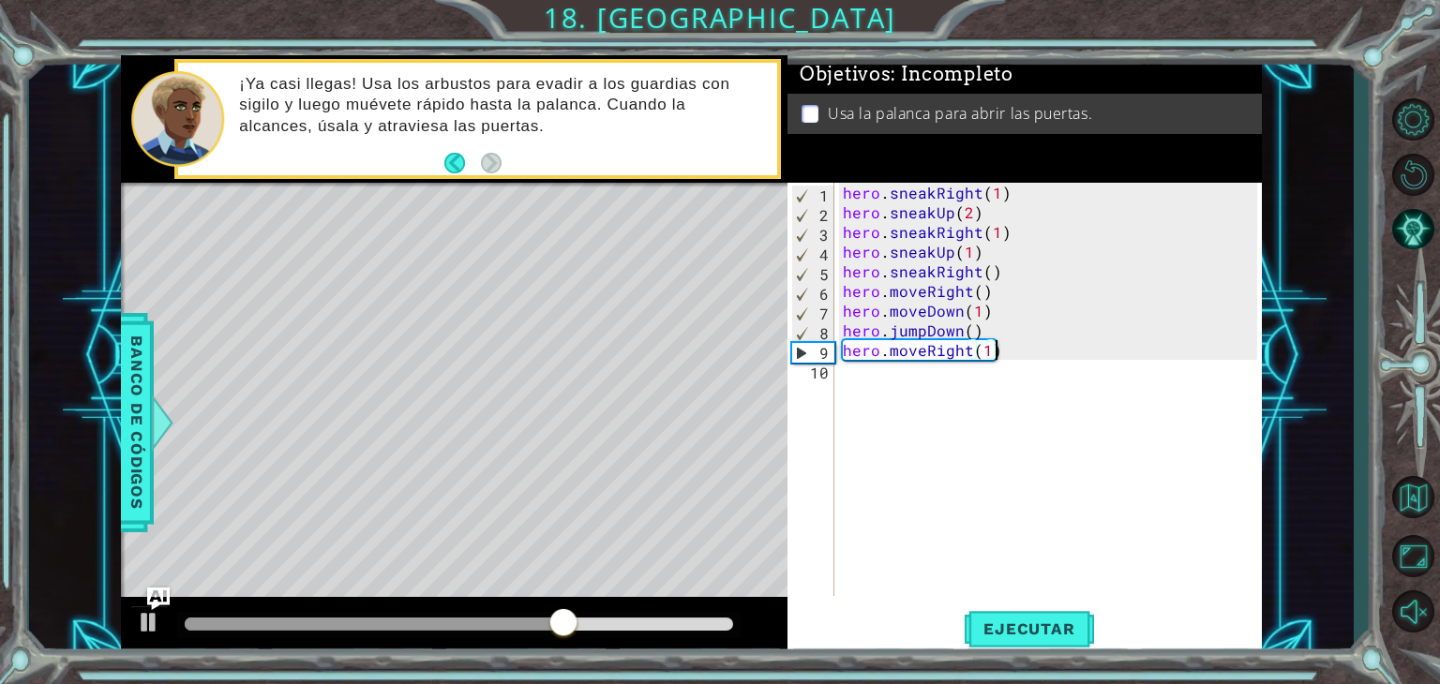
click at [992, 354] on div "hero . sneakRight ( 1 ) hero . sneakUp ( 2 ) hero . sneakRight ( 1 ) hero . sne…" at bounding box center [1053, 409] width 428 height 453
type textarea "hero.moveRight(2)"
click at [866, 378] on div "hero . sneakRight ( 1 ) hero . sneakUp ( 2 ) hero . sneakRight ( 1 ) hero . sne…" at bounding box center [1053, 409] width 428 height 453
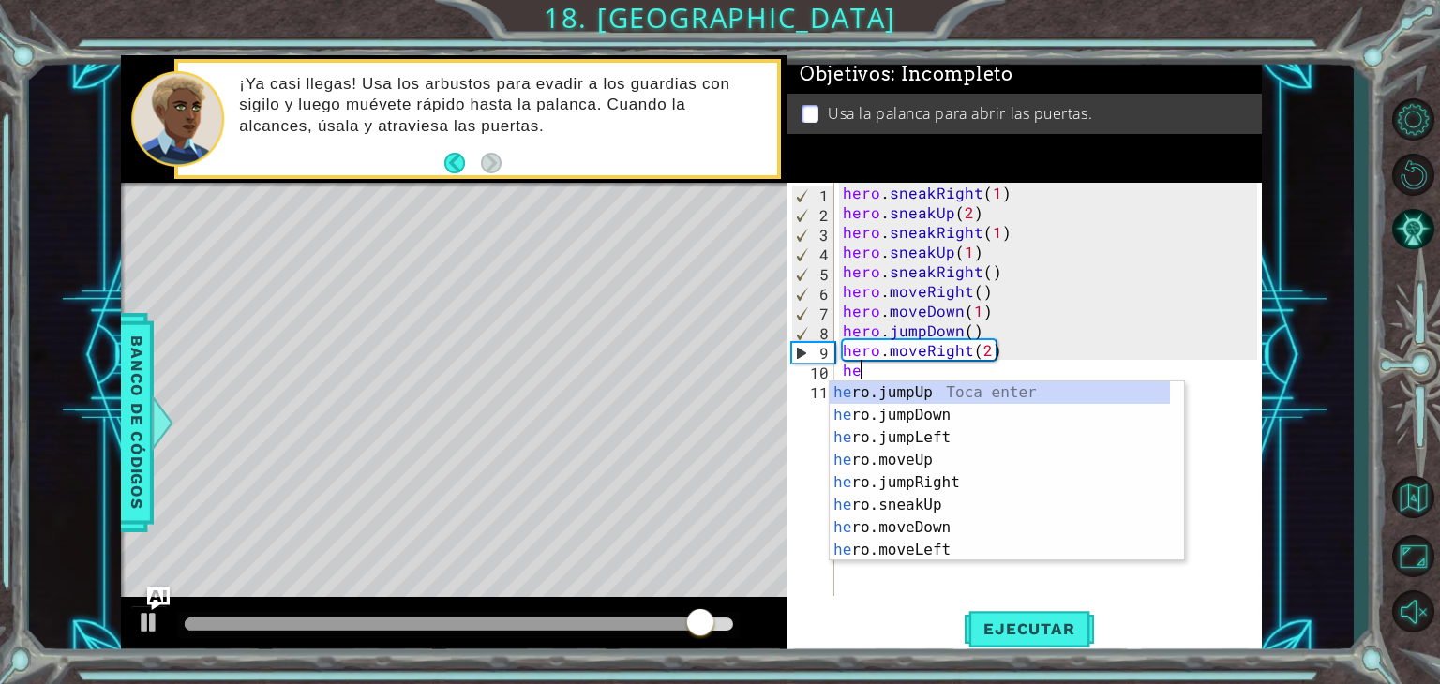
scroll to position [0, 0]
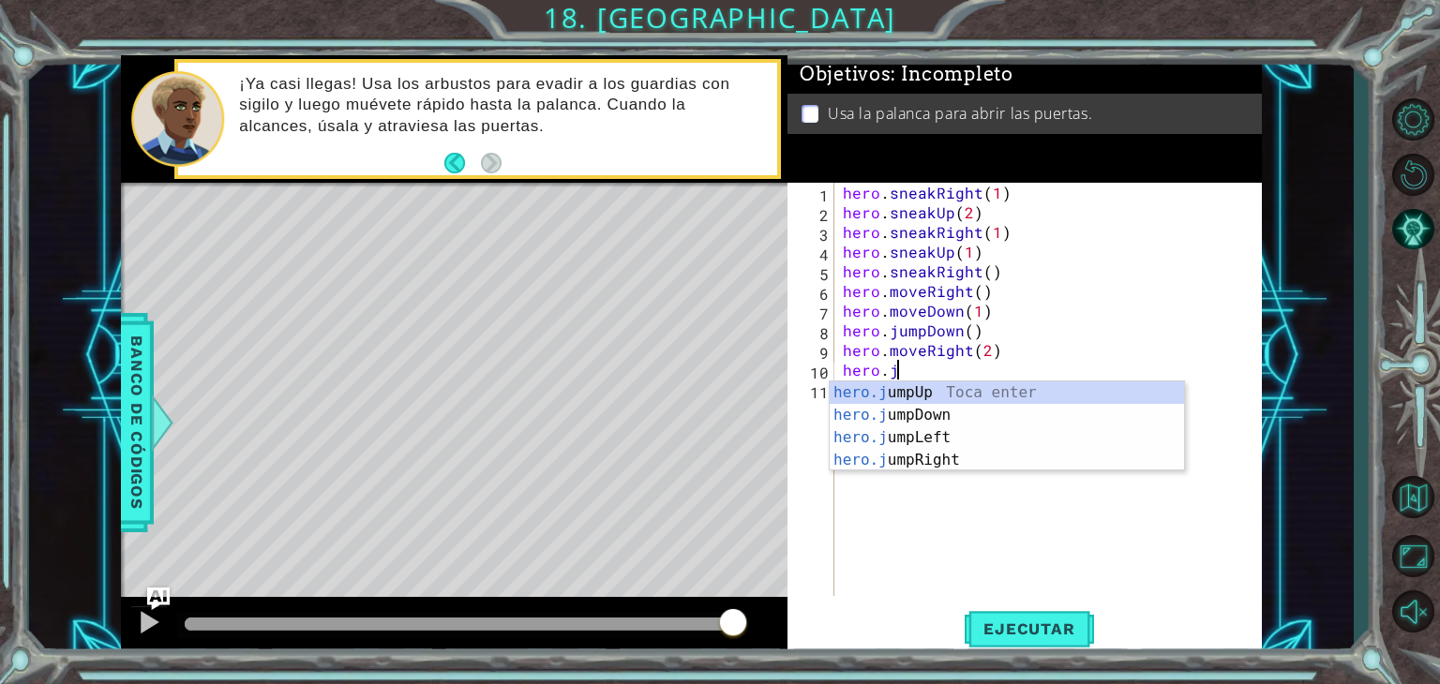
type textarea "hero.ju"
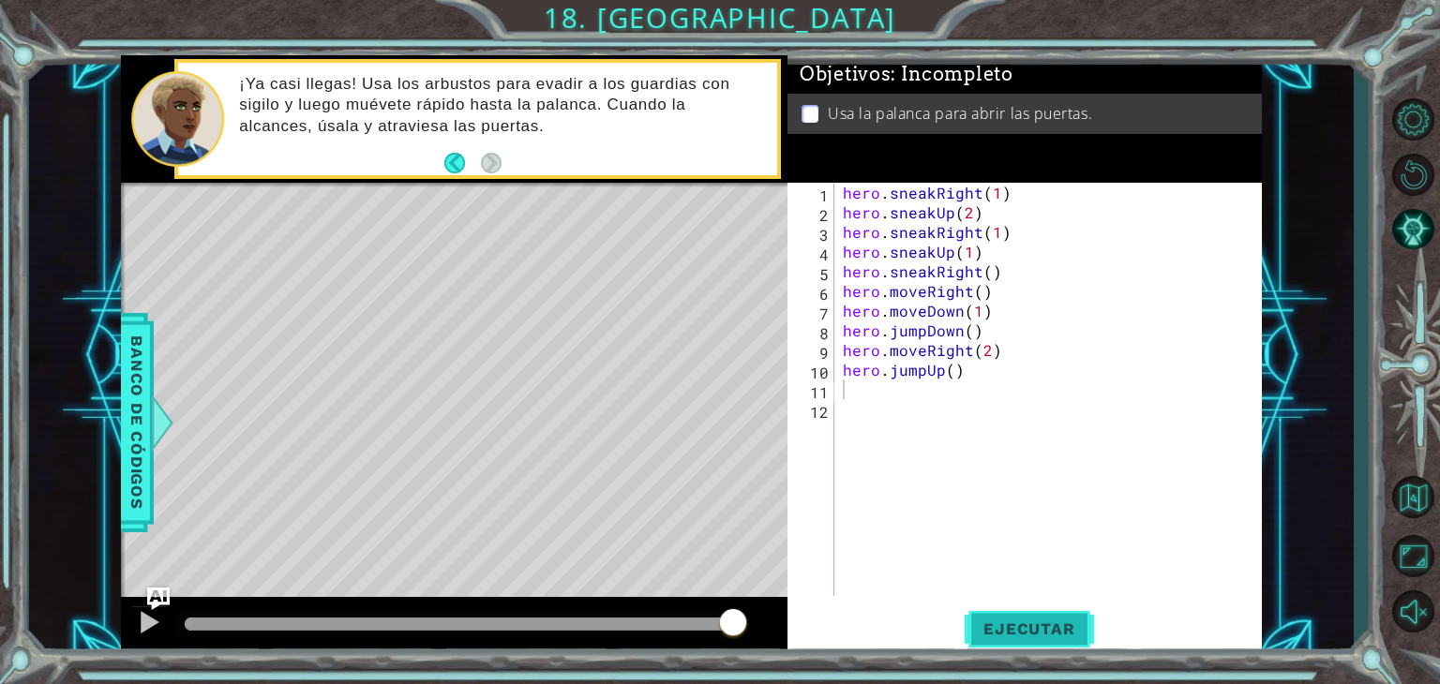
click at [998, 642] on button "Ejecutar" at bounding box center [1029, 630] width 128 height 48
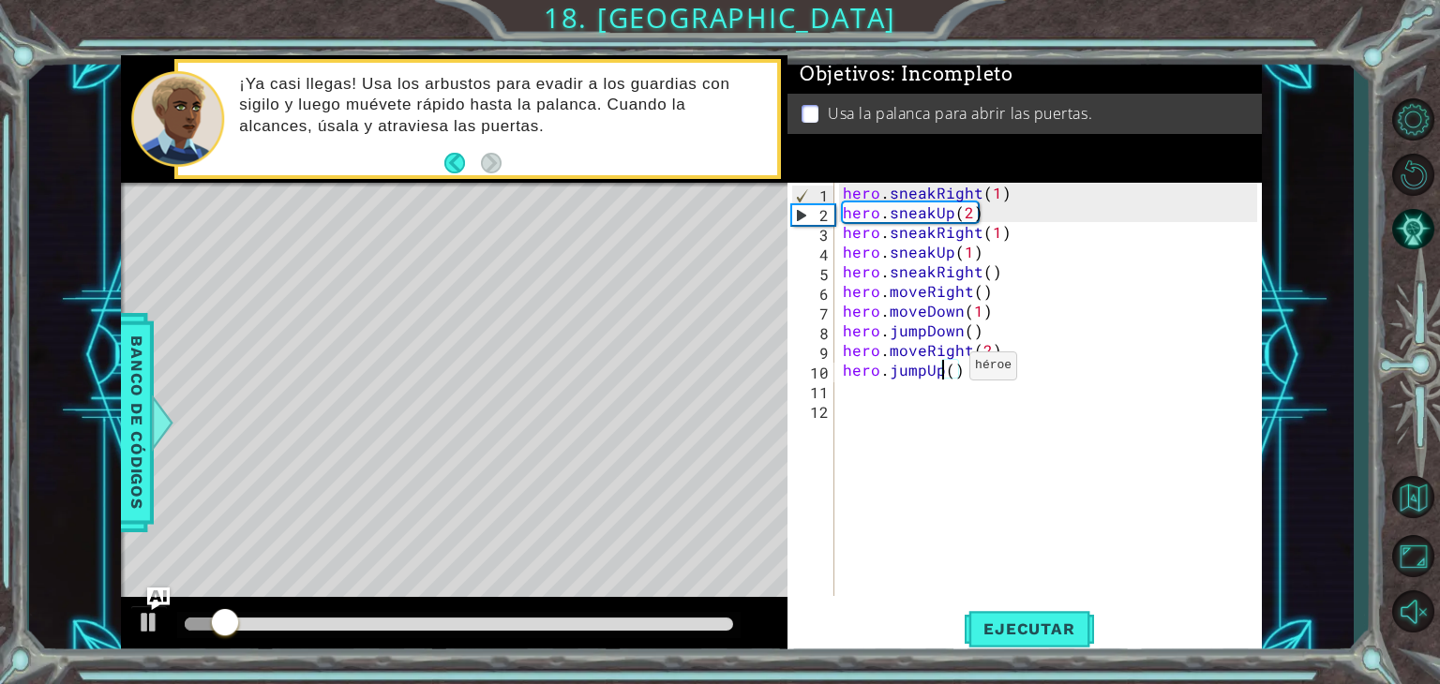
click at [946, 370] on div "hero . sneakRight ( 1 ) hero . sneakUp ( 2 ) hero . sneakRight ( 1 ) hero . sne…" at bounding box center [1053, 409] width 428 height 453
type textarea "hero.jumpUp()"
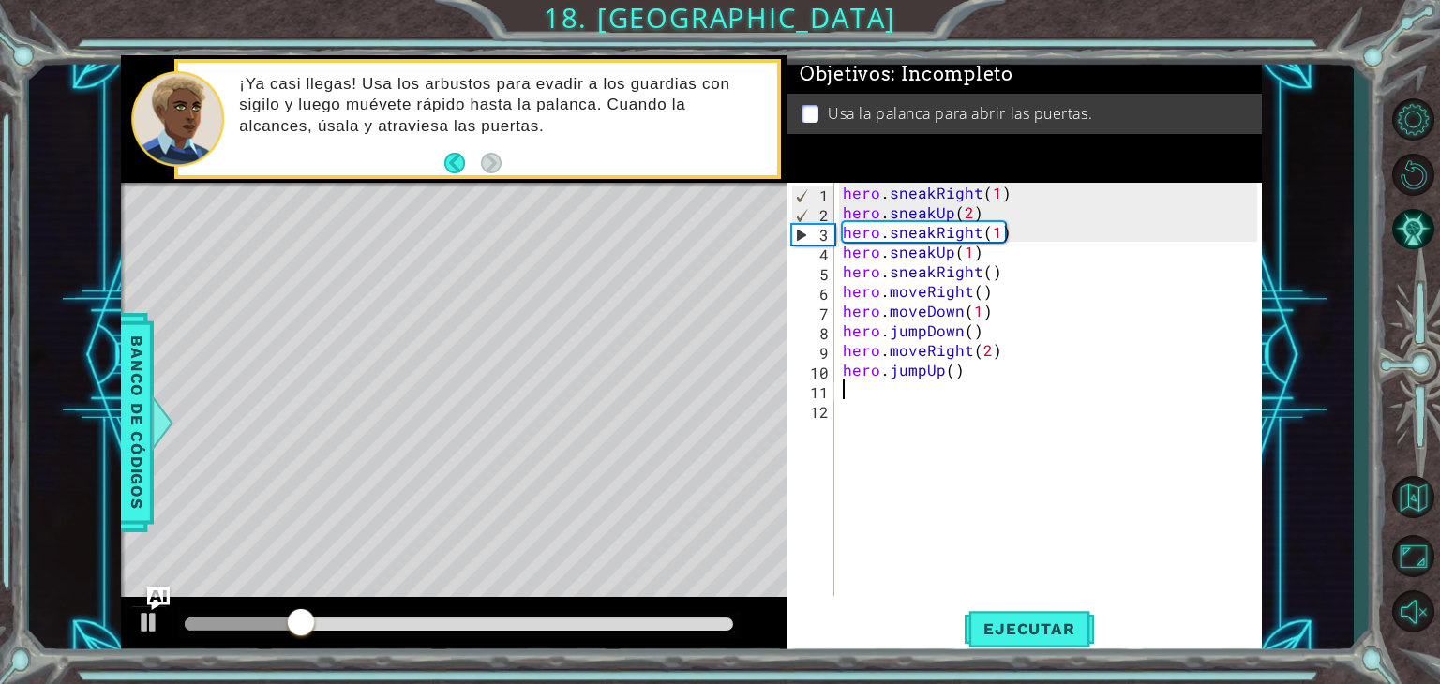
click at [851, 396] on div "hero . sneakRight ( 1 ) hero . sneakUp ( 2 ) hero . sneakRight ( 1 ) hero . sne…" at bounding box center [1053, 409] width 428 height 453
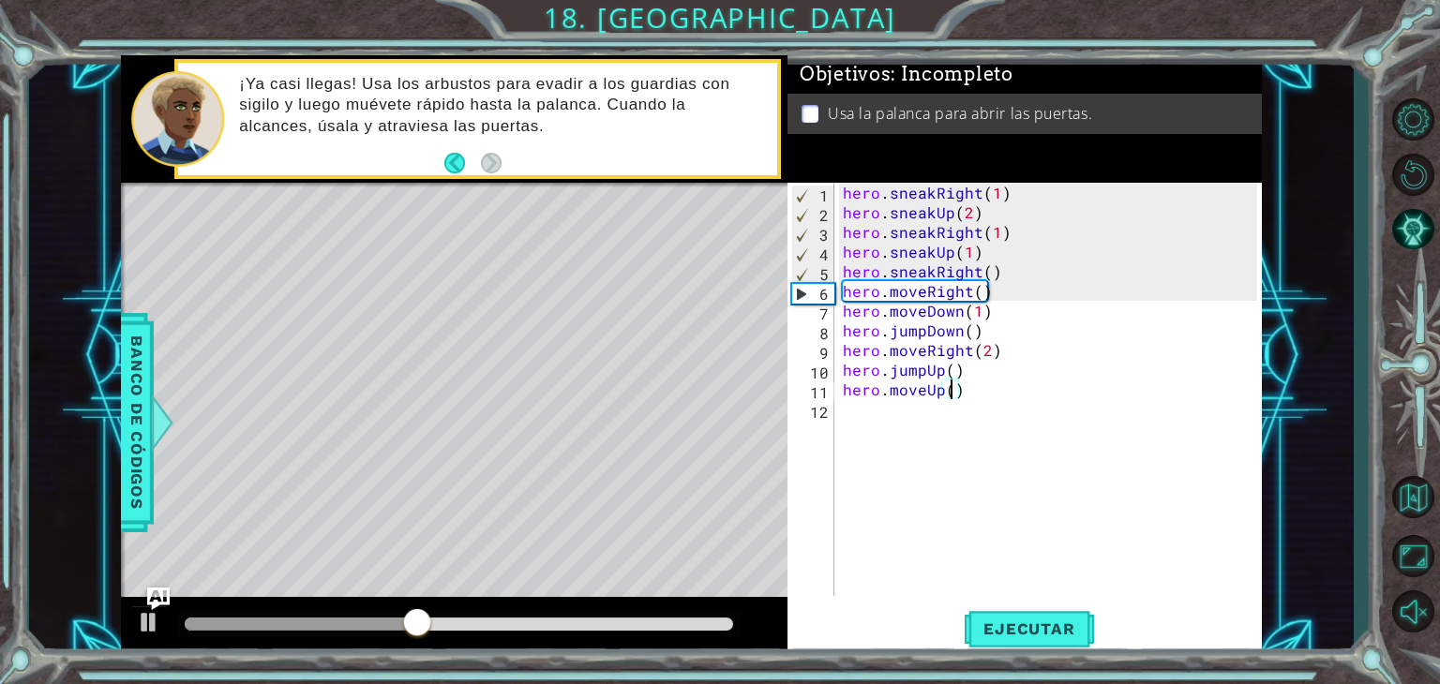
scroll to position [0, 7]
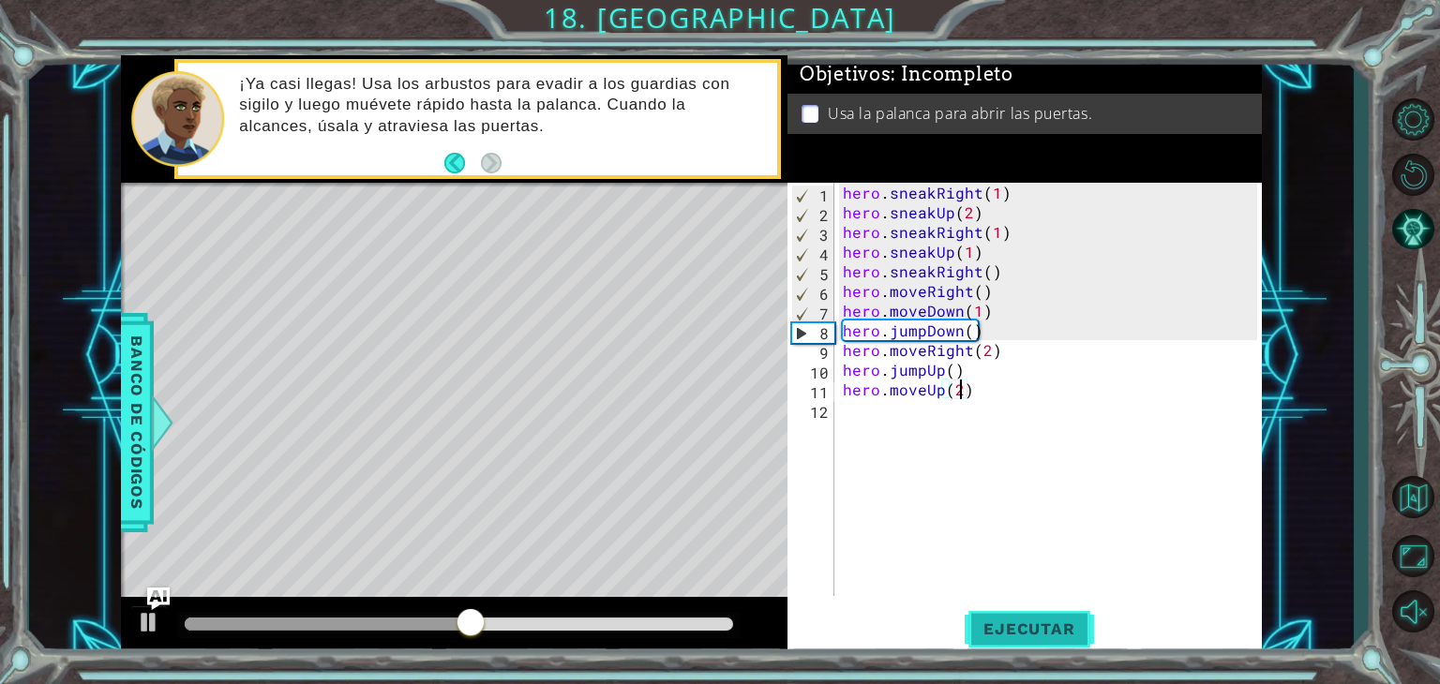
click at [1001, 609] on button "Ejecutar" at bounding box center [1029, 630] width 128 height 48
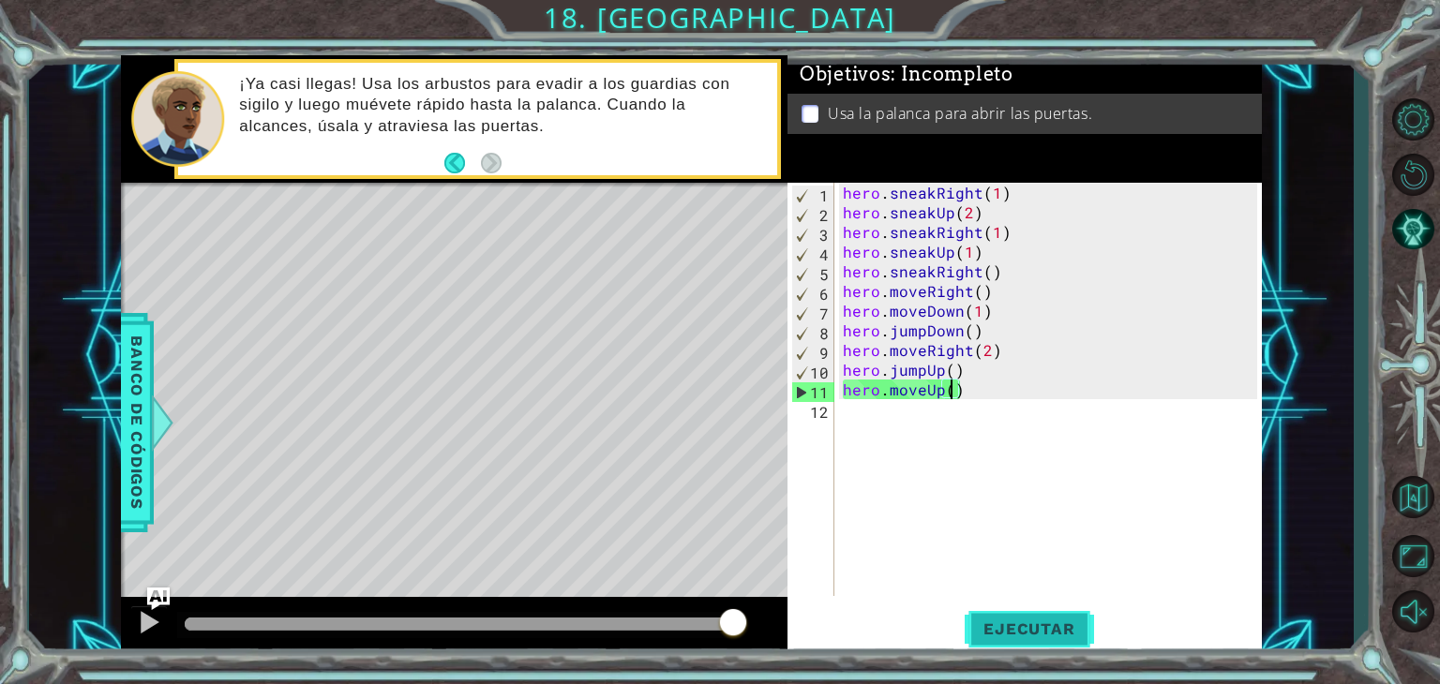
type textarea "hero.moveUp(1)"
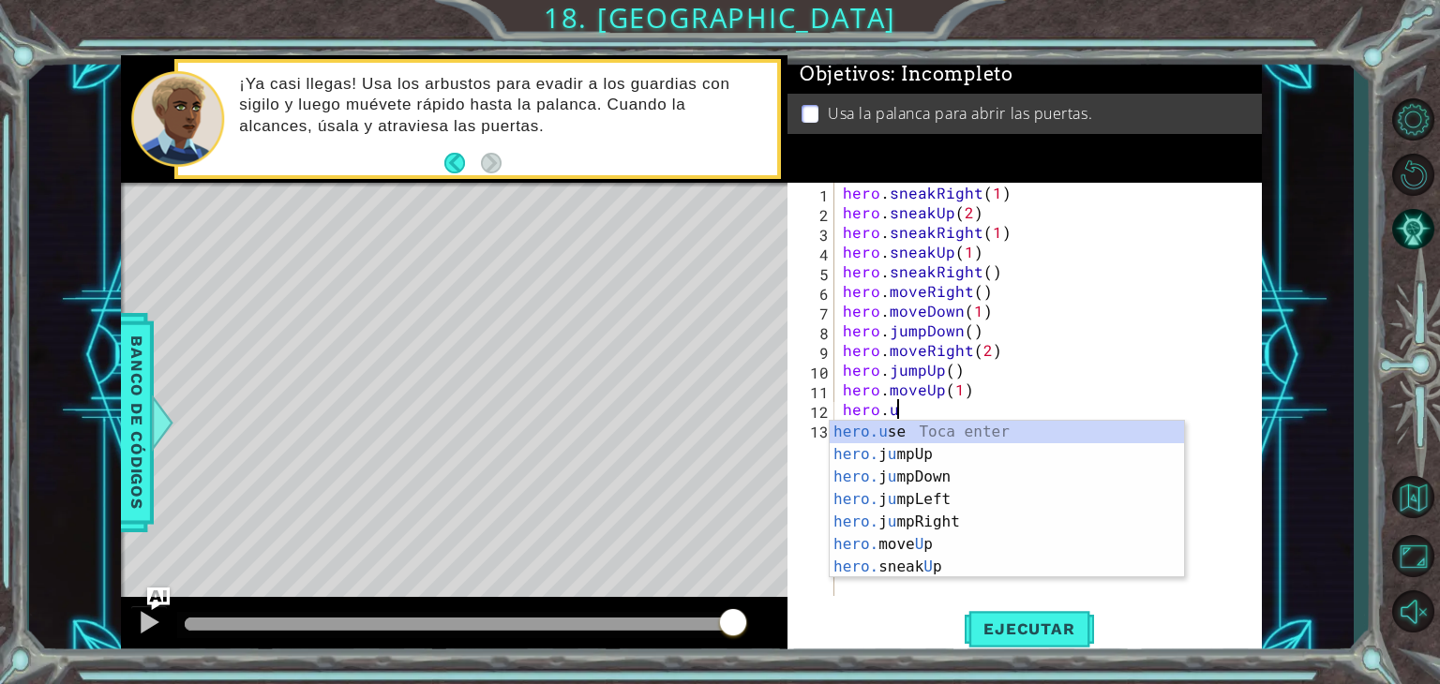
scroll to position [0, 3]
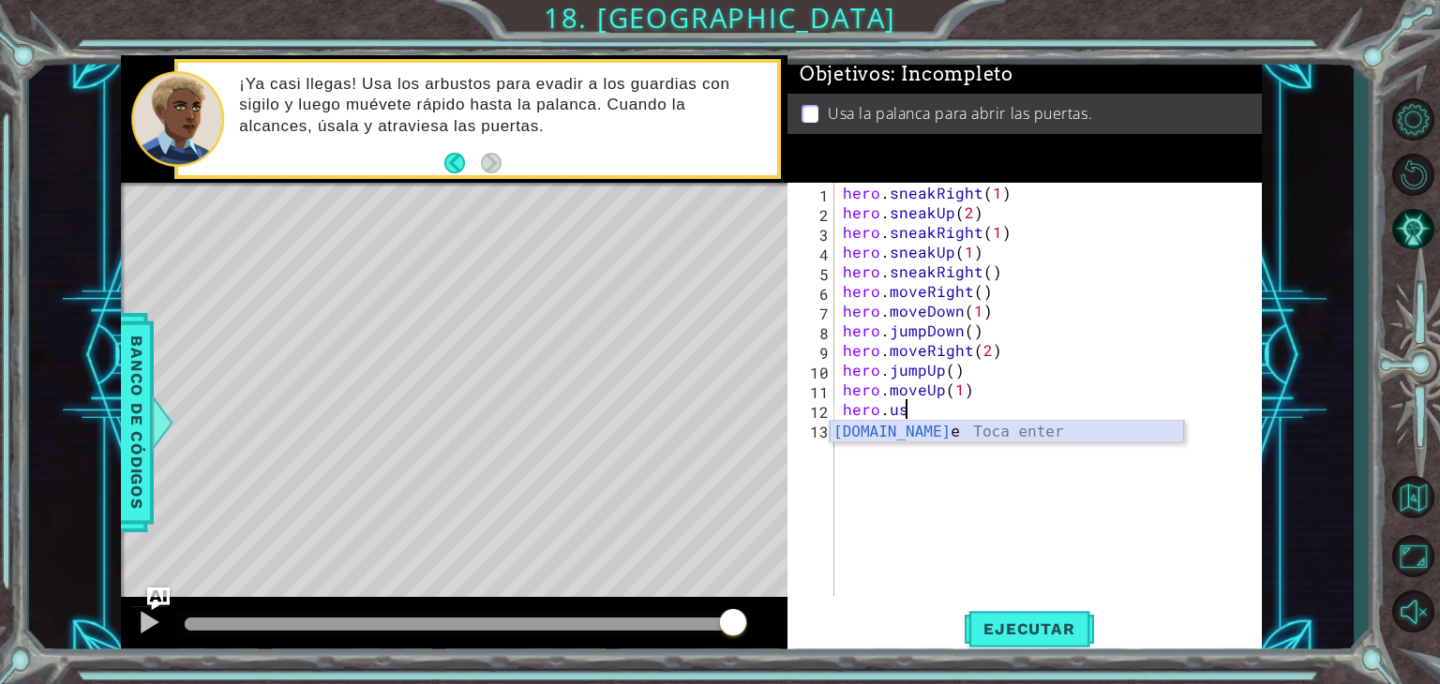
click at [1033, 434] on div "[DOMAIN_NAME] e Toca enter" at bounding box center [1007, 455] width 354 height 68
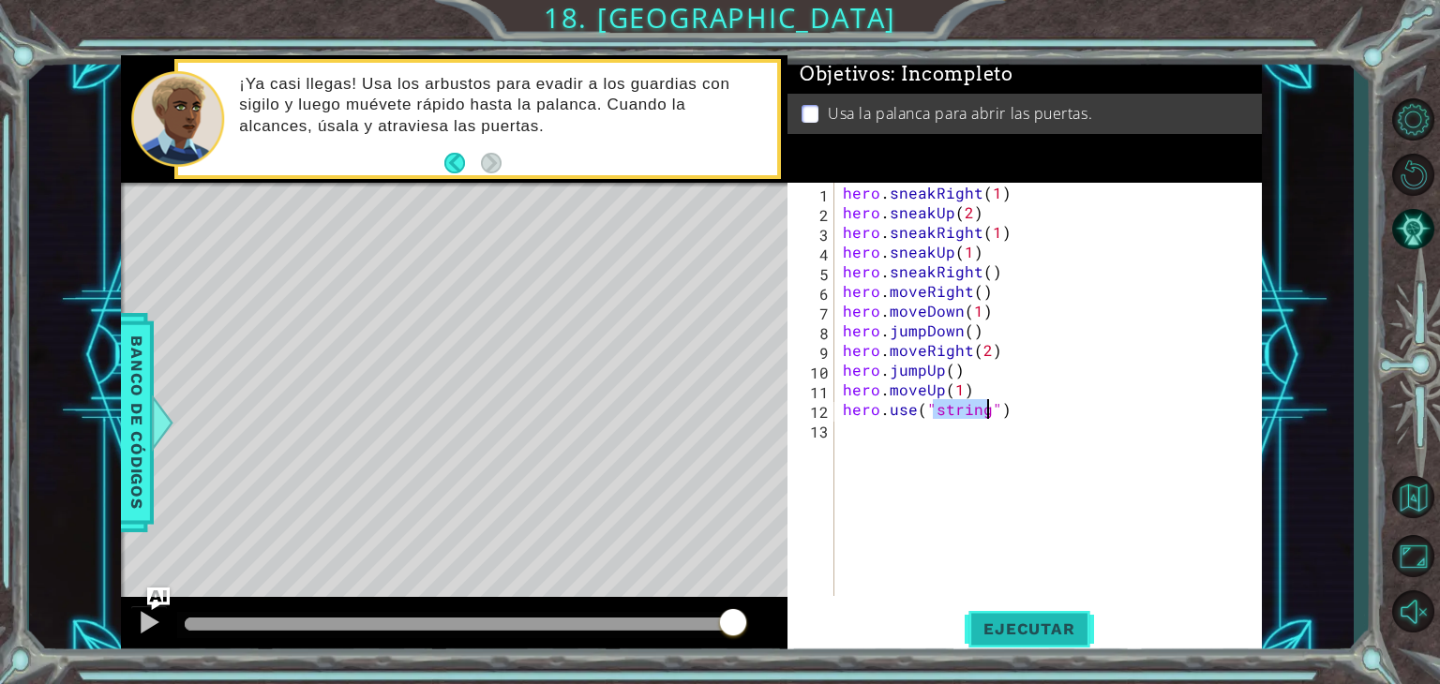
type textarea "hero.use("string")"
click at [1051, 617] on button "Ejecutar" at bounding box center [1029, 630] width 128 height 48
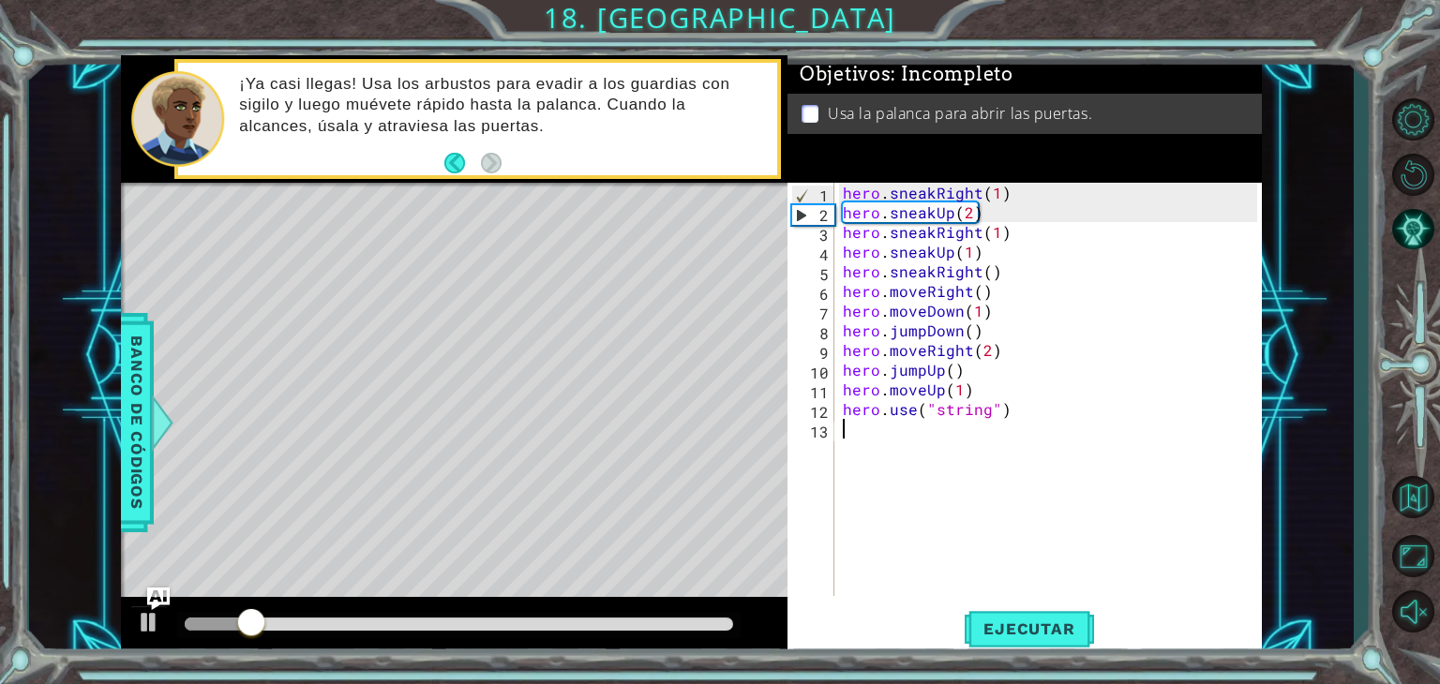
click at [912, 446] on div "hero . sneakRight ( 1 ) hero . sneakUp ( 2 ) hero . sneakRight ( 1 ) hero . sne…" at bounding box center [1053, 409] width 428 height 453
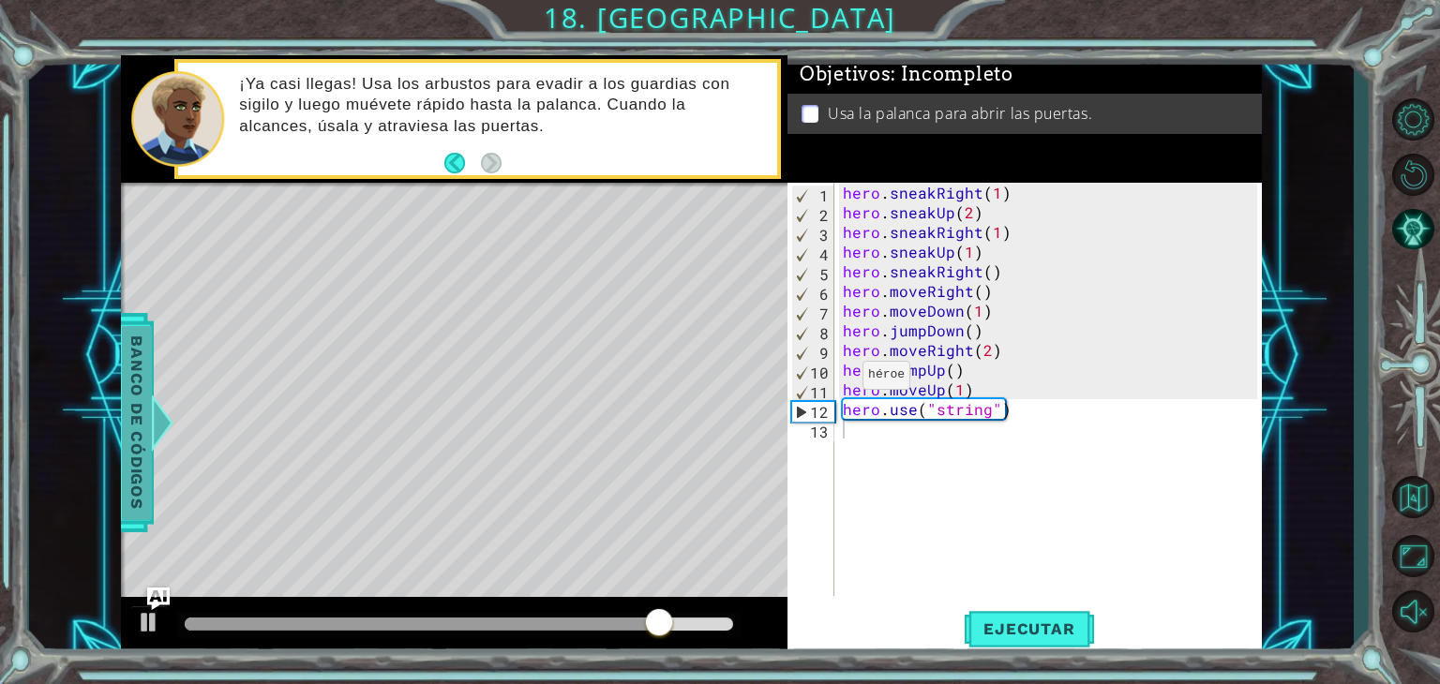
click at [146, 385] on span "Banco de códigos" at bounding box center [137, 422] width 30 height 194
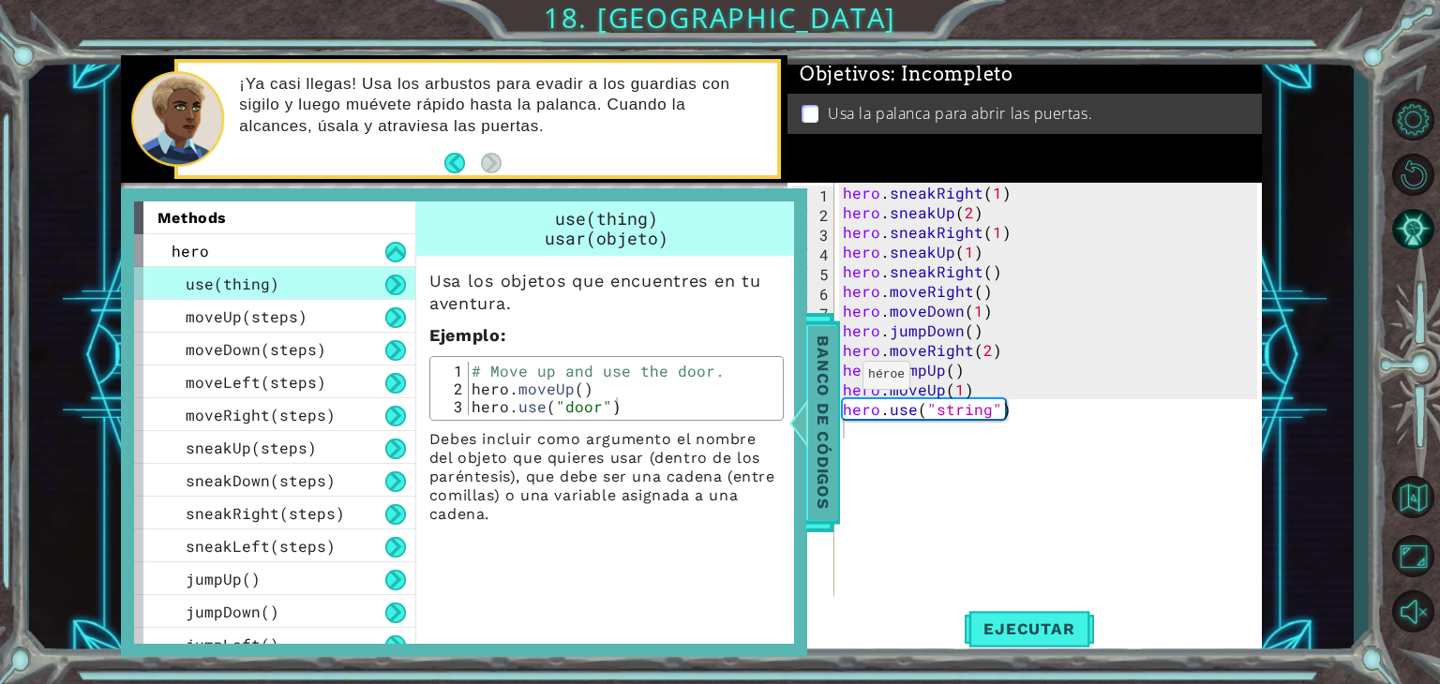
click at [817, 451] on span "Banco de códigos" at bounding box center [823, 422] width 30 height 194
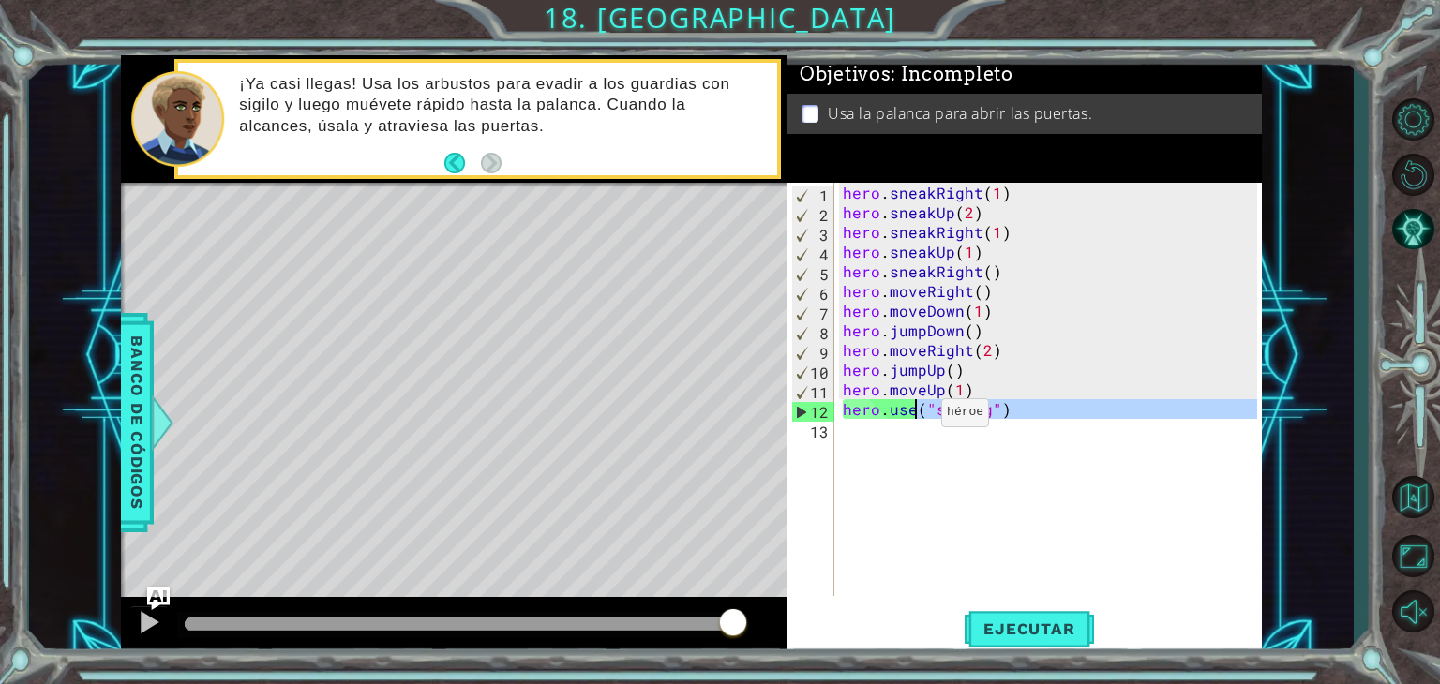
drag, startPoint x: 968, startPoint y: 595, endPoint x: 918, endPoint y: 417, distance: 184.9
click at [918, 417] on div "hero . sneakRight ( 1 ) hero . sneakUp ( 2 ) hero . sneakRight ( 1 ) hero . sne…" at bounding box center [1053, 409] width 428 height 453
click at [918, 417] on div "hero . sneakRight ( 1 ) hero . sneakUp ( 2 ) hero . sneakRight ( 1 ) hero . sne…" at bounding box center [1047, 389] width 417 height 413
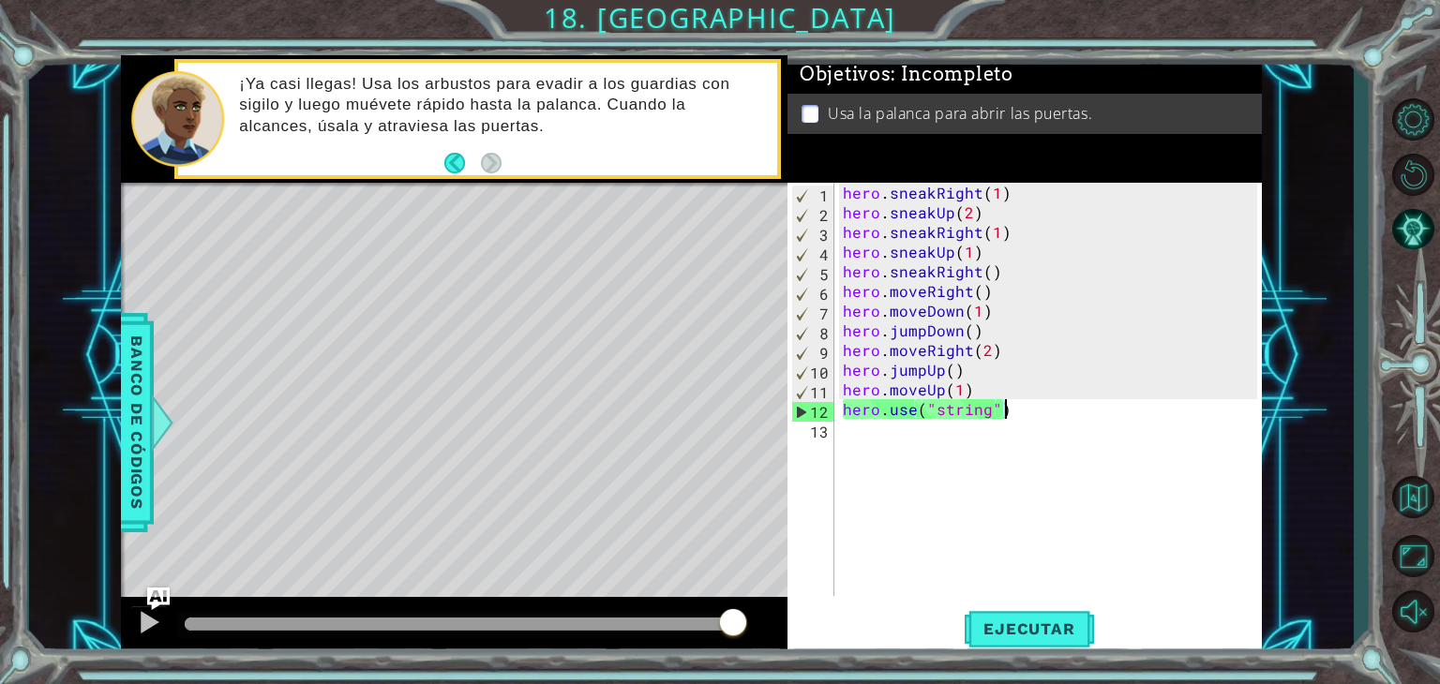
click at [1017, 415] on div "hero . sneakRight ( 1 ) hero . sneakUp ( 2 ) hero . sneakRight ( 1 ) hero . sne…" at bounding box center [1053, 409] width 428 height 453
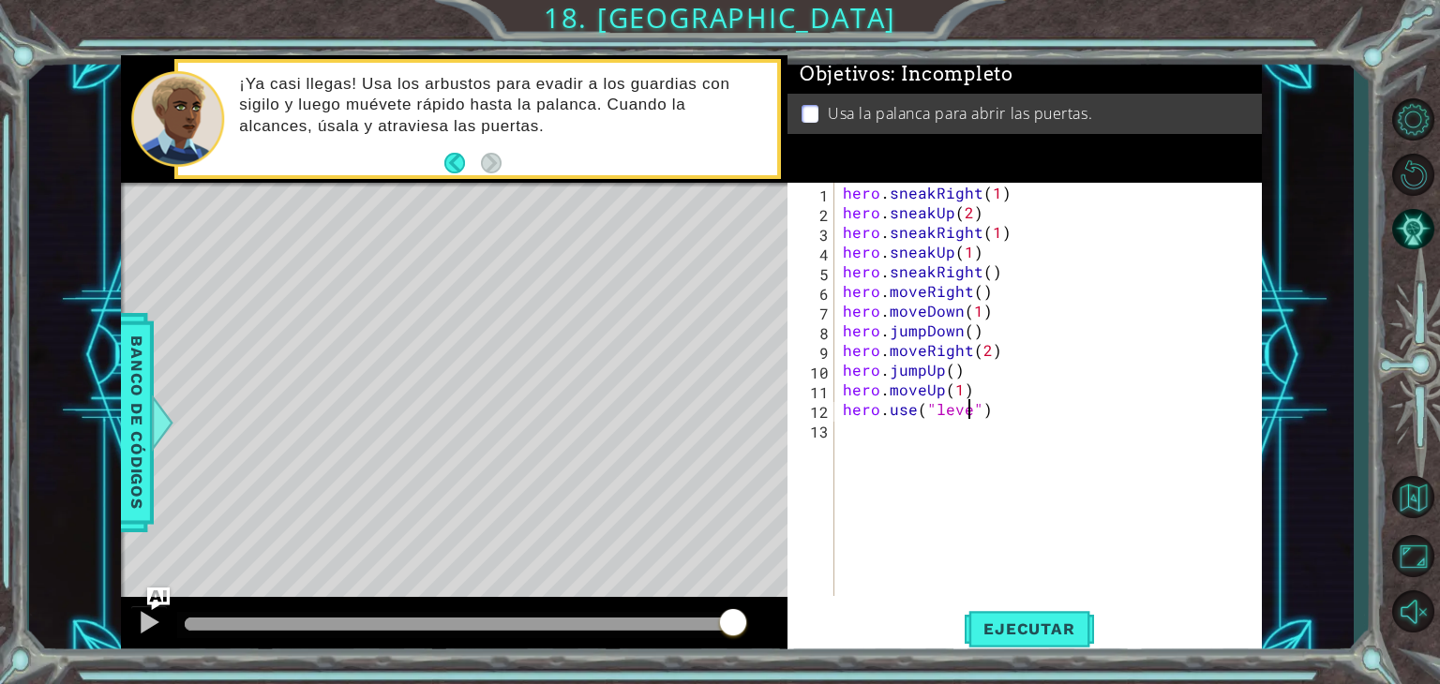
scroll to position [0, 8]
type textarea "hero.use("lever")"
click at [992, 620] on span "Ejecutar" at bounding box center [1029, 629] width 128 height 19
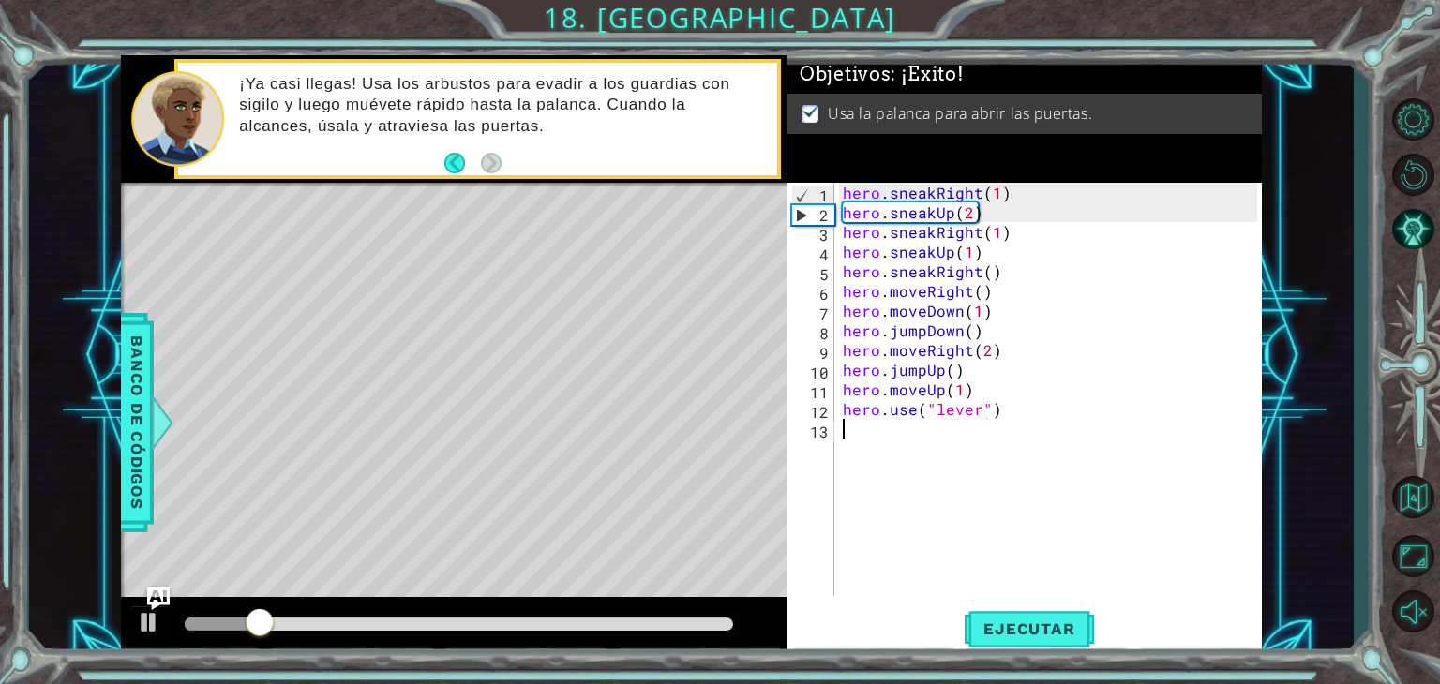
click at [833, 429] on div "13" at bounding box center [812, 432] width 43 height 20
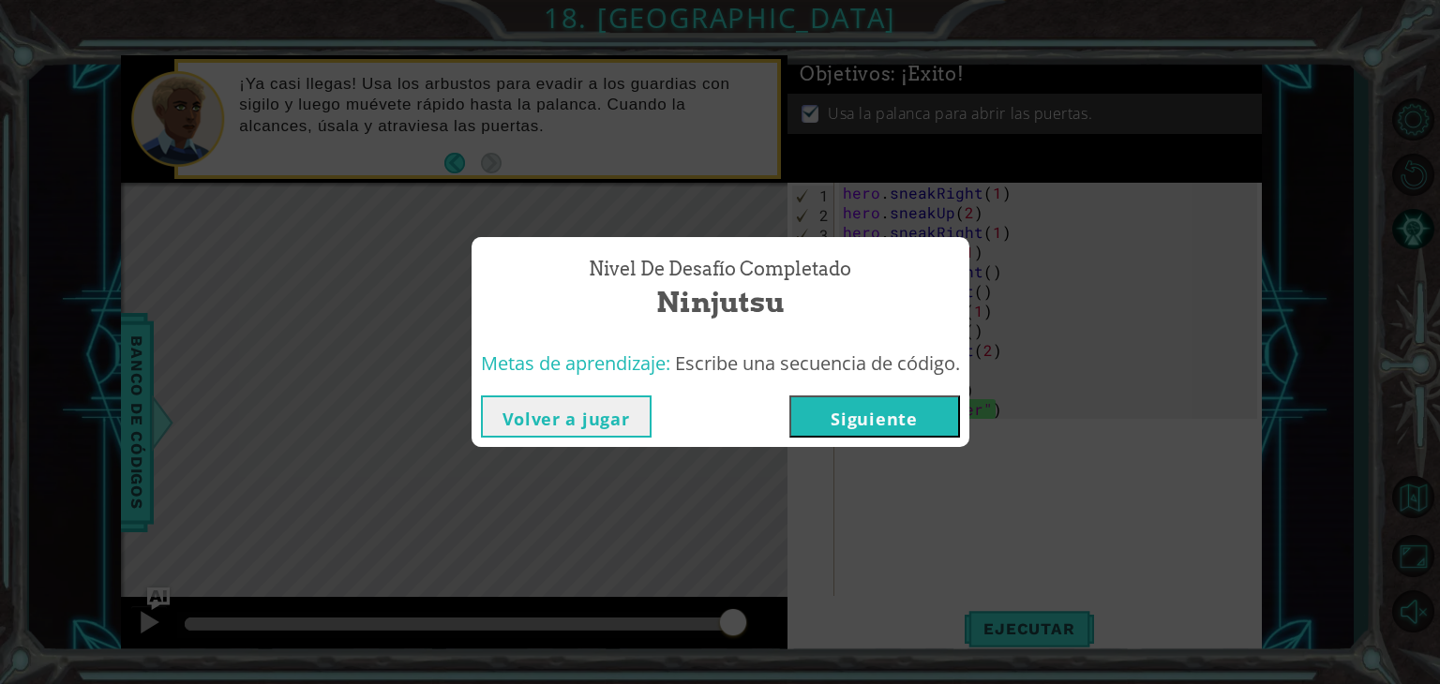
click at [908, 410] on button "Siguiente" at bounding box center [874, 417] width 171 height 42
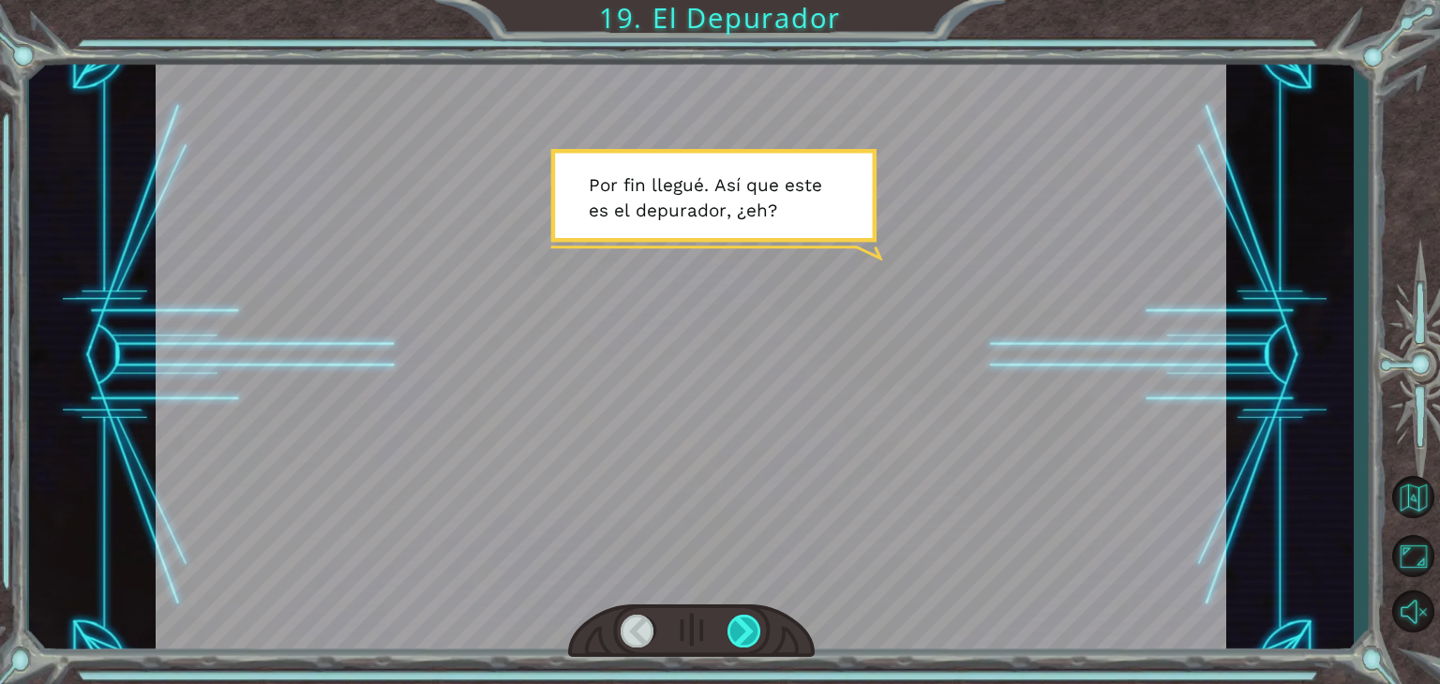
click at [743, 627] on div at bounding box center [745, 631] width 34 height 33
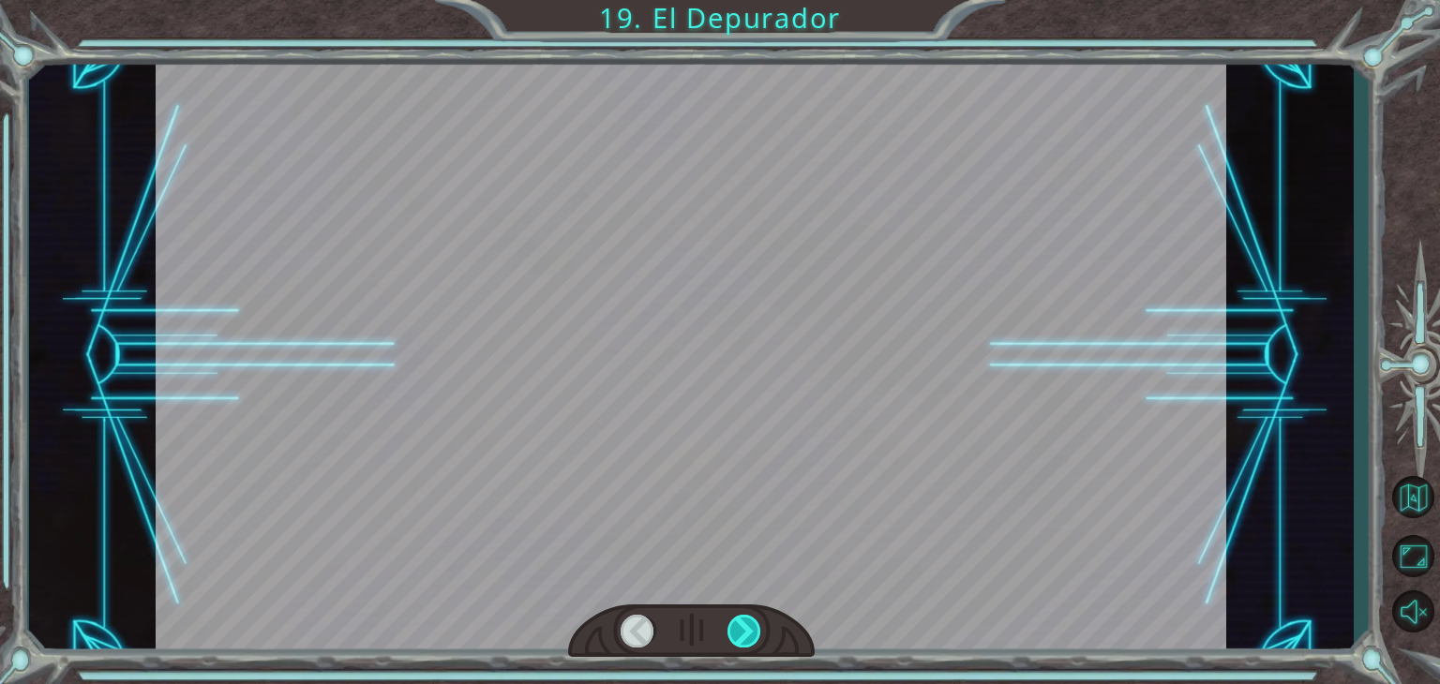
click at [743, 627] on div at bounding box center [745, 631] width 34 height 33
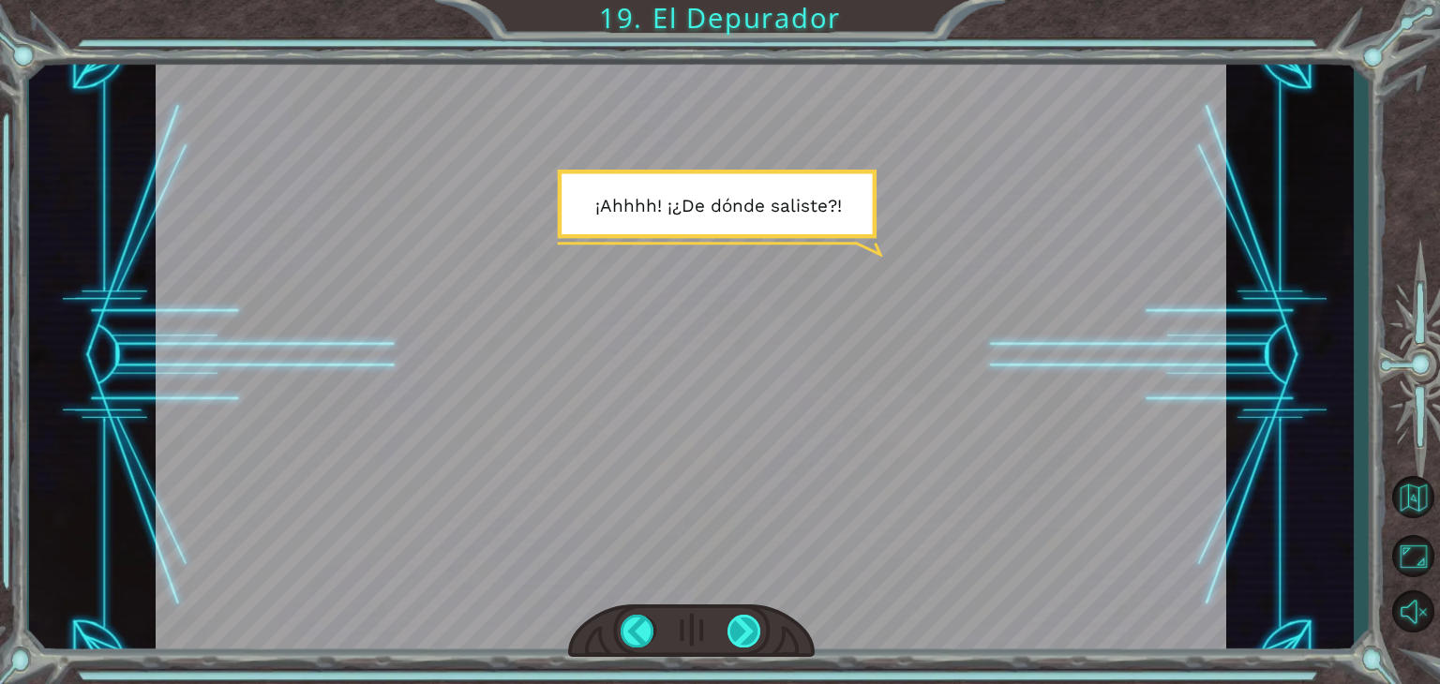
click at [743, 627] on div at bounding box center [745, 631] width 34 height 33
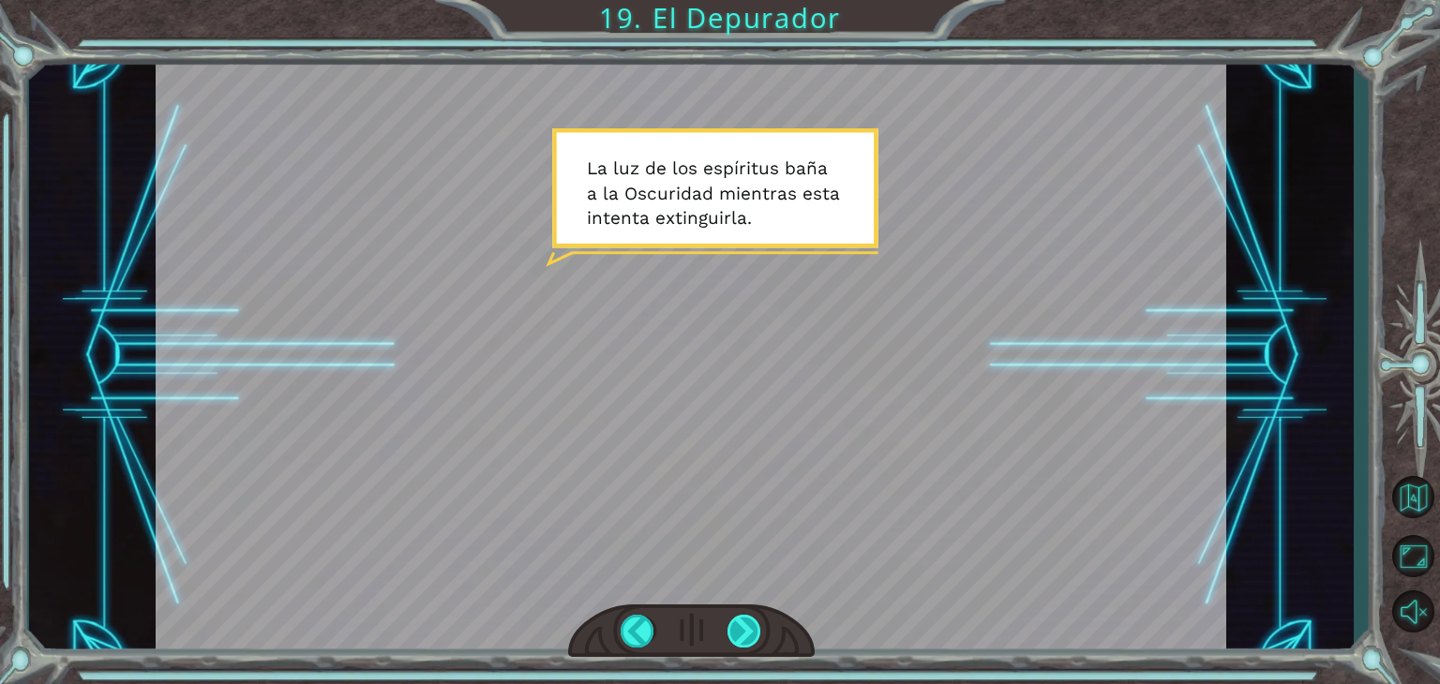
click at [743, 627] on div at bounding box center [745, 631] width 34 height 33
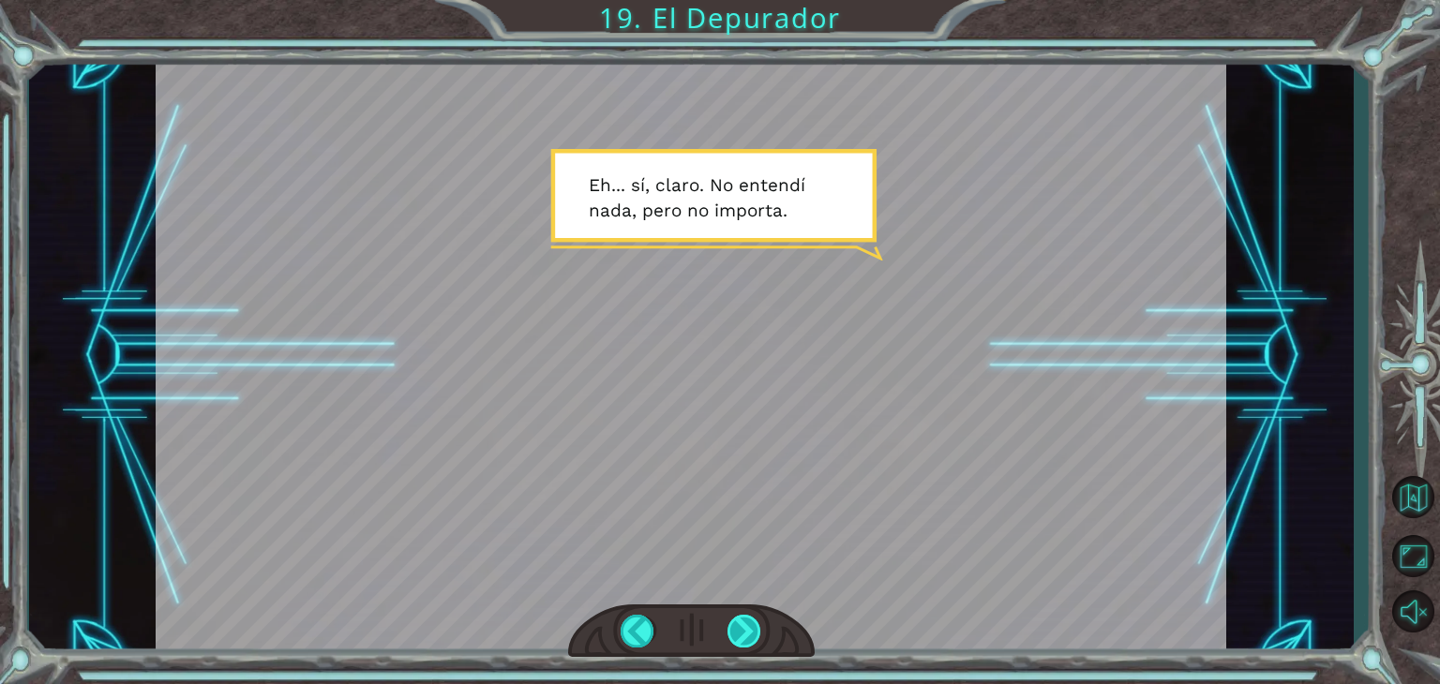
click at [743, 627] on div at bounding box center [745, 631] width 34 height 33
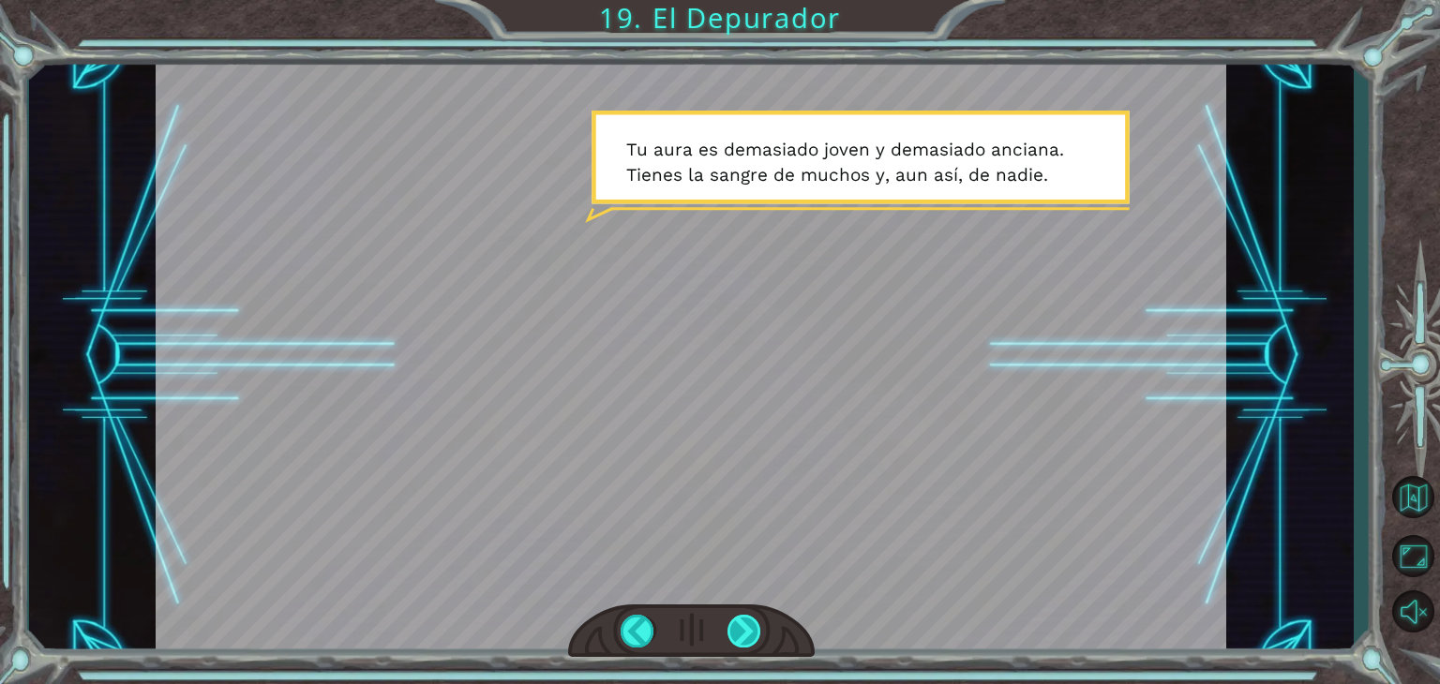
click at [743, 627] on div at bounding box center [745, 631] width 34 height 33
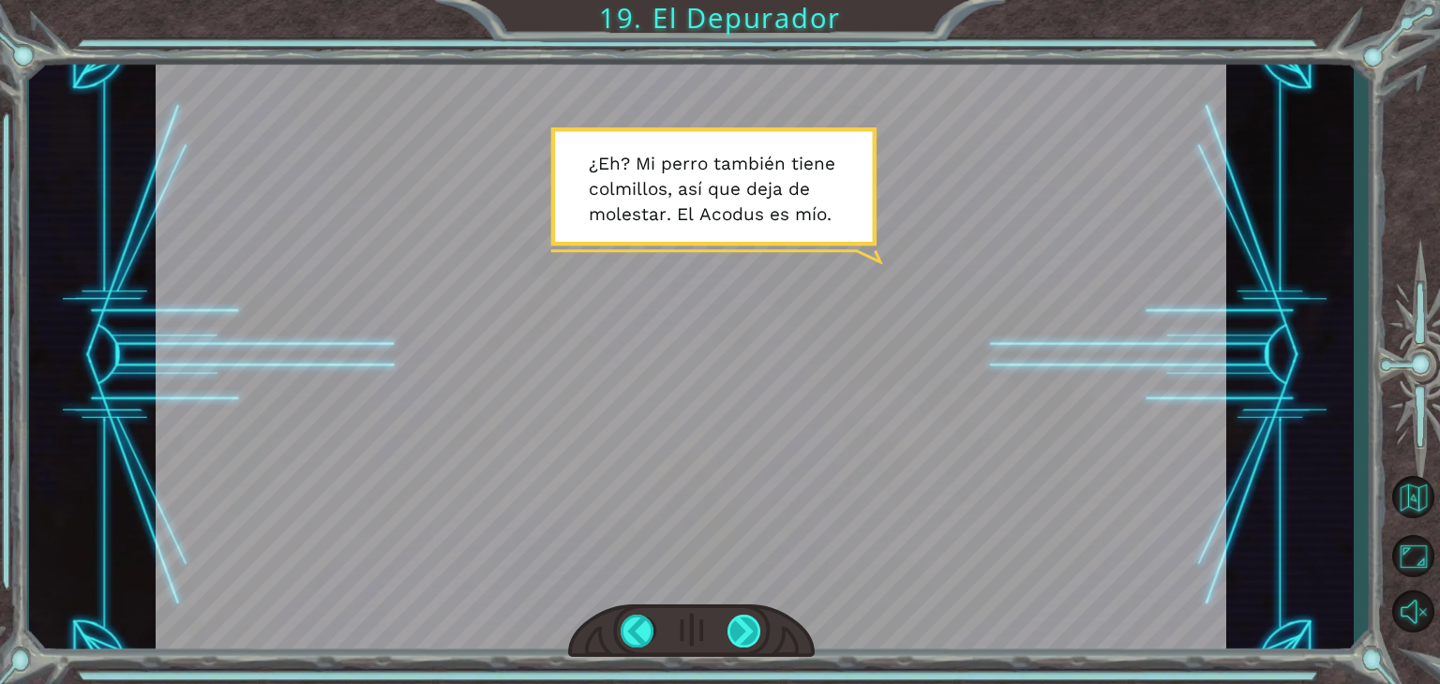
click at [743, 627] on div at bounding box center [745, 631] width 34 height 33
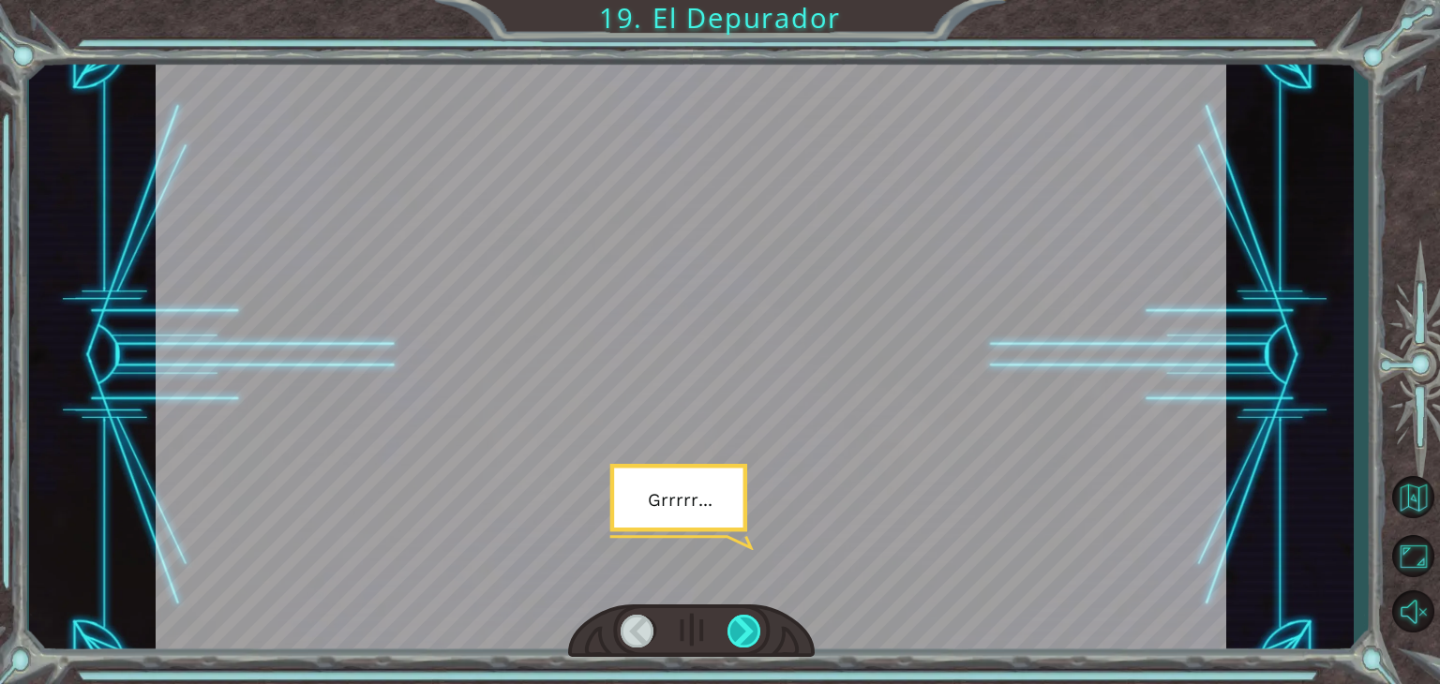
click at [743, 627] on div at bounding box center [745, 631] width 34 height 33
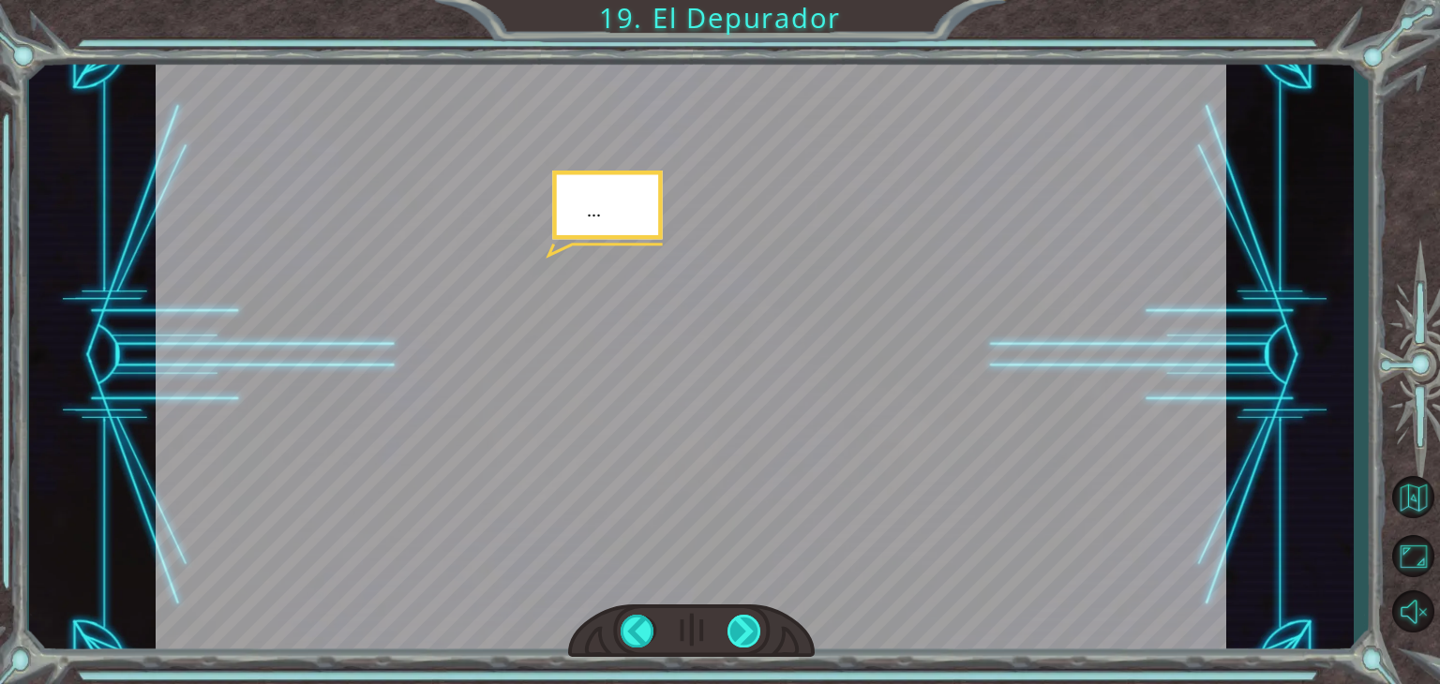
click at [743, 627] on div at bounding box center [745, 631] width 34 height 33
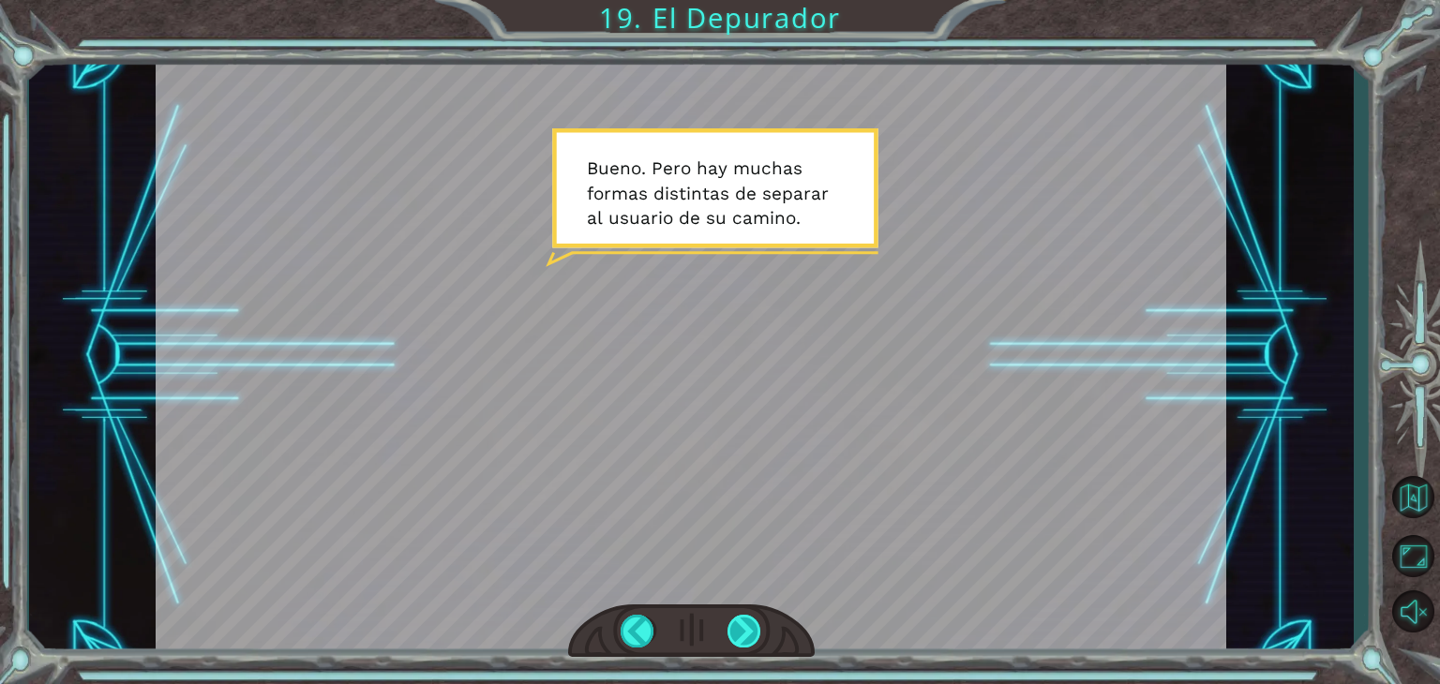
click at [743, 627] on div at bounding box center [745, 631] width 34 height 33
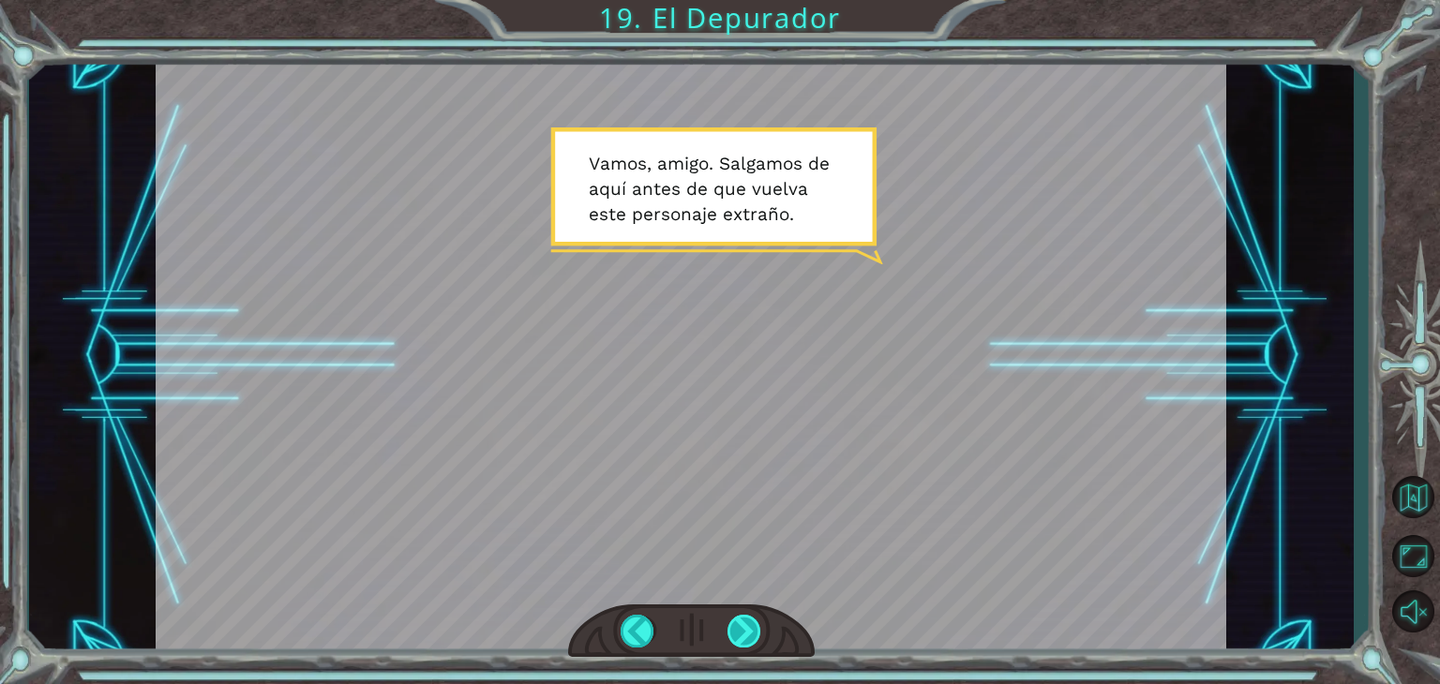
click at [743, 627] on div at bounding box center [745, 631] width 34 height 33
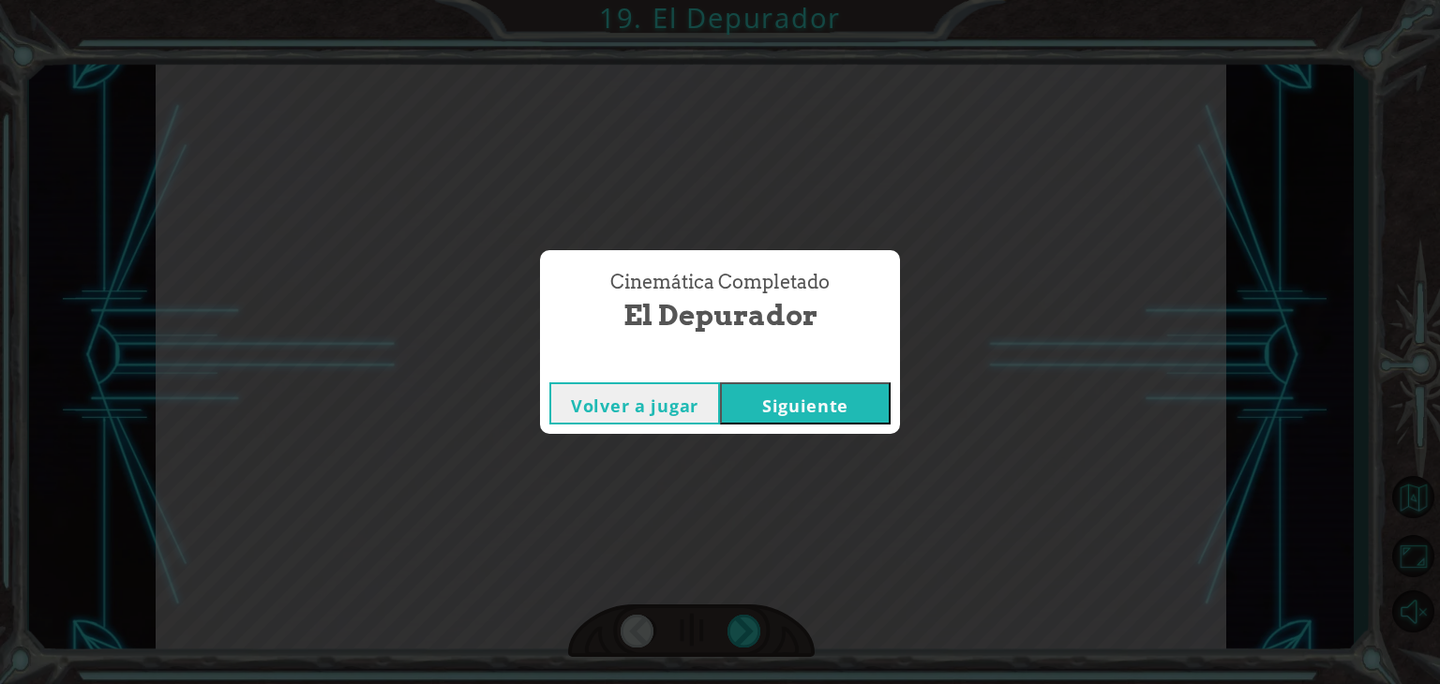
click at [762, 406] on button "Siguiente" at bounding box center [805, 404] width 171 height 42
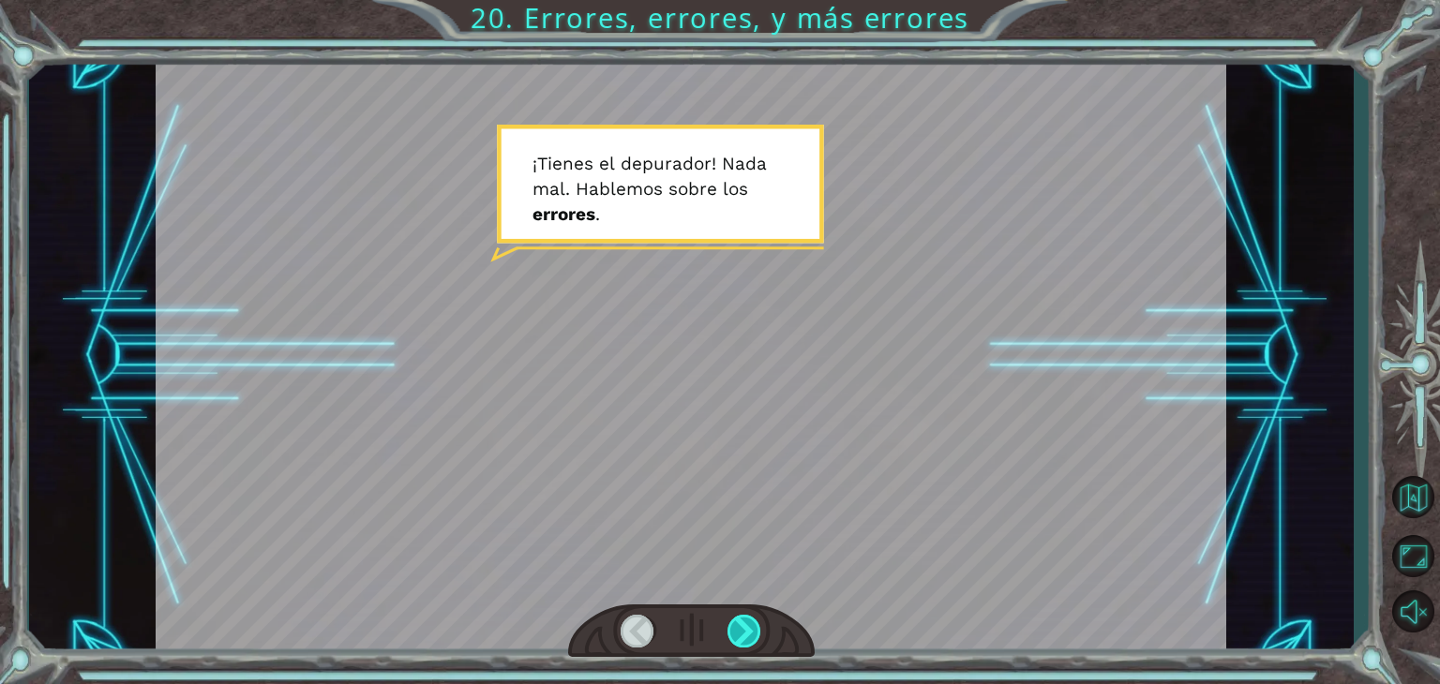
click at [741, 625] on div at bounding box center [745, 631] width 34 height 33
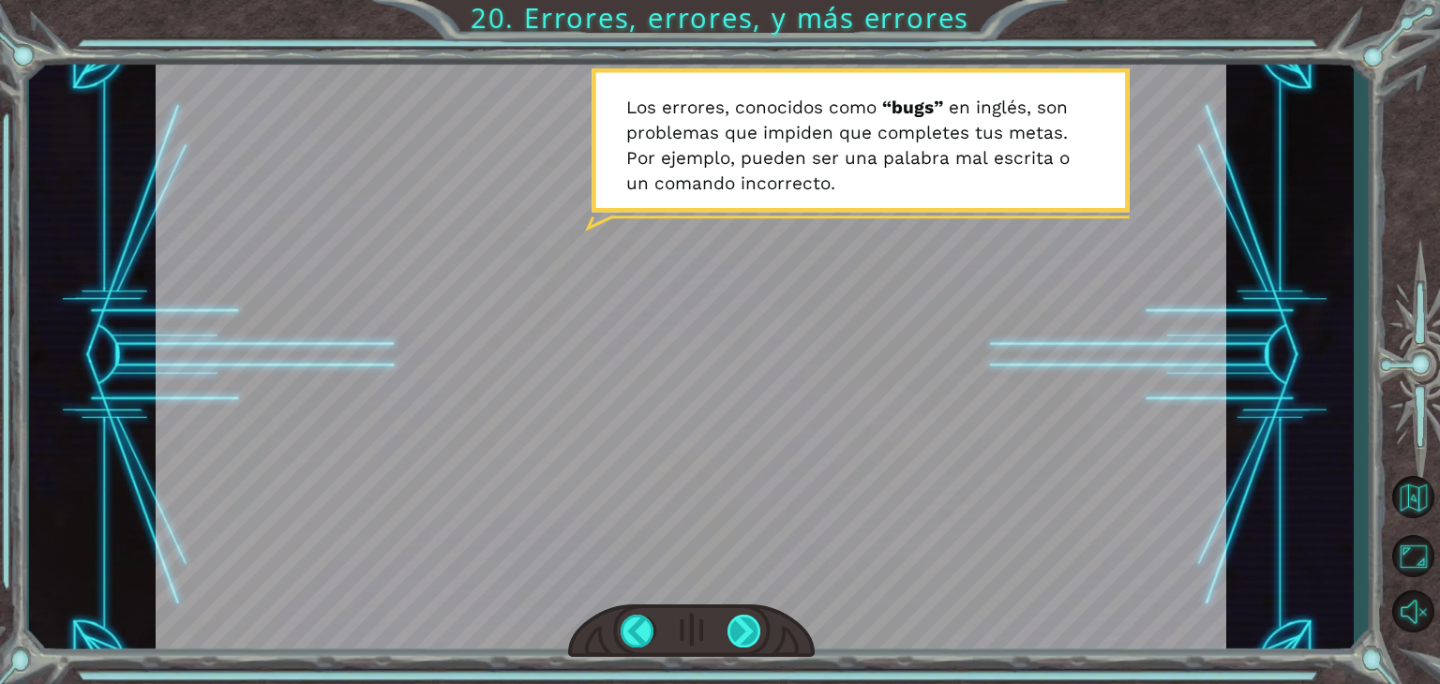
click at [741, 625] on div at bounding box center [745, 631] width 34 height 33
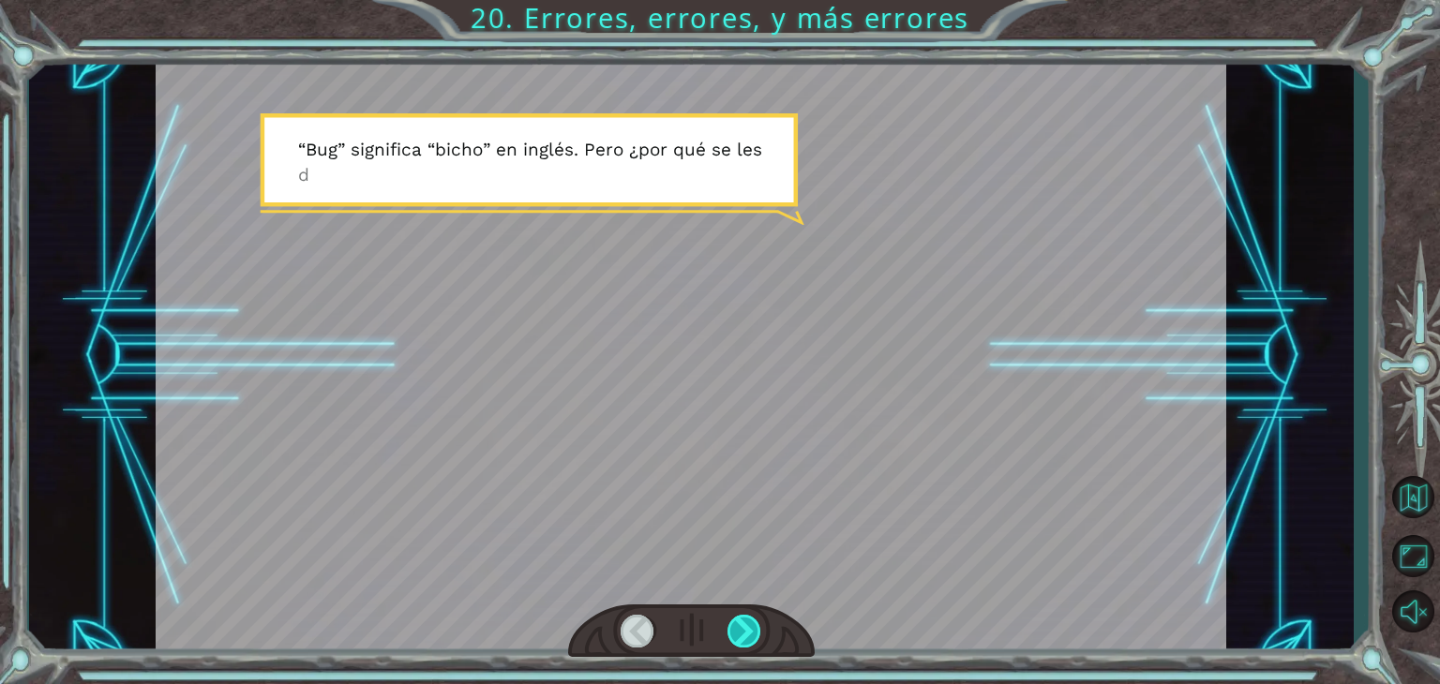
click at [741, 625] on div at bounding box center [745, 631] width 34 height 33
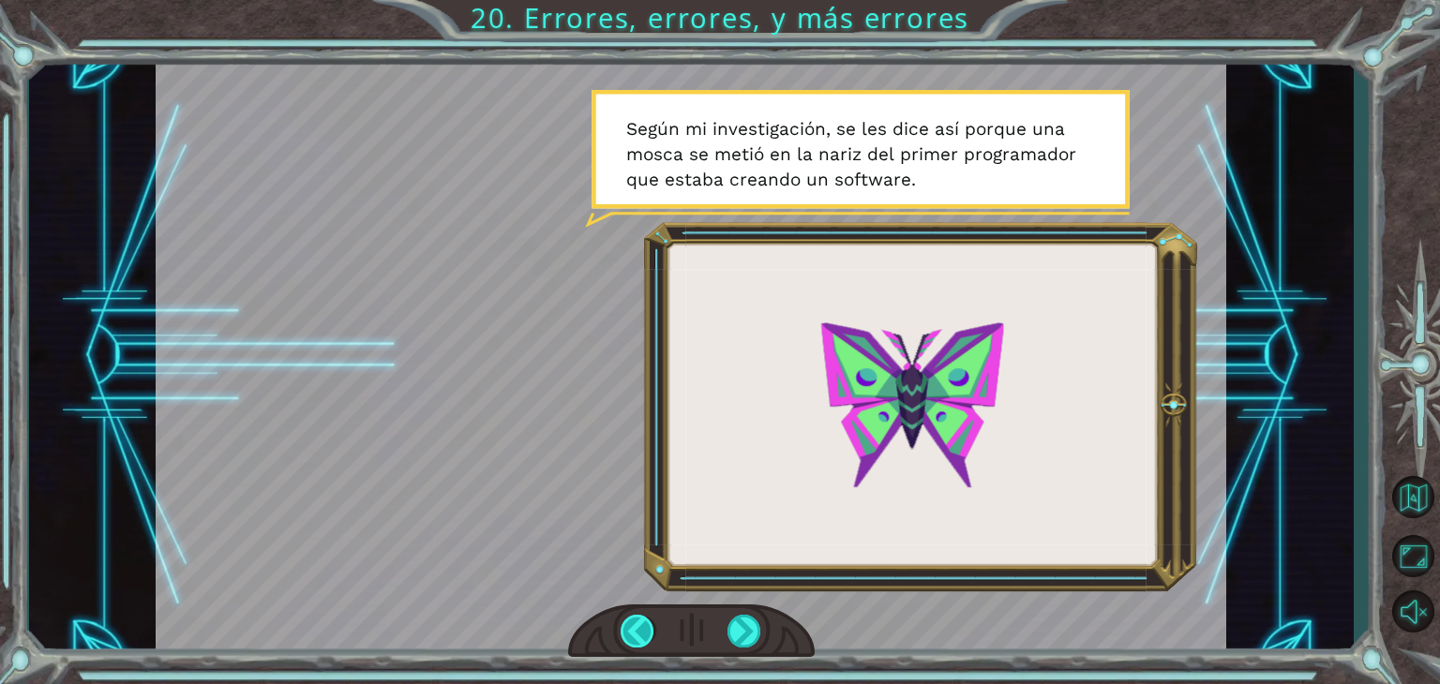
click at [637, 628] on div at bounding box center [638, 631] width 34 height 33
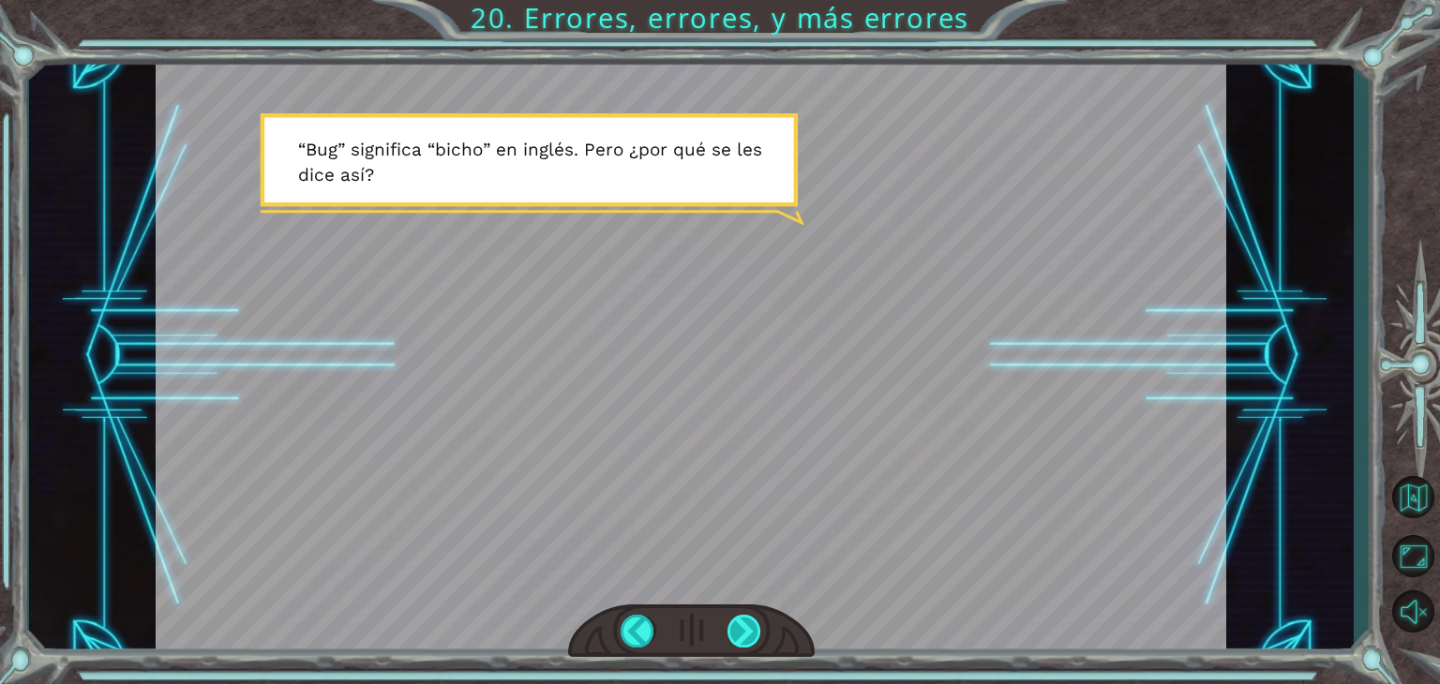
click at [744, 628] on div at bounding box center [745, 631] width 34 height 33
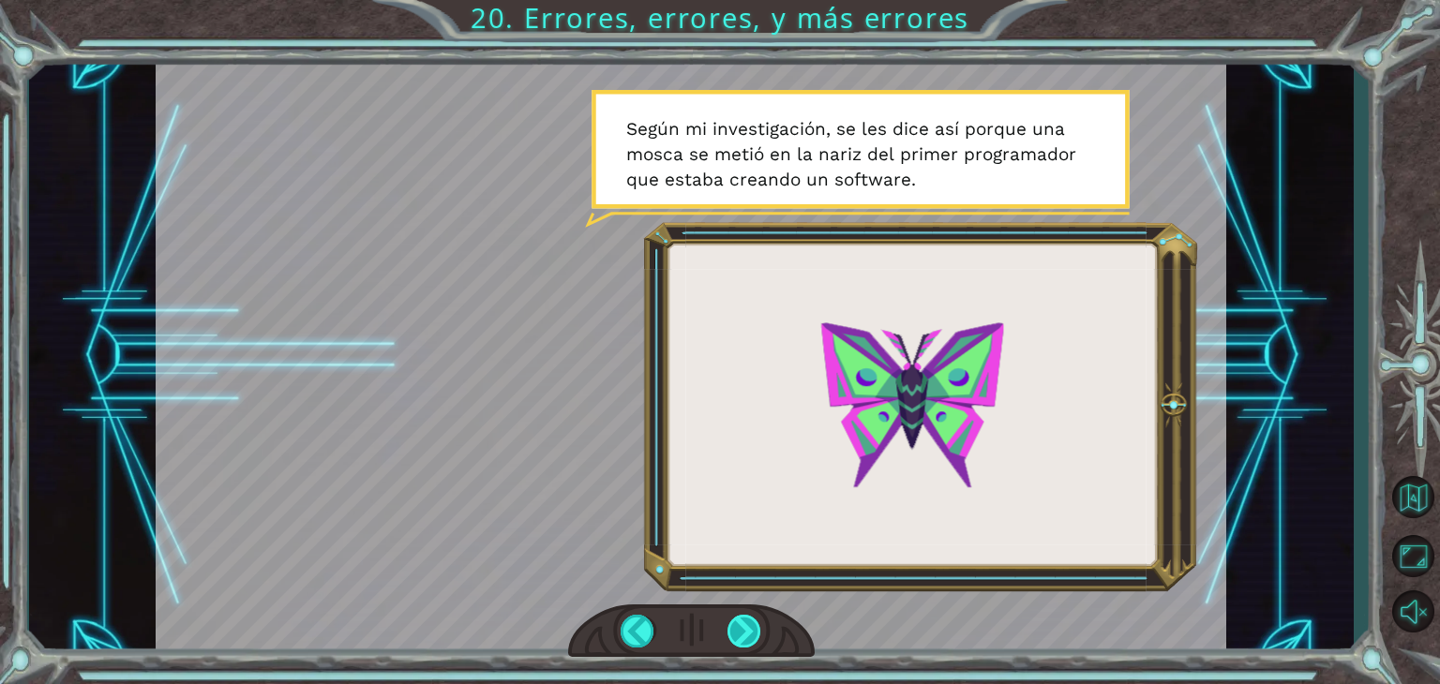
click at [744, 628] on div at bounding box center [745, 631] width 34 height 33
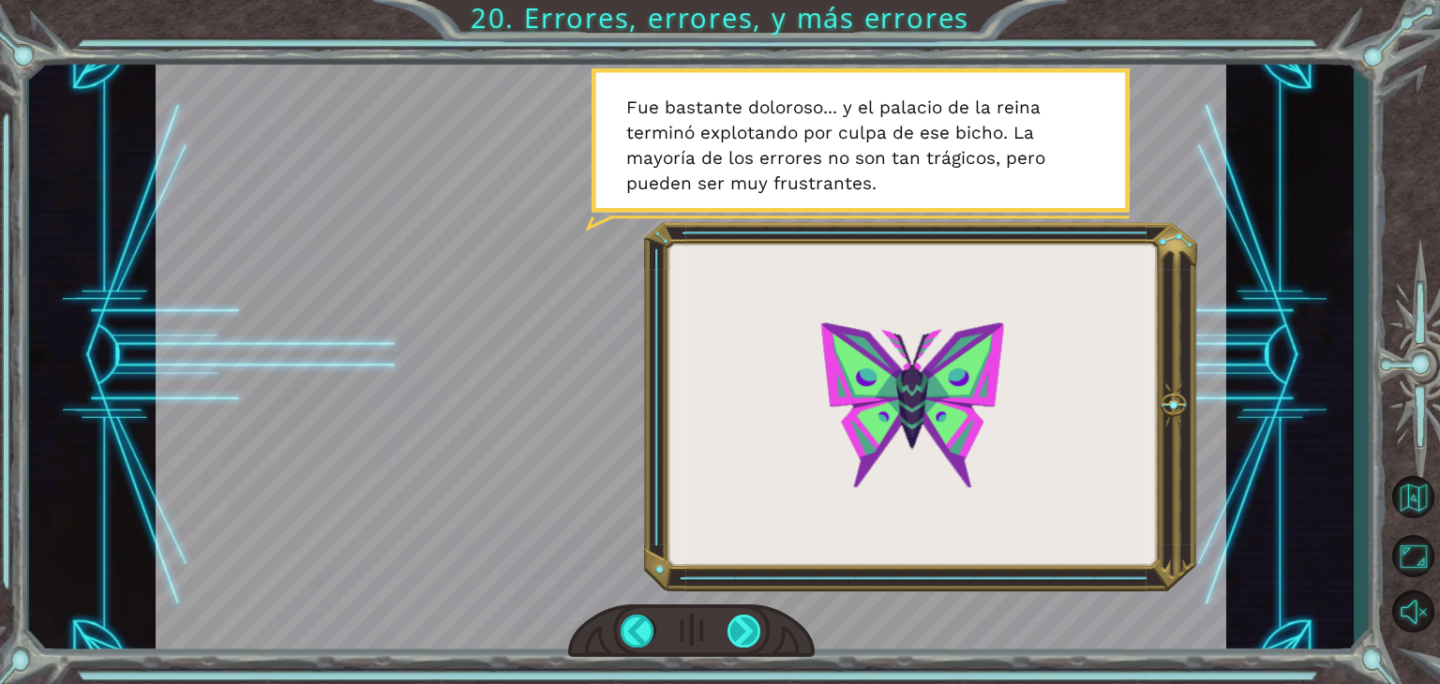
click at [744, 628] on div at bounding box center [745, 631] width 34 height 33
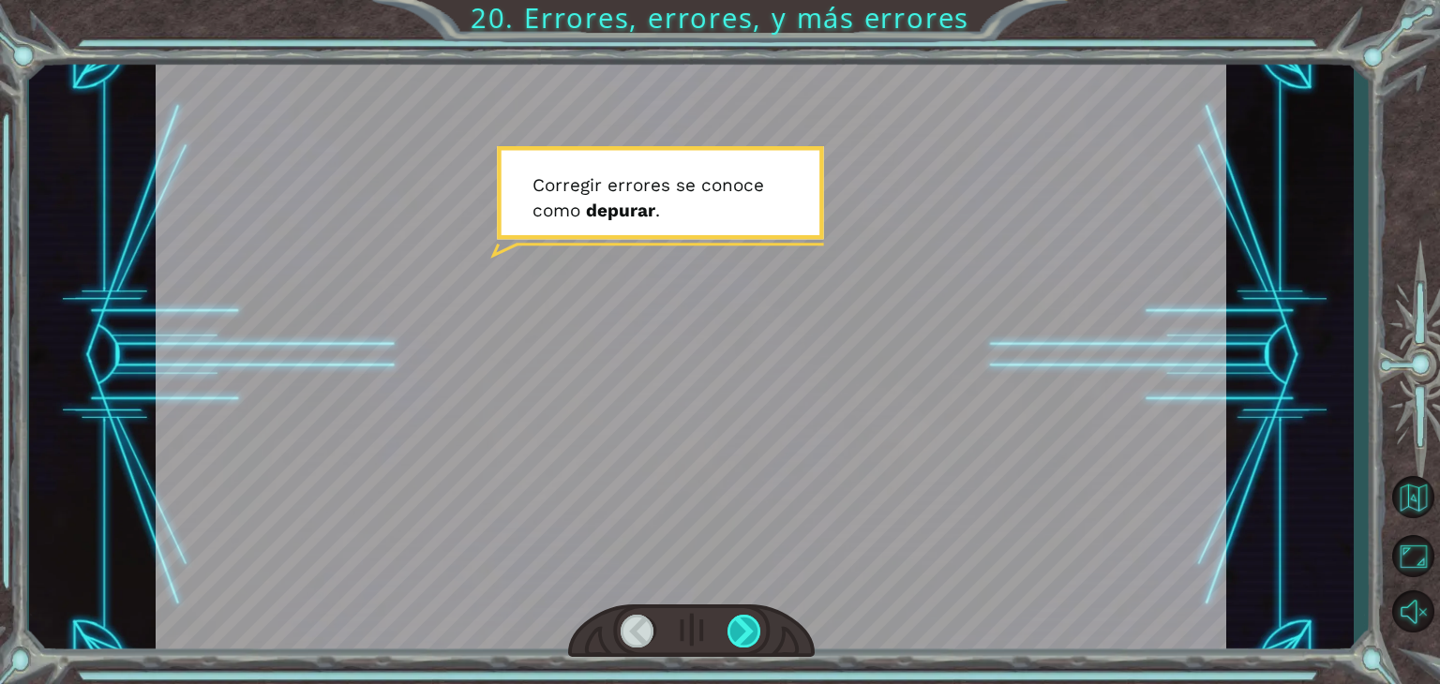
click at [744, 628] on div at bounding box center [745, 631] width 34 height 33
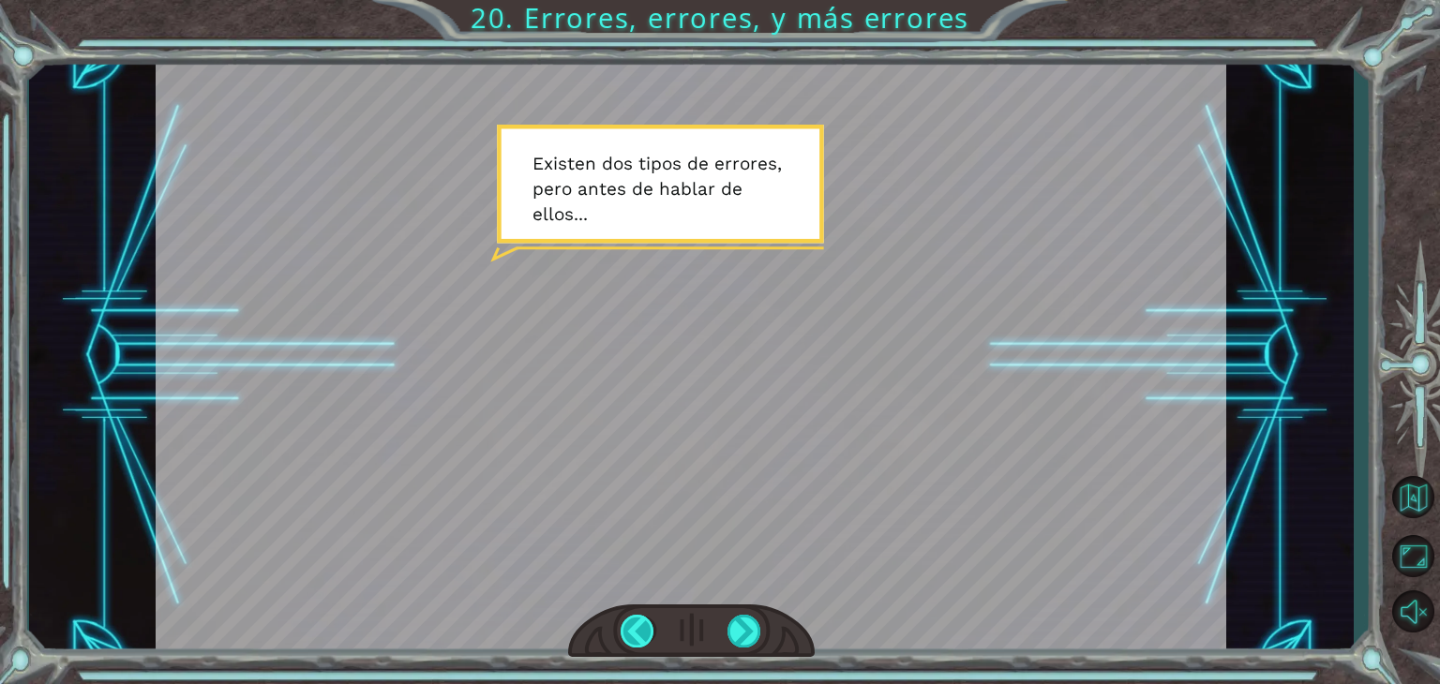
click at [636, 626] on div at bounding box center [638, 631] width 34 height 33
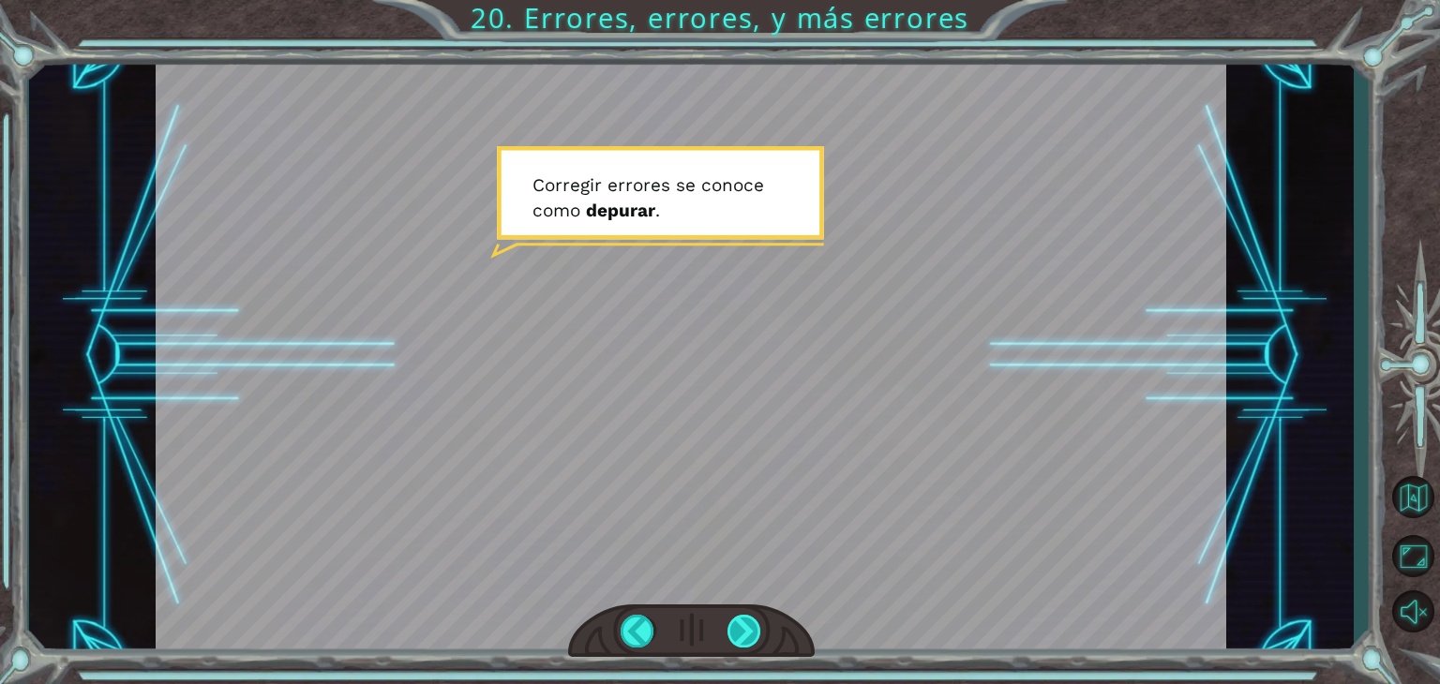
click at [744, 627] on div at bounding box center [745, 631] width 34 height 33
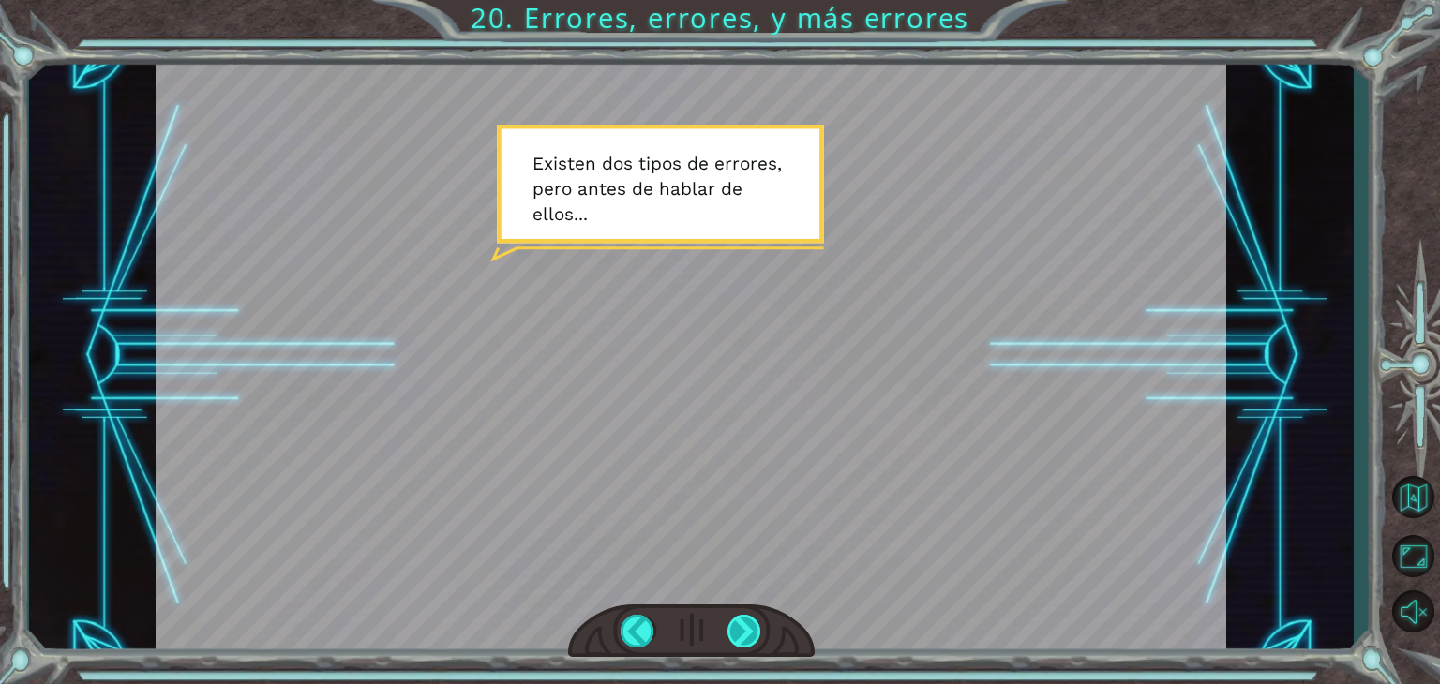
click at [744, 627] on div at bounding box center [745, 631] width 34 height 33
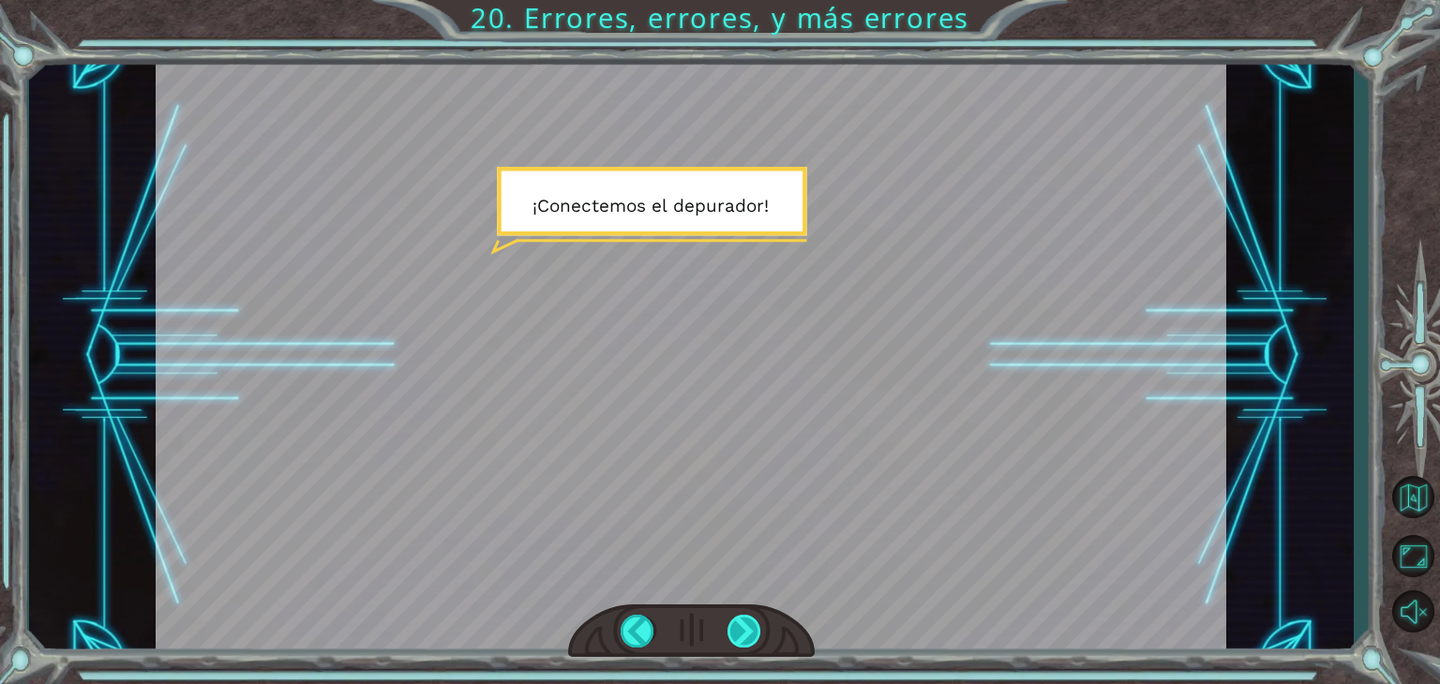
click at [744, 627] on div at bounding box center [745, 631] width 34 height 33
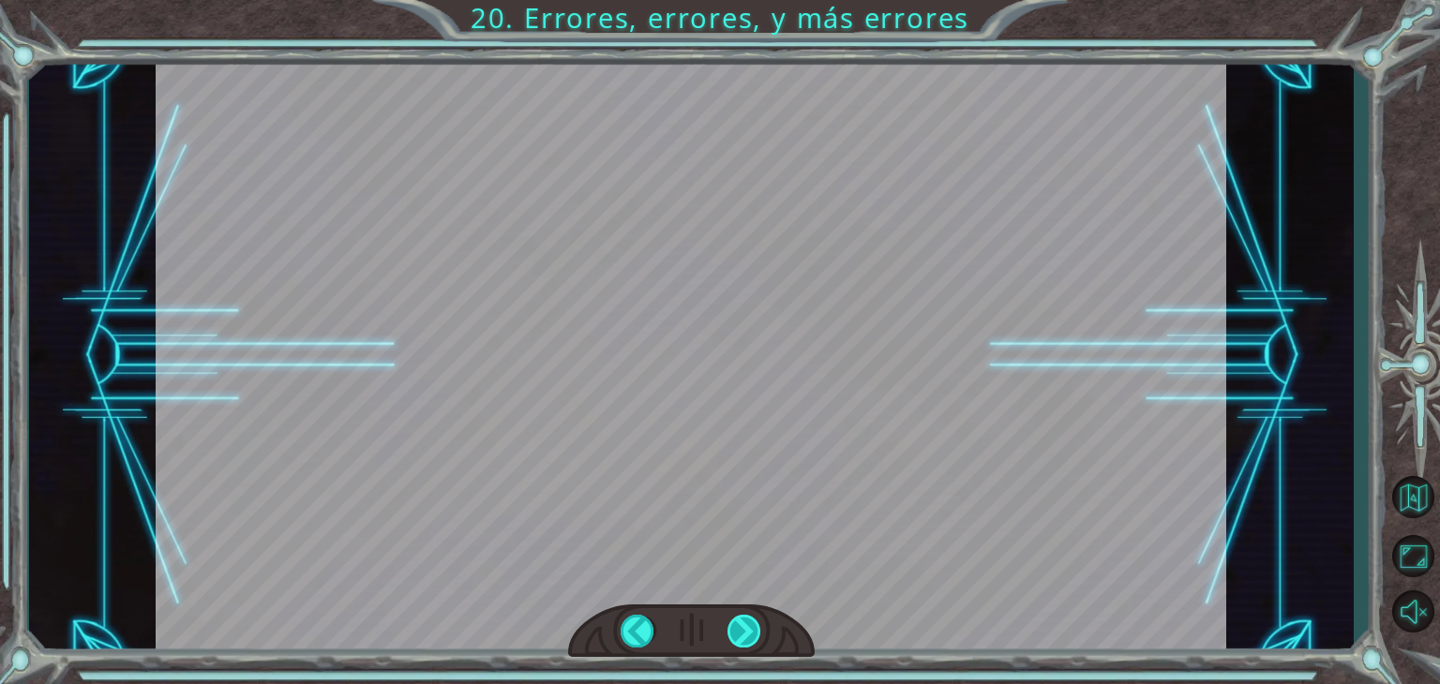
click at [744, 627] on div at bounding box center [745, 631] width 34 height 33
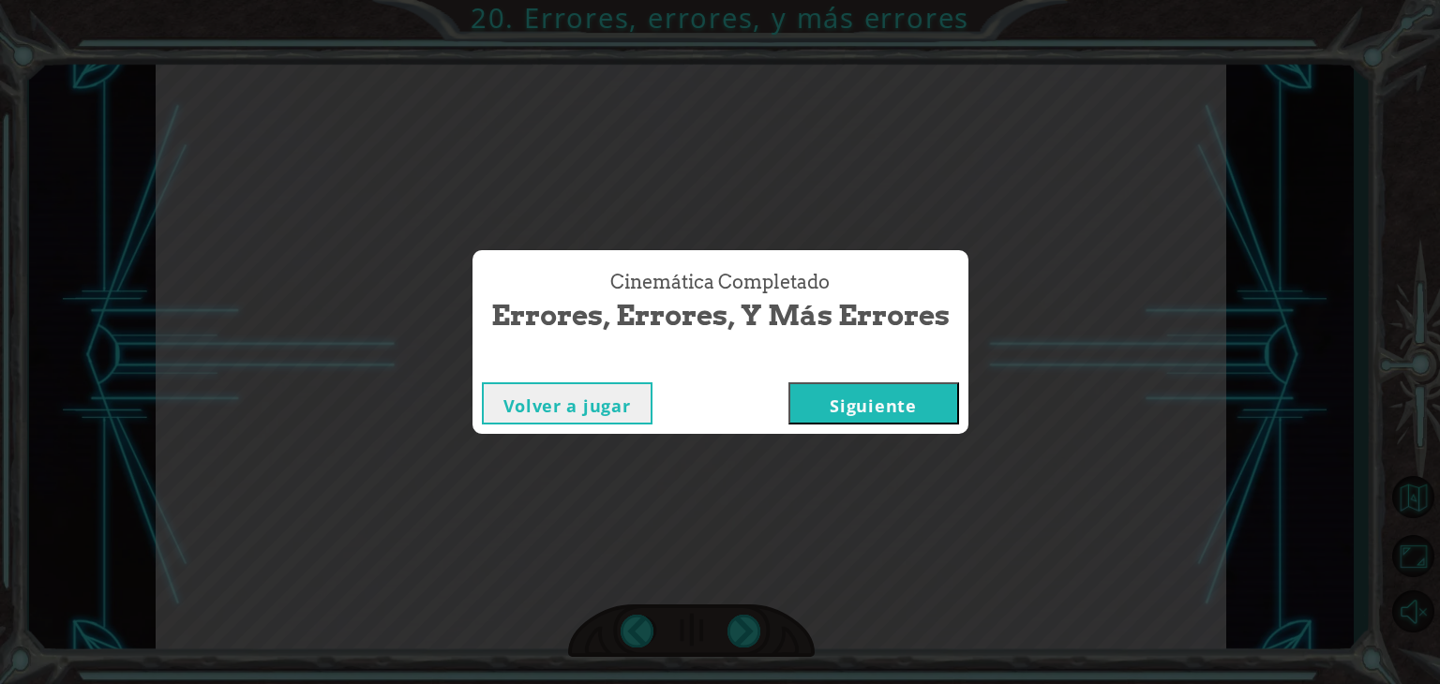
click at [886, 399] on button "Siguiente" at bounding box center [874, 404] width 171 height 42
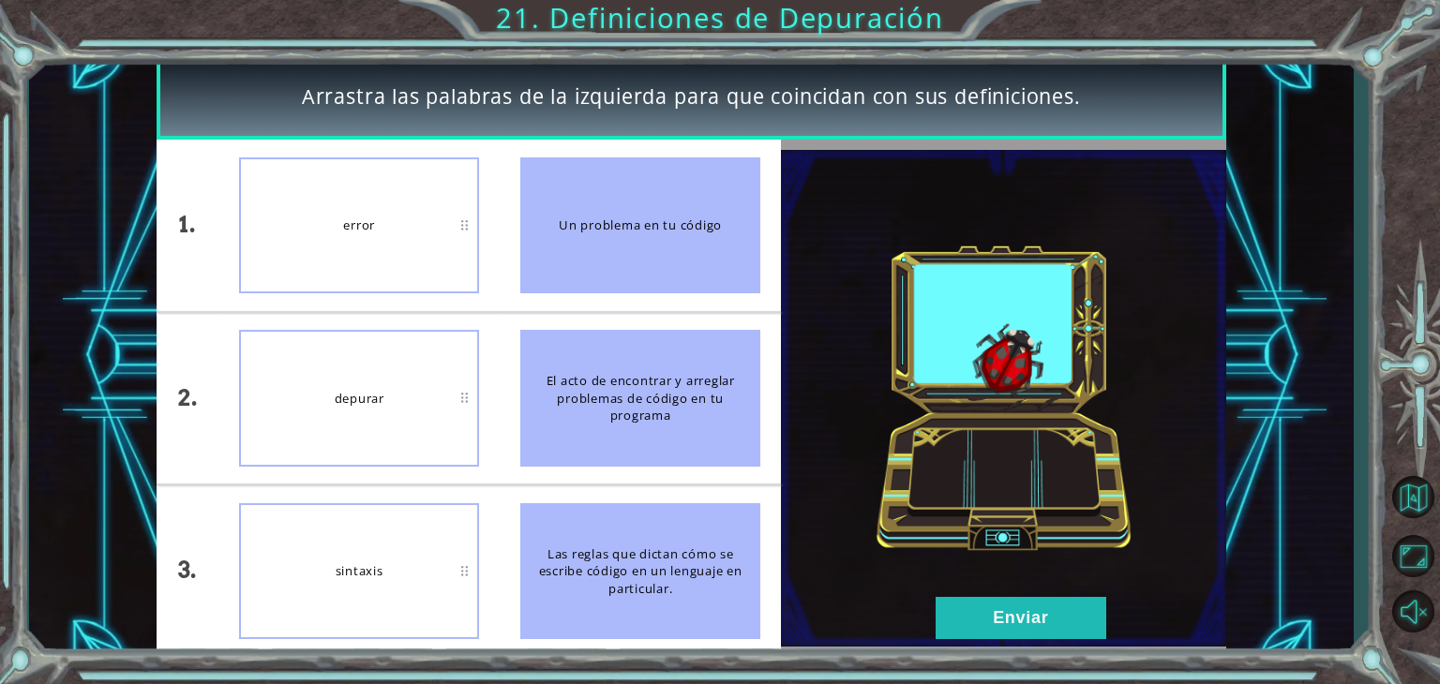
click at [398, 619] on div "sintaxis" at bounding box center [359, 571] width 240 height 137
click at [1041, 608] on button "Enviar" at bounding box center [1021, 618] width 171 height 42
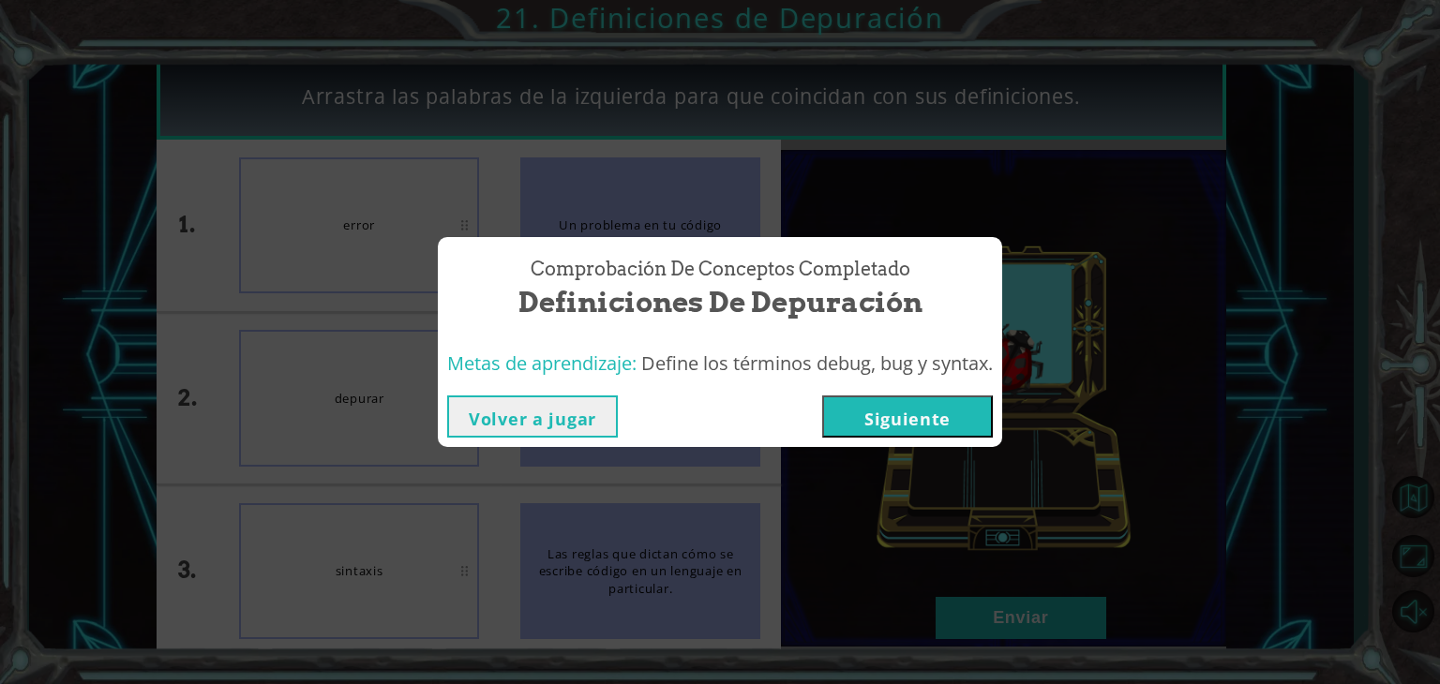
click at [910, 410] on button "Siguiente" at bounding box center [907, 417] width 171 height 42
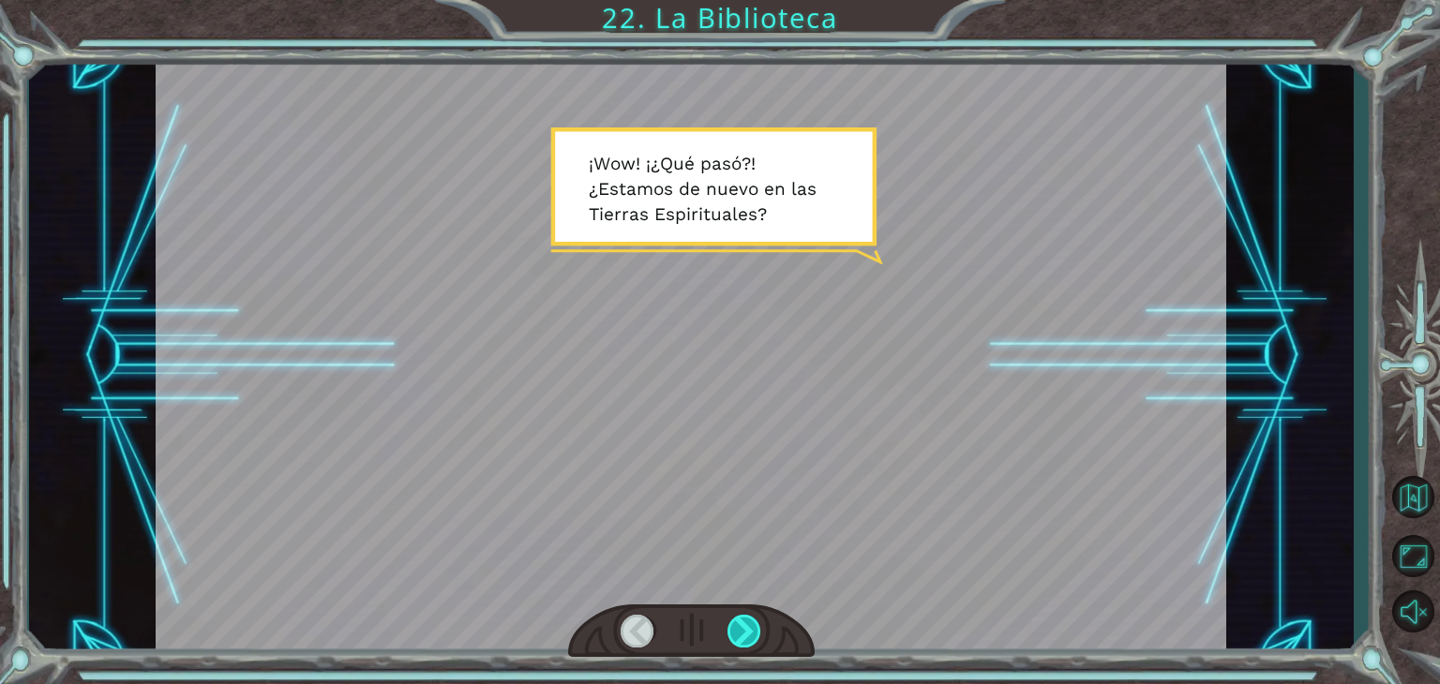
click at [735, 623] on div at bounding box center [745, 631] width 34 height 33
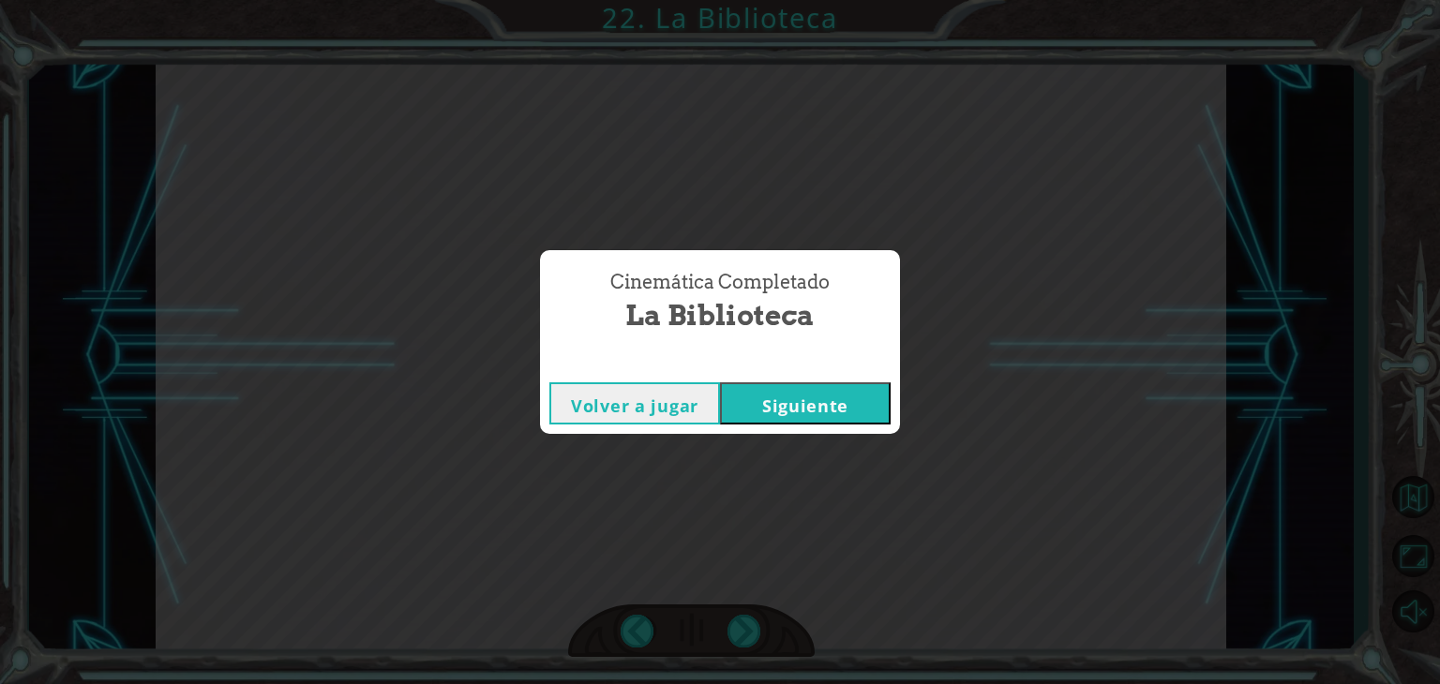
click at [839, 388] on button "Siguiente" at bounding box center [805, 404] width 171 height 42
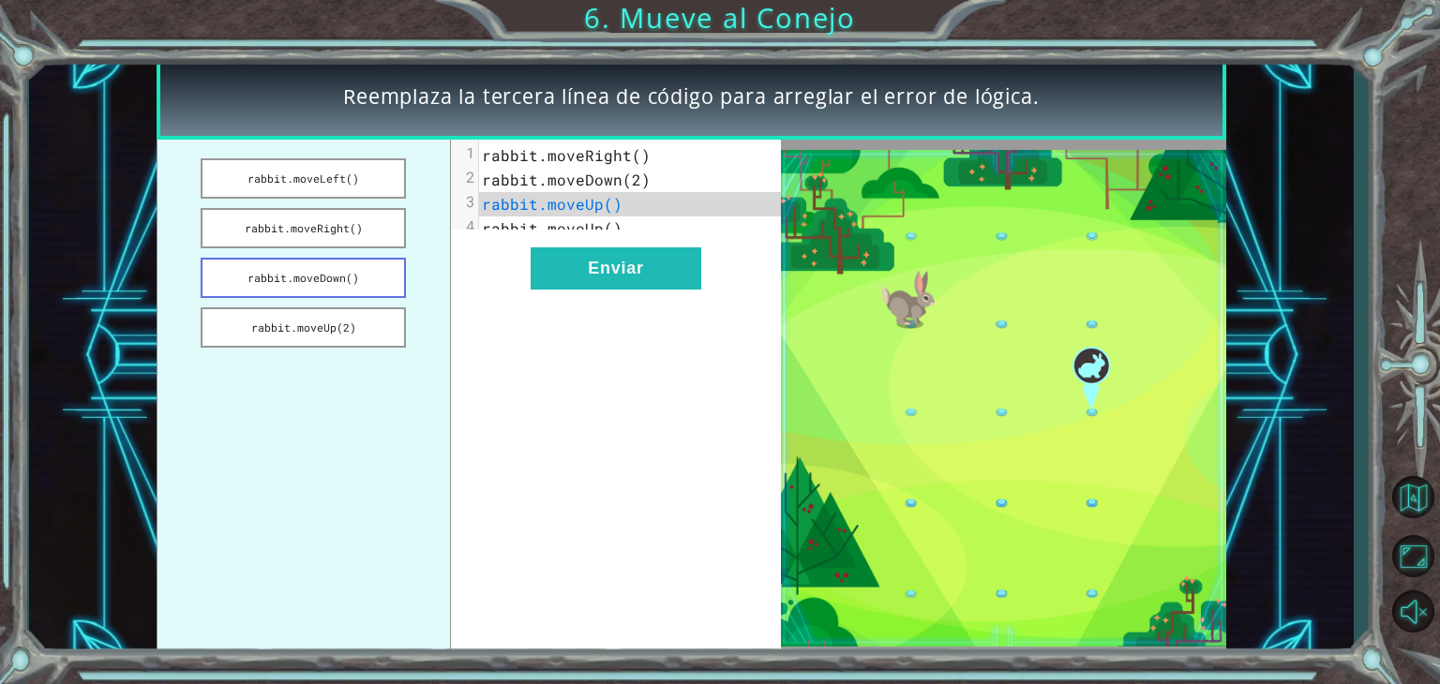
click at [371, 276] on button "rabbit.moveDown()" at bounding box center [303, 278] width 205 height 40
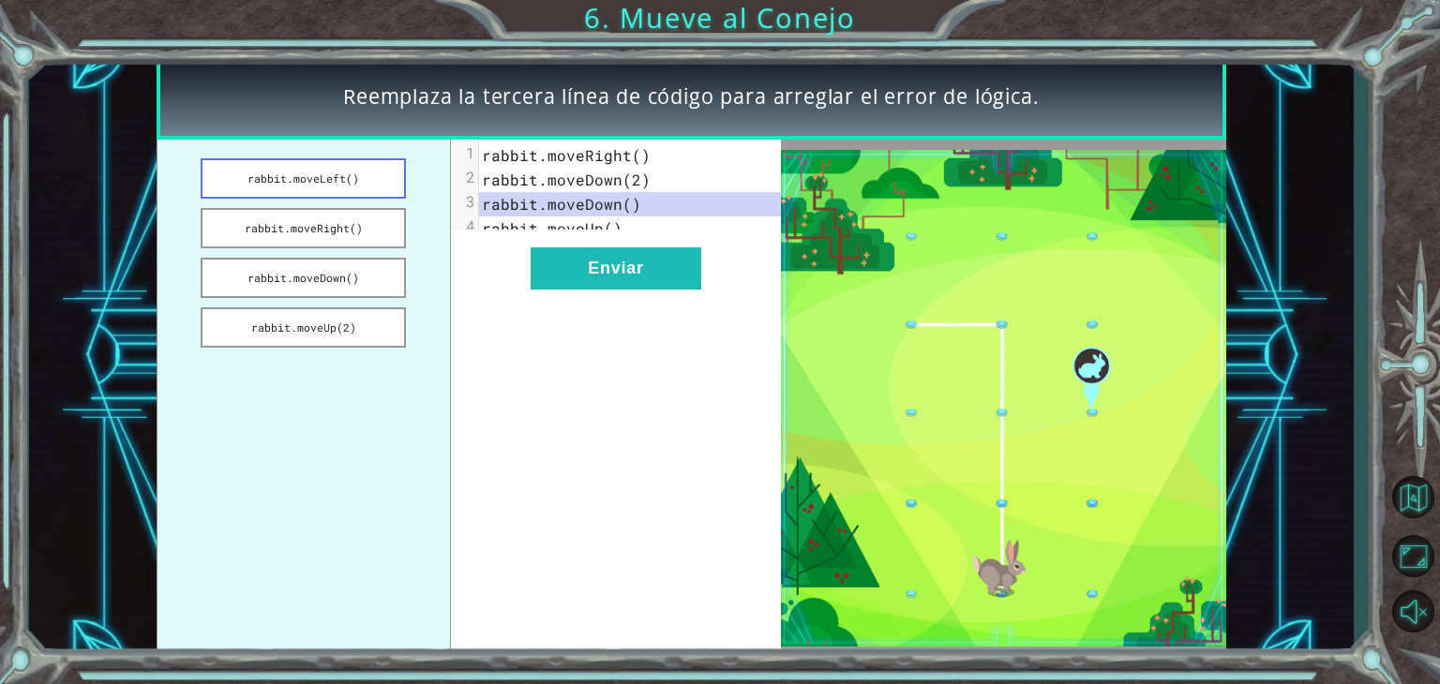
click at [375, 180] on button "rabbit.moveLeft()" at bounding box center [303, 178] width 205 height 40
click at [362, 232] on button "rabbit.moveRight()" at bounding box center [303, 228] width 205 height 40
click at [602, 290] on button "Enviar" at bounding box center [616, 269] width 171 height 42
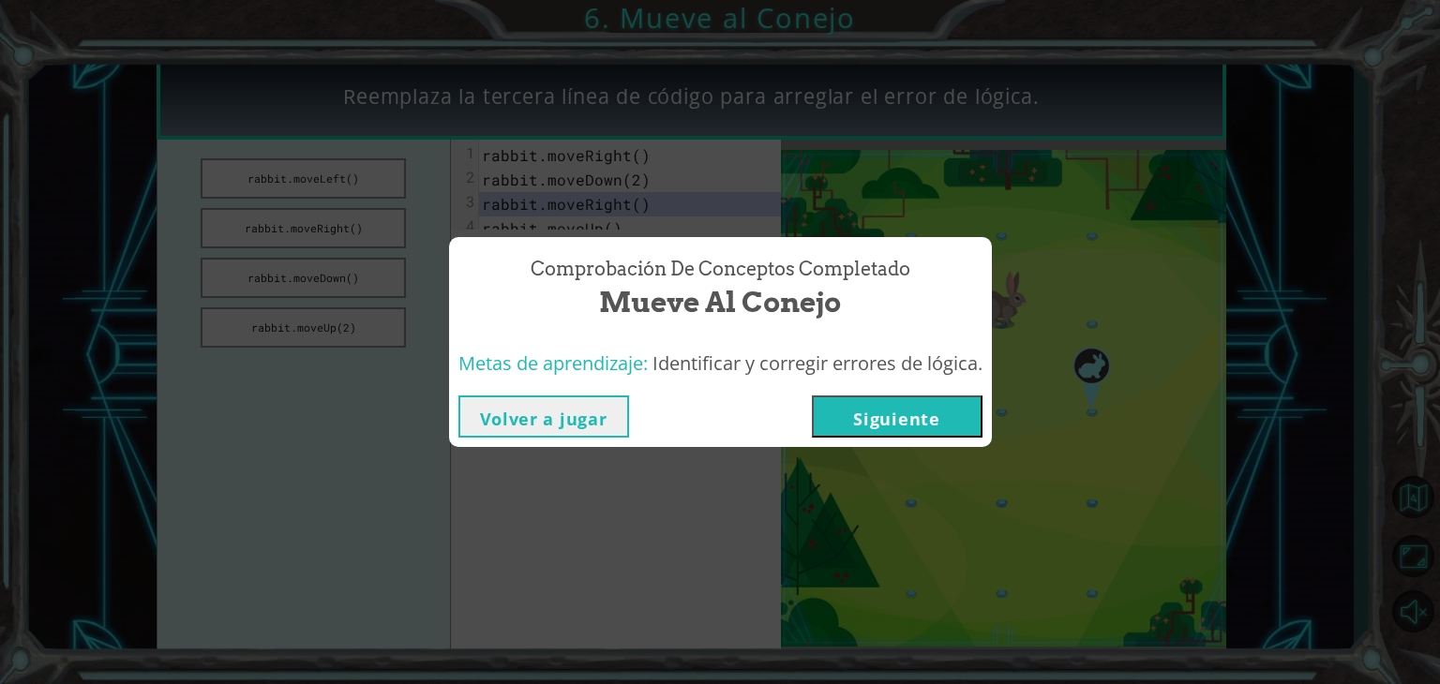
click at [917, 399] on button "Siguiente" at bounding box center [897, 417] width 171 height 42
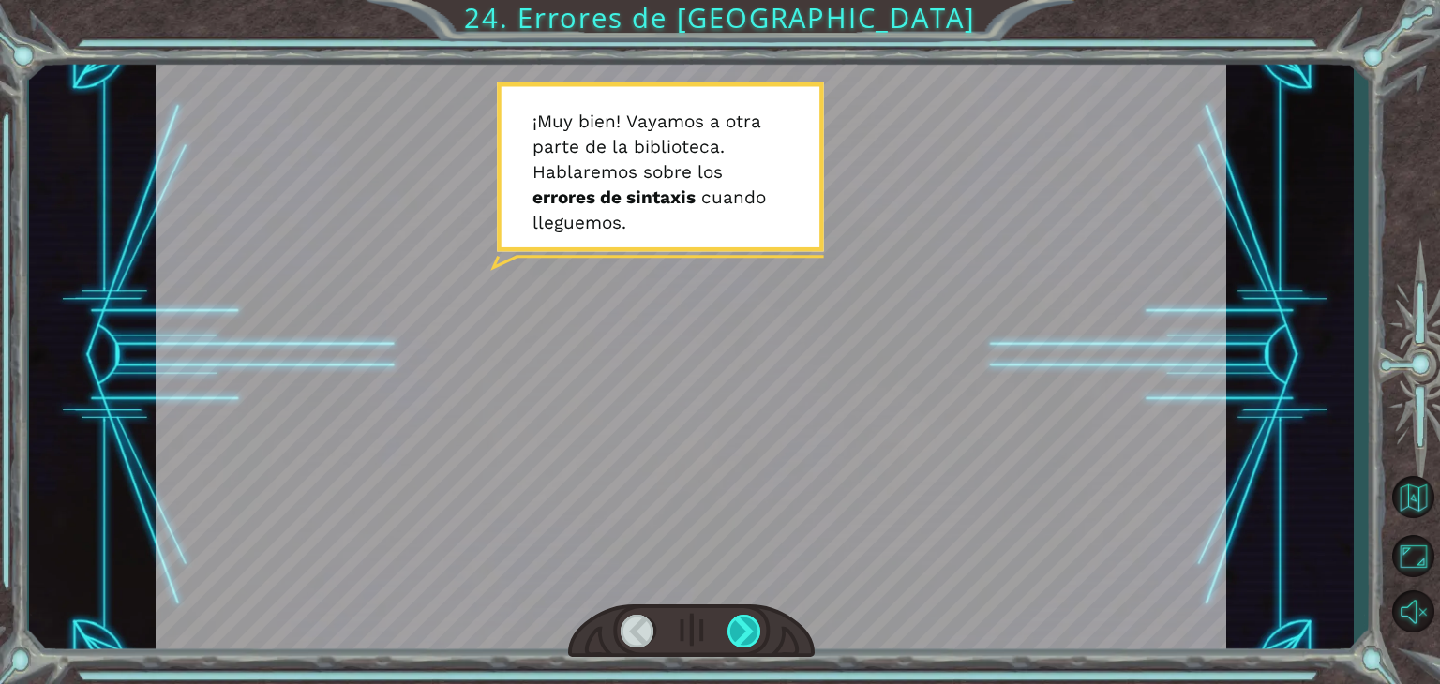
click at [745, 629] on div at bounding box center [745, 631] width 34 height 33
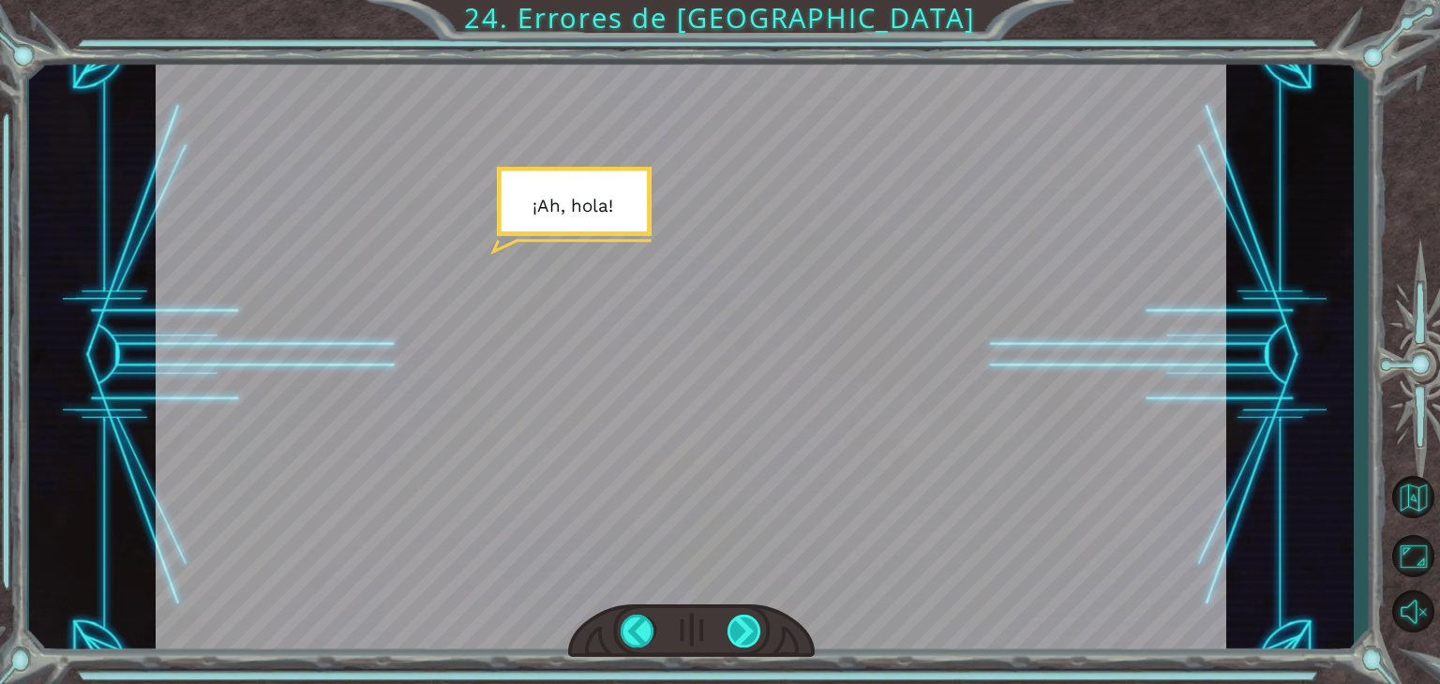
click at [745, 629] on div at bounding box center [745, 631] width 34 height 33
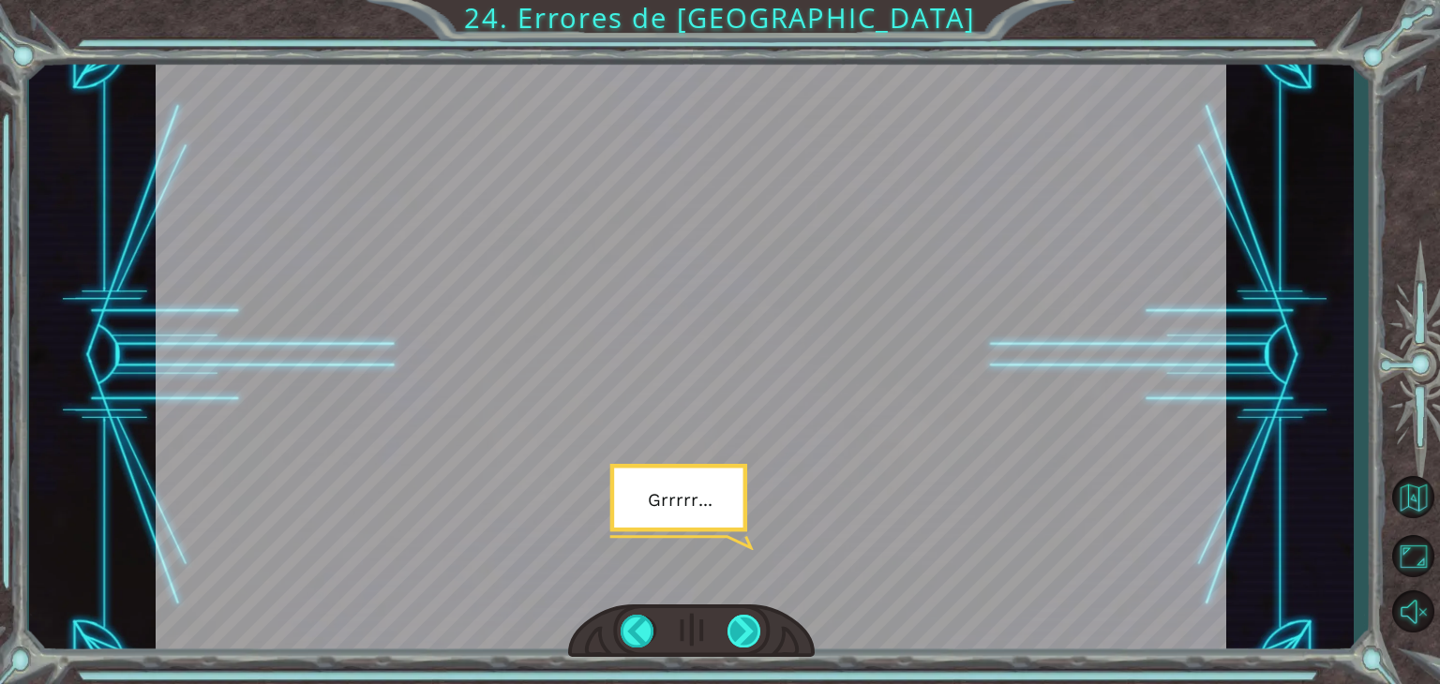
click at [745, 629] on div at bounding box center [745, 631] width 34 height 33
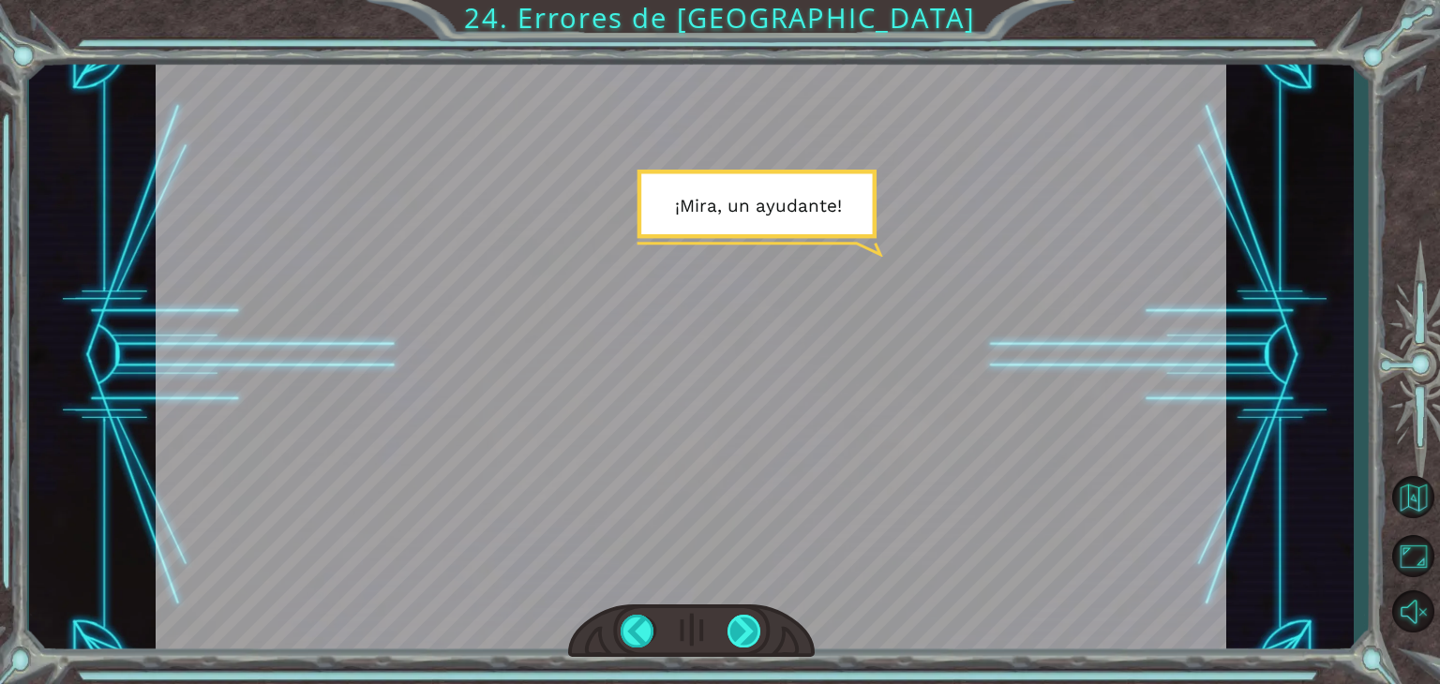
click at [745, 629] on div at bounding box center [745, 631] width 34 height 33
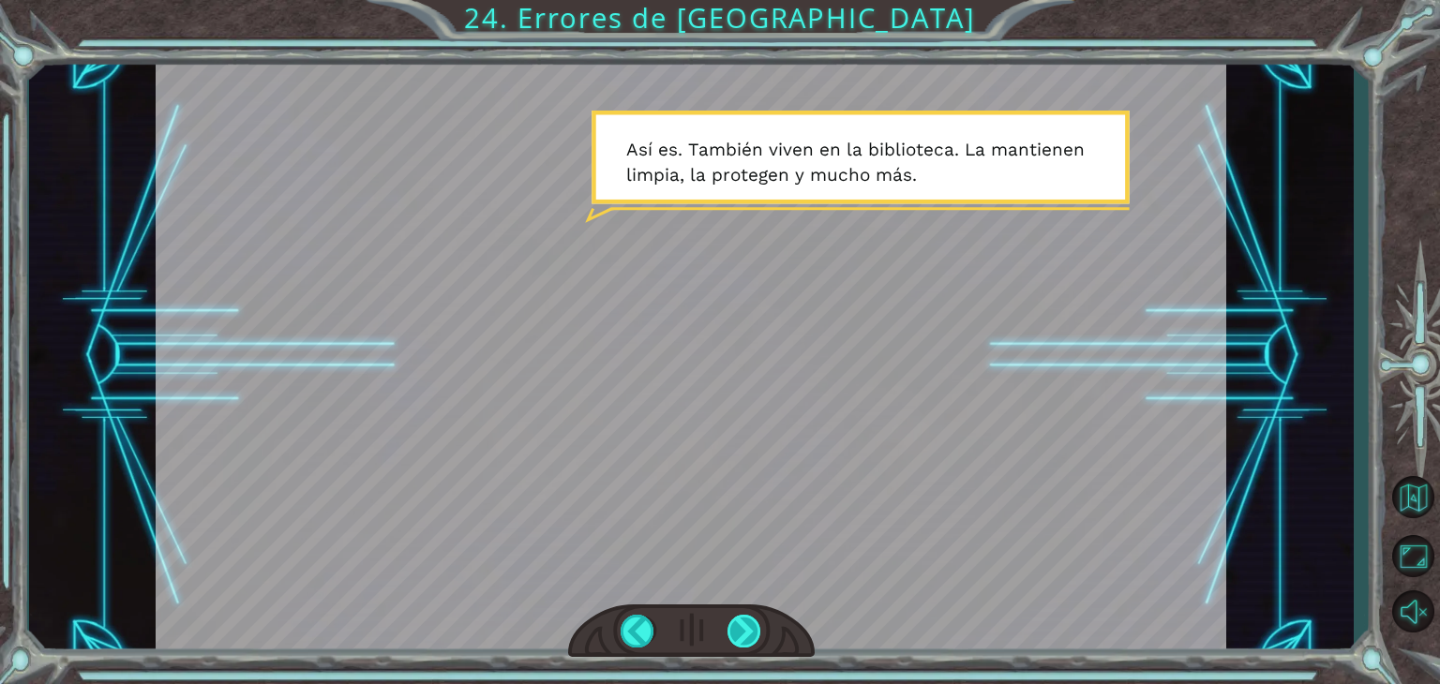
click at [745, 629] on div at bounding box center [745, 631] width 34 height 33
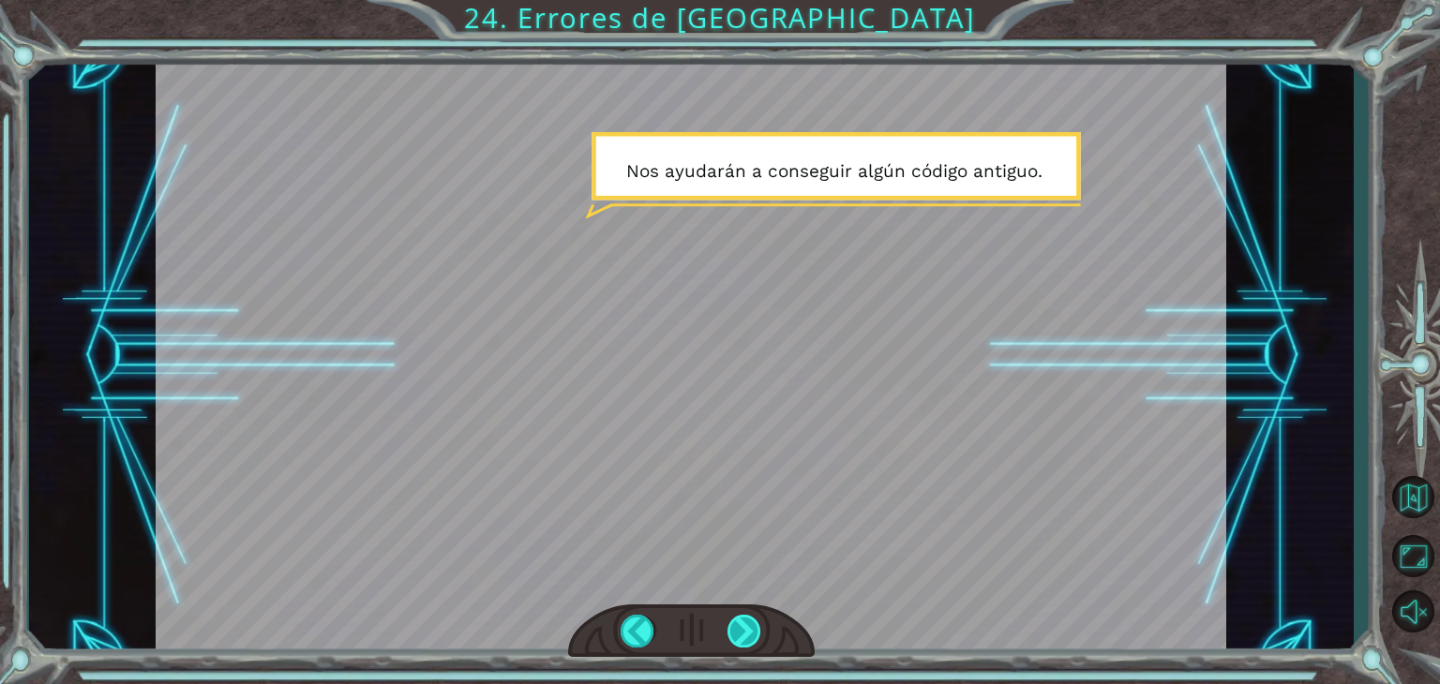
click at [745, 629] on div at bounding box center [745, 631] width 34 height 33
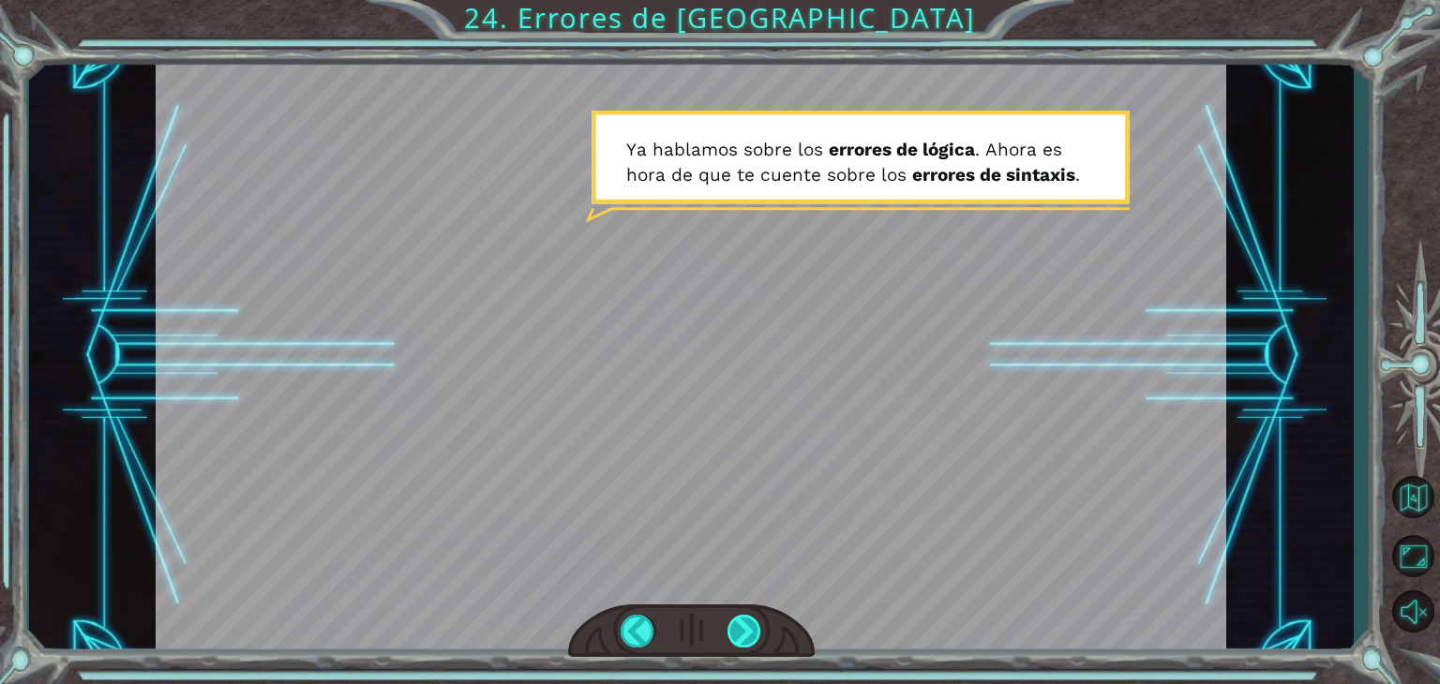
click at [745, 629] on div at bounding box center [745, 631] width 34 height 33
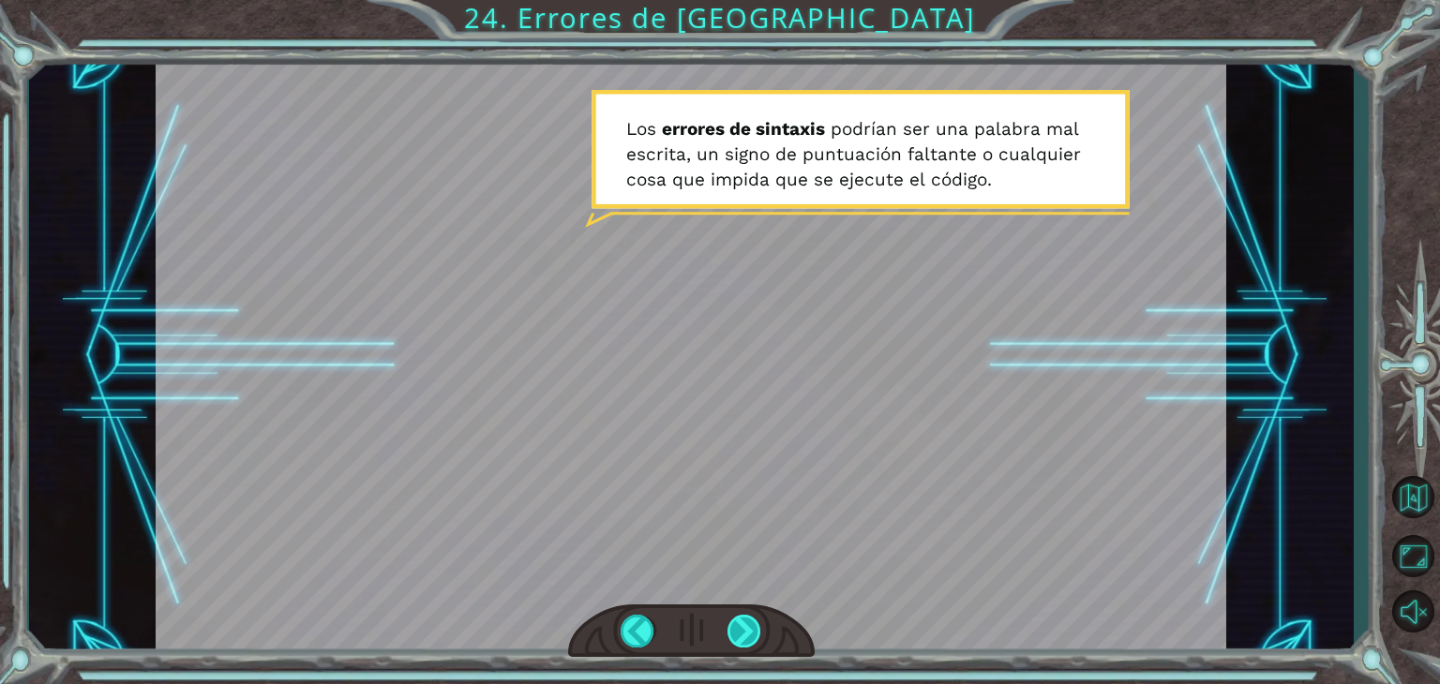
click at [745, 629] on div at bounding box center [745, 631] width 34 height 33
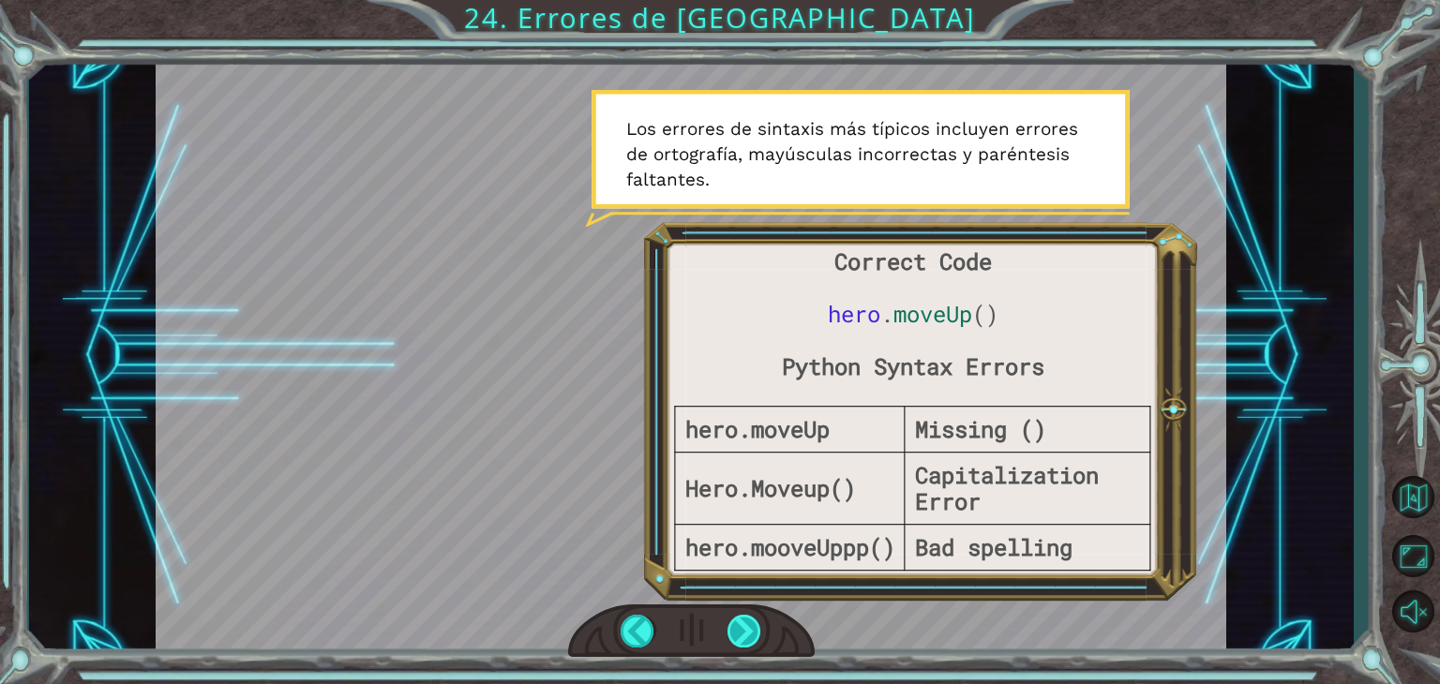
click at [745, 629] on div at bounding box center [745, 631] width 34 height 33
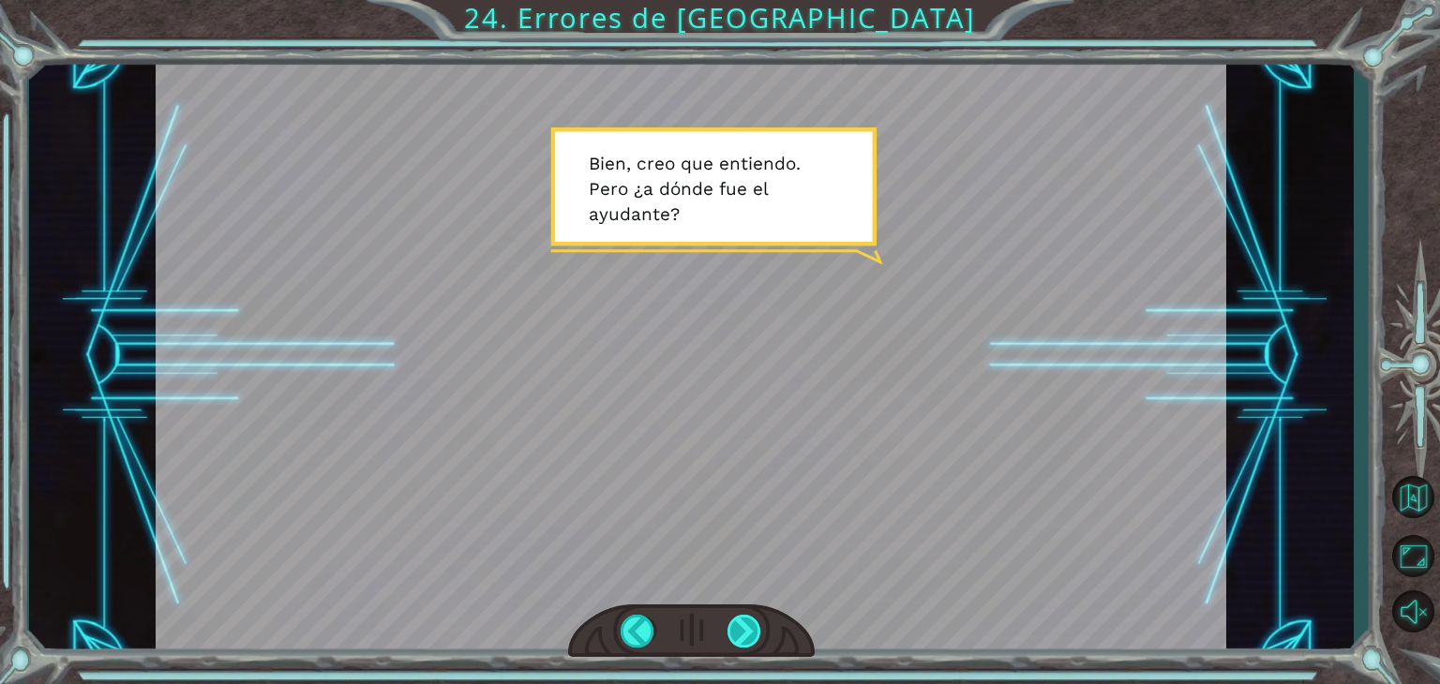
click at [745, 629] on div at bounding box center [745, 631] width 34 height 33
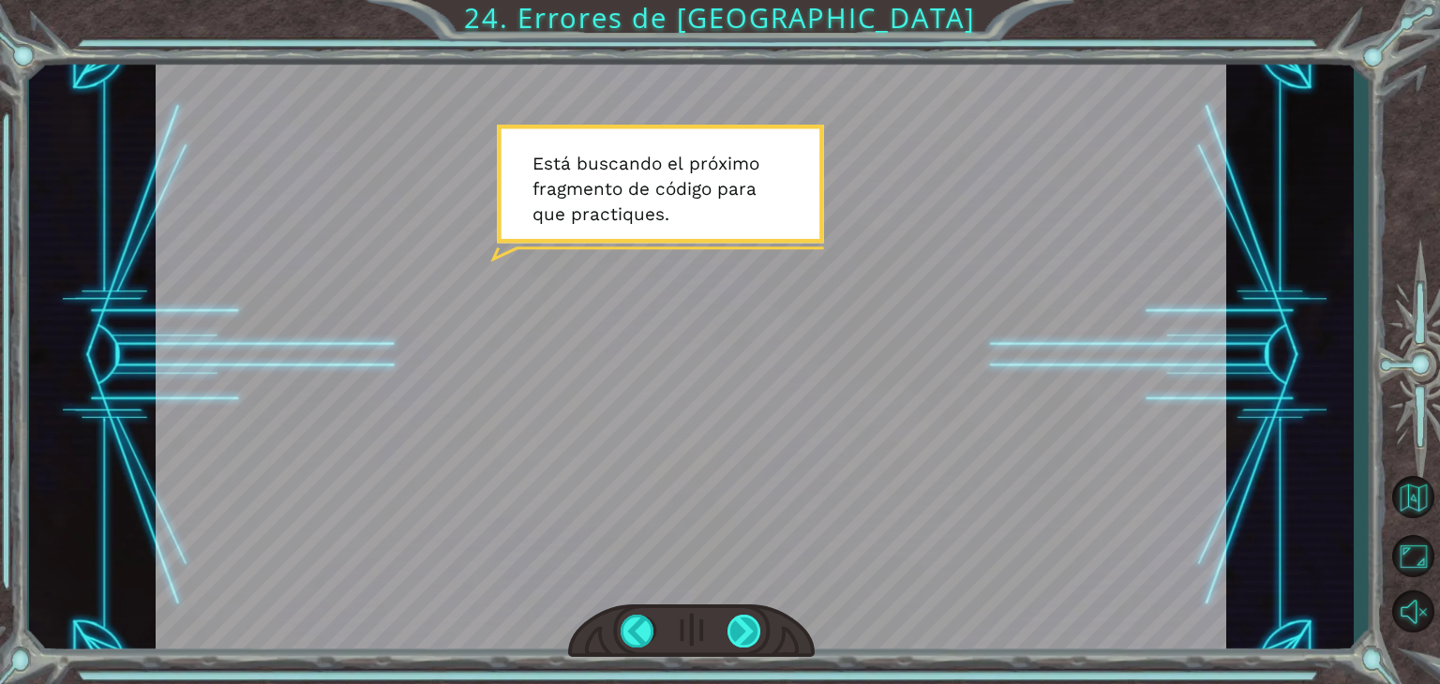
click at [745, 629] on div at bounding box center [745, 631] width 34 height 33
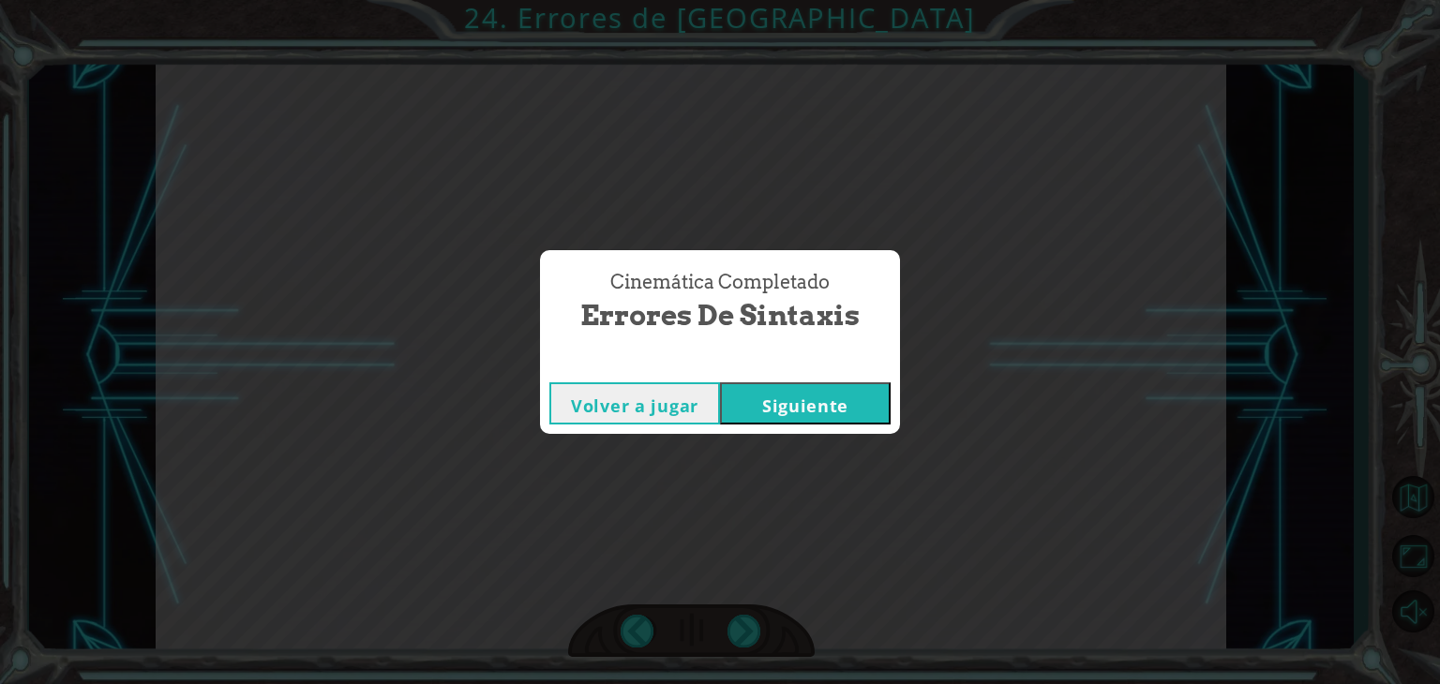
click at [819, 376] on div "Volver a jugar [GEOGRAPHIC_DATA]" at bounding box center [720, 403] width 360 height 61
click at [818, 398] on button "Siguiente" at bounding box center [805, 404] width 171 height 42
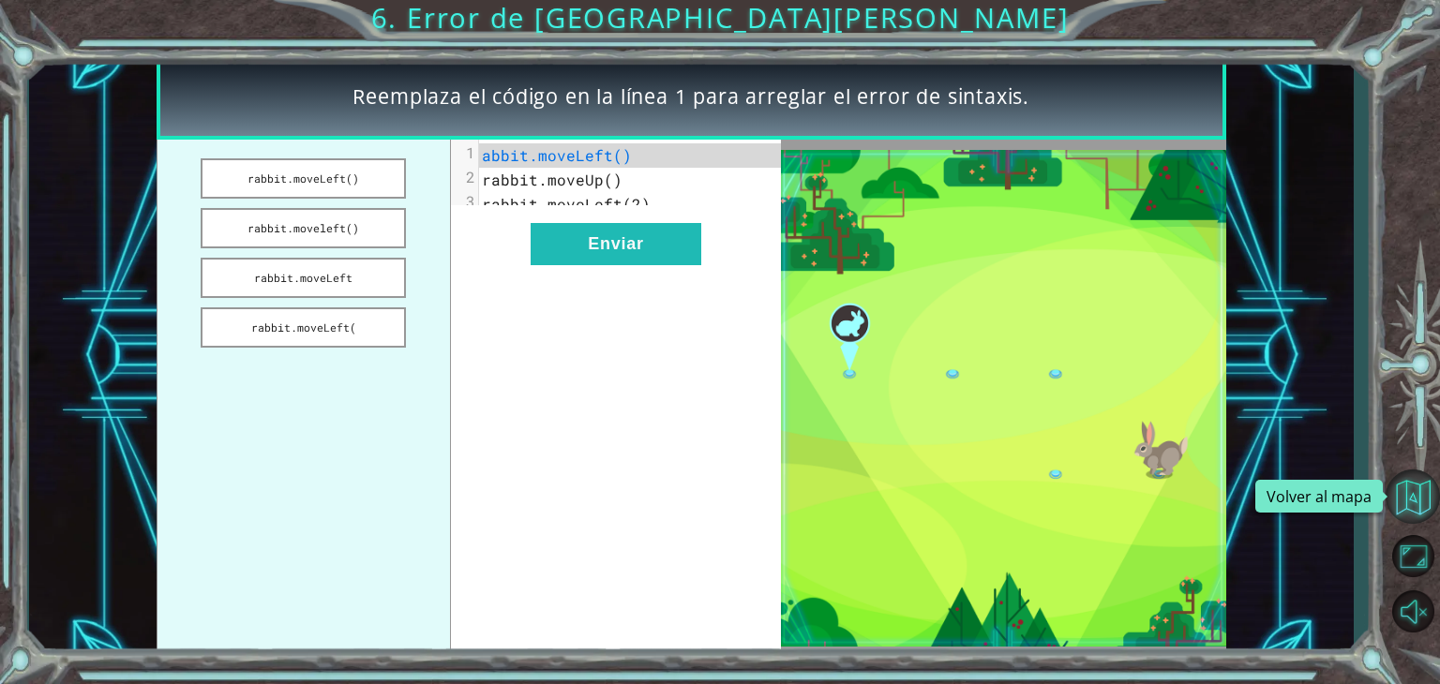
click at [1425, 498] on button "Volver al mapa" at bounding box center [1413, 497] width 54 height 54
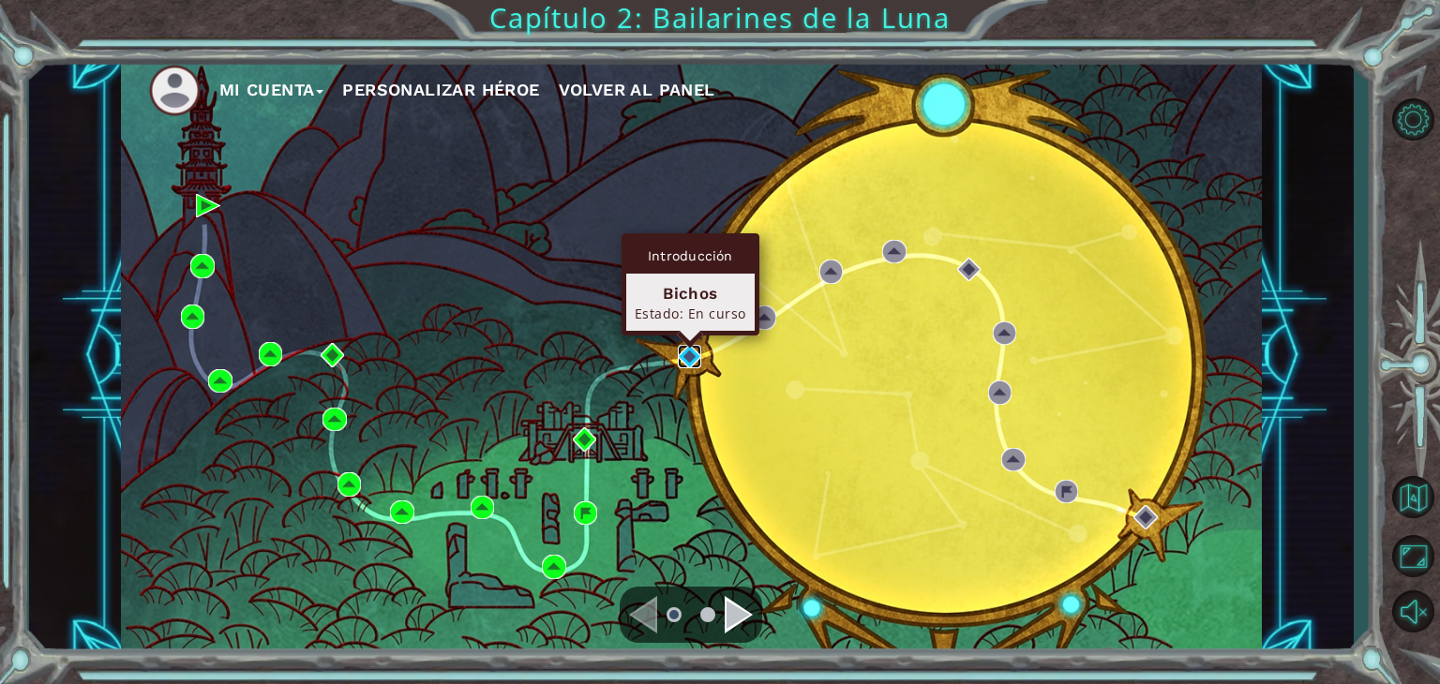
click at [694, 354] on img at bounding box center [690, 357] width 24 height 24
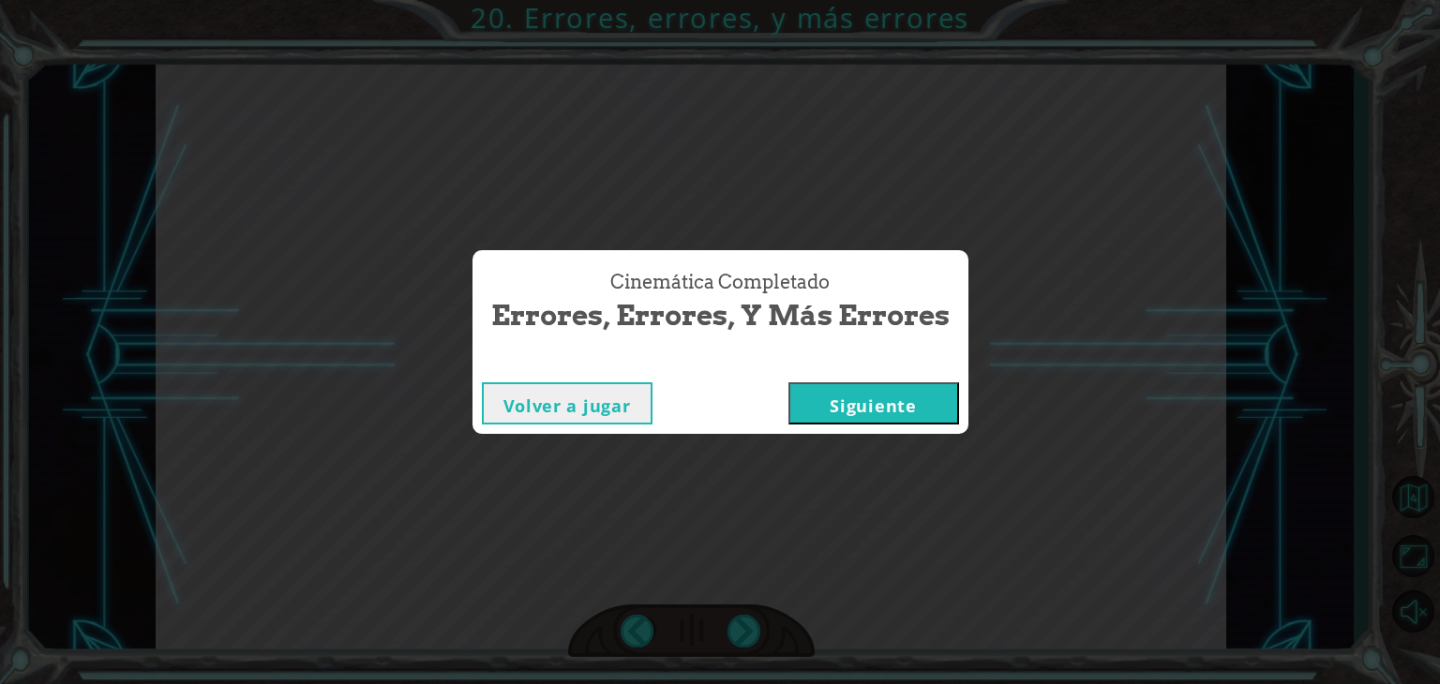
click at [874, 406] on button "Siguiente" at bounding box center [874, 404] width 171 height 42
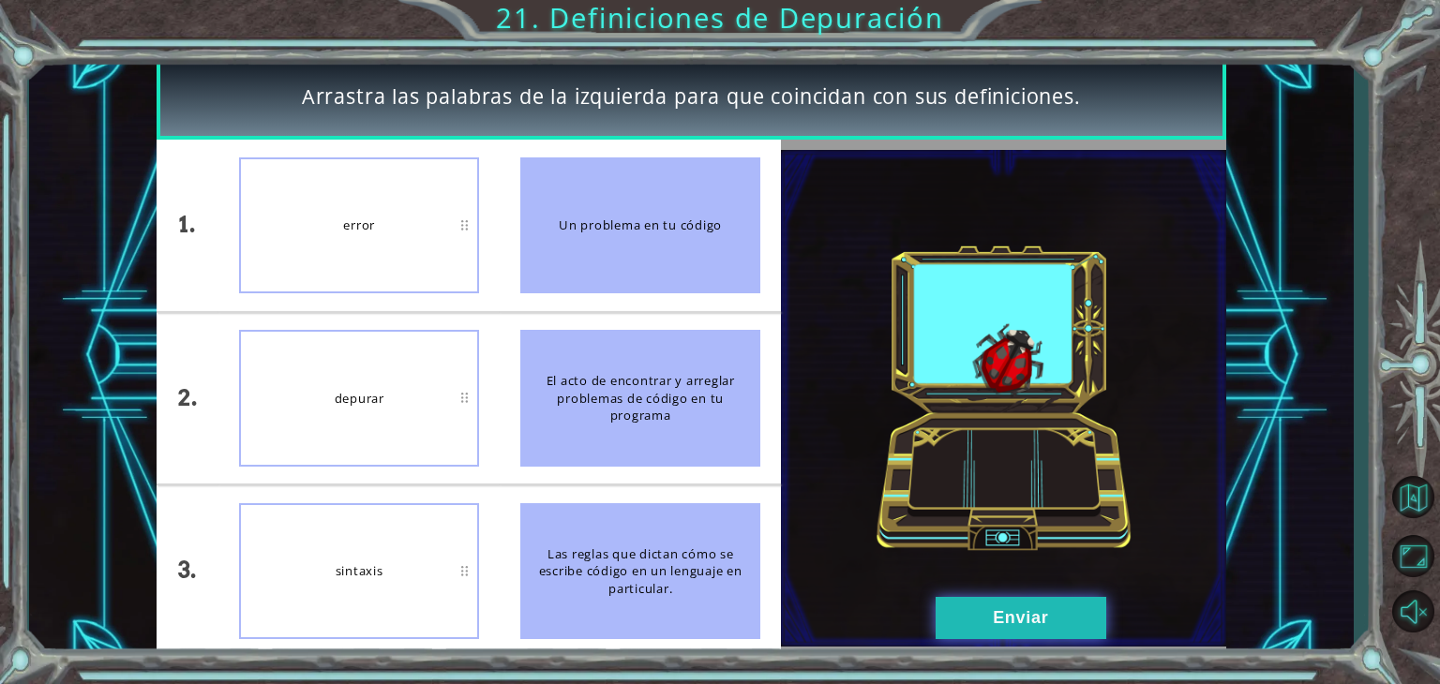
click at [967, 616] on button "Enviar" at bounding box center [1021, 618] width 171 height 42
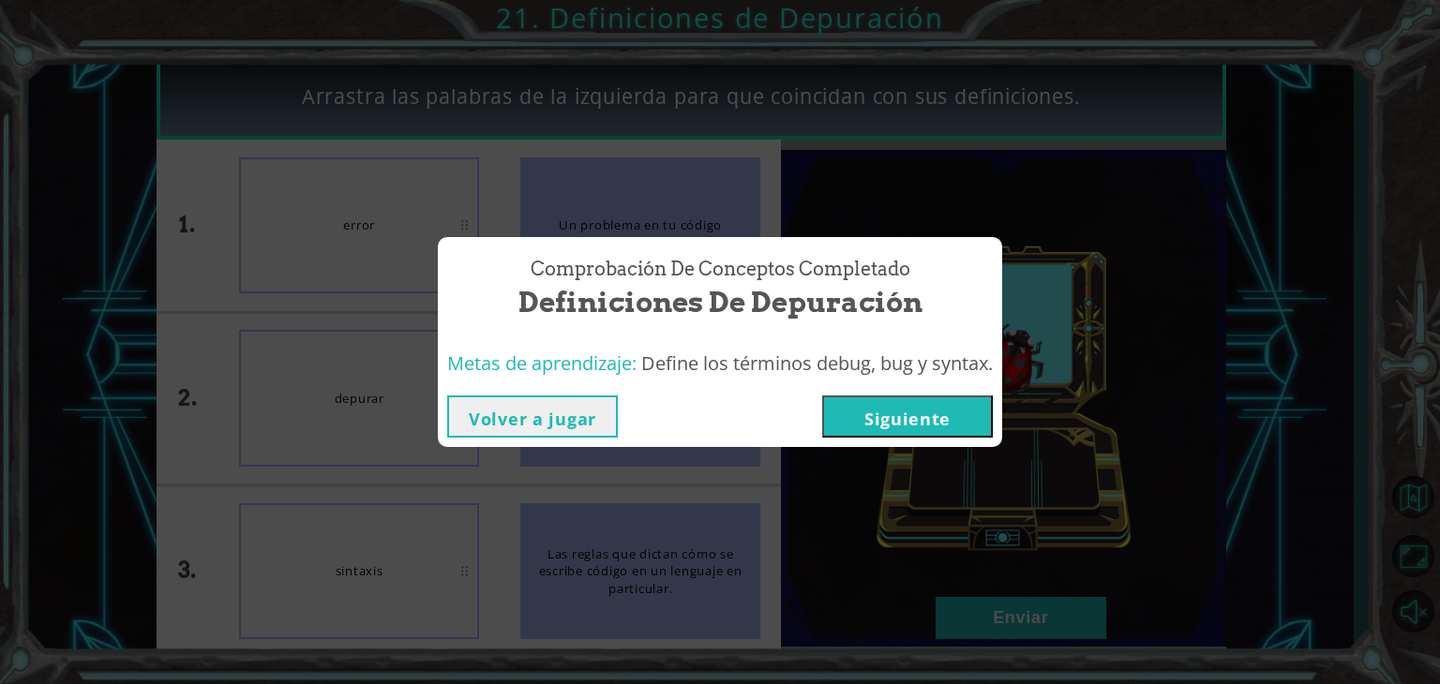
click at [941, 436] on button "Siguiente" at bounding box center [907, 417] width 171 height 42
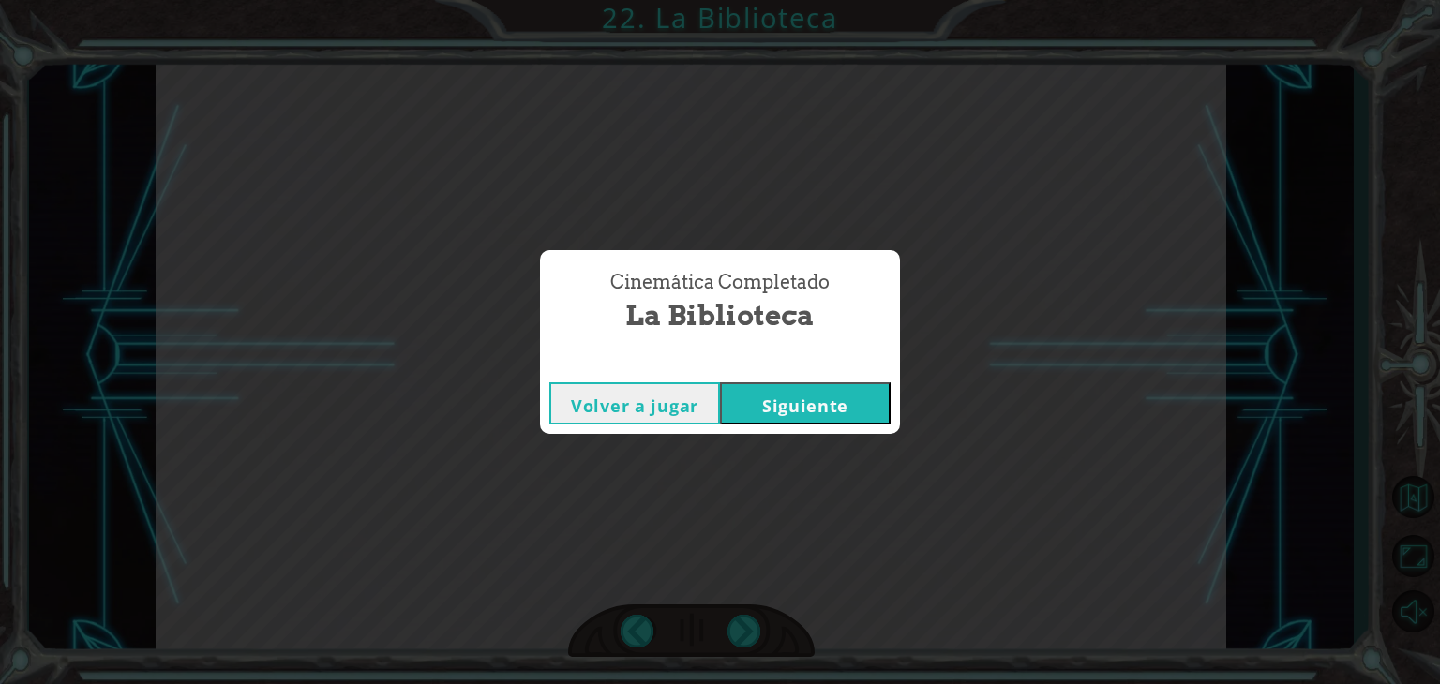
click at [829, 406] on button "Siguiente" at bounding box center [805, 404] width 171 height 42
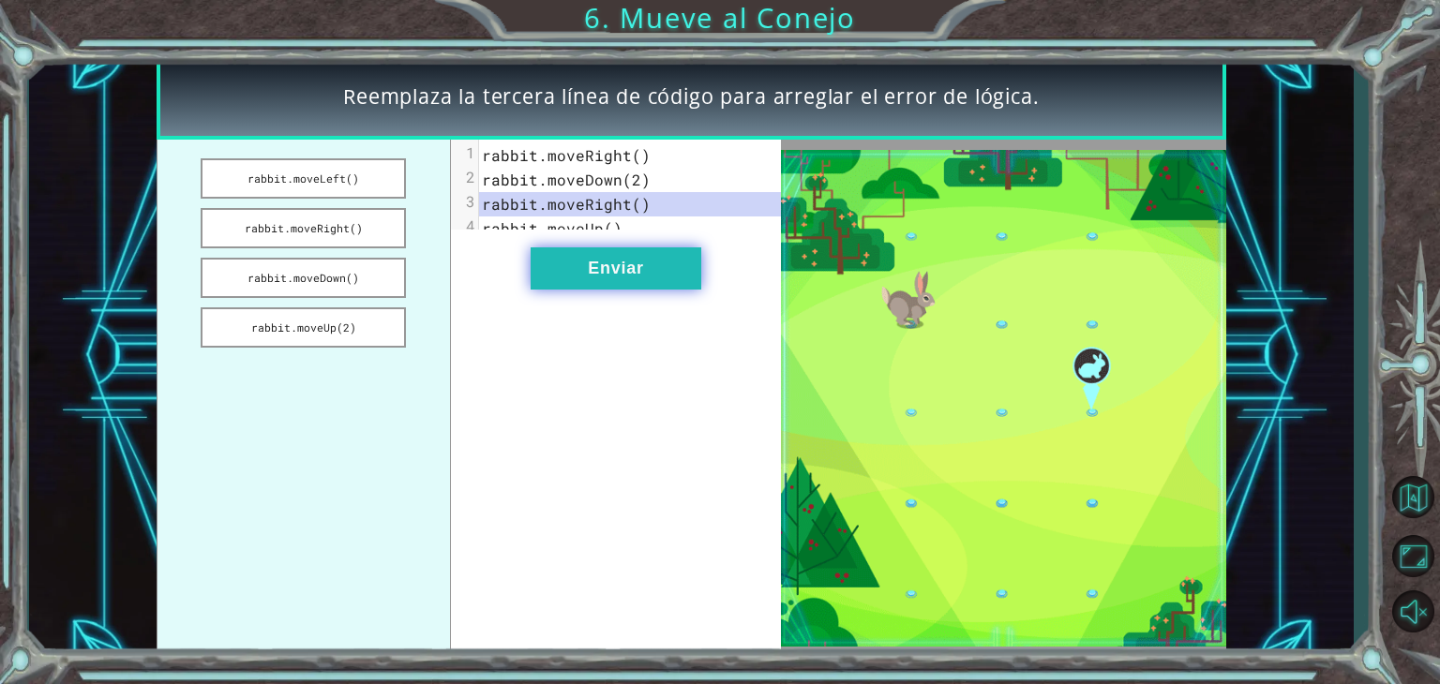
click at [614, 290] on button "Enviar" at bounding box center [616, 269] width 171 height 42
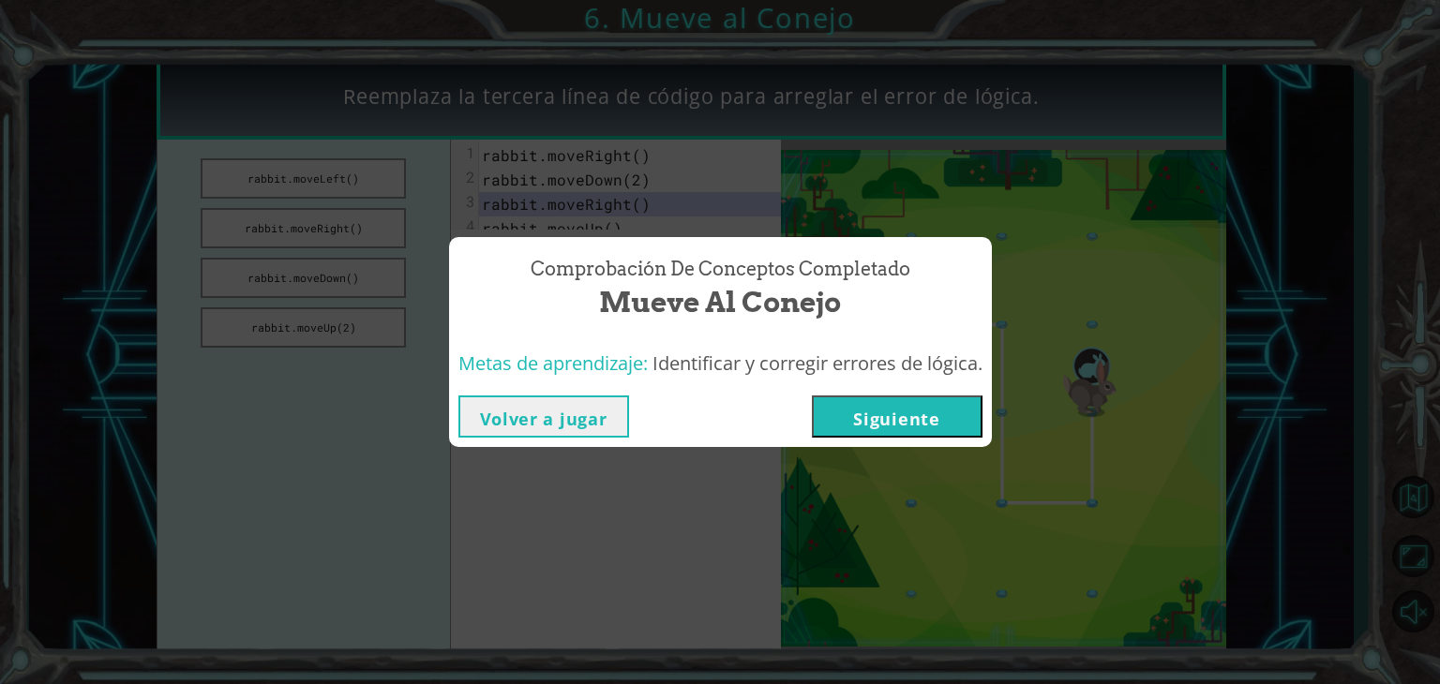
click at [915, 428] on button "Siguiente" at bounding box center [897, 417] width 171 height 42
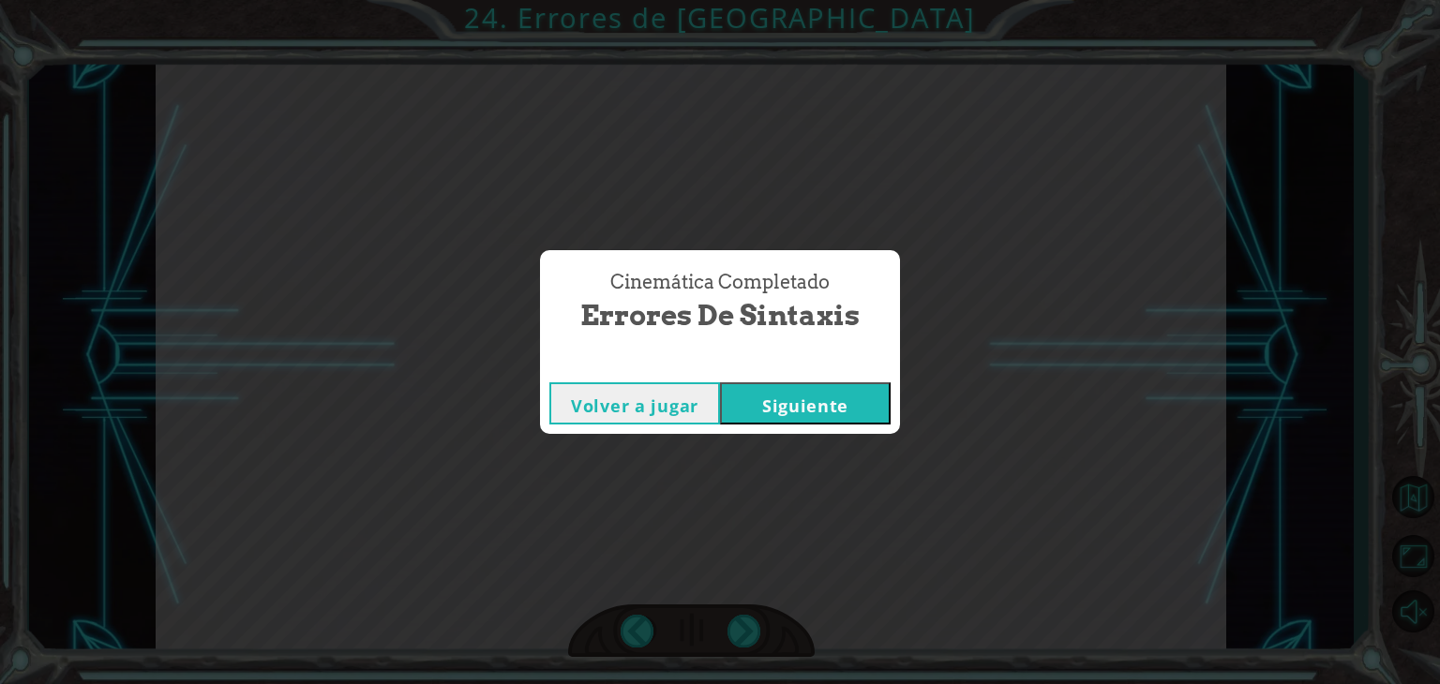
click at [776, 402] on button "Siguiente" at bounding box center [805, 404] width 171 height 42
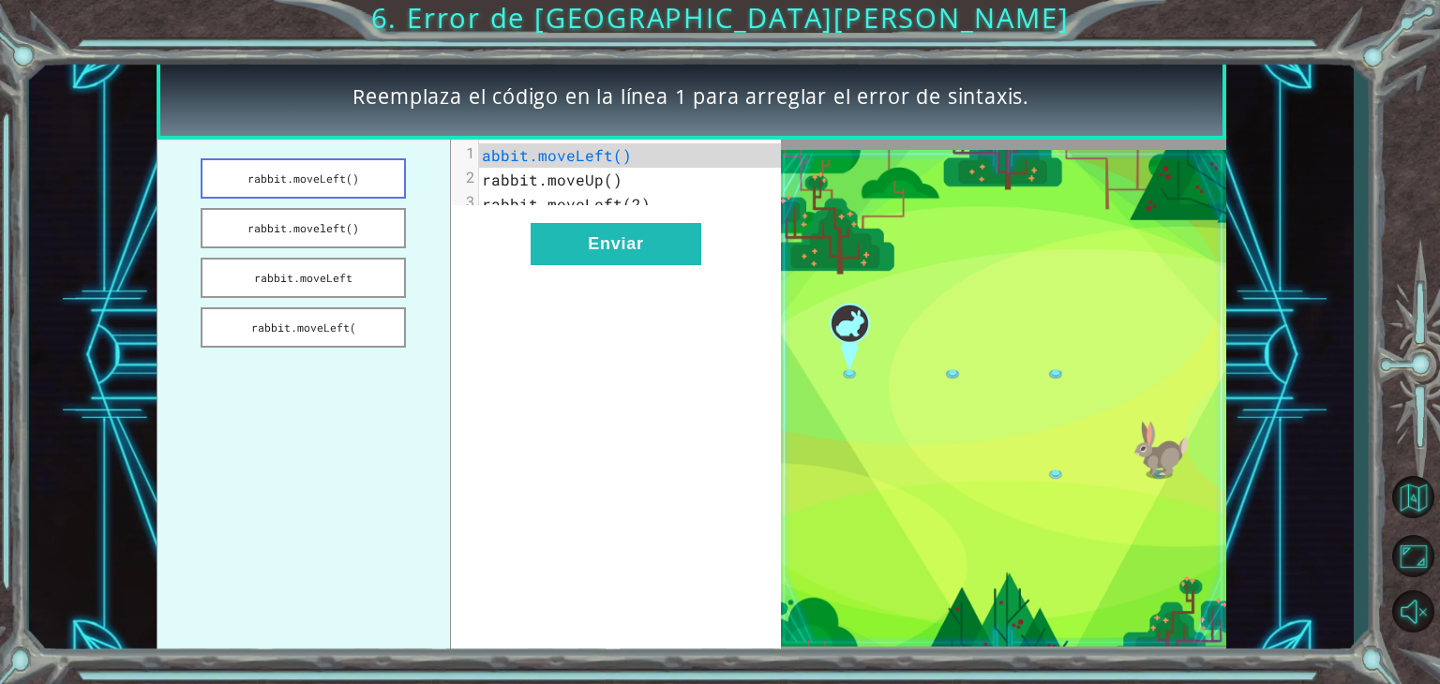
click at [346, 175] on button "rabbit.moveLeft()" at bounding box center [303, 178] width 205 height 40
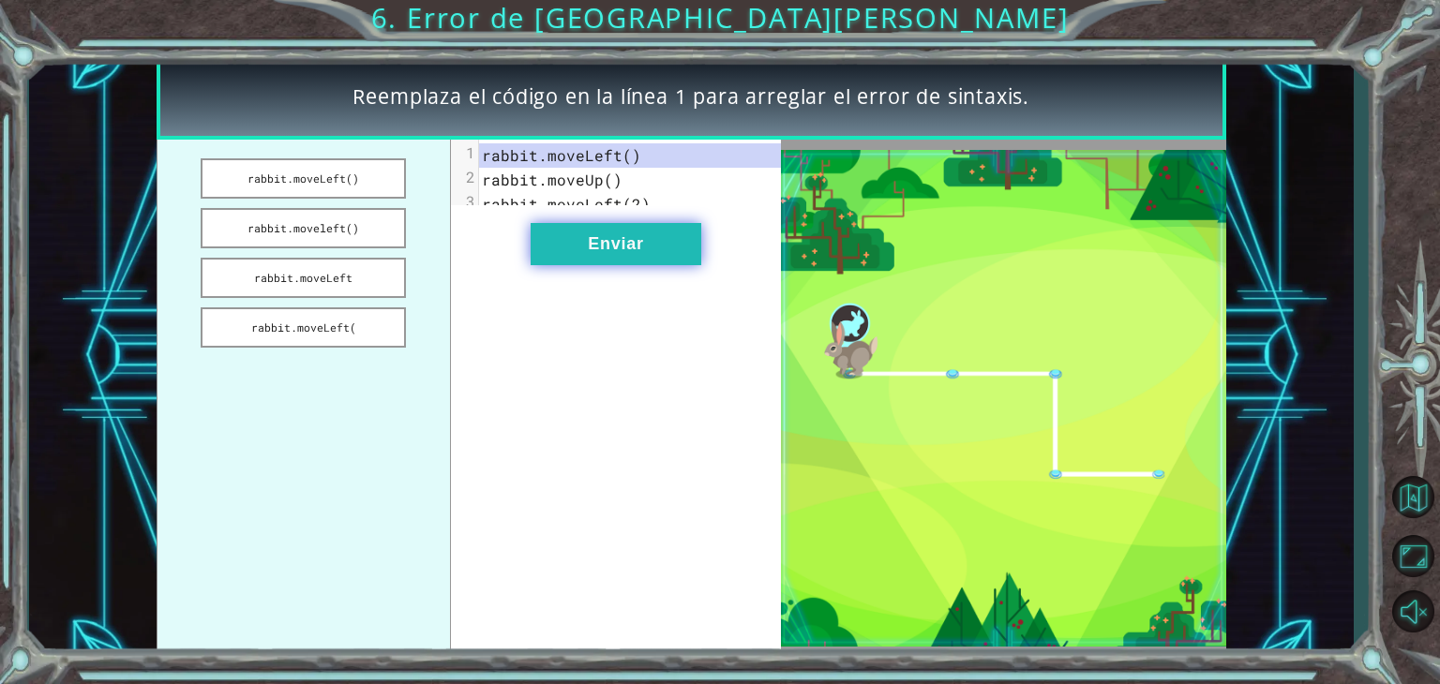
click at [660, 265] on button "Enviar" at bounding box center [616, 244] width 171 height 42
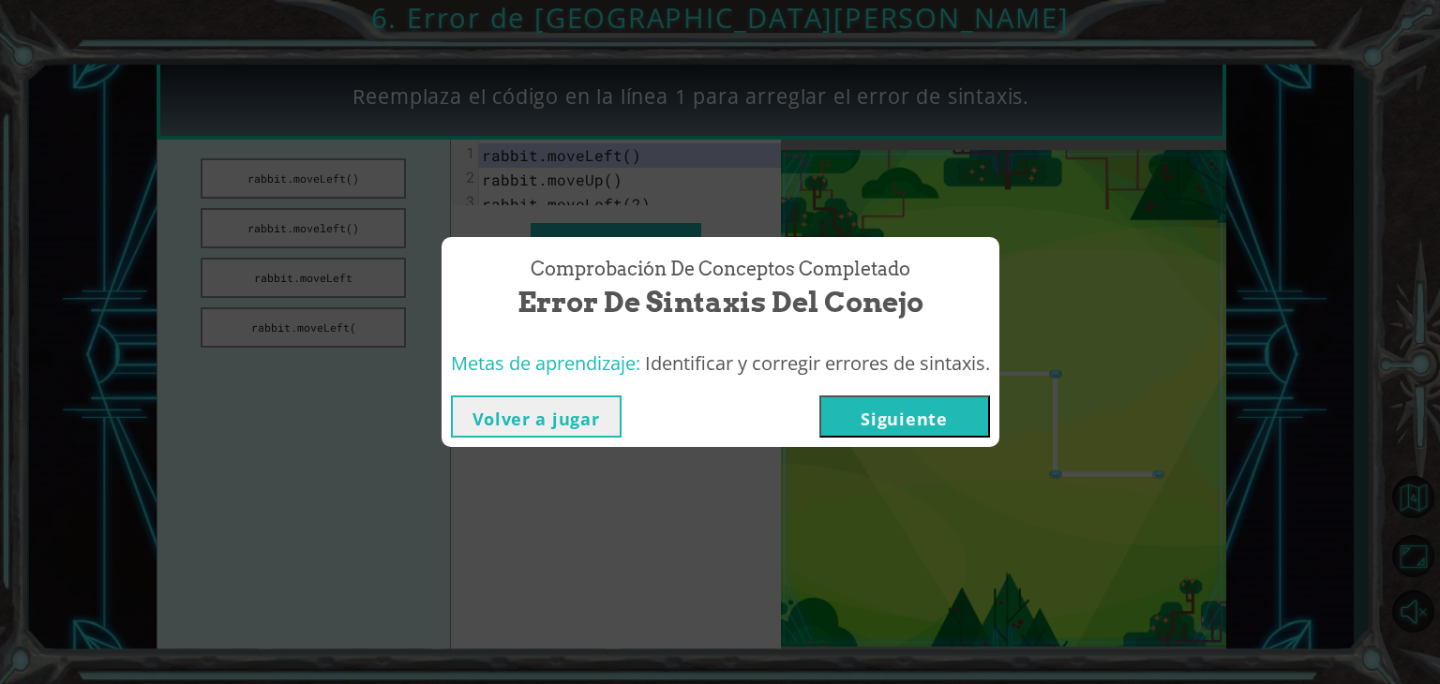
click at [929, 416] on button "Siguiente" at bounding box center [904, 417] width 171 height 42
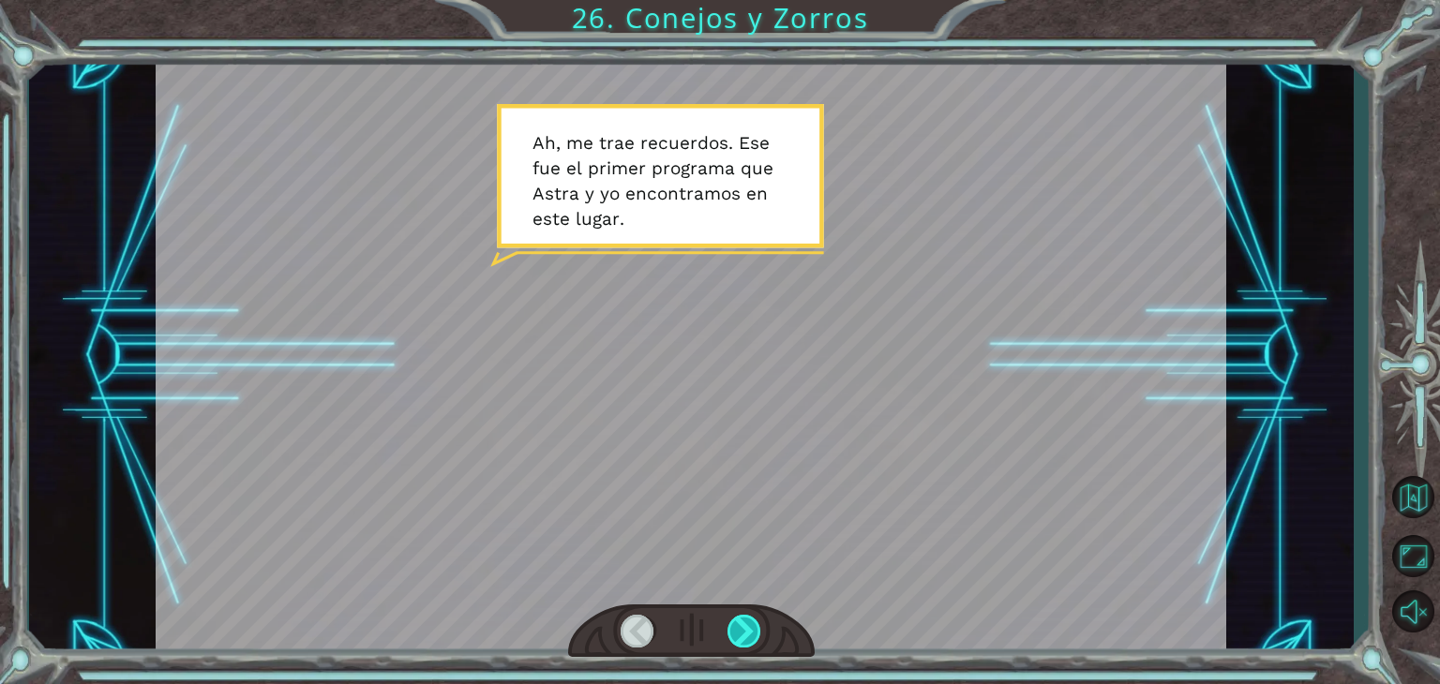
click at [747, 637] on div at bounding box center [745, 631] width 34 height 33
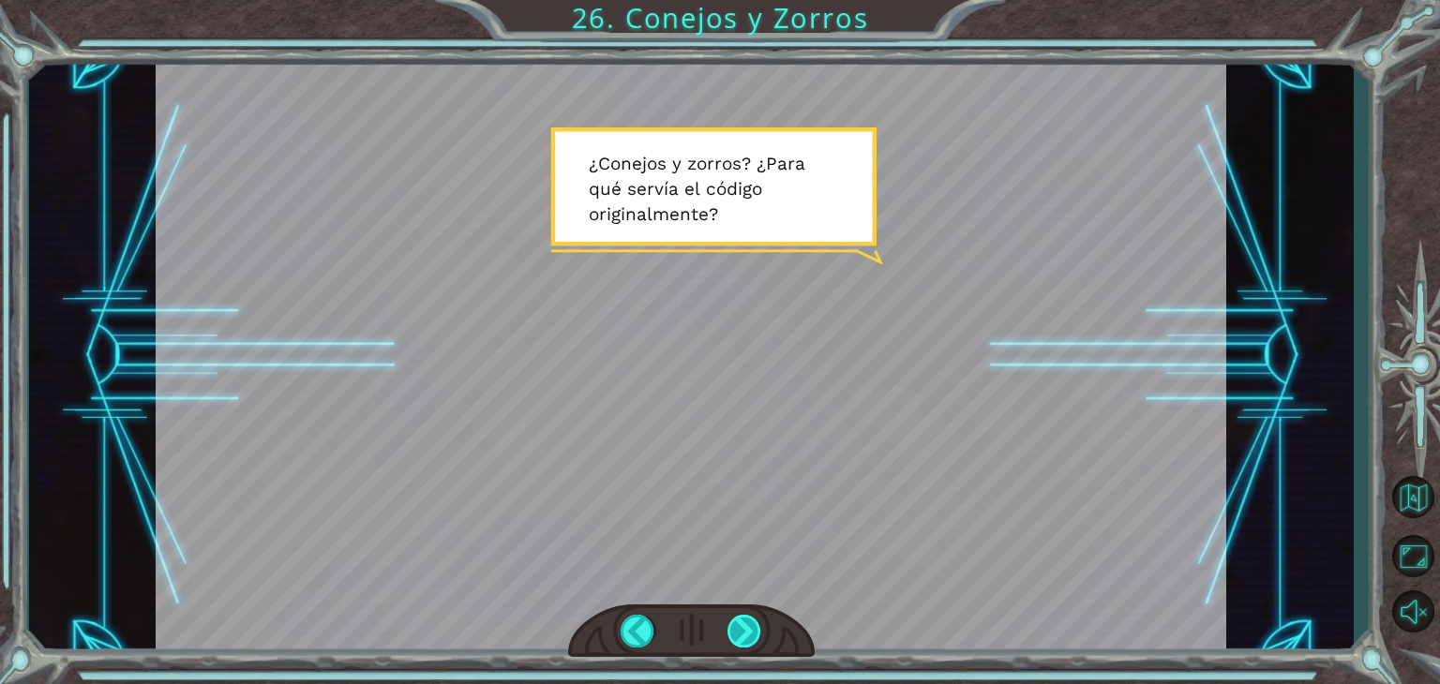
click at [747, 637] on div at bounding box center [745, 631] width 34 height 33
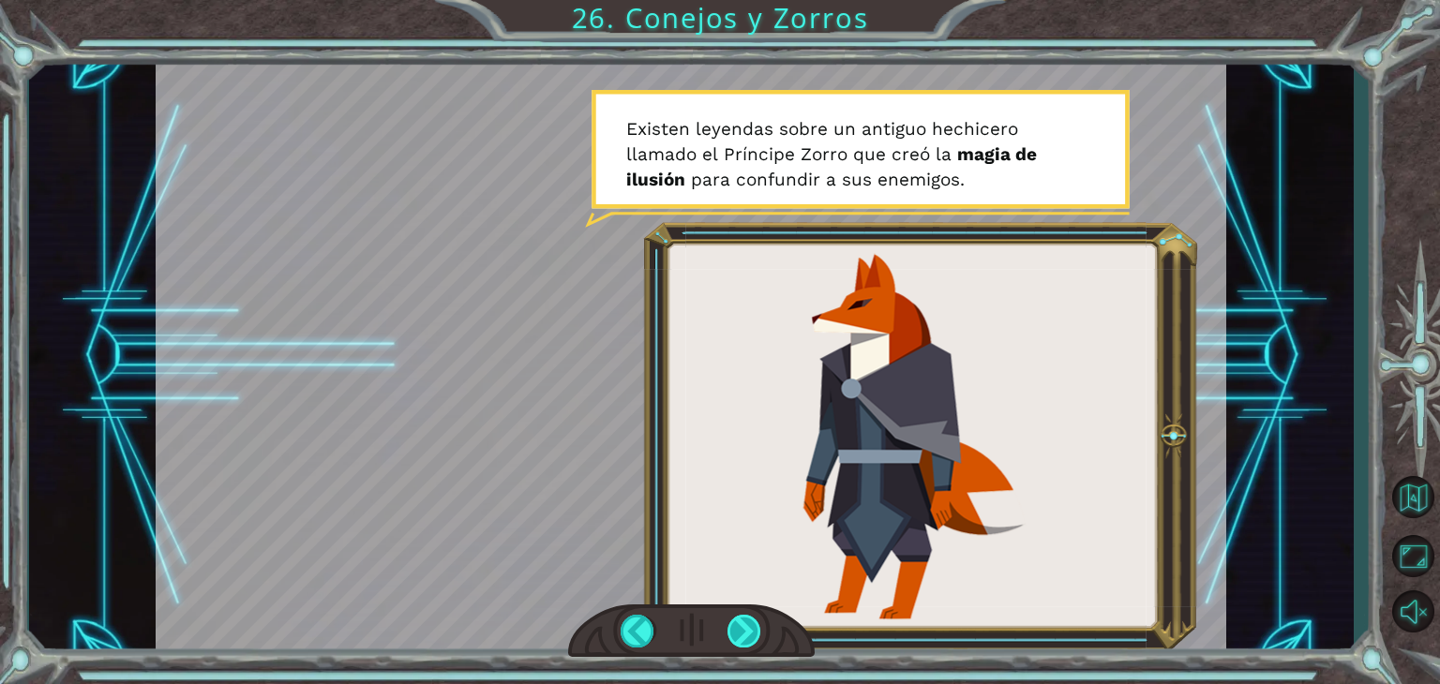
click at [747, 637] on div at bounding box center [745, 631] width 34 height 33
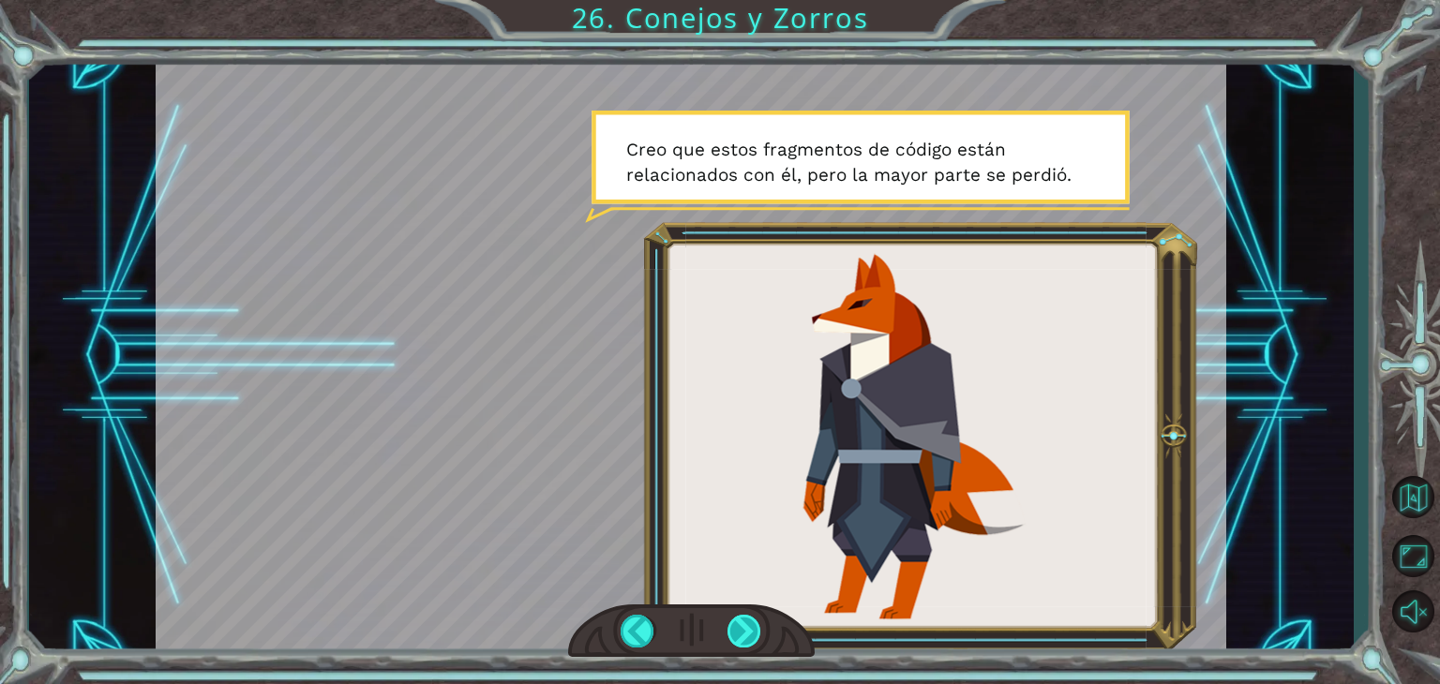
click at [747, 637] on div at bounding box center [745, 631] width 34 height 33
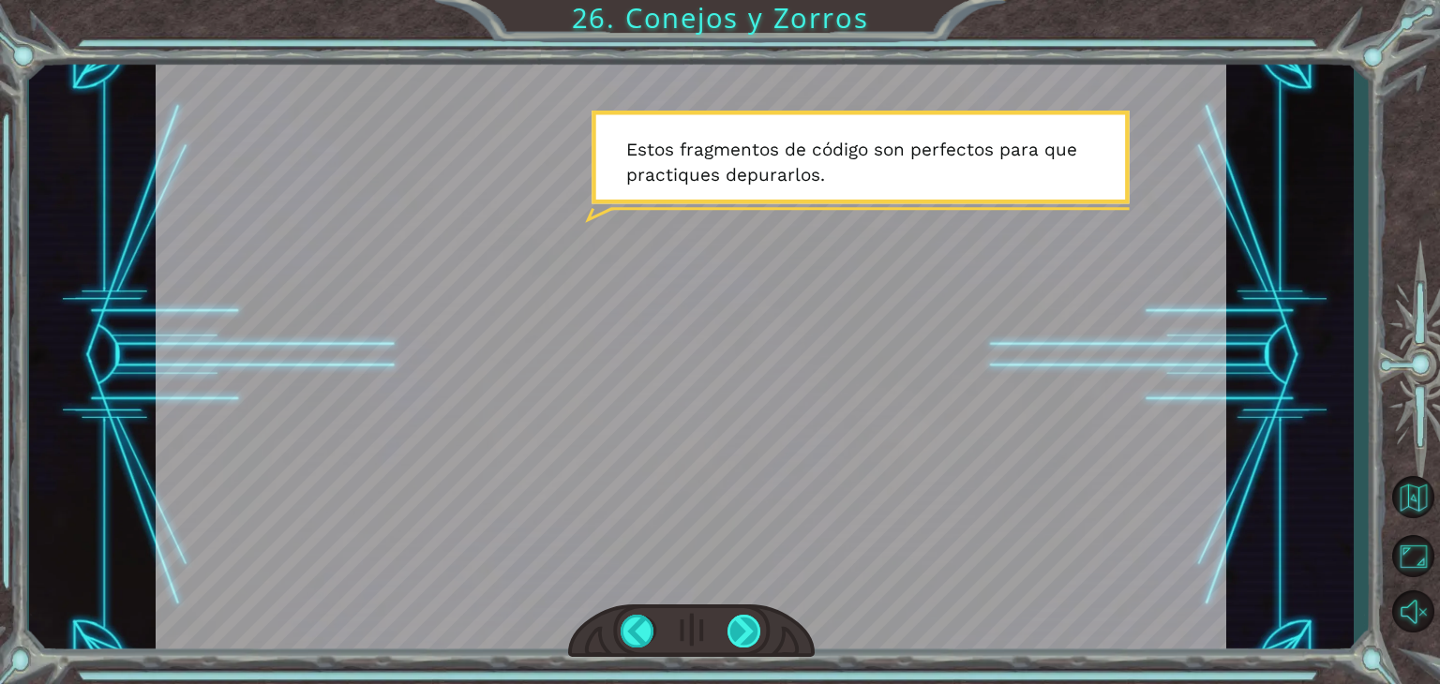
click at [747, 637] on div at bounding box center [745, 631] width 34 height 33
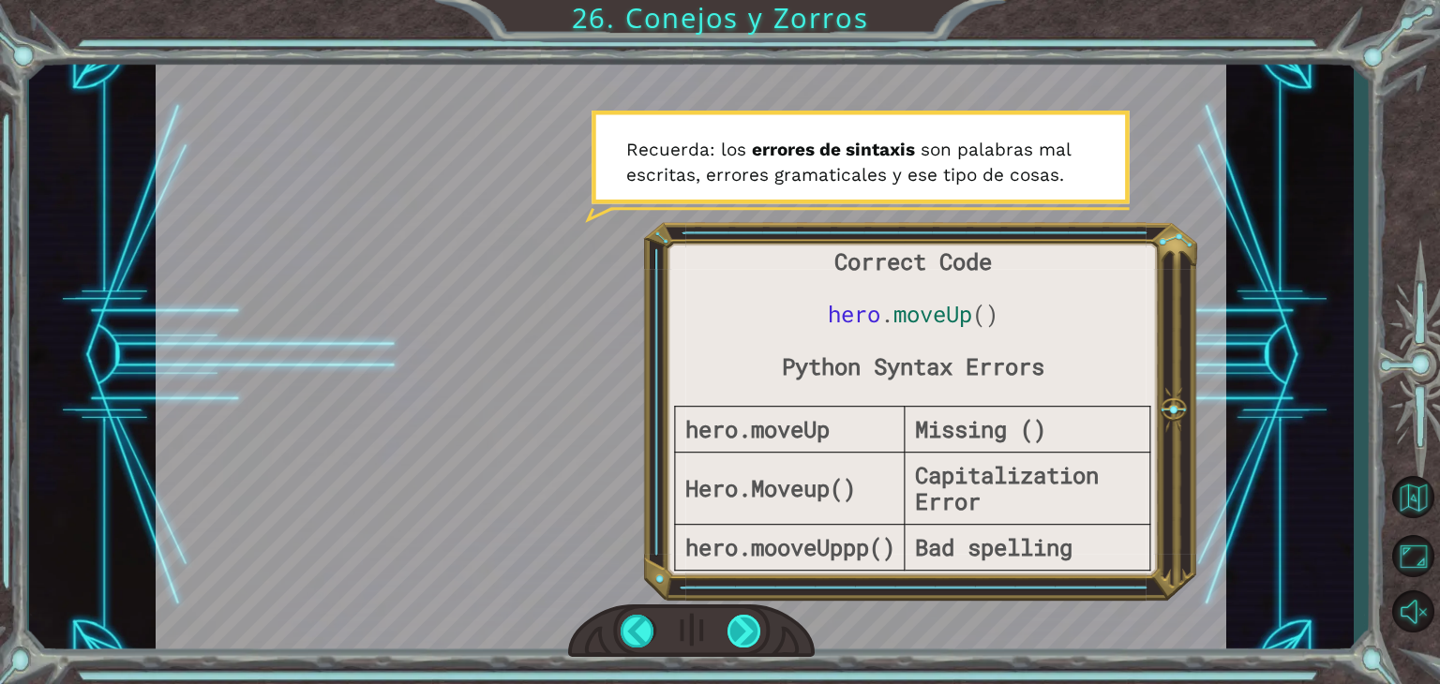
click at [747, 637] on div at bounding box center [745, 631] width 34 height 33
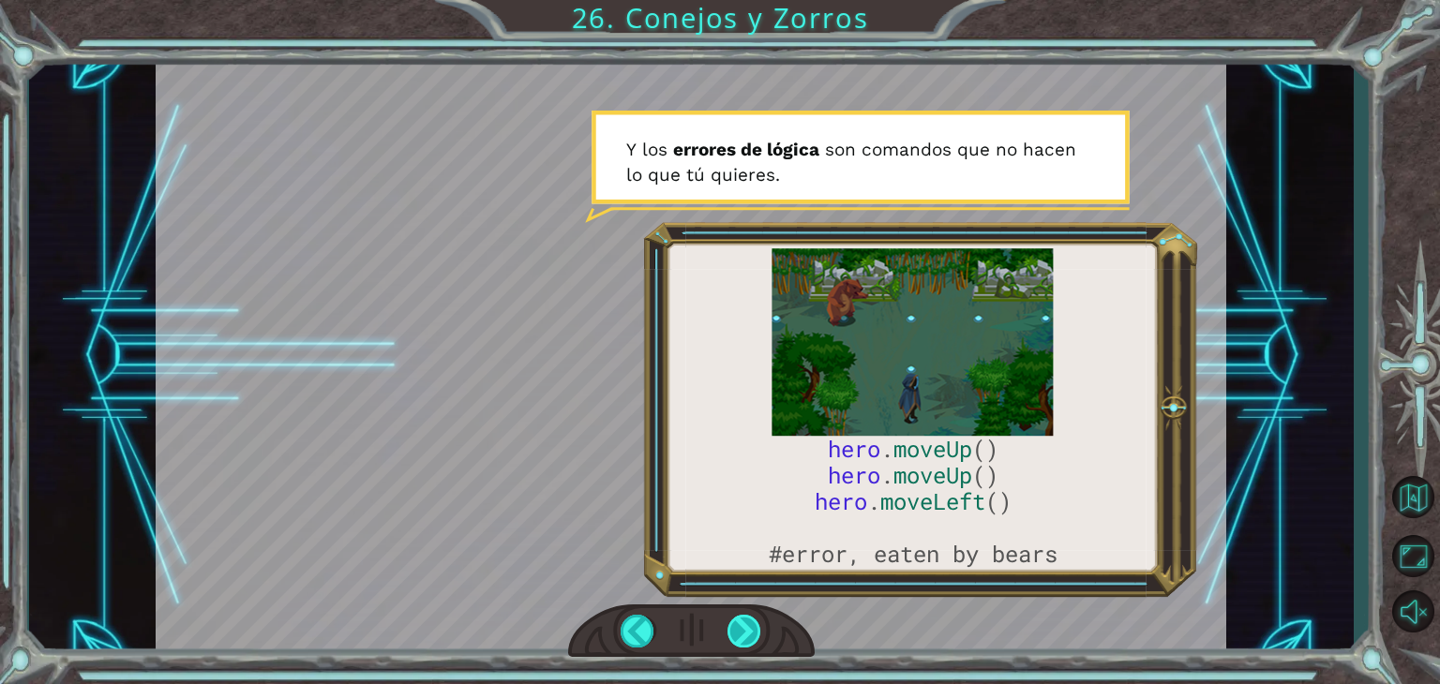
click at [747, 637] on div at bounding box center [745, 631] width 34 height 33
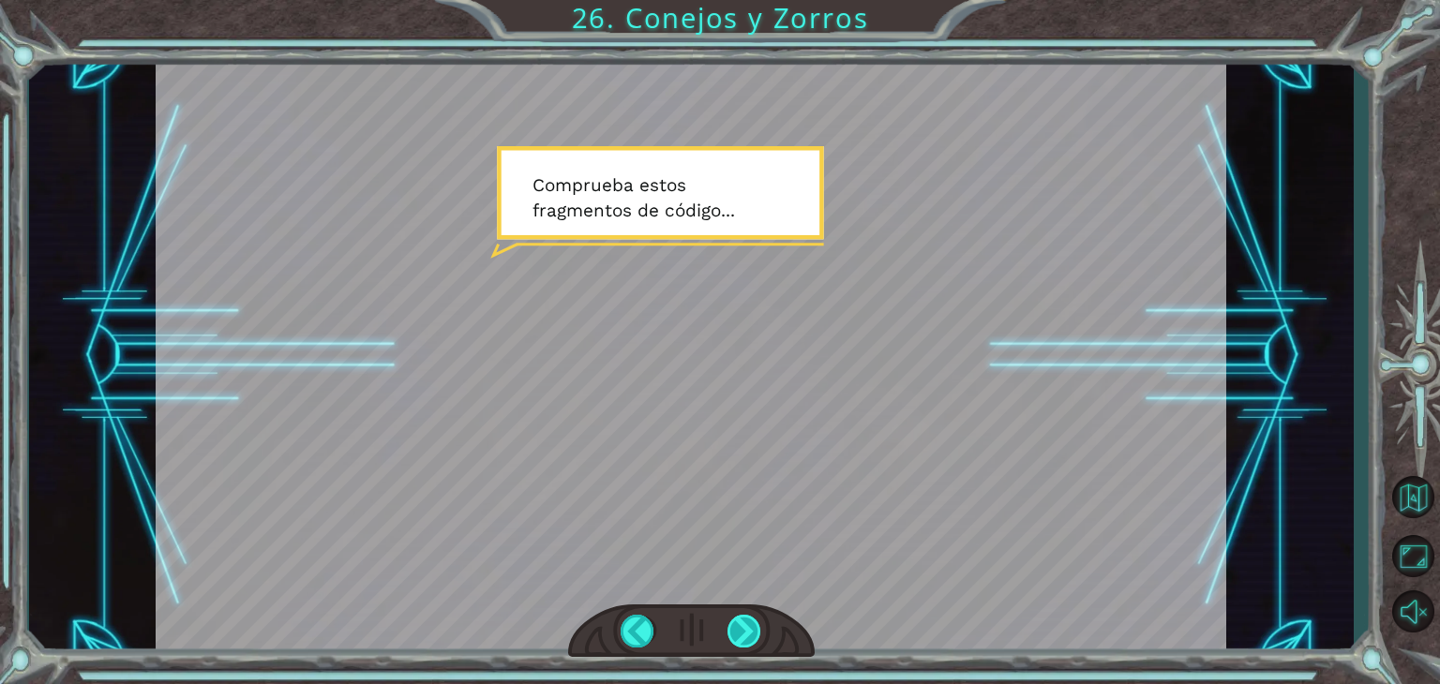
click at [747, 637] on div at bounding box center [745, 631] width 34 height 33
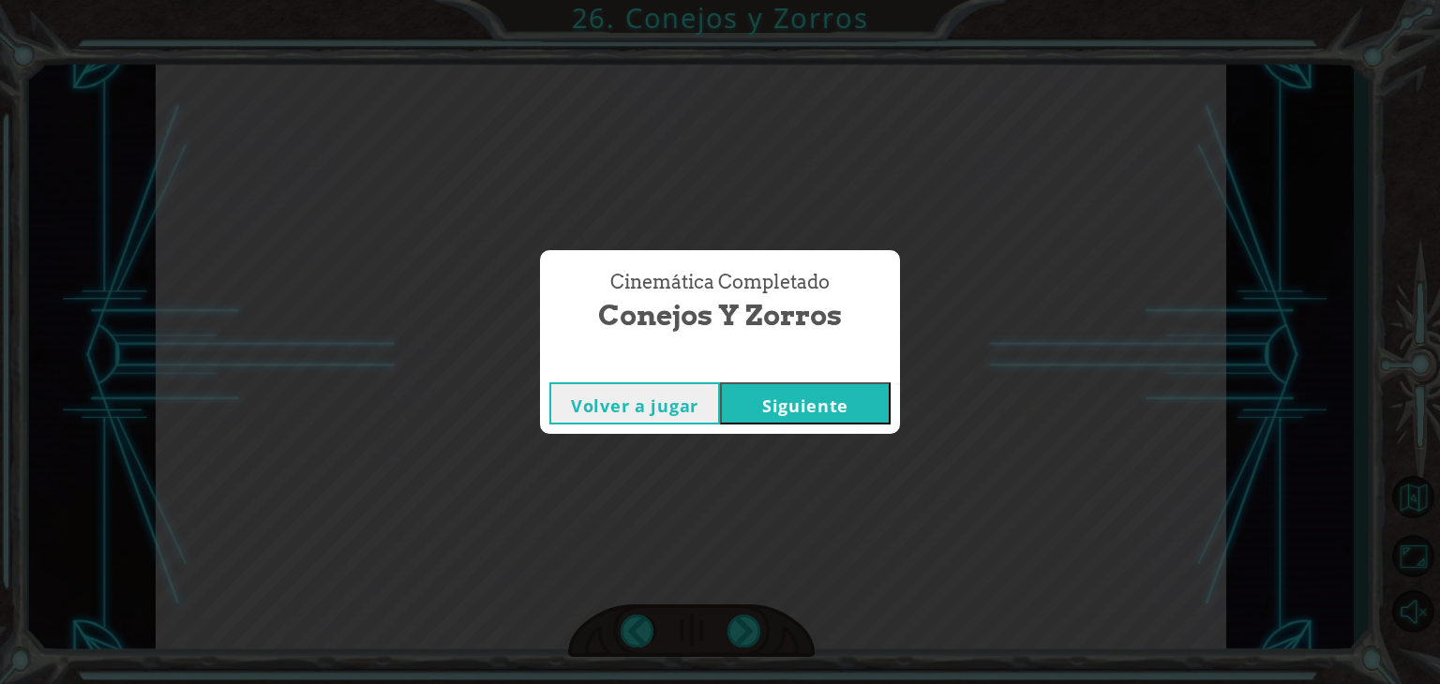
click at [824, 403] on button "Siguiente" at bounding box center [805, 404] width 171 height 42
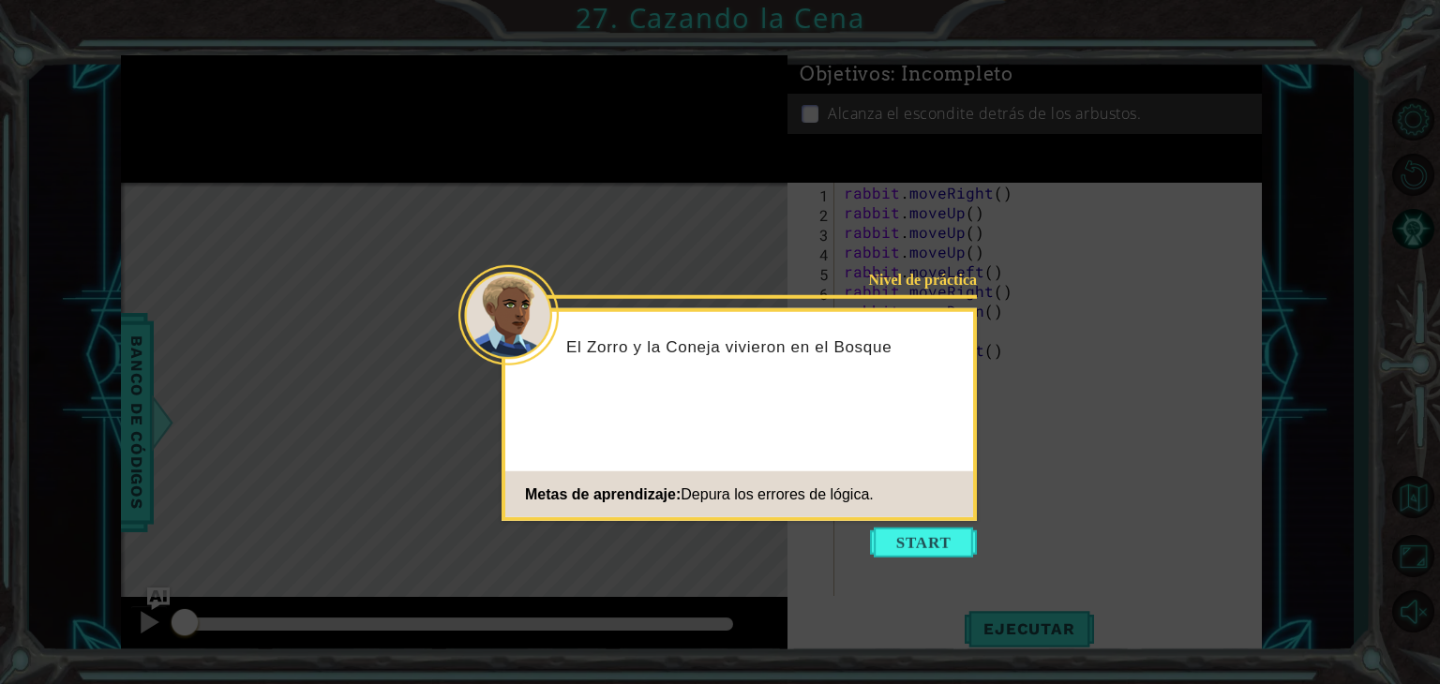
click at [926, 524] on icon at bounding box center [720, 342] width 1440 height 684
click at [924, 539] on button "Start" at bounding box center [923, 543] width 107 height 30
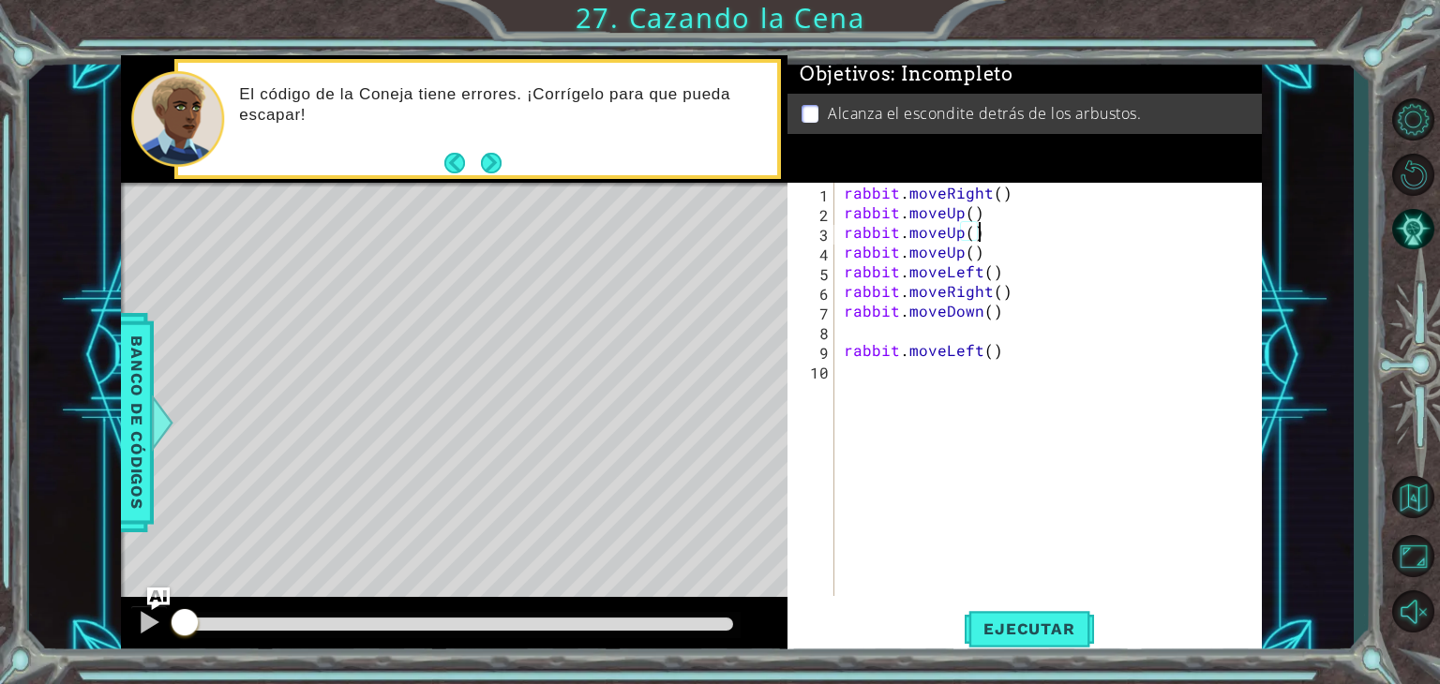
click at [994, 224] on div "rabbit . moveRight ( ) rabbit . moveUp ( ) rabbit . moveUp ( ) rabbit . moveUp …" at bounding box center [1053, 409] width 427 height 453
click at [999, 262] on div "rabbit . moveRight ( ) rabbit . moveUp ( ) rabbit . moveUp ( ) rabbit . moveUp …" at bounding box center [1053, 409] width 427 height 453
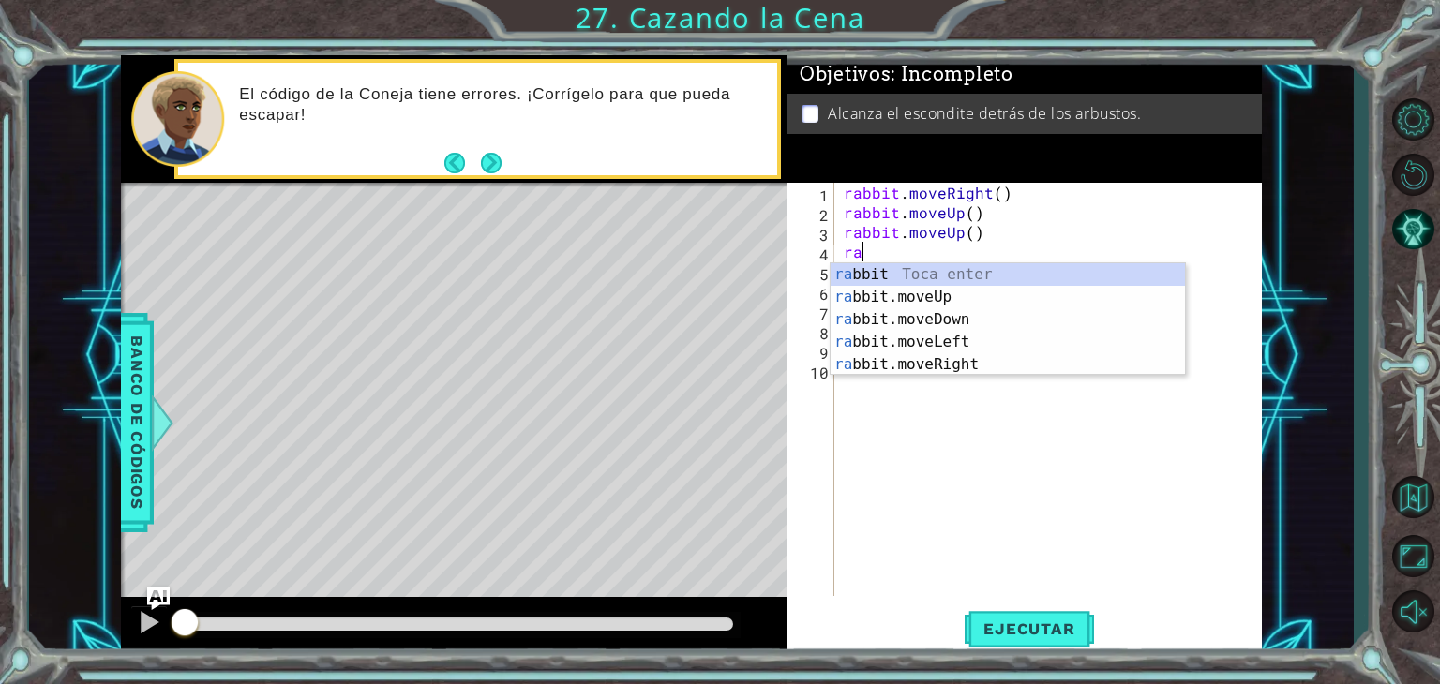
type textarea "r"
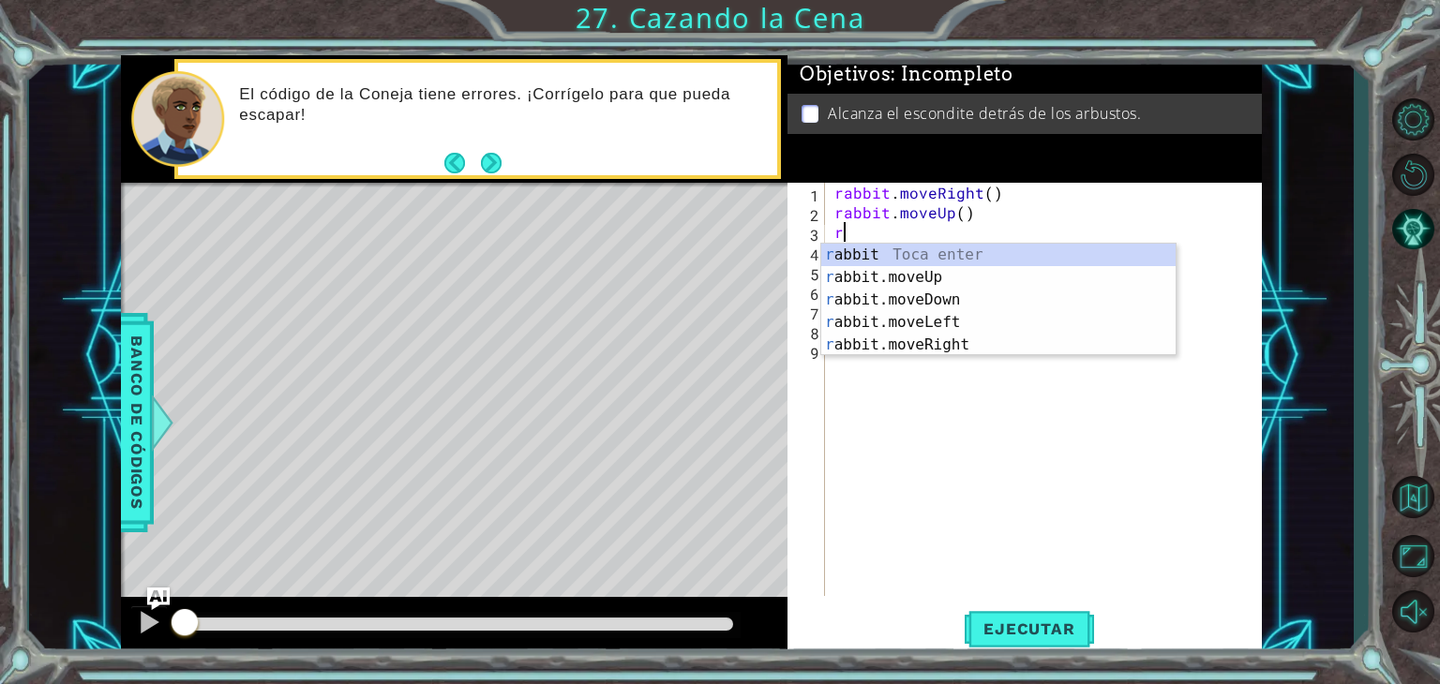
type textarea "r"
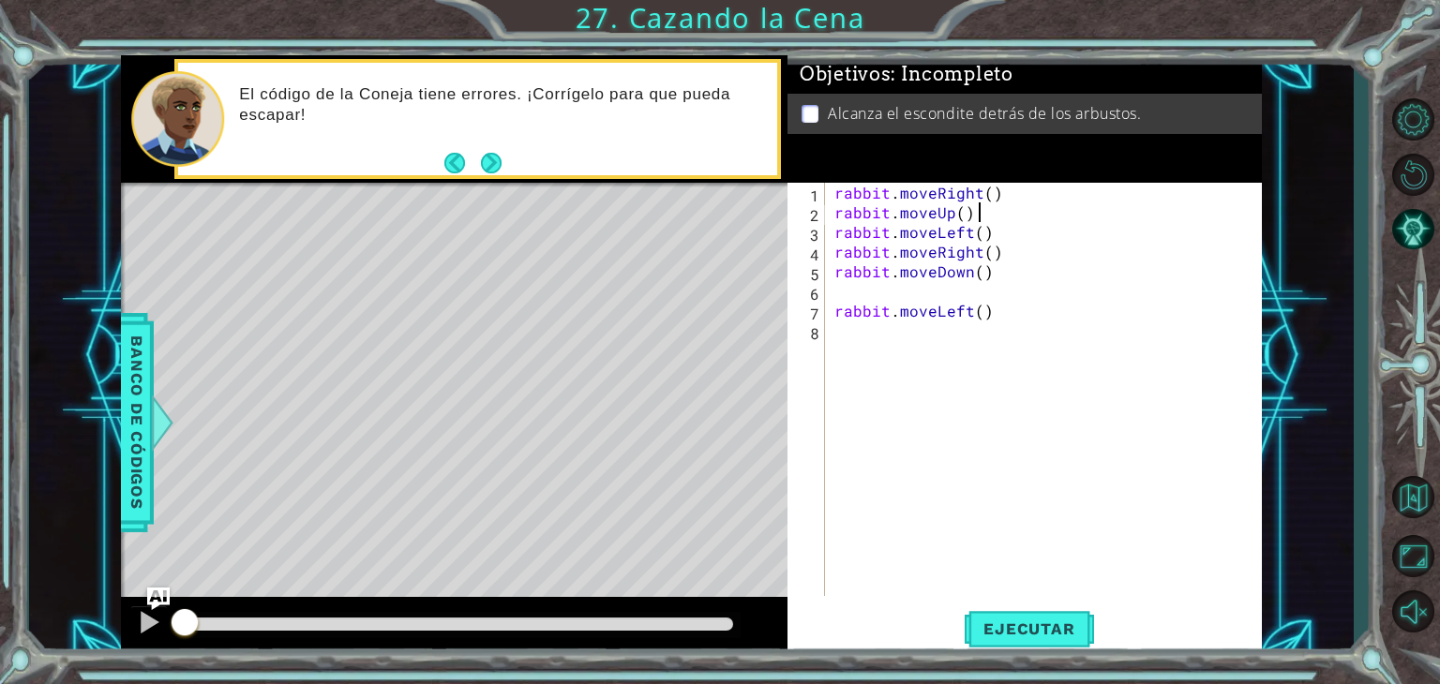
type textarea "rabbit.moveUp()"
click at [833, 300] on div "rabbit . moveRight ( ) rabbit . moveUp ( ) rabbit . moveLeft ( ) rabbit . moveR…" at bounding box center [1049, 409] width 436 height 453
click at [968, 614] on button "Ejecutar" at bounding box center [1029, 630] width 128 height 48
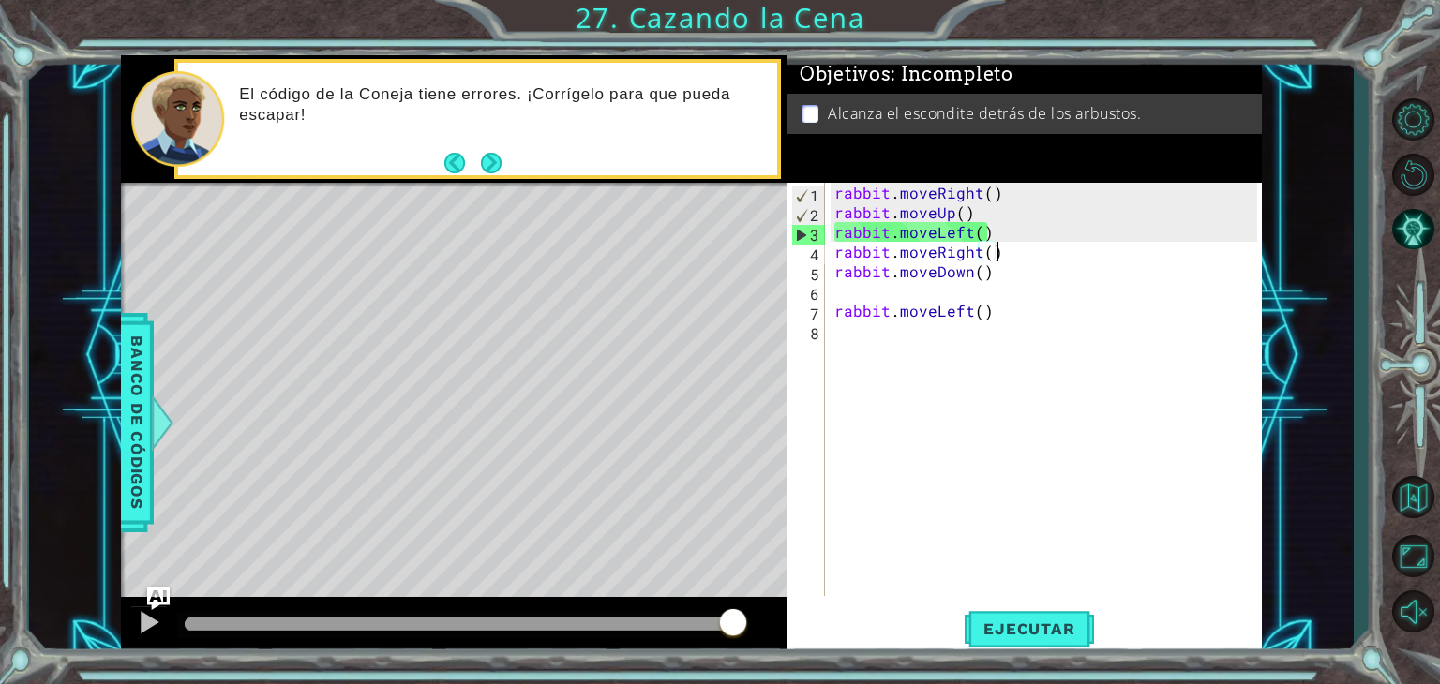
click at [997, 252] on div "rabbit . moveRight ( ) rabbit . moveUp ( ) rabbit . moveLeft ( ) rabbit . moveR…" at bounding box center [1049, 409] width 436 height 453
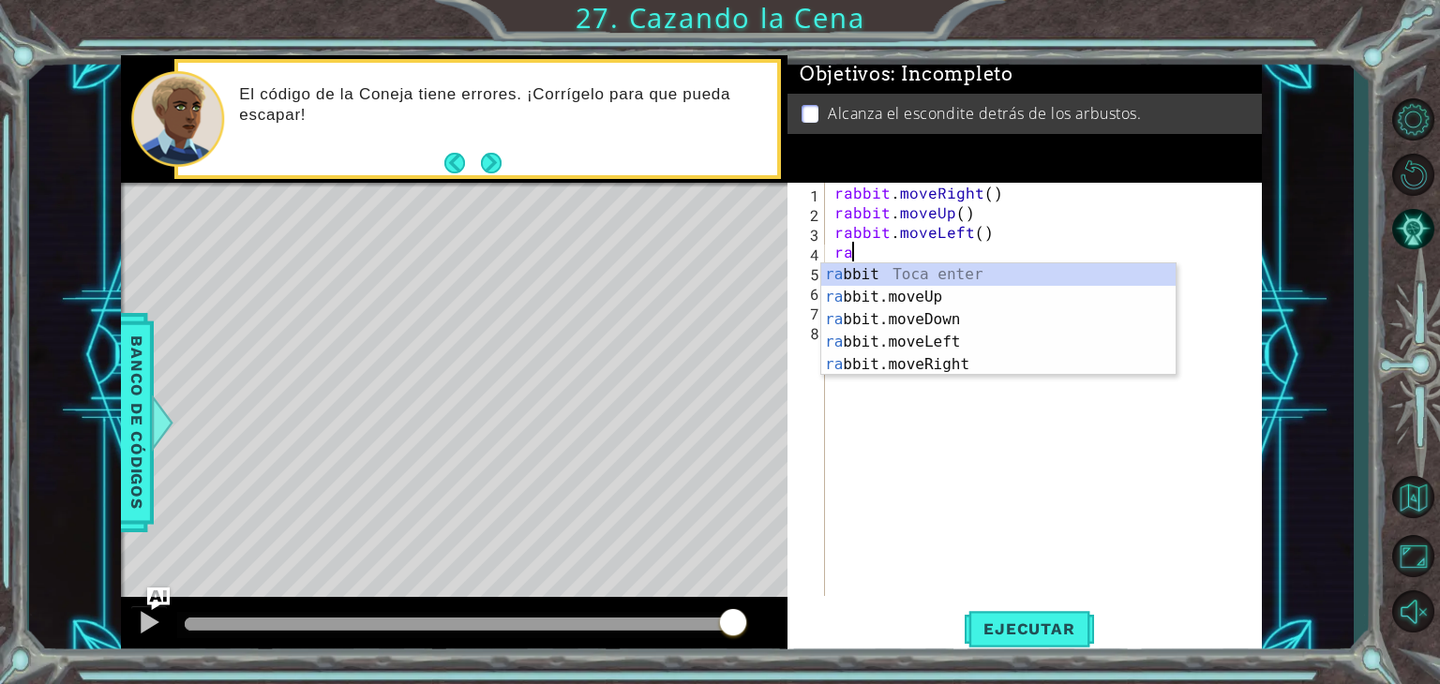
type textarea "r"
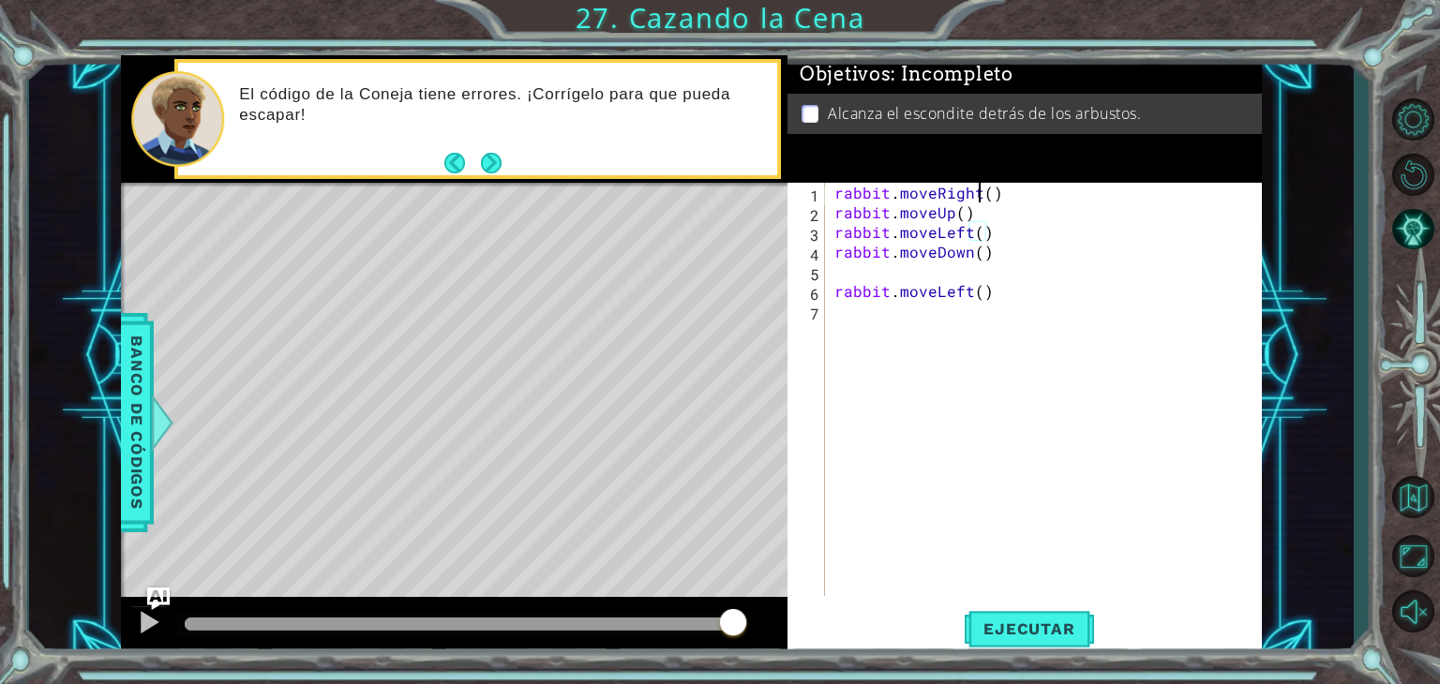
click at [978, 203] on div "rabbit . moveRight ( ) rabbit . moveUp ( ) rabbit . moveLeft ( ) rabbit . moveD…" at bounding box center [1049, 409] width 436 height 453
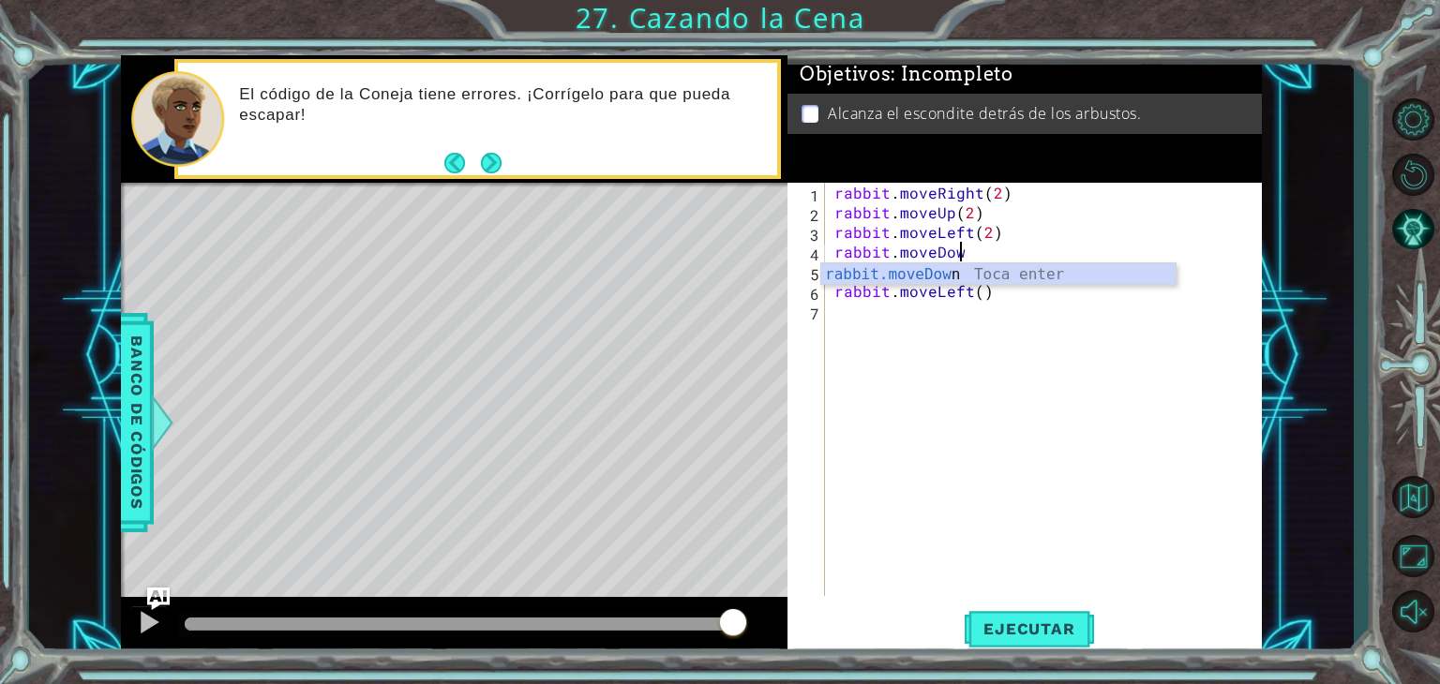
scroll to position [0, 3]
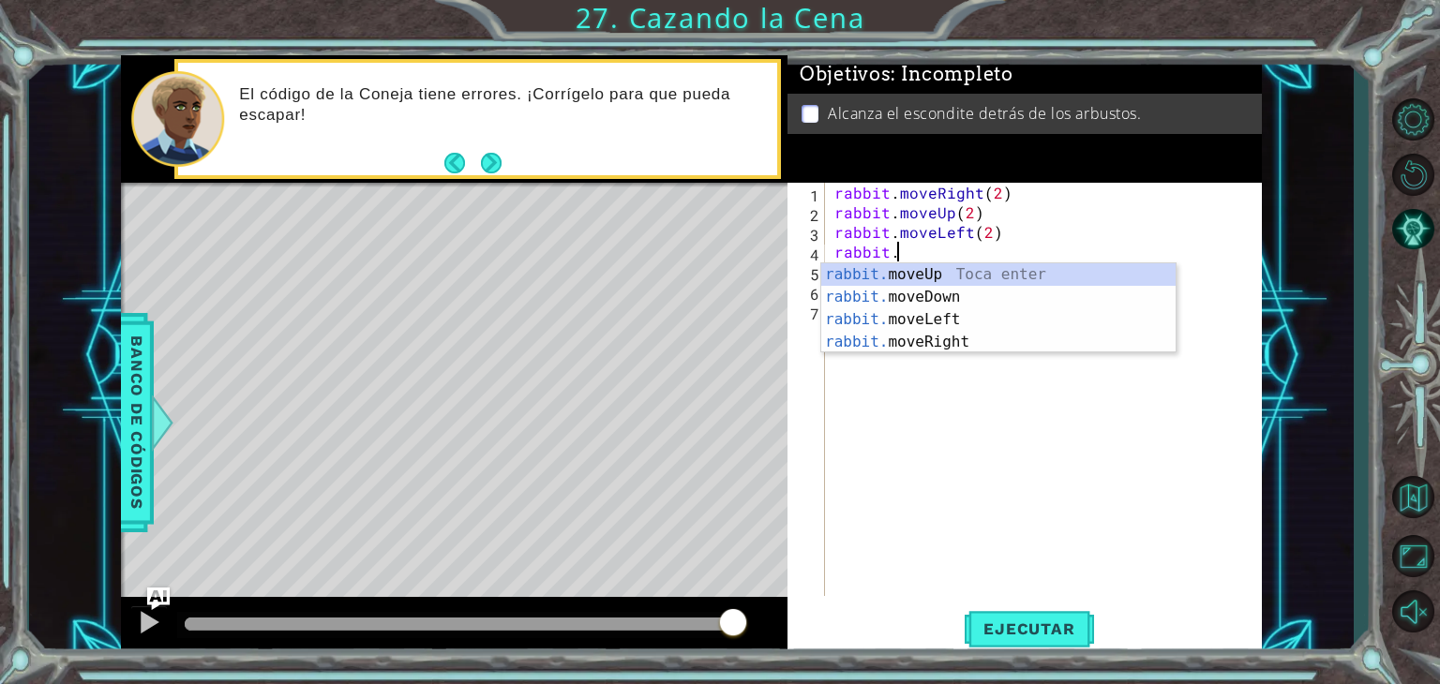
type textarea "r"
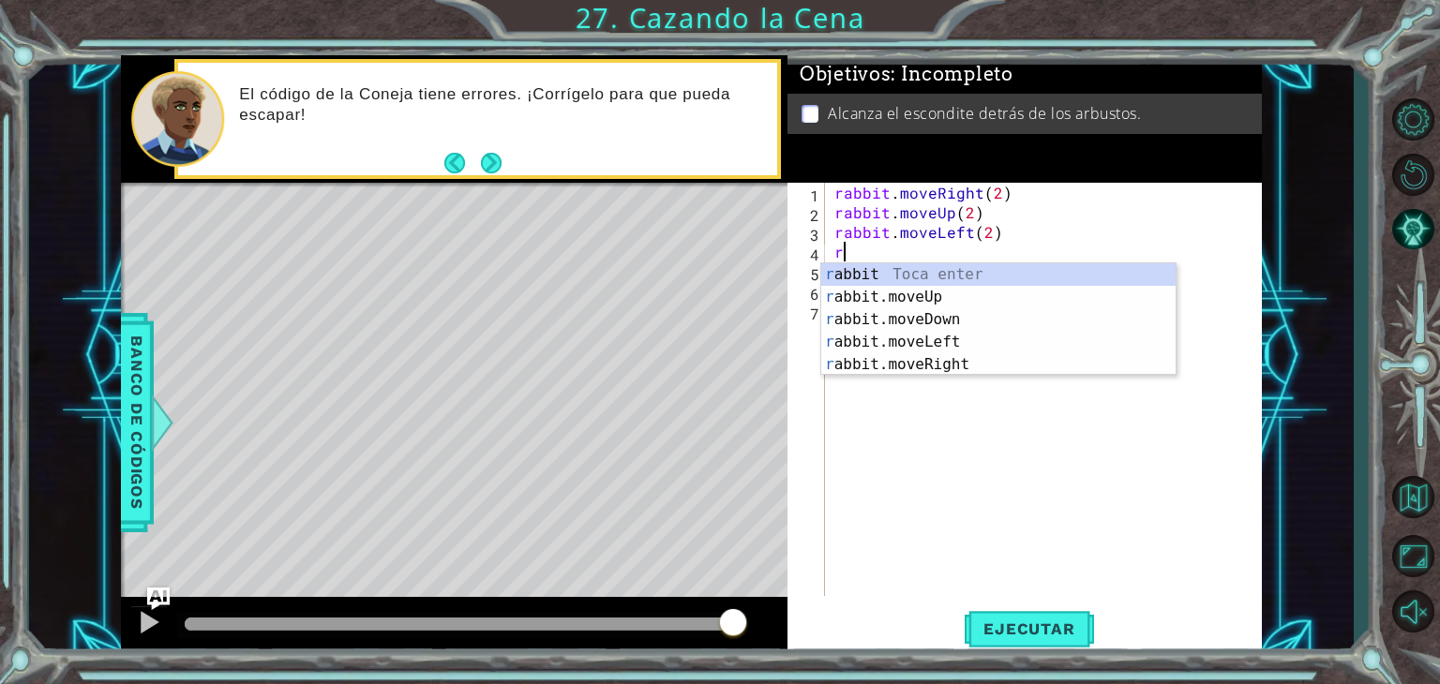
scroll to position [0, 0]
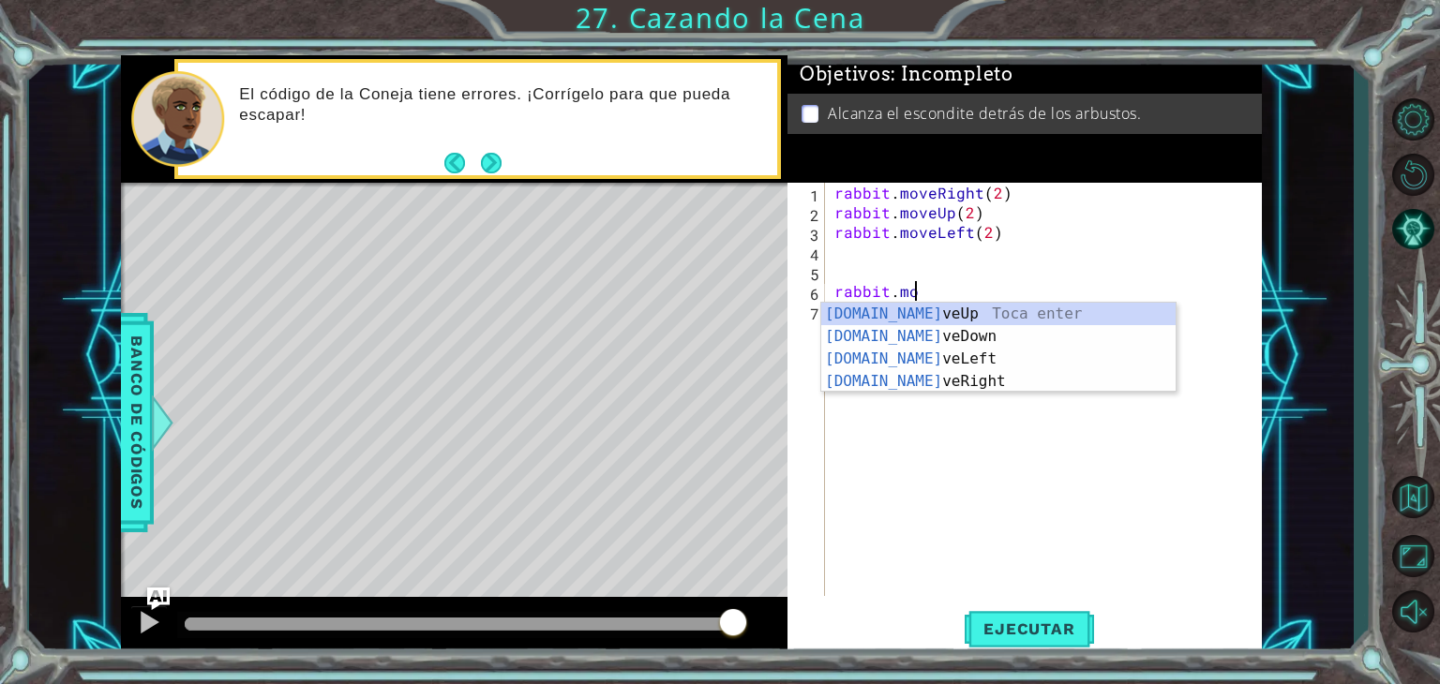
type textarea "r"
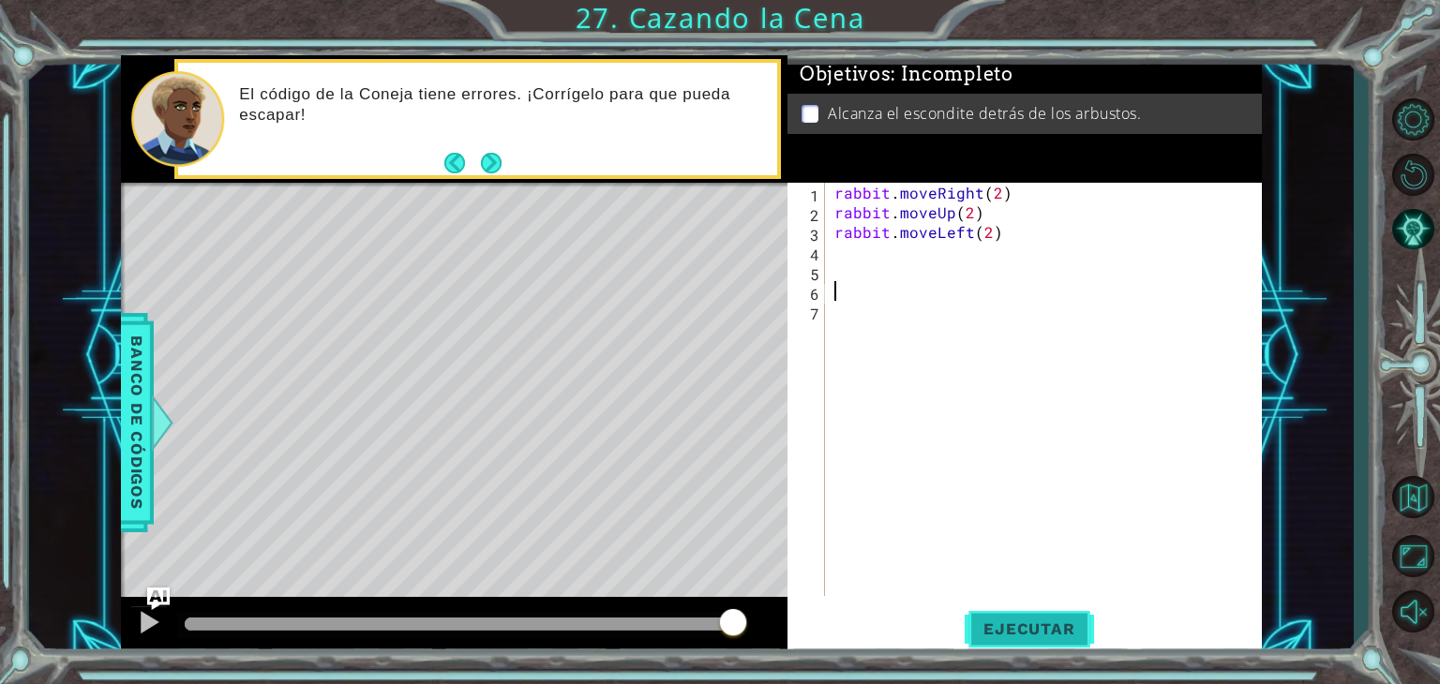
click at [1073, 633] on span "Ejecutar" at bounding box center [1029, 629] width 128 height 19
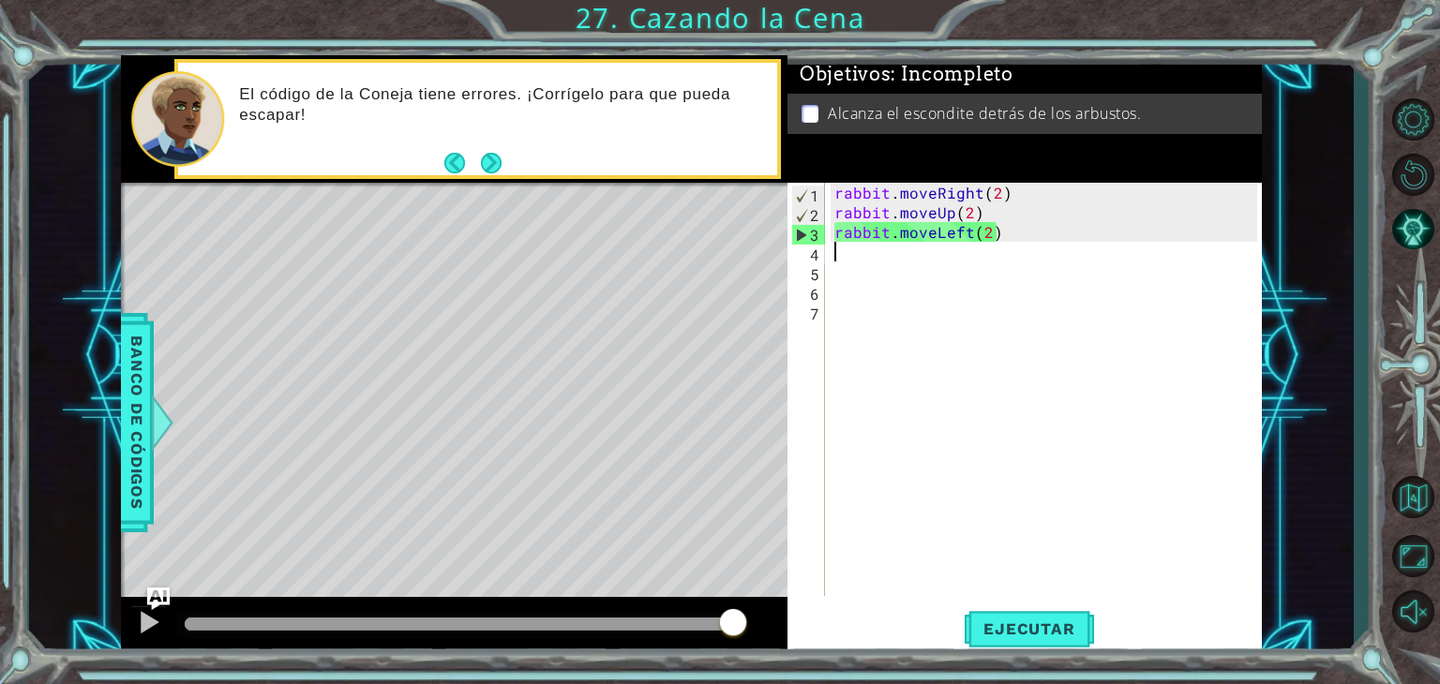
click at [865, 248] on div "rabbit . moveRight ( 2 ) rabbit . moveUp ( 2 ) rabbit . moveLeft ( 2 )" at bounding box center [1049, 409] width 436 height 453
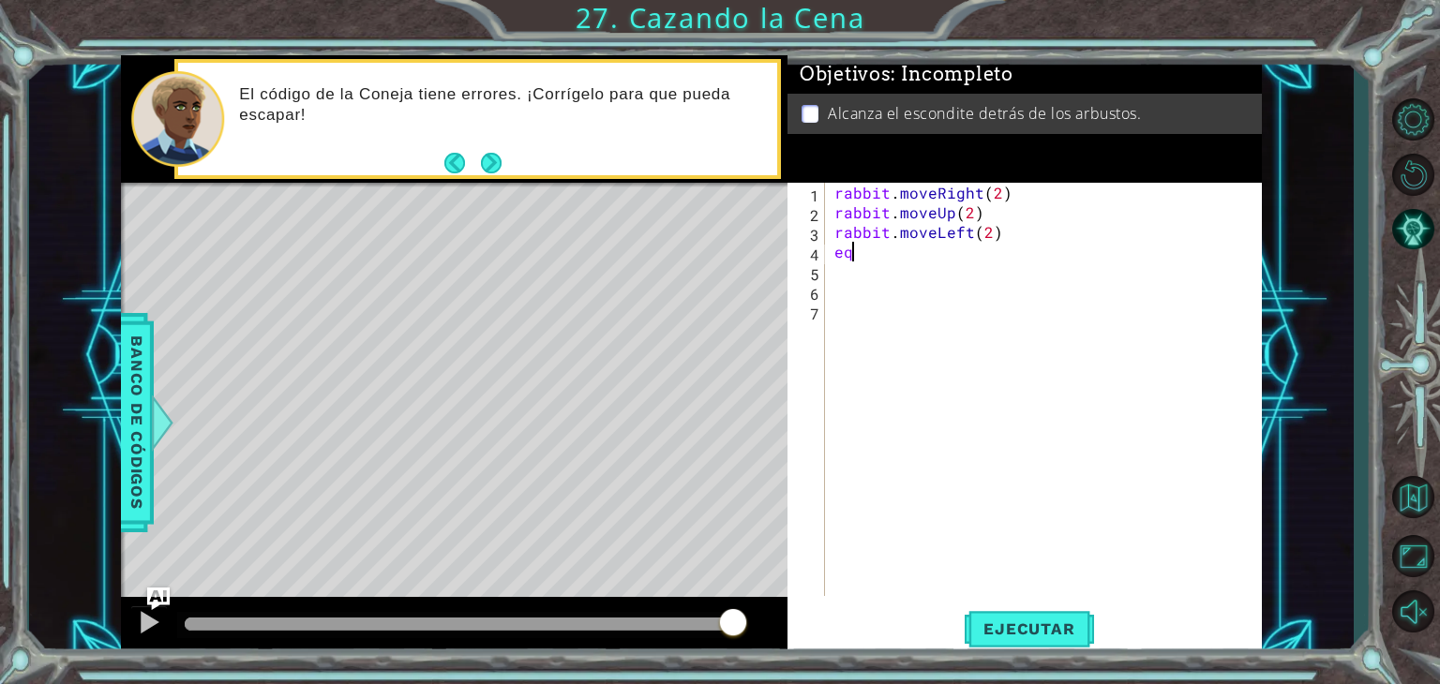
type textarea "e"
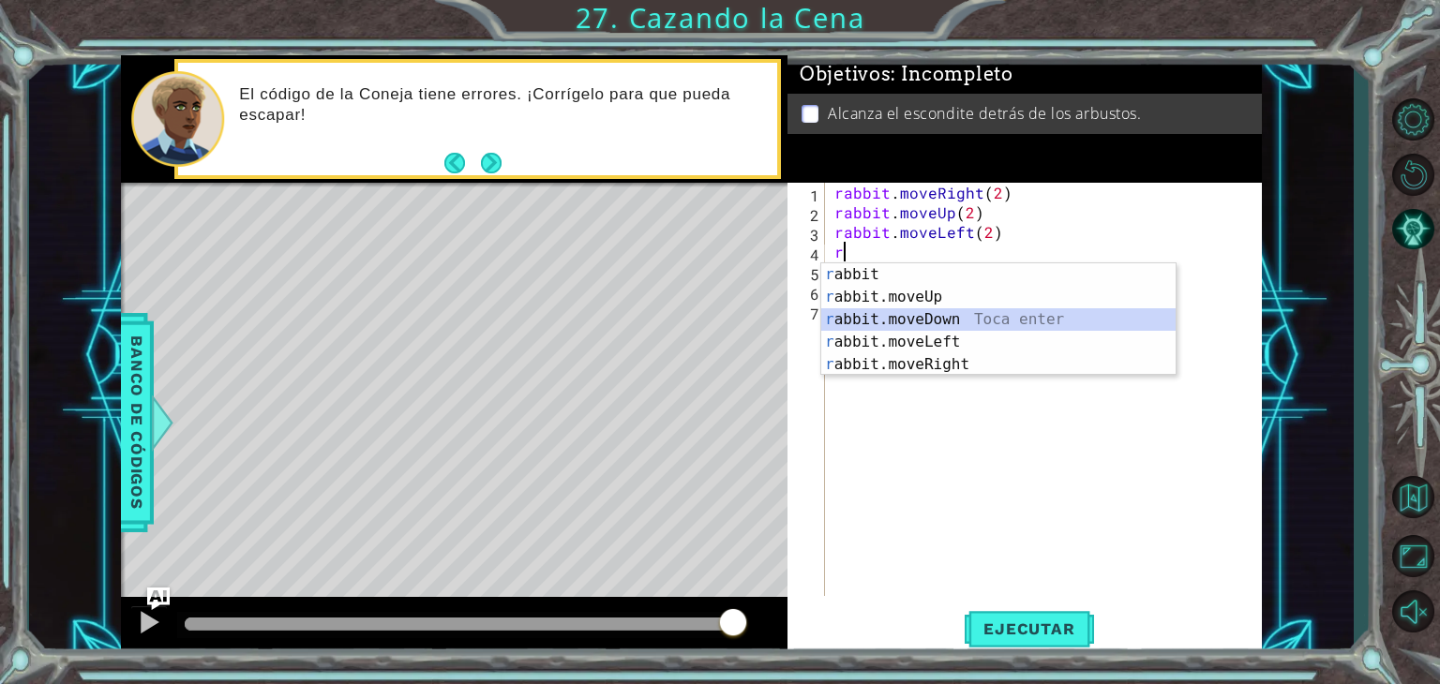
click at [973, 320] on div "r abbit Toca enter r abbit.moveUp Toca enter r abbit.moveDown Toca enter r abbi…" at bounding box center [998, 342] width 354 height 158
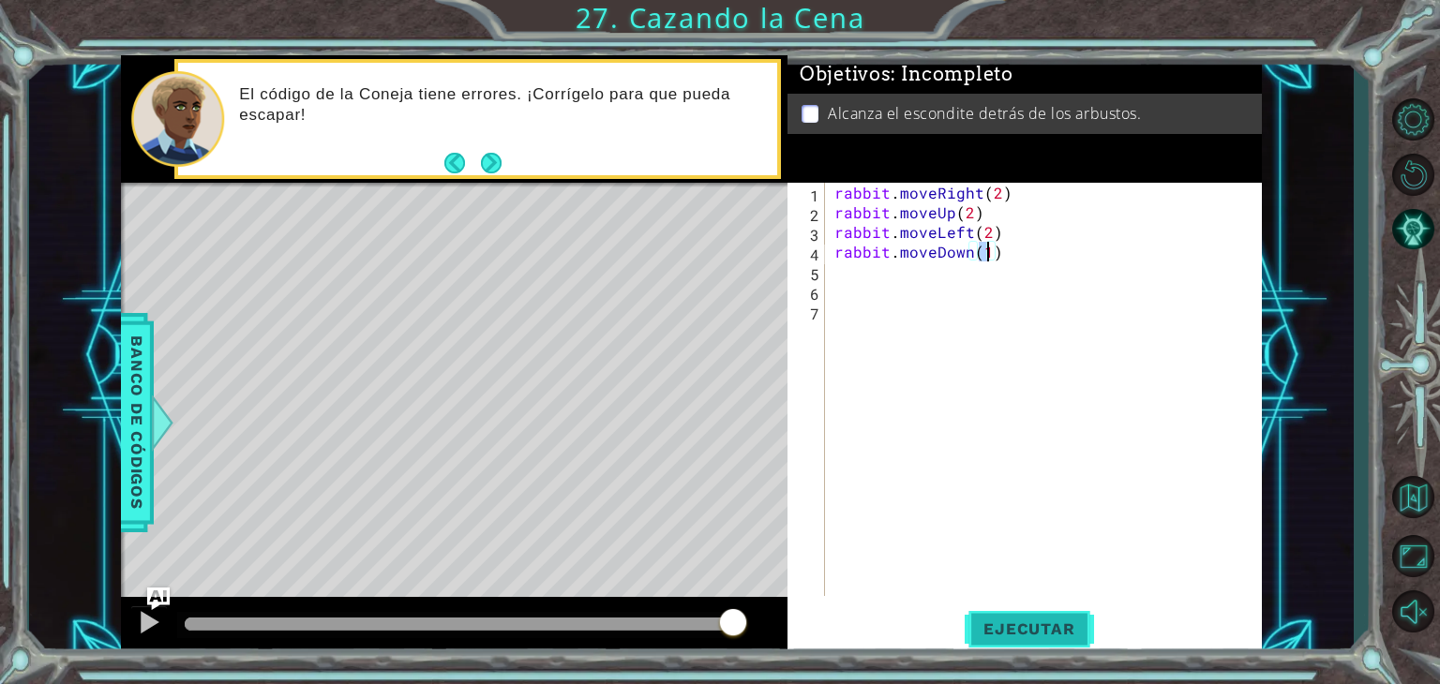
type textarea "rabbit.moveDown(1)"
click at [1063, 636] on span "Ejecutar" at bounding box center [1029, 629] width 128 height 19
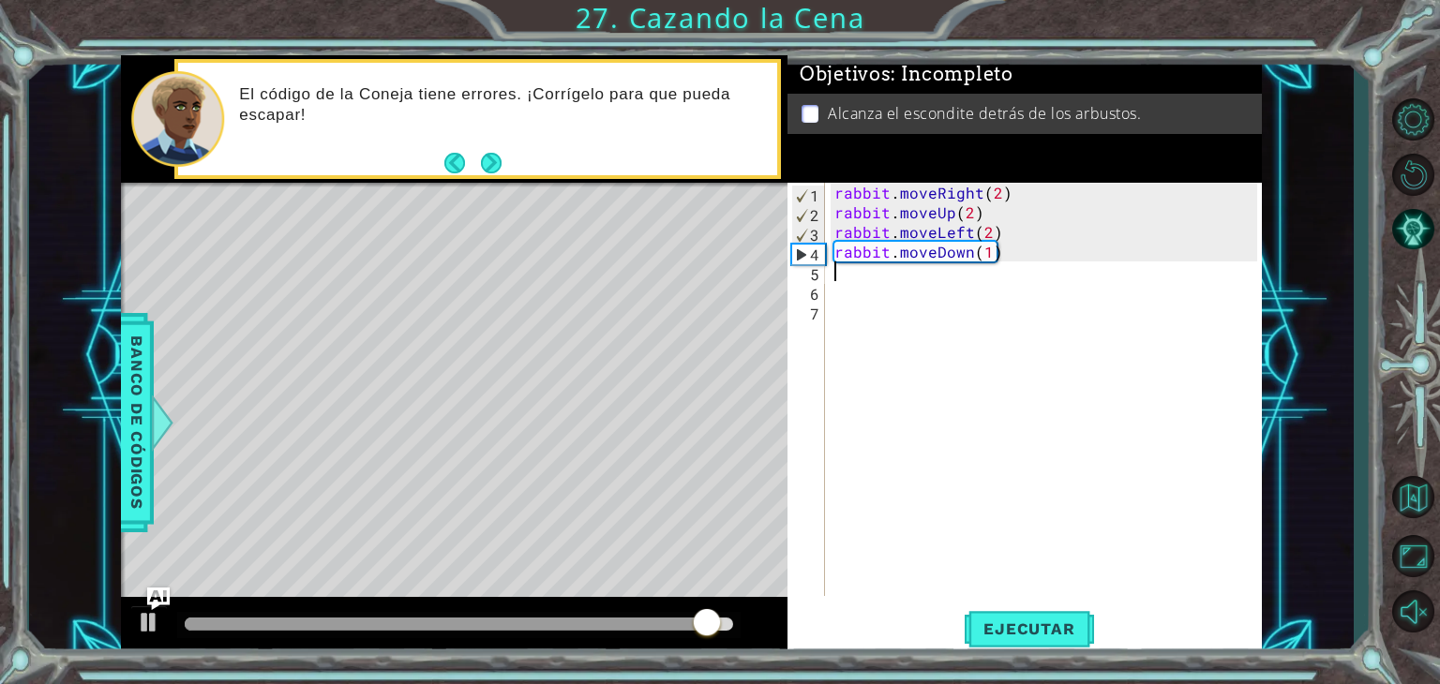
click at [901, 272] on div "rabbit . moveRight ( 2 ) rabbit . moveUp ( 2 ) rabbit . moveLeft ( 2 ) rabbit .…" at bounding box center [1049, 409] width 436 height 453
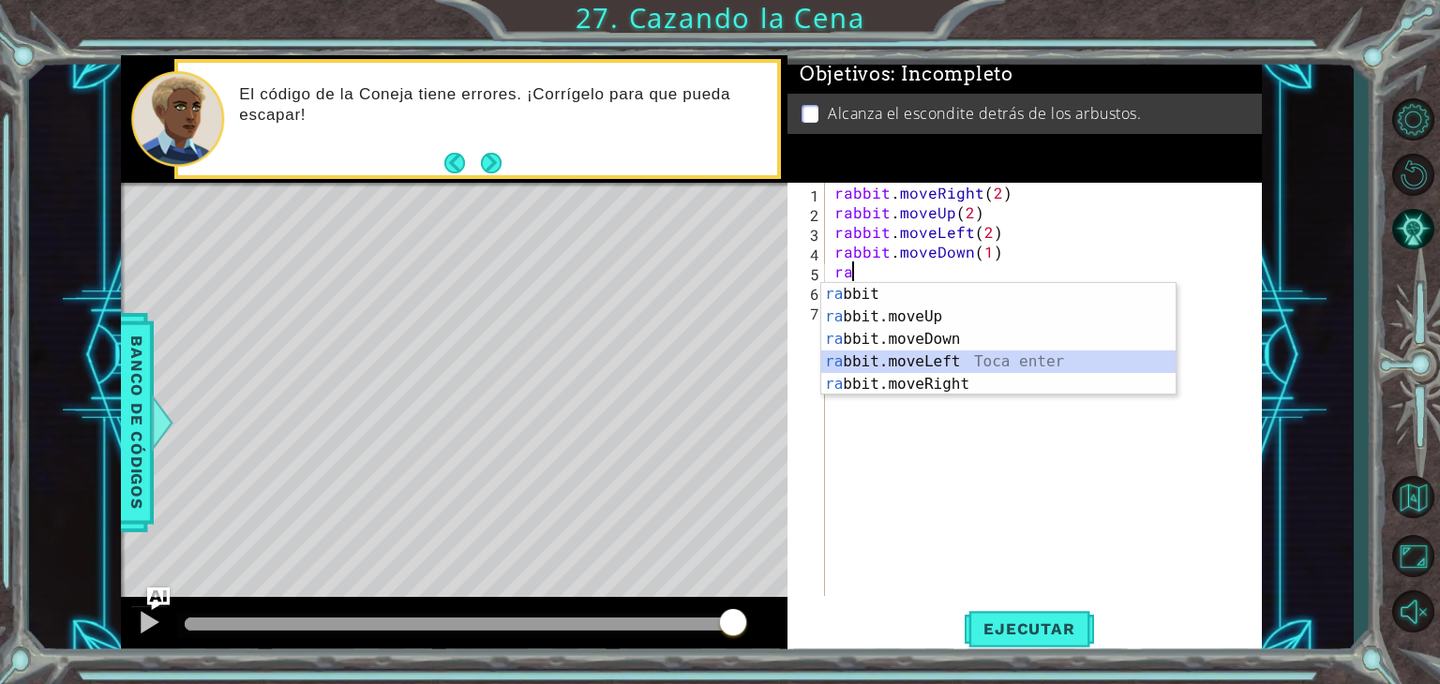
click at [972, 354] on div "ra bbit Toca enter ra bbit.moveUp Toca enter ra bbit.moveDown Toca enter ra bbi…" at bounding box center [998, 362] width 354 height 158
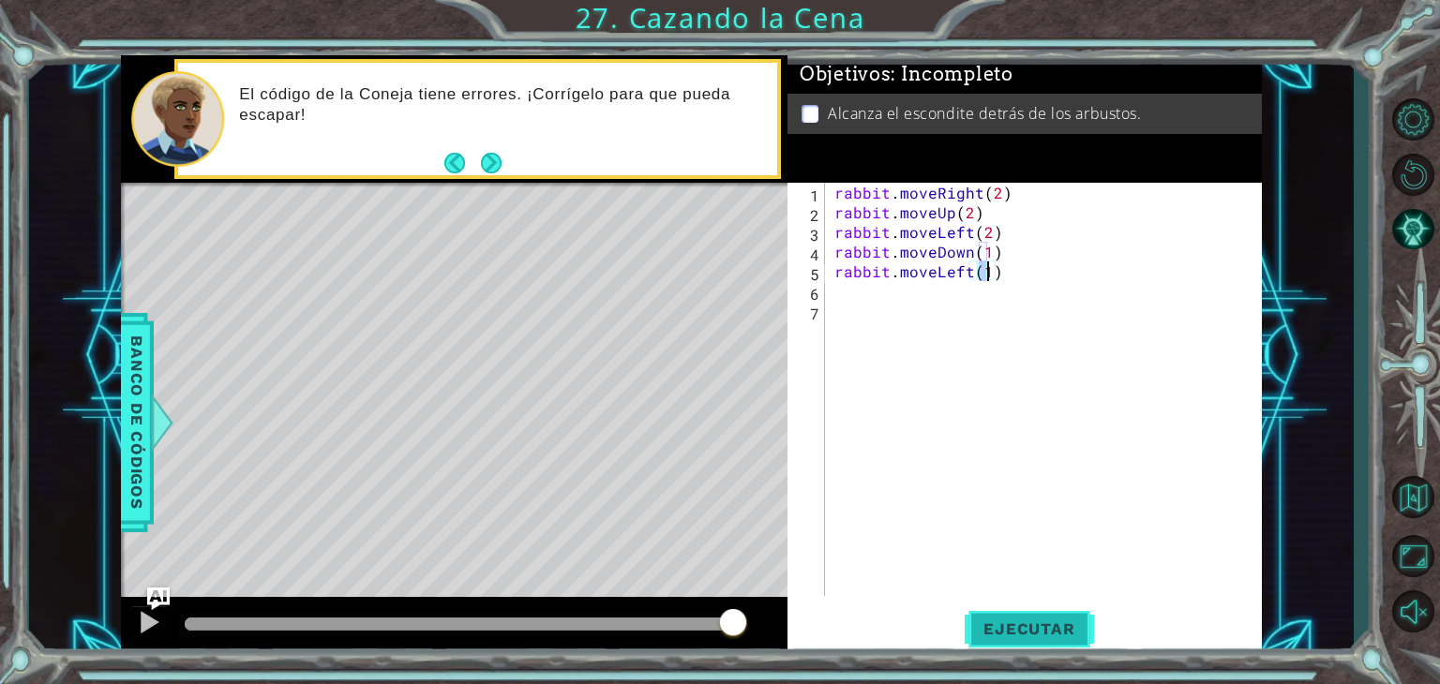
type textarea "rabbit.moveLeft(1)"
click at [1011, 617] on button "Ejecutar" at bounding box center [1029, 630] width 128 height 48
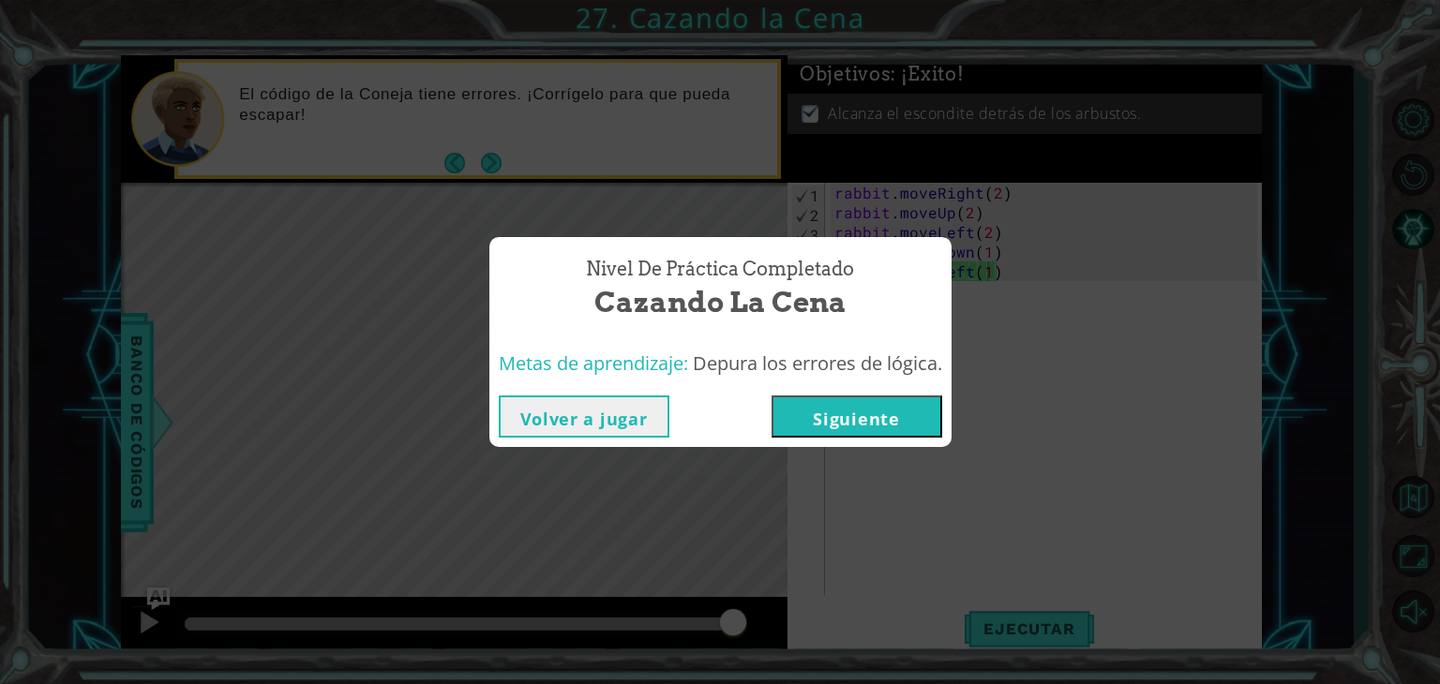
click at [896, 413] on button "Siguiente" at bounding box center [857, 417] width 171 height 42
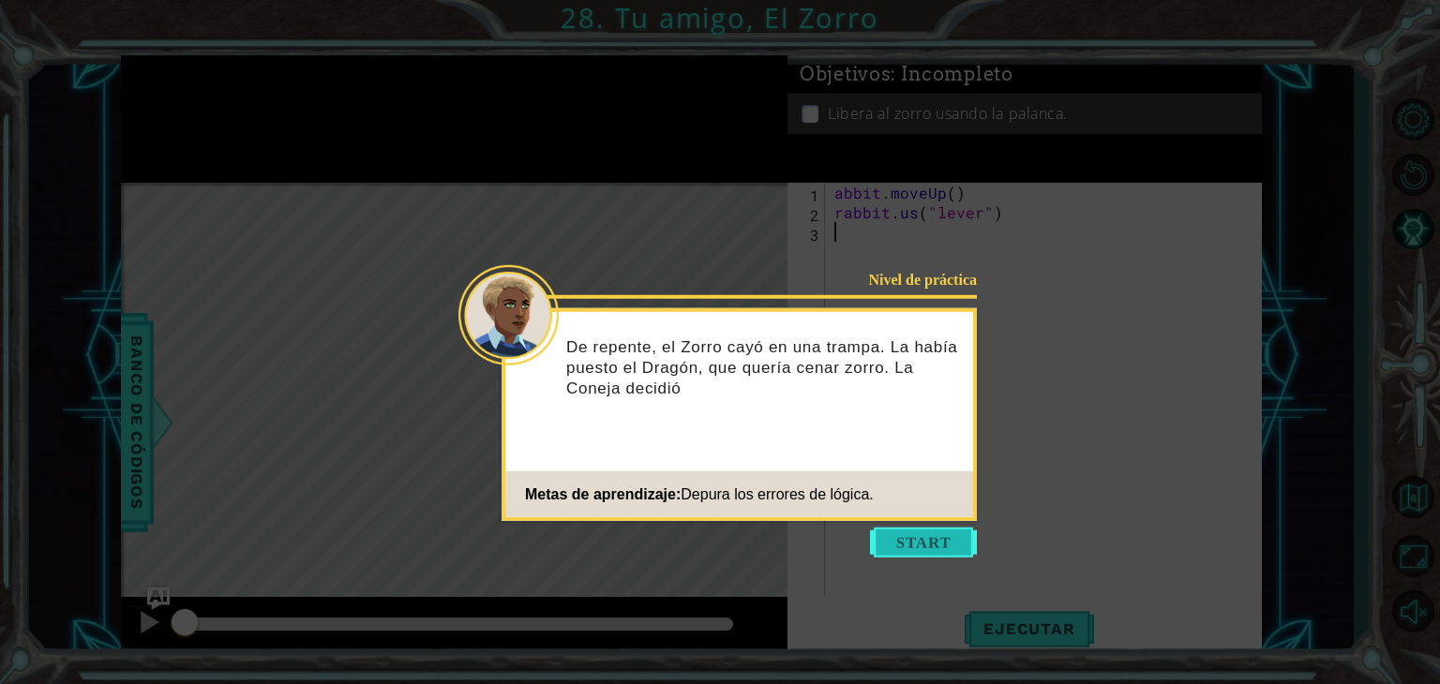
click at [910, 552] on button "Start" at bounding box center [923, 543] width 107 height 30
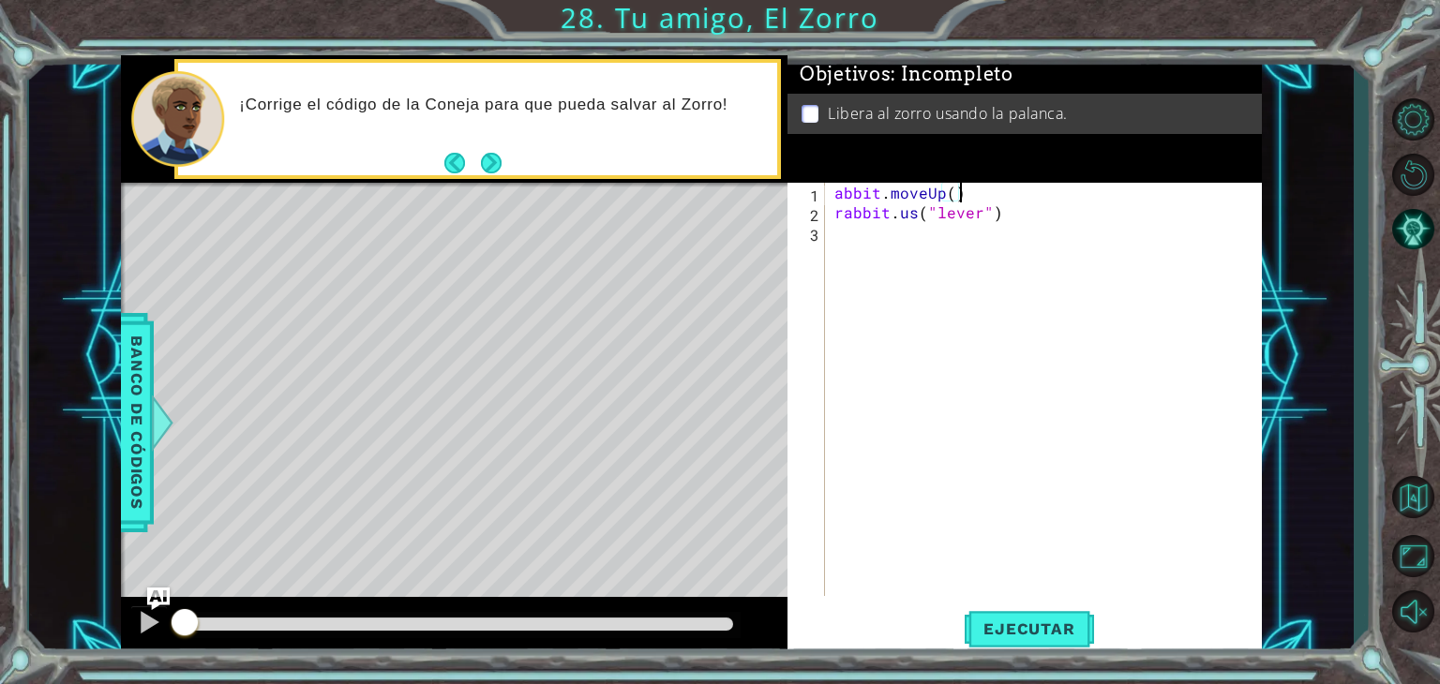
click at [1062, 203] on div "abbit . moveUp ( ) rabbit . us ( "lever" )" at bounding box center [1049, 409] width 436 height 453
click at [838, 188] on div "abbit . moveUp ( ) rabbit . us ( "lever" )" at bounding box center [1049, 409] width 436 height 453
type textarea "rabbit.moveUp()"
click at [965, 353] on div "rabbit . moveUp ( ) rabbit . us ( "lever" )" at bounding box center [1049, 409] width 436 height 453
click at [910, 218] on div "rabbit . moveUp ( ) rabbit . us ( "lever" )" at bounding box center [1049, 409] width 436 height 453
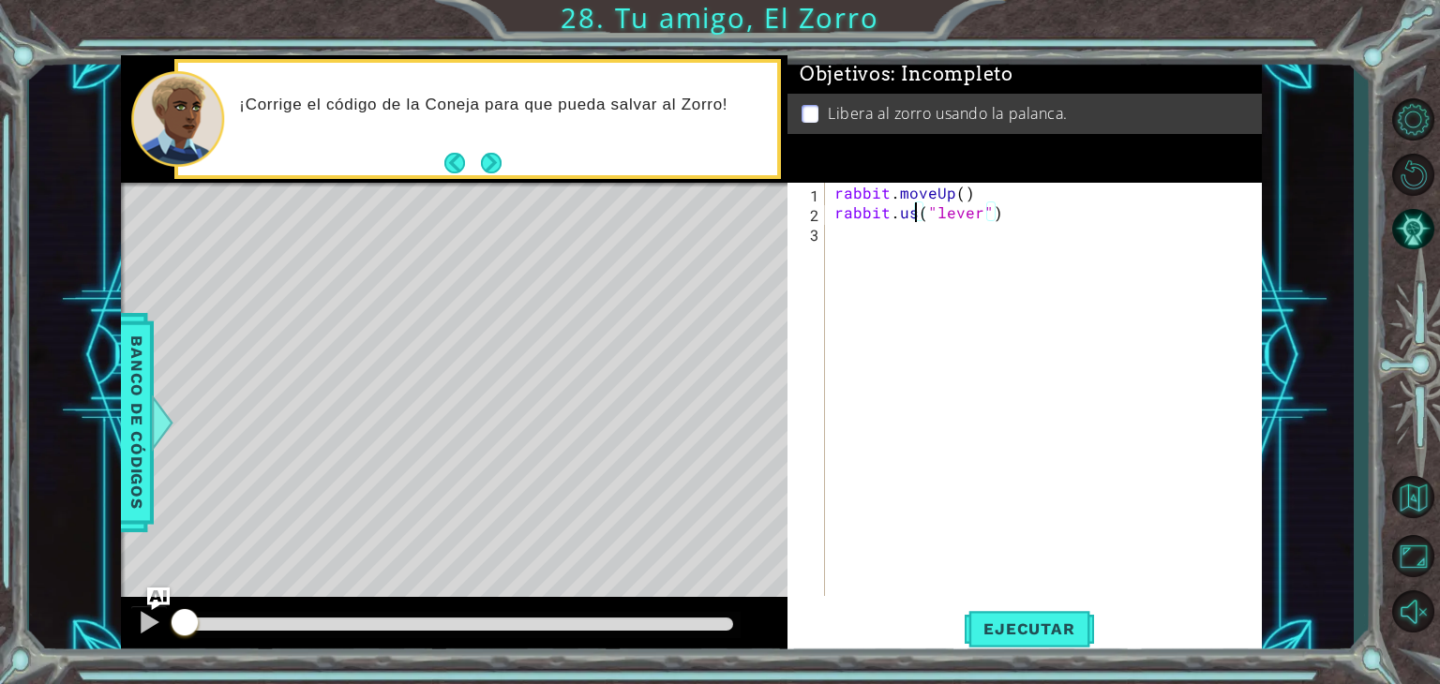
scroll to position [0, 5]
type textarea "rabbit.use("lever")"
click at [1020, 644] on button "Ejecutar" at bounding box center [1029, 630] width 128 height 48
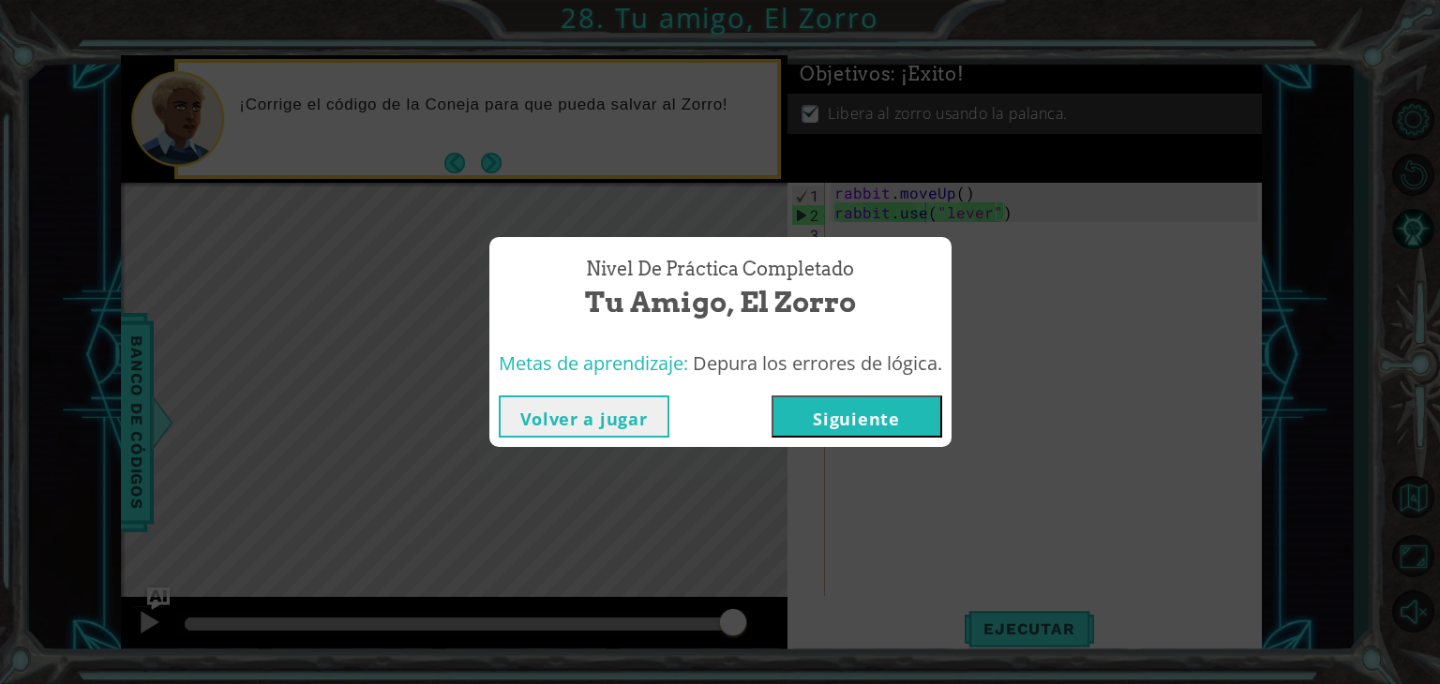
click at [880, 423] on button "Siguiente" at bounding box center [857, 417] width 171 height 42
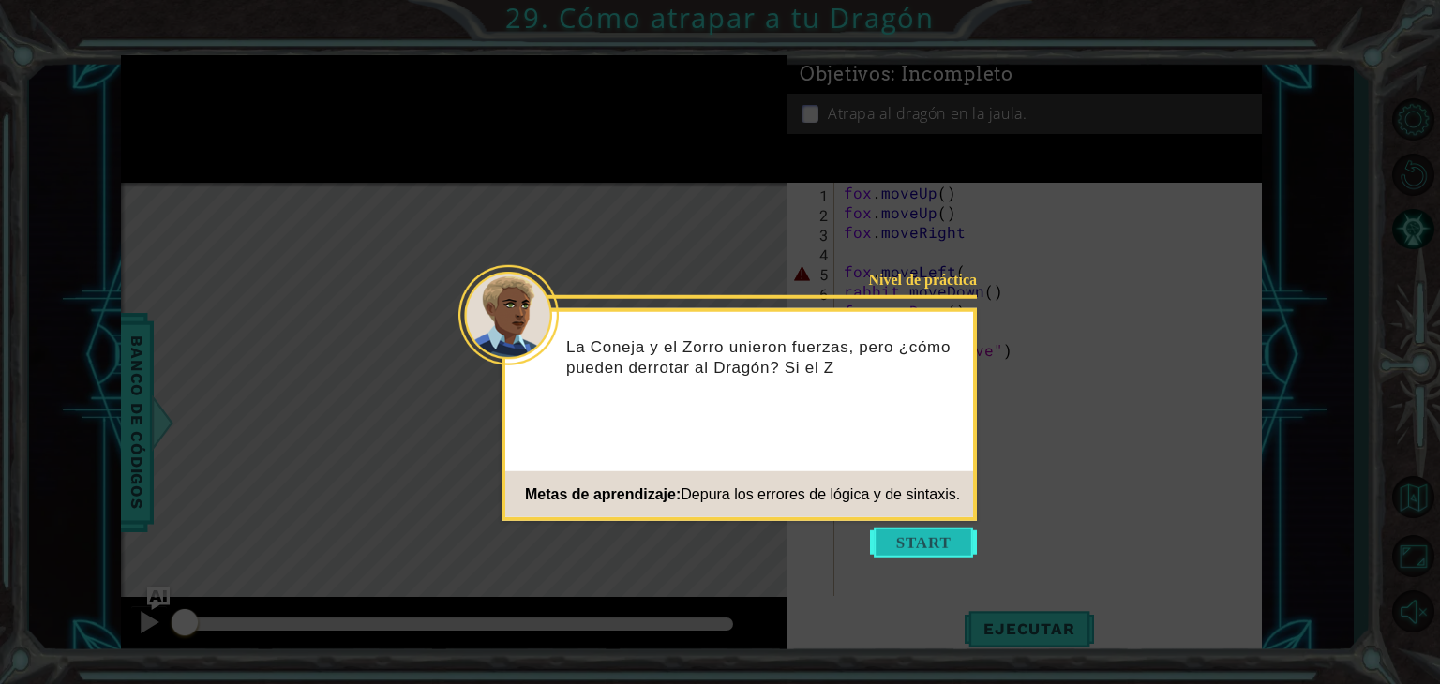
click at [914, 551] on button "Start" at bounding box center [923, 543] width 107 height 30
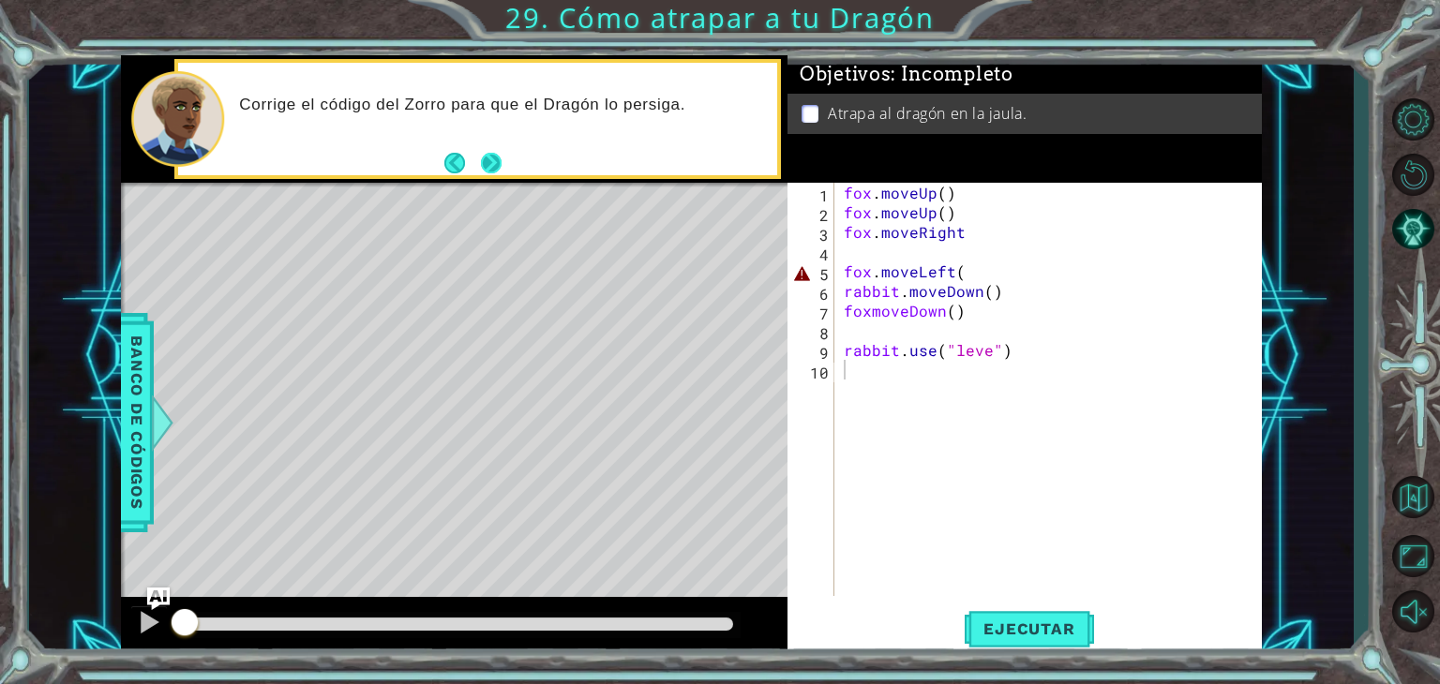
click at [487, 153] on button "Next" at bounding box center [491, 163] width 21 height 21
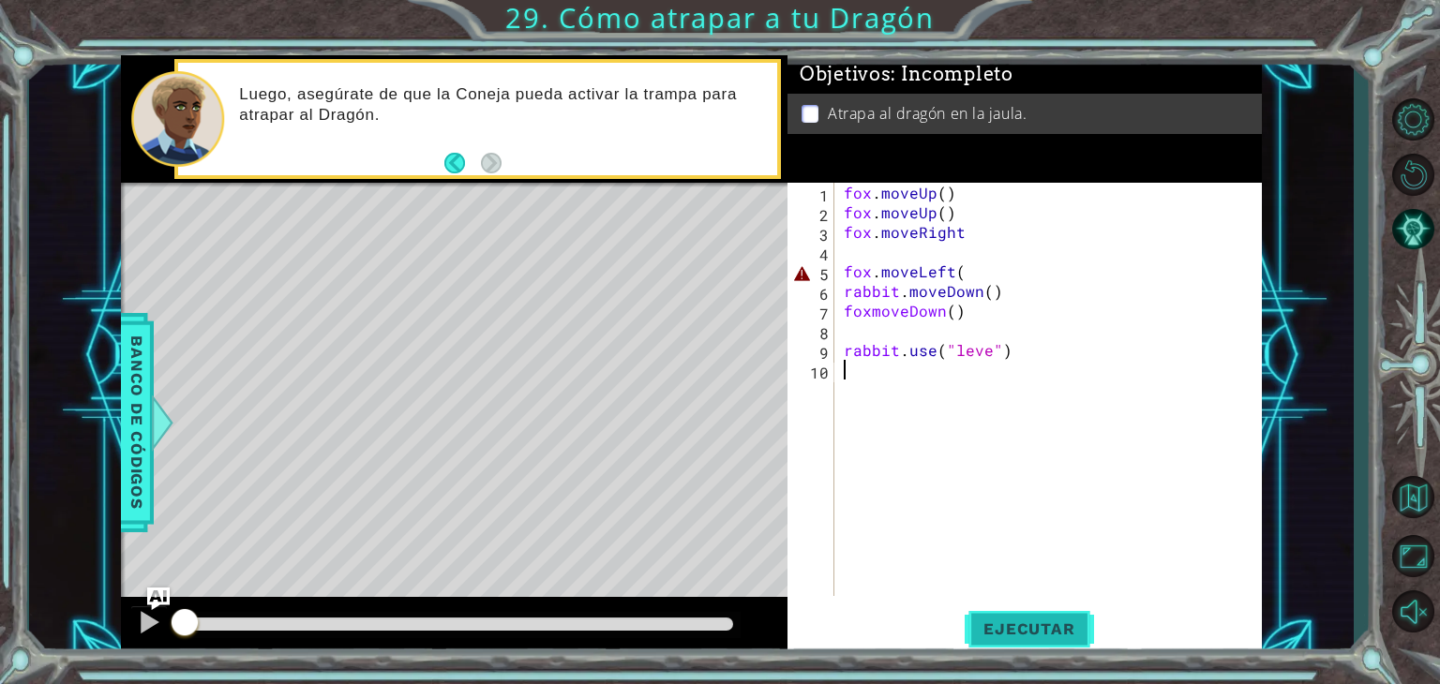
click at [1005, 630] on span "Ejecutar" at bounding box center [1029, 629] width 128 height 19
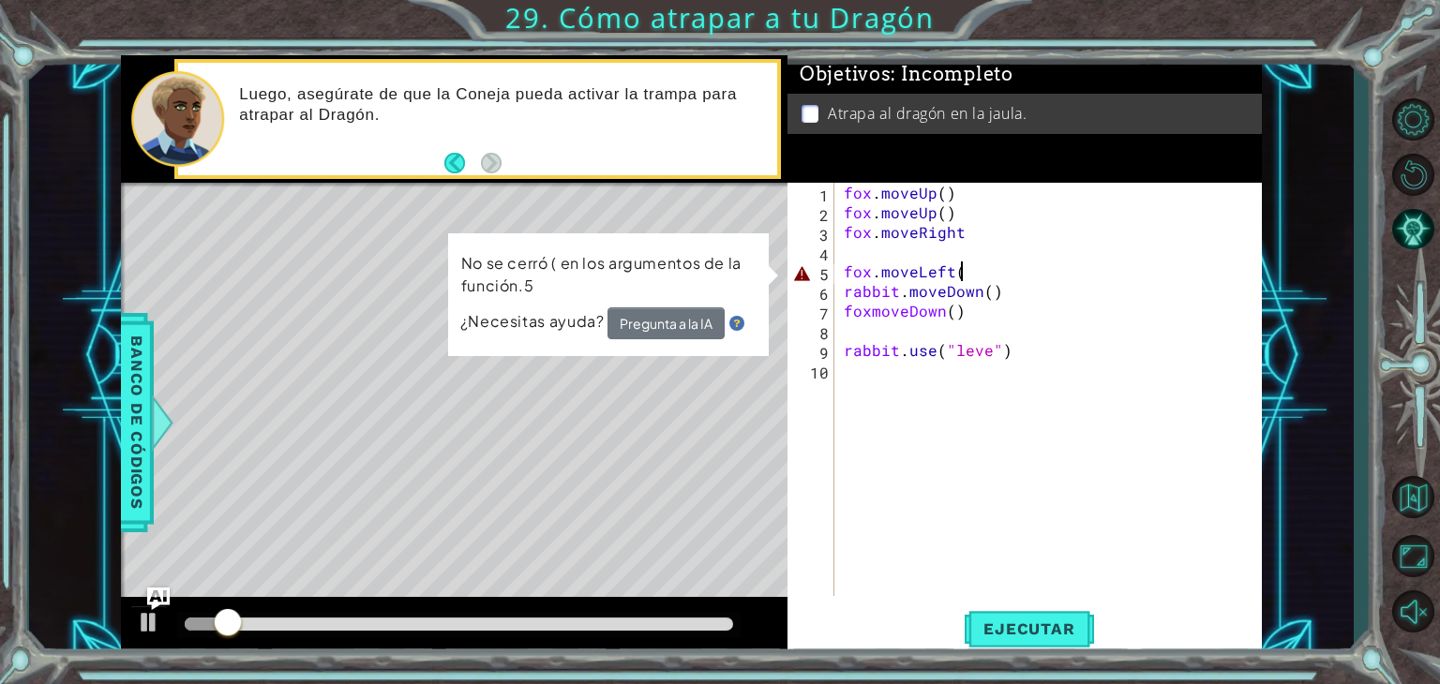
click at [990, 263] on div "fox . moveUp ( ) fox . moveUp ( ) fox . moveRight fox . moveLeft ( rabbit . mov…" at bounding box center [1053, 409] width 427 height 453
type textarea "fox.moveLeft()"
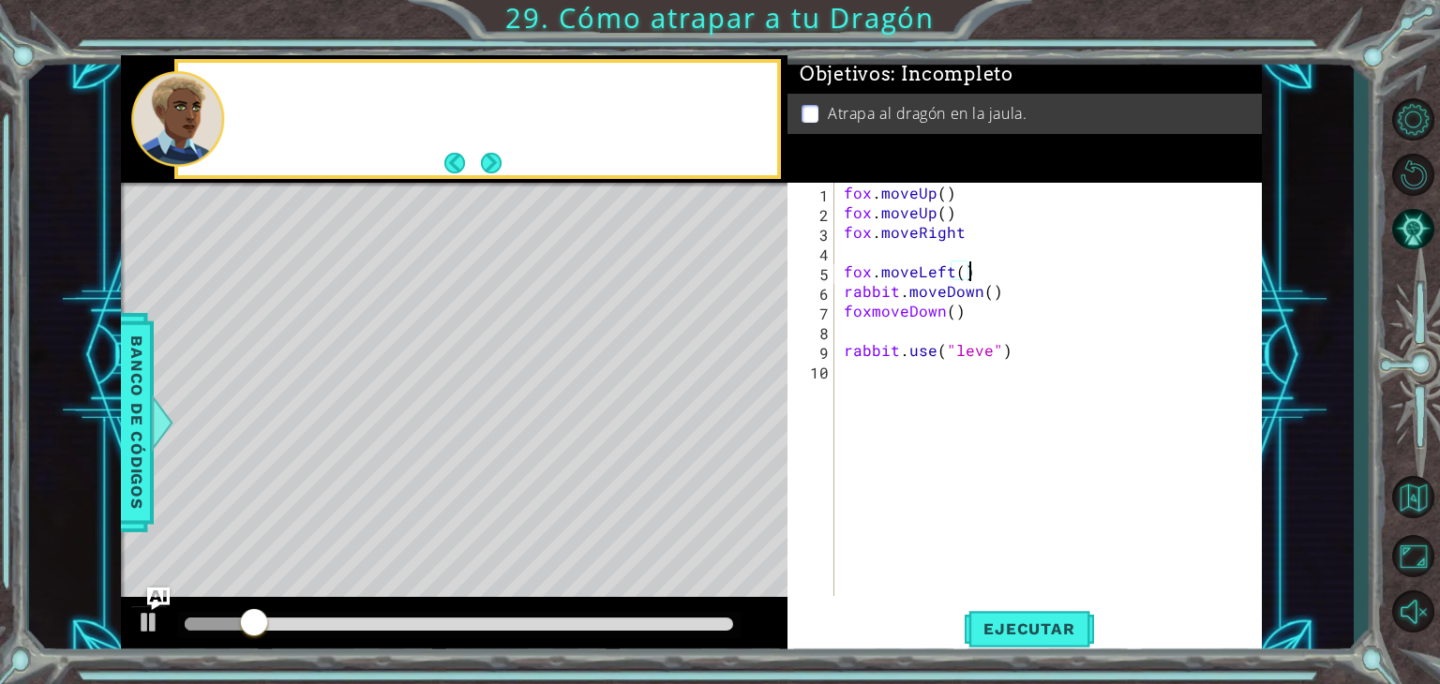
scroll to position [0, 7]
click at [855, 248] on div "fox . moveUp ( ) fox . moveUp ( ) fox . moveRight fox . moveLeft ( ) rabbit . m…" at bounding box center [1053, 409] width 427 height 453
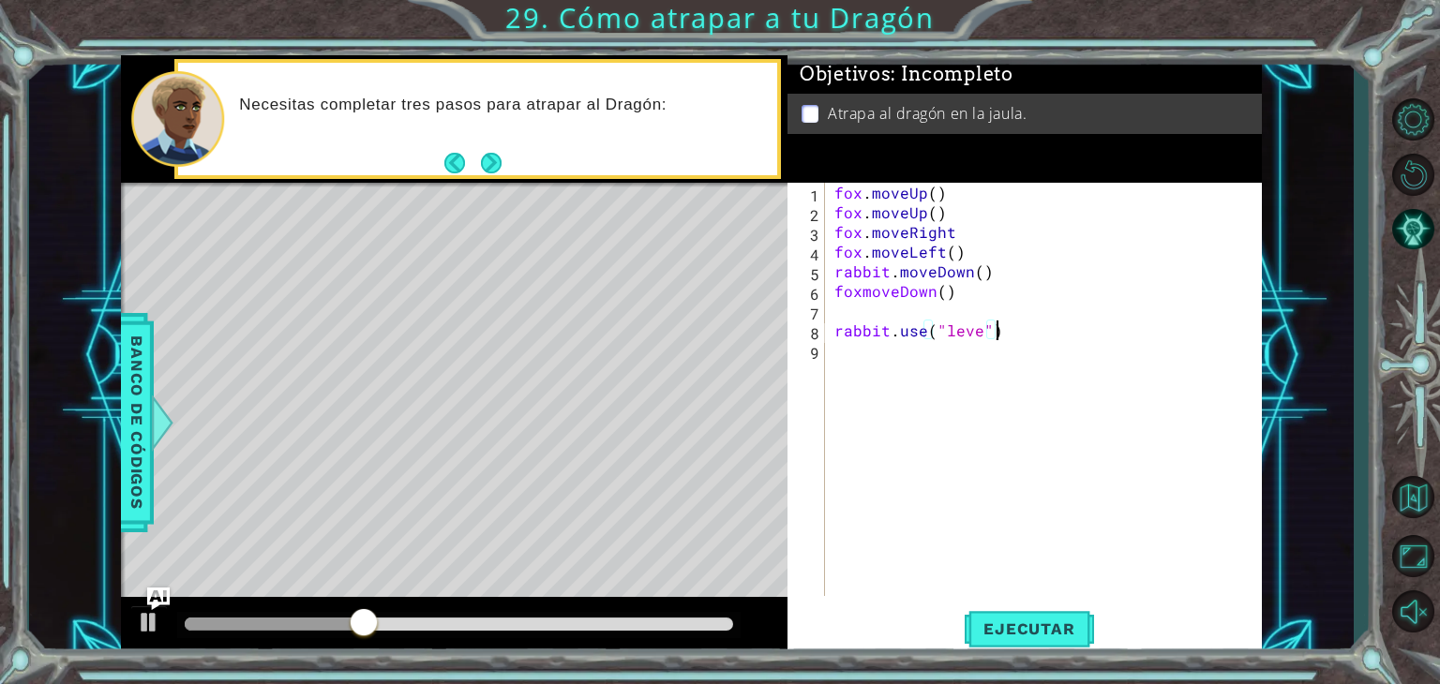
click at [1008, 323] on div "fox . moveUp ( ) fox . moveUp ( ) fox . moveRight fox . moveLeft ( ) rabbit . m…" at bounding box center [1049, 409] width 436 height 453
type textarea "r"
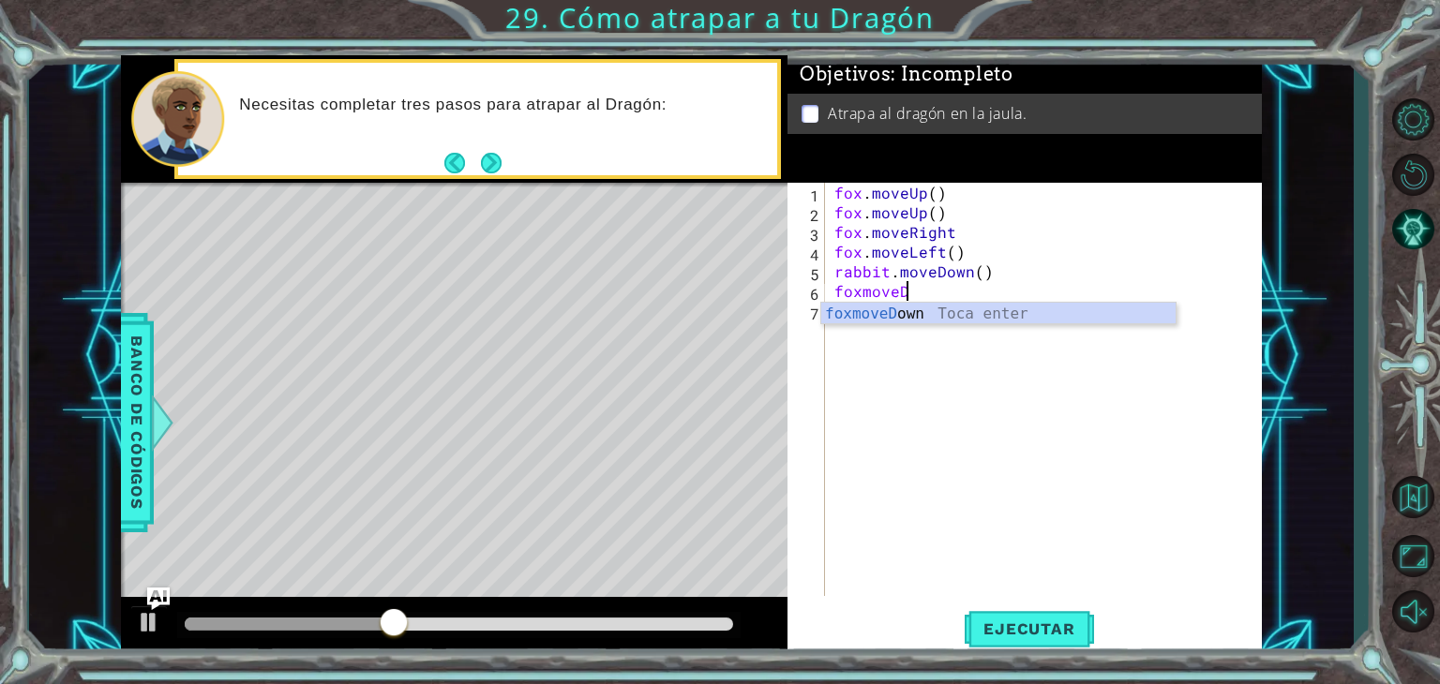
type textarea "f"
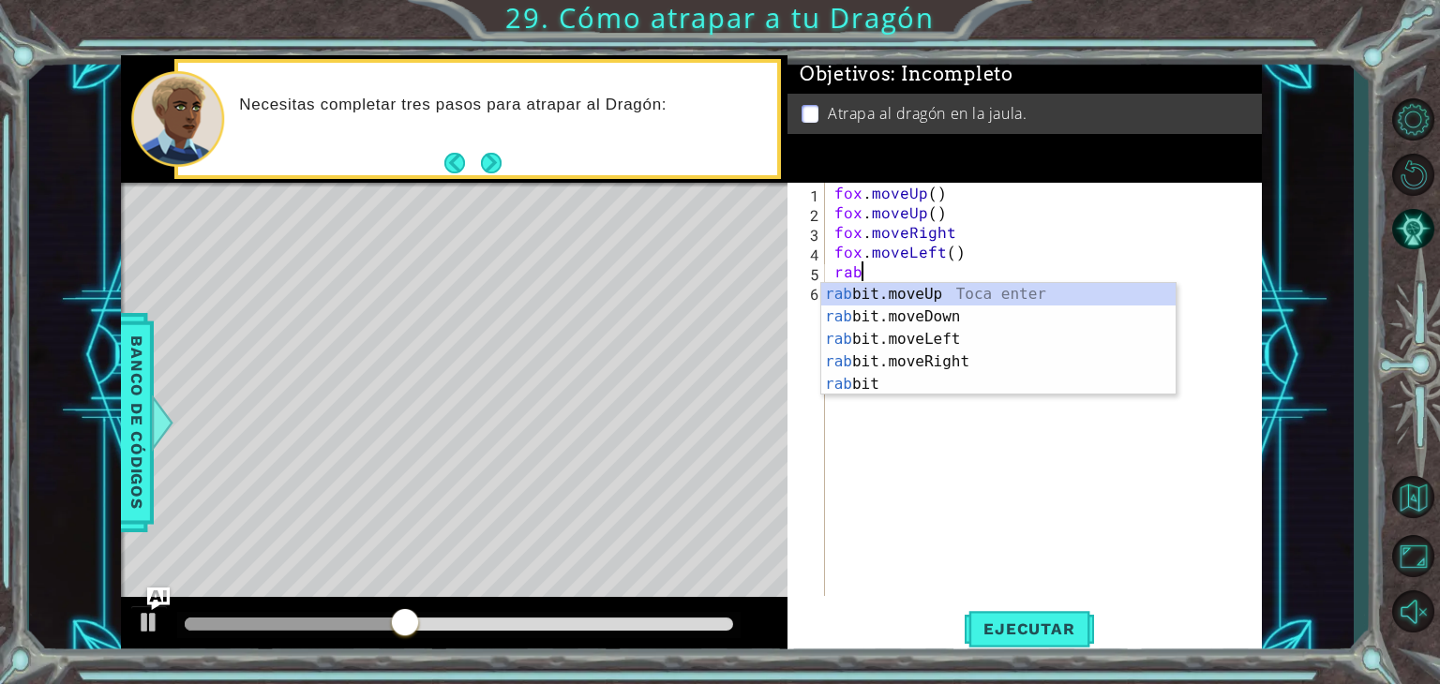
type textarea "r"
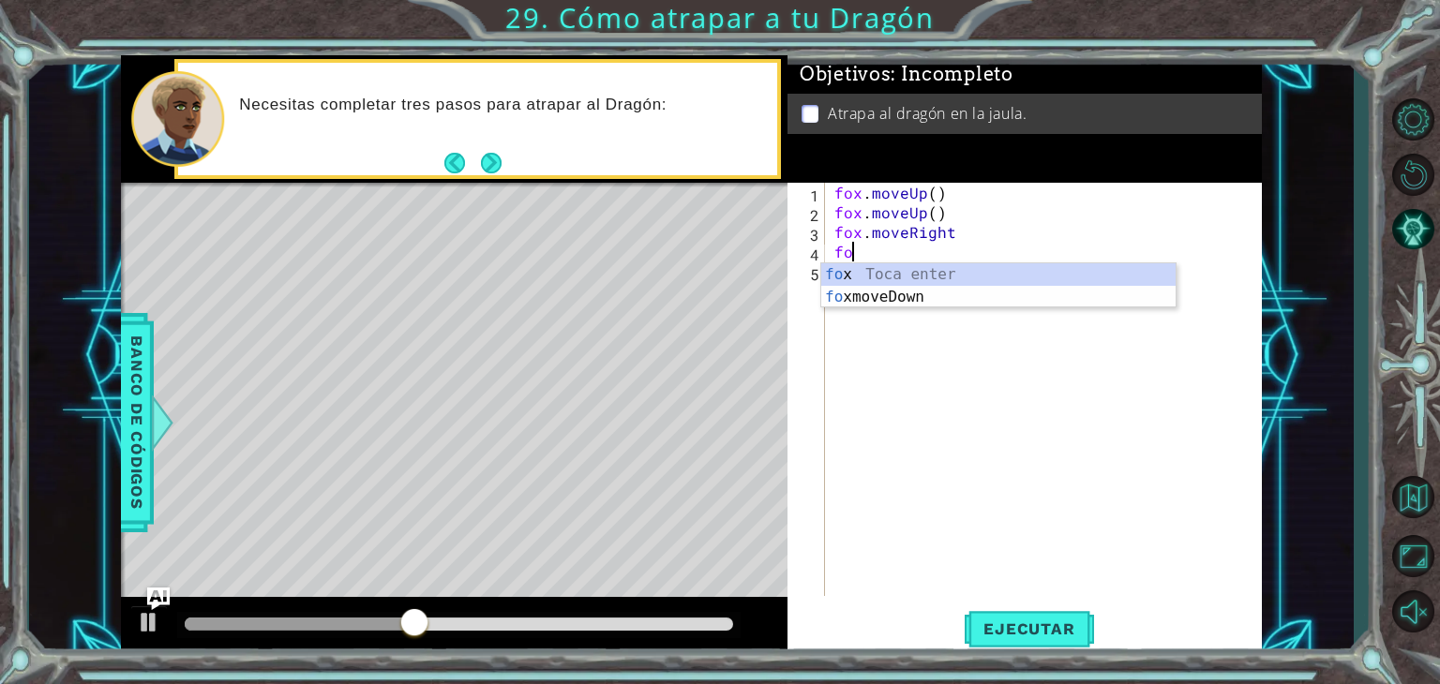
type textarea "f"
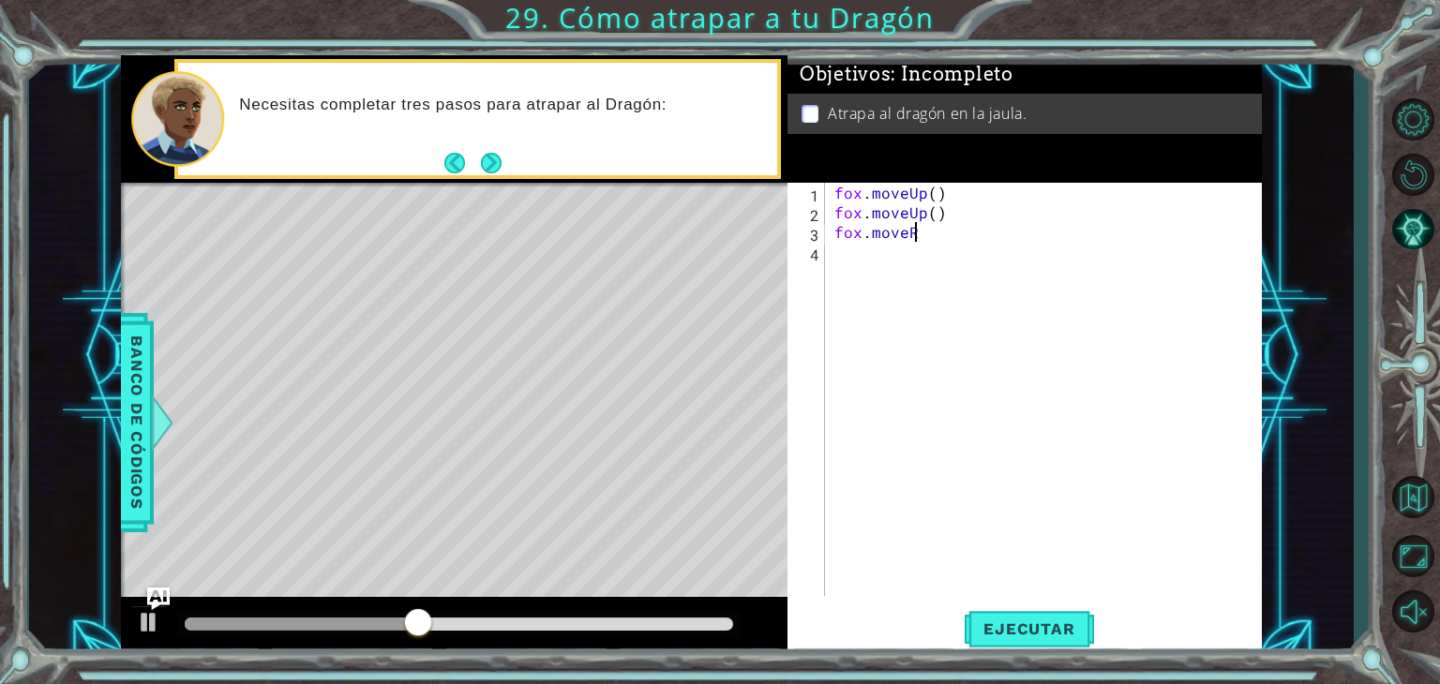
type textarea "f"
type textarea "fox.moveRight()"
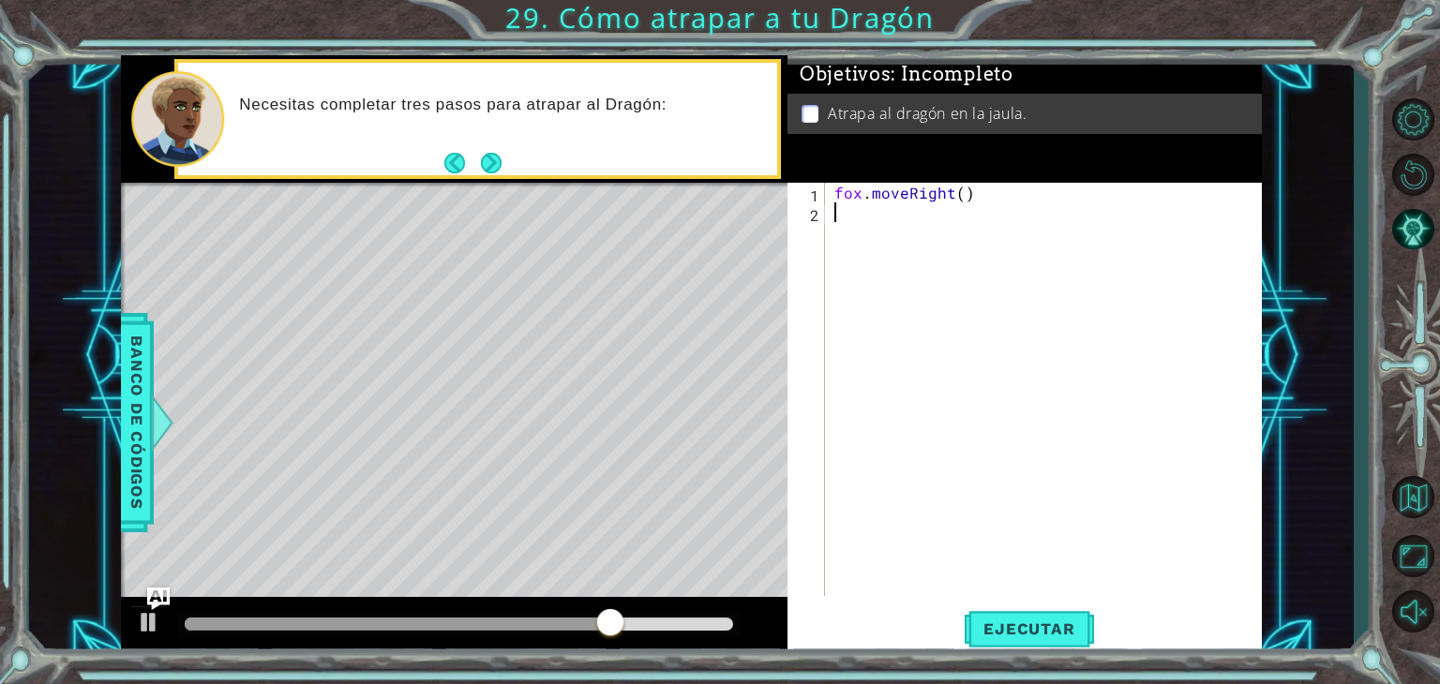
click at [953, 204] on div "[PERSON_NAME] . moveRight ( )" at bounding box center [1049, 409] width 436 height 453
click at [961, 197] on div "[PERSON_NAME] . moveRight ( )" at bounding box center [1049, 409] width 436 height 453
type textarea "fox.moveRight(2)"
click at [1042, 639] on span "Ejecutar" at bounding box center [1029, 629] width 128 height 19
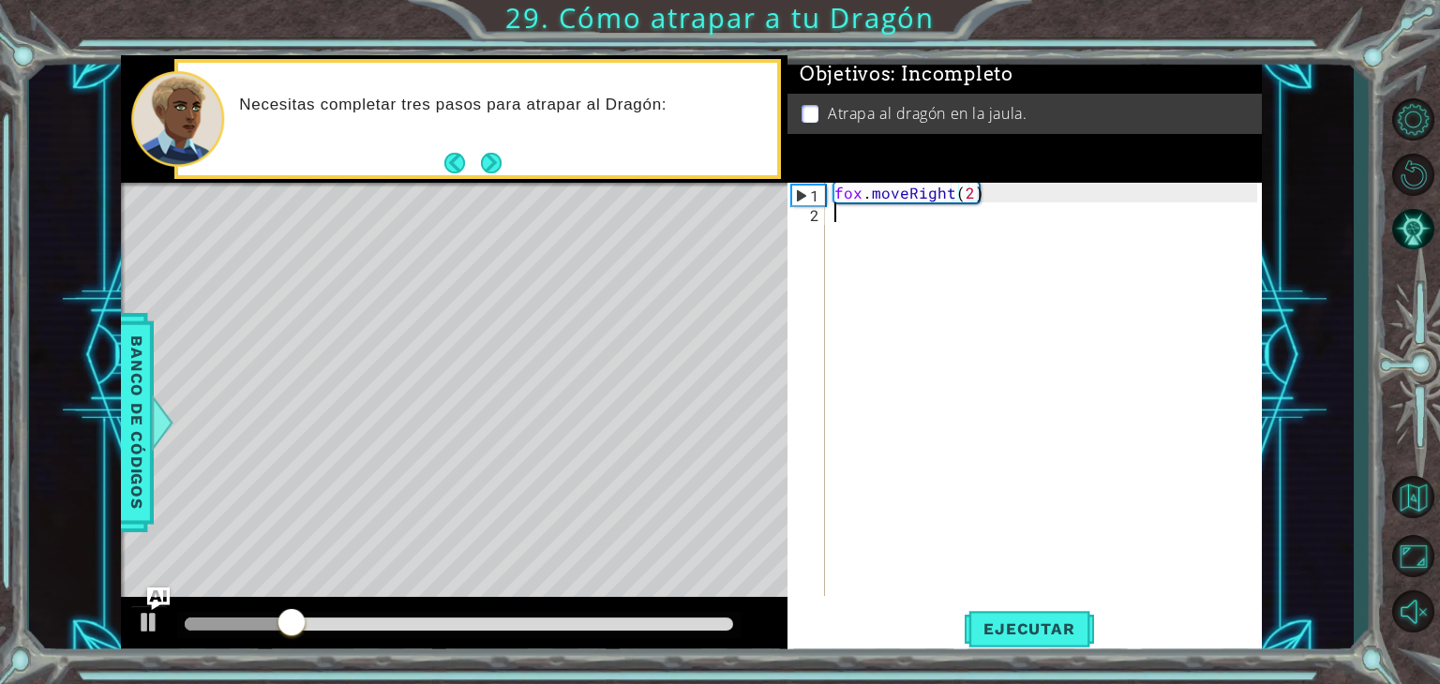
click at [834, 226] on div "[PERSON_NAME] . moveRight ( 2 )" at bounding box center [1049, 409] width 436 height 453
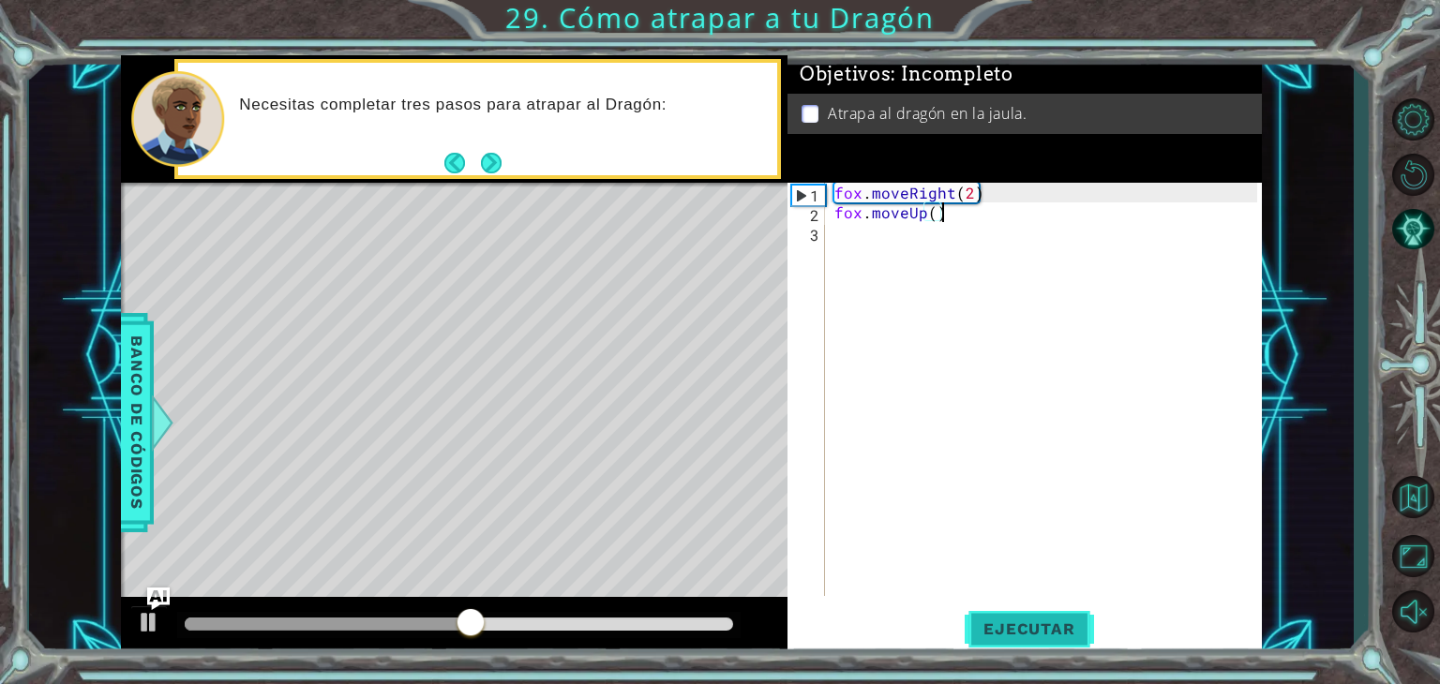
type textarea "fox.moveUp()"
click at [1029, 623] on span "Ejecutar" at bounding box center [1029, 629] width 128 height 19
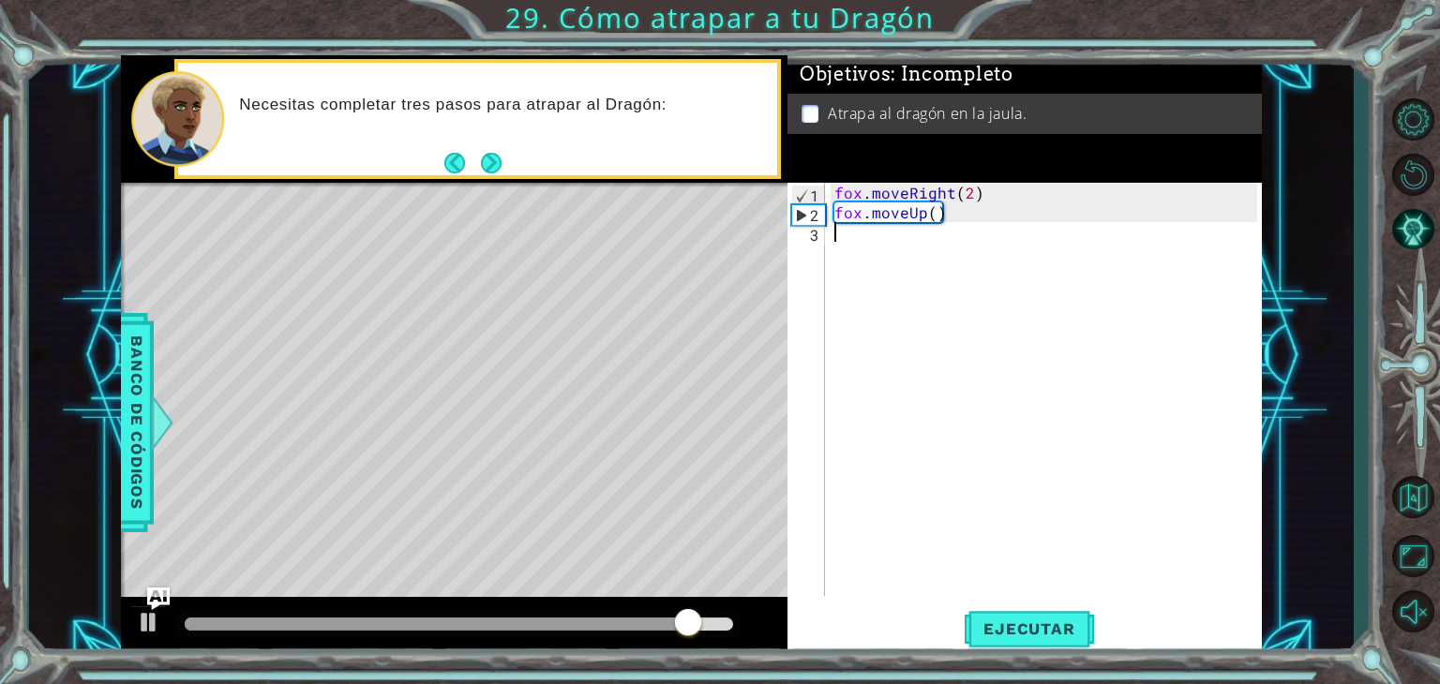
click at [851, 242] on div "[PERSON_NAME] . moveRight ( 2 ) [PERSON_NAME] . moveUp ( )" at bounding box center [1049, 409] width 436 height 453
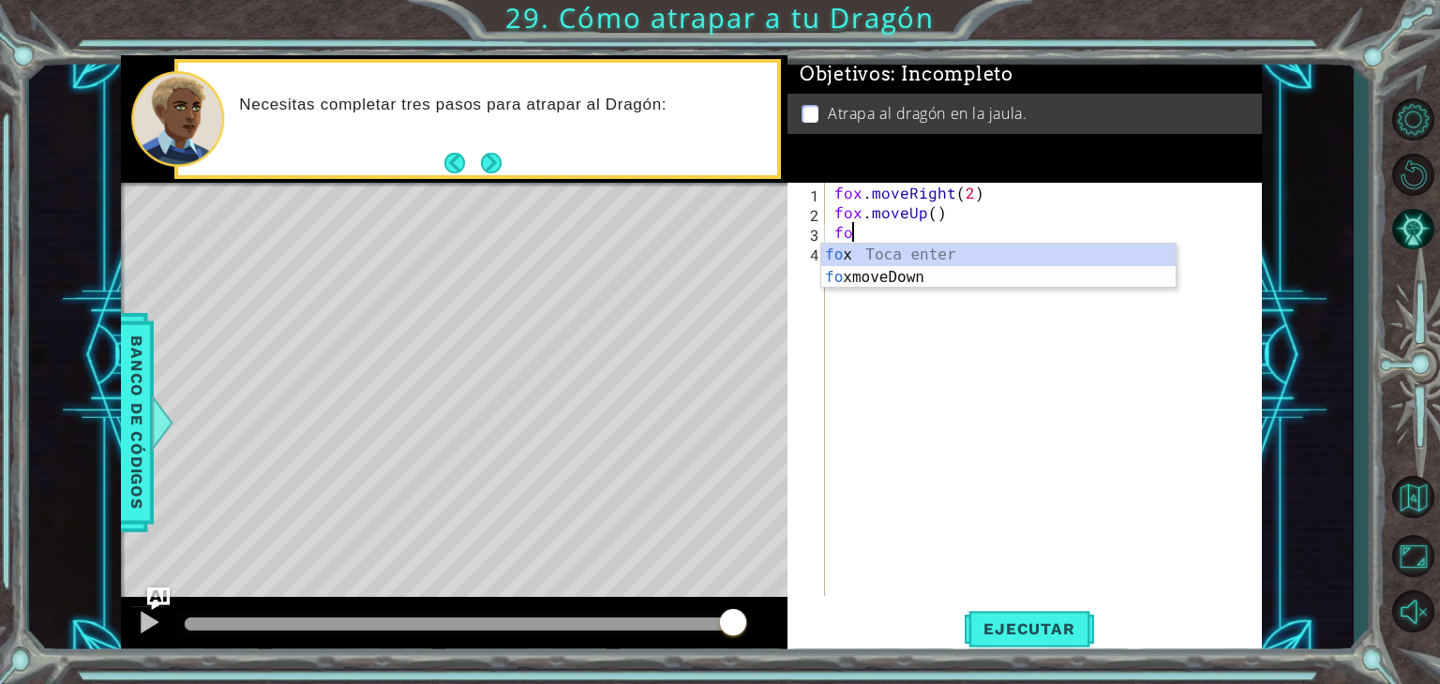
scroll to position [0, 0]
click at [979, 271] on div "[PERSON_NAME] Toca enter [PERSON_NAME] moveDown Toca enter" at bounding box center [998, 289] width 354 height 90
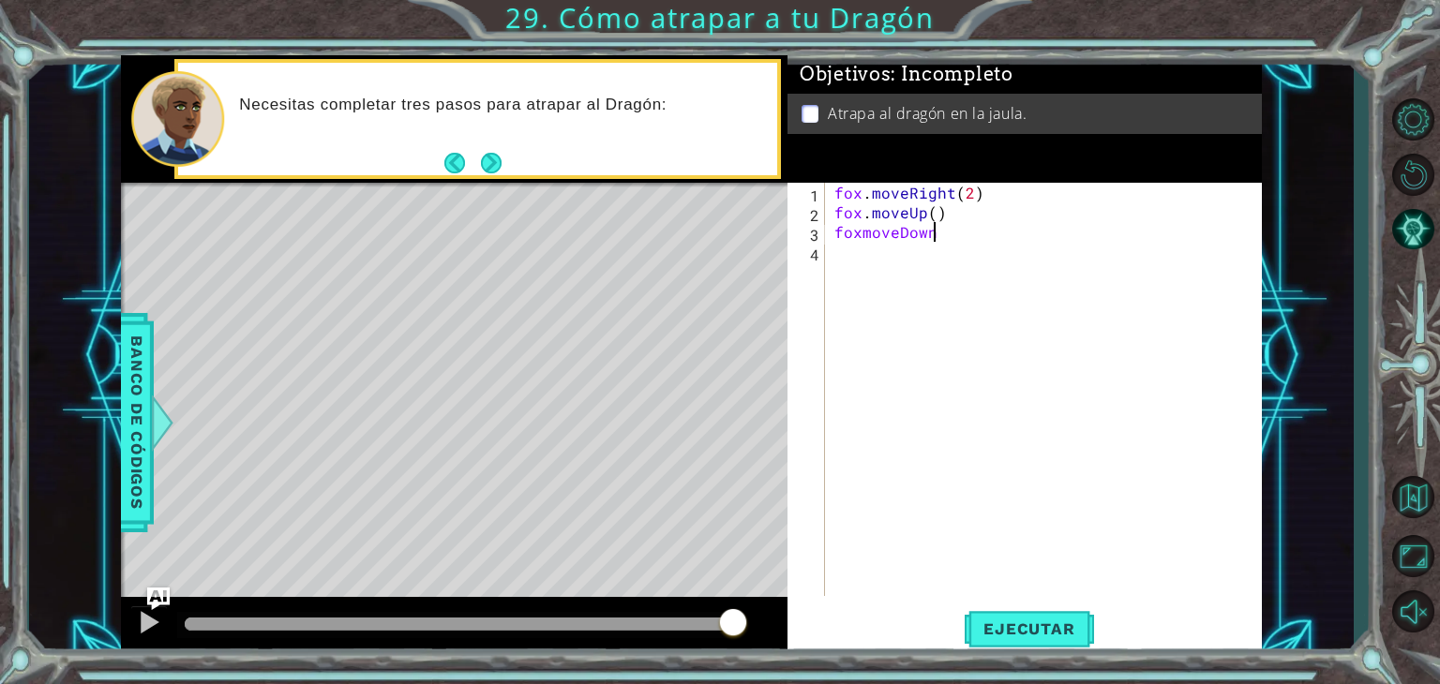
click at [855, 233] on div "[PERSON_NAME] . moveRight ( 2 ) [PERSON_NAME] . moveUp ( ) foxmoveDown" at bounding box center [1049, 409] width 436 height 453
type textarea "fox.moveDown"
type textarea "fox.moveDown()"
click at [1016, 626] on span "Ejecutar" at bounding box center [1029, 629] width 128 height 19
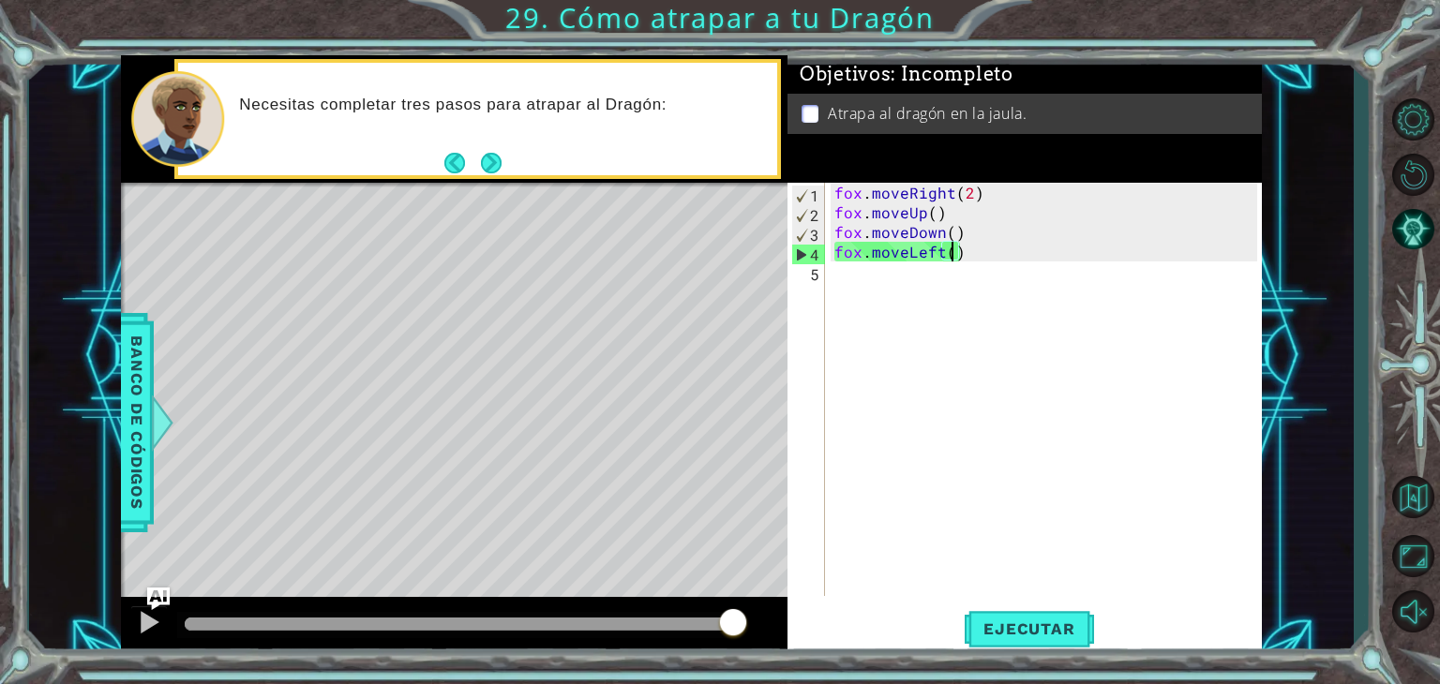
click at [949, 252] on div "[PERSON_NAME] . moveRight ( 2 ) [PERSON_NAME] . moveUp ( ) [PERSON_NAME] . move…" at bounding box center [1049, 409] width 436 height 453
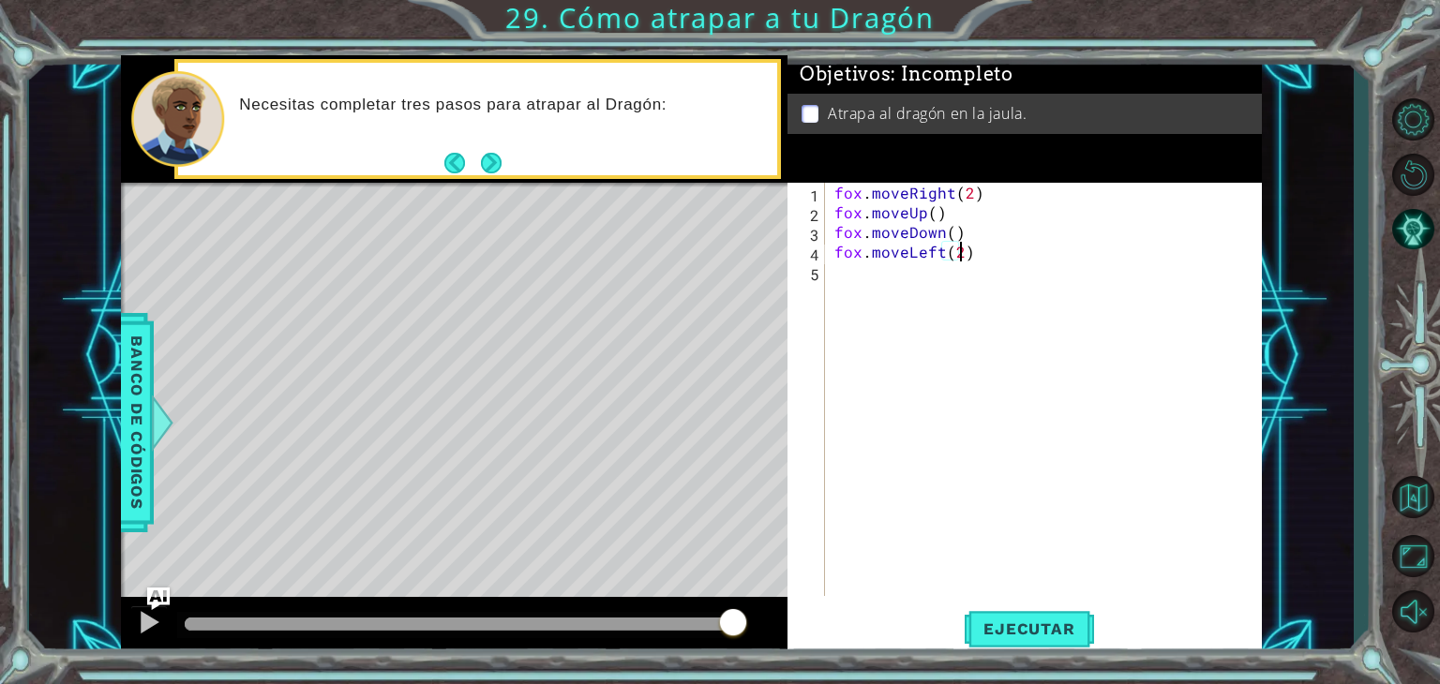
scroll to position [0, 8]
type textarea "fox.moveLeft(2)"
click at [1075, 624] on span "Ejecutar" at bounding box center [1029, 629] width 128 height 19
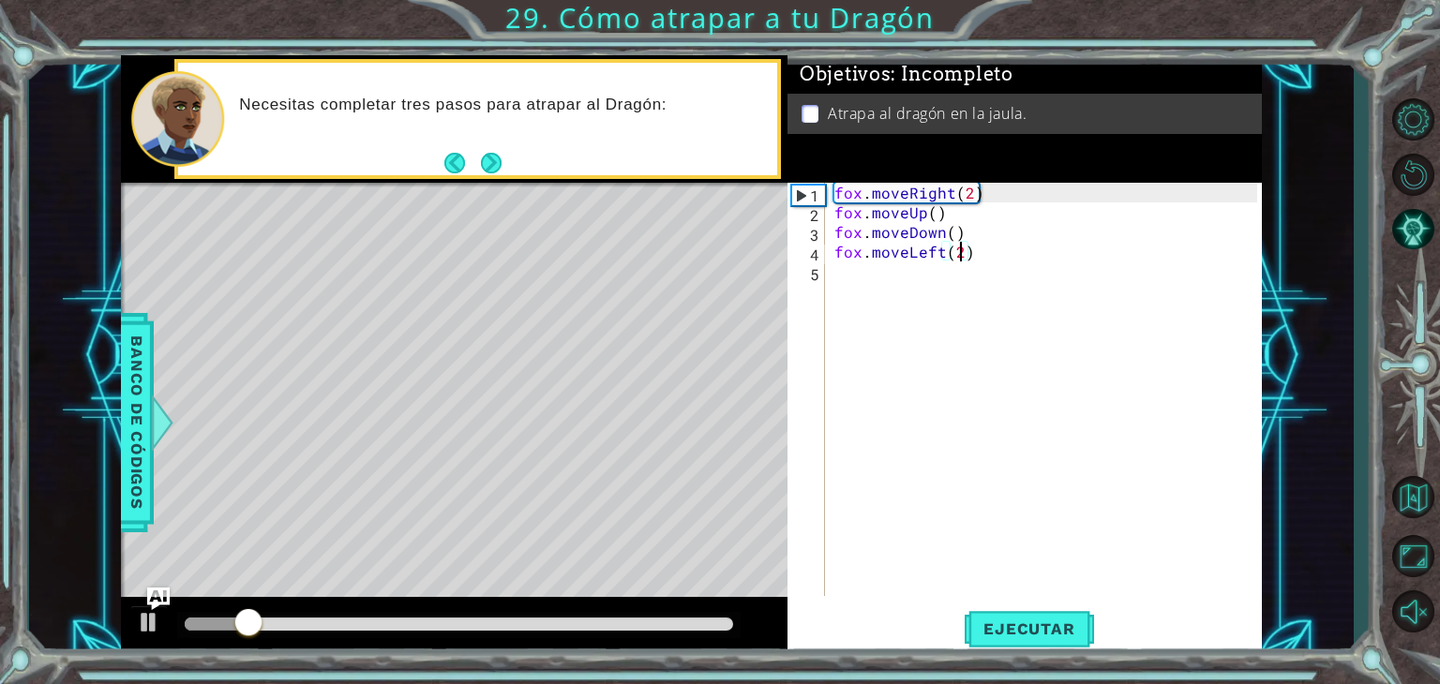
click at [869, 278] on div "fox . moveRight ( 2 ) fox . moveUp ( ) fox . moveDown ( ) fox . moveLeft ( 2 )" at bounding box center [1049, 409] width 436 height 453
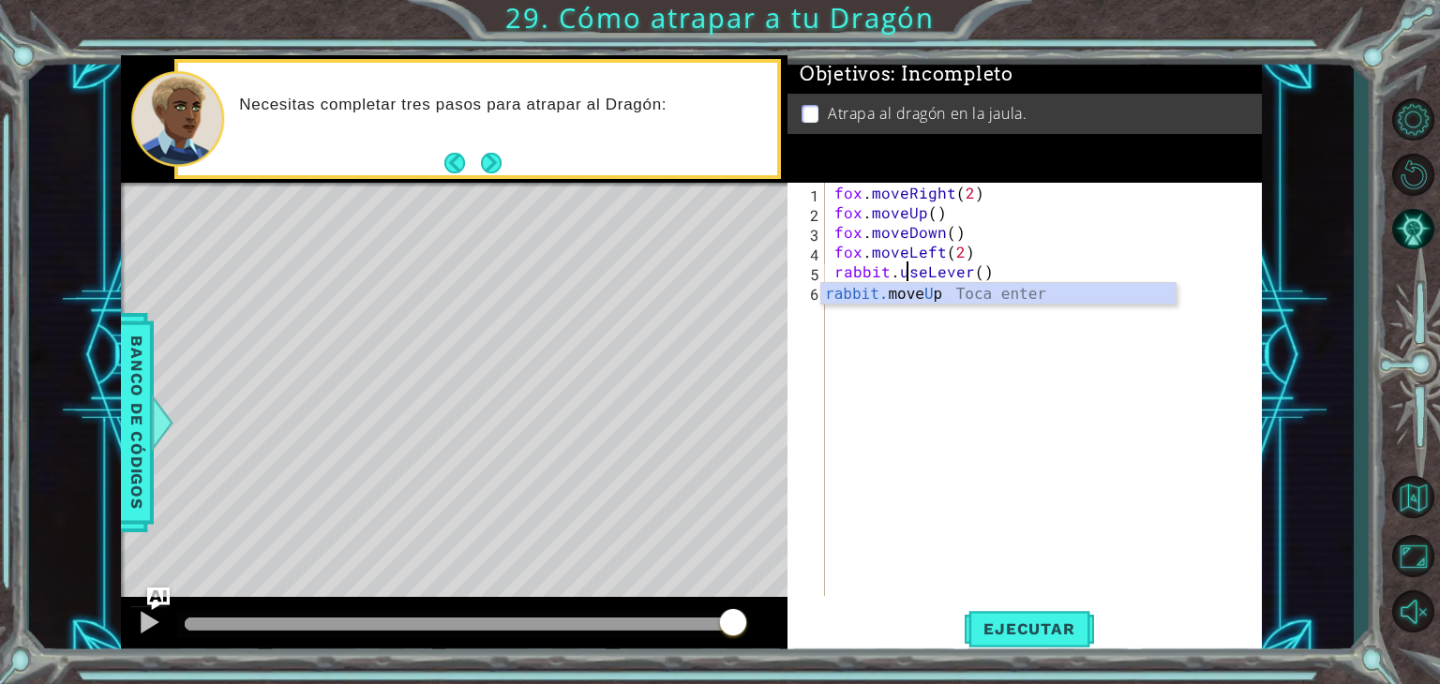
scroll to position [0, 4]
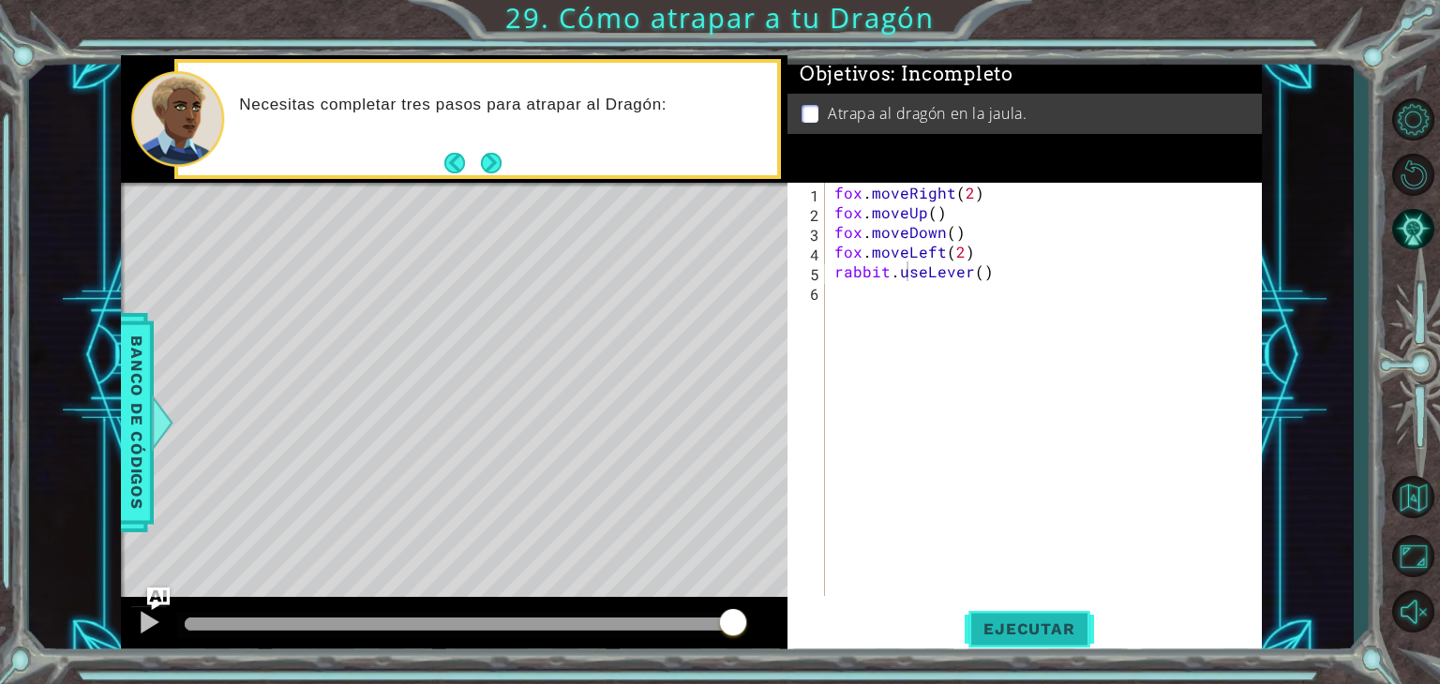
click at [1046, 625] on span "Ejecutar" at bounding box center [1029, 629] width 128 height 19
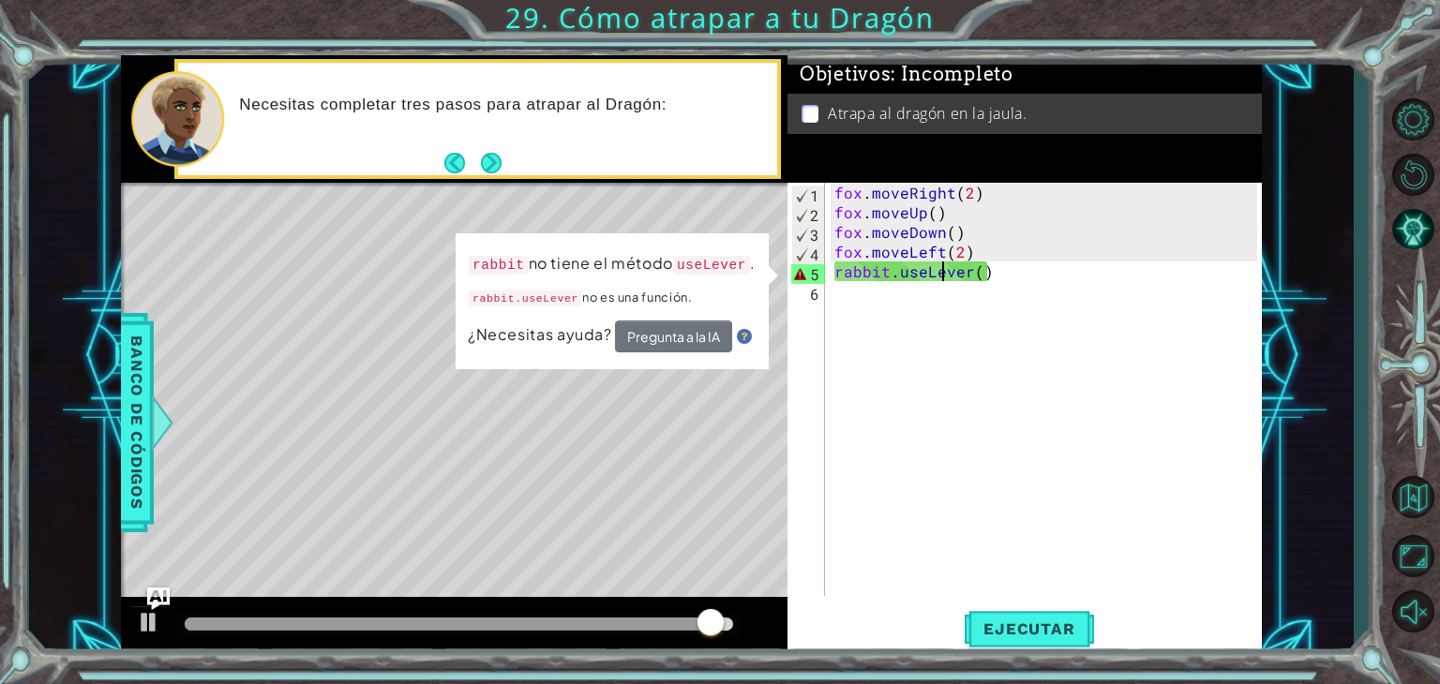
click at [939, 273] on div "[PERSON_NAME] . moveRight ( 2 ) [PERSON_NAME] . moveUp ( ) [PERSON_NAME] . move…" at bounding box center [1049, 409] width 436 height 453
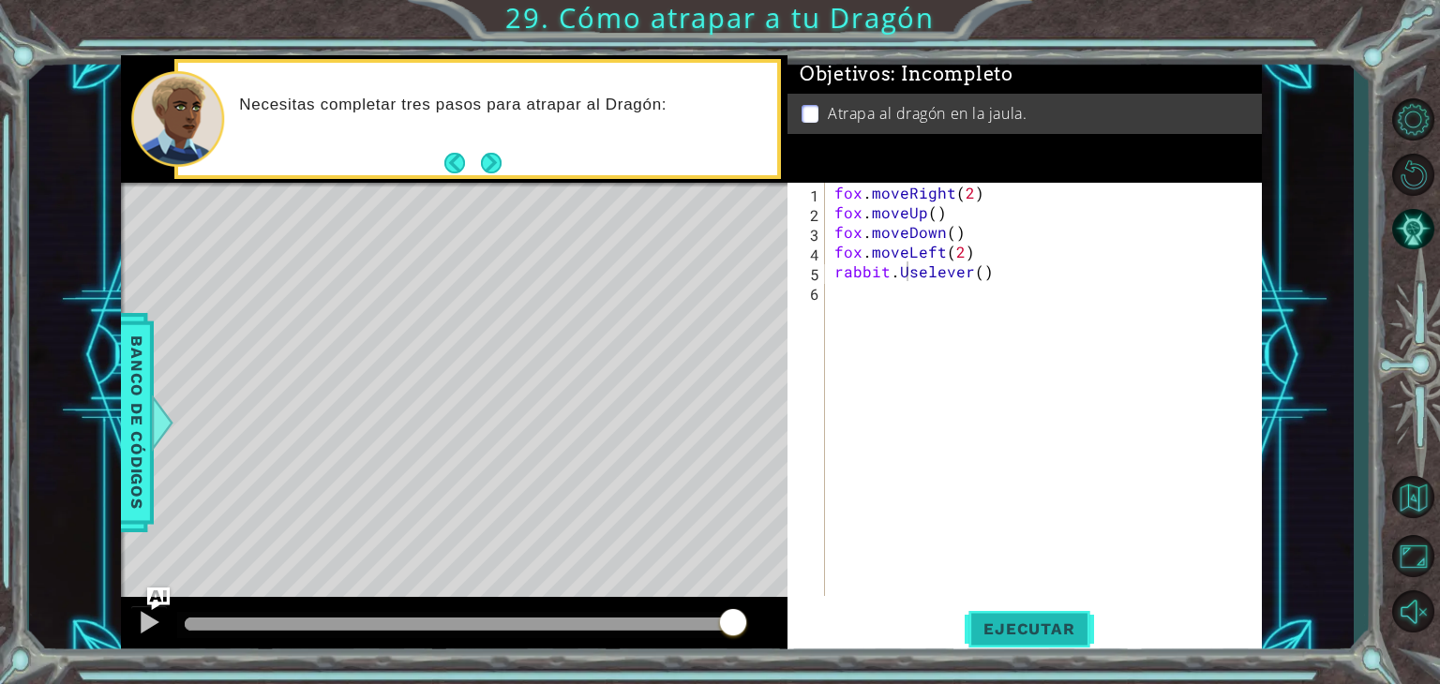
click at [1036, 637] on span "Ejecutar" at bounding box center [1029, 629] width 128 height 19
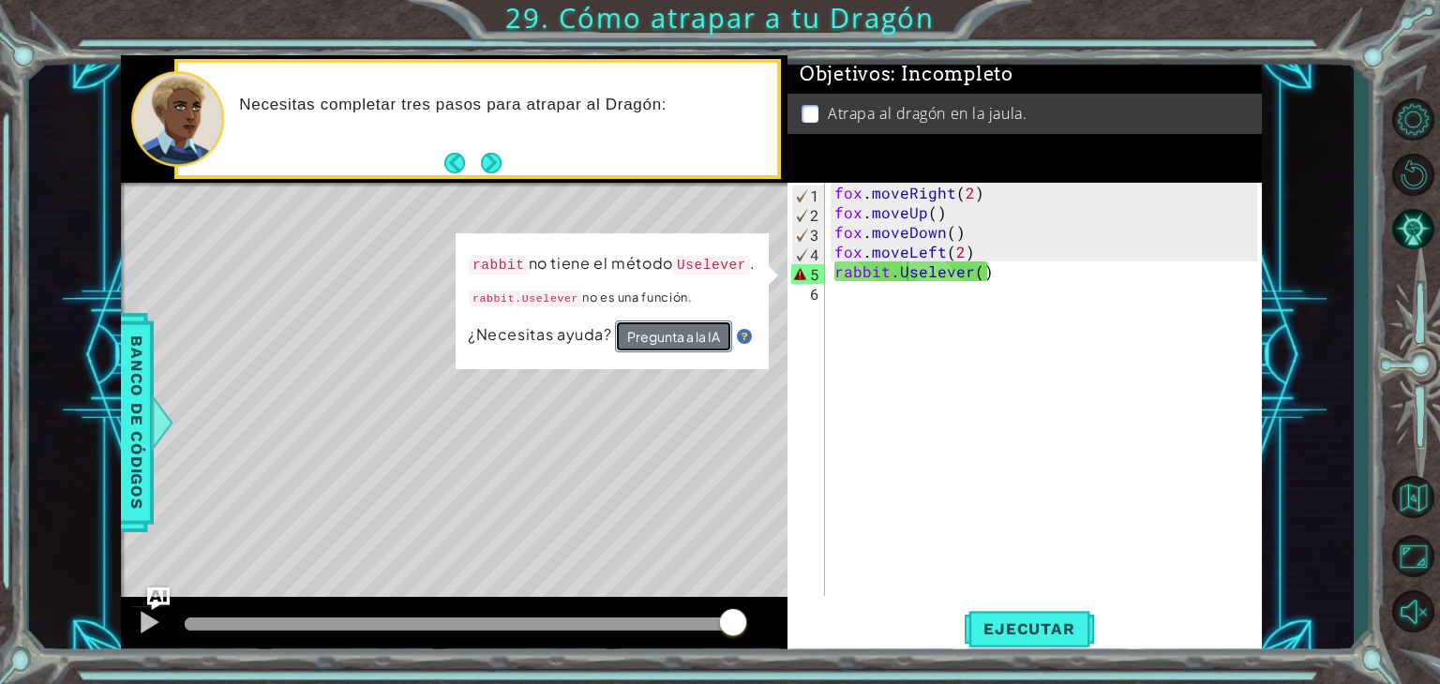
click at [673, 343] on button "Pregunta a la IA" at bounding box center [673, 337] width 117 height 32
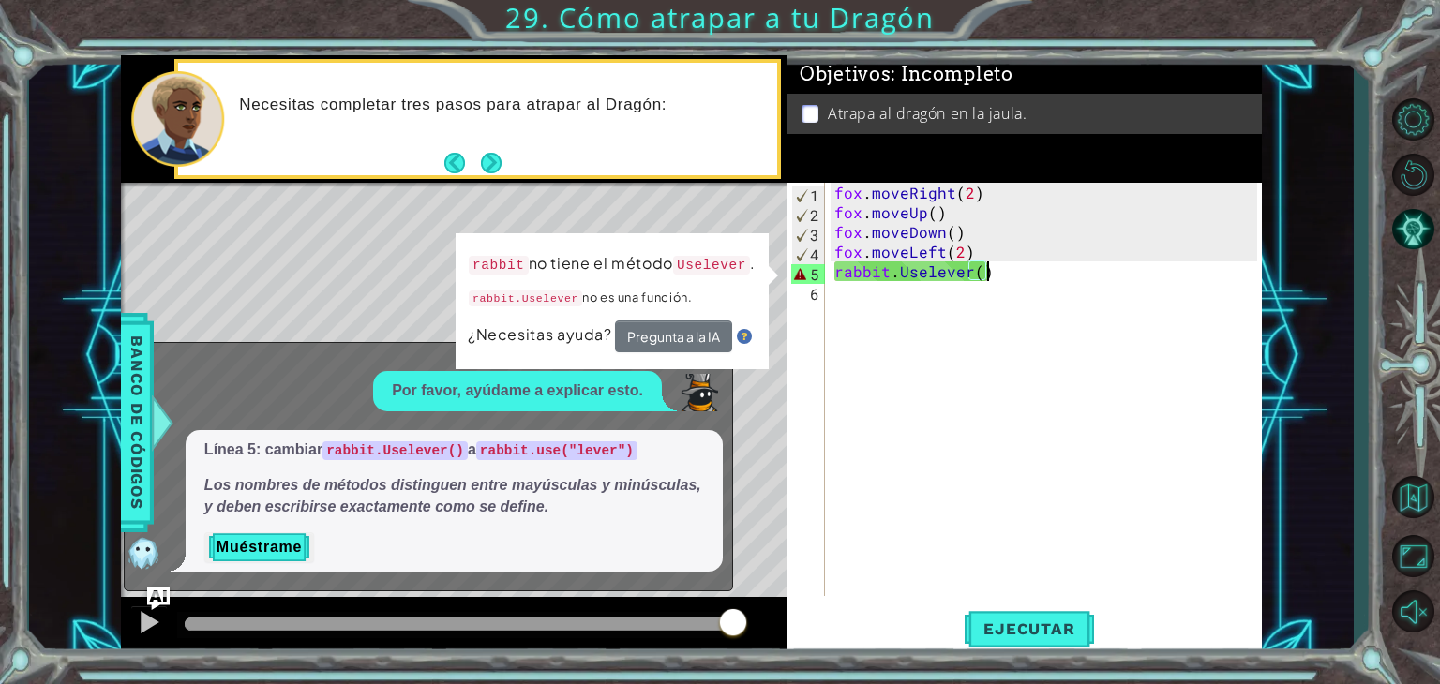
click at [1019, 271] on div "[PERSON_NAME] . moveRight ( 2 ) [PERSON_NAME] . moveUp ( ) [PERSON_NAME] . move…" at bounding box center [1049, 409] width 436 height 453
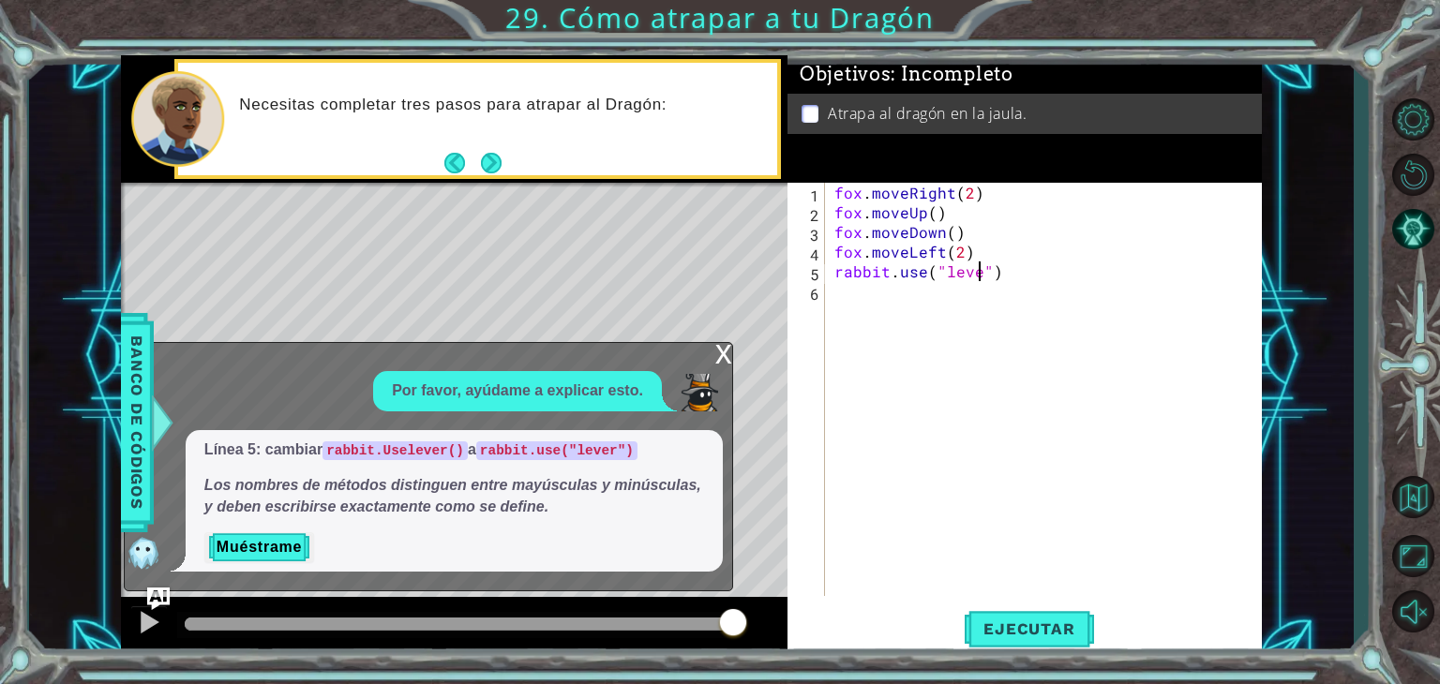
scroll to position [0, 8]
type textarea "rabbit.use("lever")"
click at [1039, 647] on button "Ejecutar" at bounding box center [1029, 630] width 128 height 48
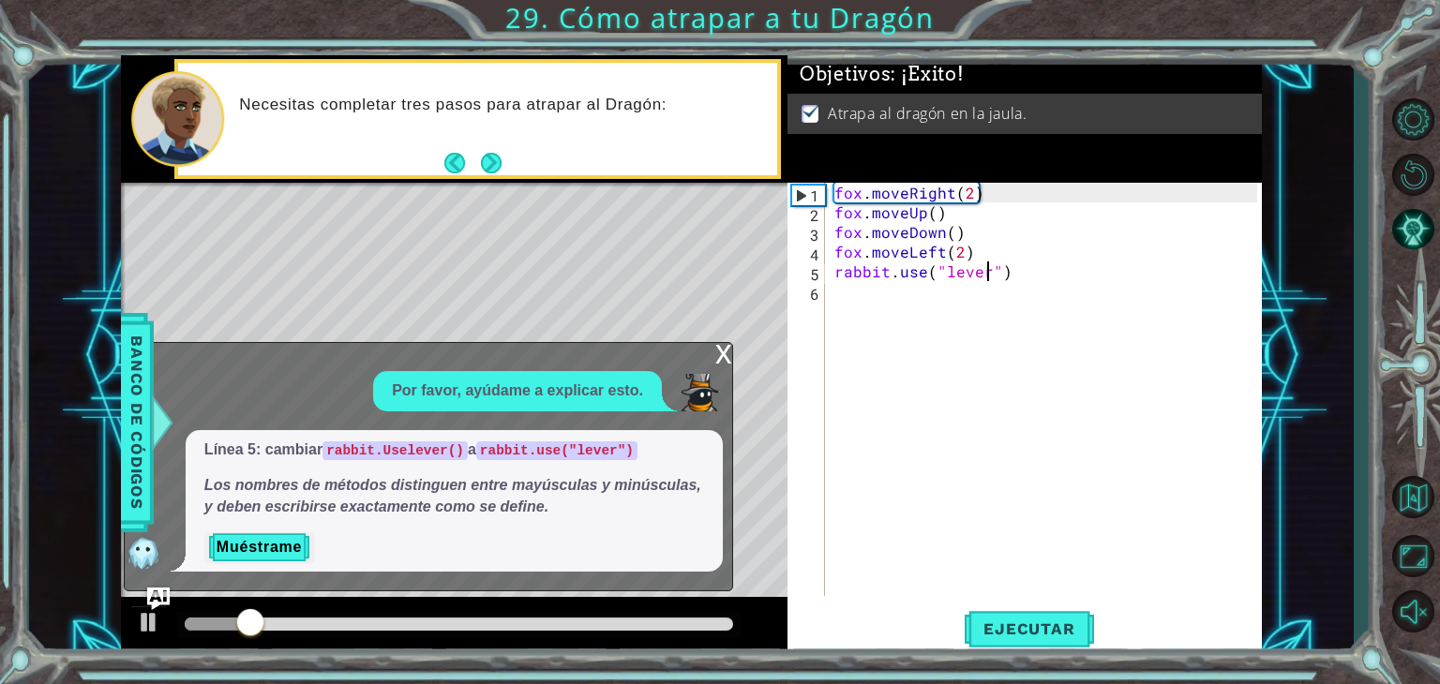
click at [719, 348] on div "x" at bounding box center [723, 352] width 17 height 19
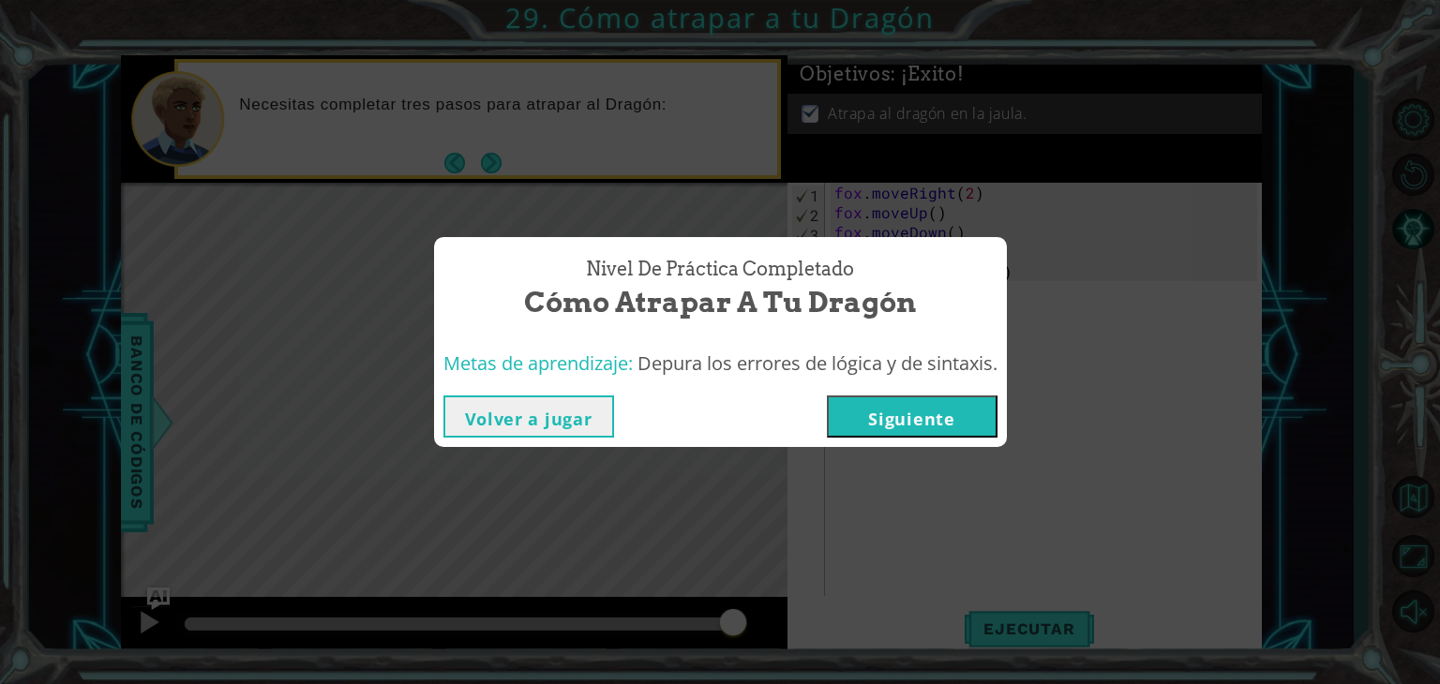
click at [923, 409] on button "Siguiente" at bounding box center [912, 417] width 171 height 42
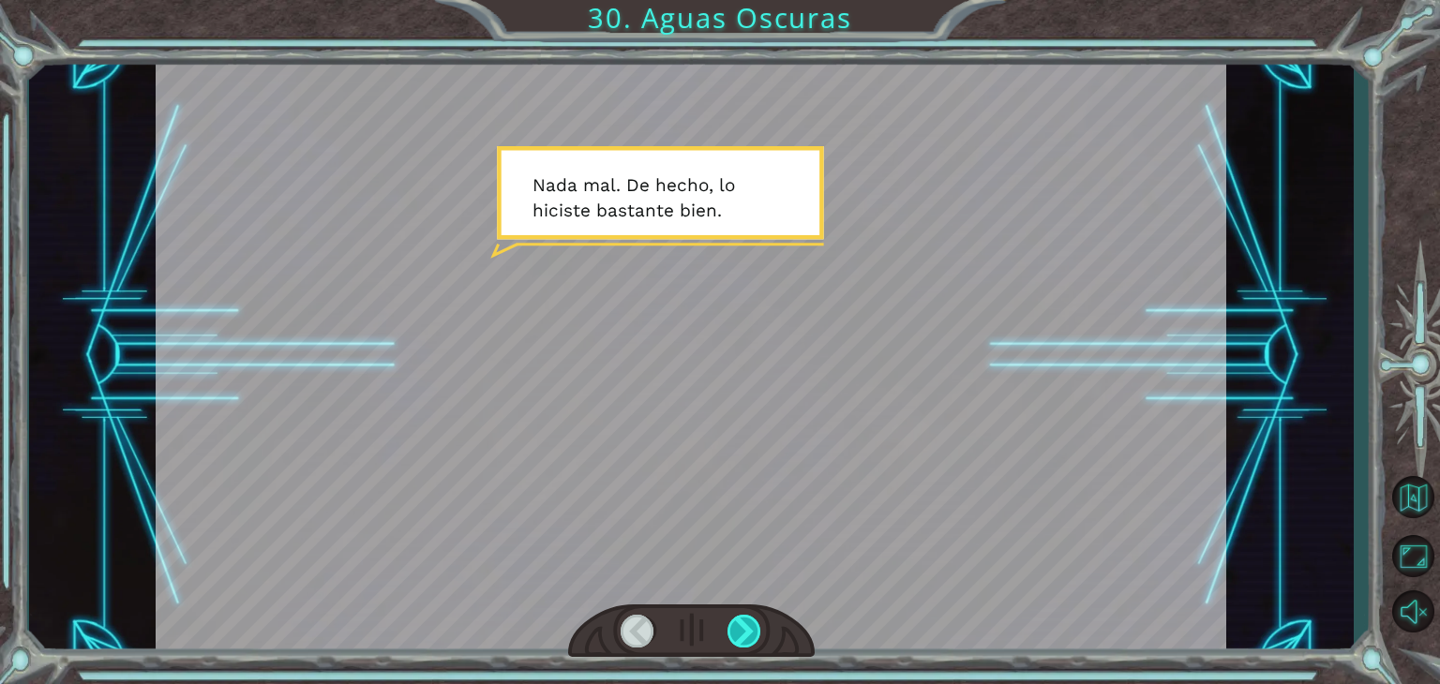
click at [747, 638] on div at bounding box center [745, 631] width 34 height 33
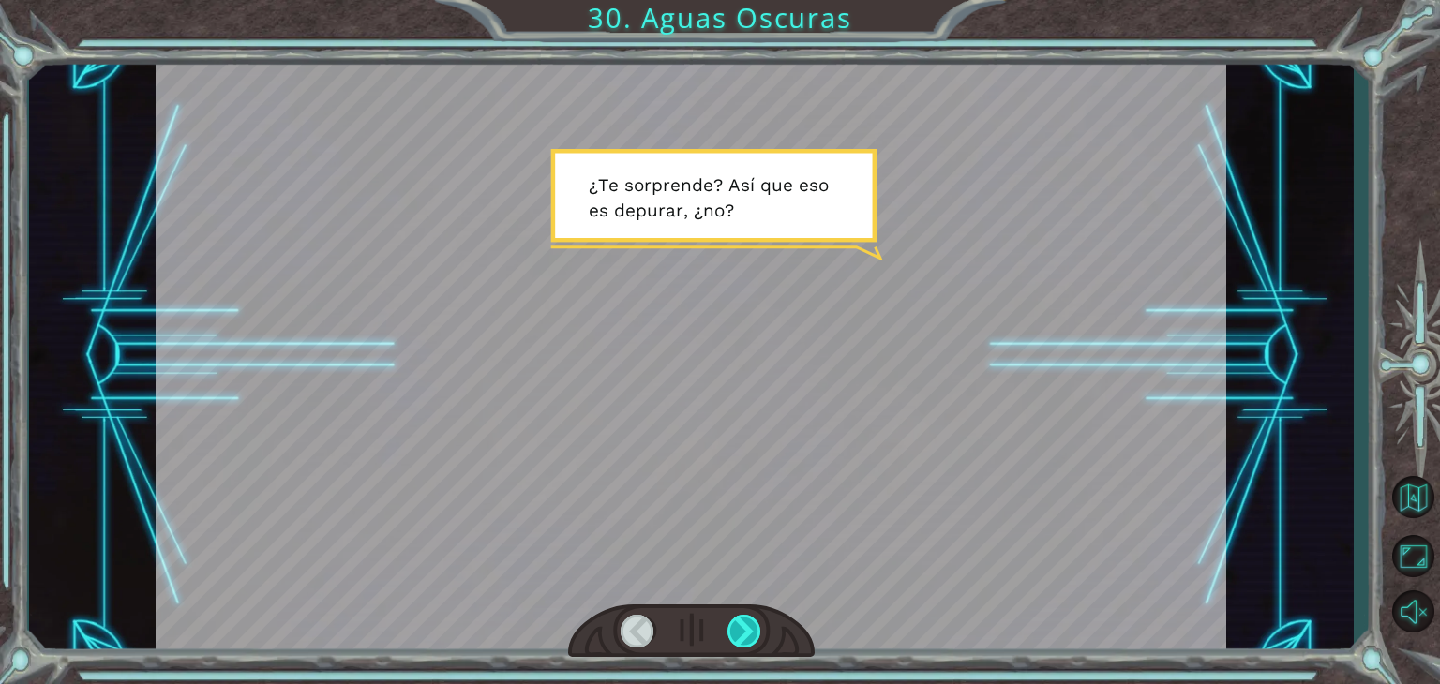
click at [747, 638] on div at bounding box center [745, 631] width 34 height 33
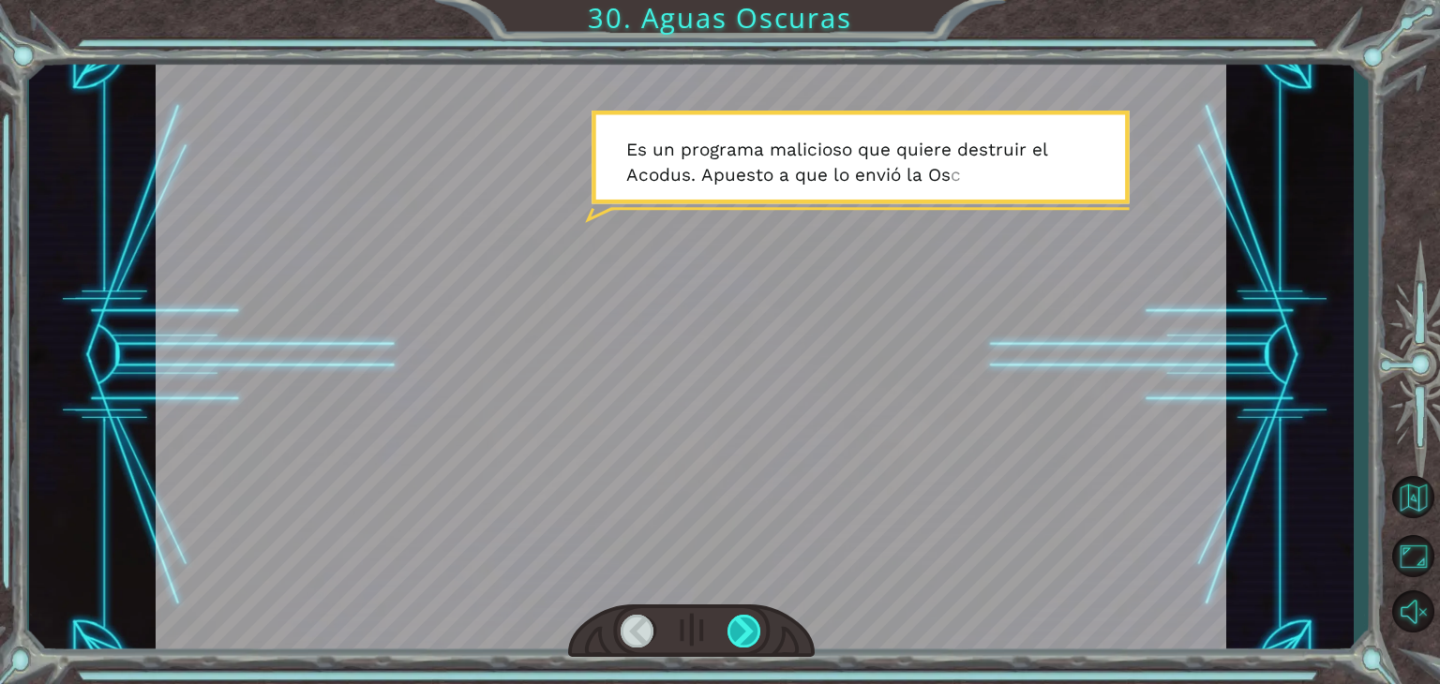
click at [747, 638] on div at bounding box center [745, 631] width 34 height 33
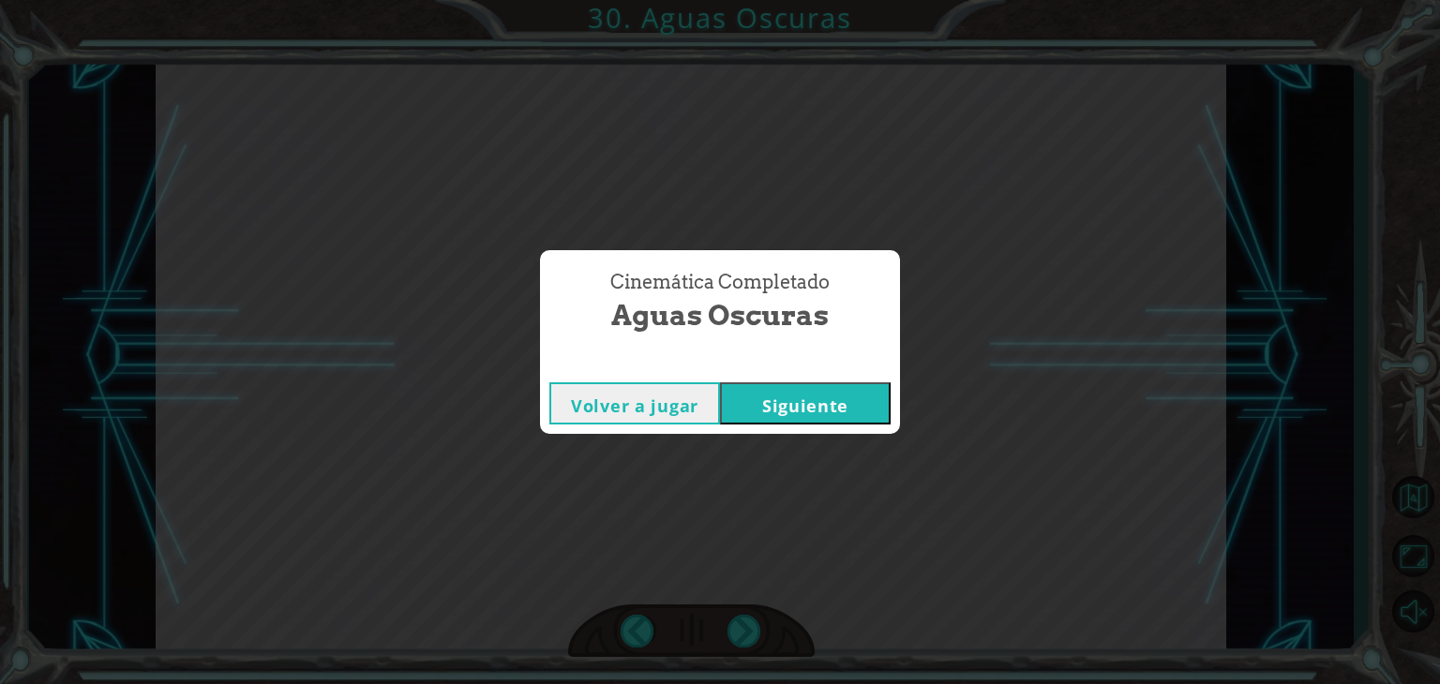
click at [861, 398] on button "Siguiente" at bounding box center [805, 404] width 171 height 42
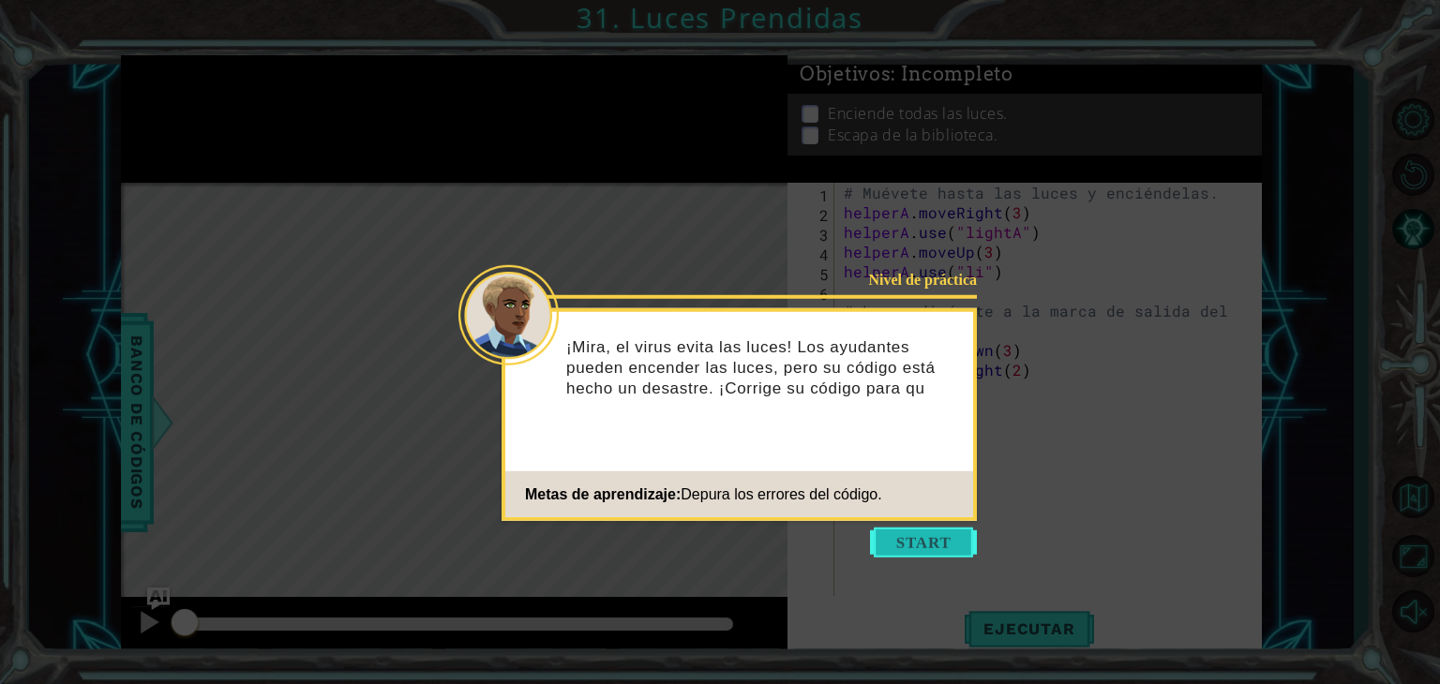
click at [895, 534] on button "Start" at bounding box center [923, 543] width 107 height 30
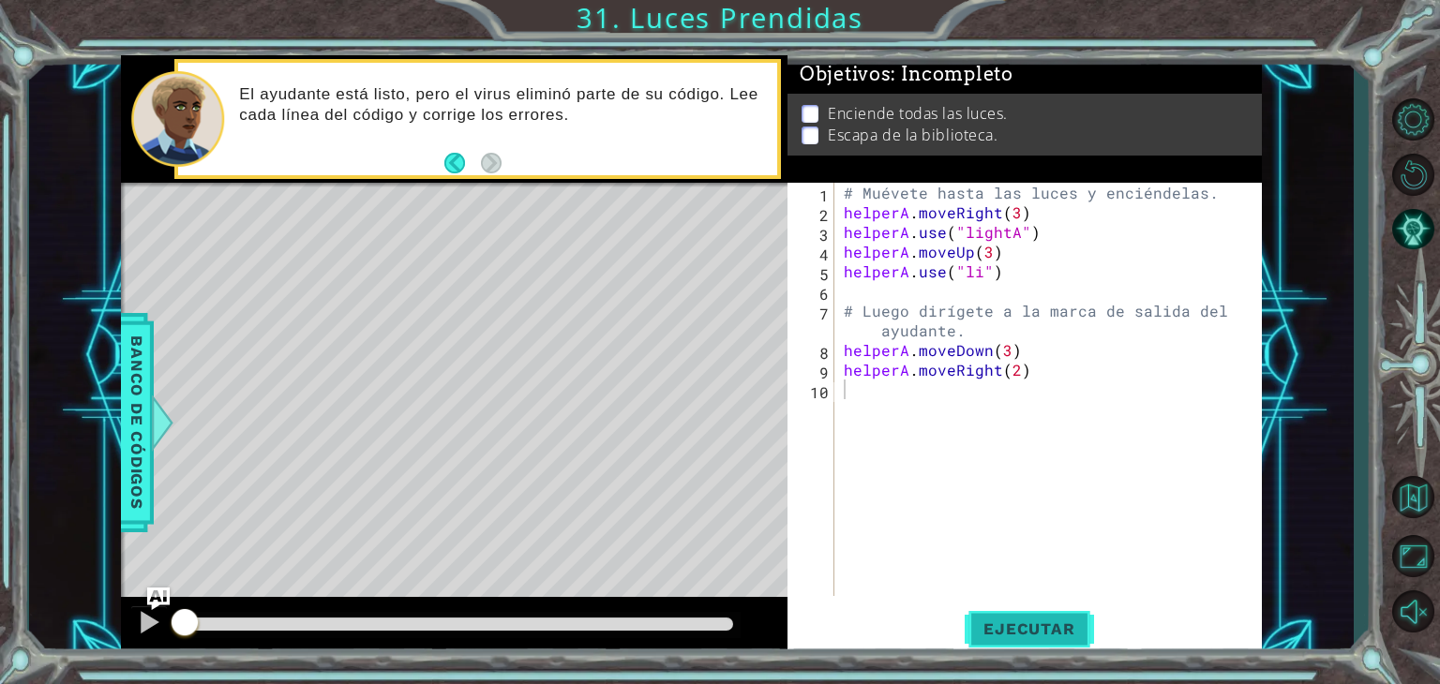
click at [1071, 644] on button "Ejecutar" at bounding box center [1029, 630] width 128 height 48
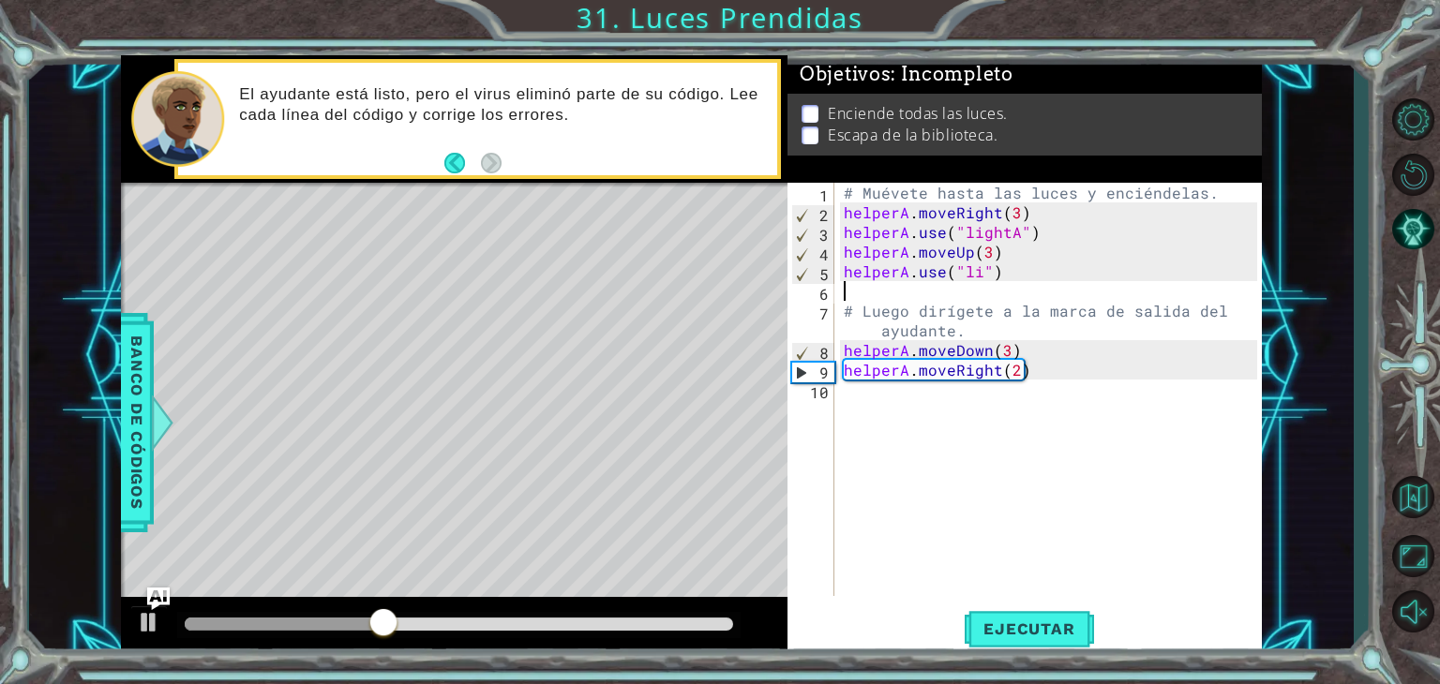
click at [975, 286] on div "# Muévete hasta las luces y enciéndelas. helperA . moveRight ( 3 ) helperA . us…" at bounding box center [1053, 409] width 427 height 453
click at [975, 274] on div "# Muévete hasta las luces y enciéndelas. helperA . moveRight ( 3 ) helperA . us…" at bounding box center [1053, 409] width 427 height 453
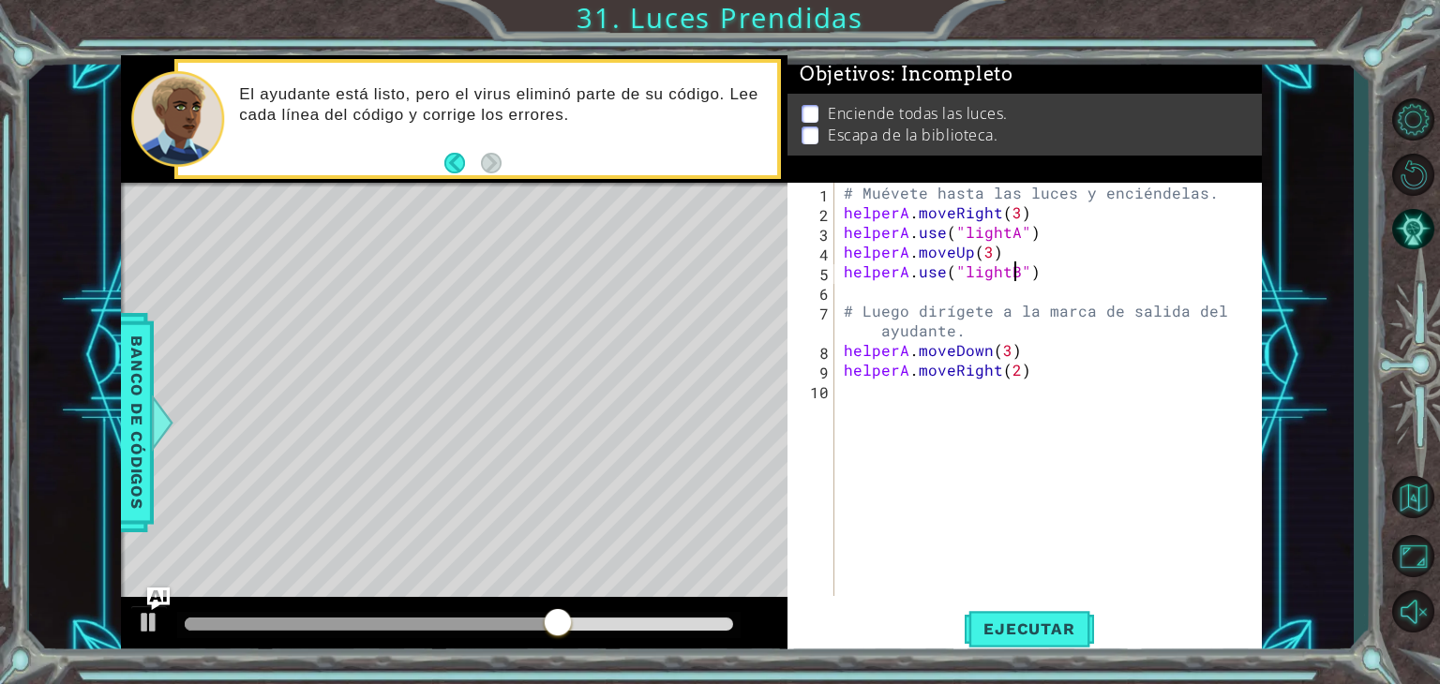
scroll to position [0, 10]
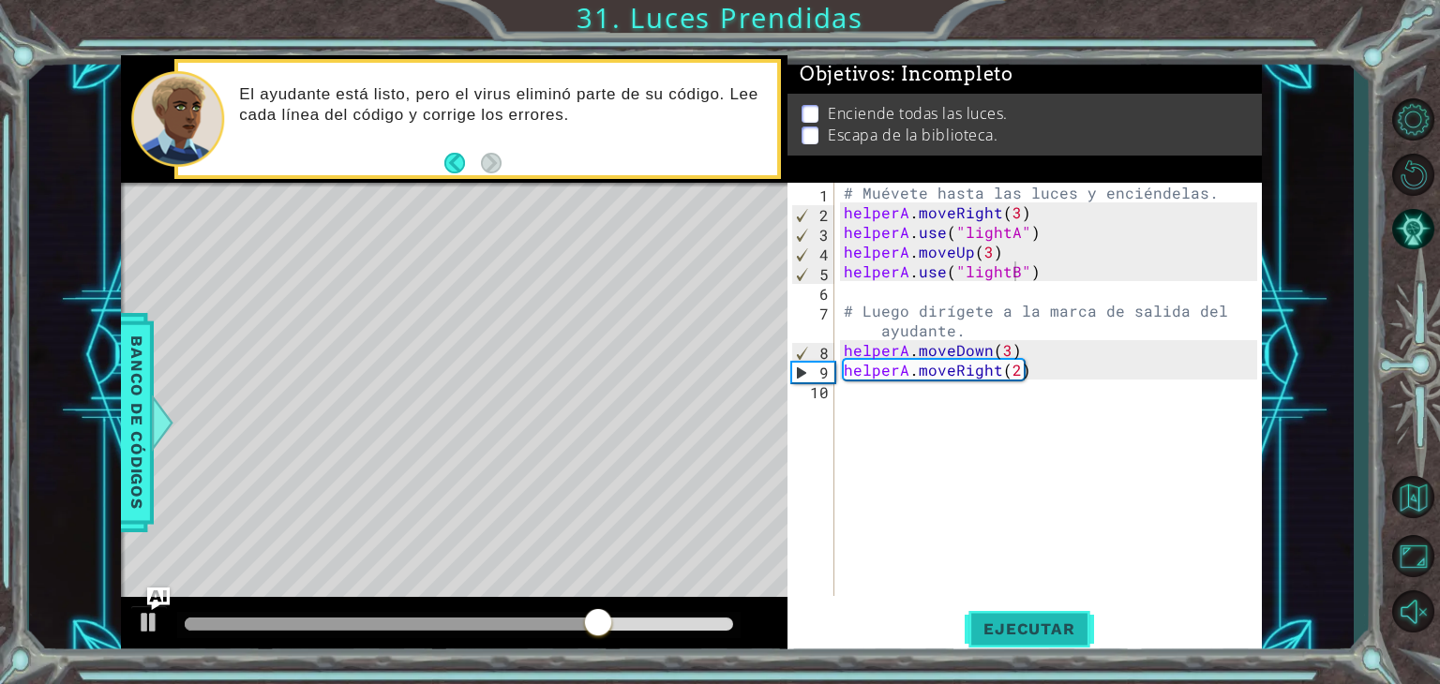
click at [1024, 628] on span "Ejecutar" at bounding box center [1029, 629] width 128 height 19
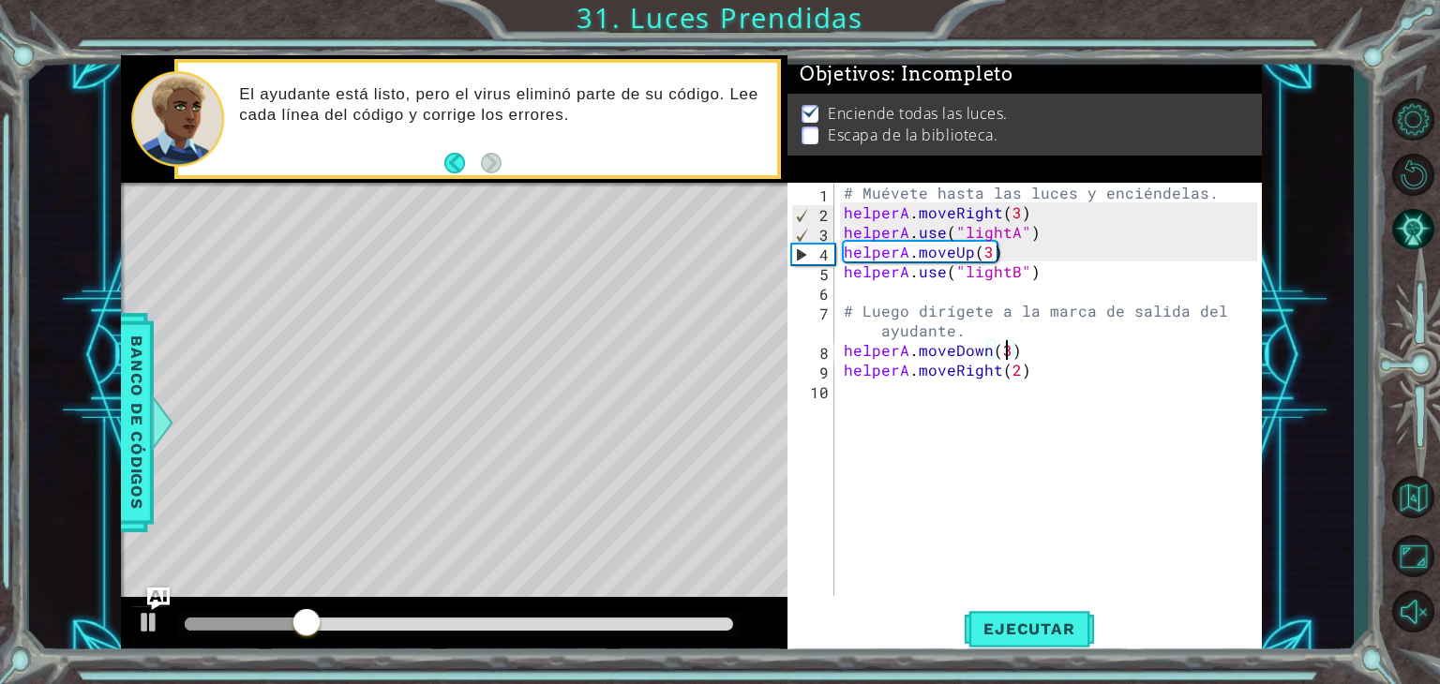
click at [1007, 349] on div "# Muévete hasta las luces y enciéndelas. helperA . moveRight ( 3 ) helperA . us…" at bounding box center [1053, 409] width 427 height 453
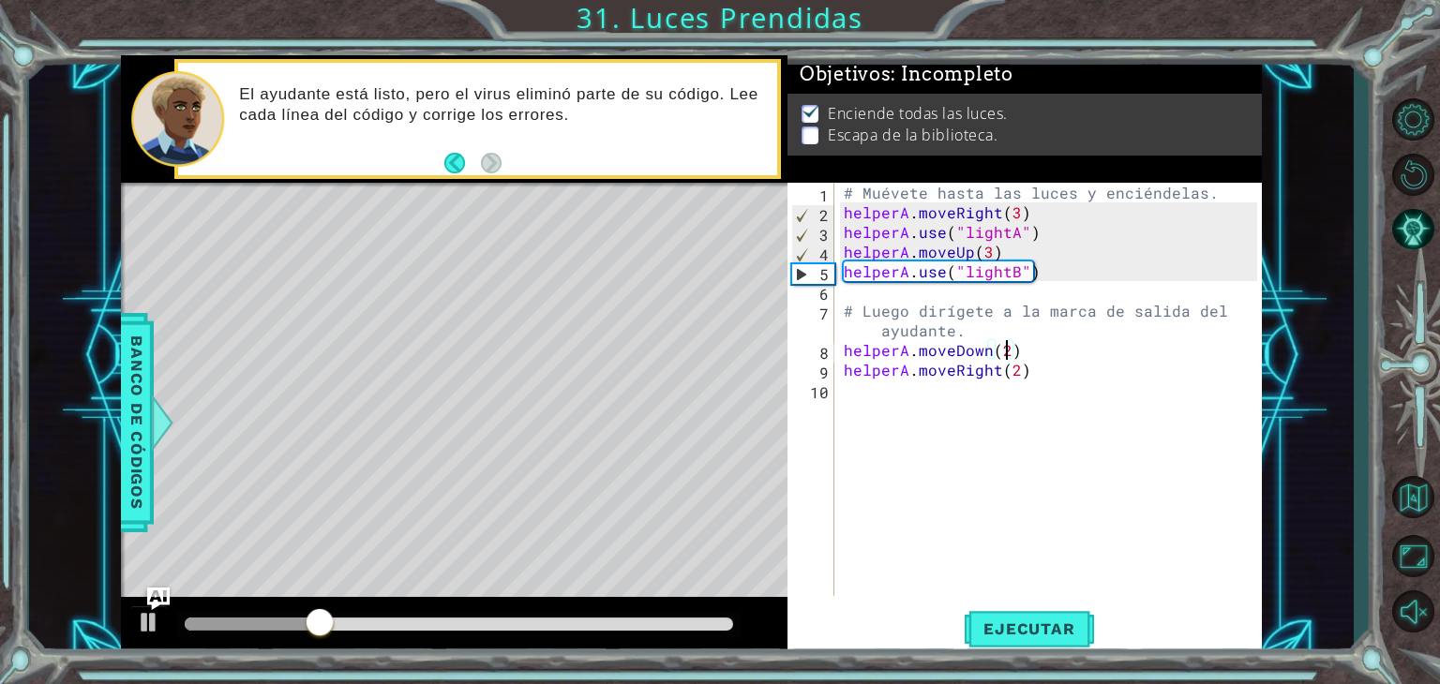
scroll to position [0, 9]
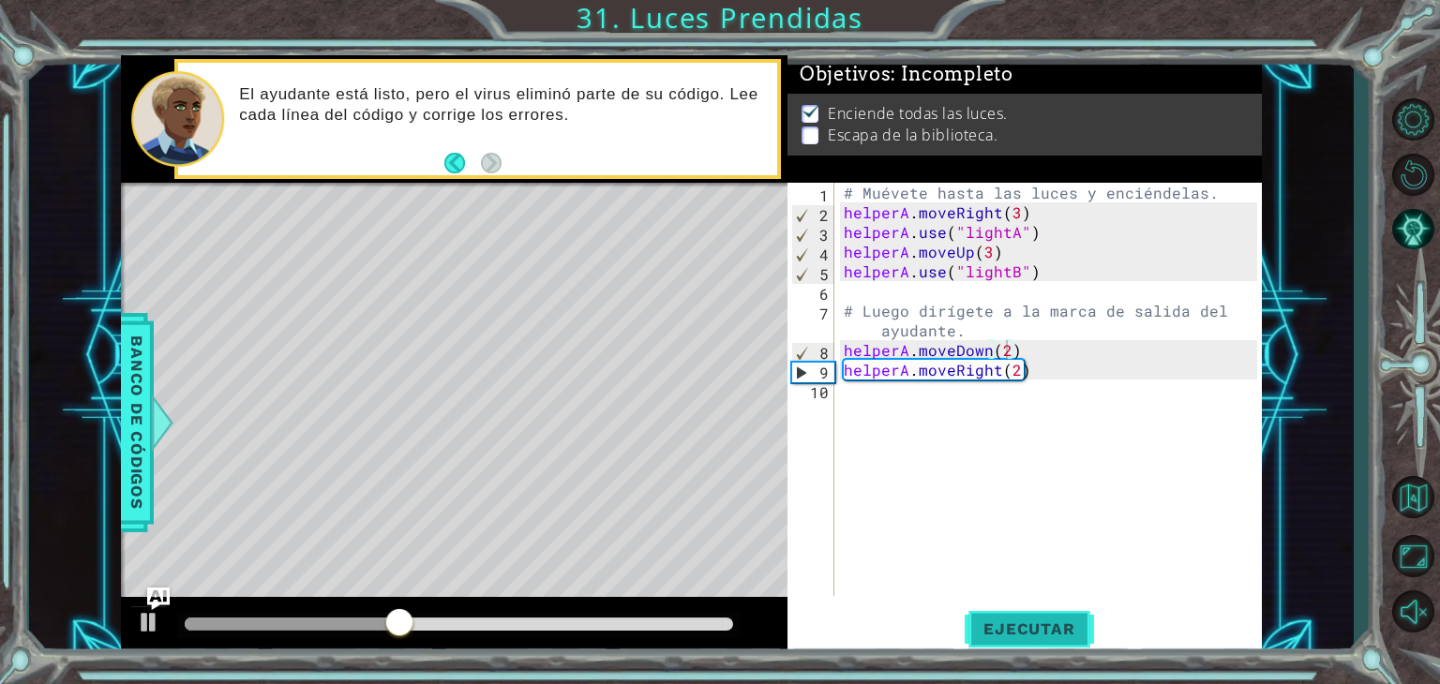
click at [1043, 649] on button "Ejecutar" at bounding box center [1029, 630] width 128 height 48
type textarea "helperA.moveDown()"
click at [1027, 641] on button "Ejecutar" at bounding box center [1029, 630] width 128 height 48
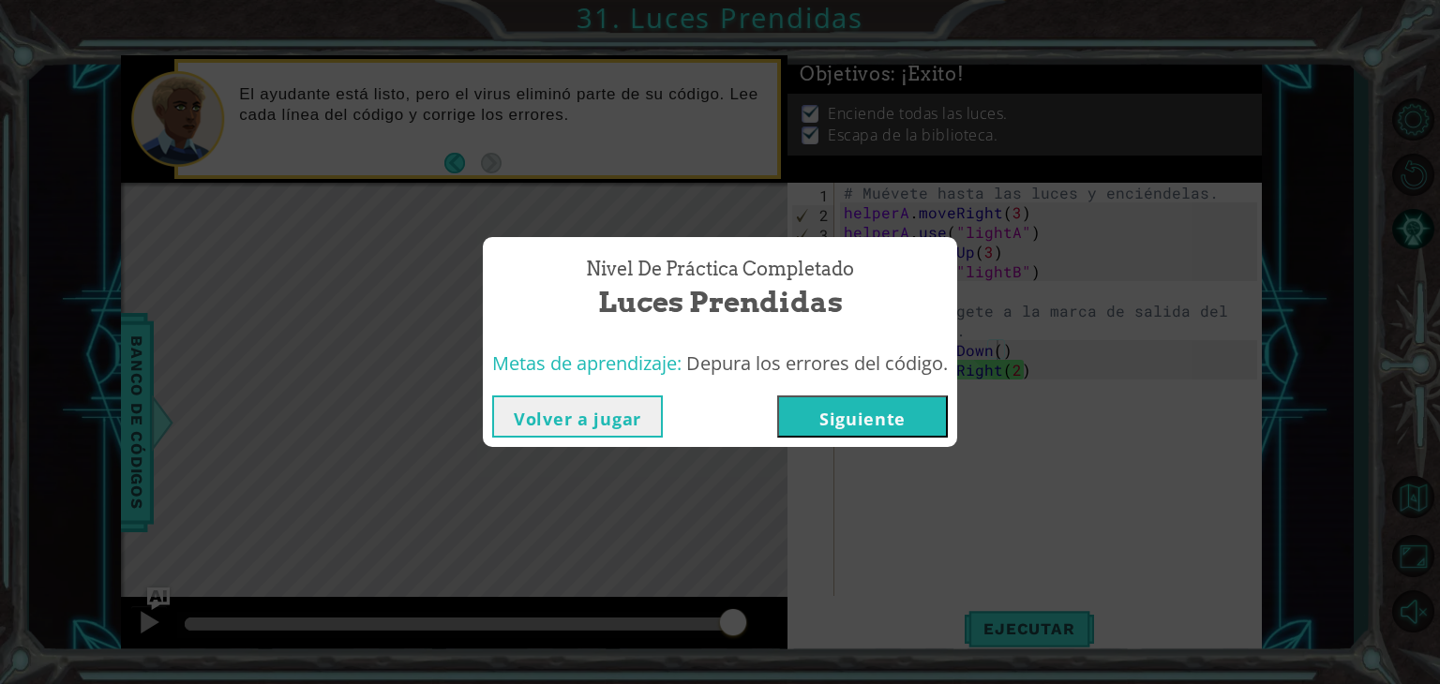
click at [911, 417] on button "Siguiente" at bounding box center [862, 417] width 171 height 42
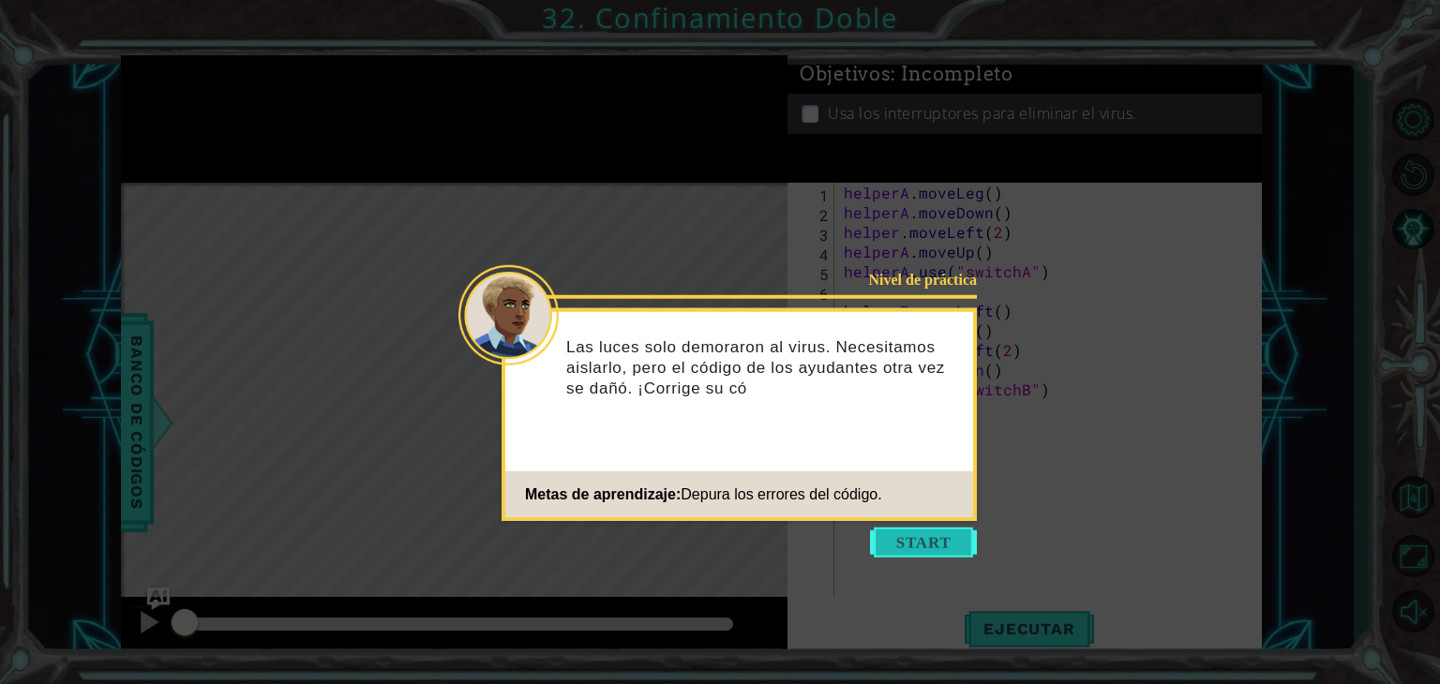
click at [919, 538] on button "Start" at bounding box center [923, 543] width 107 height 30
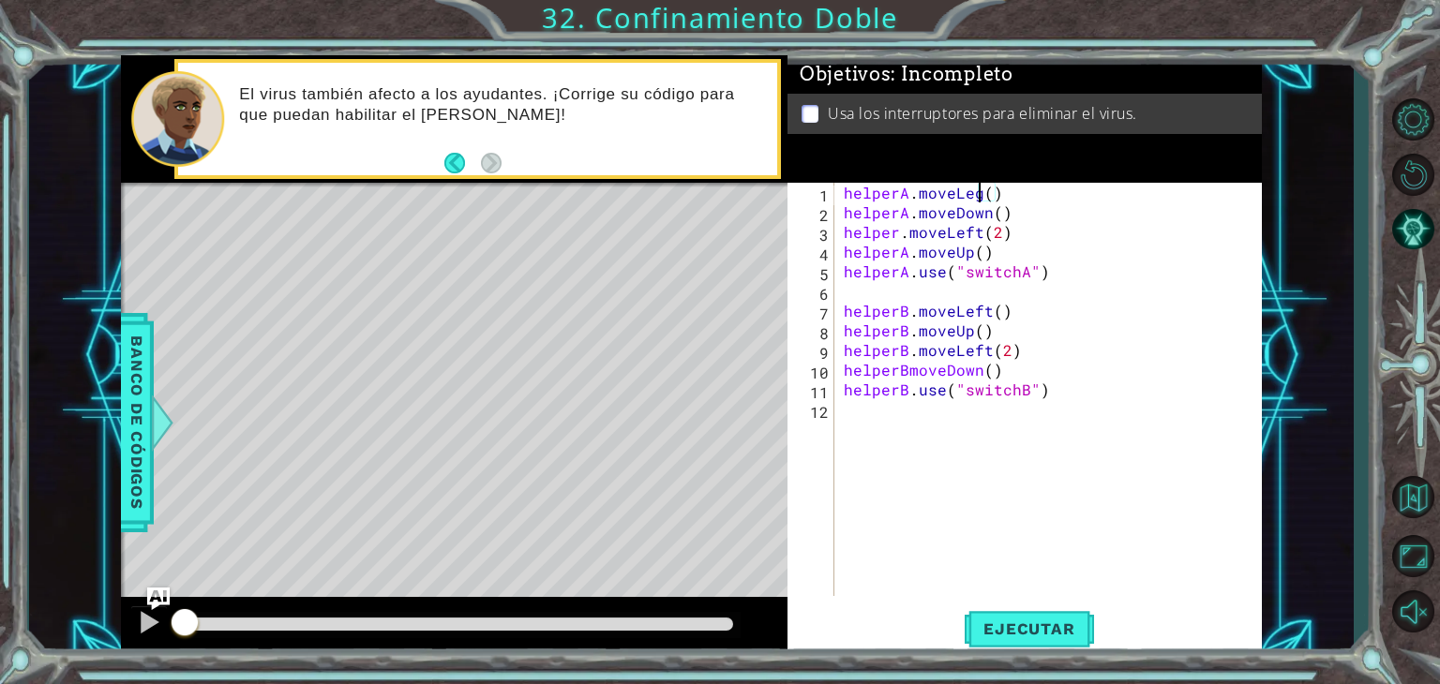
click at [983, 188] on div "helperA . moveLeg ( ) helperA . moveDown ( ) helper . moveLeft ( 2 ) helperA . …" at bounding box center [1053, 409] width 427 height 453
click at [907, 189] on div "helperA . moveLeft ( ) helper . moveDown ( ) helper . moveLeft ( 2 ) helperA . …" at bounding box center [1053, 409] width 427 height 453
type textarea "helper.moveLeft()"
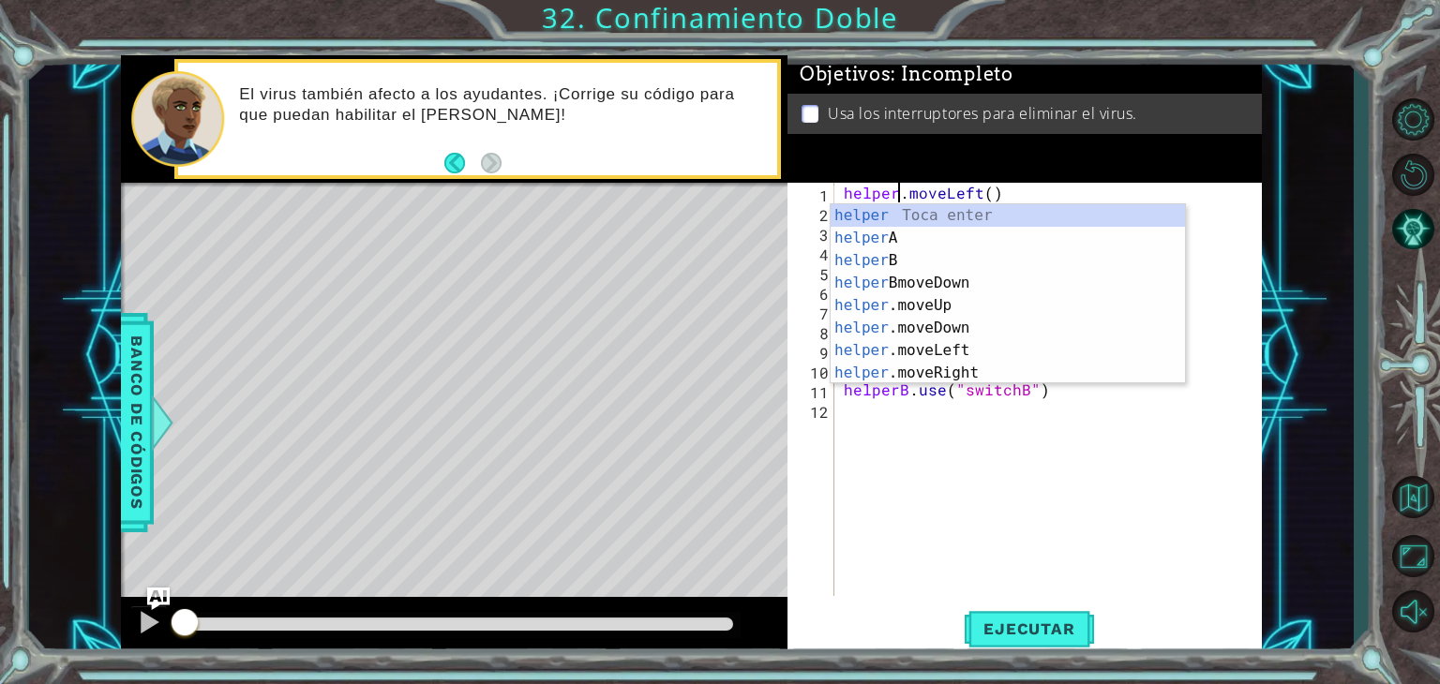
click at [990, 446] on div "helper . moveLeft ( ) helper . moveDown ( ) helper . moveLeft ( 2 ) helperA . m…" at bounding box center [1053, 409] width 427 height 453
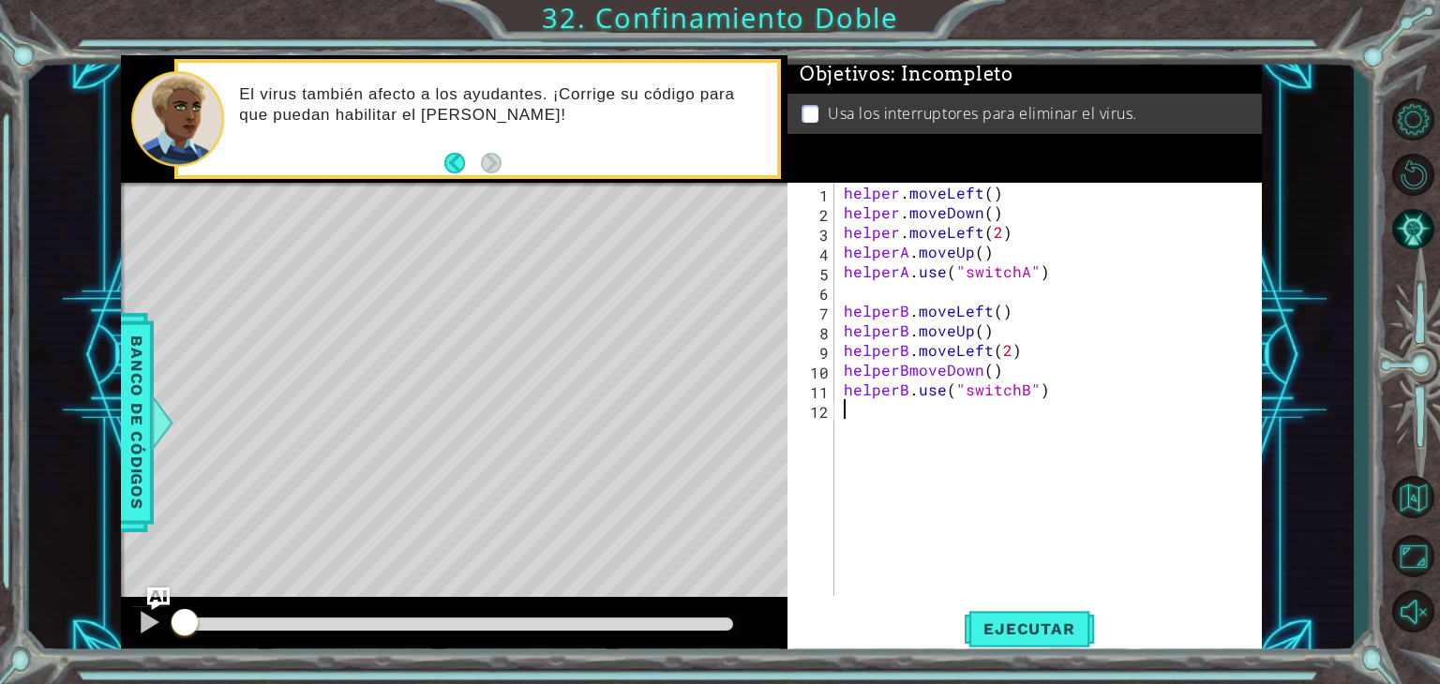
scroll to position [0, 0]
click at [902, 249] on div "helper . moveLeft ( ) helper . moveDown ( ) helper . moveLeft ( 2 ) helperA . m…" at bounding box center [1053, 409] width 427 height 453
click at [903, 224] on div "helper . moveLeft ( ) helper . moveDown ( ) helper . moveLeft ( 2 ) helperA . m…" at bounding box center [1053, 409] width 427 height 453
click at [894, 216] on div "helper . moveLeft ( ) helper . moveDown ( ) helperA . moveLeft ( 2 ) helperA . …" at bounding box center [1053, 409] width 427 height 453
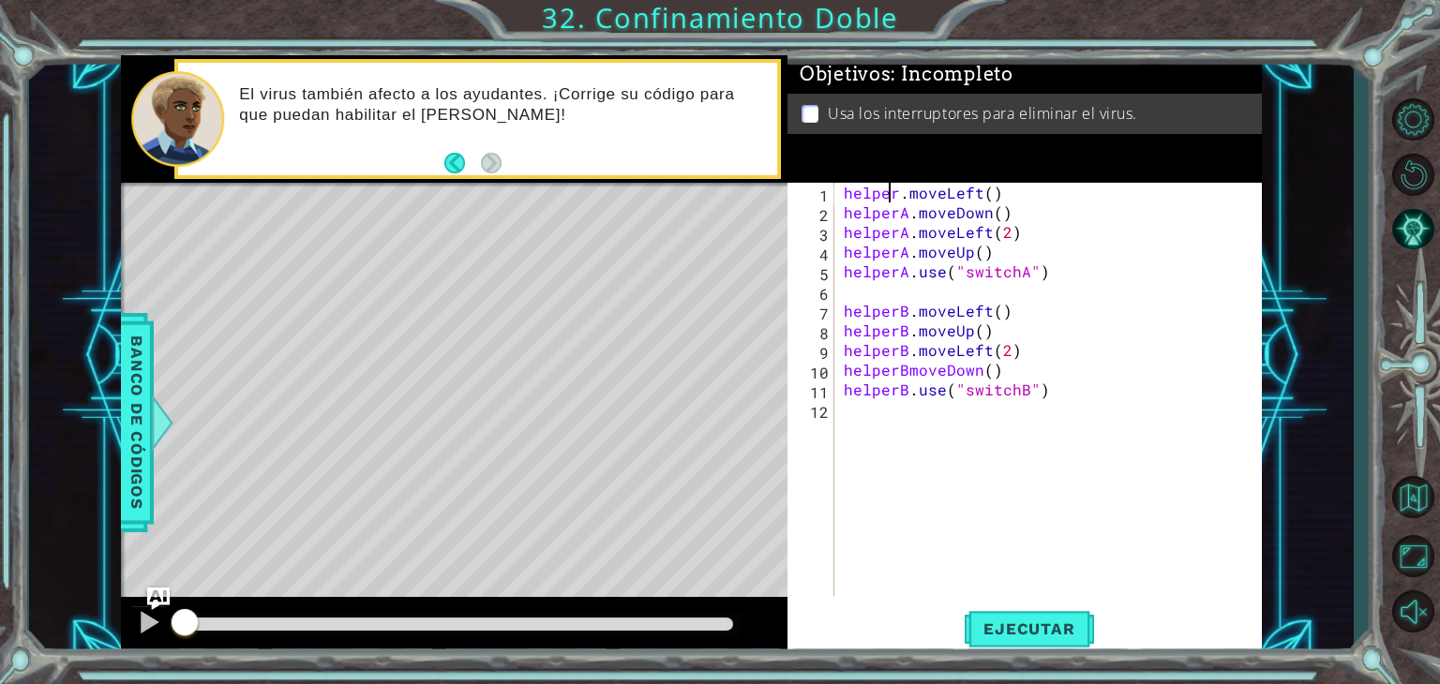
click at [891, 189] on div "helper . moveLeft ( ) helperA . moveDown ( ) helperA . moveLeft ( 2 ) helperA .…" at bounding box center [1053, 409] width 427 height 453
click at [1030, 323] on div "helperA . moveLeft ( ) helperA . moveDown ( ) helperA . moveLeft ( 2 ) helperA …" at bounding box center [1053, 409] width 427 height 453
click at [1055, 624] on span "Ejecutar" at bounding box center [1029, 629] width 128 height 19
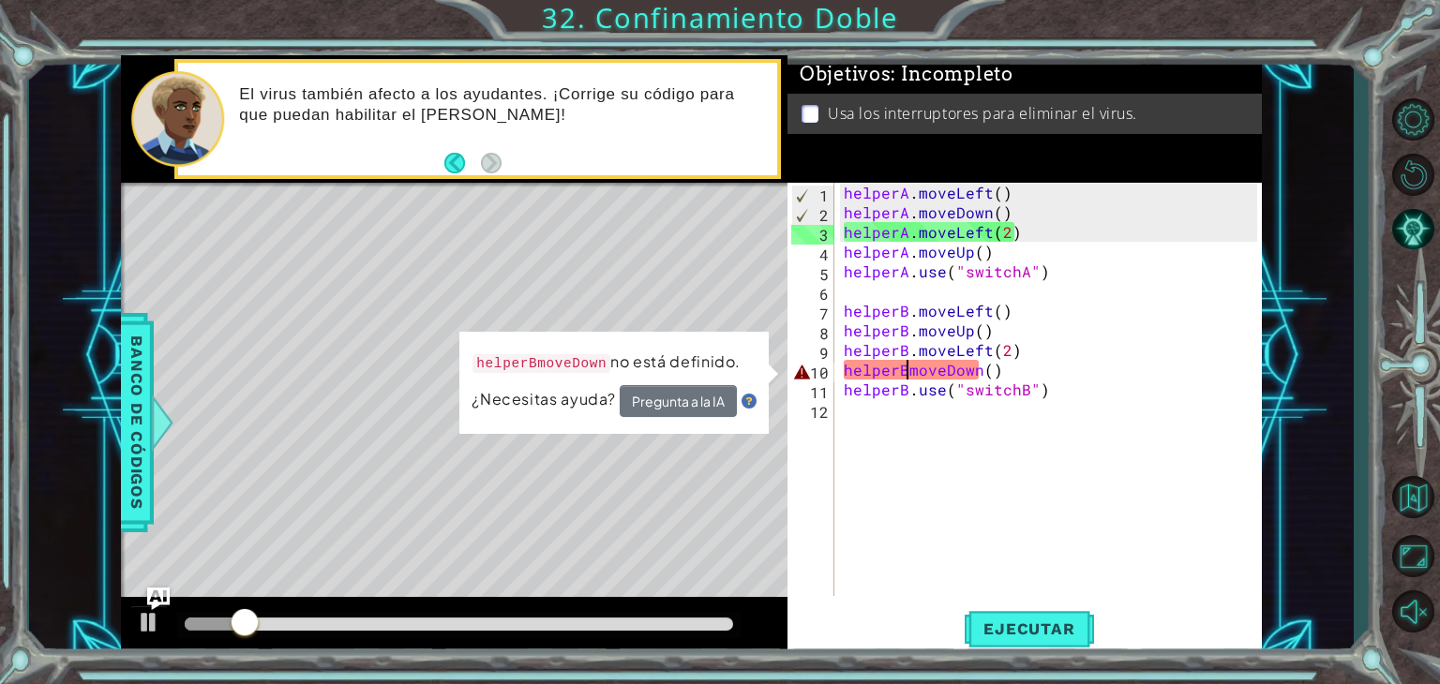
click at [905, 365] on div "helperA . moveLeft ( ) helperA . moveDown ( ) helperA . moveLeft ( 2 ) helperA …" at bounding box center [1053, 409] width 427 height 453
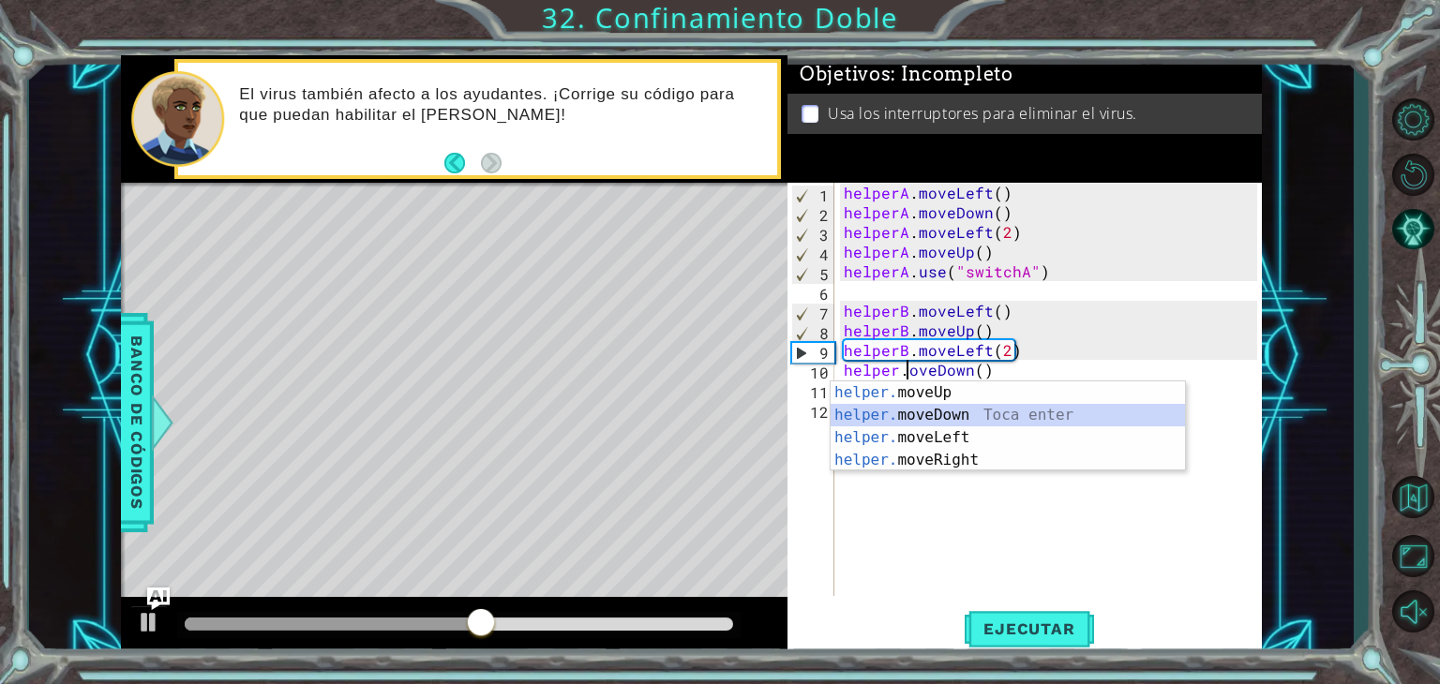
click at [929, 409] on div "helper. moveUp Toca enter helper. moveDown Toca enter helper. moveLeft Toca ent…" at bounding box center [1008, 449] width 354 height 135
type textarea "helper.moveDown(1)"
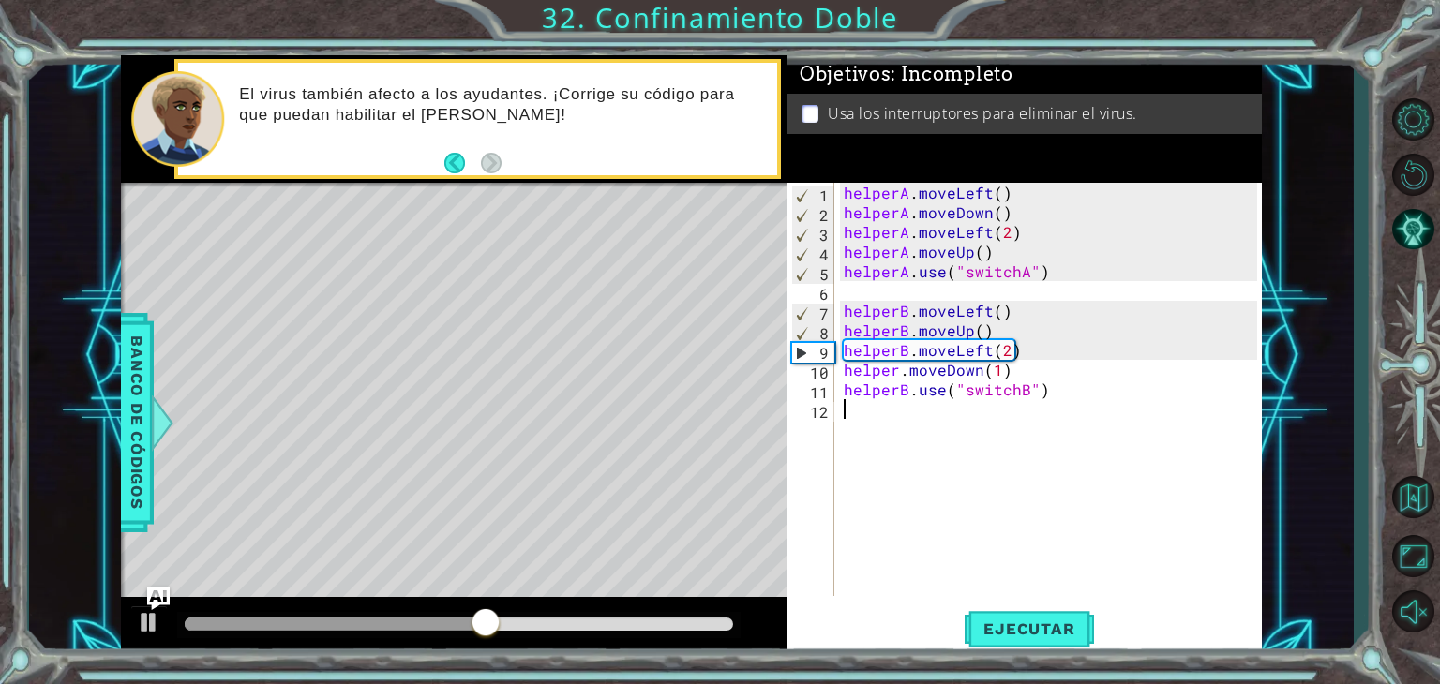
click at [929, 409] on div "helperA . moveLeft ( ) helperA . moveDown ( ) helperA . moveLeft ( 2 ) helperA …" at bounding box center [1053, 409] width 427 height 453
click at [1038, 626] on span "Ejecutar" at bounding box center [1029, 629] width 128 height 19
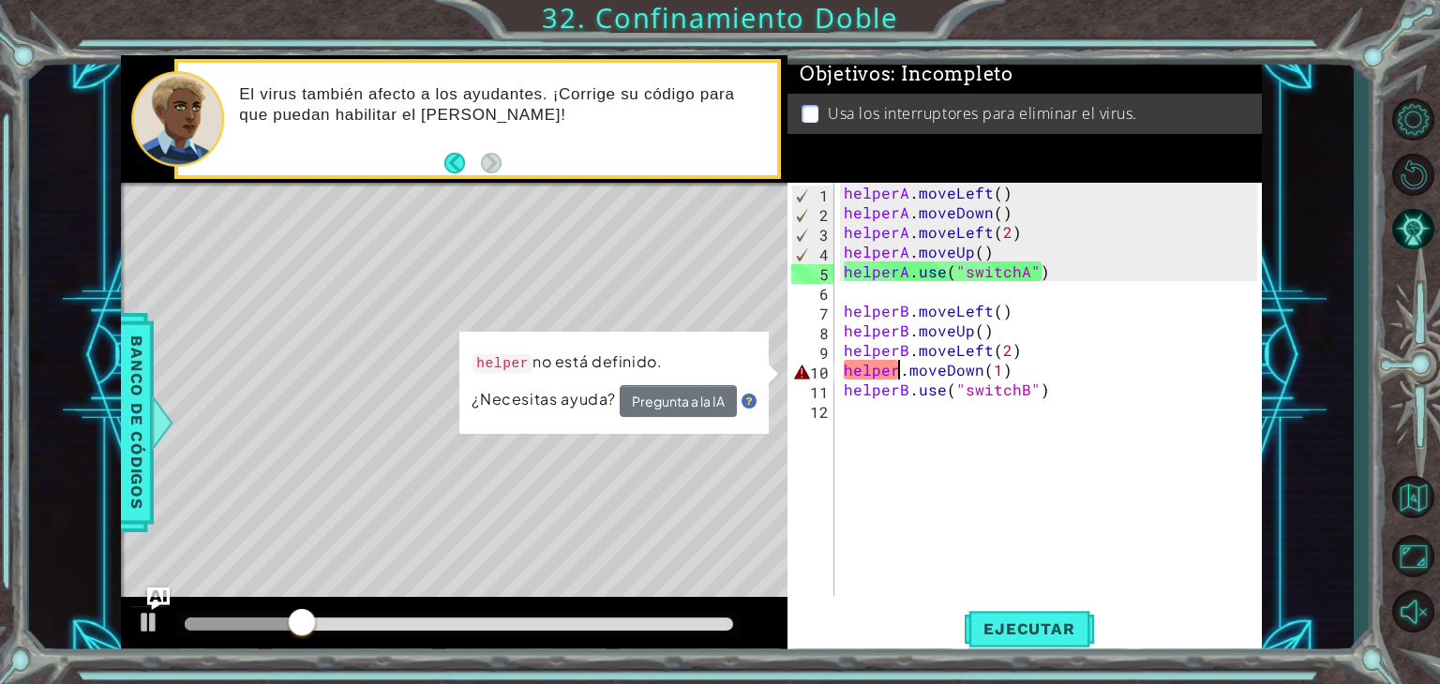
click at [900, 372] on div "helperA . moveLeft ( ) helperA . moveDown ( ) helperA . moveLeft ( 2 ) helperA …" at bounding box center [1053, 409] width 427 height 453
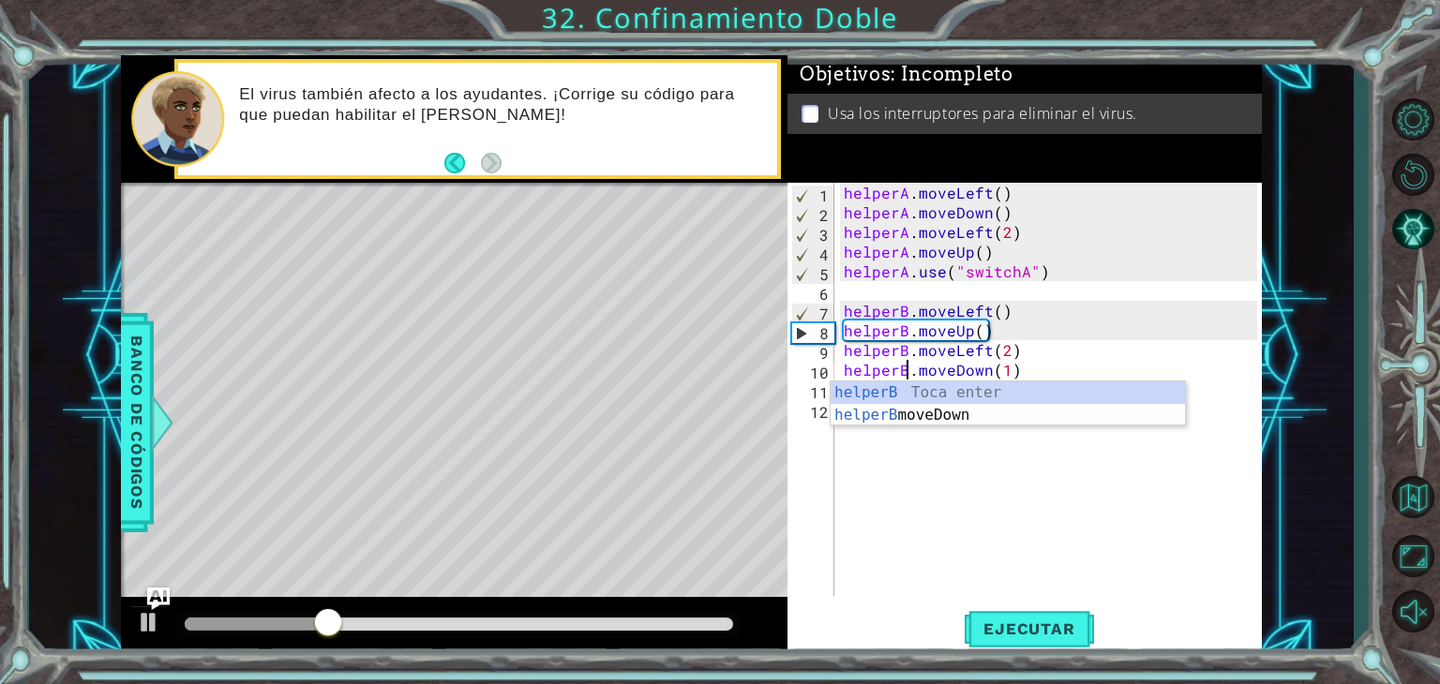
scroll to position [0, 4]
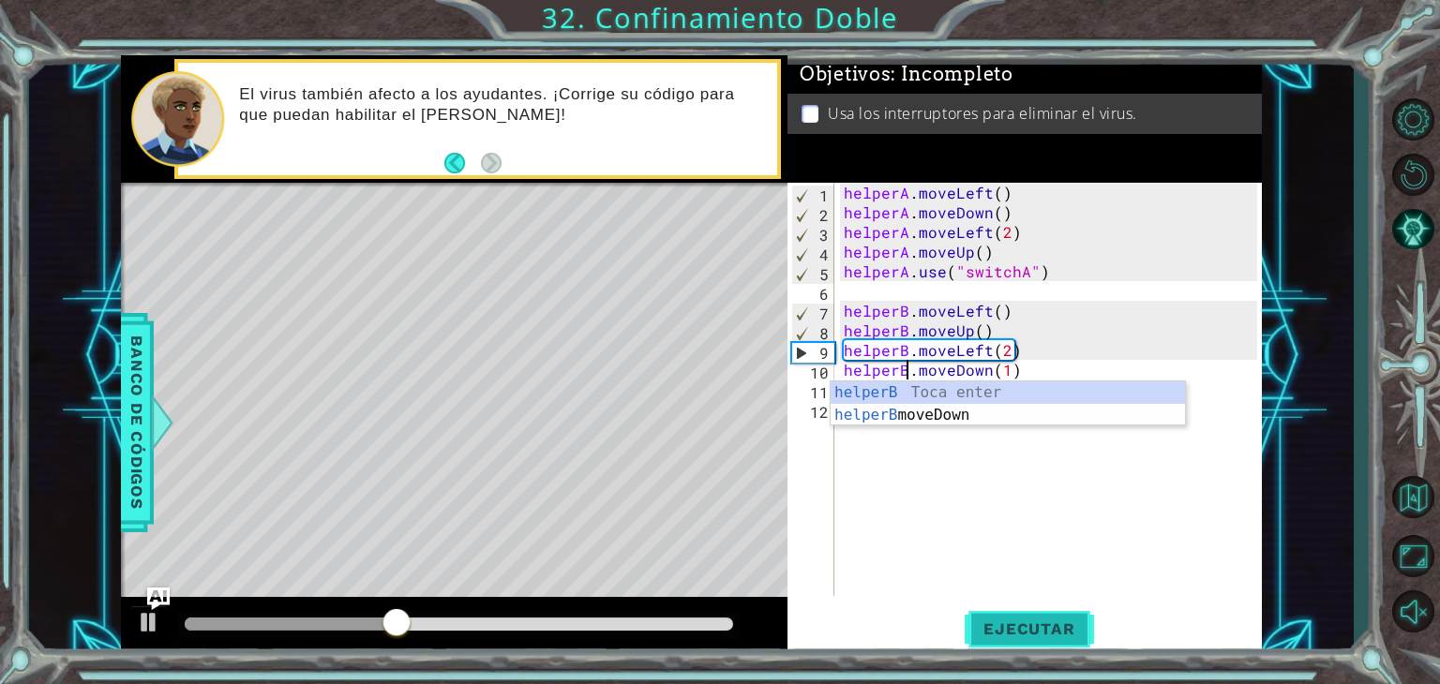
type textarea "helperB.moveDown(1)"
click at [1057, 635] on span "Ejecutar" at bounding box center [1029, 629] width 128 height 19
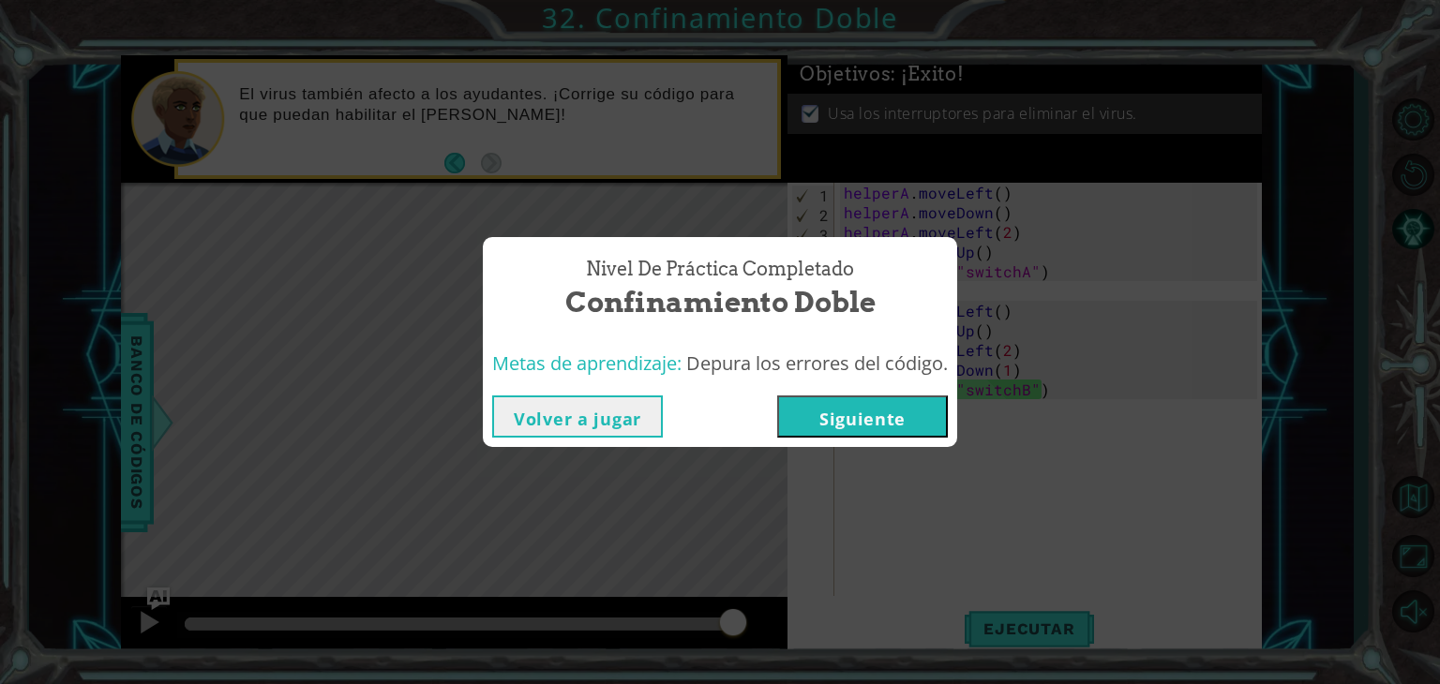
click at [889, 413] on button "Siguiente" at bounding box center [862, 417] width 171 height 42
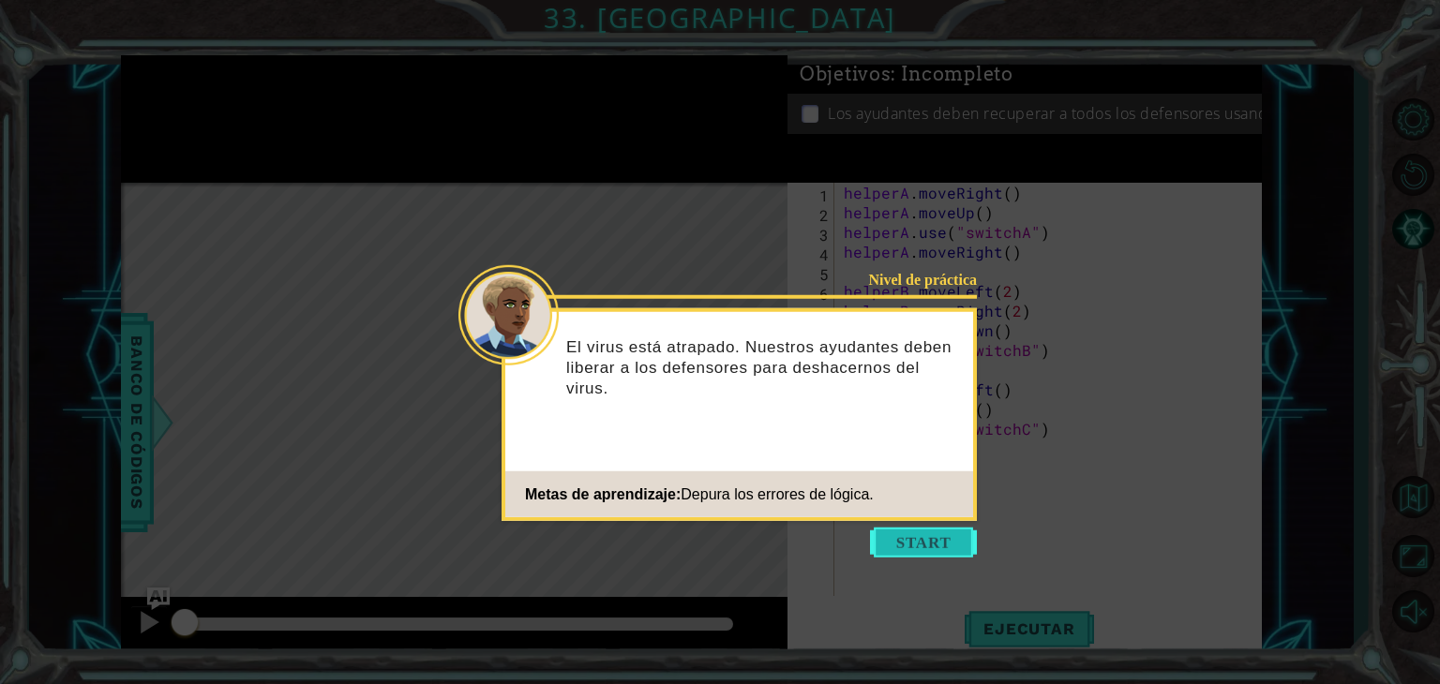
click at [902, 537] on button "Start" at bounding box center [923, 543] width 107 height 30
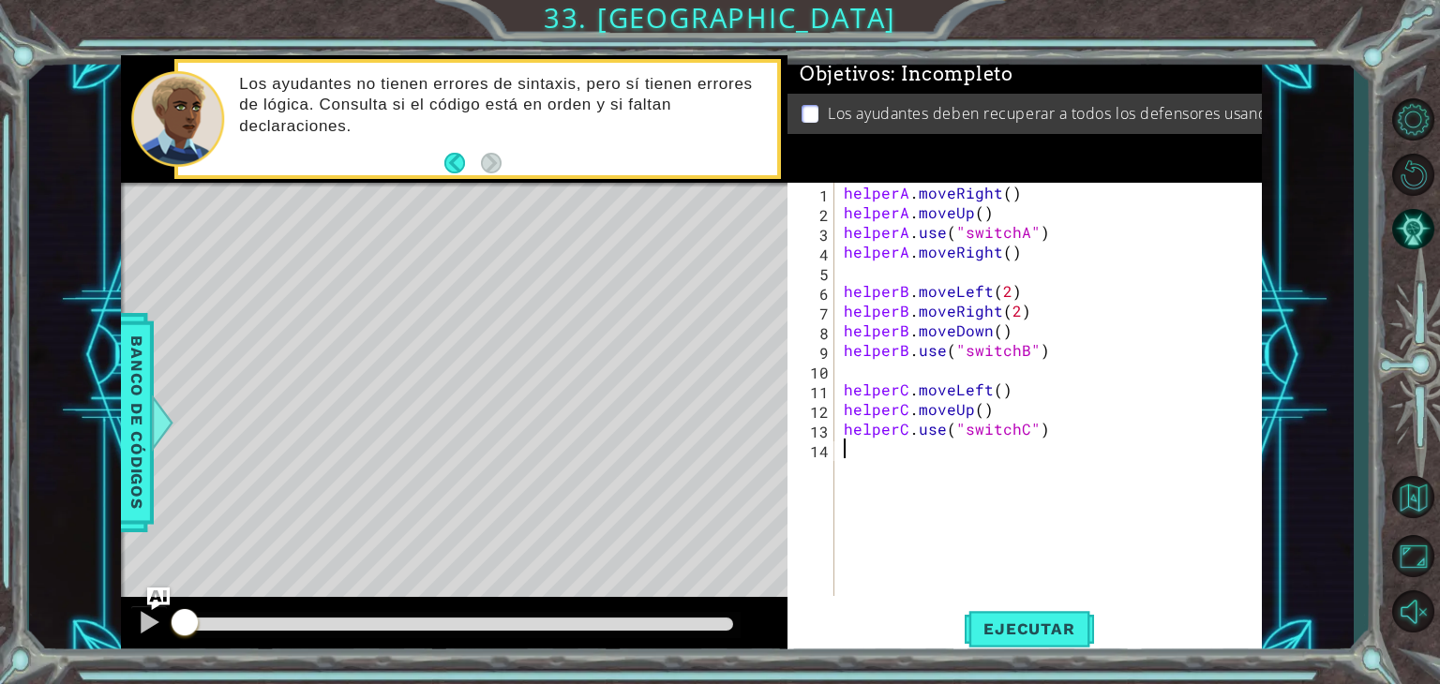
click at [1074, 455] on div "helperA . moveRight ( ) helperA . moveUp ( ) helperA . use ( "switchA" ) helper…" at bounding box center [1053, 409] width 427 height 453
click at [1080, 277] on div "helperA . moveRight ( ) helperA . moveUp ( ) helperA . use ( "switchA" ) helper…" at bounding box center [1053, 409] width 427 height 453
click at [1025, 204] on div "helperA . moveRight ( ) helperA . moveUp ( ) helperA . use ( "switchA" ) helper…" at bounding box center [1053, 409] width 427 height 453
click at [986, 608] on button "Ejecutar" at bounding box center [1029, 630] width 128 height 48
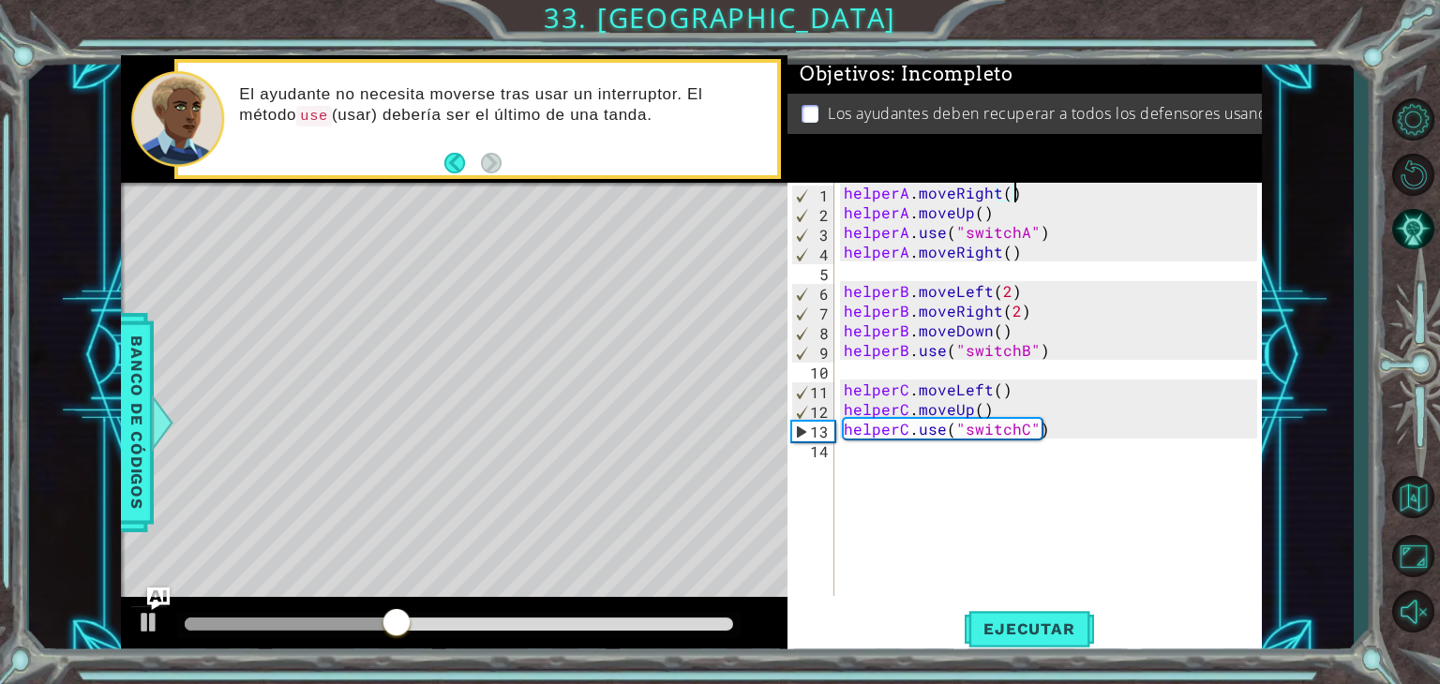
click at [1020, 191] on div "helperA . moveRight ( ) helperA . moveUp ( ) helperA . use ( "switchA" ) helper…" at bounding box center [1053, 409] width 427 height 453
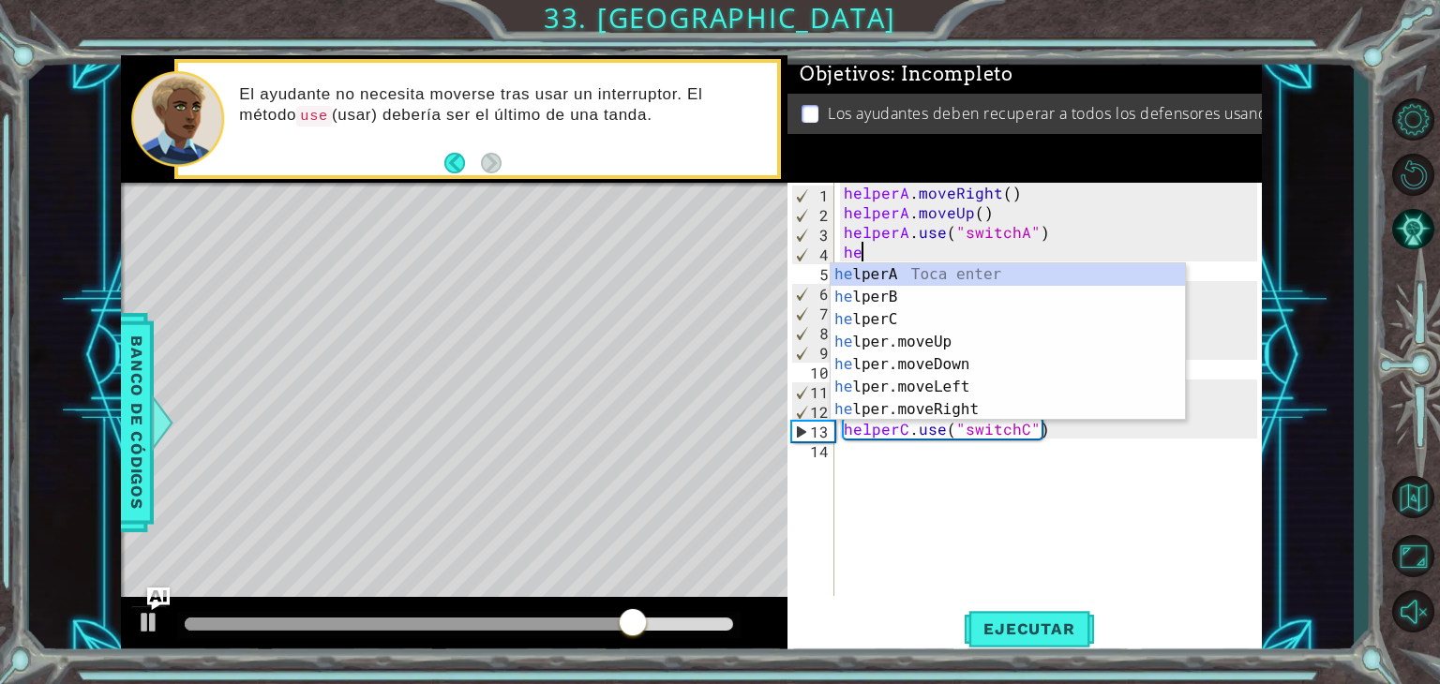
type textarea "h"
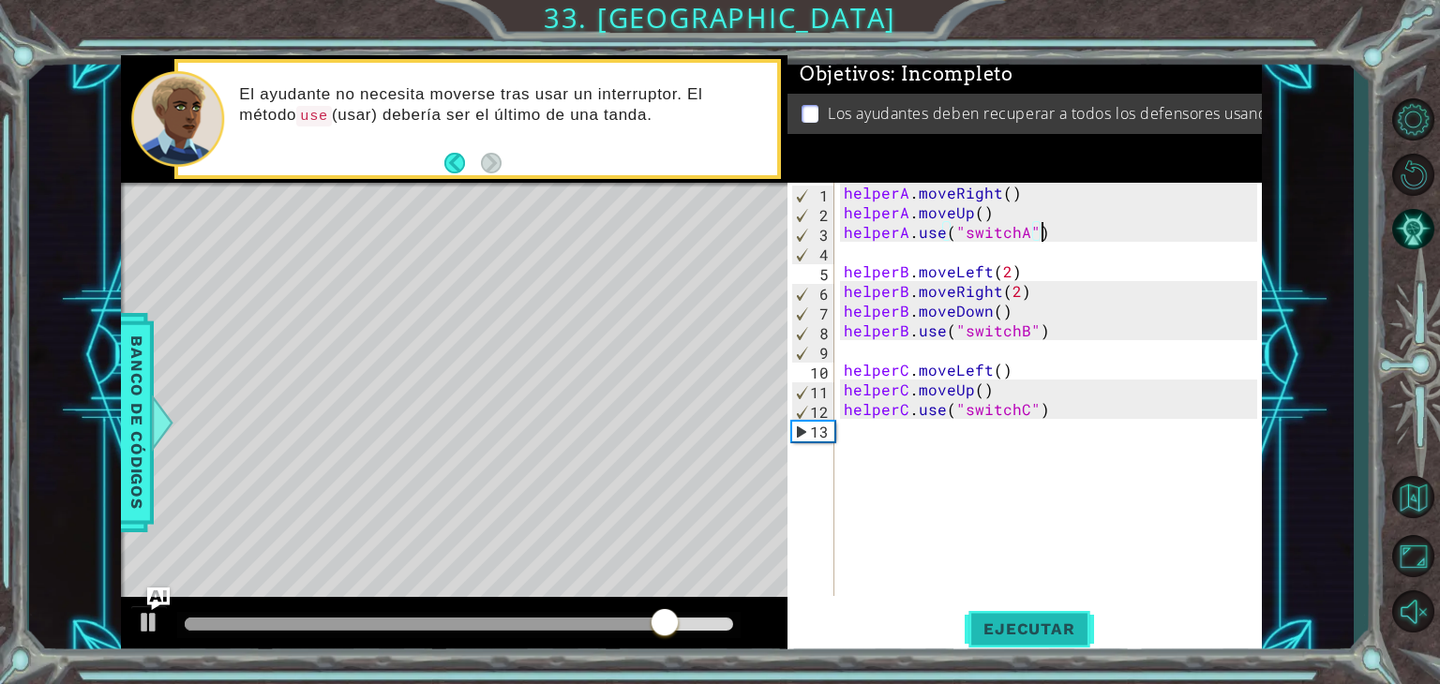
type textarea "helperA.use("switchA")"
click at [1014, 631] on span "Ejecutar" at bounding box center [1029, 629] width 128 height 19
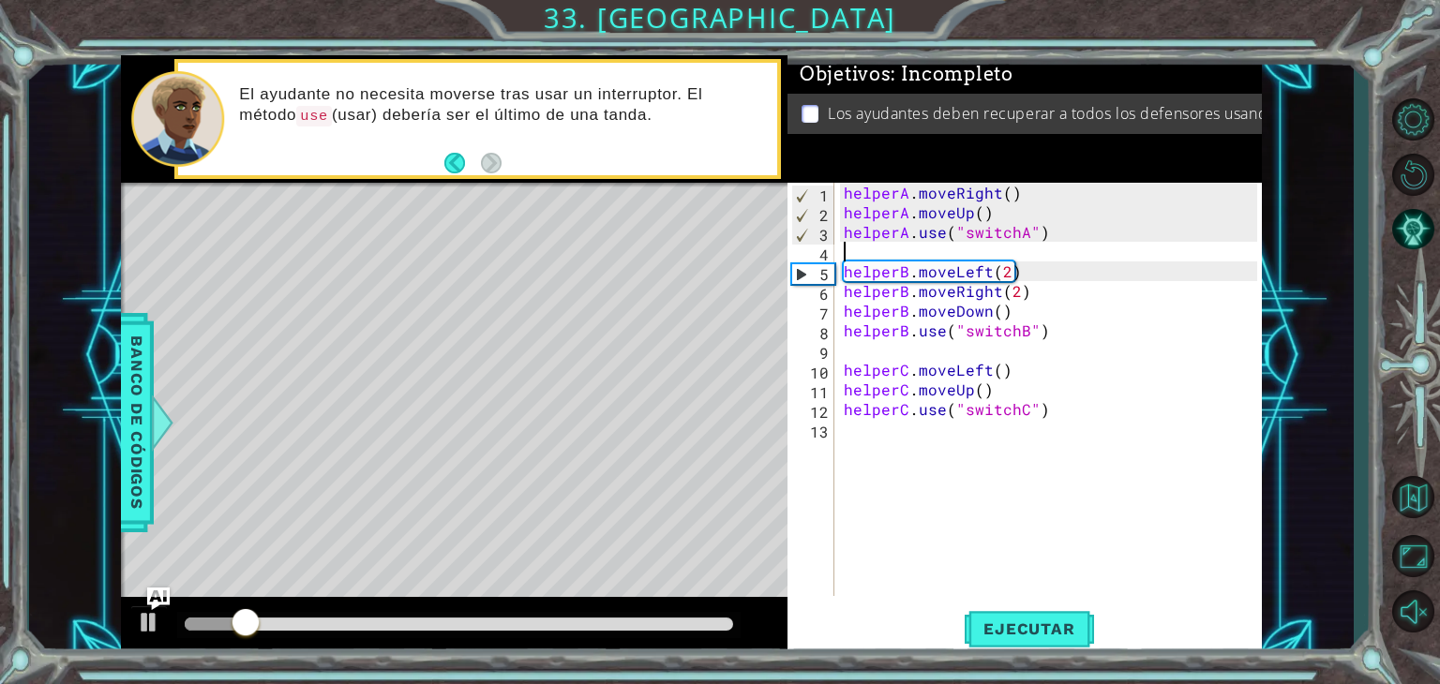
click at [868, 260] on div "helperA . moveRight ( ) helperA . moveUp ( ) helperA . use ( "switchA" ) helper…" at bounding box center [1053, 409] width 427 height 453
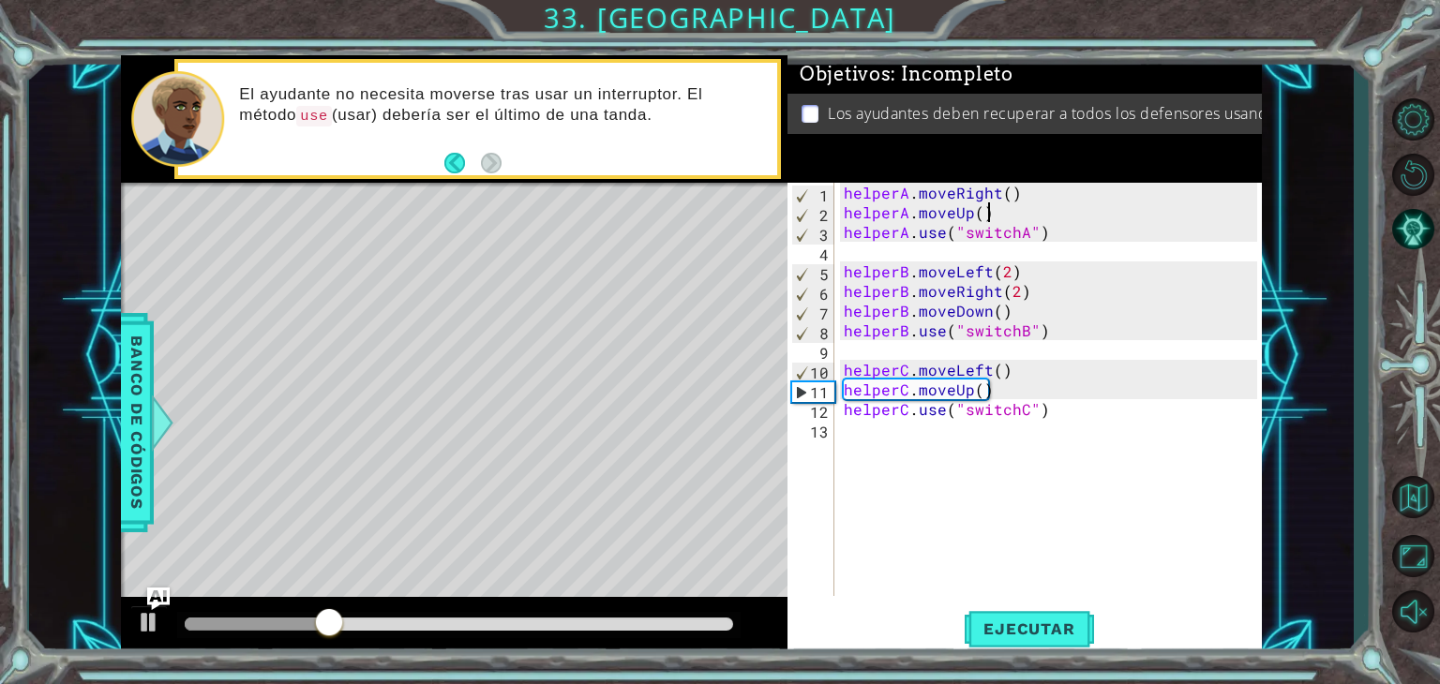
click at [1001, 207] on div "helperA . moveRight ( ) helperA . moveUp ( ) helperA . use ( "switchA" ) helper…" at bounding box center [1053, 409] width 427 height 453
type textarea "helperA.moveUp()"
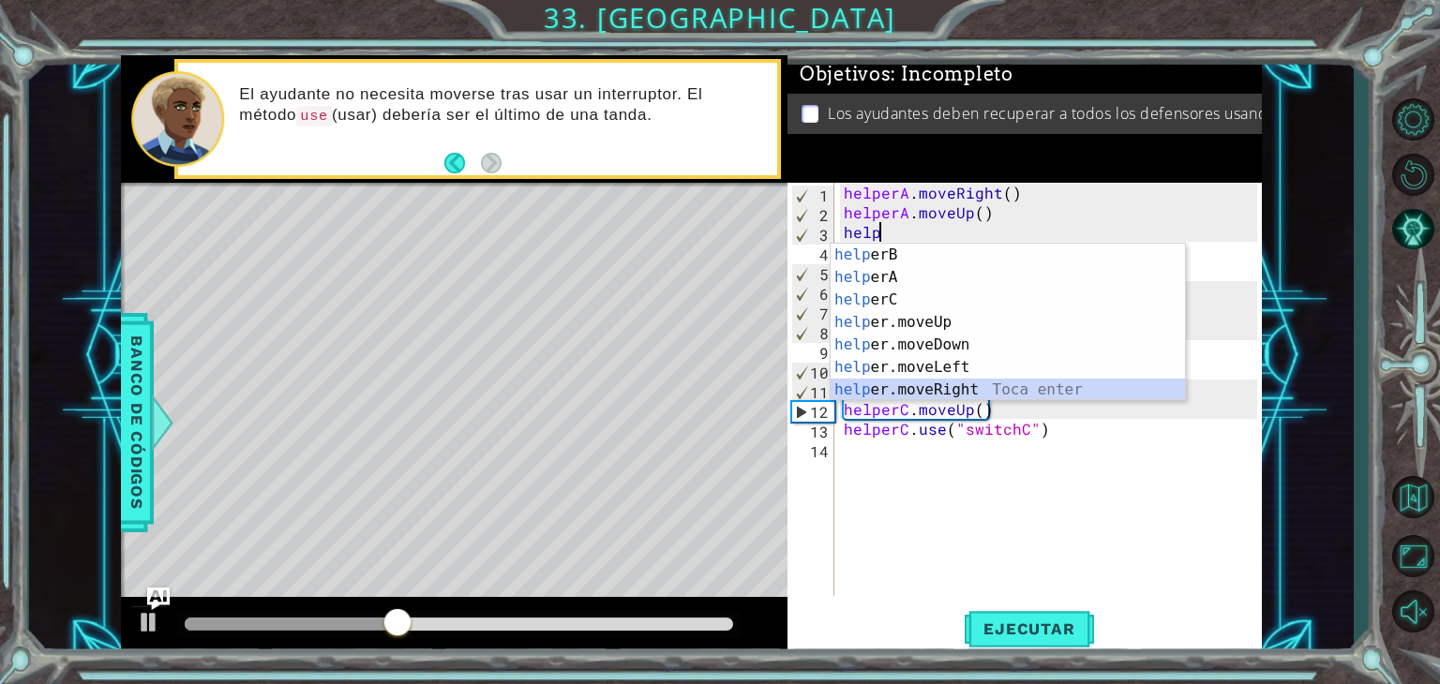
click at [1046, 395] on div "help erB Toca enter help erA Toca enter help erC Toca enter help er.moveUp Toca…" at bounding box center [1008, 345] width 354 height 203
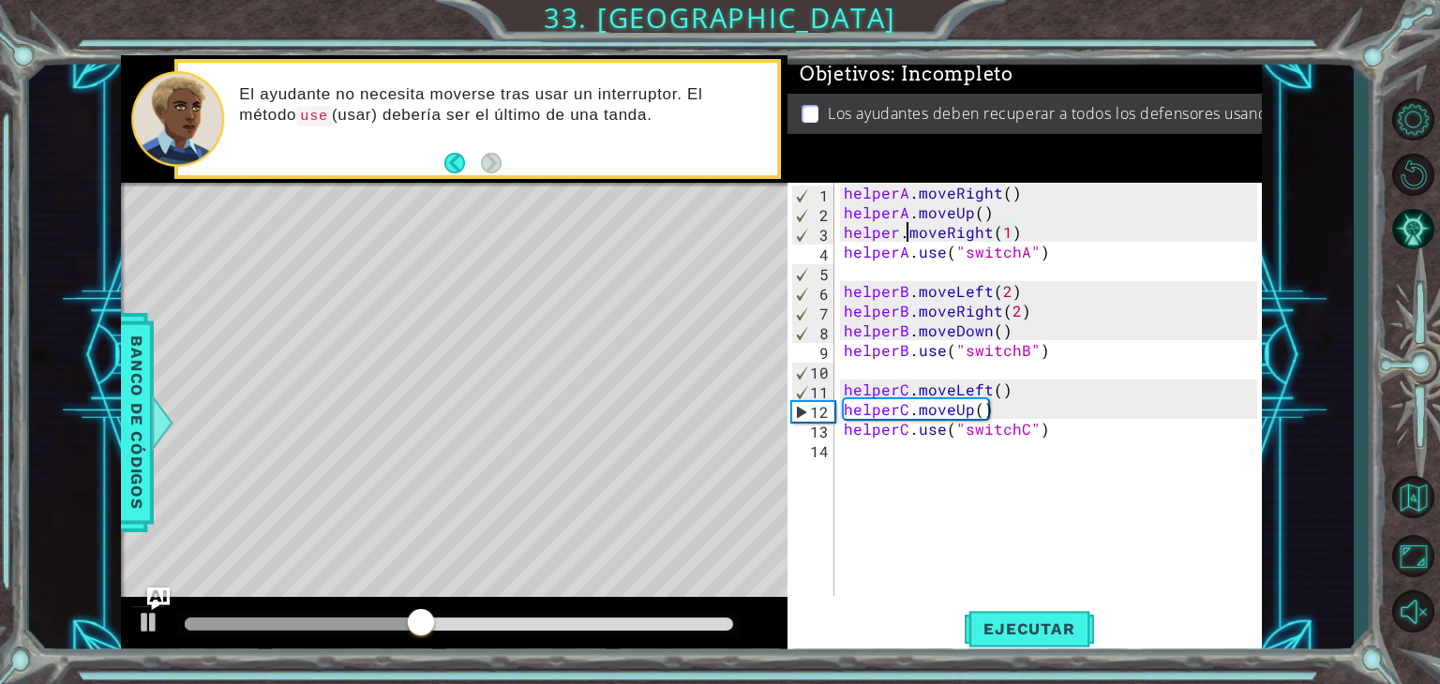
click at [907, 236] on div "helperA . moveRight ( ) helperA . moveUp ( ) helper . moveRight ( 1 ) helperA .…" at bounding box center [1053, 409] width 427 height 453
click at [1016, 639] on span "Ejecutar" at bounding box center [1029, 629] width 128 height 19
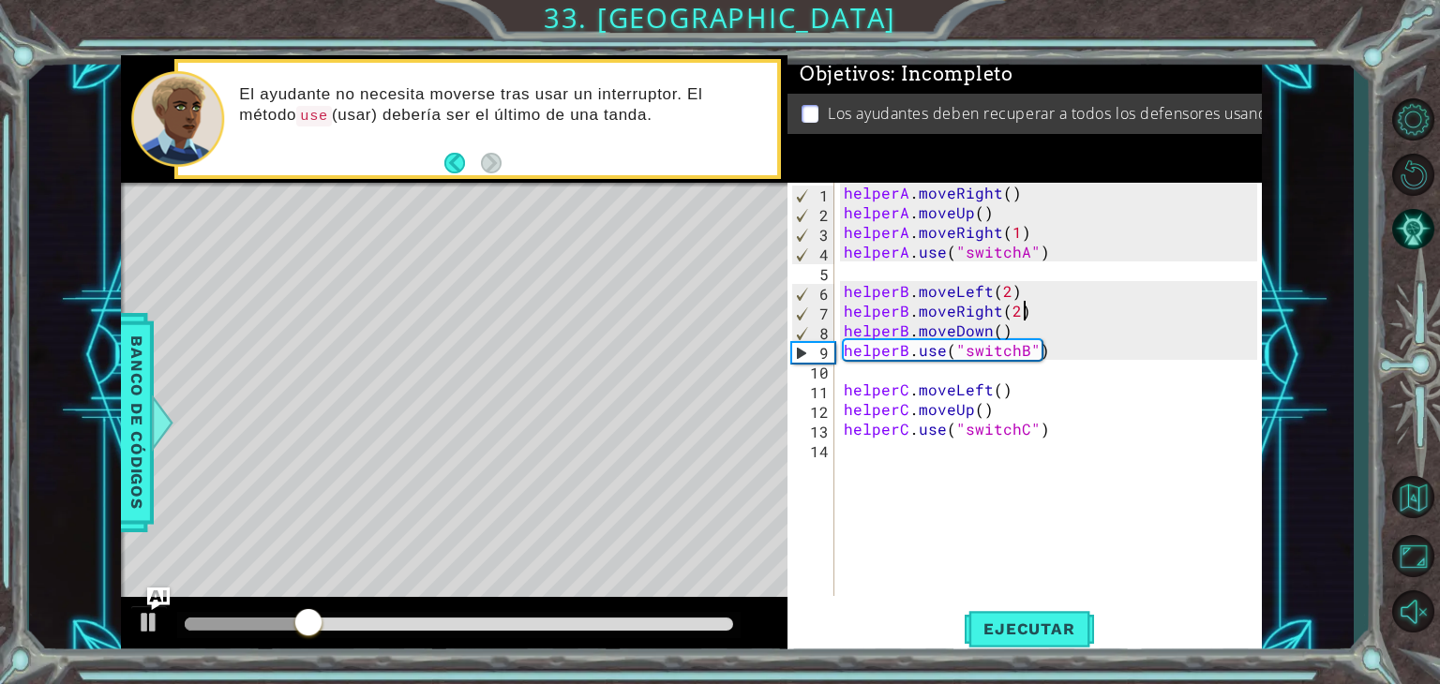
click at [1035, 305] on div "helperA . moveRight ( ) helperA . moveUp ( ) helperA . moveRight ( 1 ) helperA …" at bounding box center [1053, 409] width 427 height 453
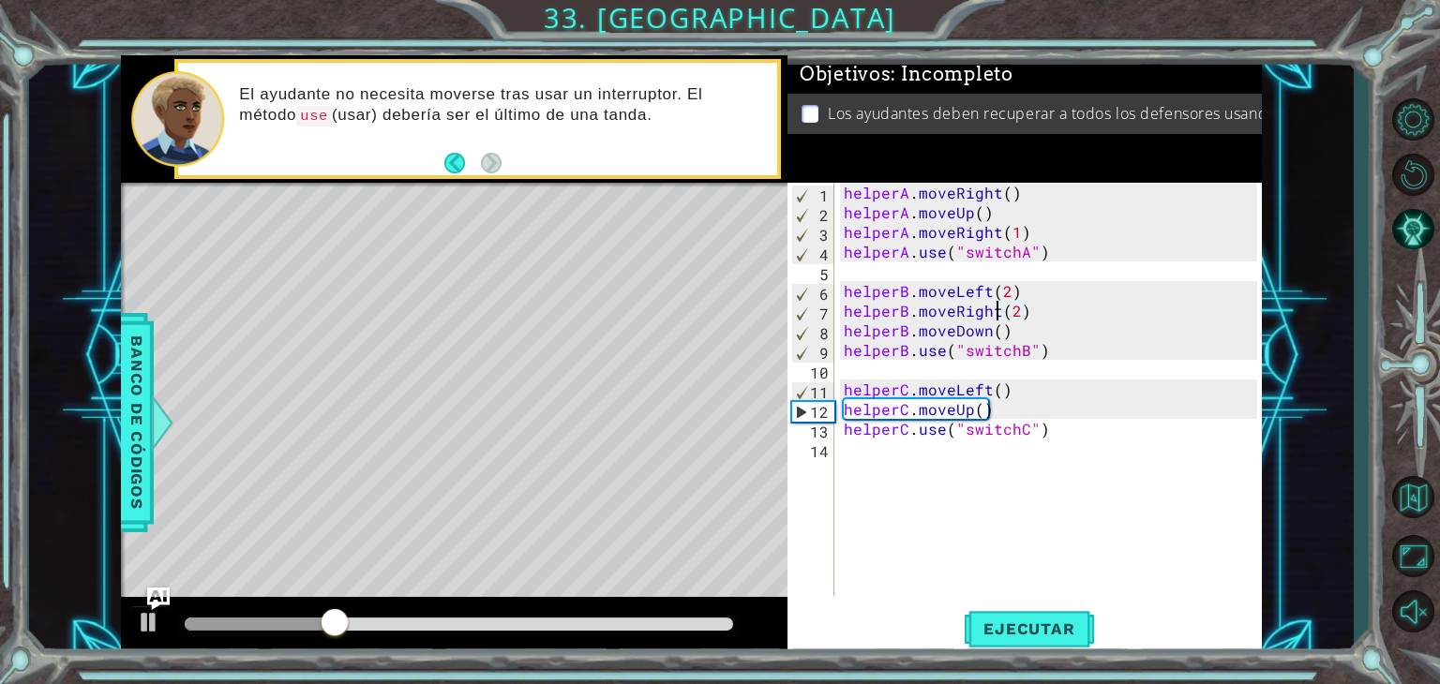
click at [995, 311] on div "helperA . moveRight ( ) helperA . moveUp ( ) helperA . moveRight ( 1 ) helperA …" at bounding box center [1053, 409] width 427 height 453
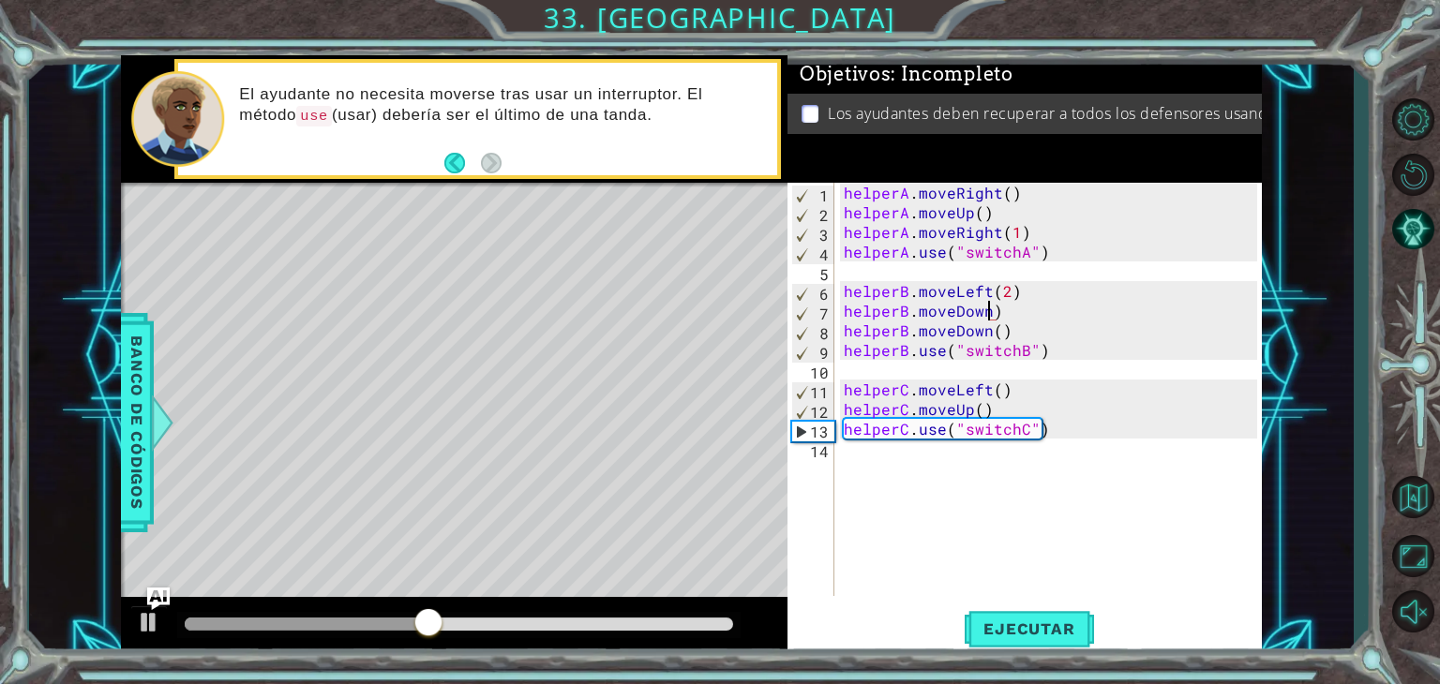
scroll to position [0, 8]
click at [985, 334] on div "helperA . moveRight ( ) helperA . moveUp ( ) helperA . moveRight ( 1 ) helperA …" at bounding box center [1053, 409] width 427 height 453
click at [1025, 620] on span "Ejecutar" at bounding box center [1029, 629] width 128 height 19
click at [1020, 405] on div "helperA . moveRight ( ) helperA . moveUp ( ) helperA . moveRight ( 1 ) helperA …" at bounding box center [1053, 409] width 427 height 453
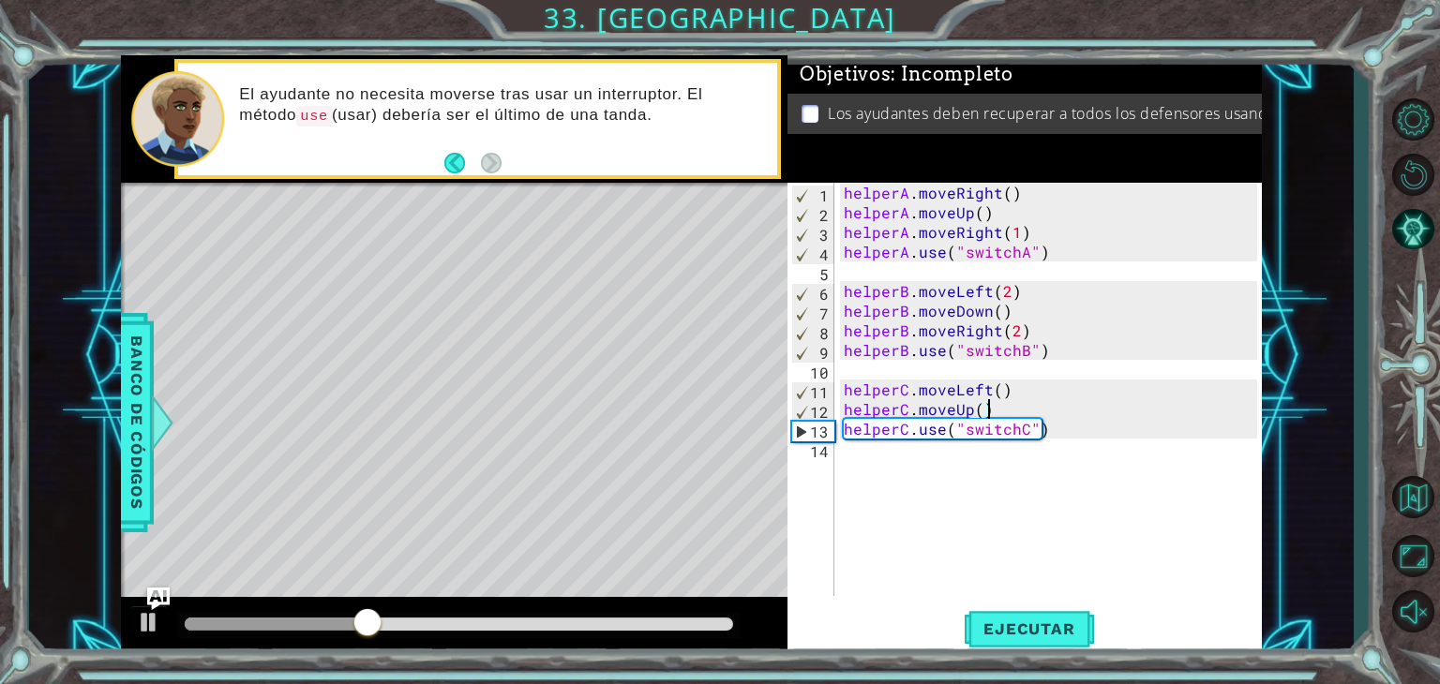
type textarea "helperC.moveUp()"
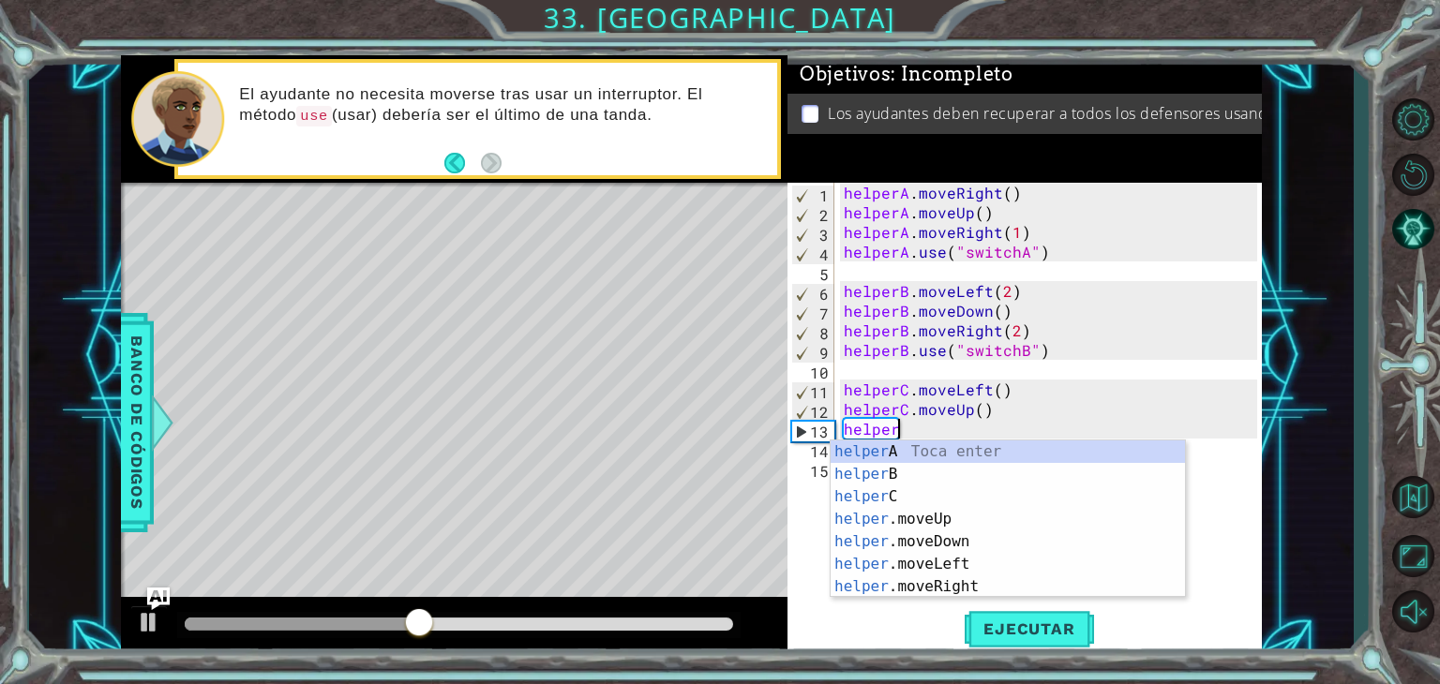
scroll to position [0, 3]
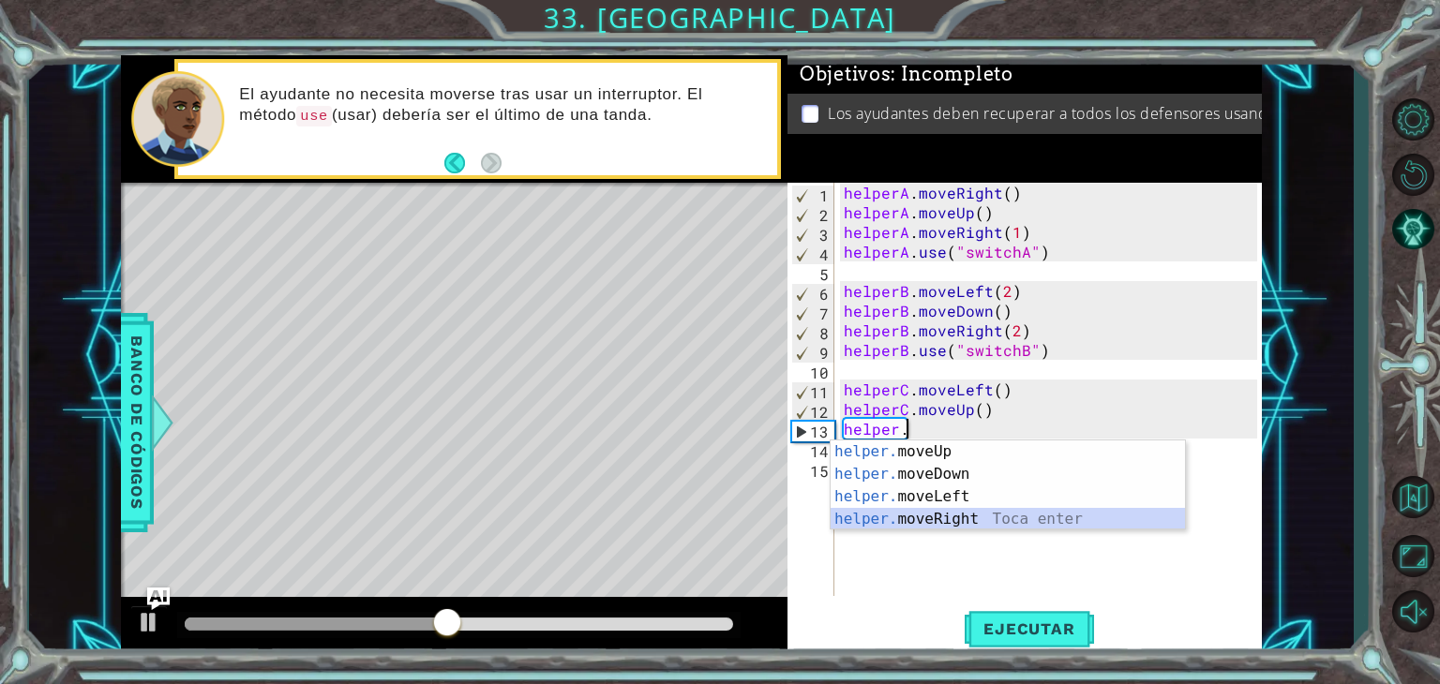
click at [998, 518] on div "helper. moveUp Toca enter helper. moveDown Toca enter helper. moveLeft Toca ent…" at bounding box center [1008, 508] width 354 height 135
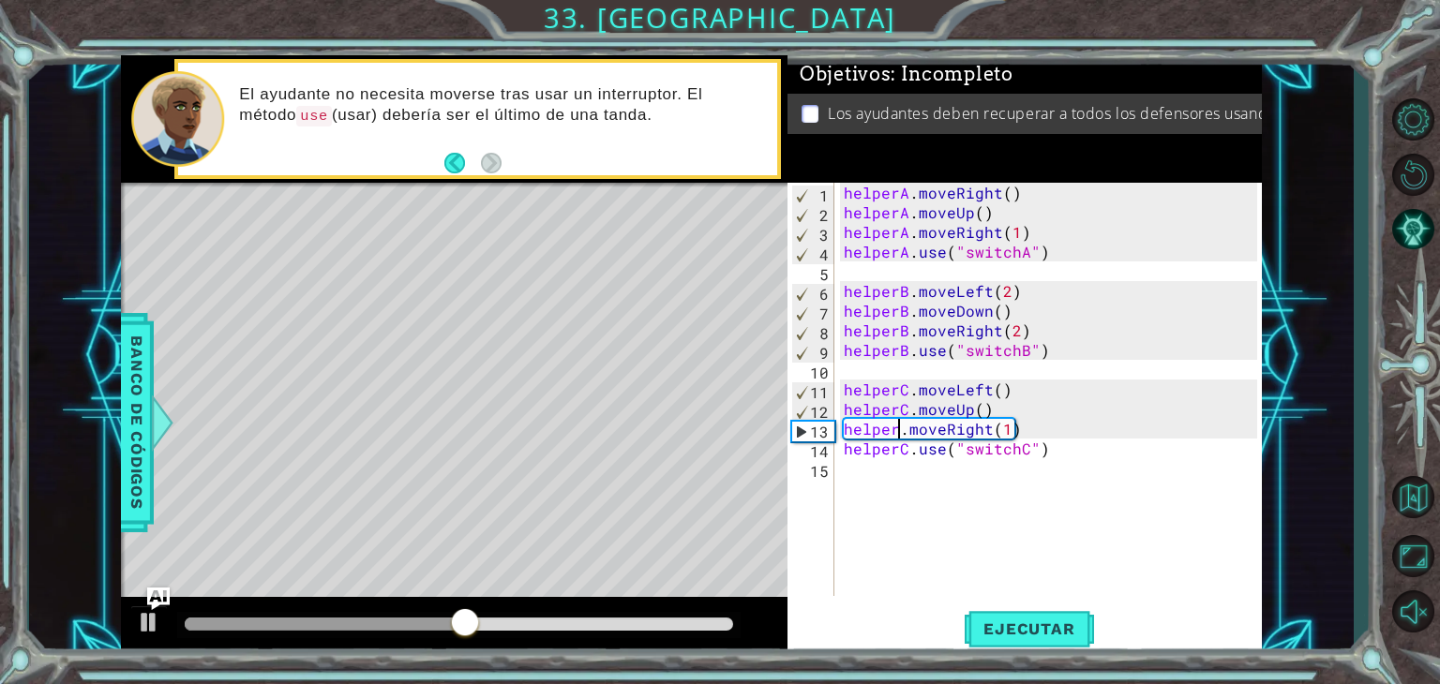
click at [895, 432] on div "helperA . moveRight ( ) helperA . moveUp ( ) helperA . moveRight ( 1 ) helperA …" at bounding box center [1053, 409] width 427 height 453
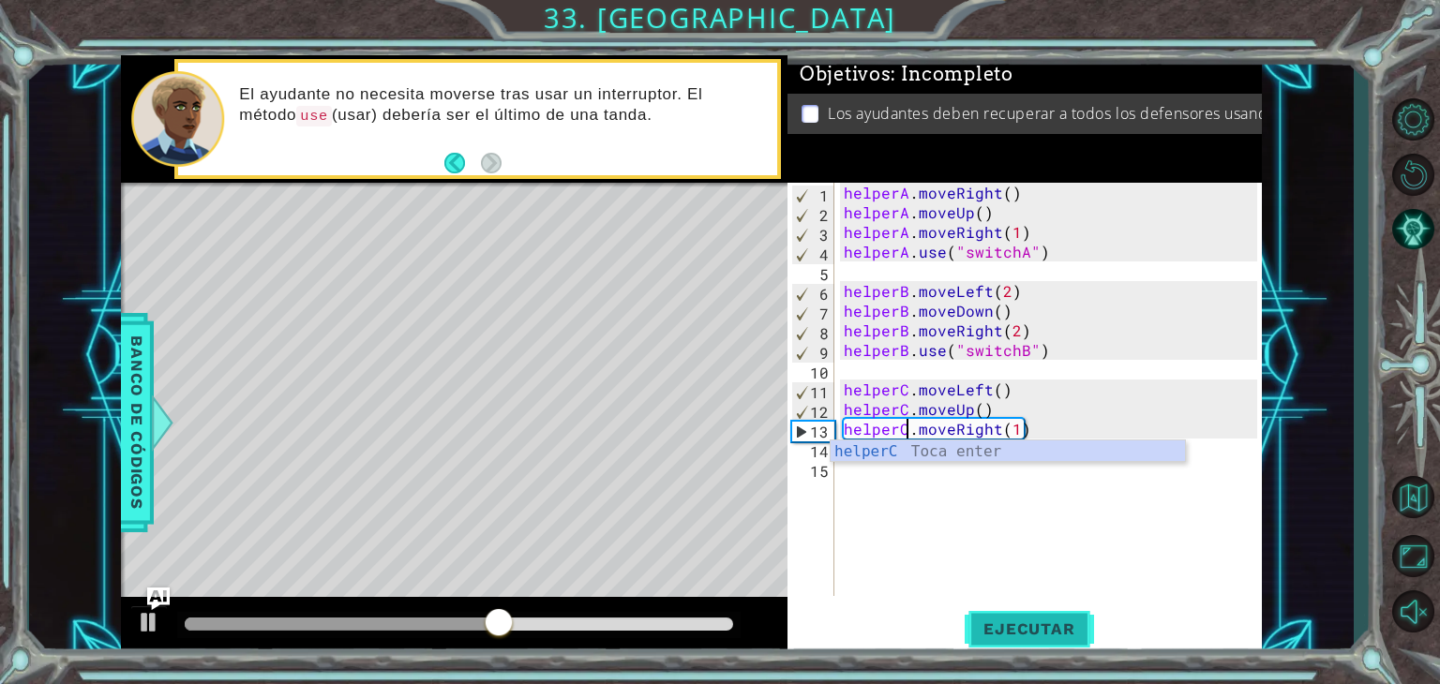
type textarea "helperC.moveRight(1)"
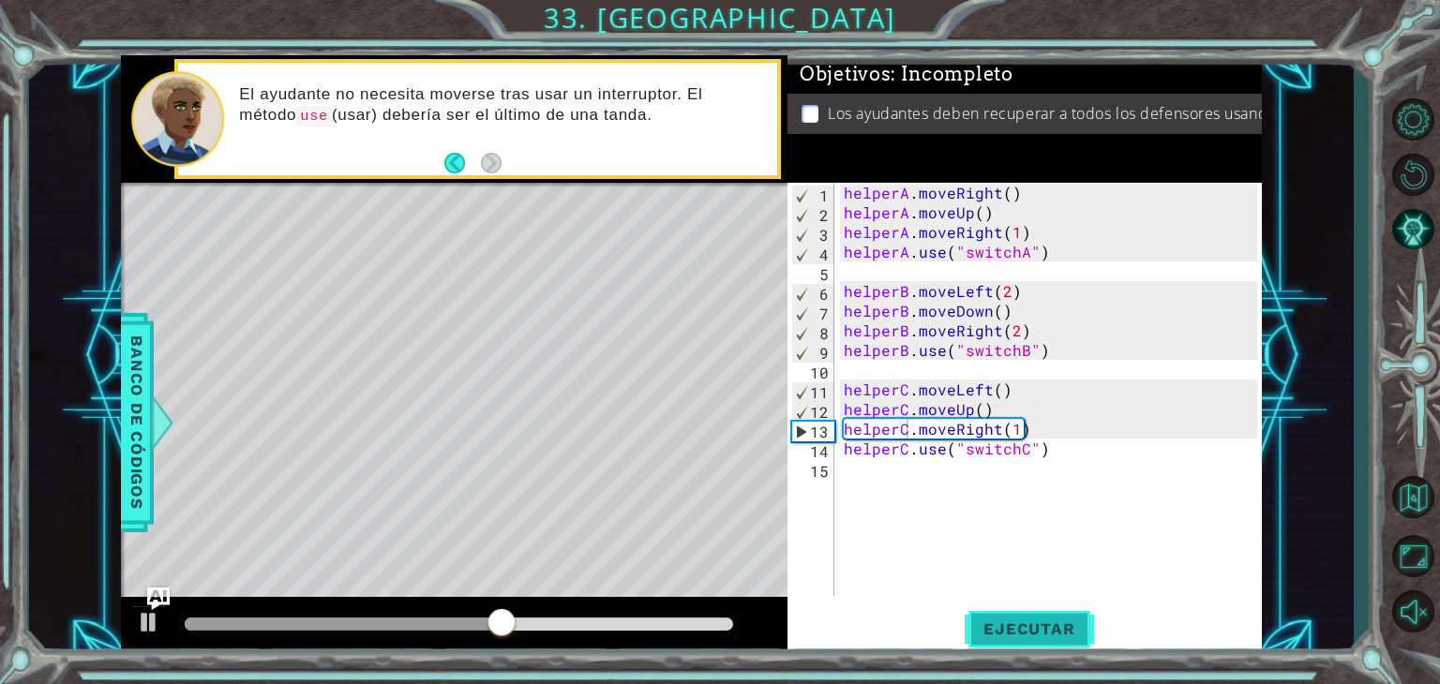
click at [1038, 631] on span "Ejecutar" at bounding box center [1029, 629] width 128 height 19
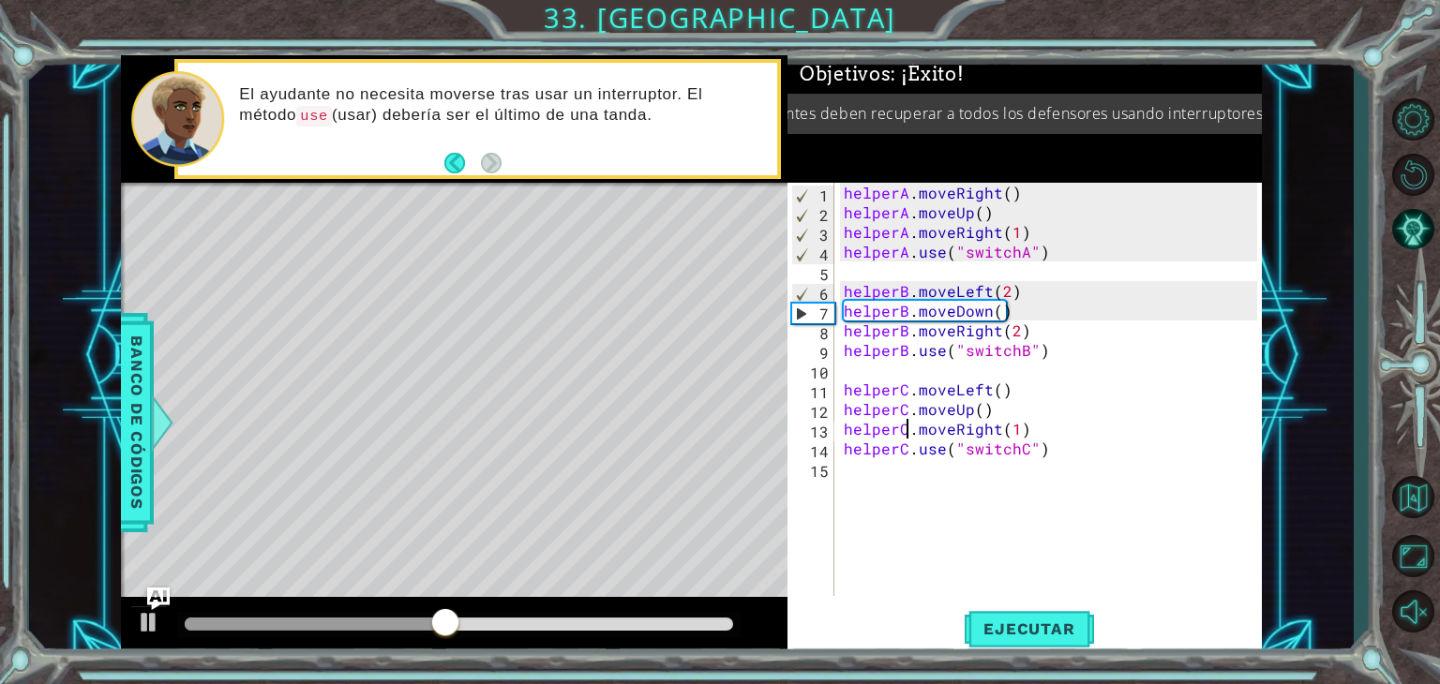
scroll to position [0, 128]
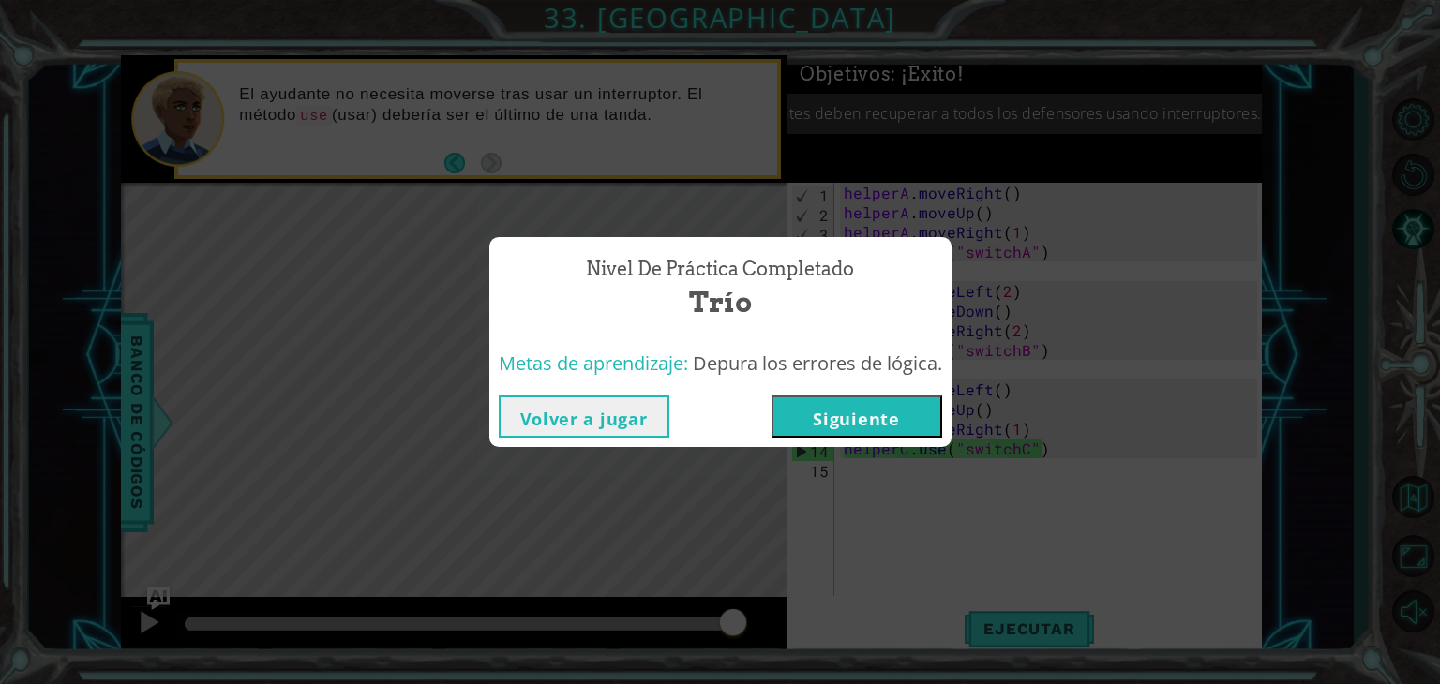
click at [890, 431] on button "Siguiente" at bounding box center [857, 417] width 171 height 42
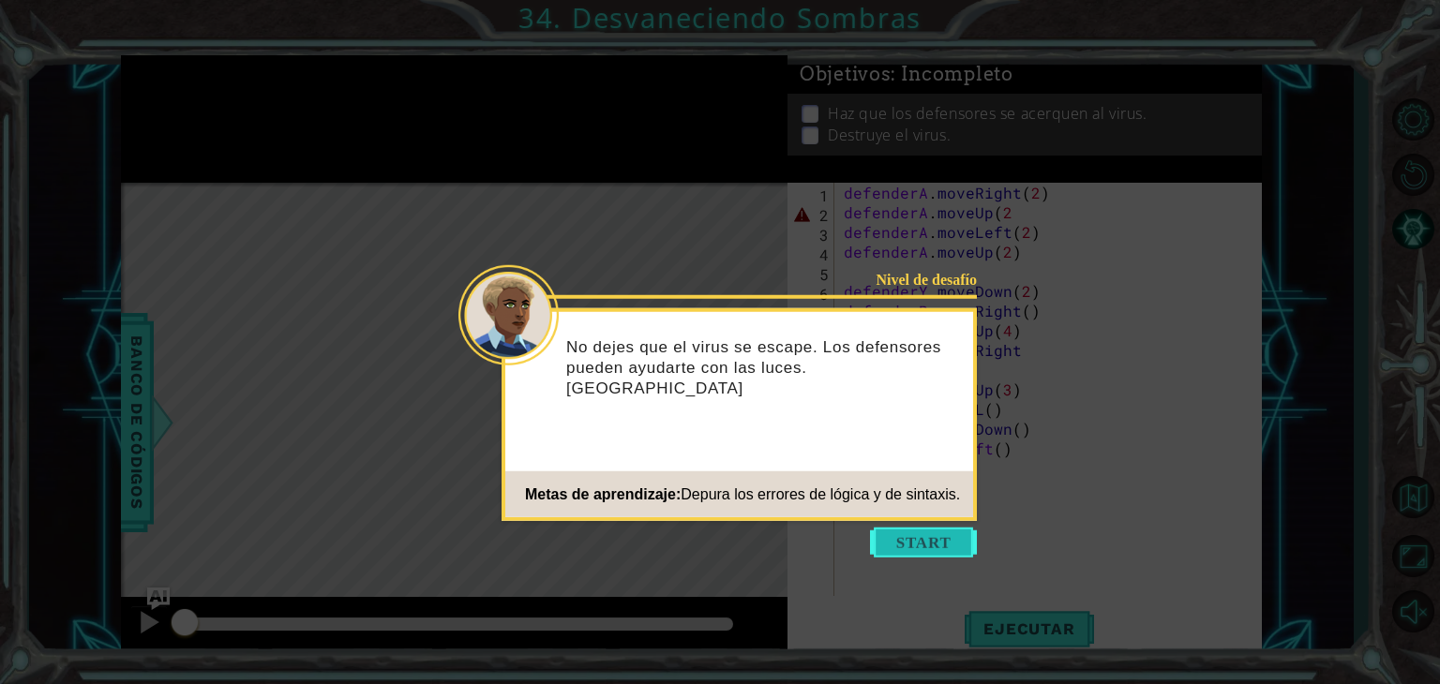
click at [891, 541] on button "Start" at bounding box center [923, 543] width 107 height 30
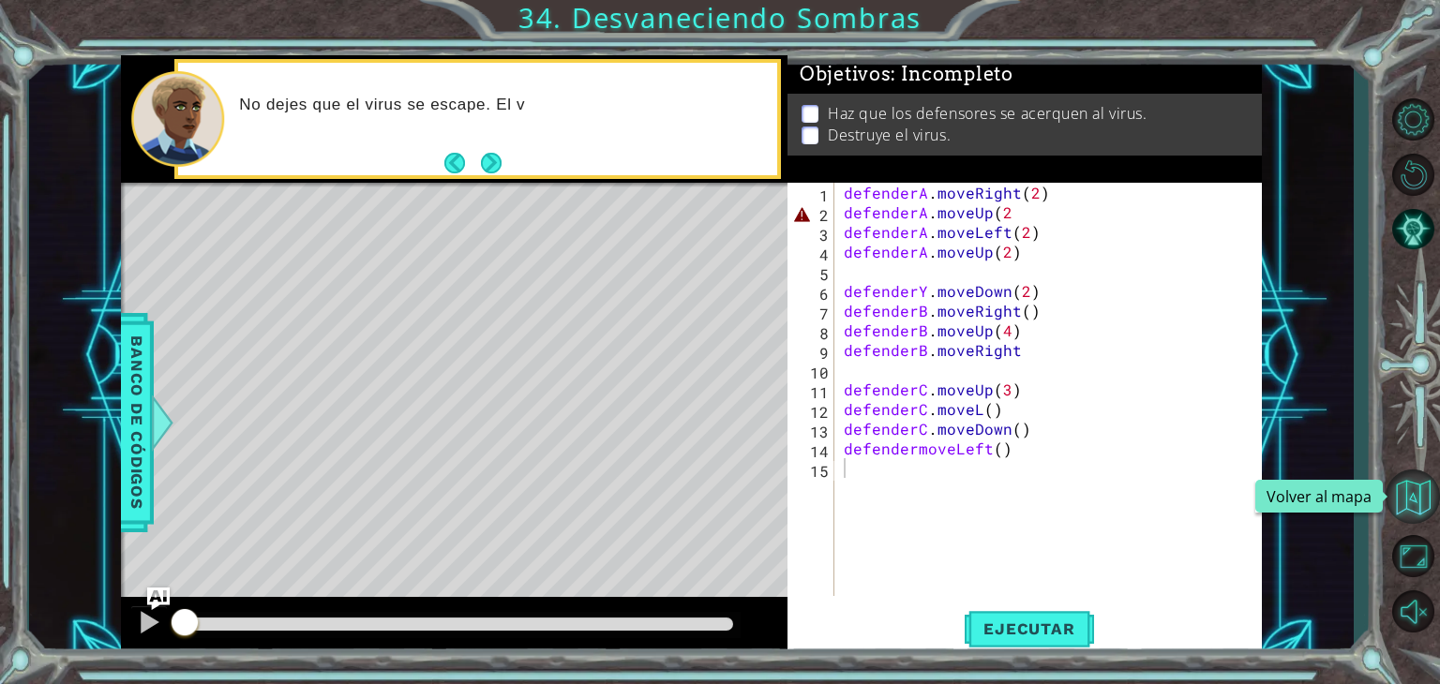
click at [1404, 503] on button "Volver al mapa" at bounding box center [1413, 497] width 54 height 54
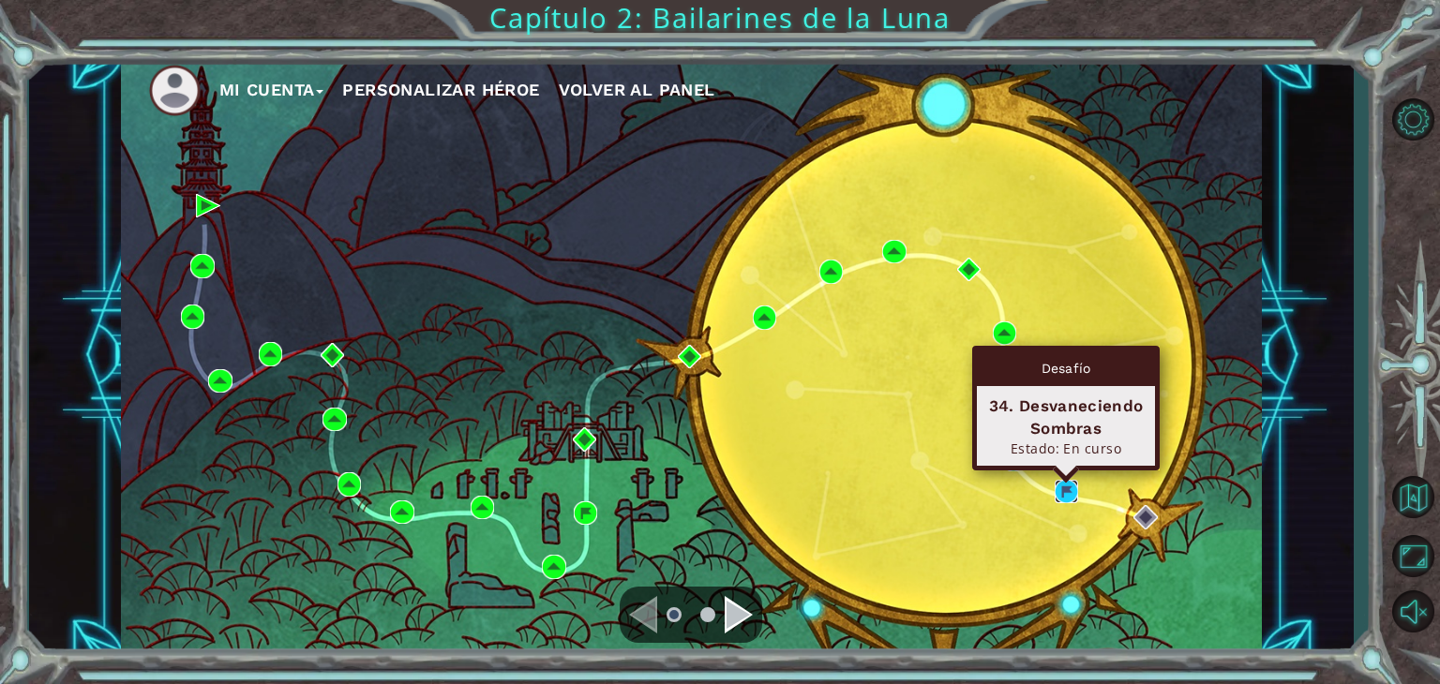
click at [1069, 488] on img at bounding box center [1067, 492] width 24 height 24
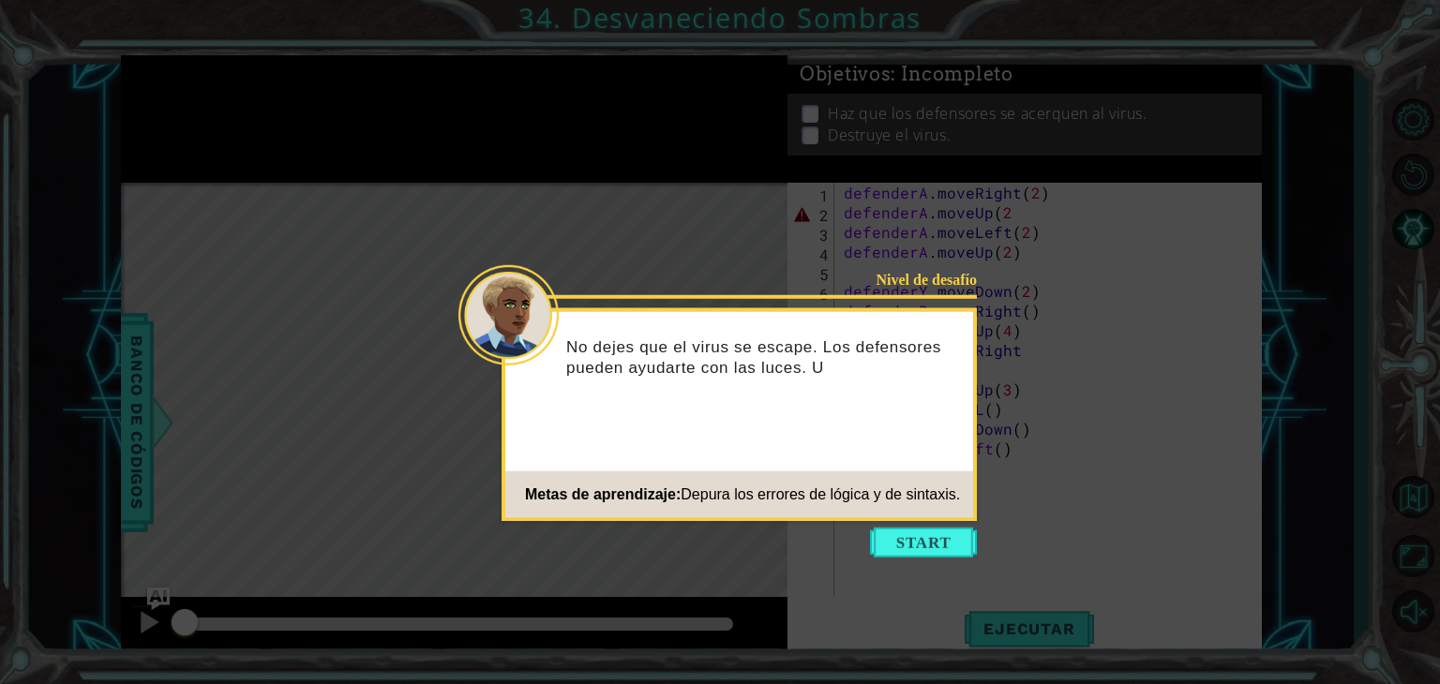
click at [922, 522] on icon at bounding box center [720, 342] width 1440 height 684
click at [915, 533] on button "Start" at bounding box center [923, 543] width 107 height 30
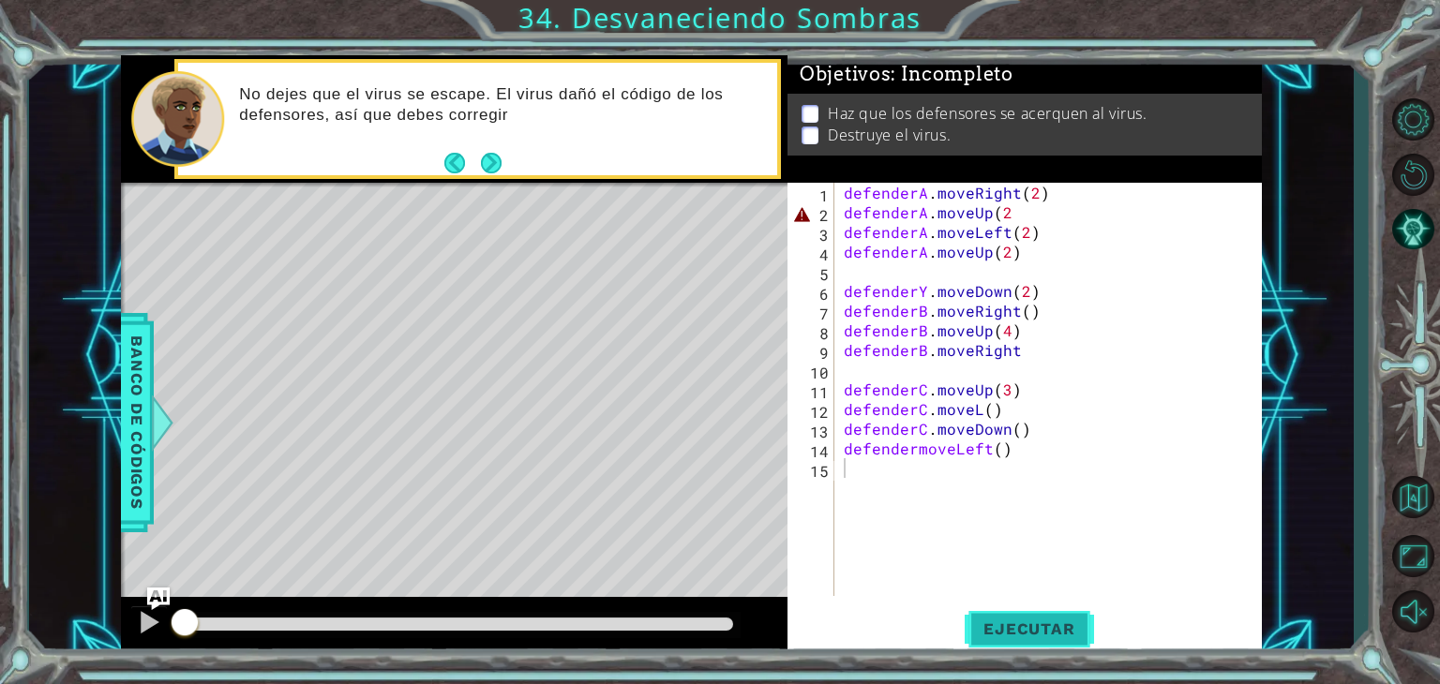
click at [994, 642] on button "Ejecutar" at bounding box center [1029, 630] width 128 height 48
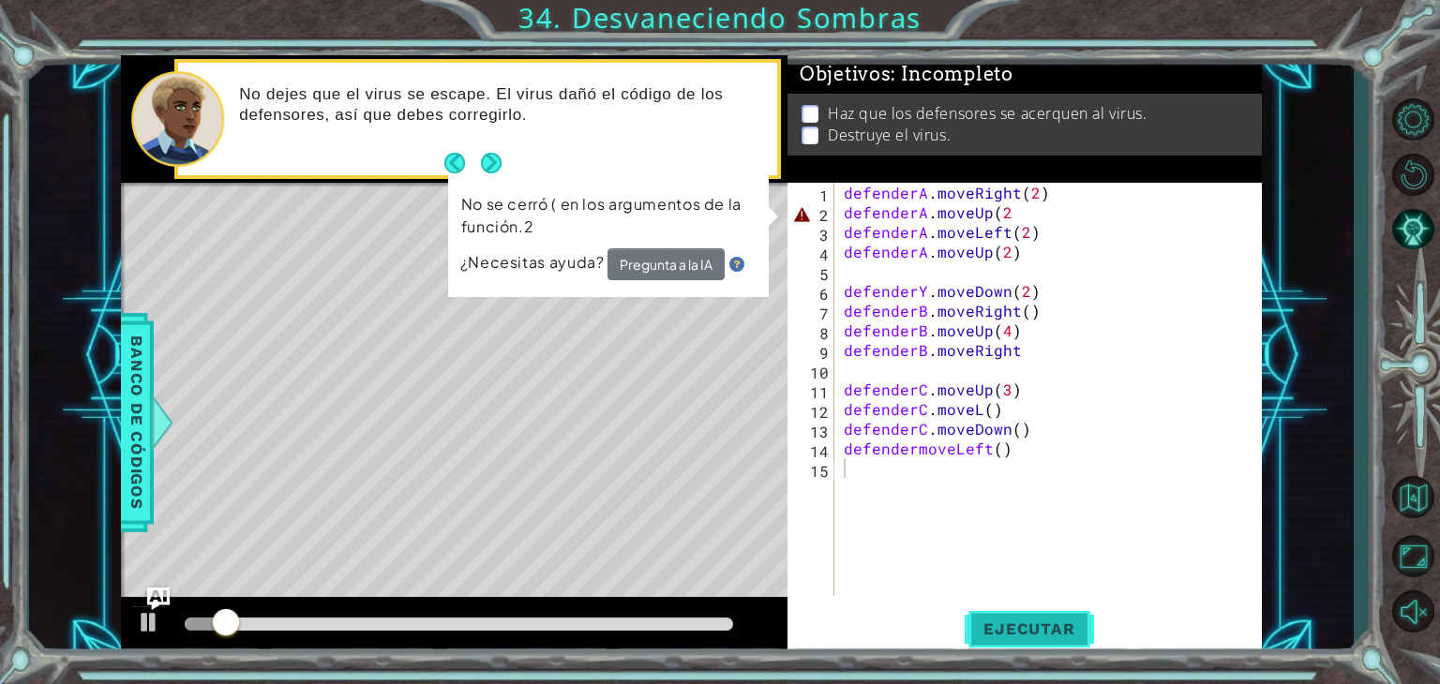
click at [1053, 628] on span "Ejecutar" at bounding box center [1029, 629] width 128 height 19
click at [1011, 222] on div "defenderA . moveRight ( 2 ) defenderA . moveUp ( 2 defenderA . moveLeft ( 2 ) d…" at bounding box center [1053, 409] width 427 height 453
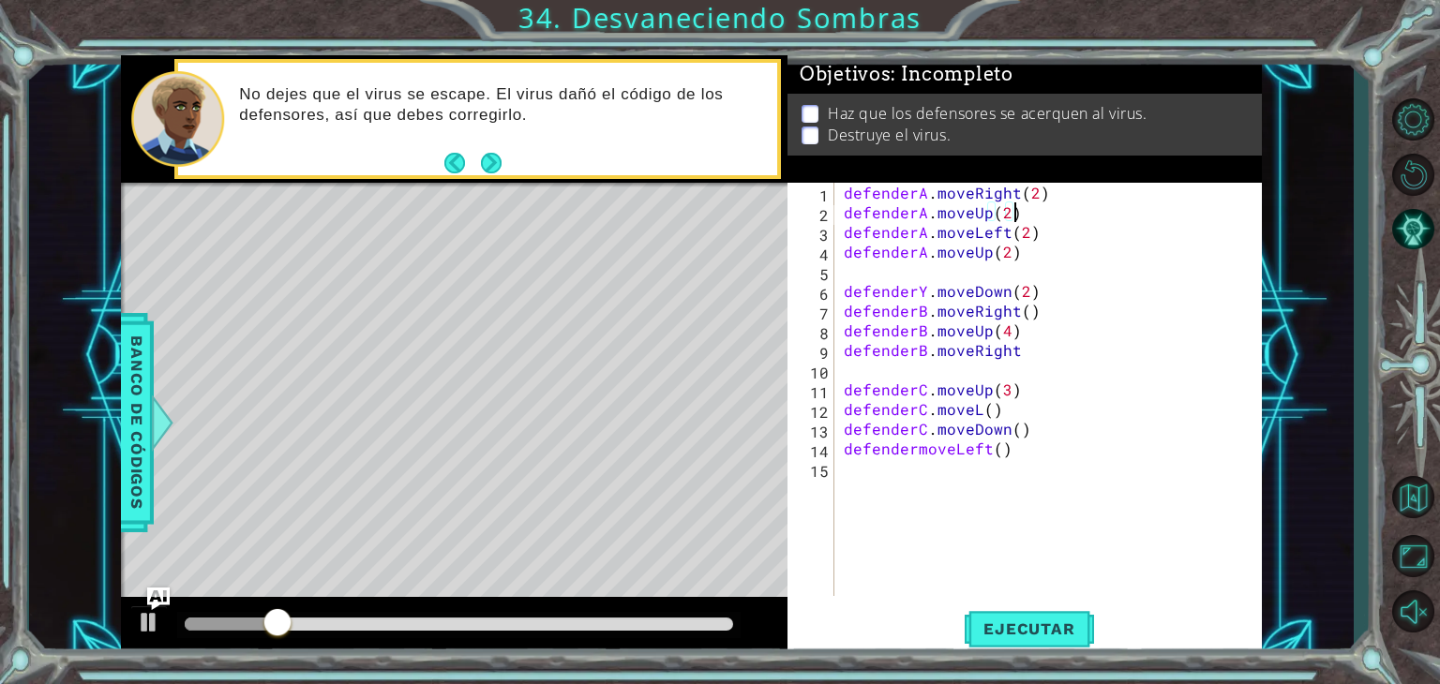
scroll to position [0, 9]
click at [1009, 262] on div "defenderA . moveRight ( 2 ) defenderA . moveUp ( 2 ) defenderA . moveLeft ( 2 )…" at bounding box center [1053, 409] width 427 height 453
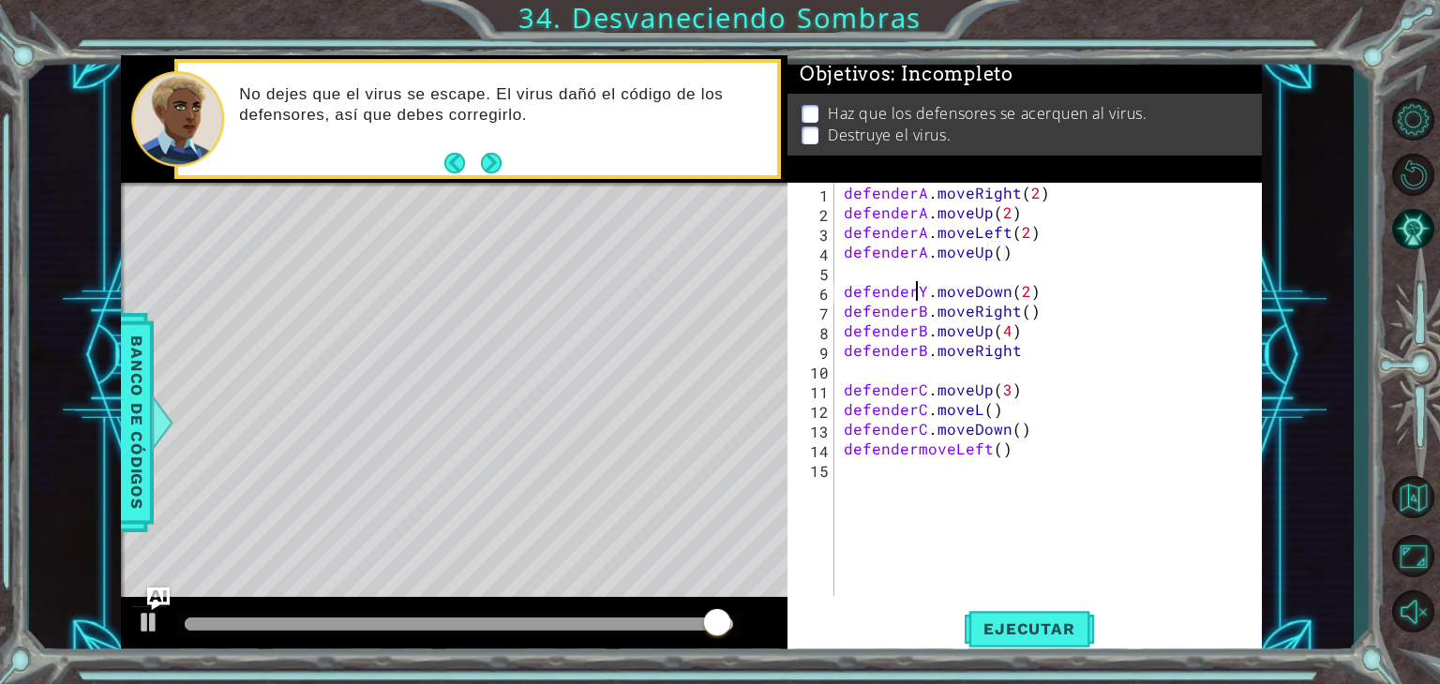
click at [920, 288] on div "defenderA . moveRight ( 2 ) defenderA . moveUp ( 2 ) defenderA . moveLeft ( 2 )…" at bounding box center [1053, 409] width 427 height 453
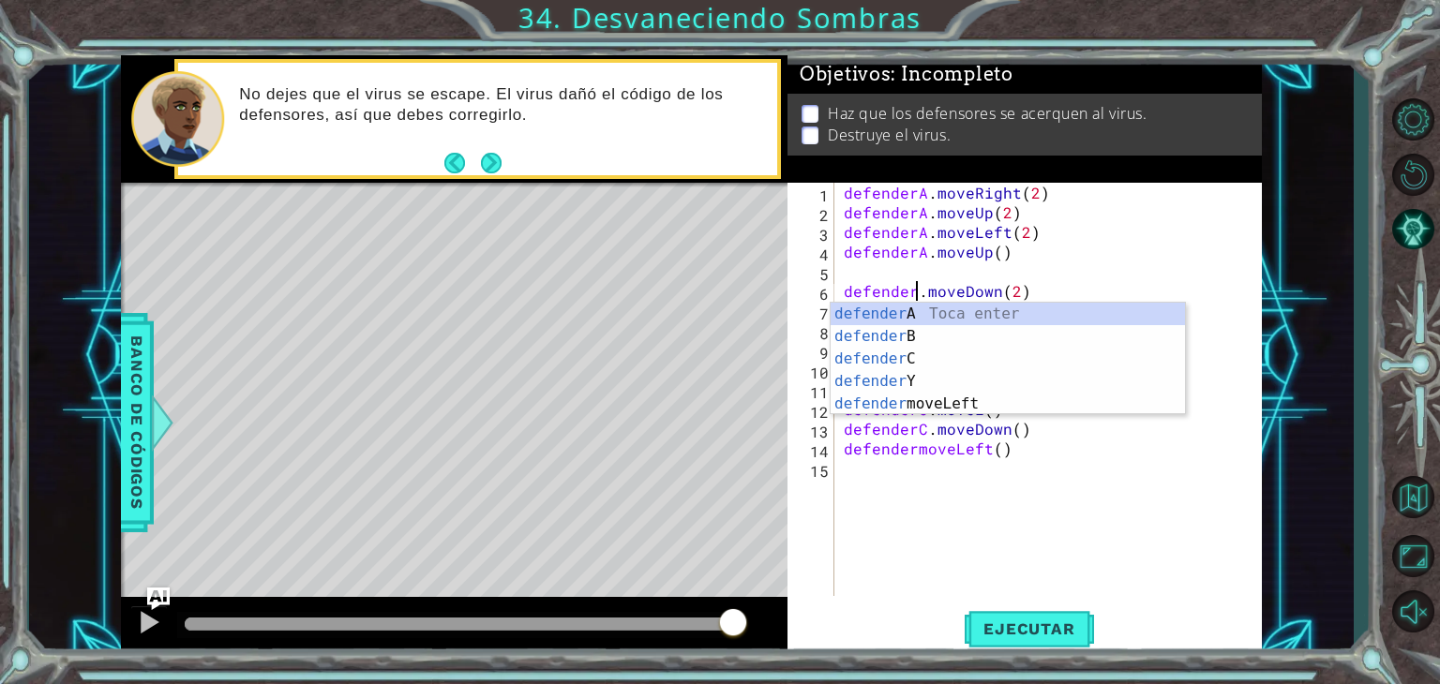
scroll to position [0, 5]
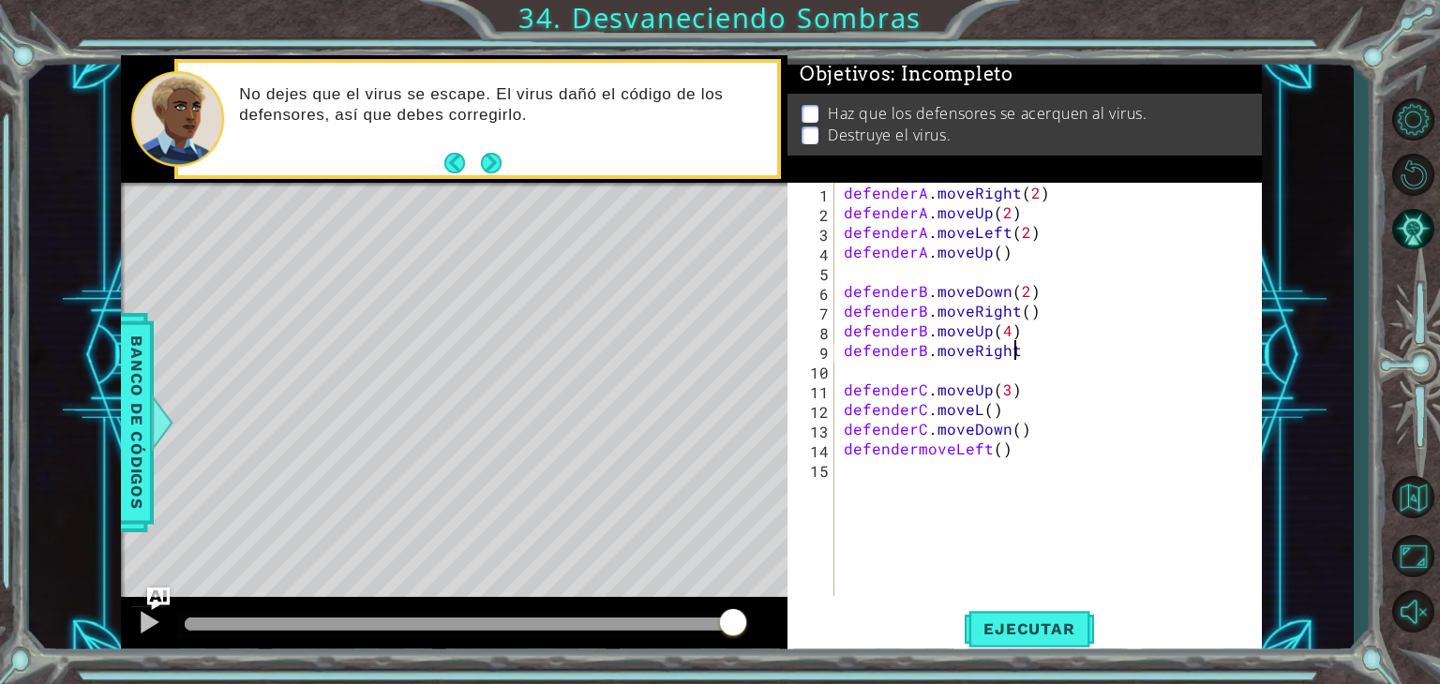
click at [1043, 360] on div "defenderA . moveRight ( 2 ) defenderA . moveUp ( 2 ) defenderA . moveLeft ( 2 )…" at bounding box center [1053, 409] width 427 height 453
click at [981, 413] on div "defenderA . moveRight ( 2 ) defenderA . moveUp ( 2 ) defenderA . moveLeft ( 2 )…" at bounding box center [1053, 409] width 427 height 453
click at [915, 454] on div "defenderA . moveRight ( 2 ) defenderA . moveUp ( 2 ) defenderA . moveLeft ( 2 )…" at bounding box center [1053, 409] width 427 height 453
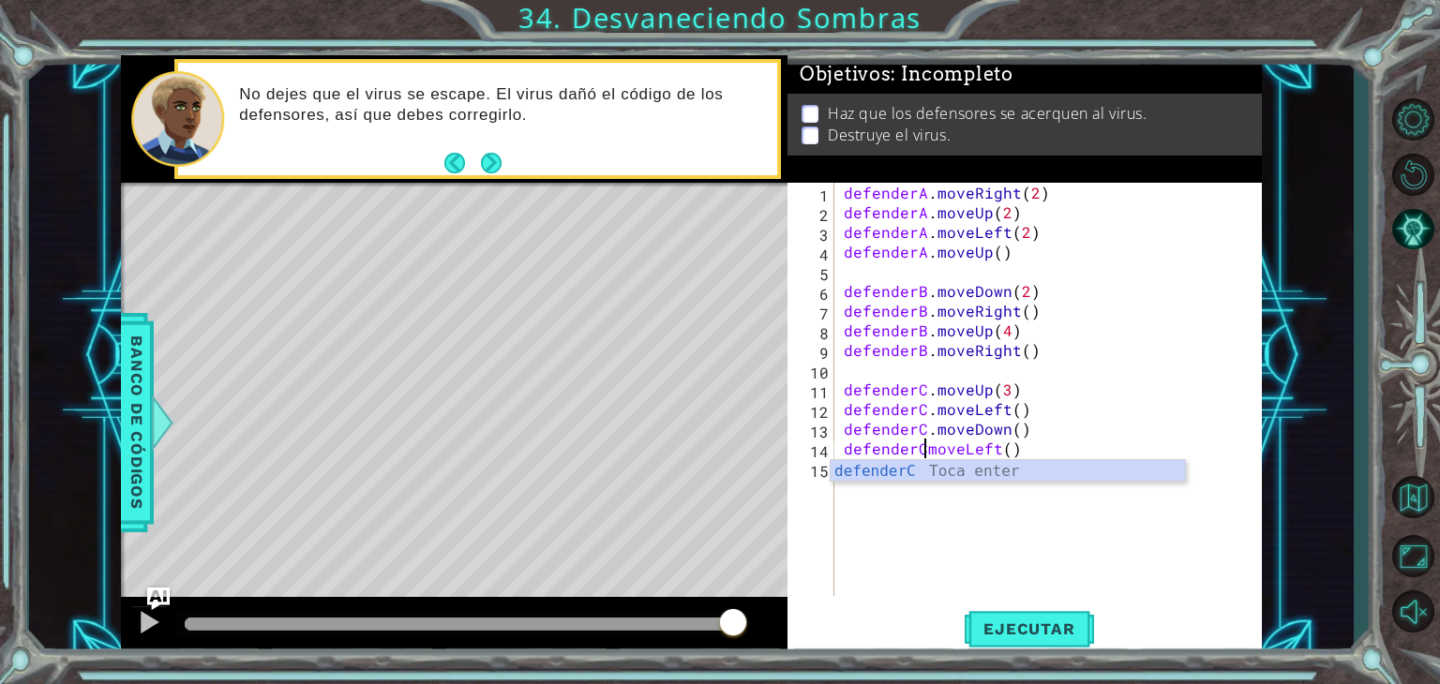
scroll to position [0, 6]
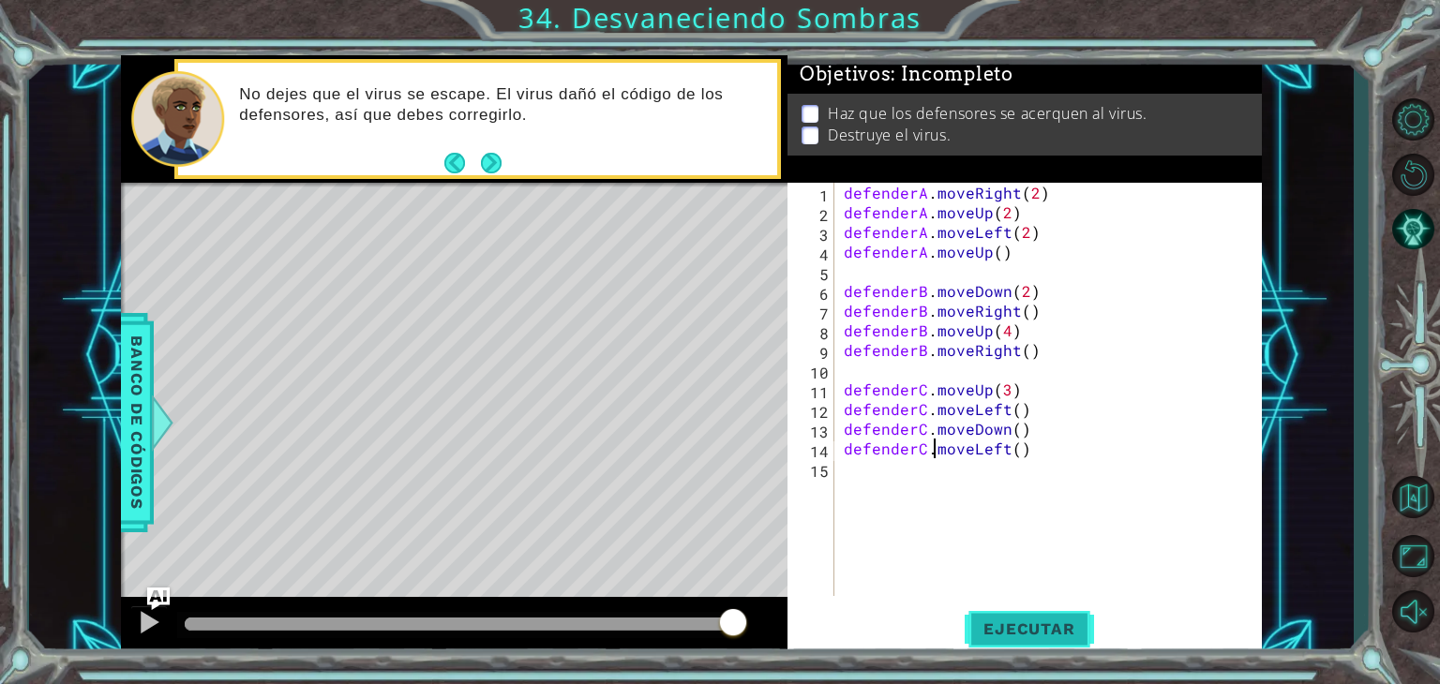
type textarea "defenderC.moveLeft()"
click at [1033, 615] on button "Ejecutar" at bounding box center [1029, 630] width 128 height 48
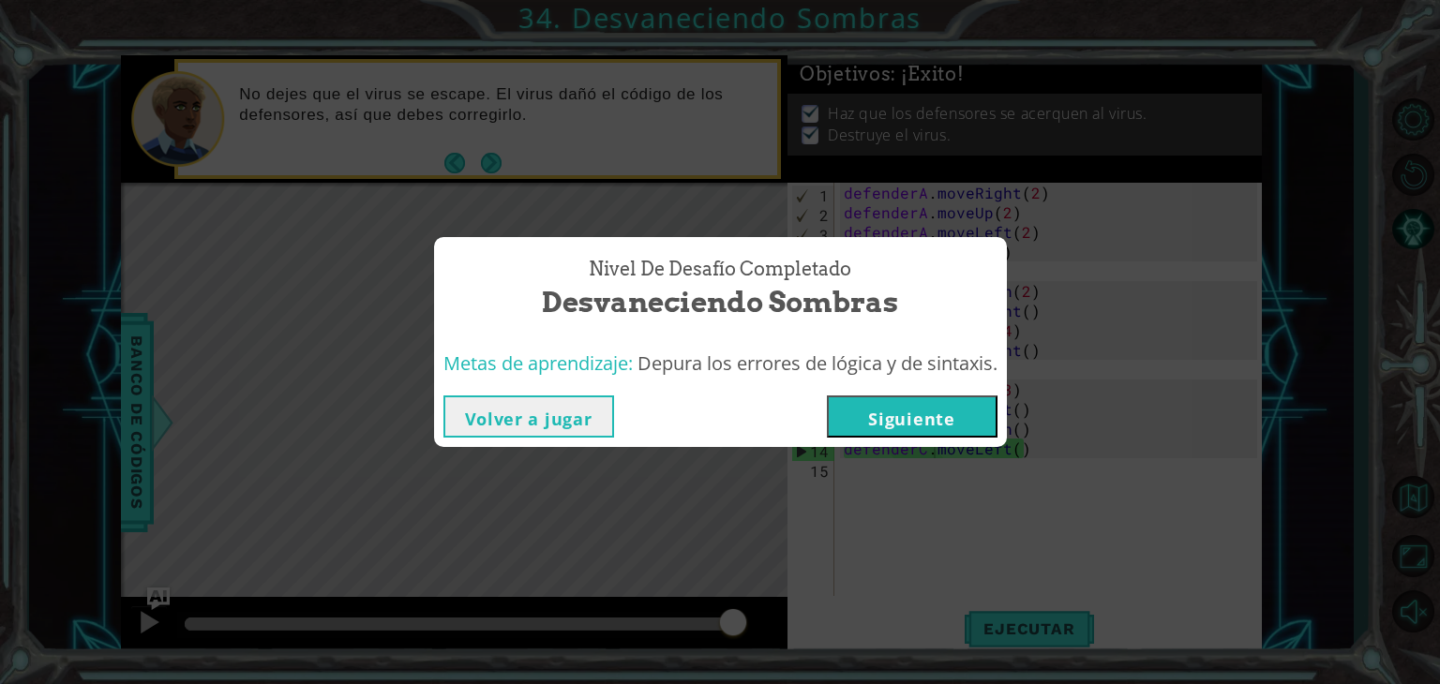
click at [891, 420] on button "Siguiente" at bounding box center [912, 417] width 171 height 42
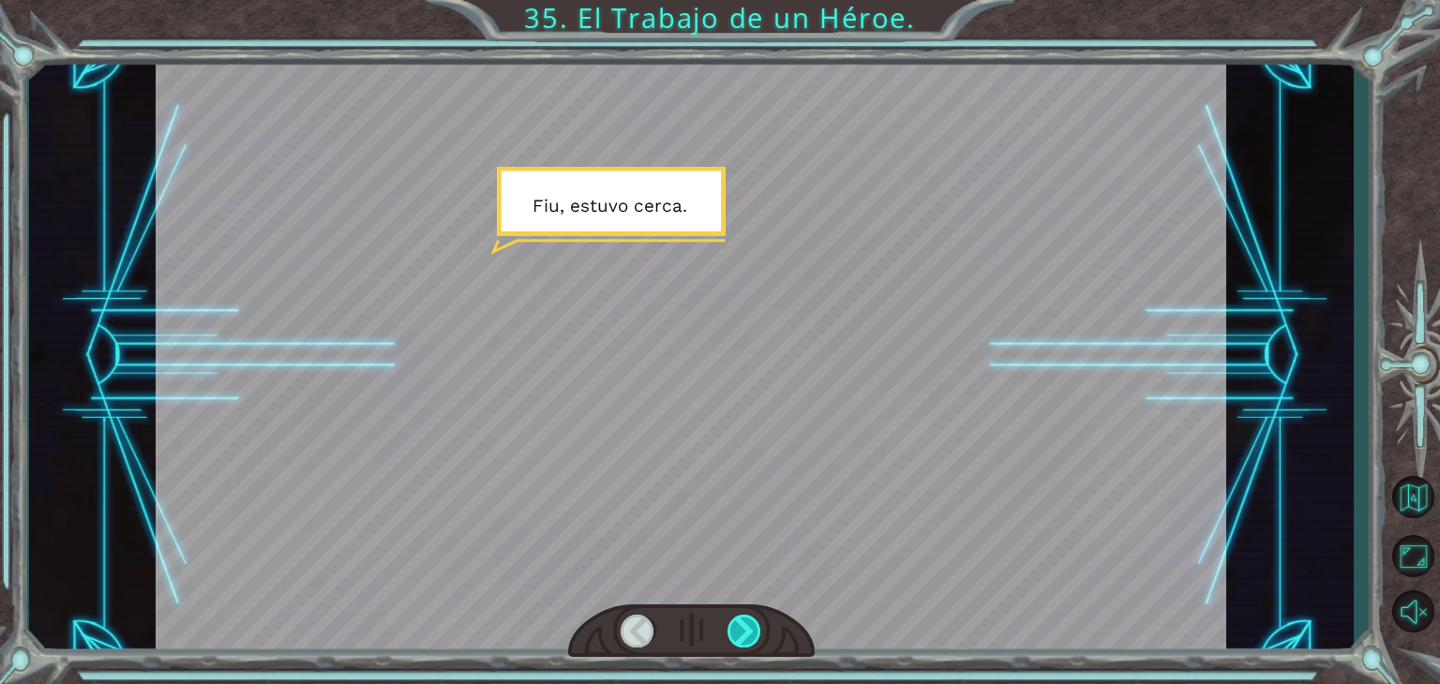
click at [735, 616] on div at bounding box center [745, 631] width 34 height 33
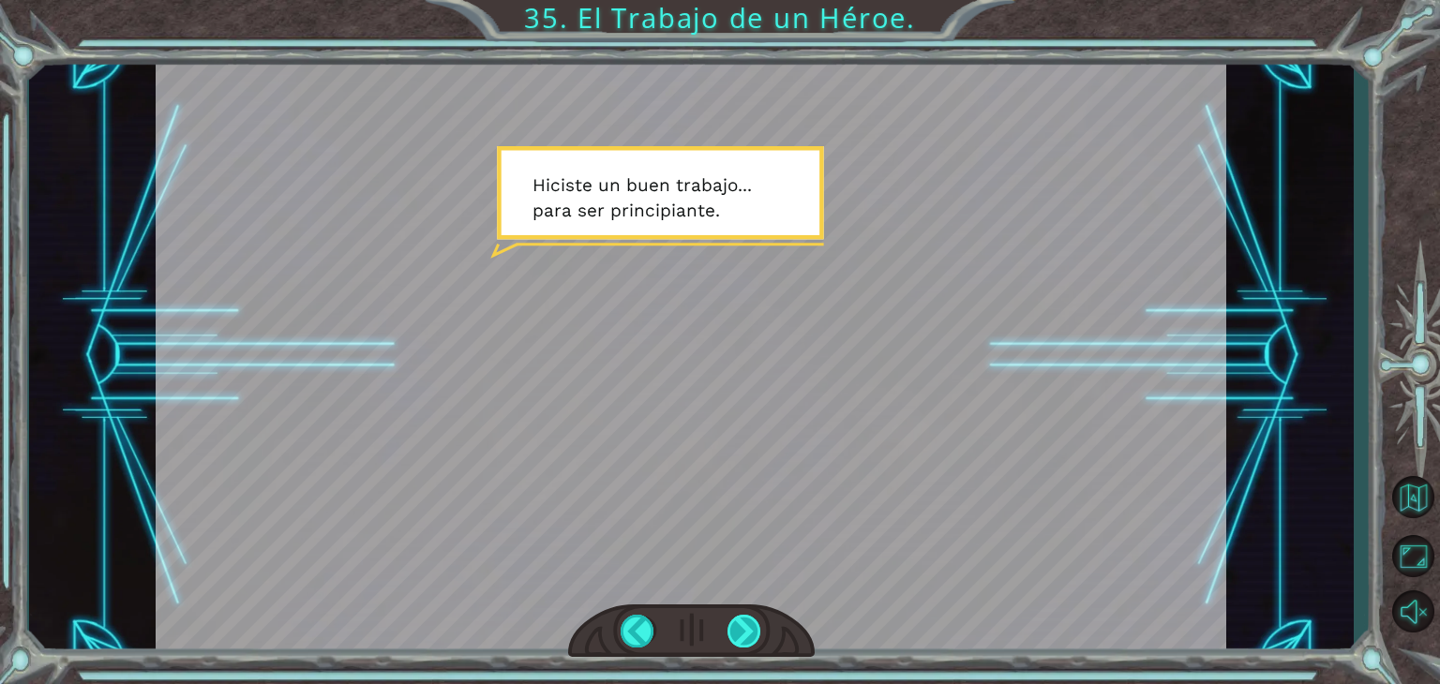
click at [735, 616] on div at bounding box center [745, 631] width 34 height 33
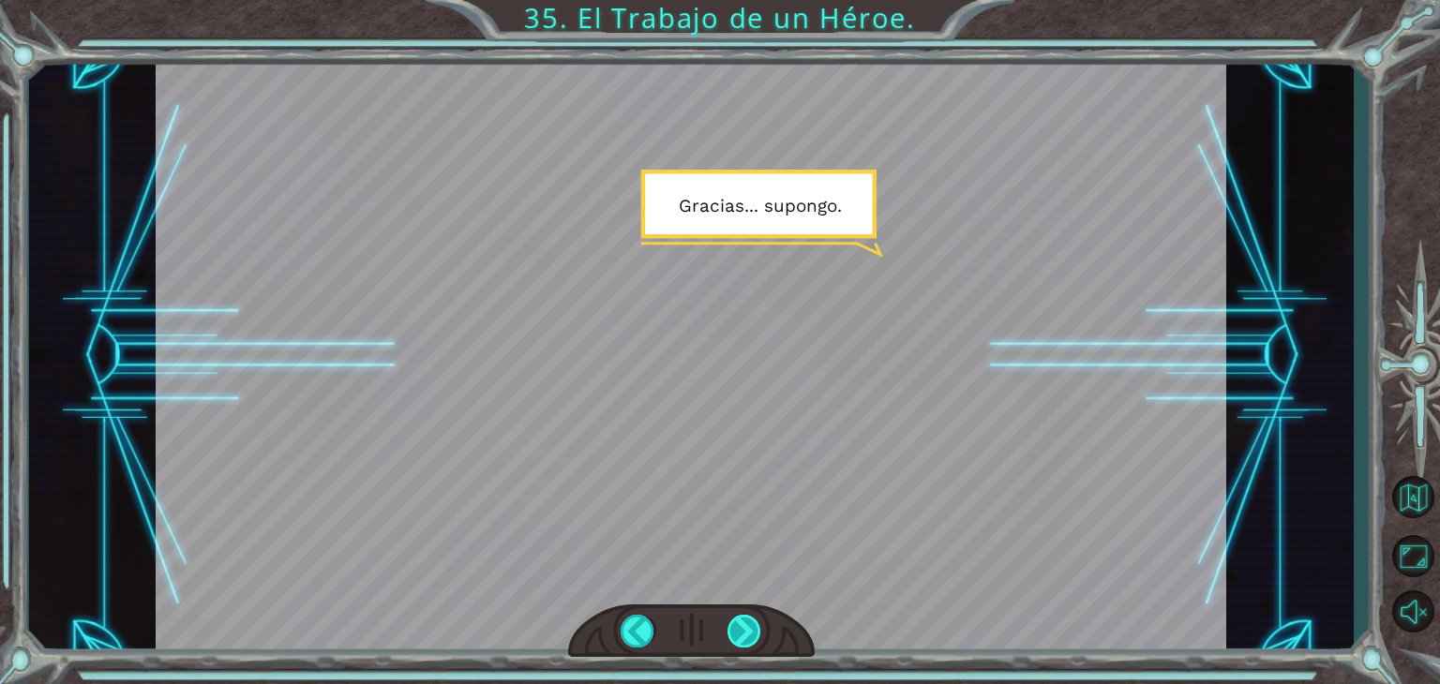
click at [735, 616] on div at bounding box center [745, 631] width 34 height 33
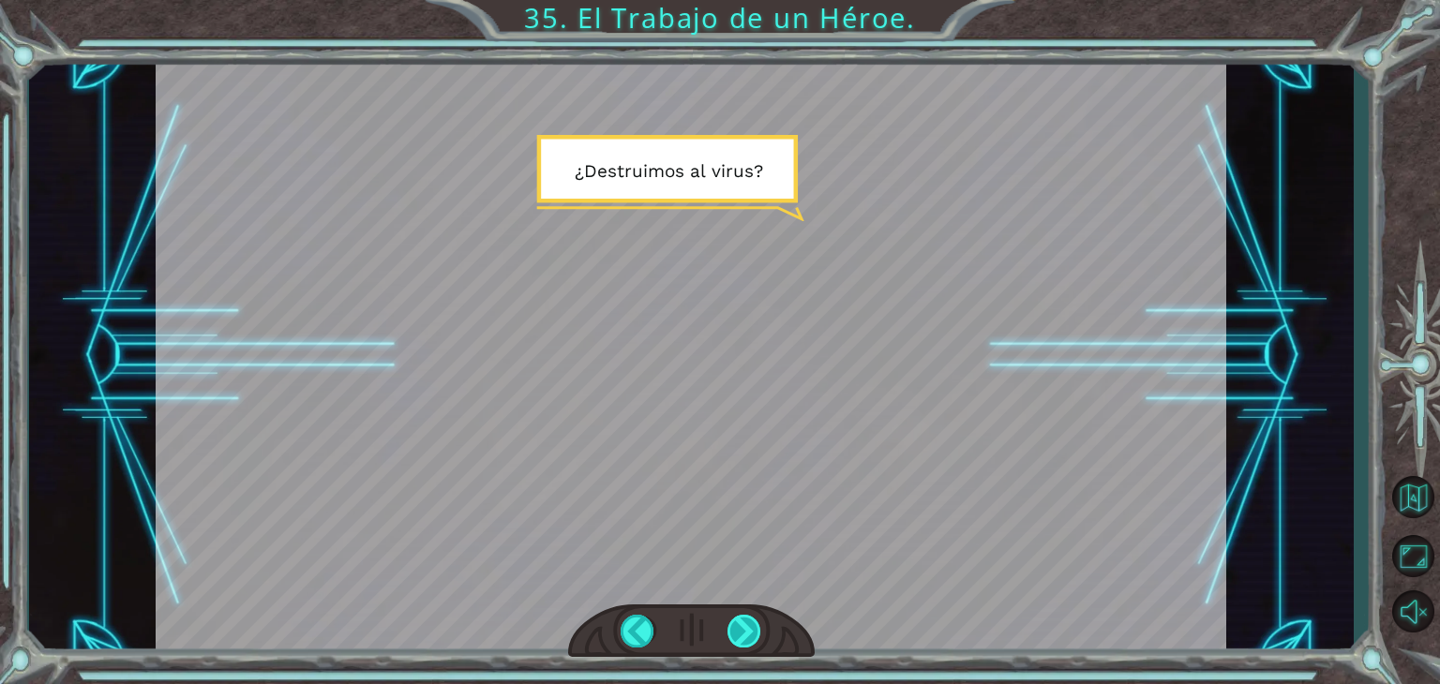
click at [735, 616] on div at bounding box center [745, 631] width 34 height 33
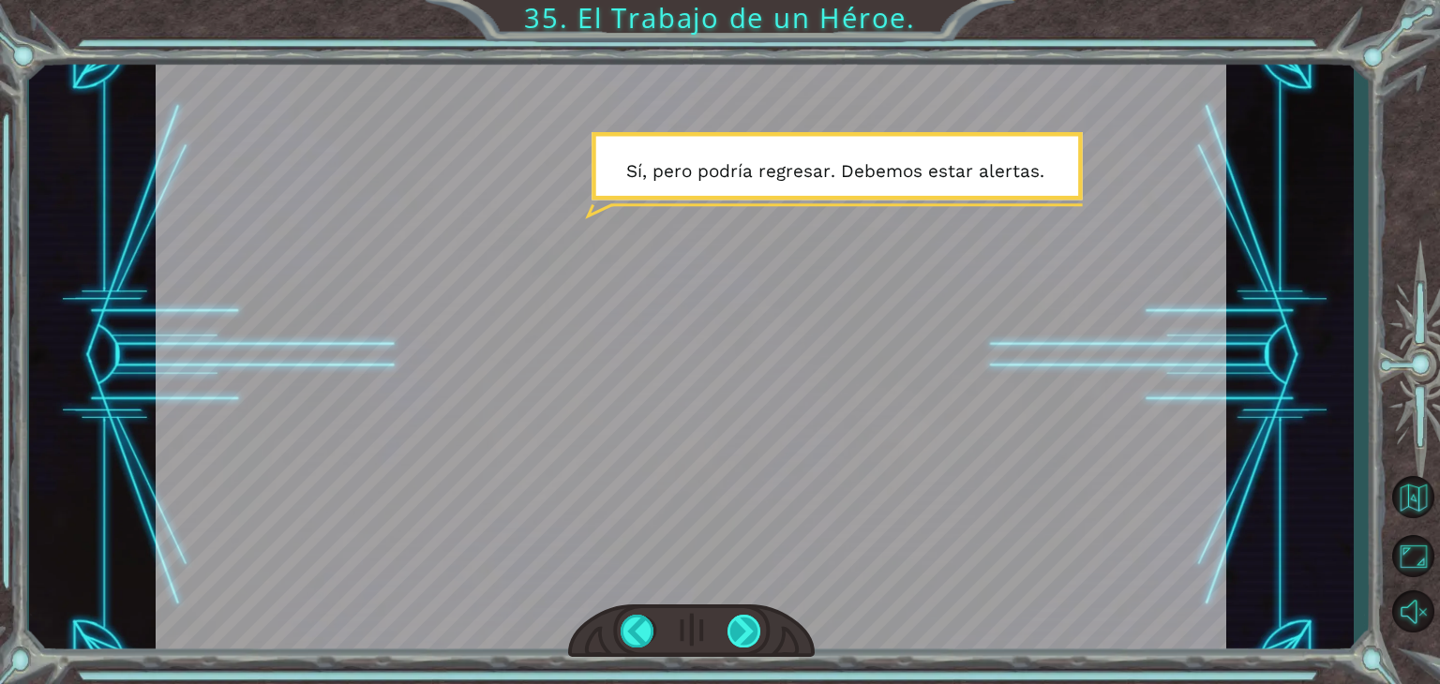
click at [735, 616] on div at bounding box center [745, 631] width 34 height 33
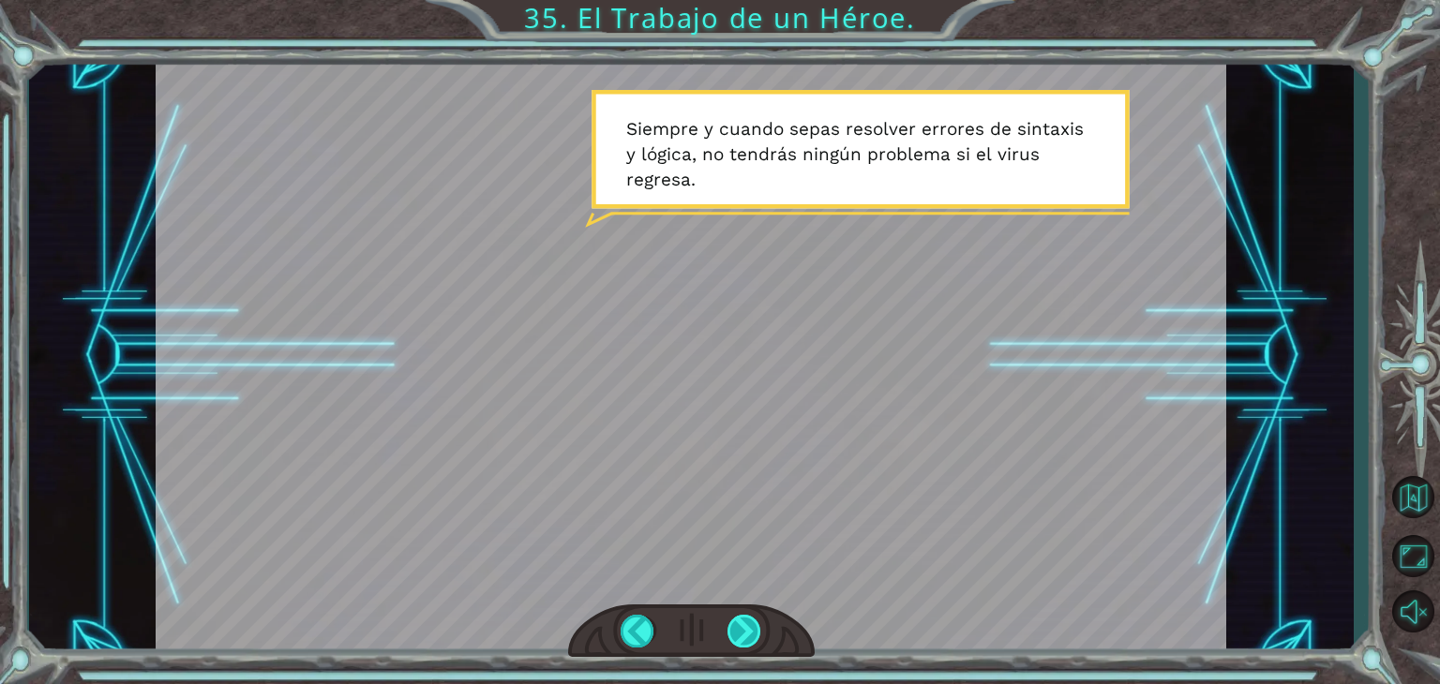
click at [735, 616] on div at bounding box center [745, 631] width 34 height 33
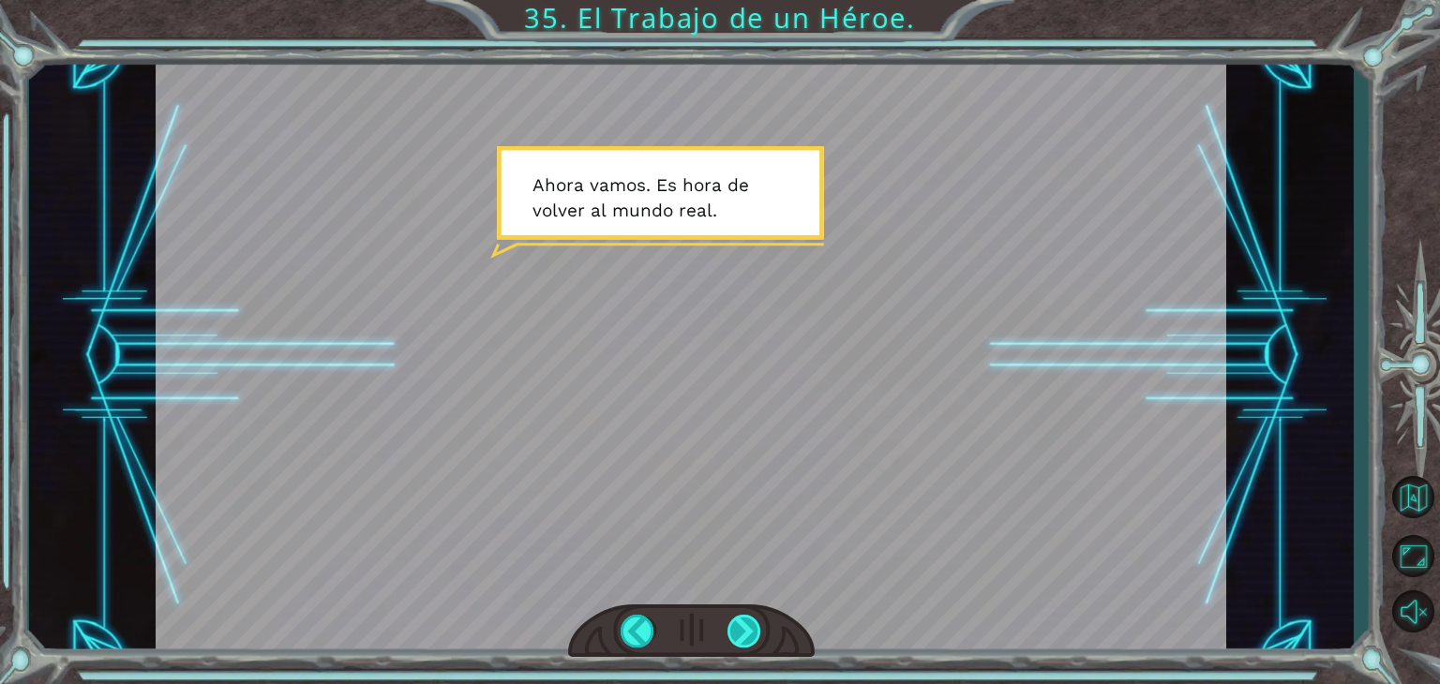
click at [735, 616] on div at bounding box center [745, 631] width 34 height 33
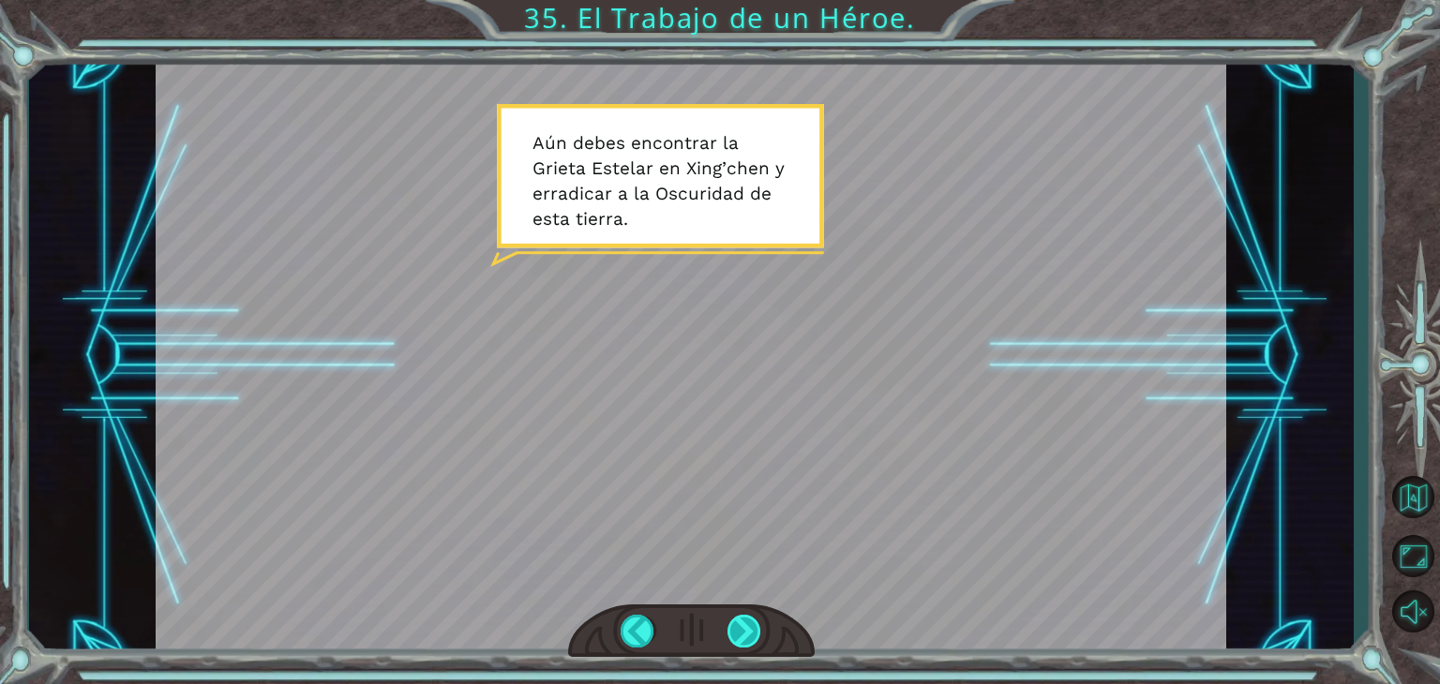
click at [735, 616] on div at bounding box center [745, 631] width 34 height 33
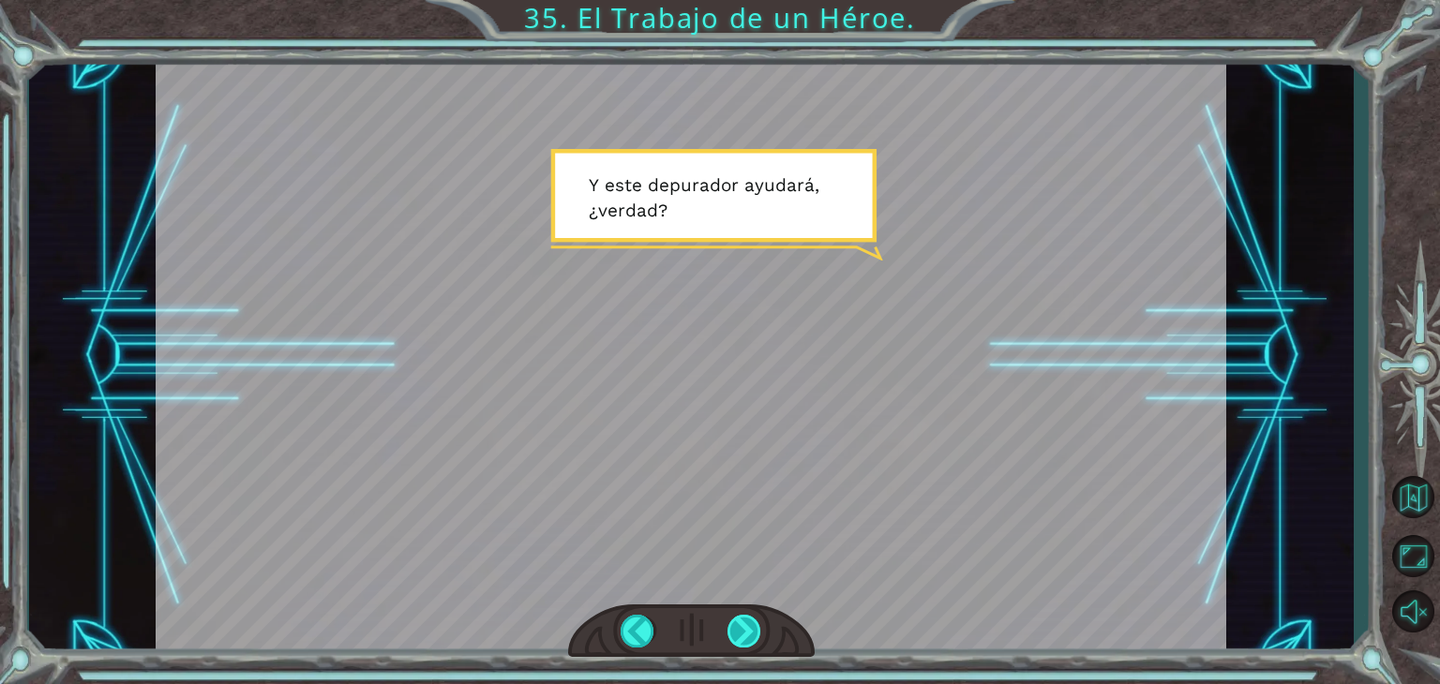
click at [735, 616] on div at bounding box center [745, 631] width 34 height 33
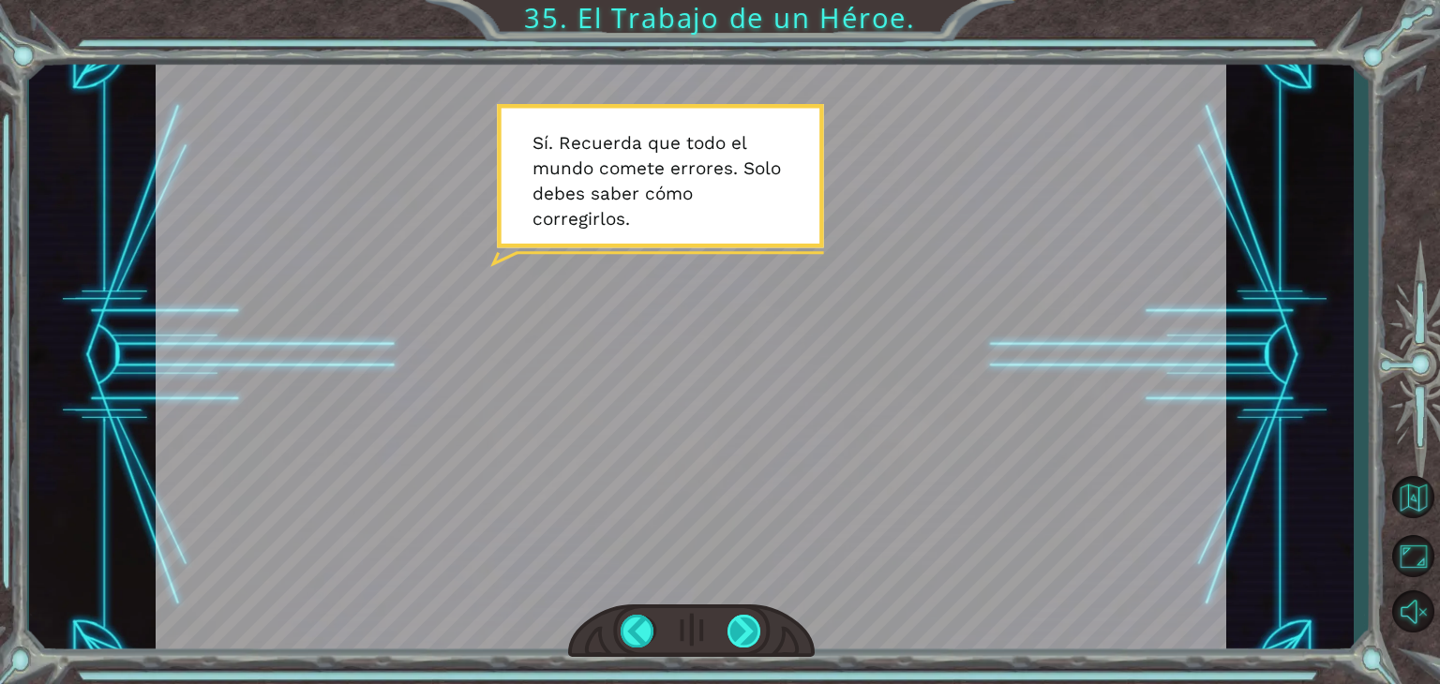
click at [739, 629] on div at bounding box center [745, 631] width 34 height 33
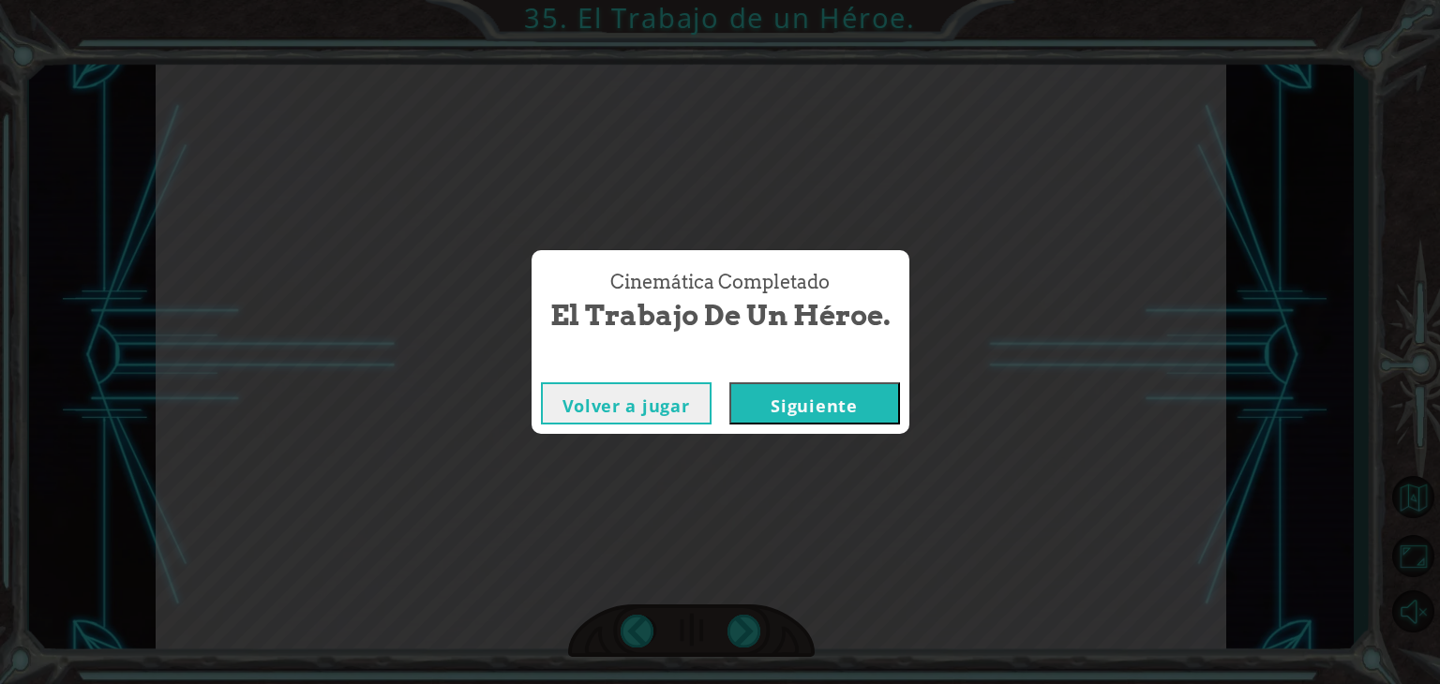
click at [780, 423] on button "Siguiente" at bounding box center [814, 404] width 171 height 42
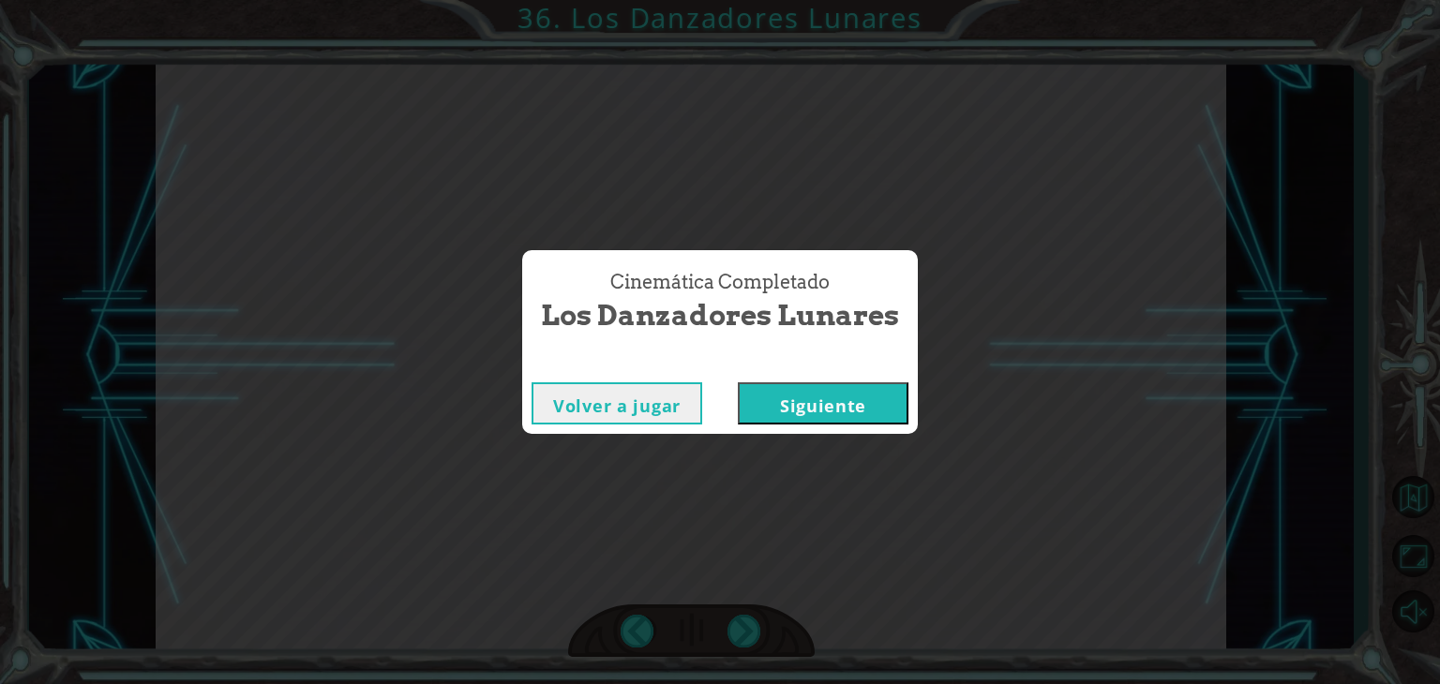
click at [825, 416] on button "Siguiente" at bounding box center [823, 404] width 171 height 42
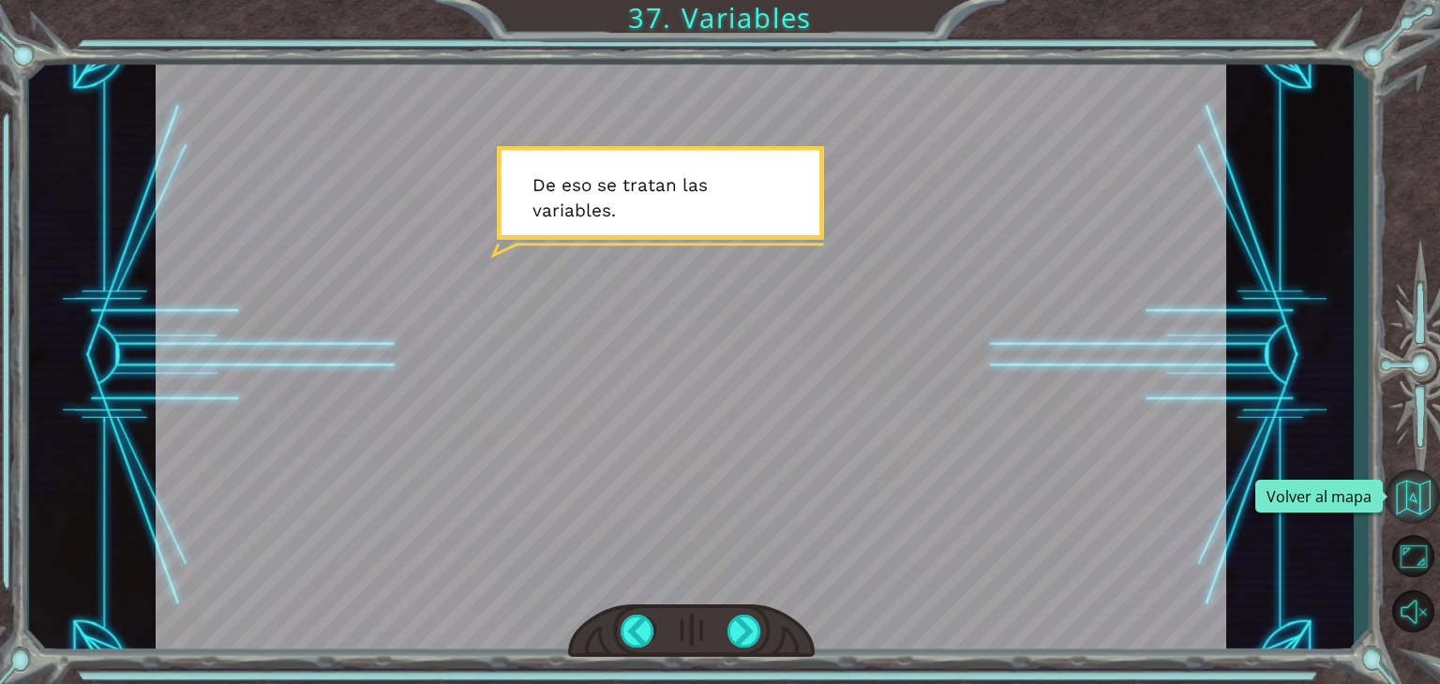
click at [1425, 508] on button "Volver al mapa" at bounding box center [1413, 497] width 54 height 54
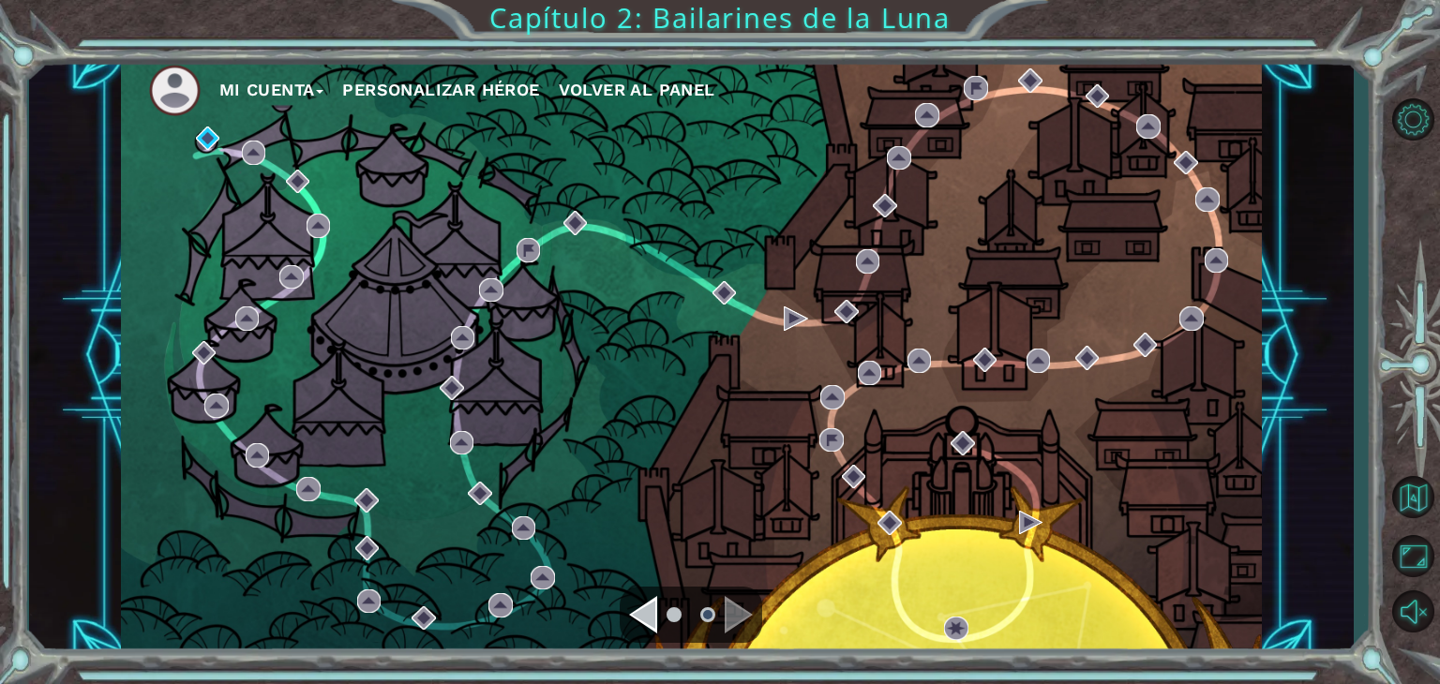
click at [634, 607] on div "Navigate to the previous page" at bounding box center [643, 615] width 28 height 38
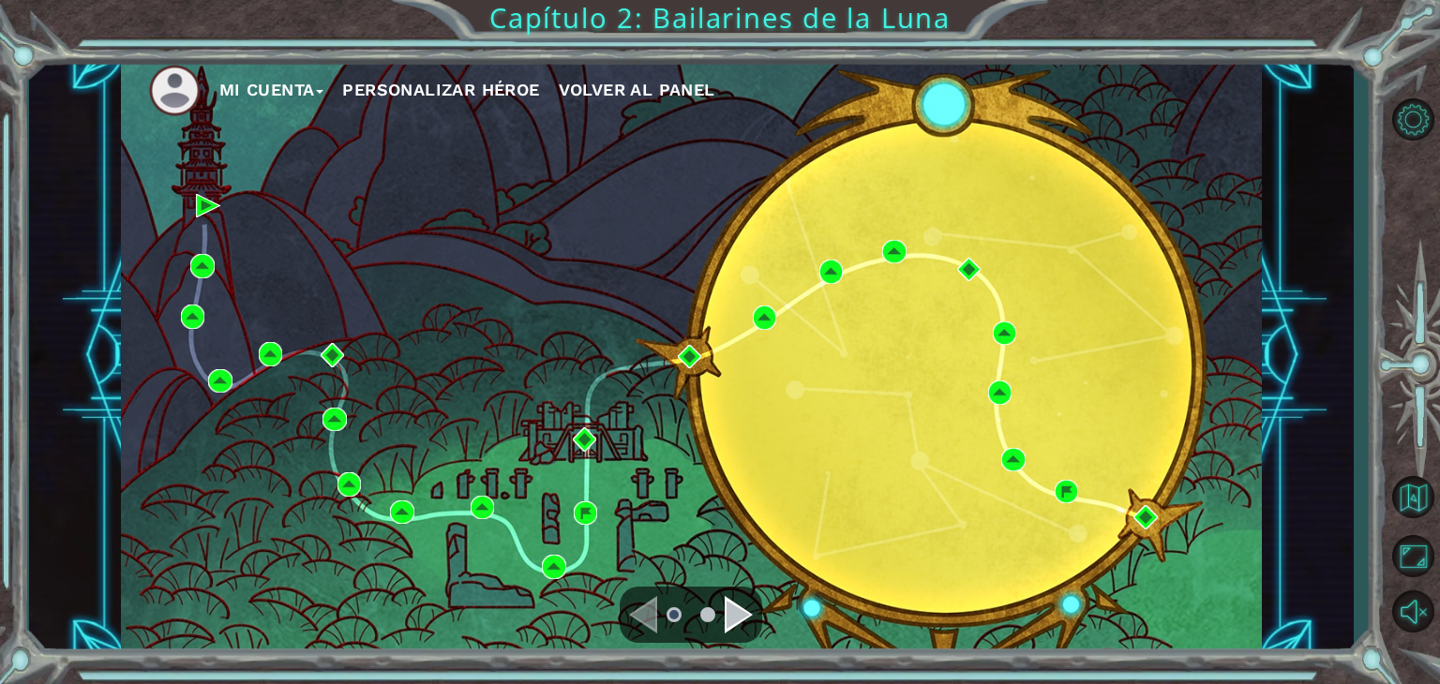
drag, startPoint x: 634, startPoint y: 607, endPoint x: 750, endPoint y: 622, distance: 117.2
click at [750, 622] on div at bounding box center [691, 615] width 143 height 56
click at [750, 622] on div "Navigate to the next page" at bounding box center [739, 615] width 28 height 38
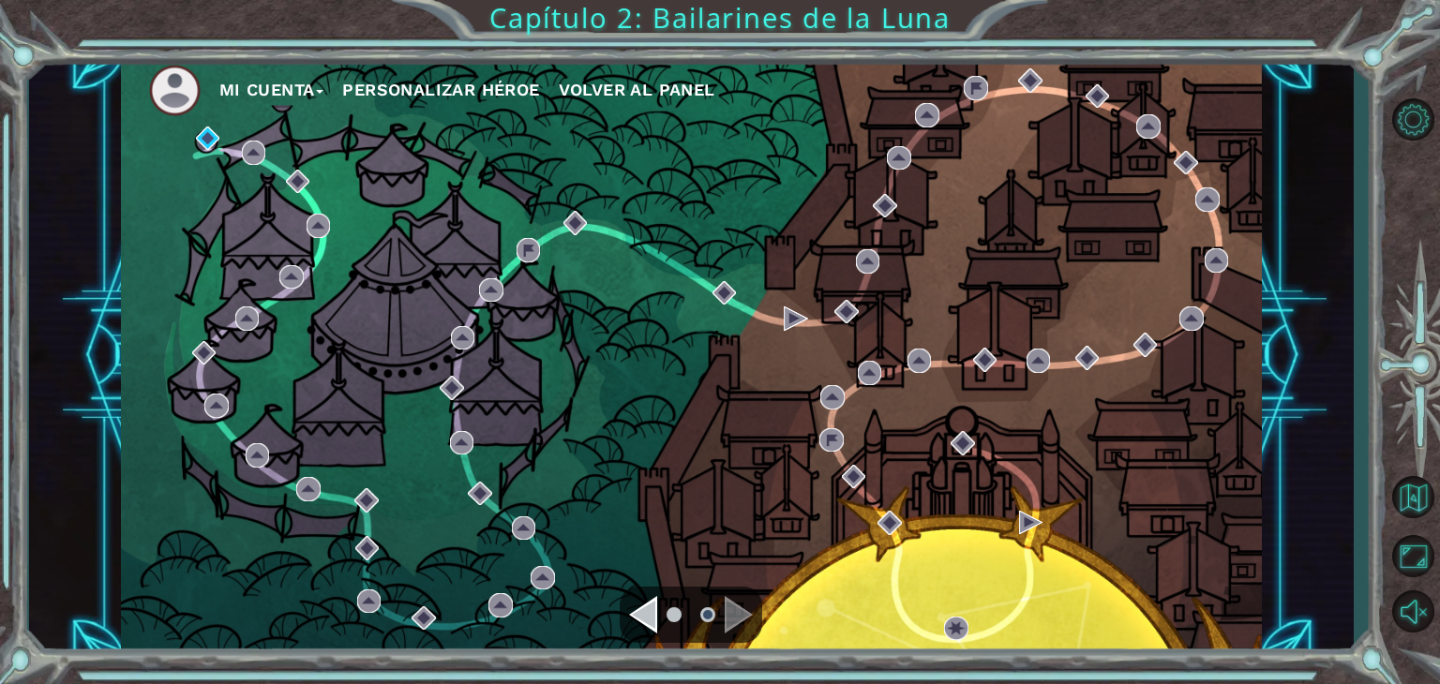
click at [718, 629] on ul at bounding box center [691, 615] width 68 height 38
